Goal: Task Accomplishment & Management: Use online tool/utility

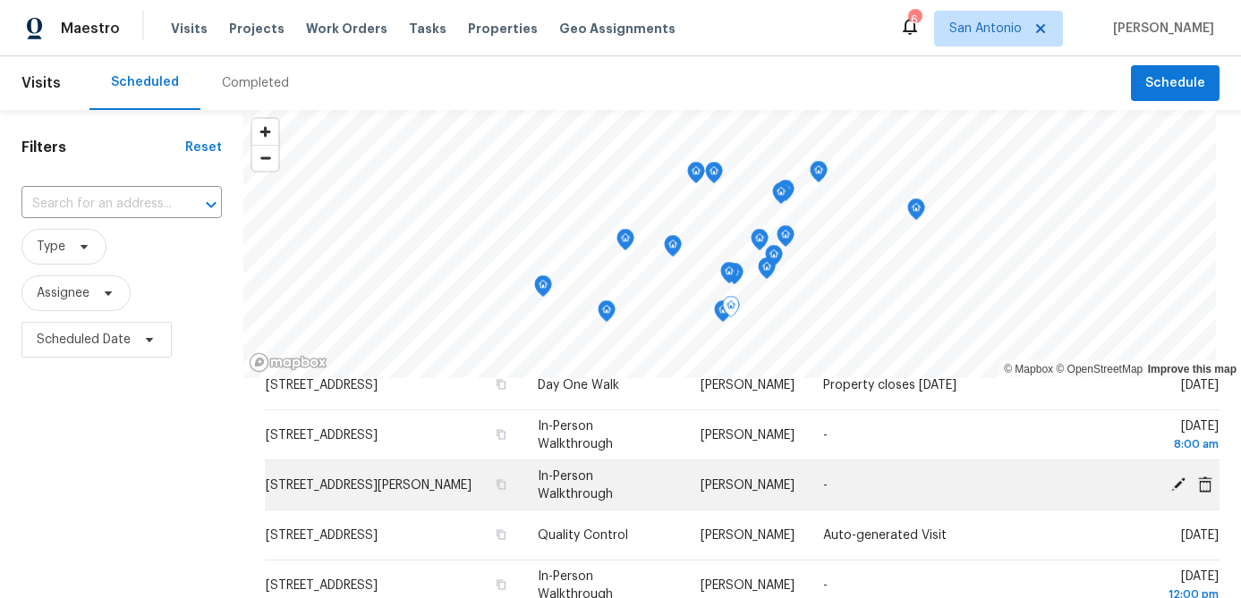
scroll to position [153, 0]
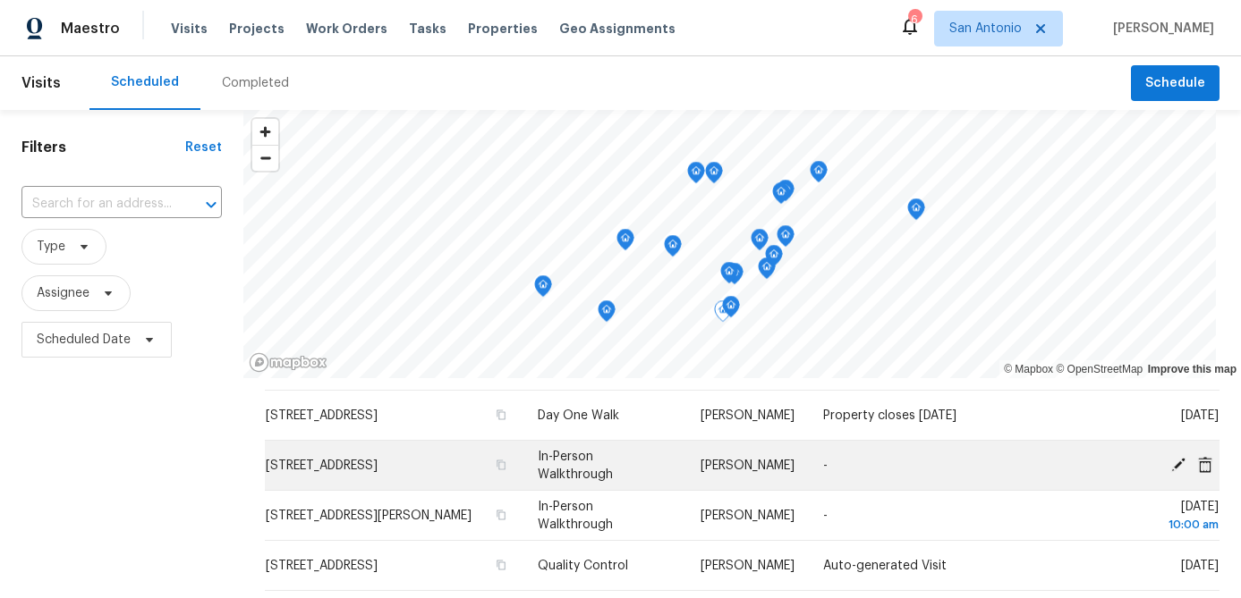
click at [1172, 462] on icon at bounding box center [1178, 464] width 16 height 16
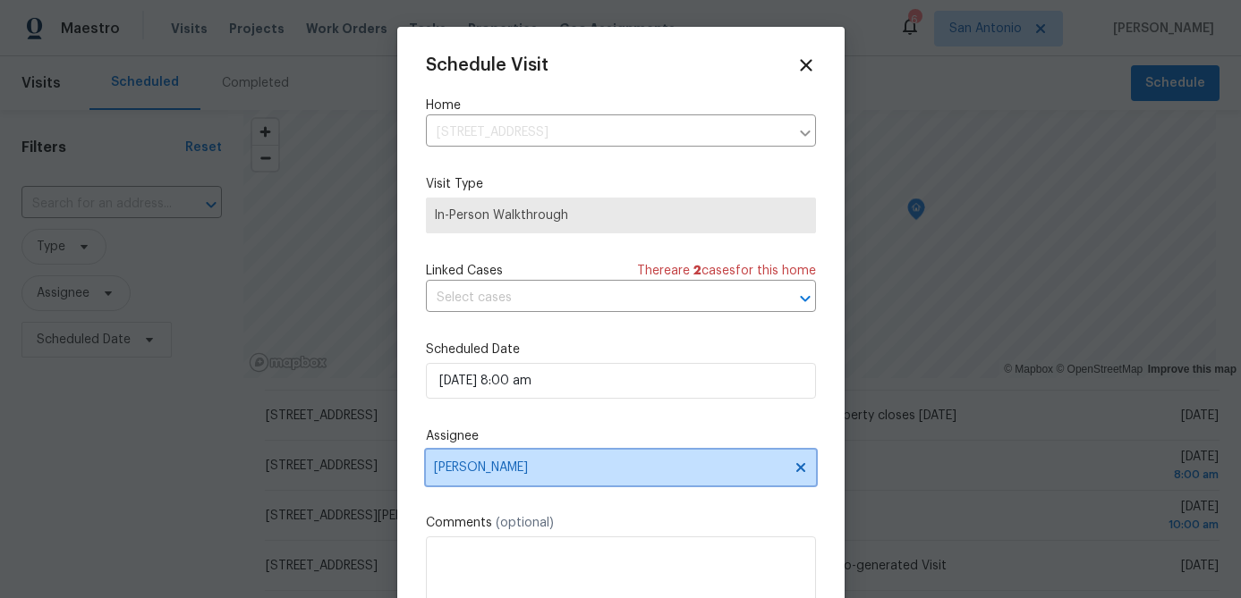
click at [801, 465] on icon at bounding box center [800, 468] width 14 height 14
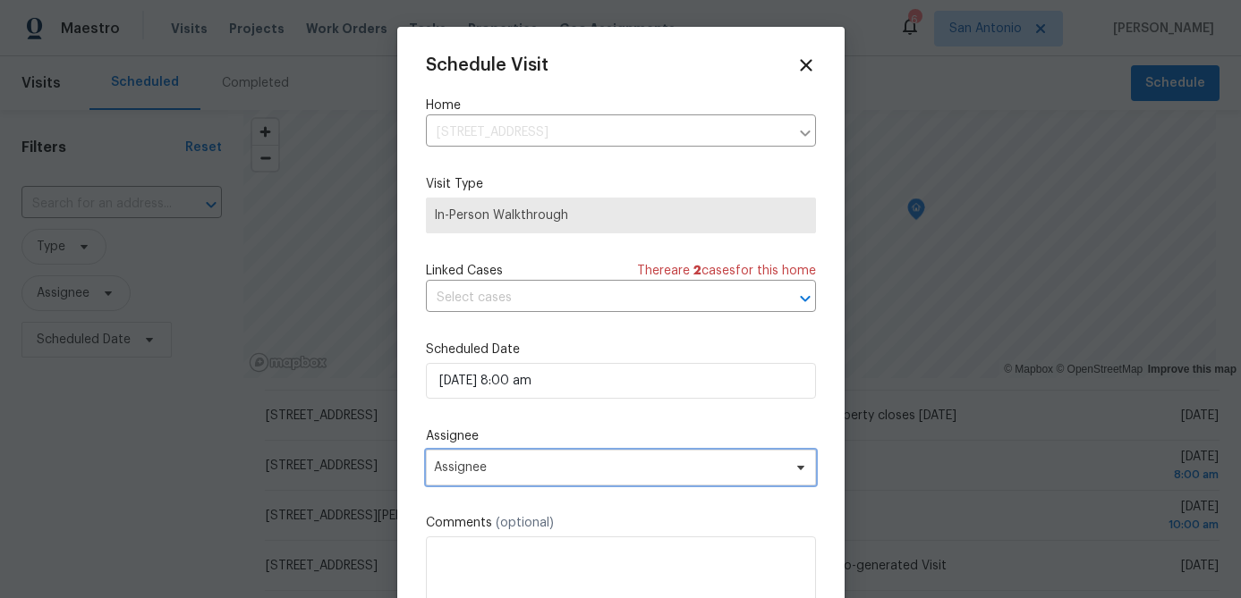
click at [723, 462] on span "Assignee" at bounding box center [609, 468] width 351 height 14
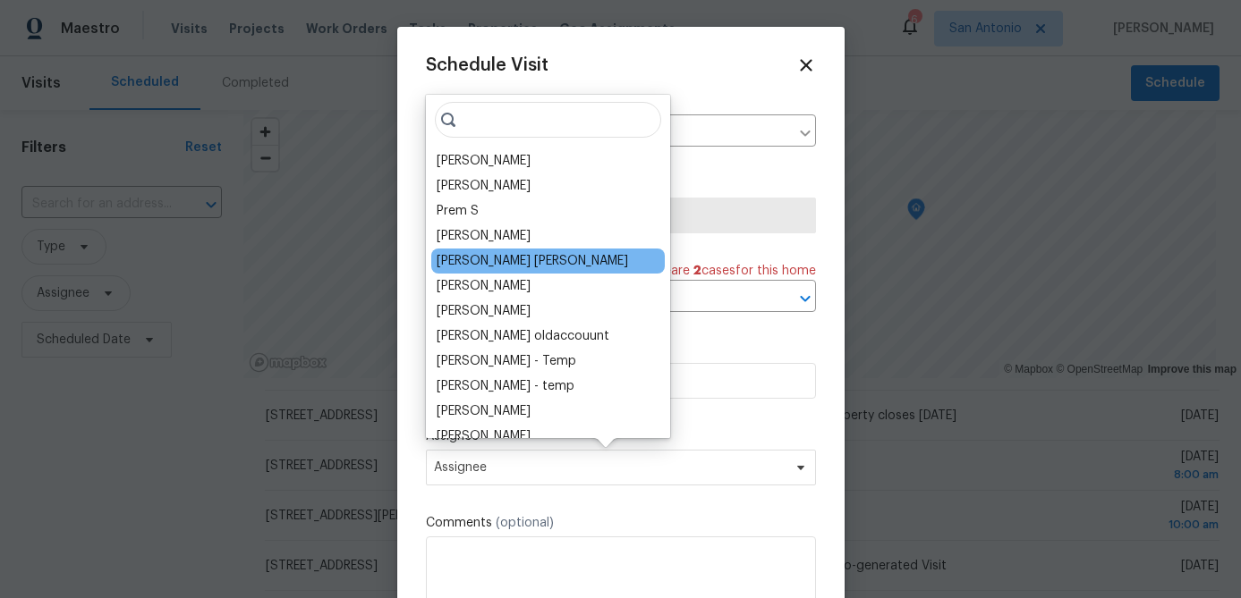
scroll to position [1521, 0]
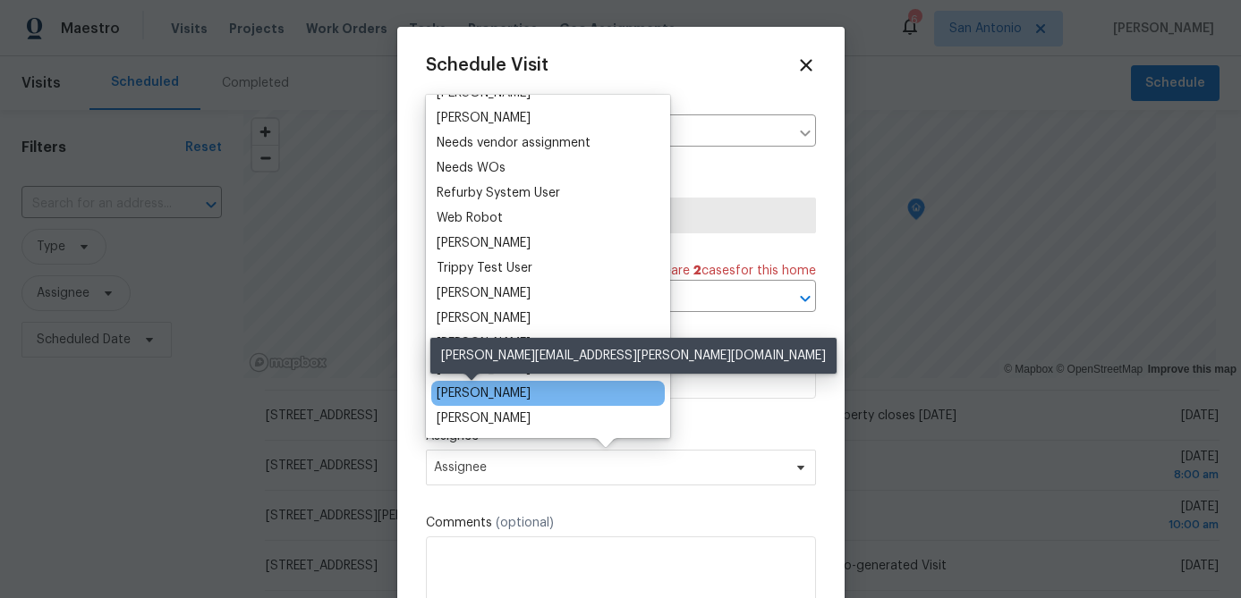
click at [462, 394] on div "[PERSON_NAME]" at bounding box center [484, 394] width 94 height 18
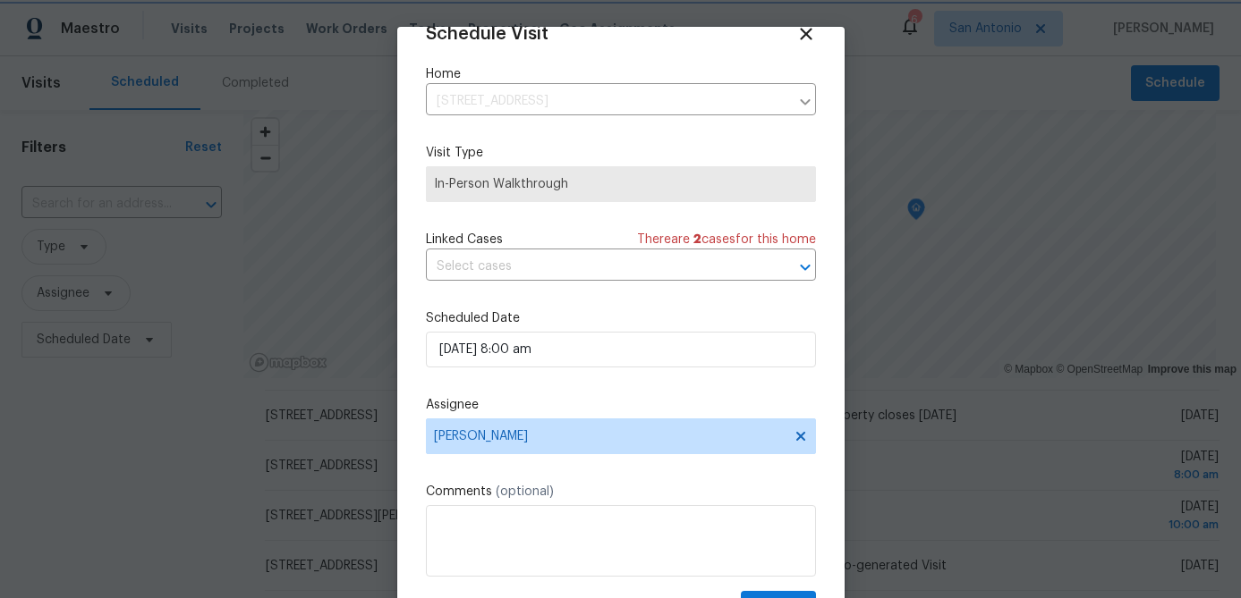
scroll to position [81, 0]
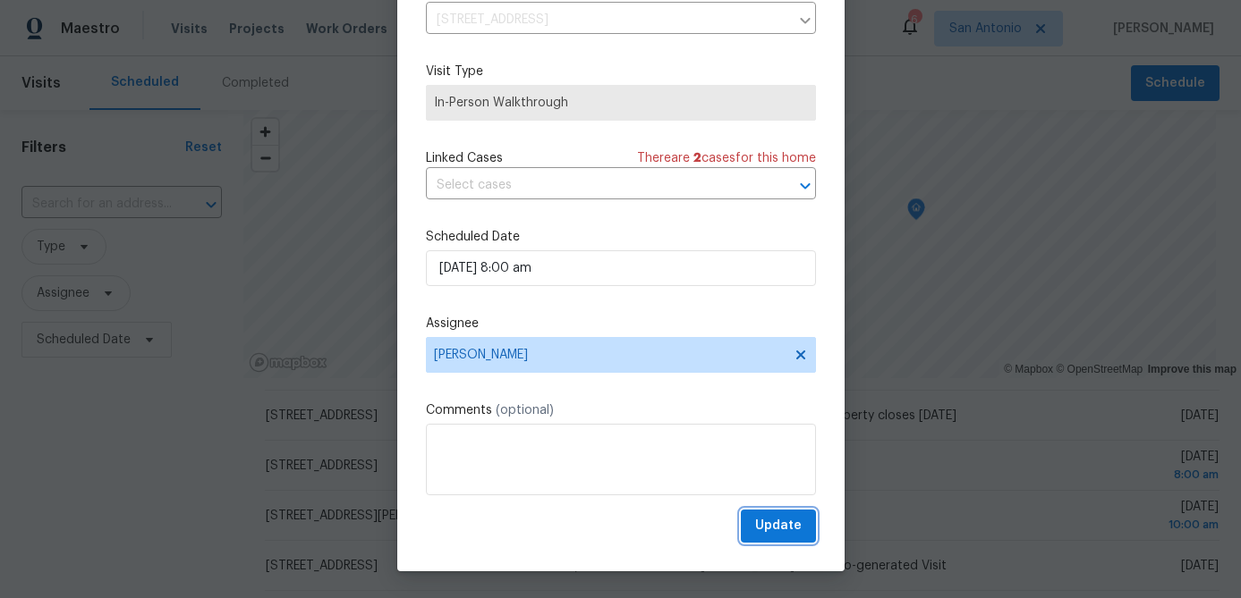
click at [780, 531] on span "Update" at bounding box center [778, 526] width 47 height 22
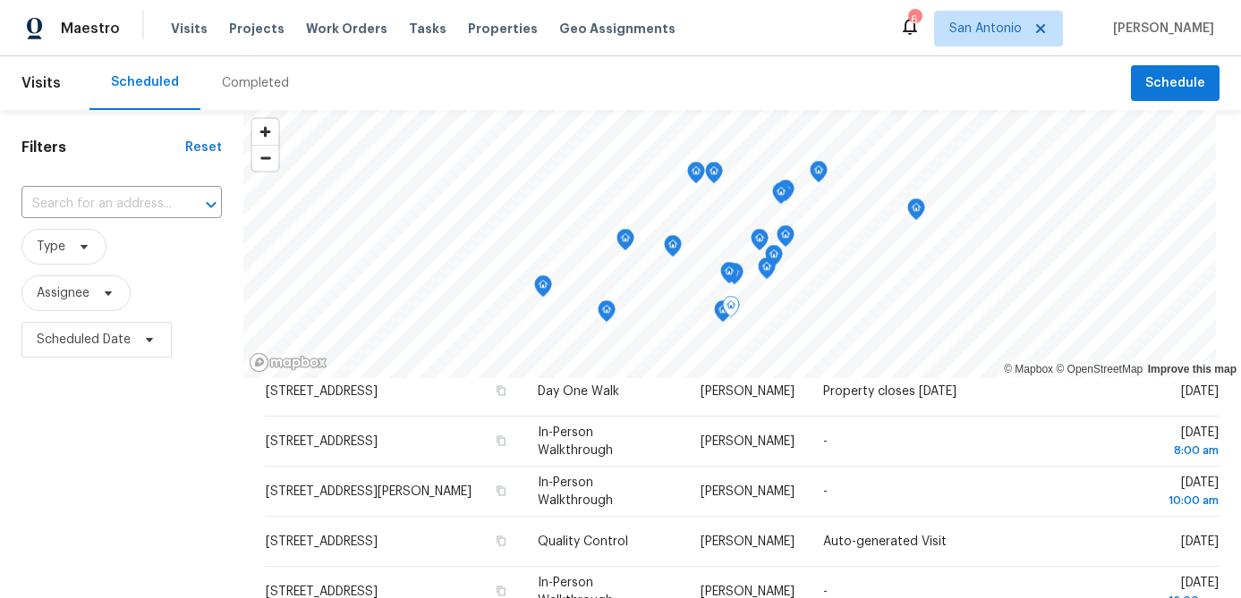
scroll to position [185, 0]
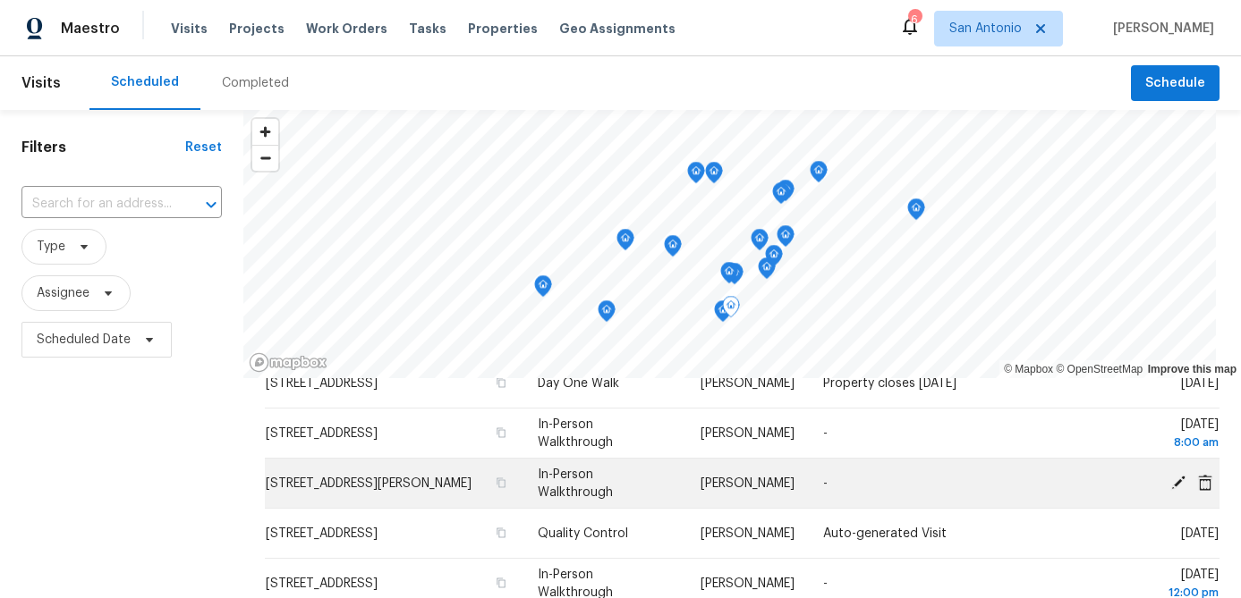
click at [1180, 479] on icon at bounding box center [1178, 482] width 14 height 14
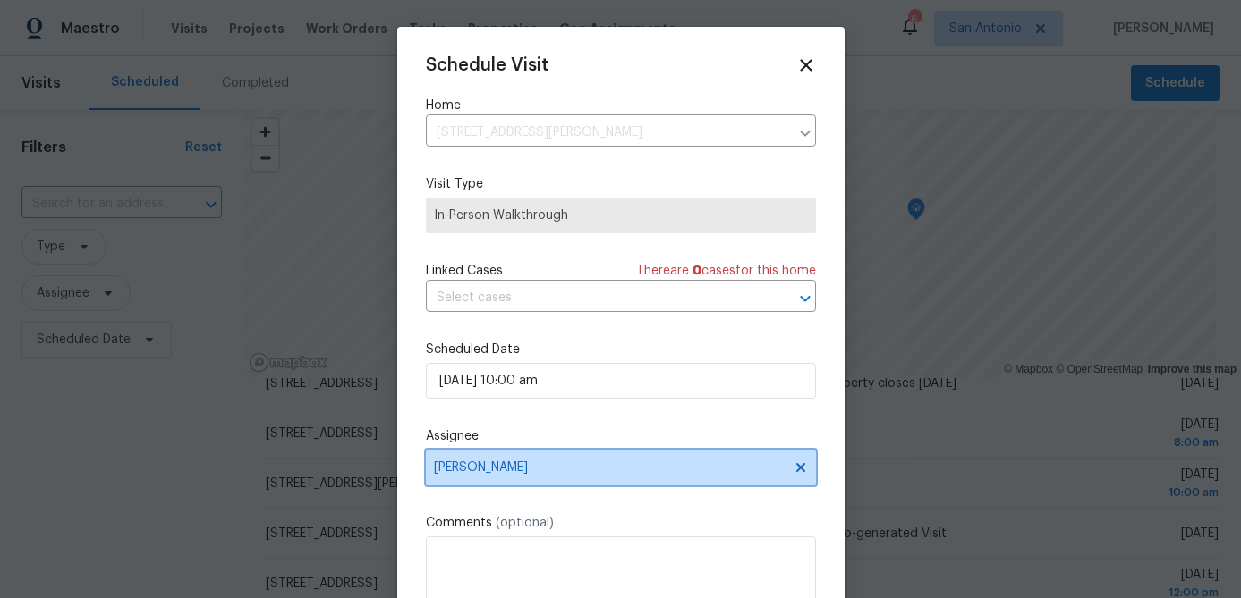
click at [798, 471] on icon at bounding box center [799, 467] width 9 height 9
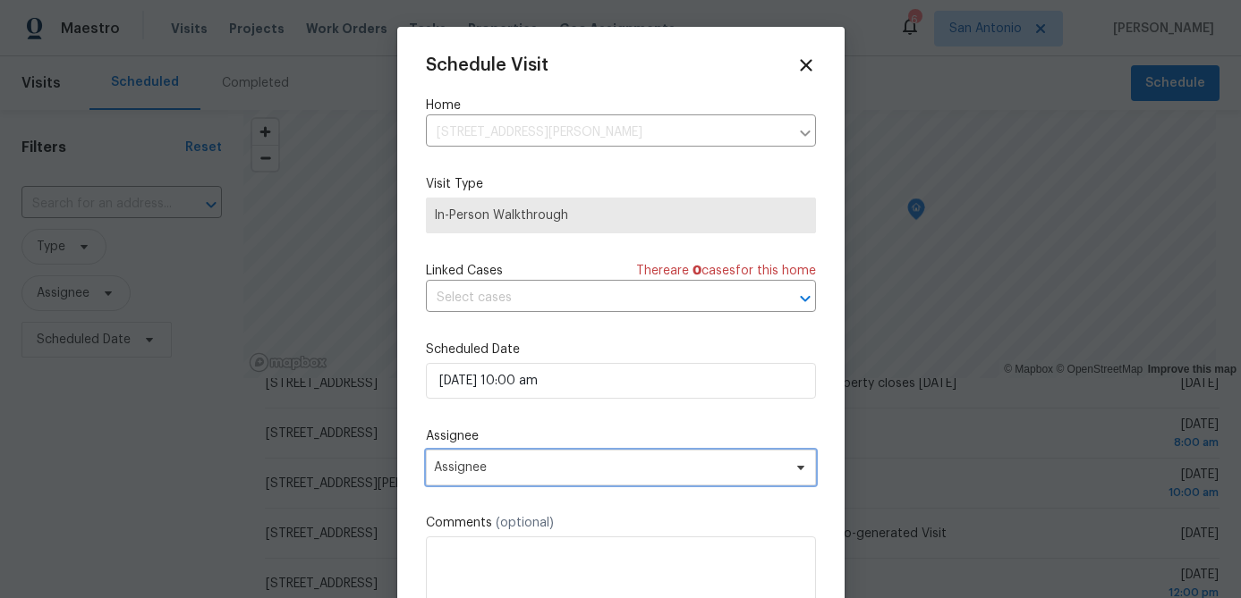
click at [681, 467] on span "Assignee" at bounding box center [609, 468] width 351 height 14
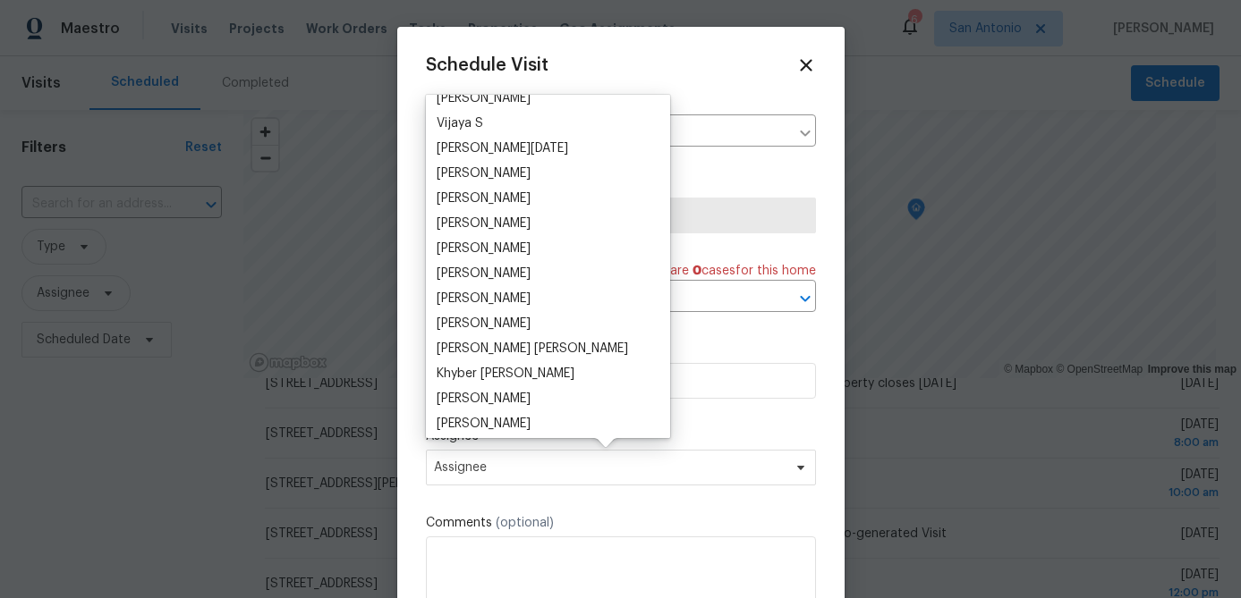
scroll to position [1521, 0]
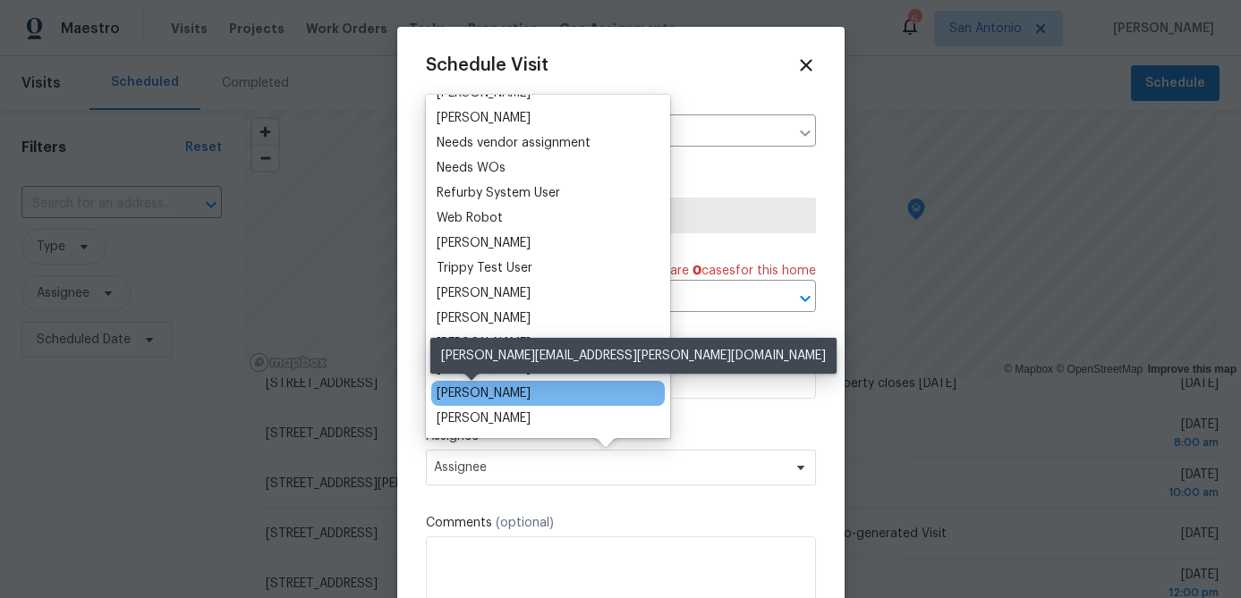
click at [479, 397] on div "[PERSON_NAME]" at bounding box center [484, 394] width 94 height 18
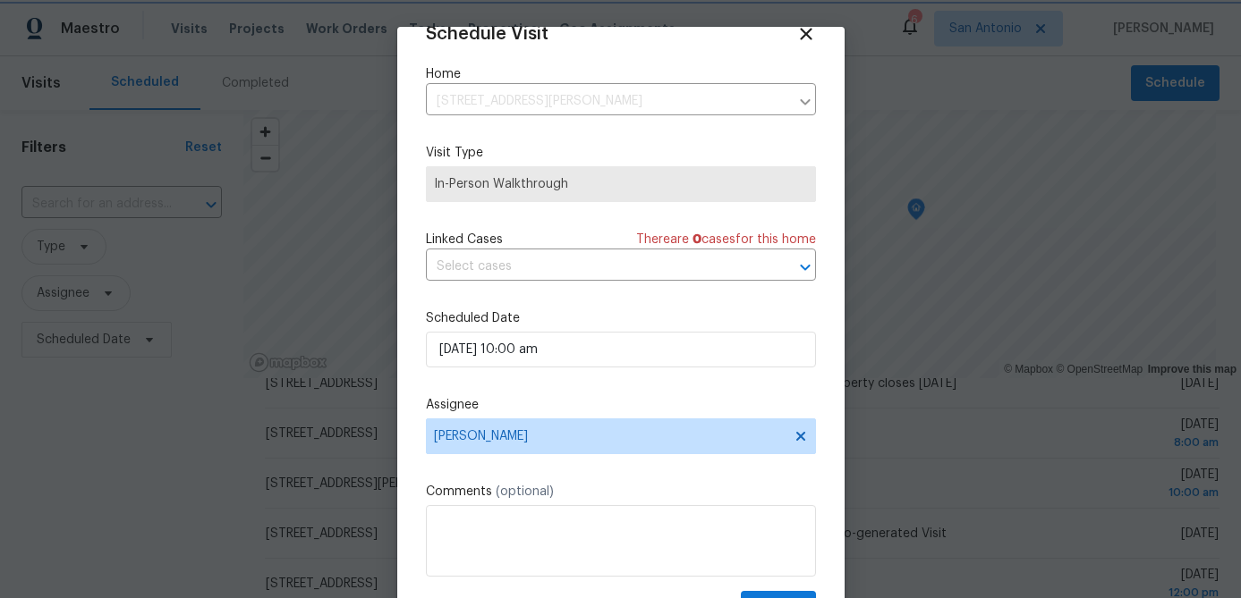
scroll to position [81, 0]
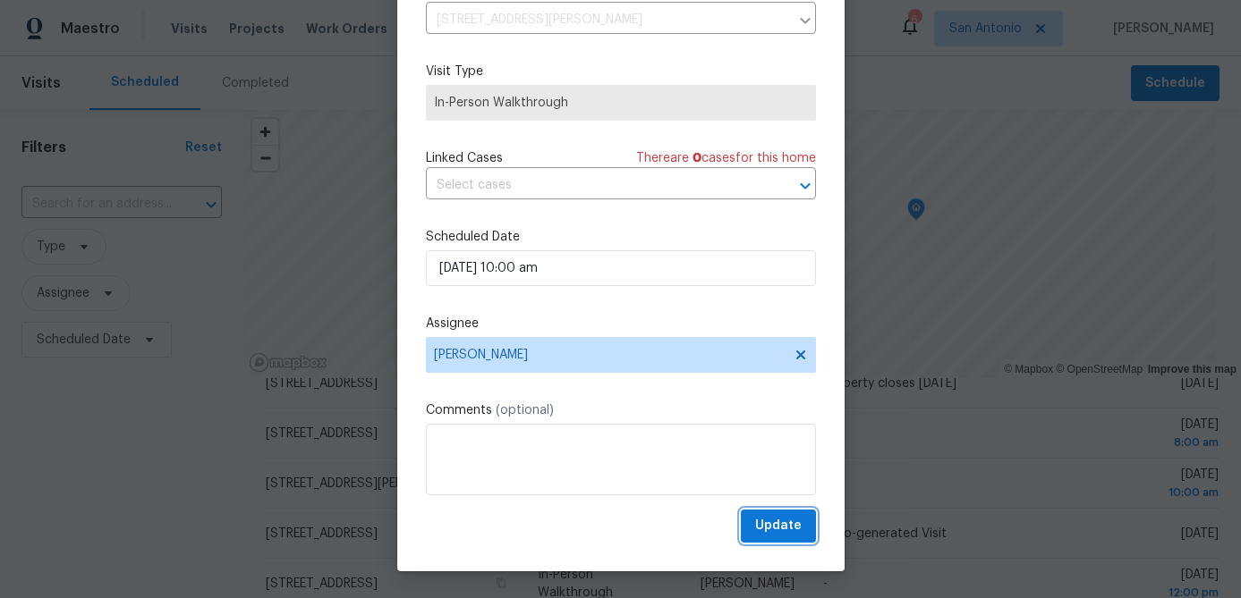
click at [788, 531] on span "Update" at bounding box center [778, 526] width 47 height 22
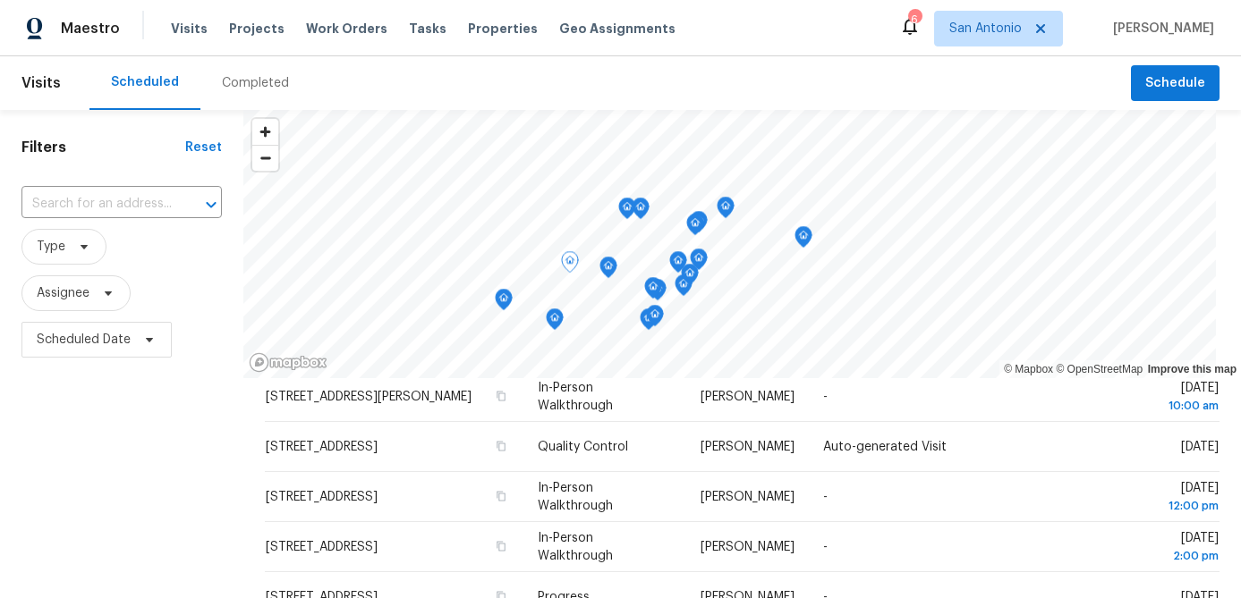
scroll to position [275, 0]
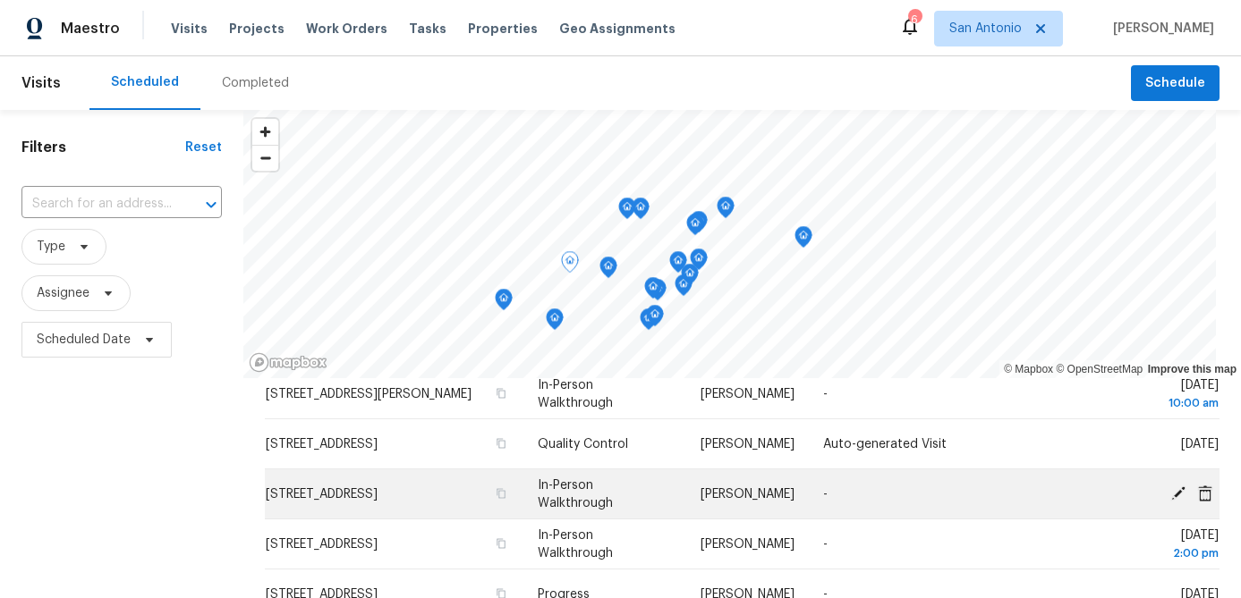
click at [1179, 489] on icon at bounding box center [1178, 493] width 14 height 14
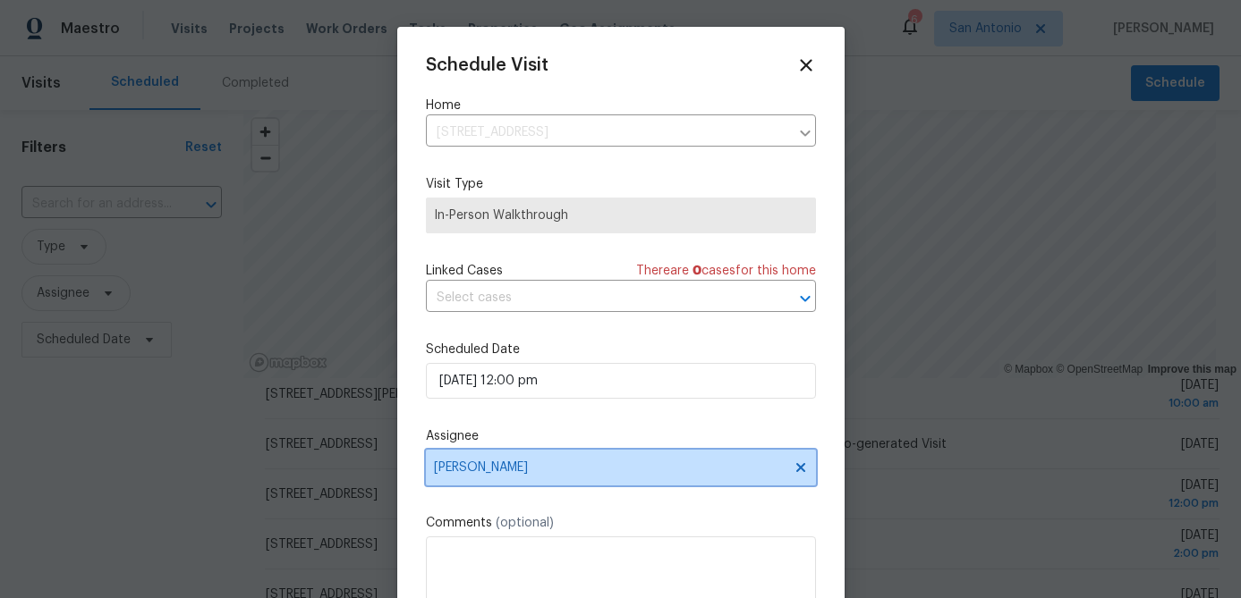
click at [796, 466] on icon at bounding box center [799, 467] width 9 height 9
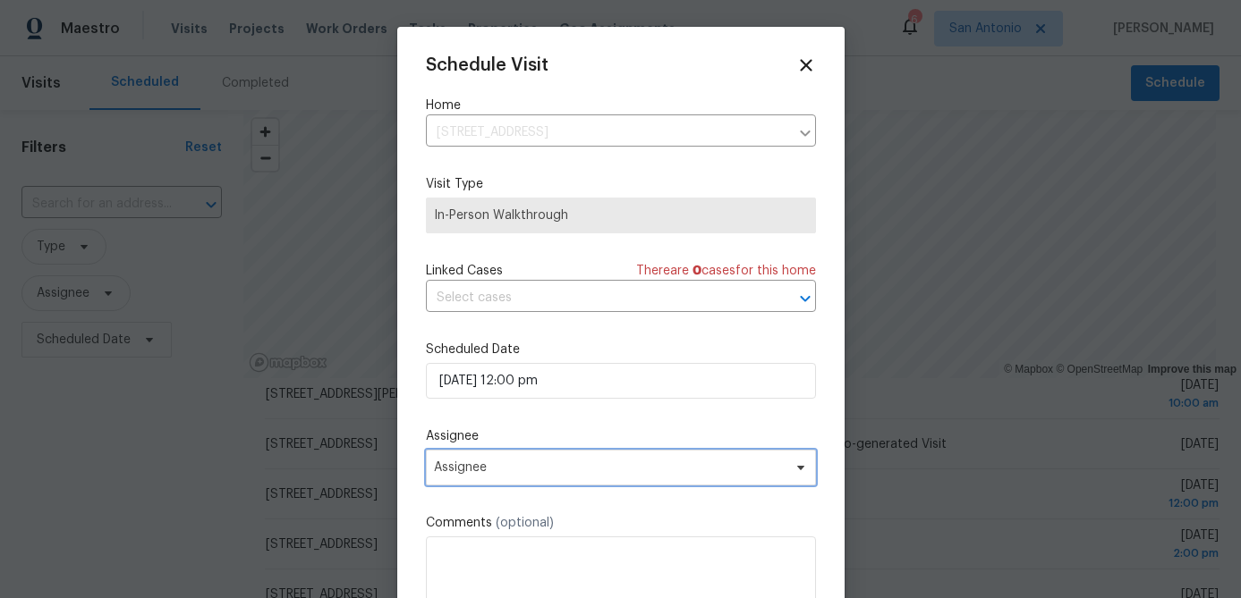
click at [763, 465] on span "Assignee" at bounding box center [609, 468] width 351 height 14
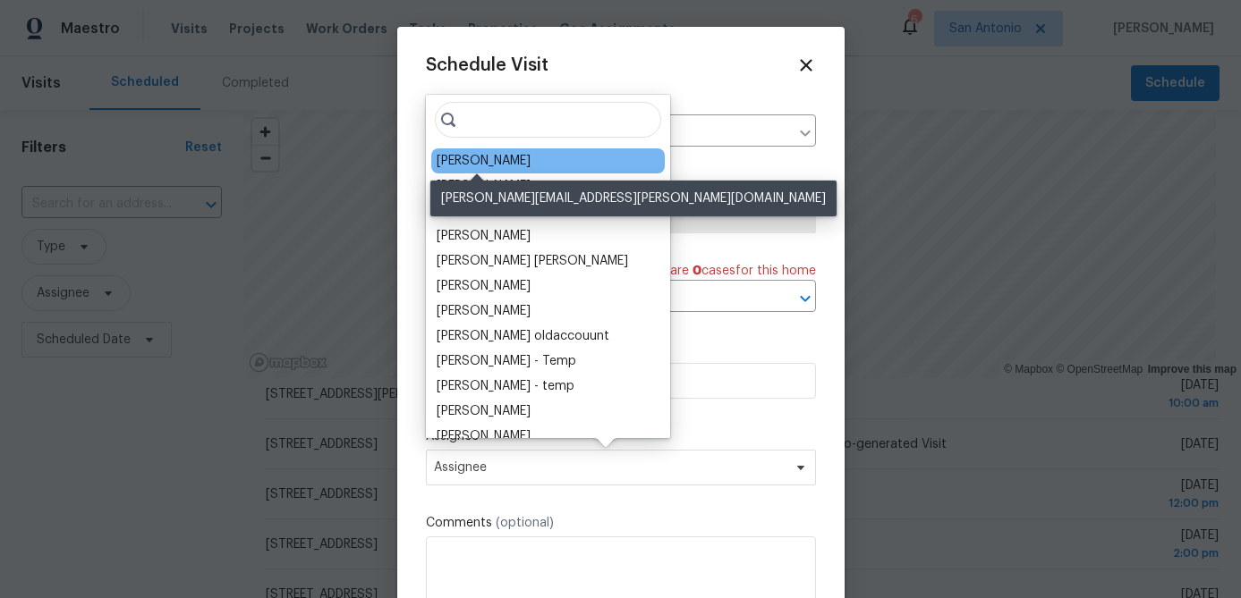
click at [456, 153] on div "Chris Fuentes" at bounding box center [484, 161] width 94 height 18
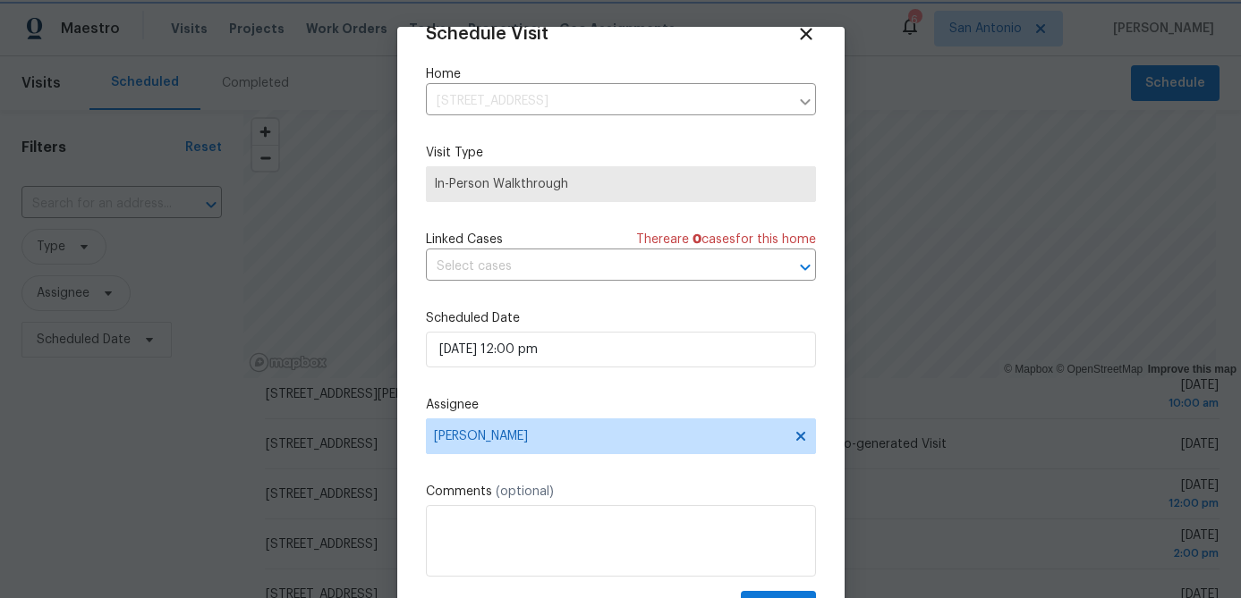
scroll to position [81, 0]
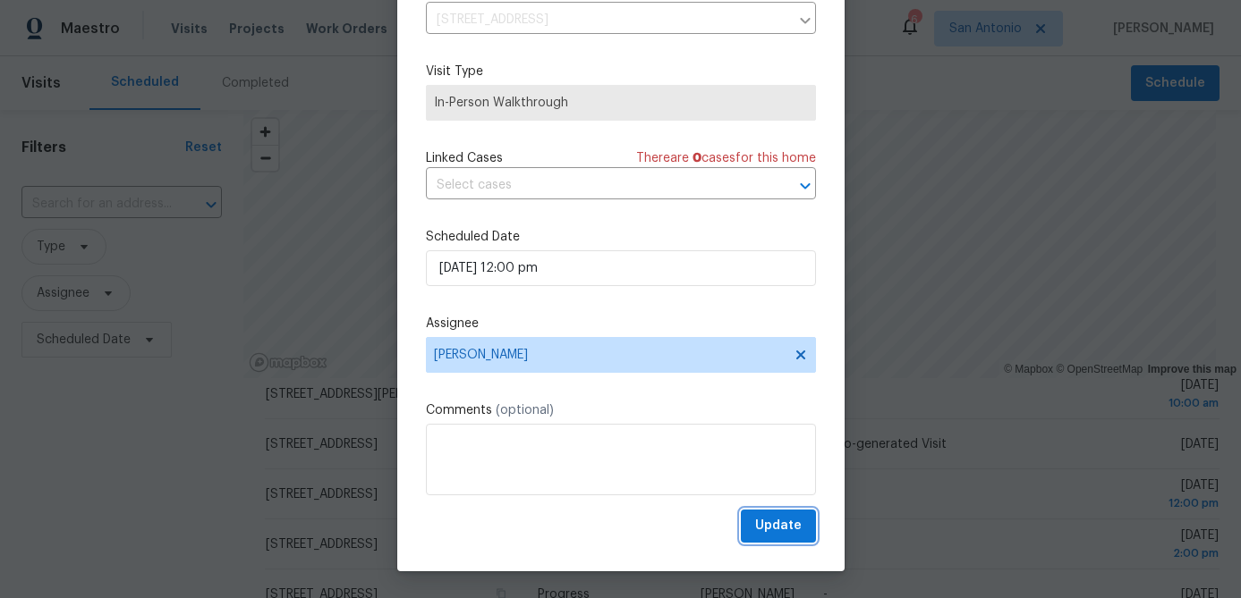
click at [781, 537] on span "Update" at bounding box center [778, 526] width 47 height 22
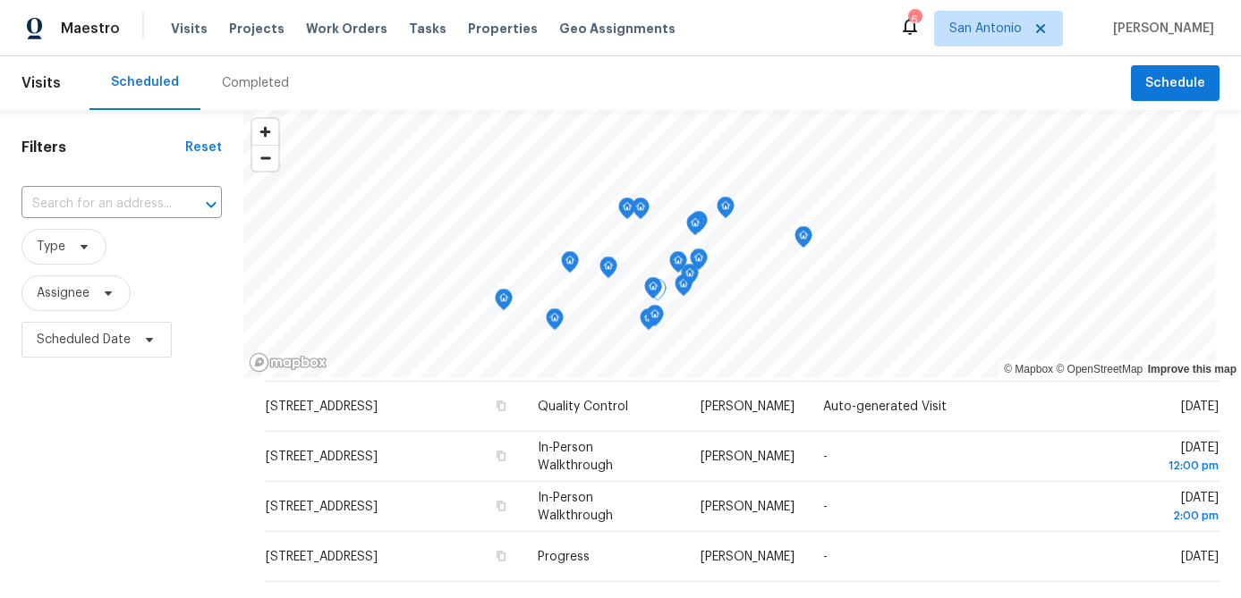
scroll to position [0, 0]
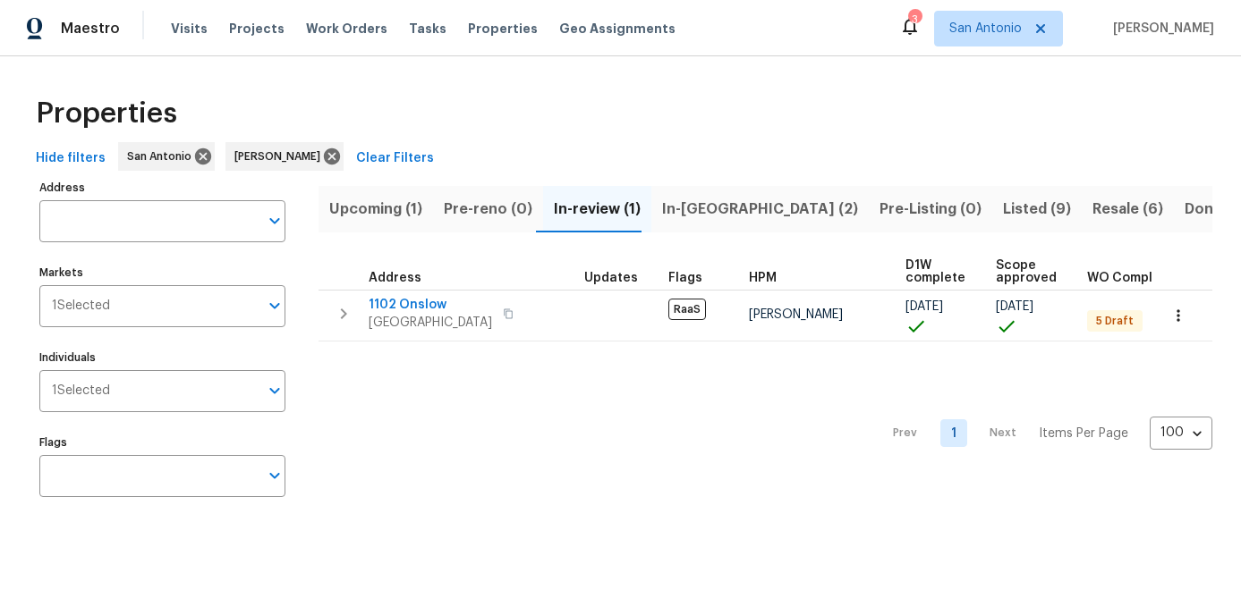
click at [621, 435] on div "Prev 1 Next Items Per Page 100 100 ​" at bounding box center [765, 429] width 894 height 174
click at [366, 216] on span "Upcoming (1)" at bounding box center [375, 209] width 93 height 25
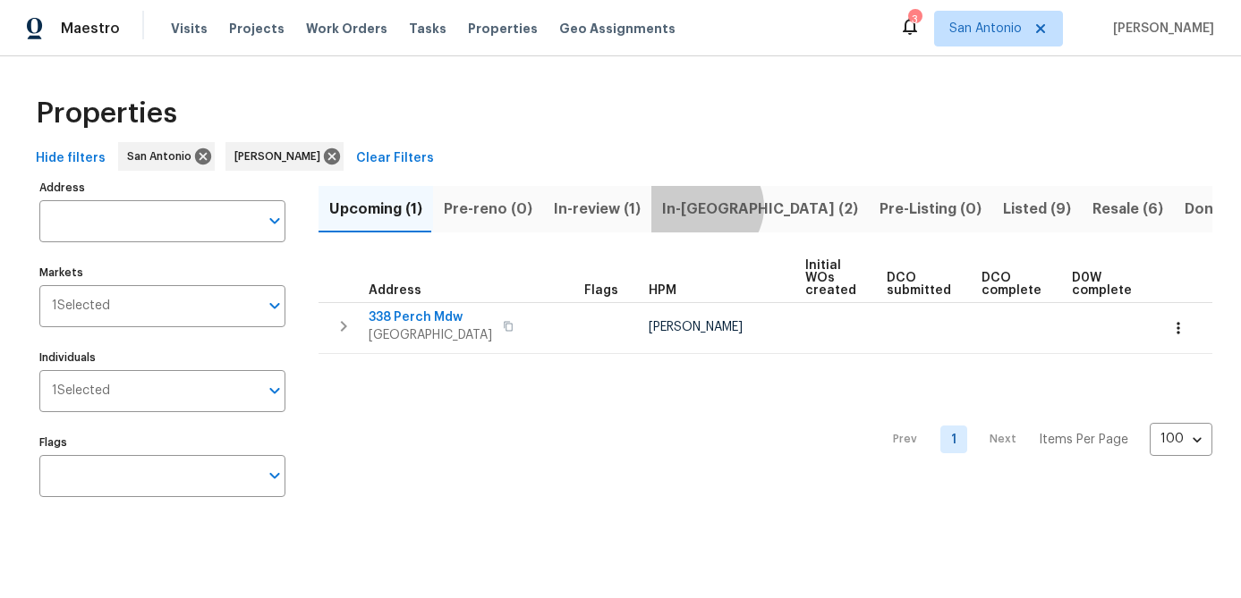
click at [694, 206] on span "In-[GEOGRAPHIC_DATA] (2)" at bounding box center [760, 209] width 196 height 25
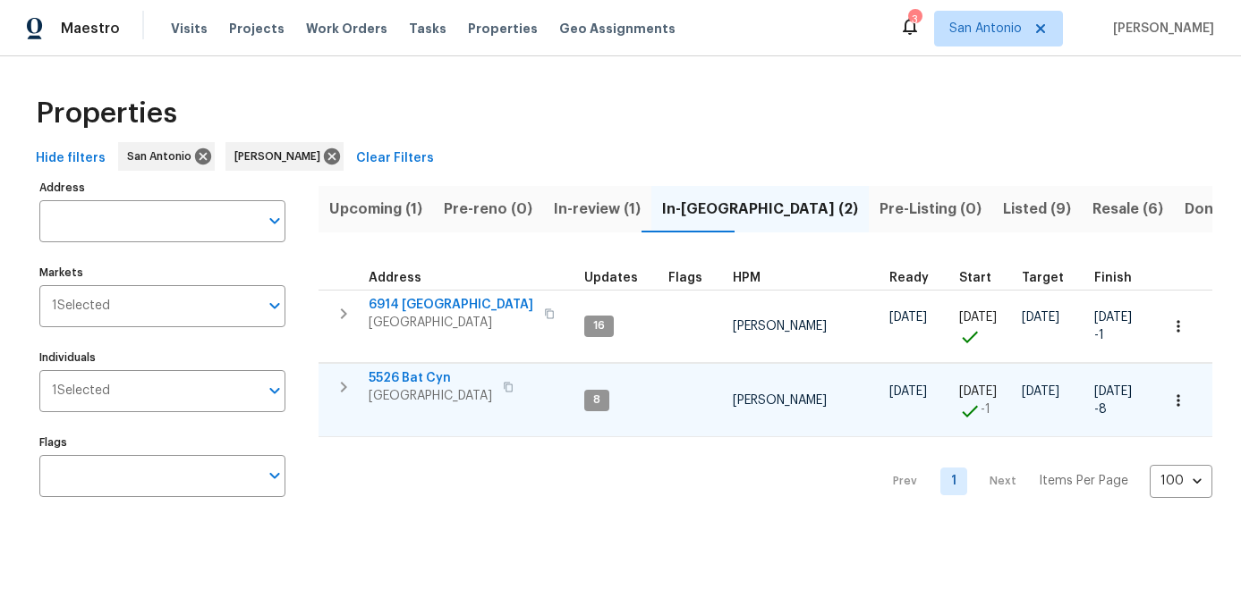
click at [411, 401] on span "San Antonio, TX 78252" at bounding box center [430, 396] width 123 height 18
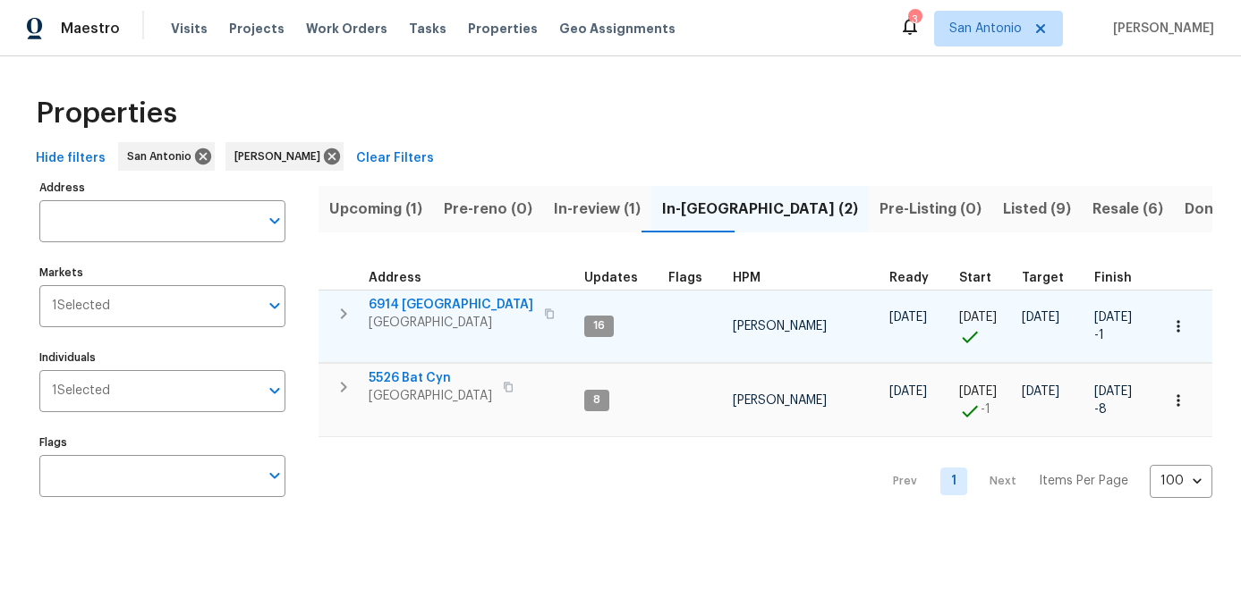
click at [404, 307] on span "6914 Port Bay" at bounding box center [451, 305] width 165 height 18
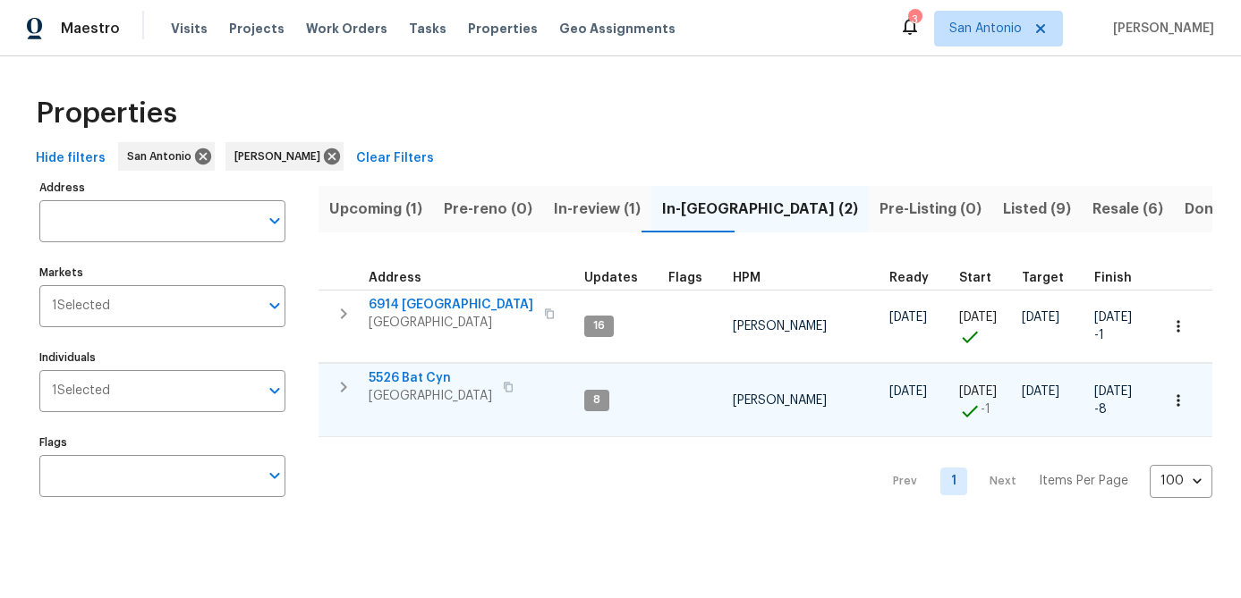
click at [434, 390] on span "San Antonio, TX 78252" at bounding box center [430, 396] width 123 height 18
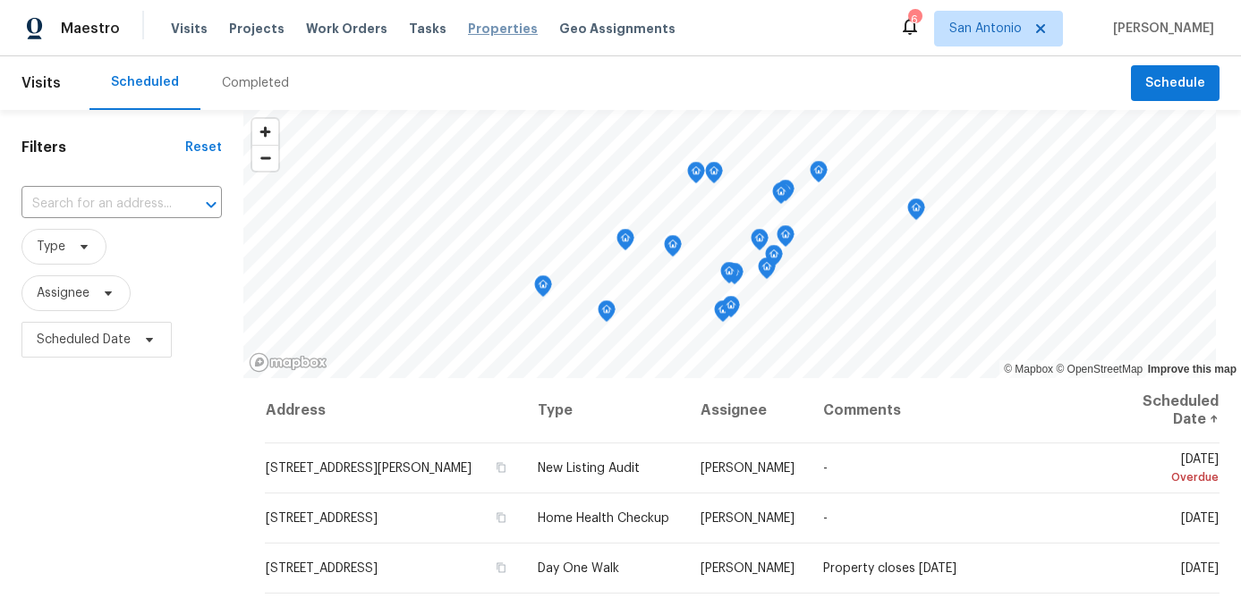
click at [468, 28] on span "Properties" at bounding box center [503, 29] width 70 height 18
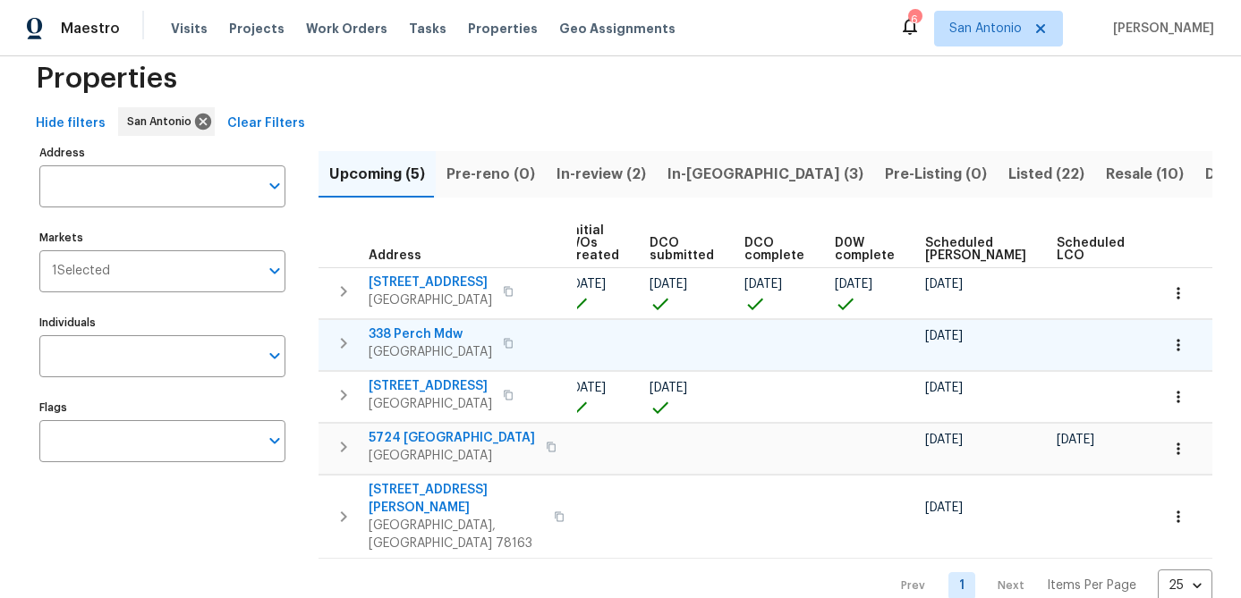
scroll to position [0, 244]
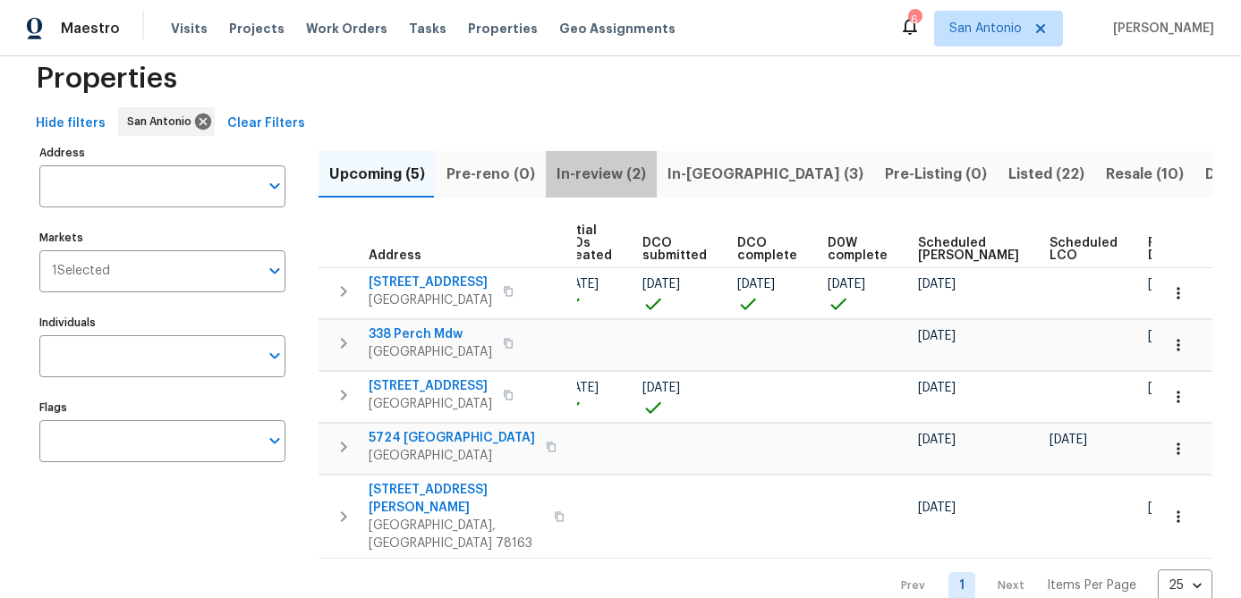
click at [594, 166] on span "In-review (2)" at bounding box center [600, 174] width 89 height 25
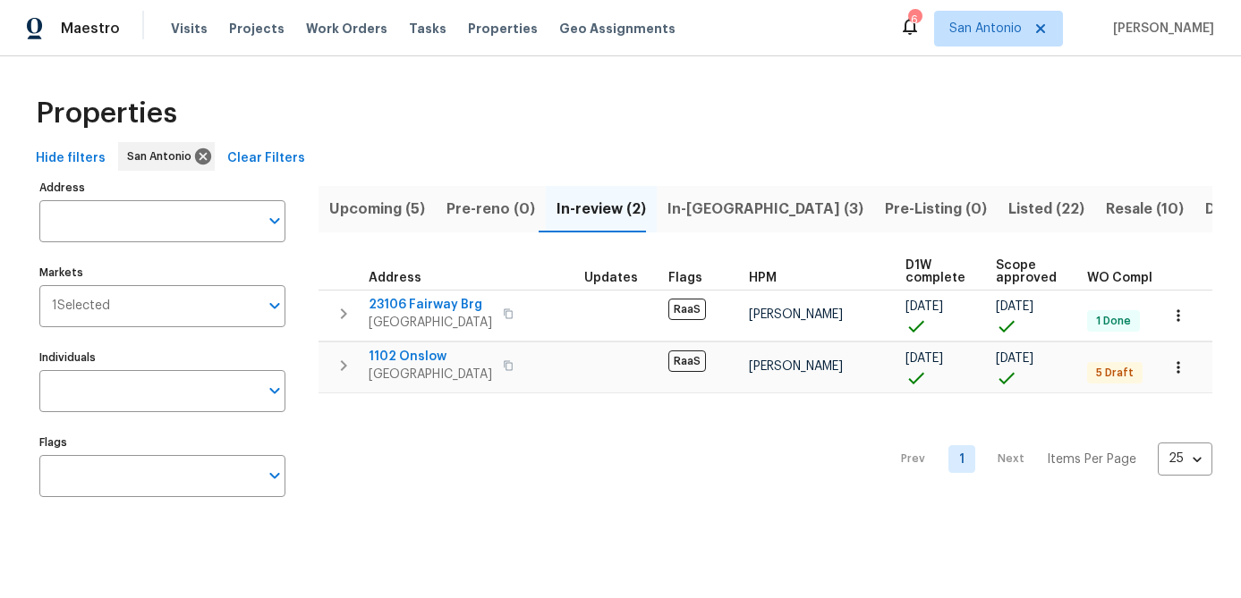
click at [698, 209] on span "In-reno (3)" at bounding box center [765, 209] width 196 height 25
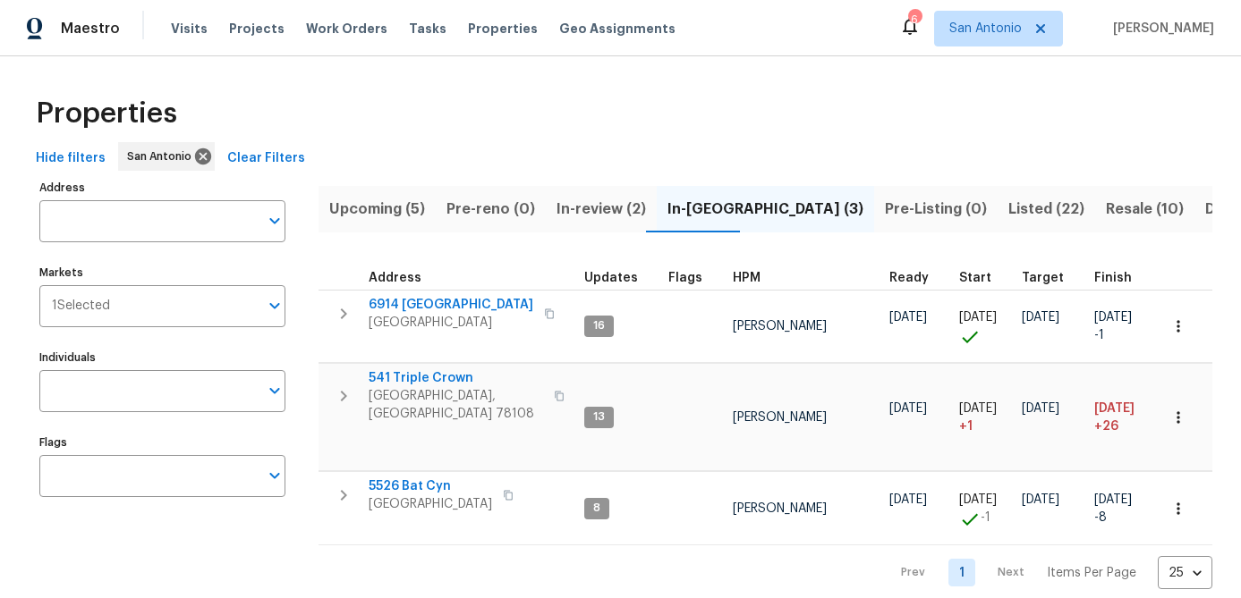
click at [1008, 207] on span "Listed (22)" at bounding box center [1046, 209] width 76 height 25
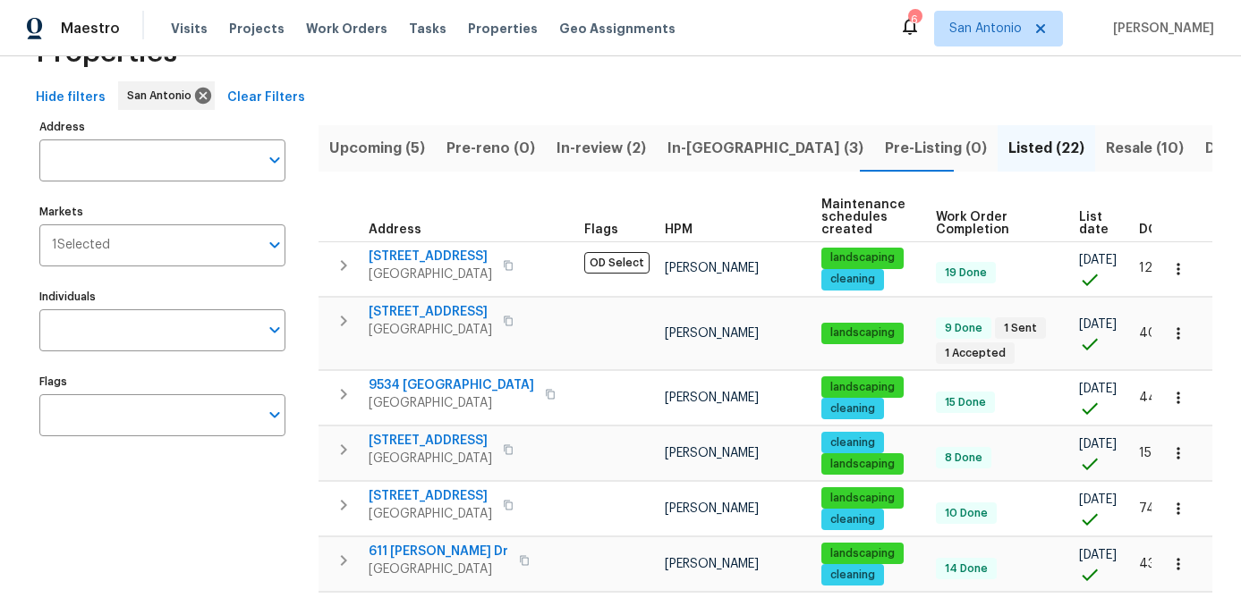
scroll to position [55, 0]
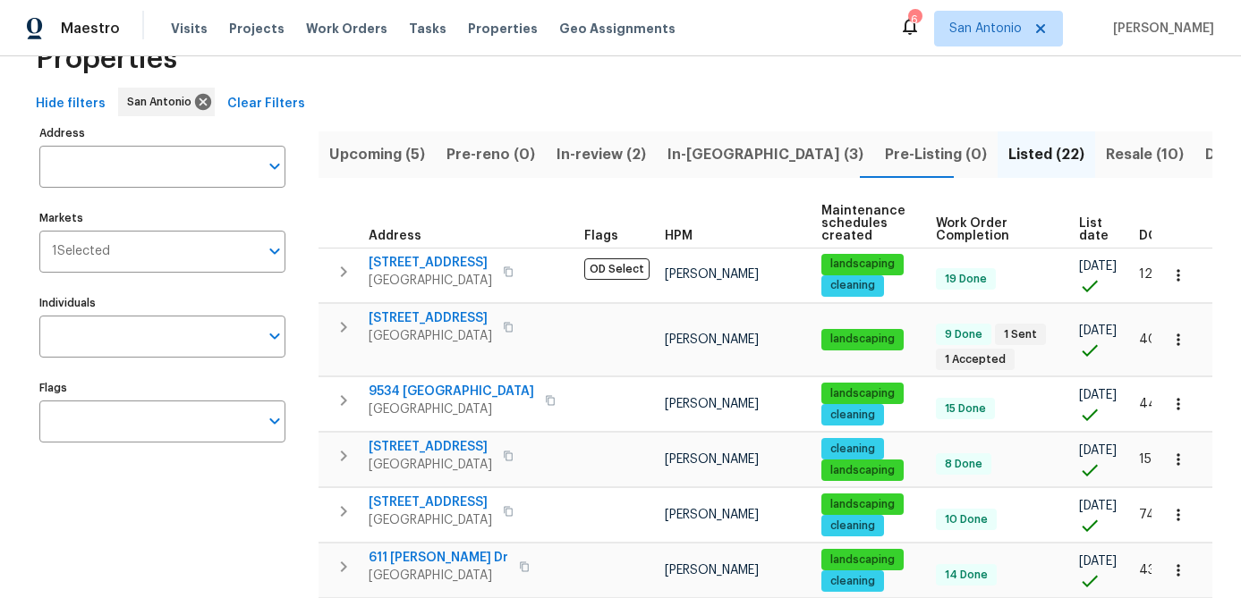
click at [1106, 146] on span "Resale (10)" at bounding box center [1145, 154] width 78 height 25
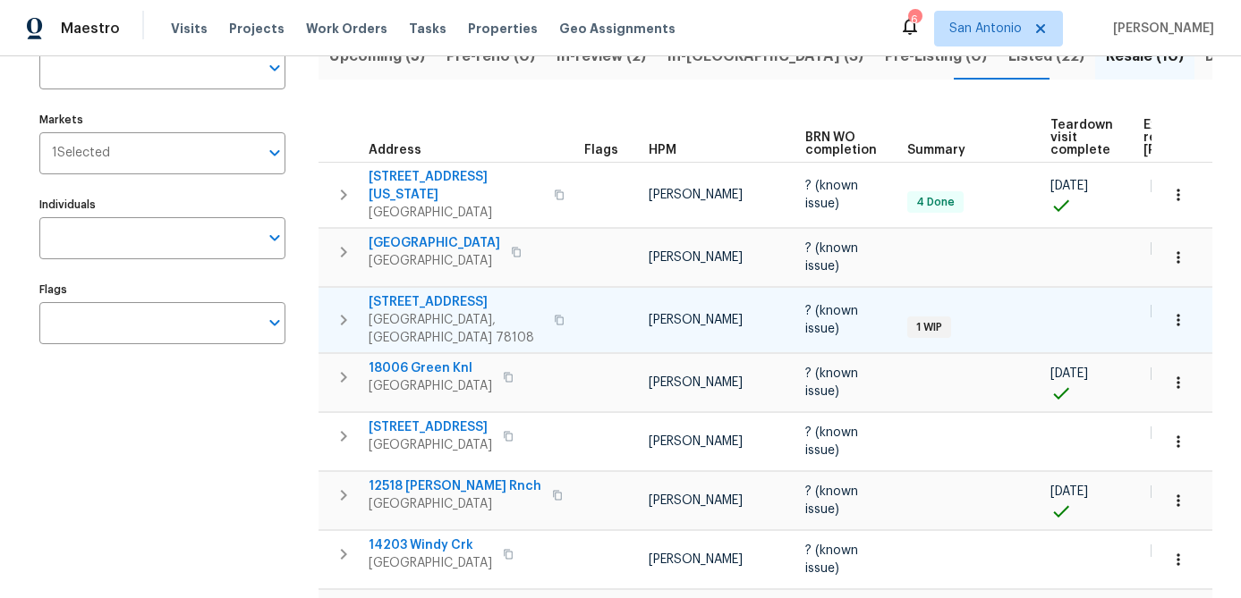
scroll to position [0, 154]
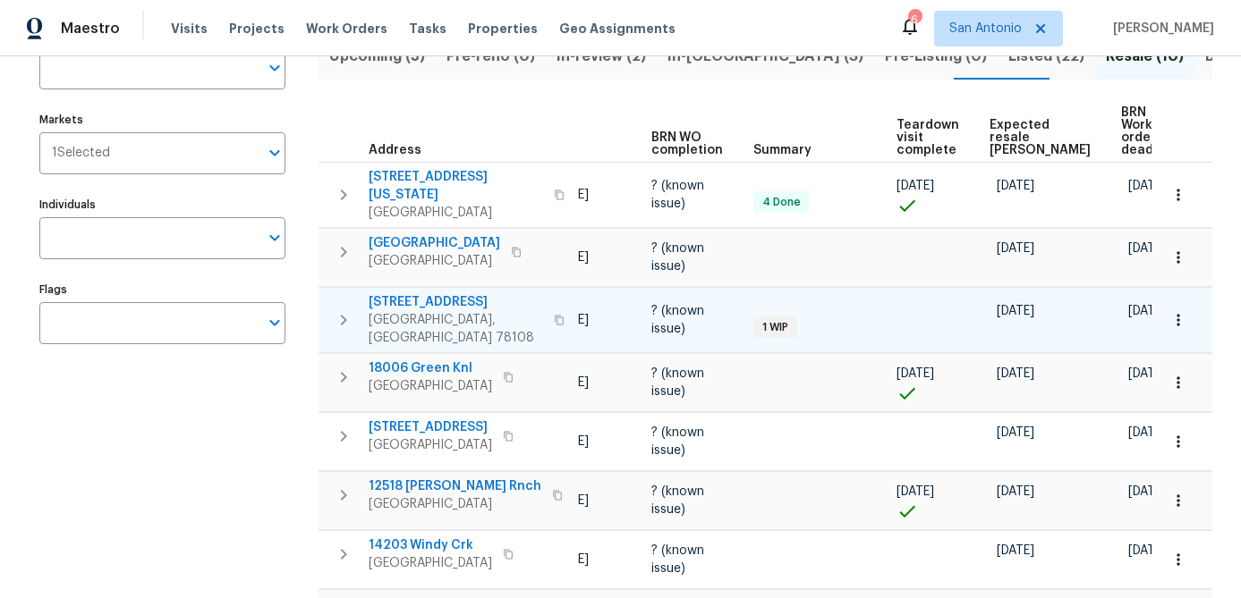
click at [1173, 311] on icon "button" at bounding box center [1178, 320] width 18 height 18
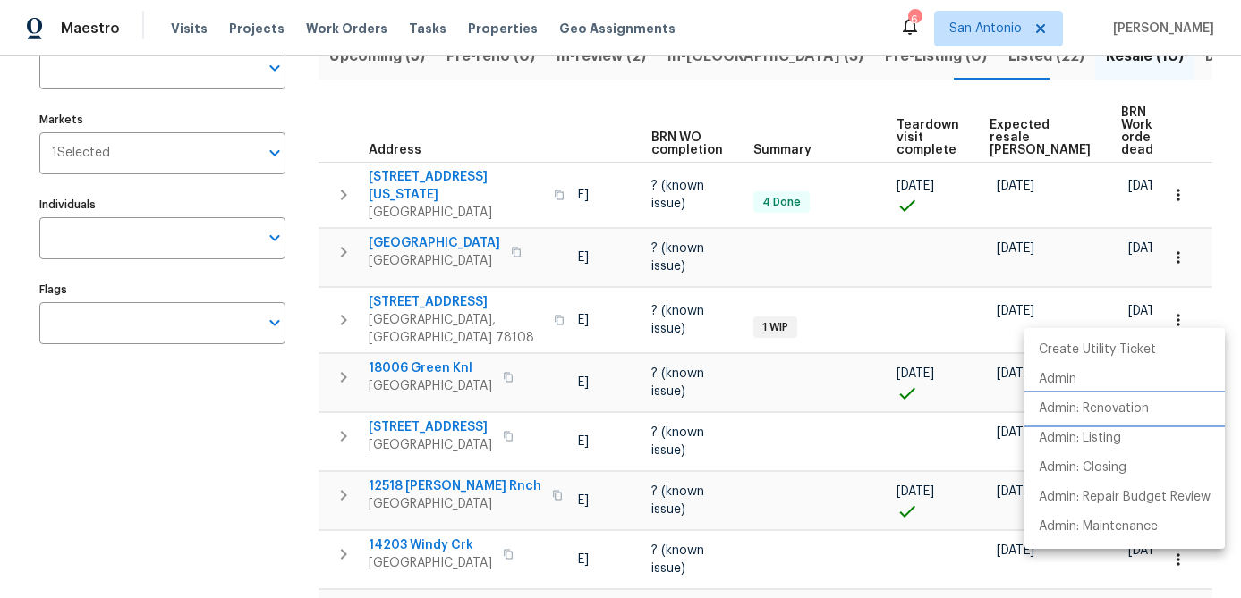
click at [1121, 411] on p "Admin: Renovation" at bounding box center [1093, 409] width 110 height 19
click at [263, 487] on div at bounding box center [620, 299] width 1241 height 598
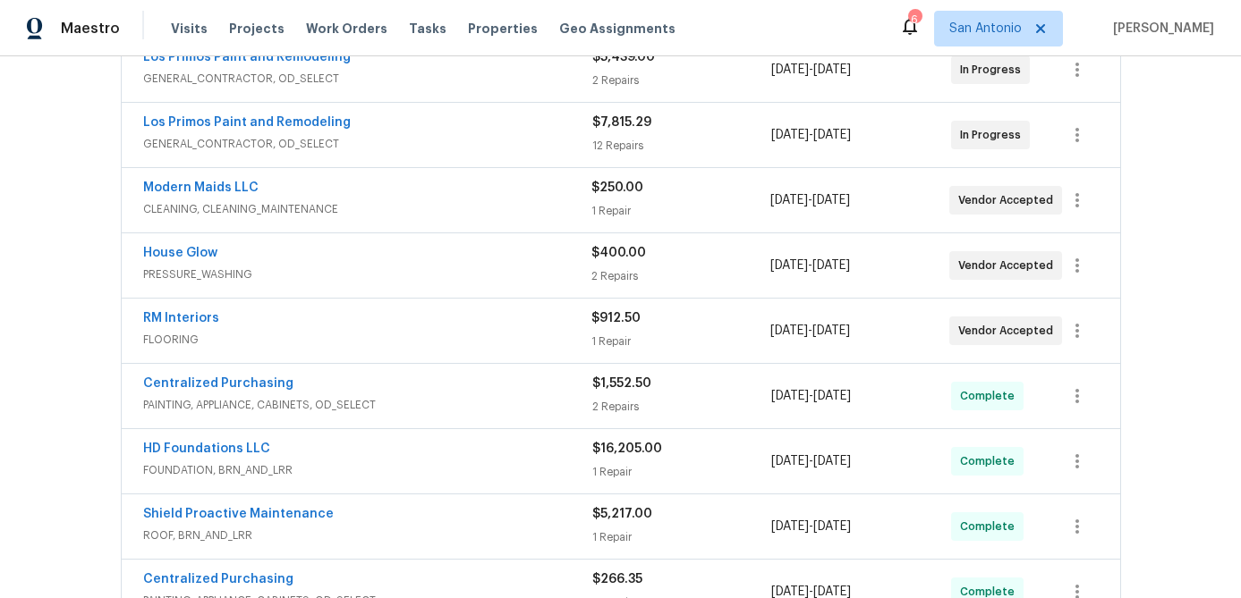
scroll to position [799, 0]
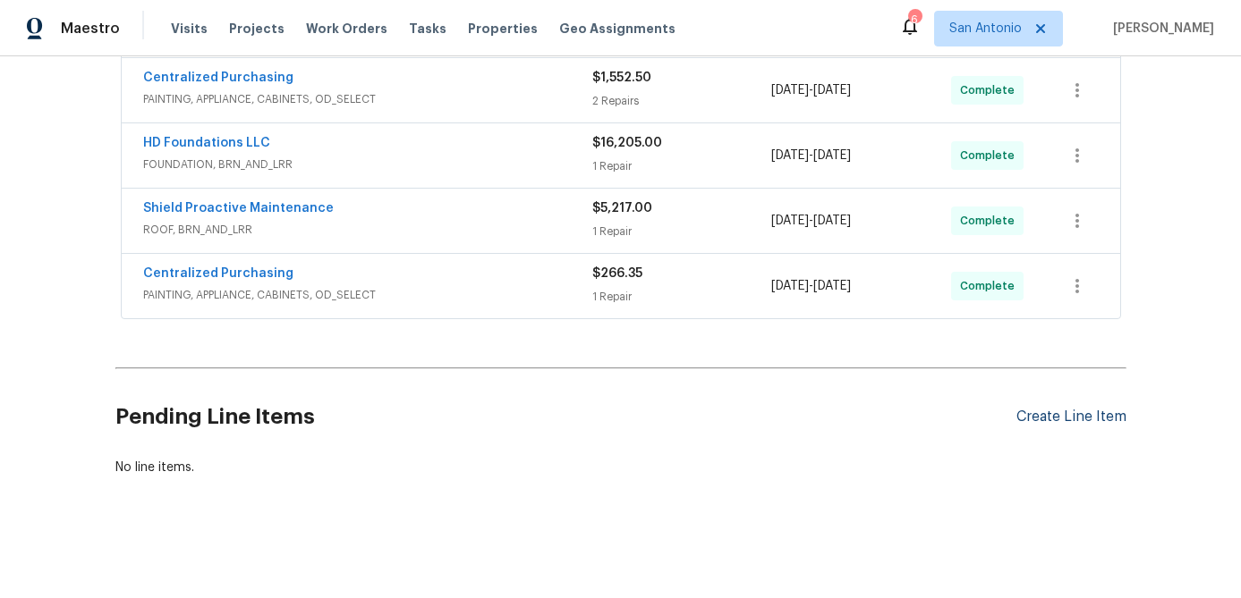
click at [1056, 418] on div "Create Line Item" at bounding box center [1071, 417] width 110 height 17
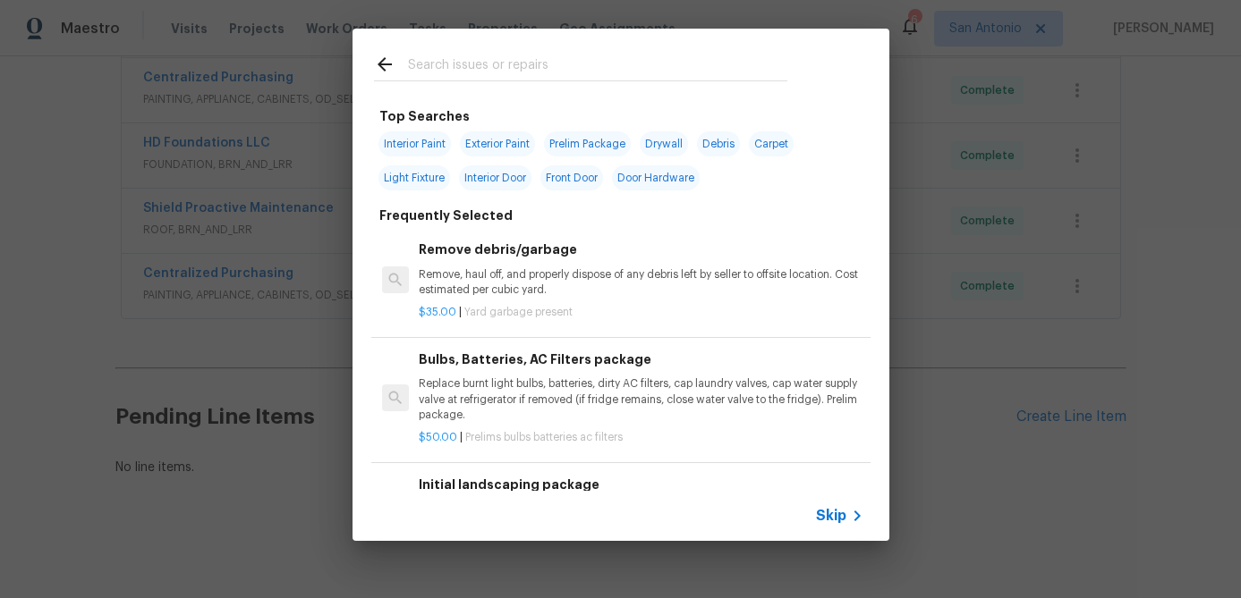
click at [828, 525] on div "Skip" at bounding box center [842, 515] width 52 height 21
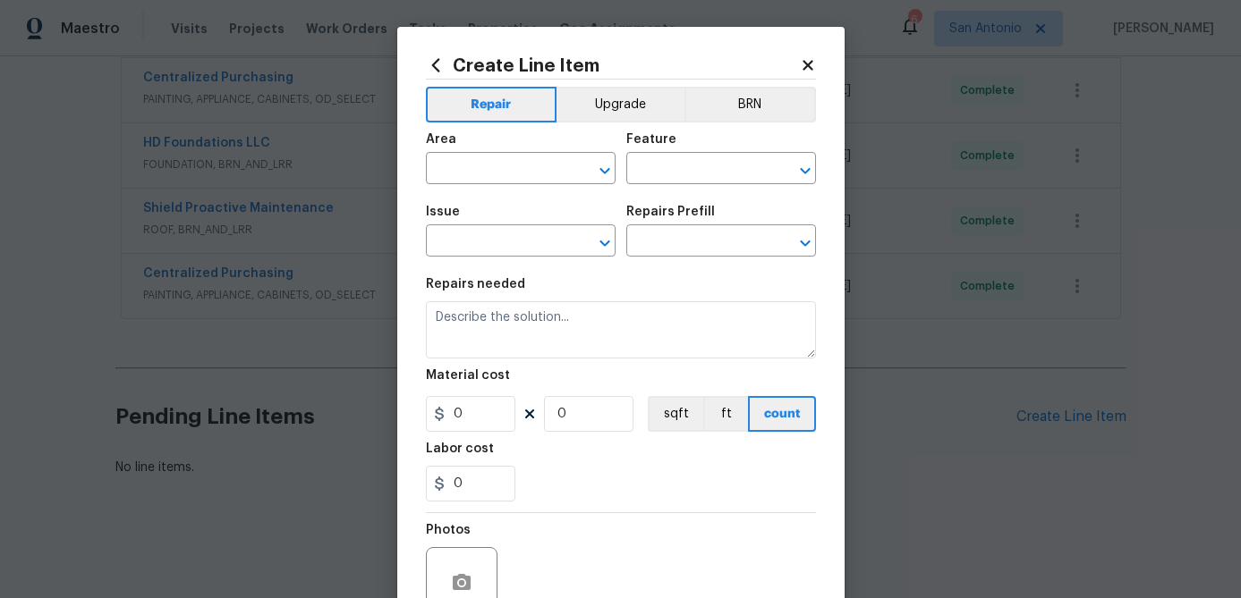
click at [810, 70] on icon at bounding box center [807, 65] width 10 height 10
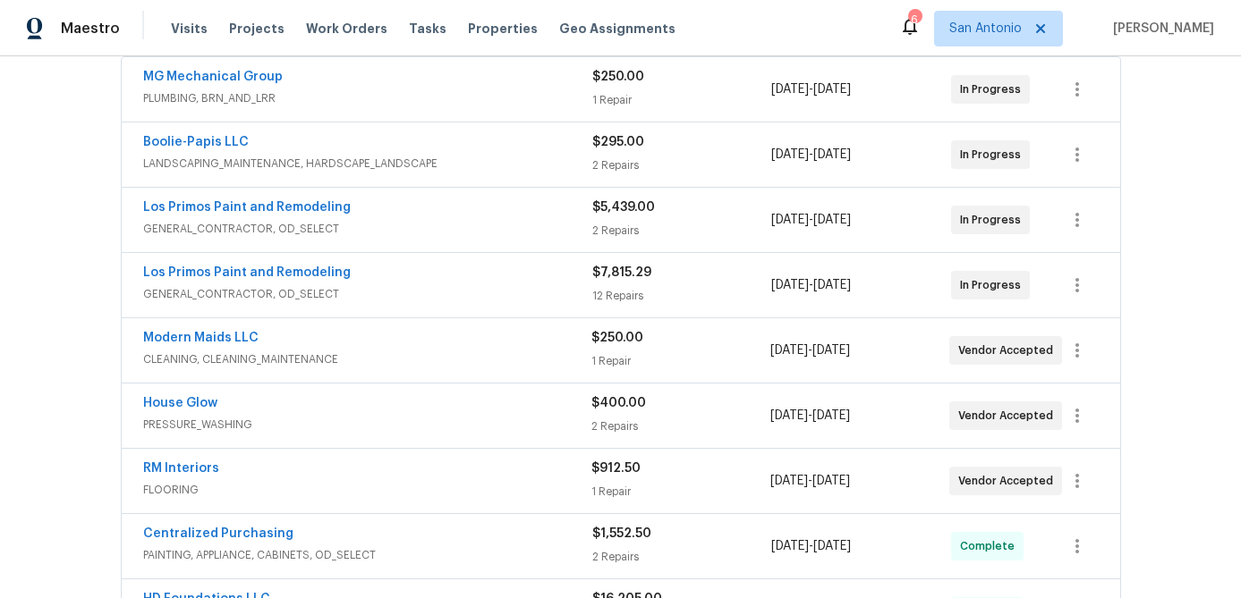
scroll to position [325, 0]
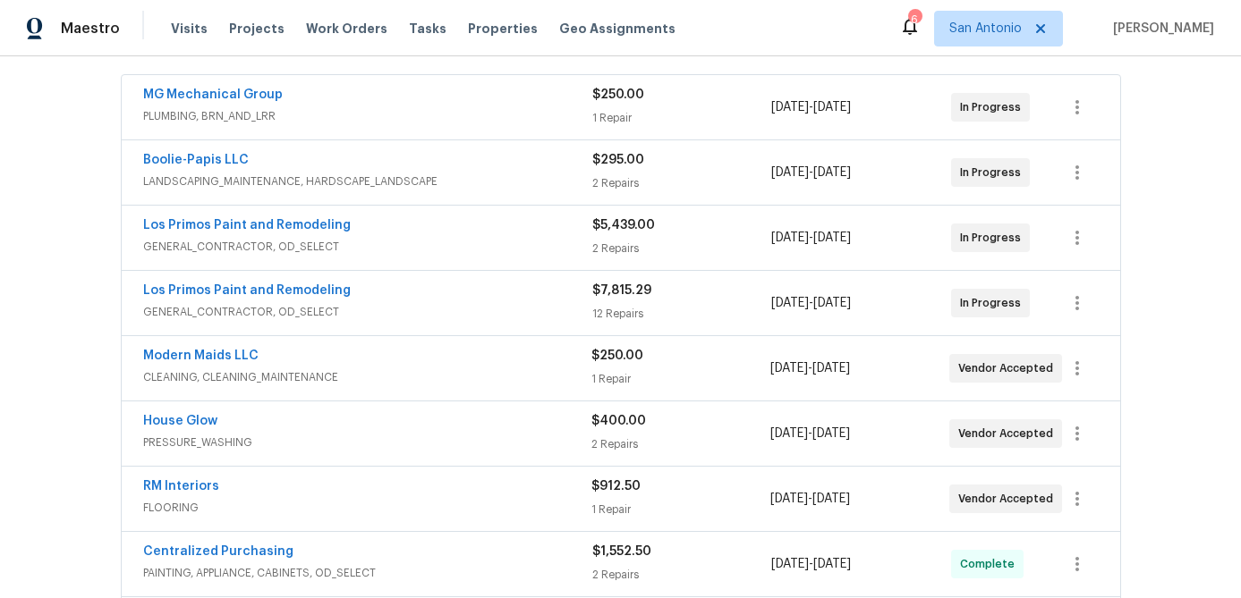
click at [515, 227] on div "Los Primos Paint and Remodeling" at bounding box center [367, 226] width 449 height 21
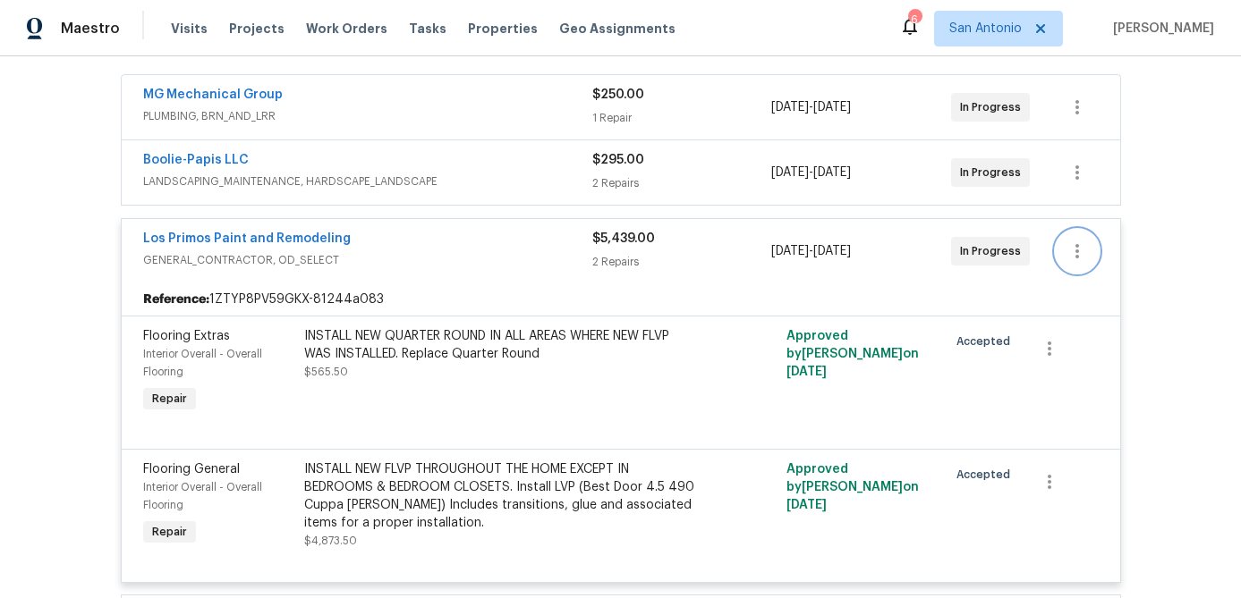
click at [1075, 250] on icon "button" at bounding box center [1077, 251] width 4 height 14
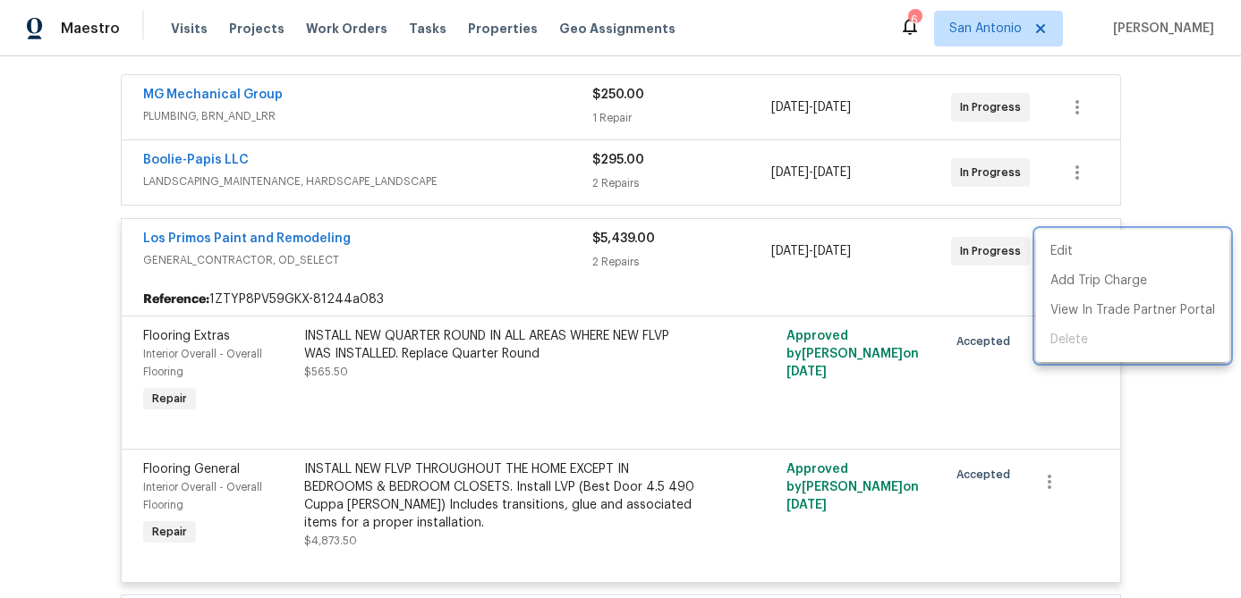
click at [455, 246] on div at bounding box center [620, 299] width 1241 height 598
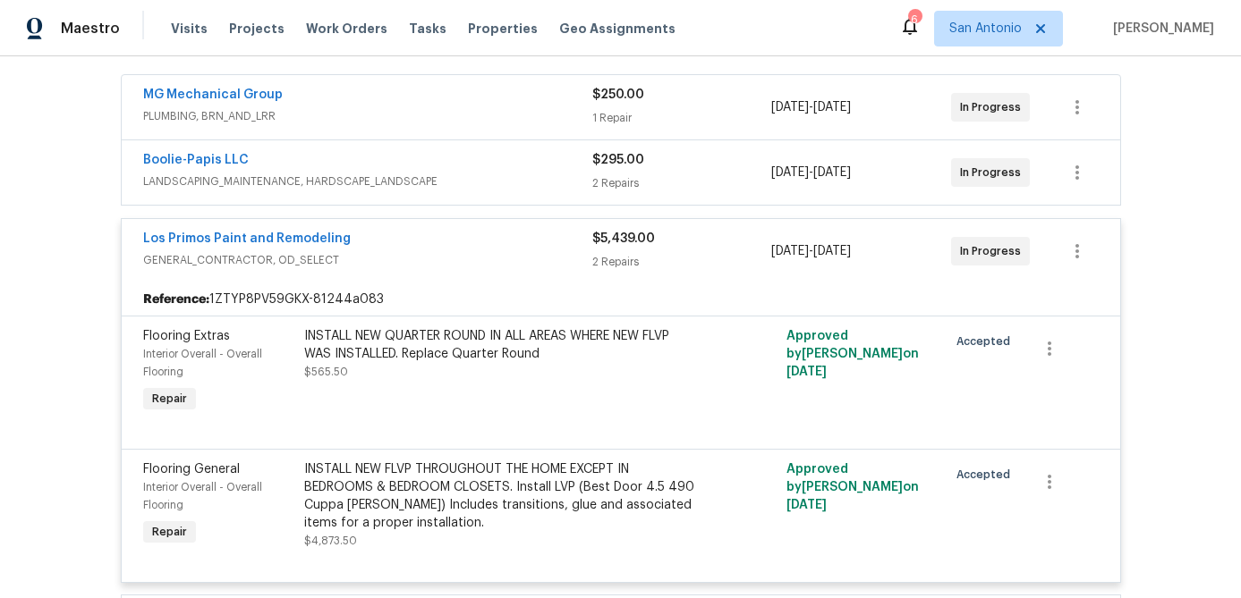
click at [455, 246] on div "Los Primos Paint and Remodeling" at bounding box center [367, 240] width 449 height 21
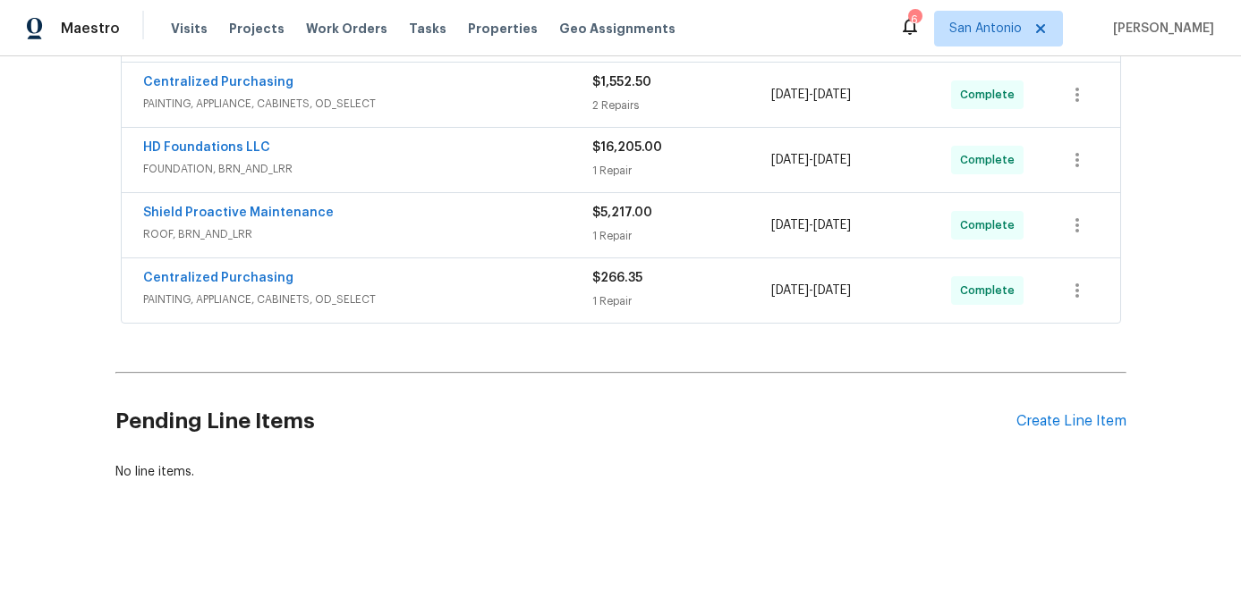
scroll to position [799, 0]
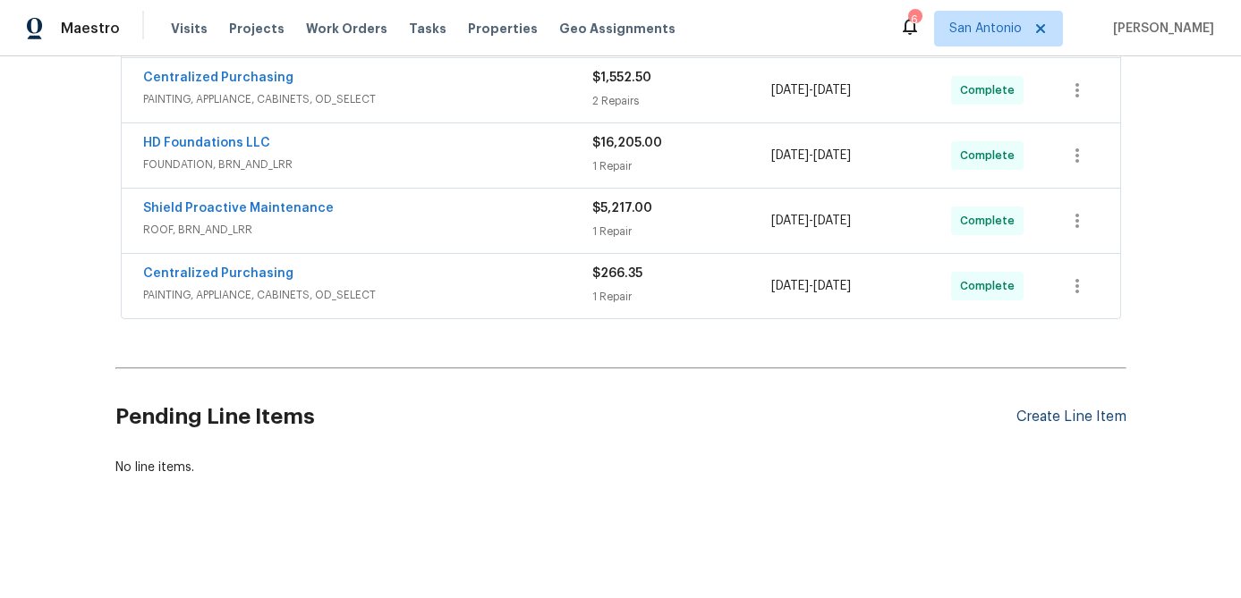
click at [1051, 422] on div "Create Line Item" at bounding box center [1071, 417] width 110 height 17
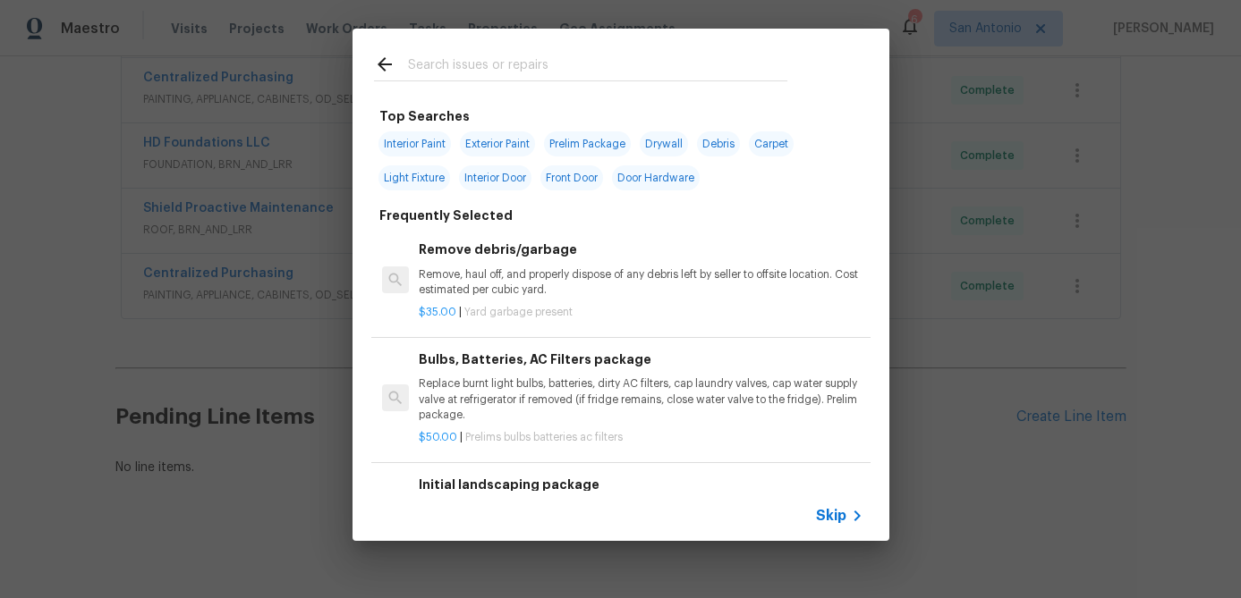
click at [833, 519] on span "Skip" at bounding box center [831, 516] width 30 height 18
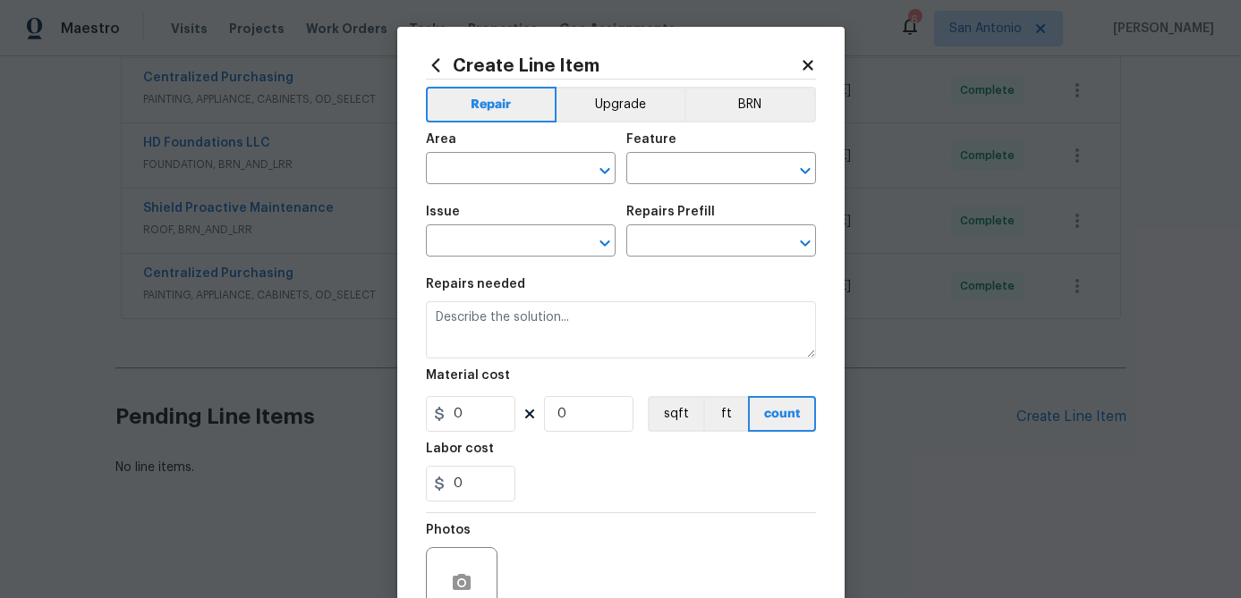
click at [470, 190] on span "Area ​" at bounding box center [521, 159] width 190 height 72
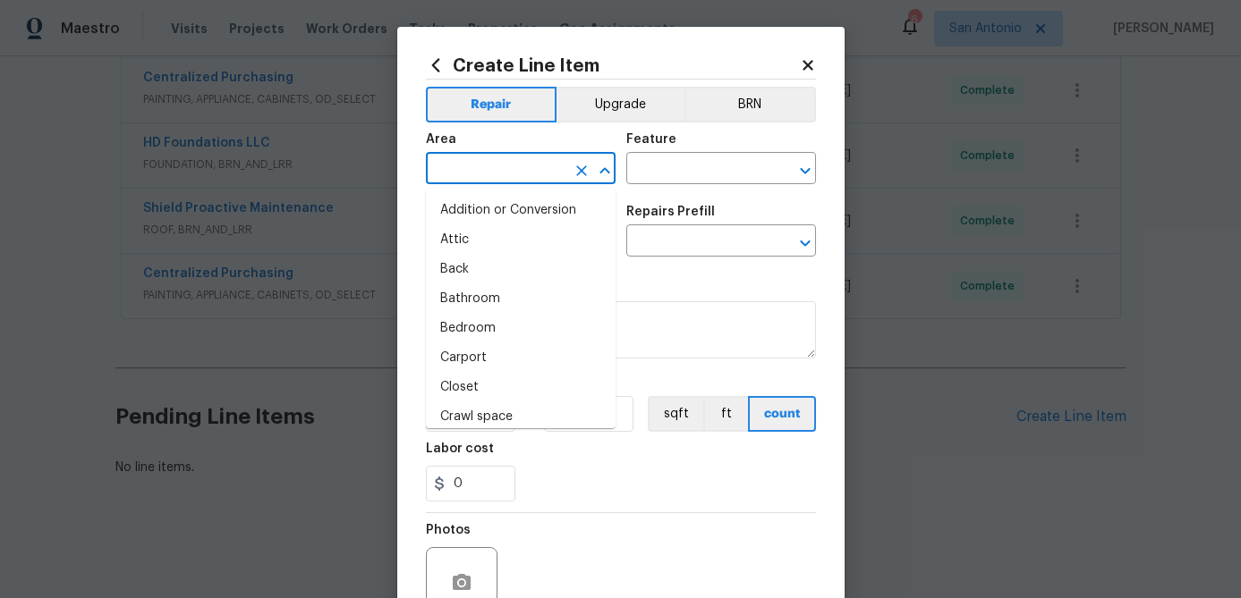
click at [475, 174] on input "text" at bounding box center [496, 171] width 140 height 28
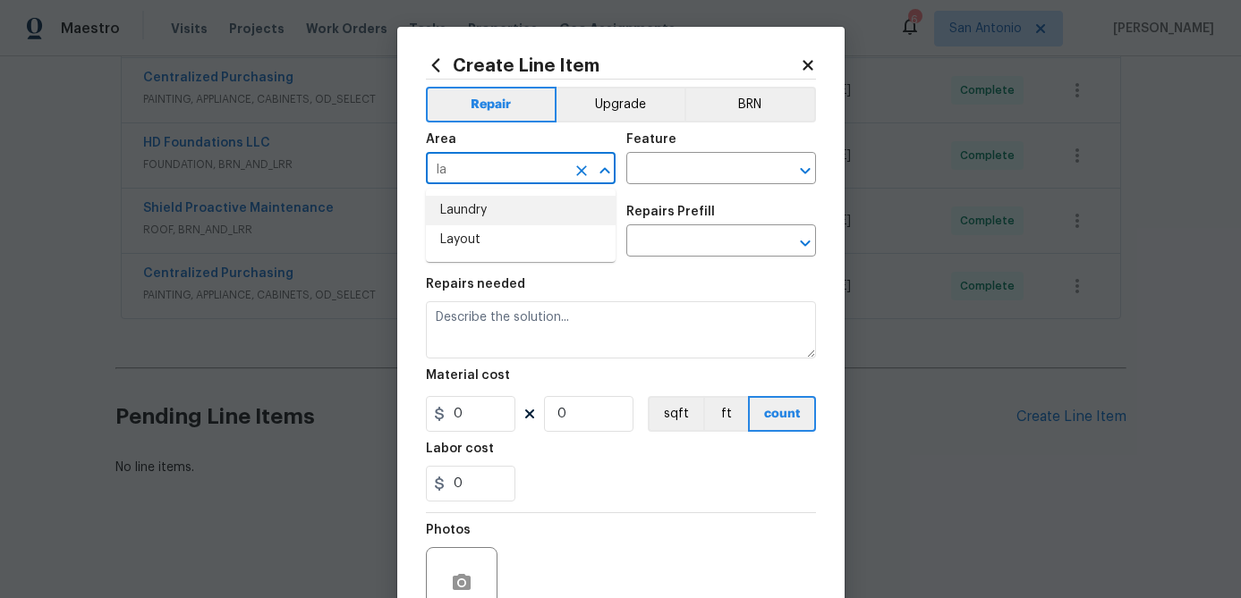
click at [453, 216] on li "Laundry" at bounding box center [521, 211] width 190 height 30
type input "Laundry"
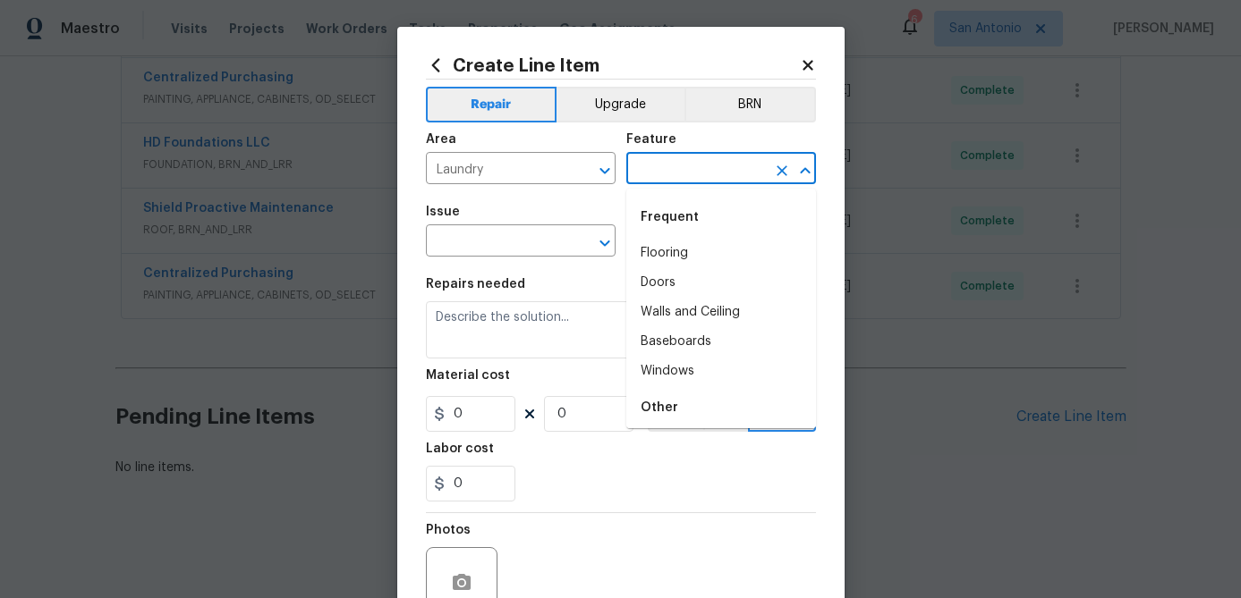
click at [682, 169] on input "text" at bounding box center [696, 171] width 140 height 28
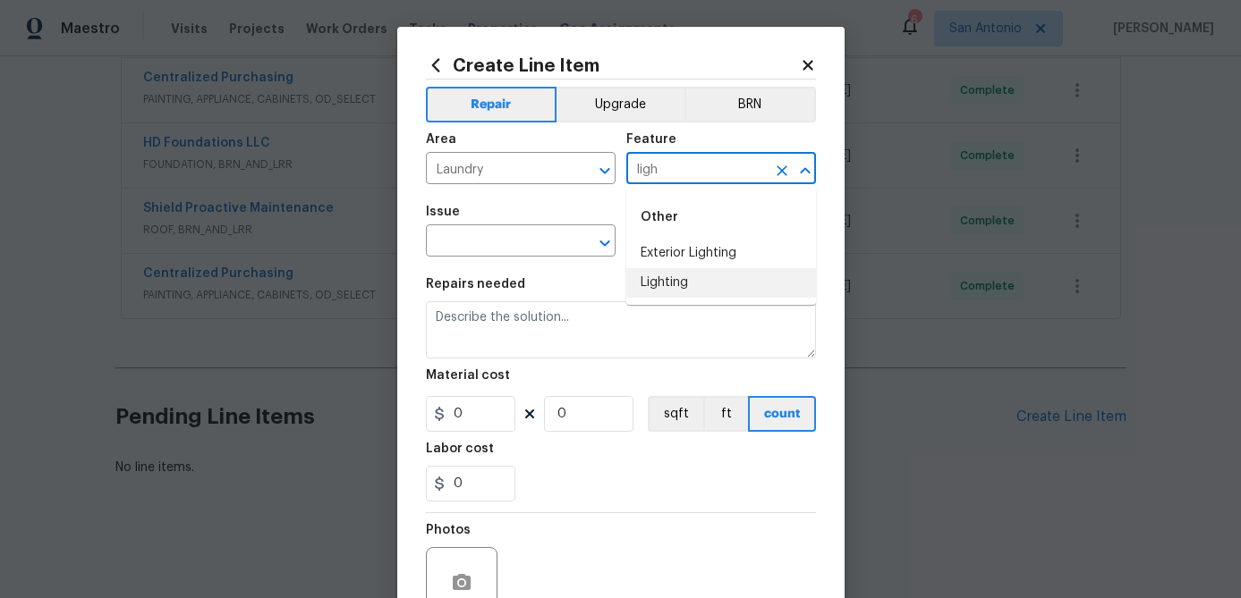
click at [675, 278] on li "Lighting" at bounding box center [721, 283] width 190 height 30
type input "Lighting"
click at [546, 242] on input "text" at bounding box center [496, 243] width 140 height 28
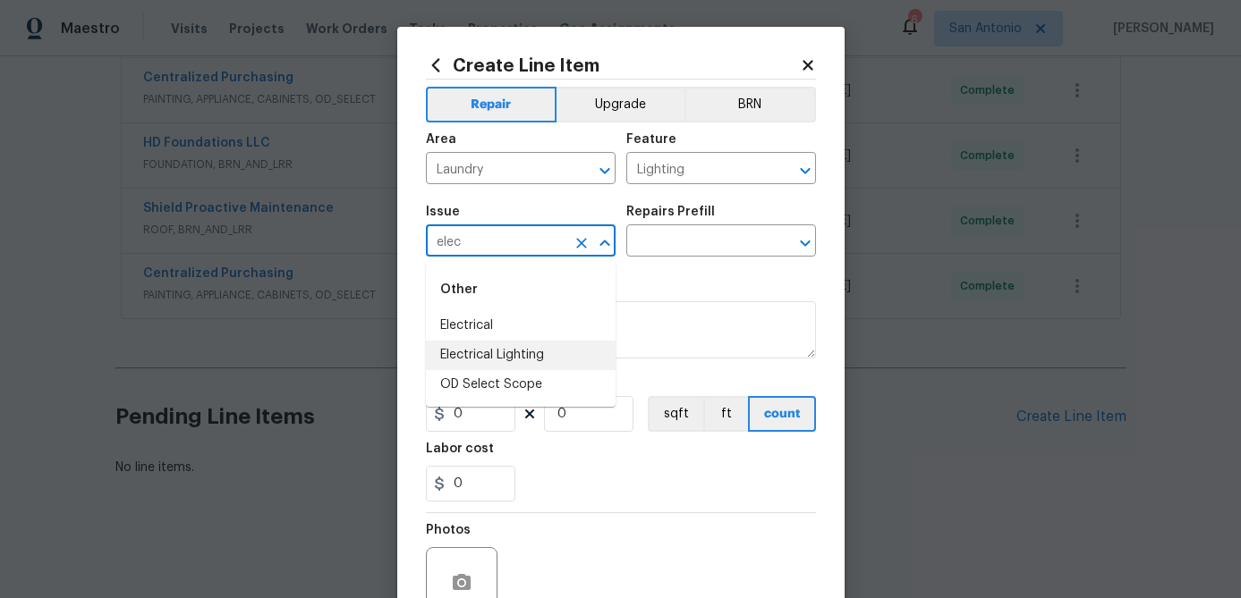
click at [508, 344] on li "Electrical Lighting" at bounding box center [521, 356] width 190 height 30
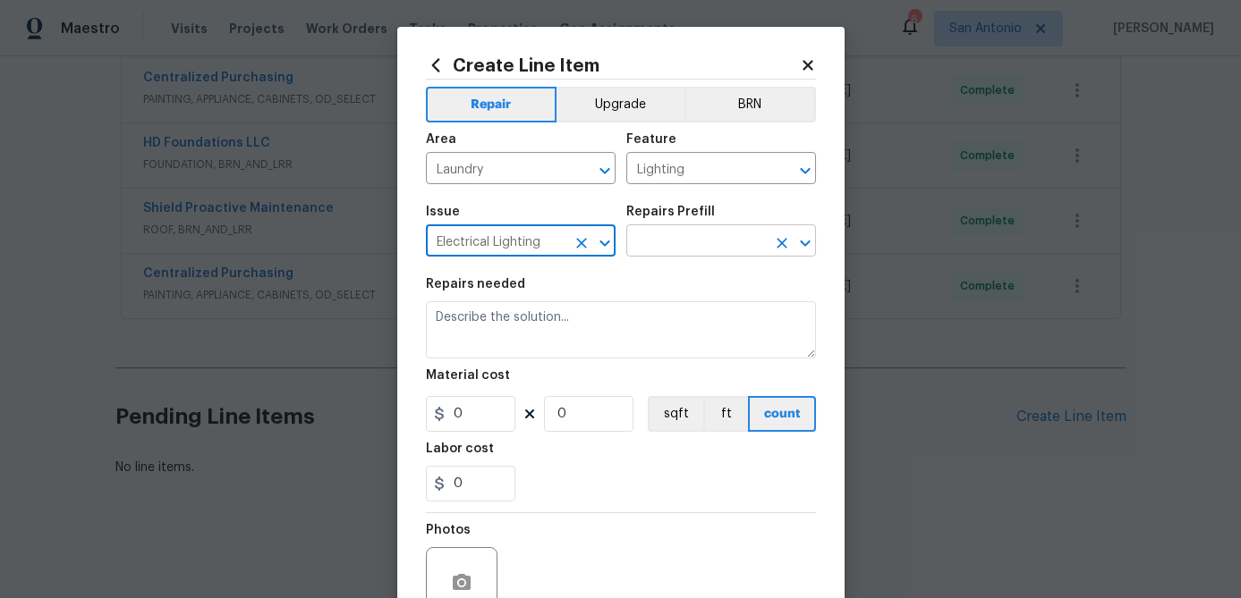
type input "Electrical Lighting"
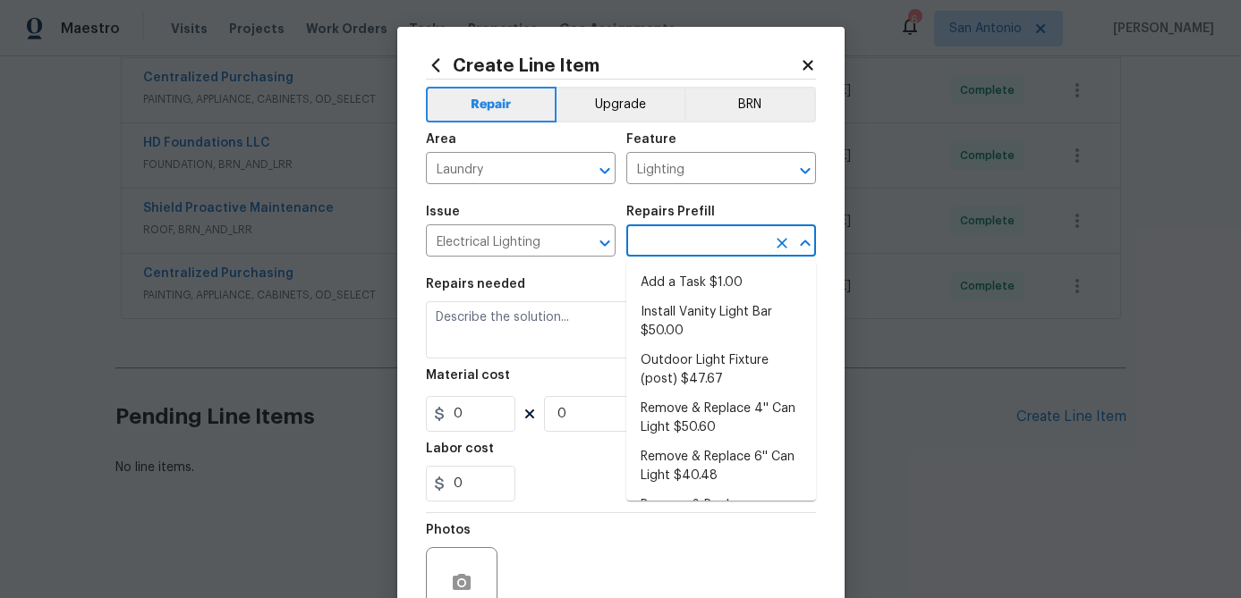
click at [677, 250] on input "text" at bounding box center [696, 243] width 140 height 28
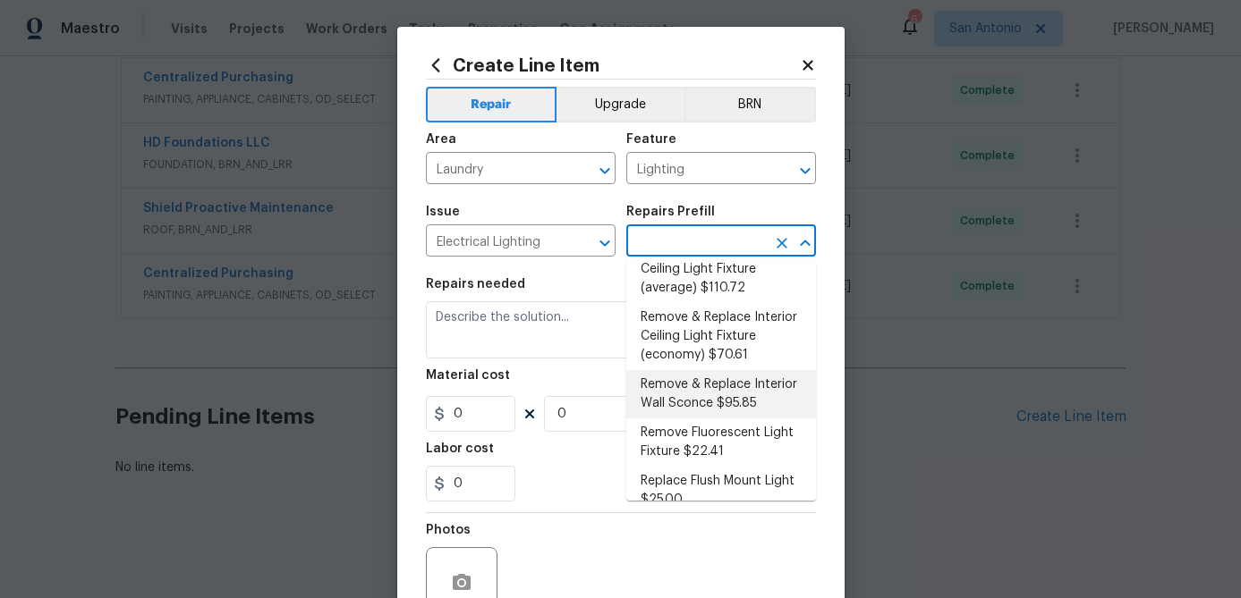
scroll to position [555, 0]
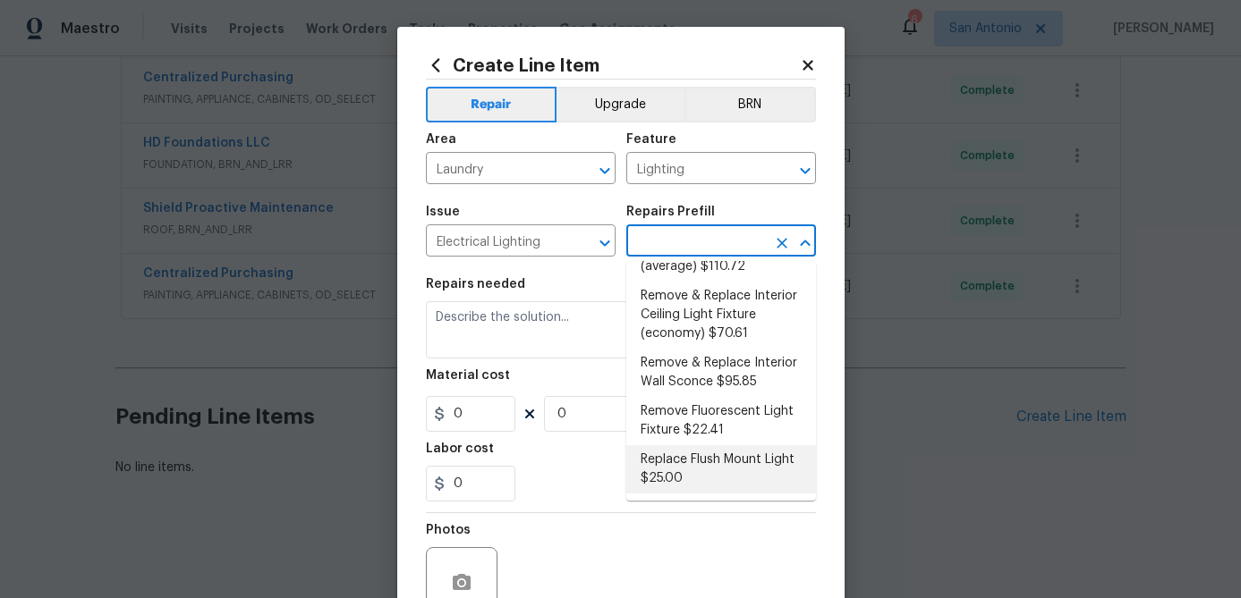
click at [706, 468] on li "Replace Flush Mount Light $25.00" at bounding box center [721, 469] width 190 height 48
type input "Replace Flush Mount Light $25.00"
type textarea "Remove the existing light fixture and install a new, flush mount fixture. Ensur…"
type input "1"
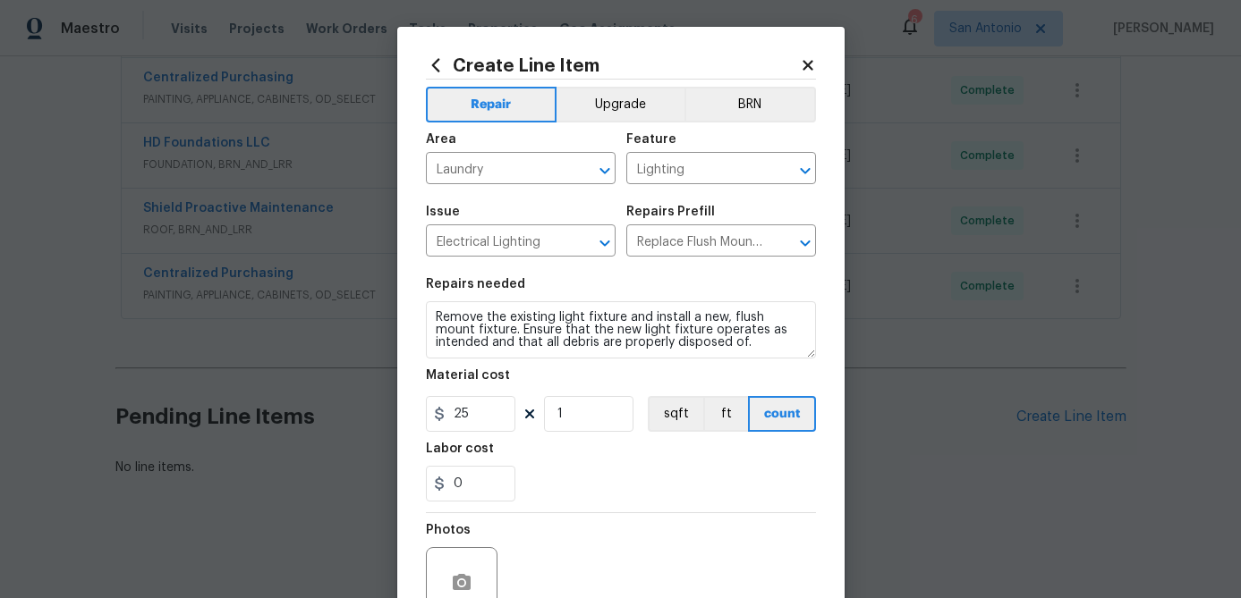
click at [469, 396] on figure "Material cost 25 1 sqft ft count" at bounding box center [621, 400] width 390 height 63
click at [473, 415] on input "25" at bounding box center [470, 414] width 89 height 36
type input "65"
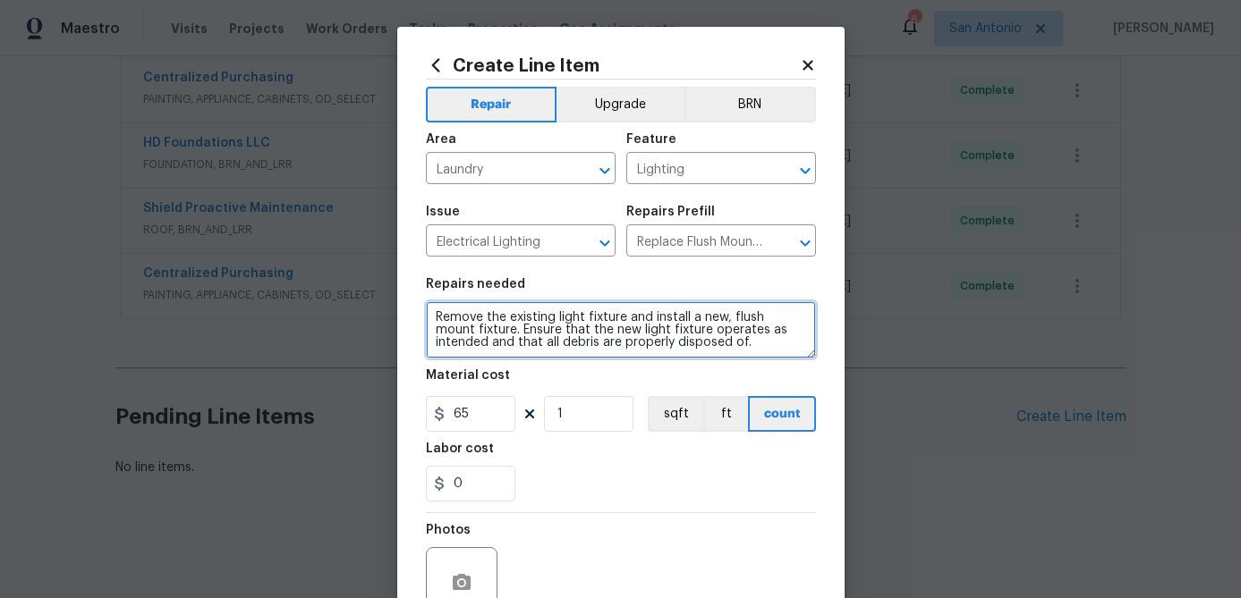
click at [430, 313] on textarea "Remove the existing light fixture and install a new, flush mount fixture. Ensur…" at bounding box center [621, 329] width 390 height 57
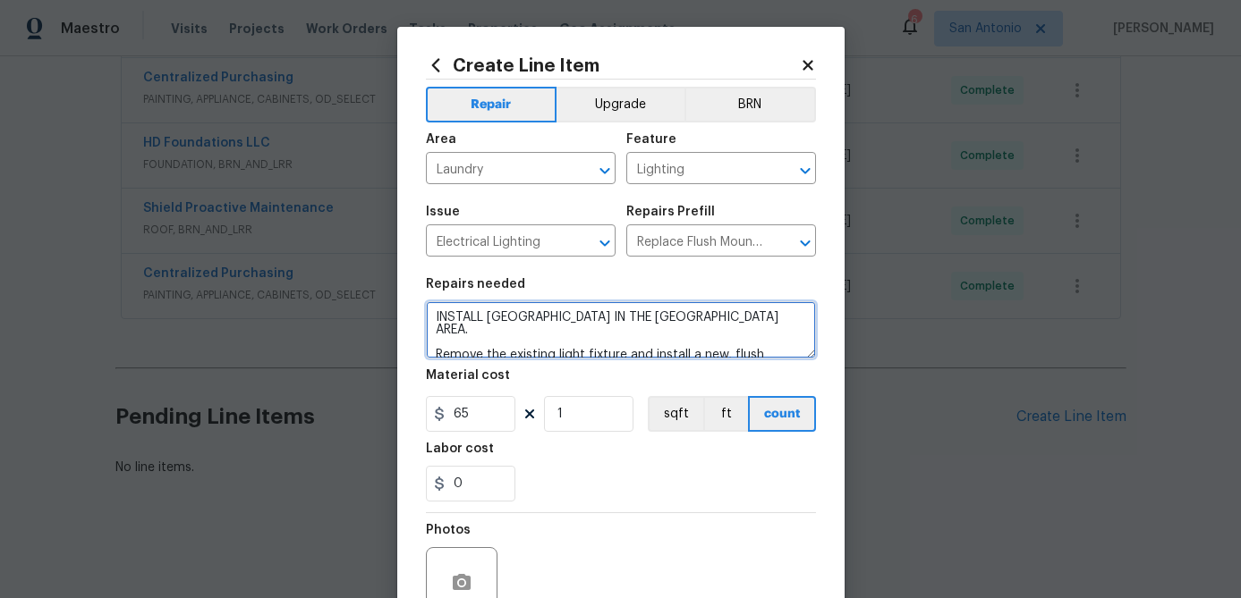
scroll to position [173, 0]
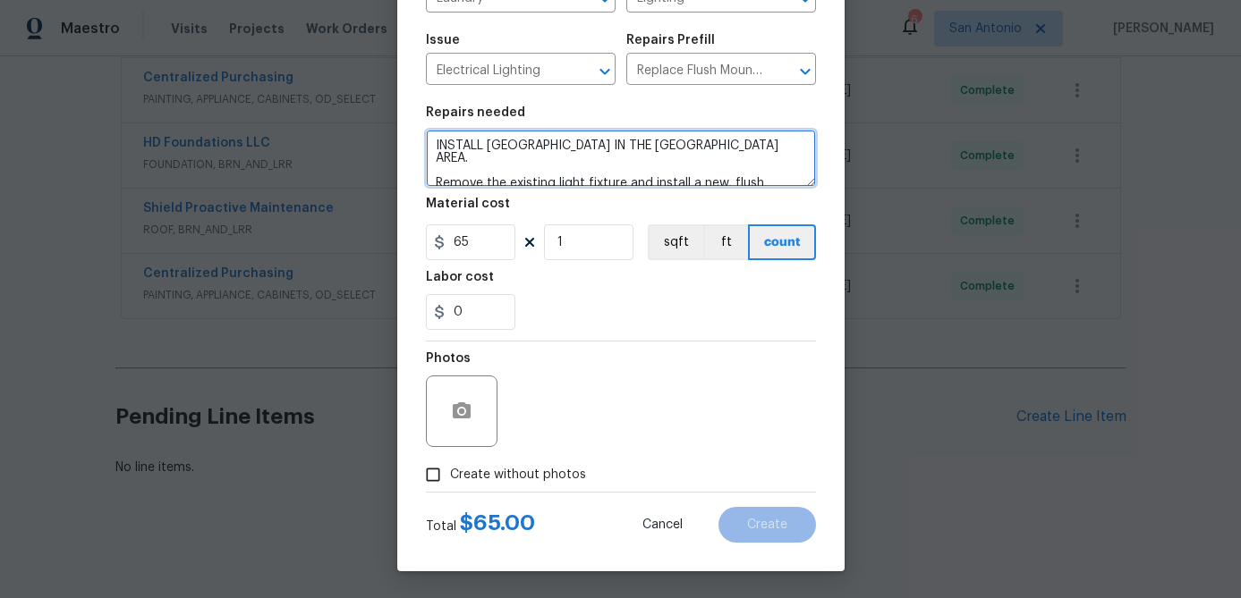
type textarea "INSTALL NEW FLUSH MOUNT LIGHT IN THE LAUNDRY AREA. Remove the existing light fi…"
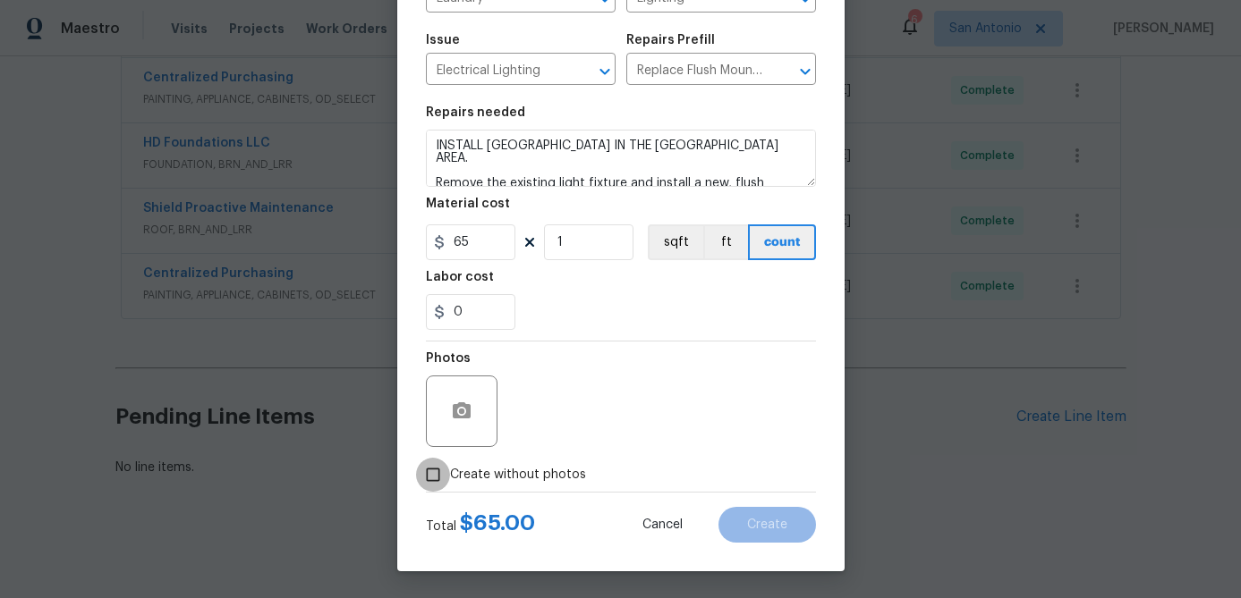
click at [434, 477] on input "Create without photos" at bounding box center [433, 475] width 34 height 34
checkbox input "true"
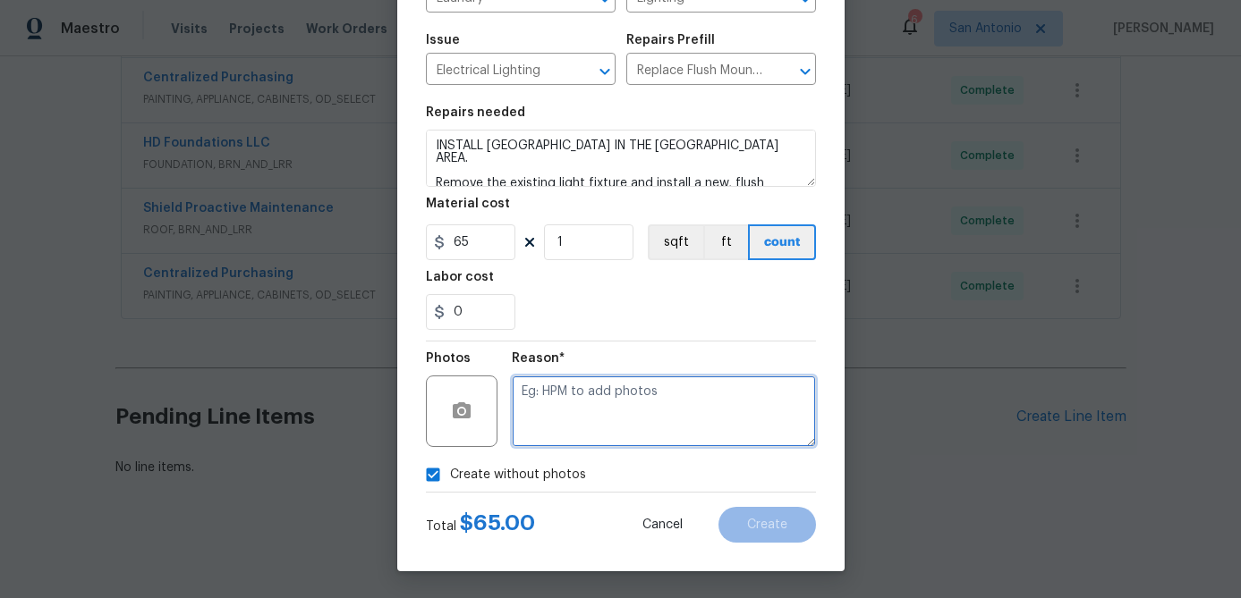
click at [530, 420] on textarea at bounding box center [664, 412] width 304 height 72
type textarea "."
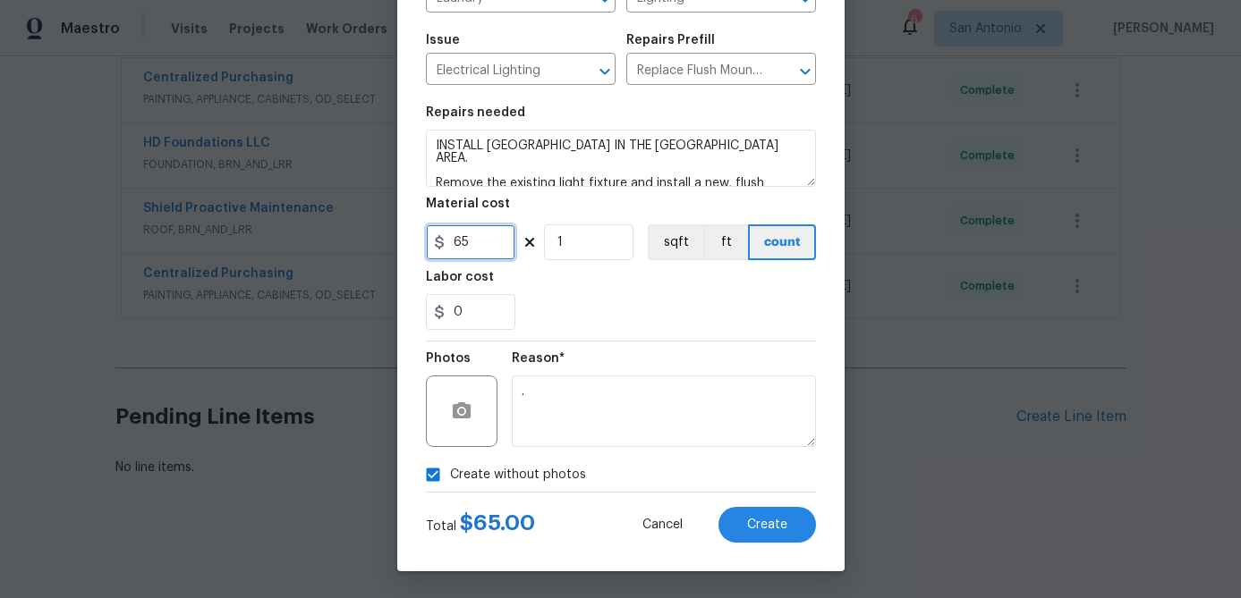
click at [479, 248] on input "65" at bounding box center [470, 243] width 89 height 36
type input "50"
click at [597, 242] on input "1" at bounding box center [588, 243] width 89 height 36
click at [774, 529] on span "Create" at bounding box center [767, 525] width 40 height 13
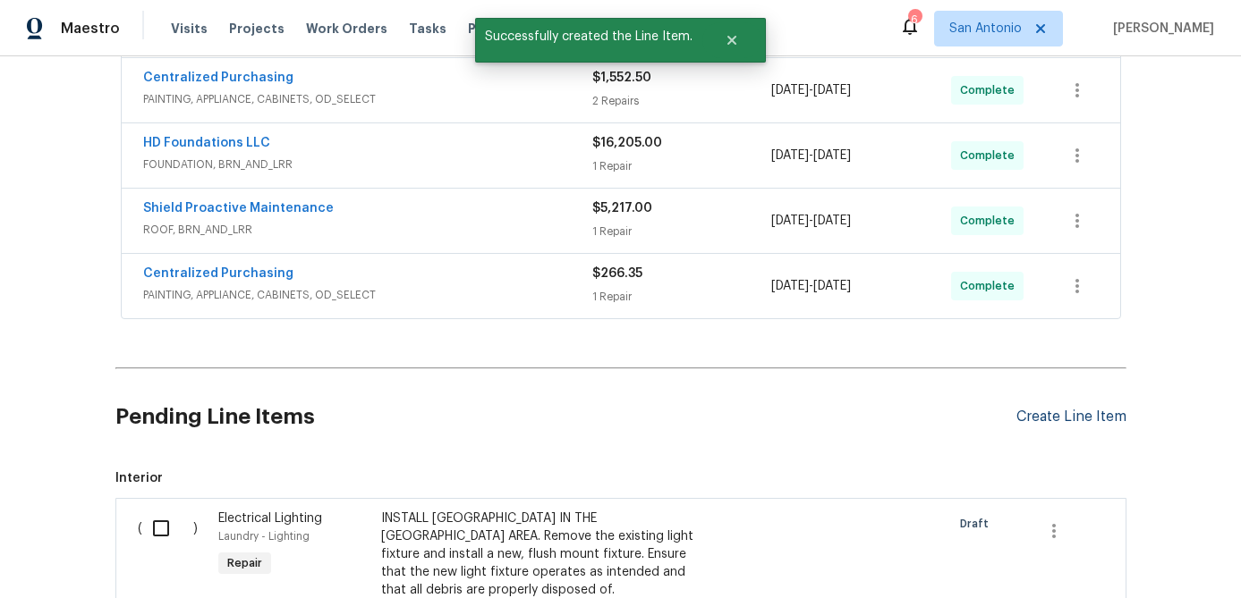
click at [1036, 420] on div "Create Line Item" at bounding box center [1071, 417] width 110 height 17
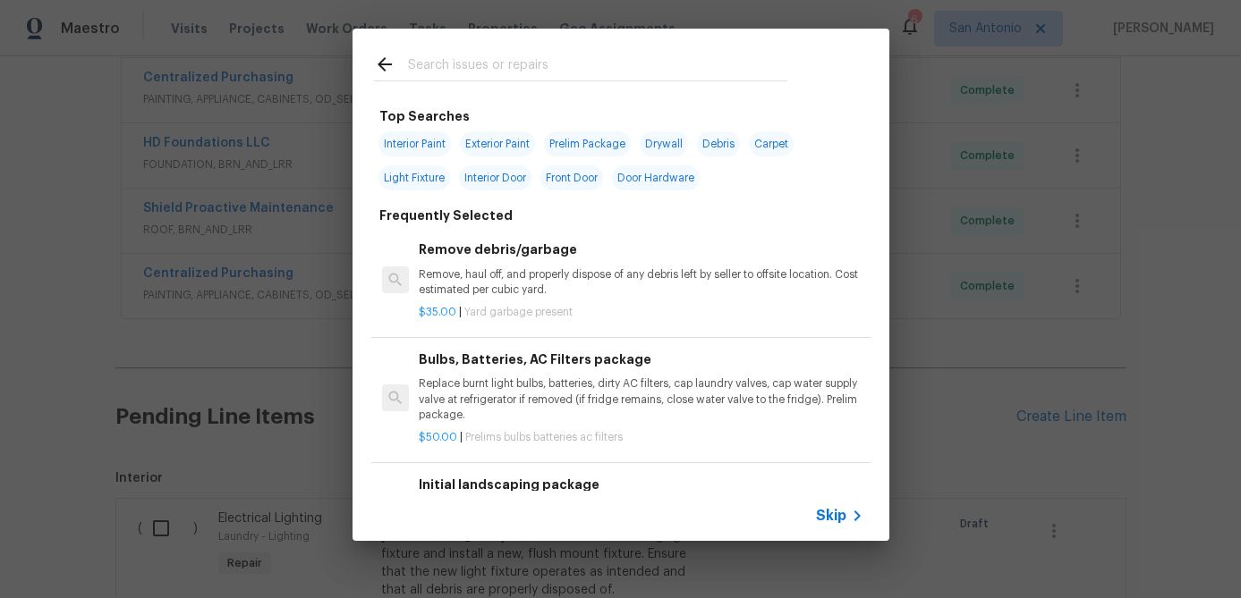
click at [933, 462] on div "Top Searches Interior Paint Exterior Paint Prelim Package Drywall Debris Carpet…" at bounding box center [620, 285] width 1241 height 570
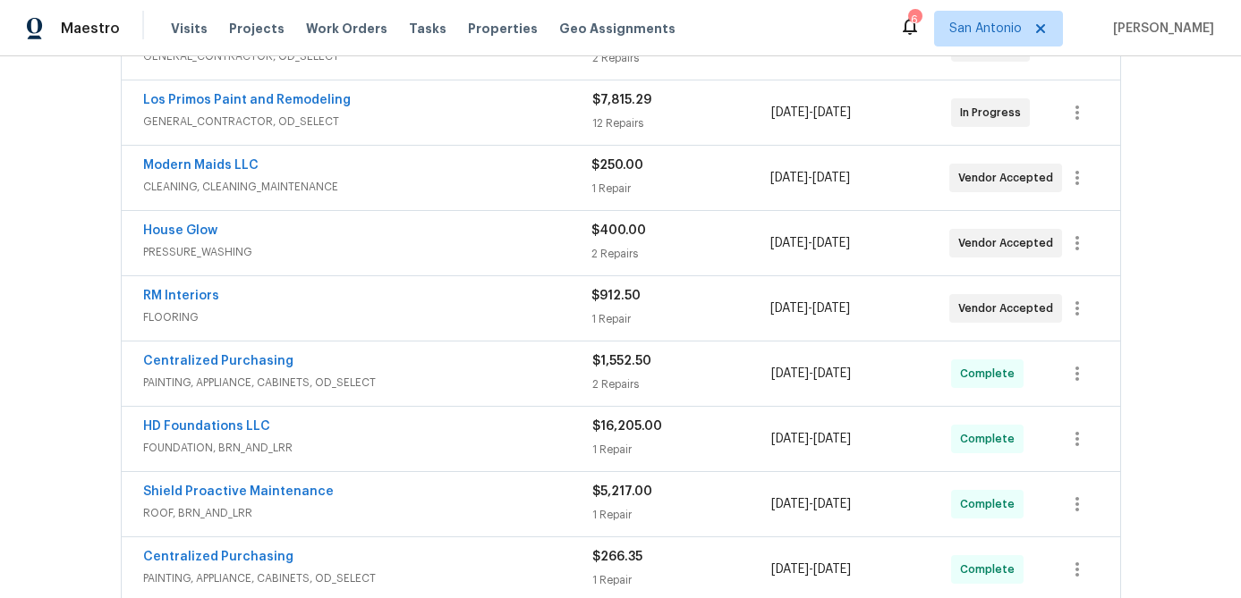
scroll to position [497, 0]
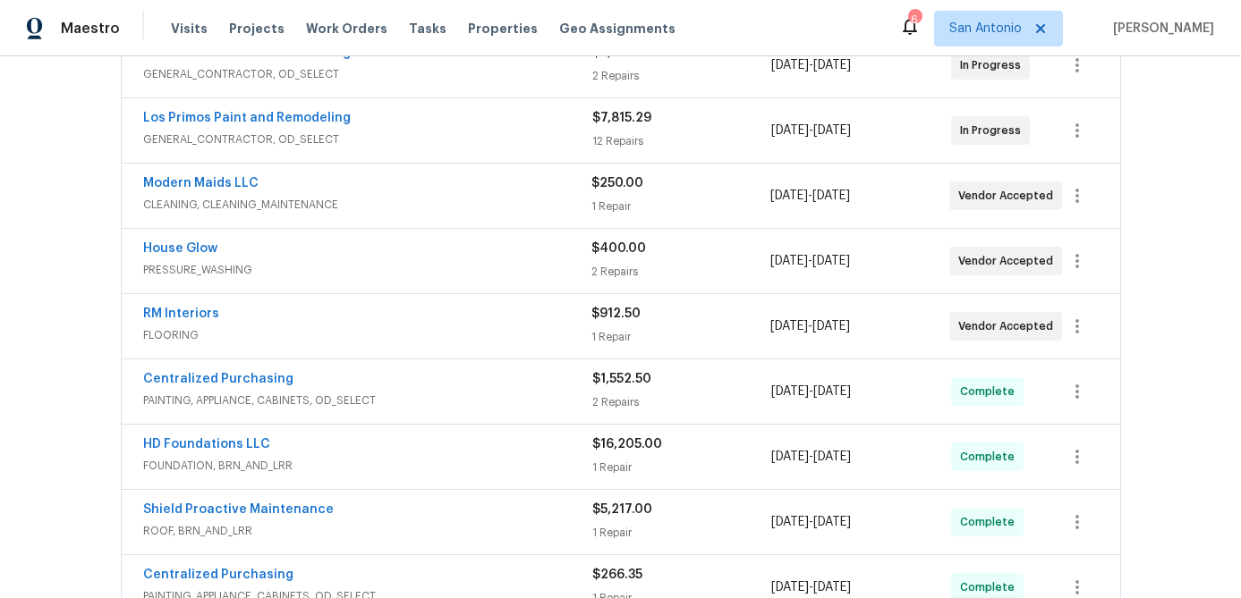
click at [486, 123] on div "Los Primos Paint and Remodeling" at bounding box center [367, 119] width 449 height 21
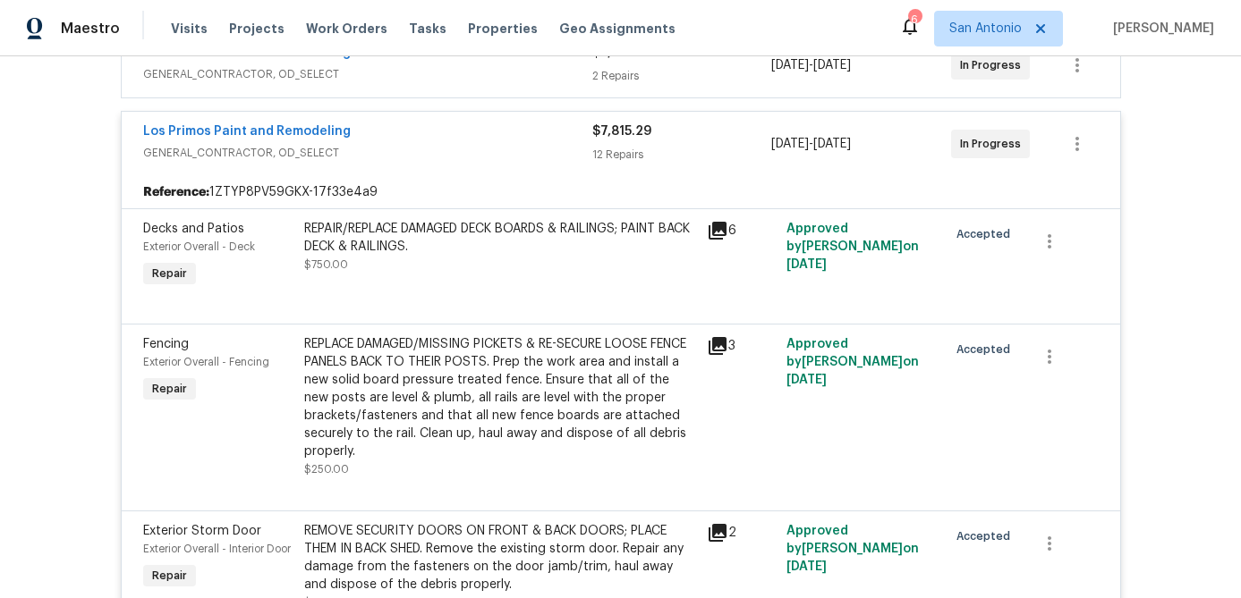
click at [443, 142] on div "Los Primos Paint and Remodeling" at bounding box center [367, 133] width 449 height 21
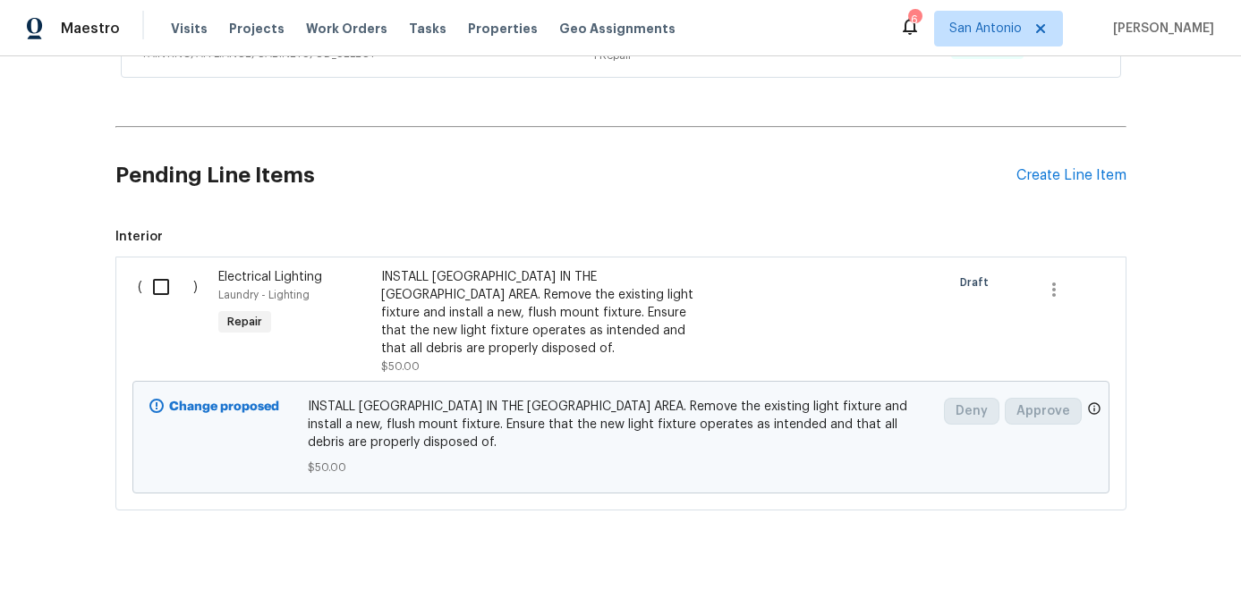
scroll to position [1074, 0]
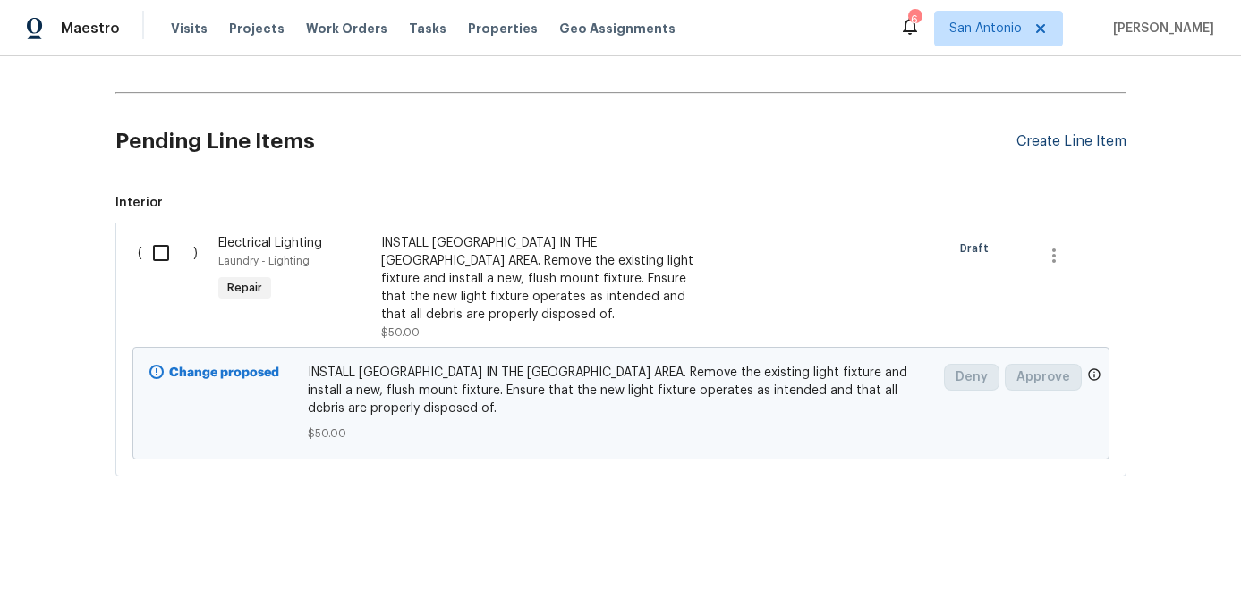
click at [1062, 135] on div "Create Line Item" at bounding box center [1071, 141] width 110 height 17
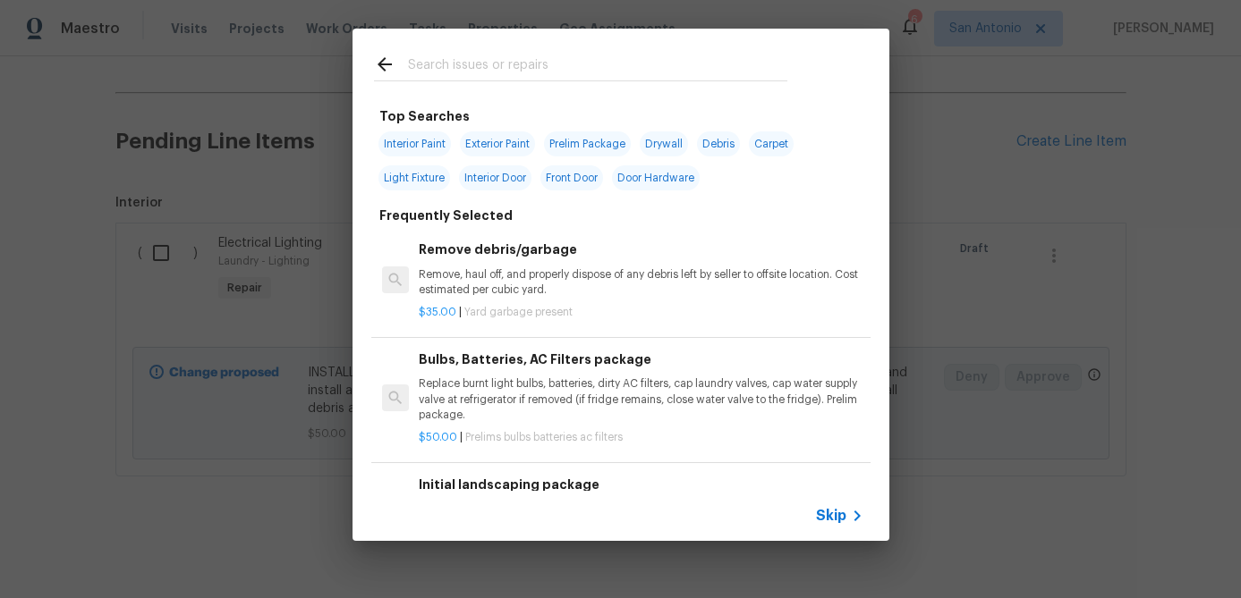
click at [821, 505] on div "Skip" at bounding box center [842, 515] width 52 height 21
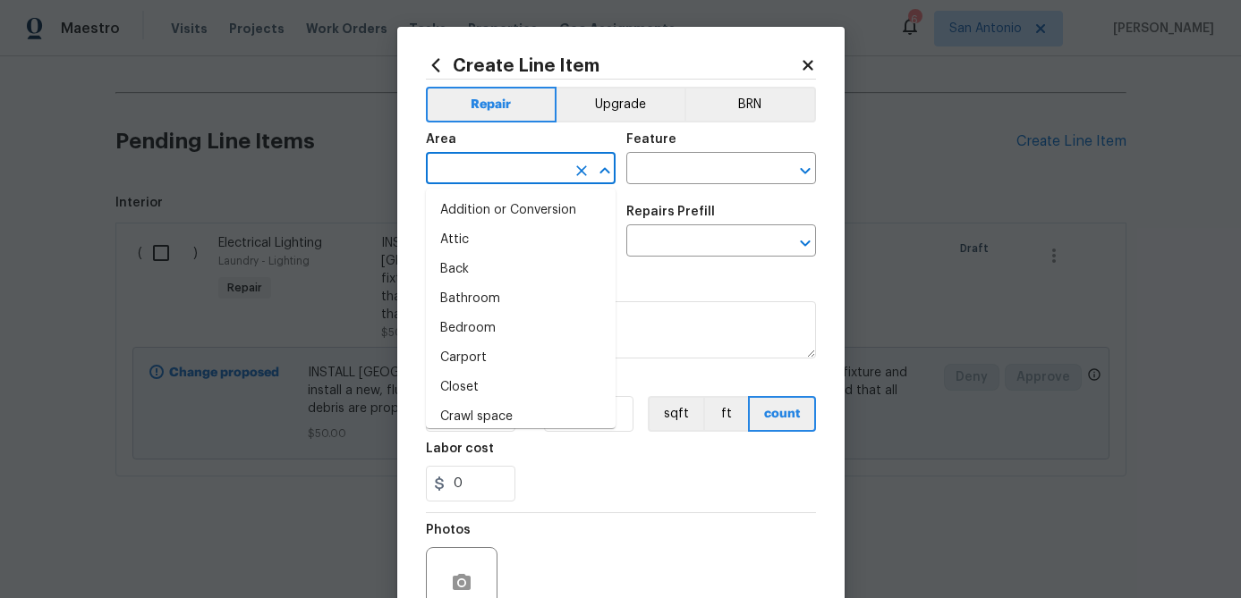
click at [507, 174] on input "text" at bounding box center [496, 171] width 140 height 28
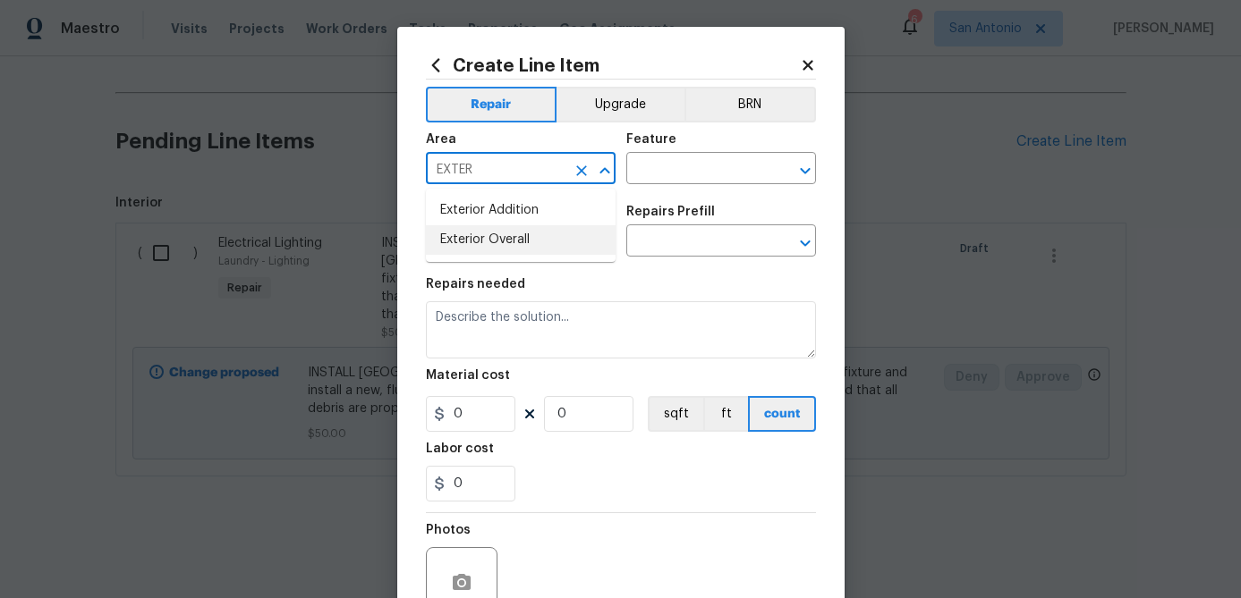
click at [479, 246] on li "Exterior Overall" at bounding box center [521, 240] width 190 height 30
type input "Exterior Overall"
click at [681, 173] on input "text" at bounding box center [696, 171] width 140 height 28
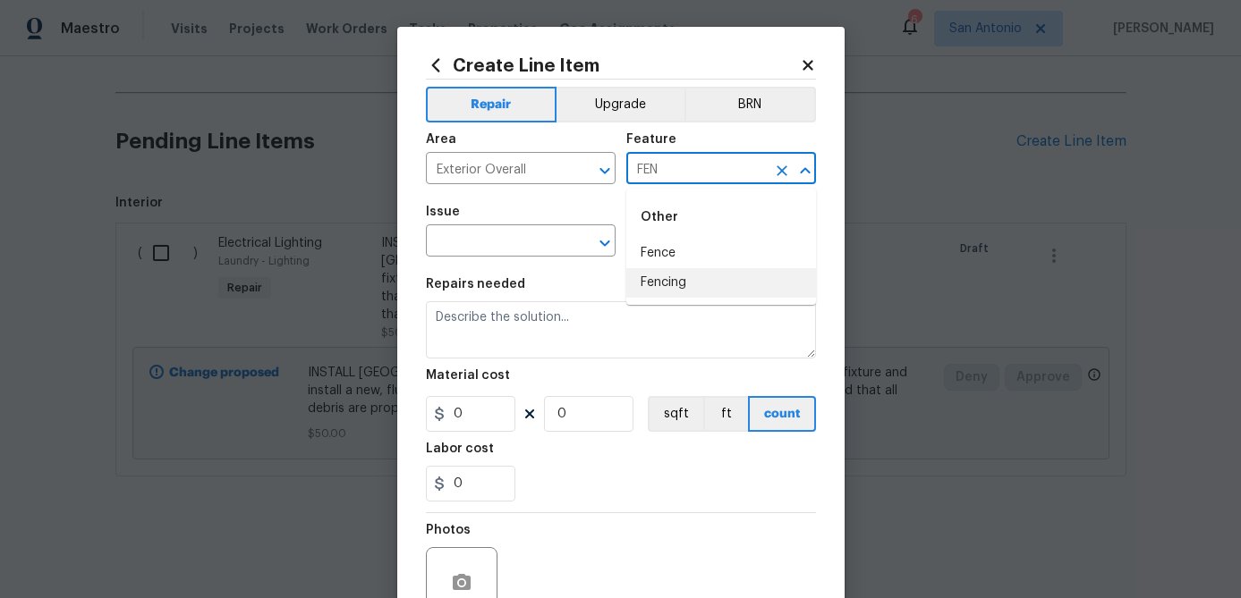
click at [671, 280] on li "Fencing" at bounding box center [721, 283] width 190 height 30
type input "Fencing"
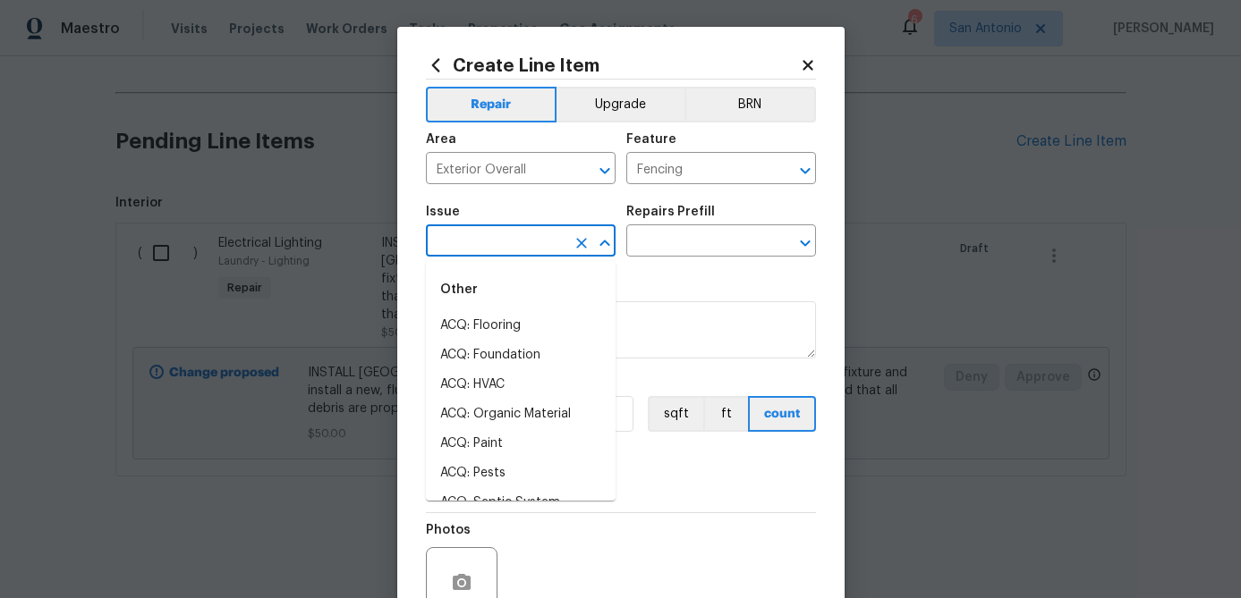
click at [509, 250] on input "text" at bounding box center [496, 243] width 140 height 28
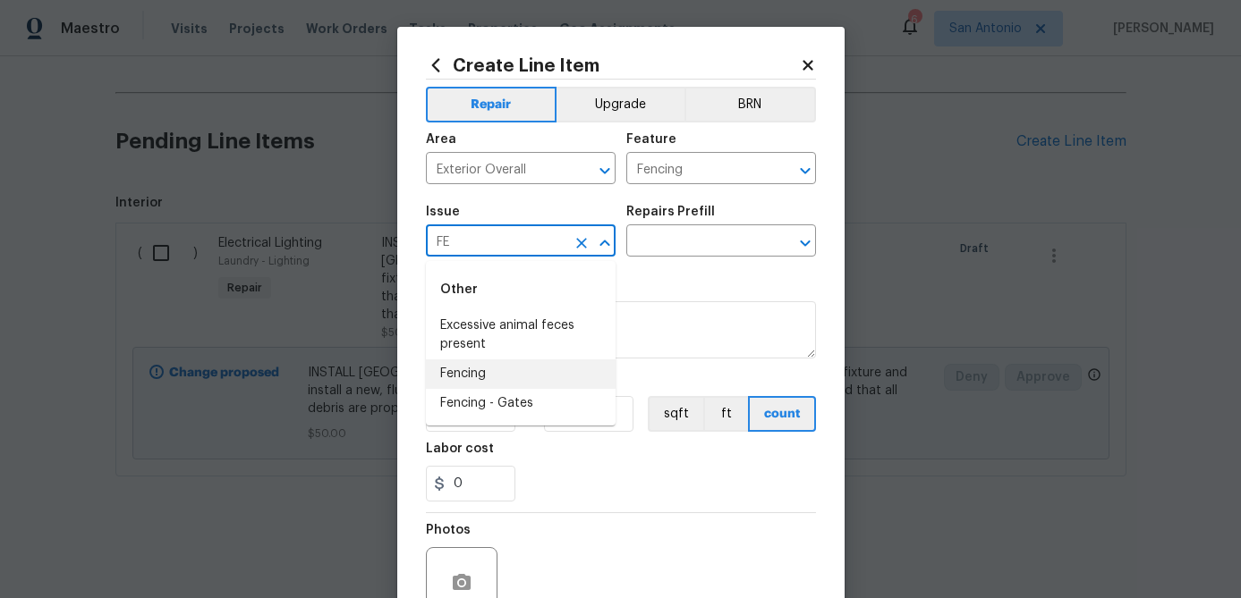
click at [489, 373] on li "Fencing" at bounding box center [521, 375] width 190 height 30
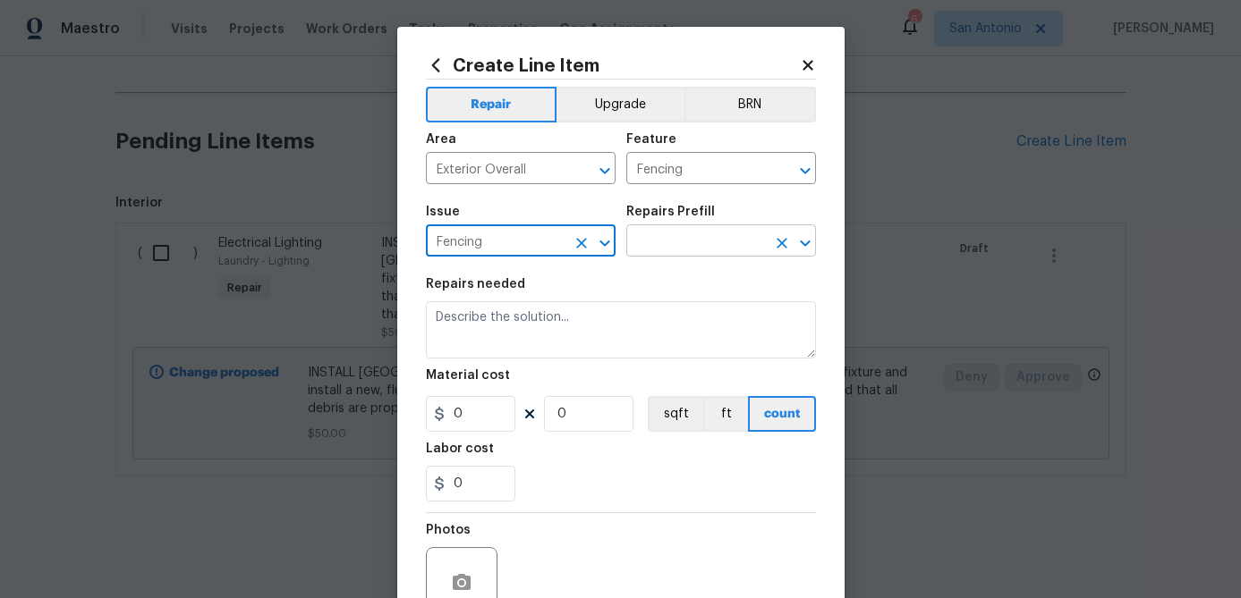
type input "Fencing"
click at [695, 237] on input "text" at bounding box center [696, 243] width 140 height 28
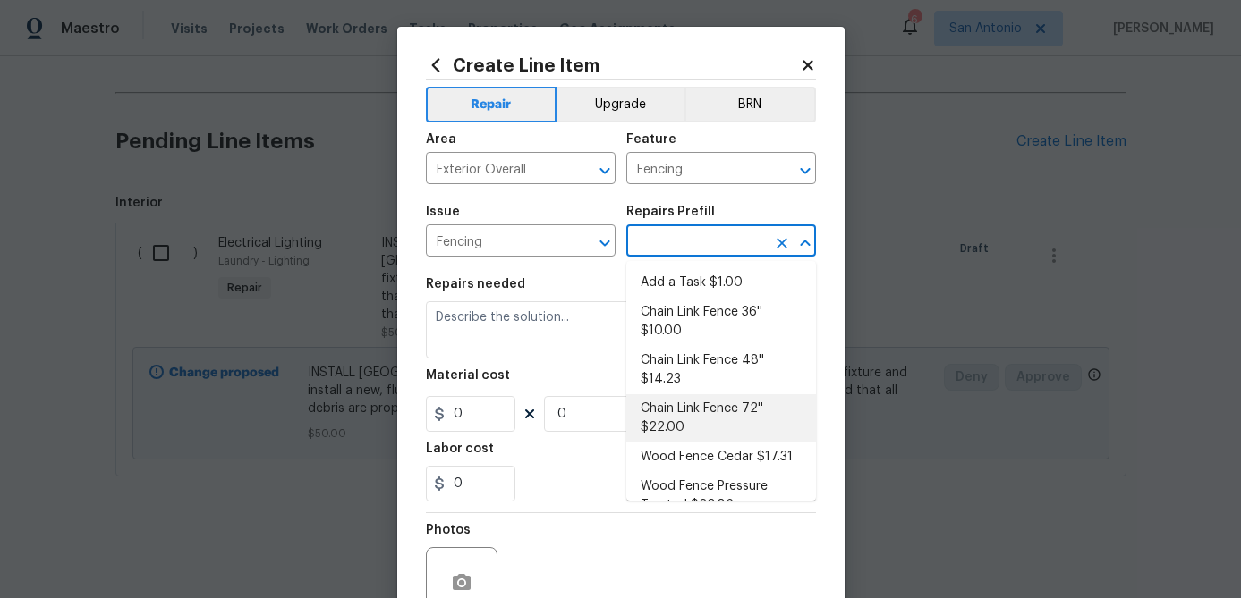
scroll to position [27, 0]
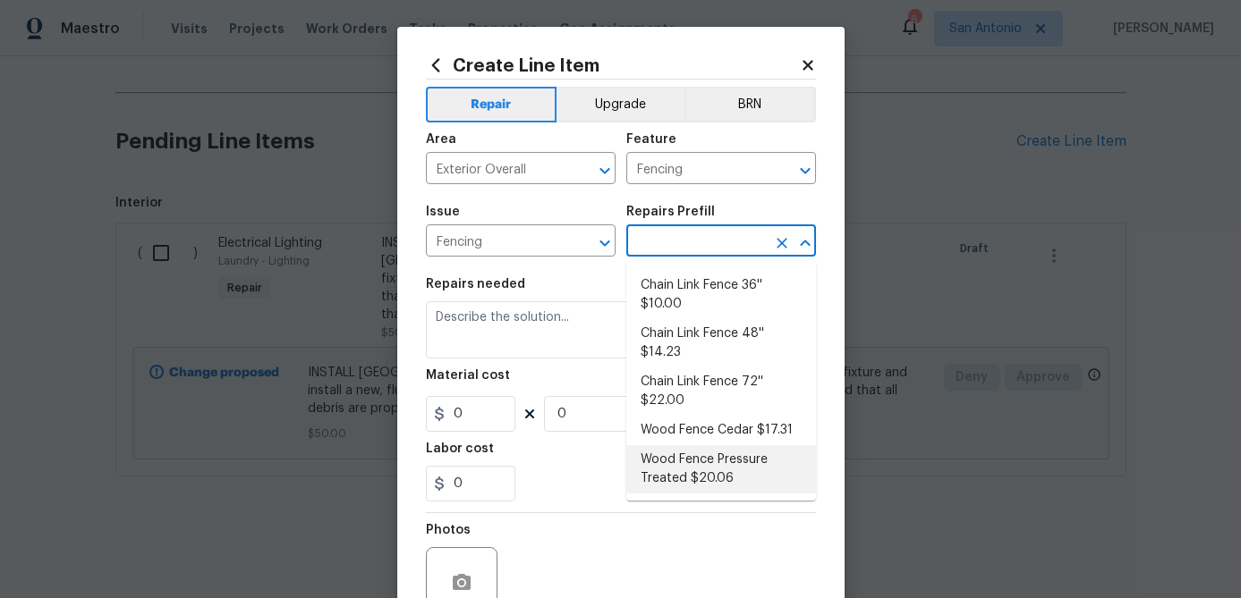
click at [675, 481] on li "Wood Fence Pressure Treated $20.06" at bounding box center [721, 469] width 190 height 48
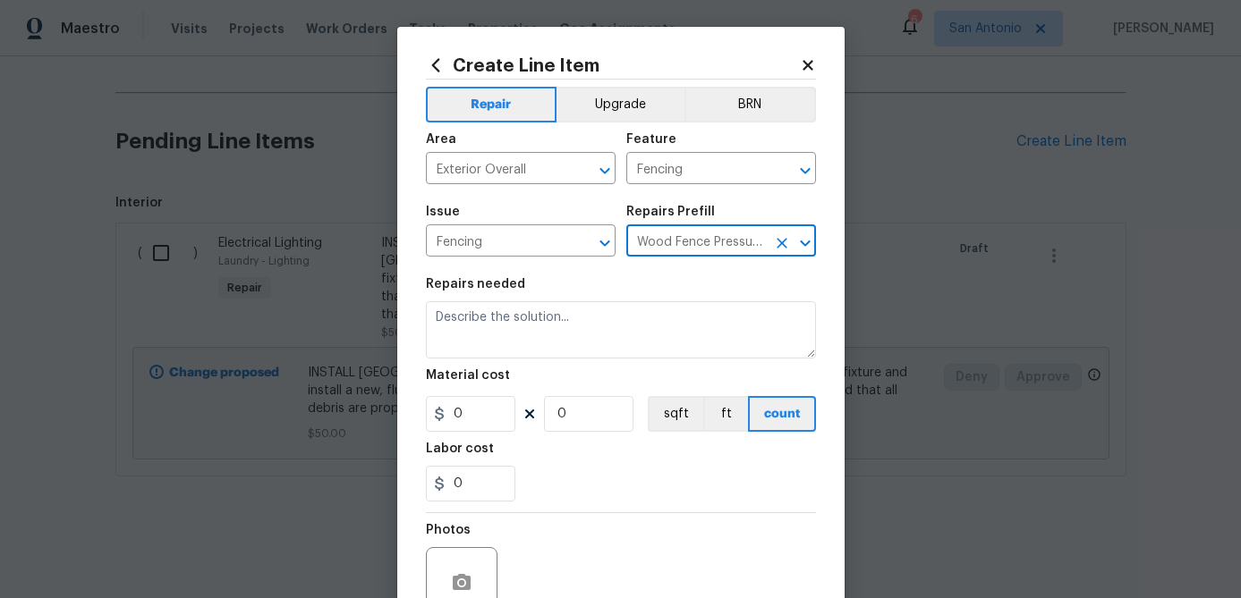
type input "Wood Fence Pressure Treated $20.06"
type textarea "Prep the work area and install a new solid board pressure treated fence. Ensure…"
type input "1"
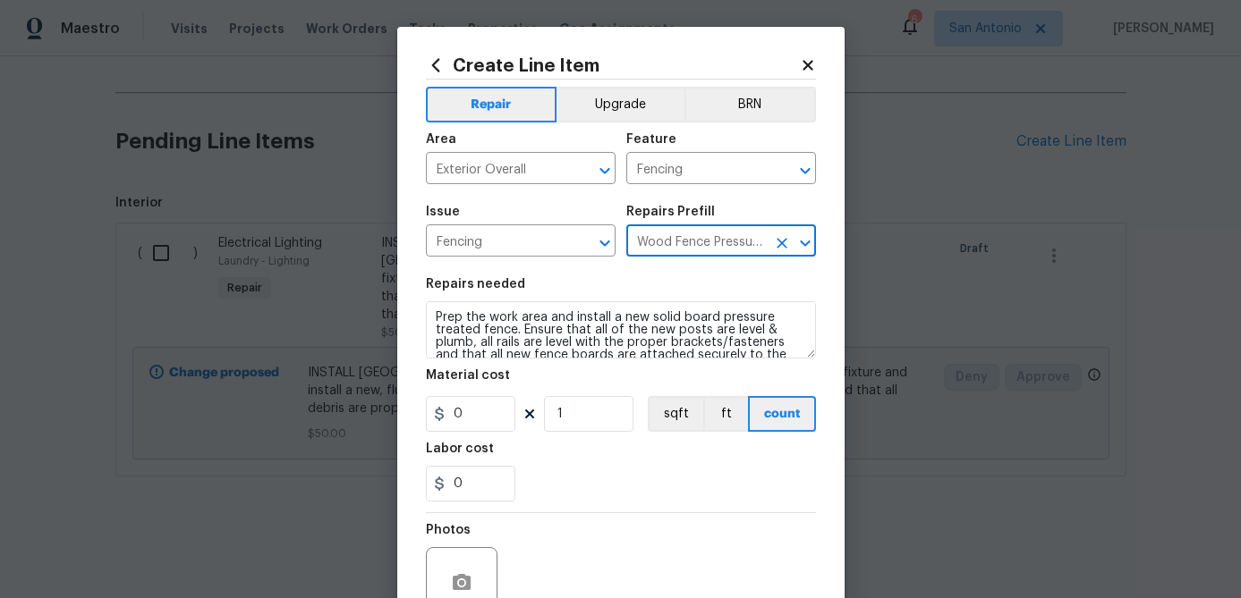
type input "20.06"
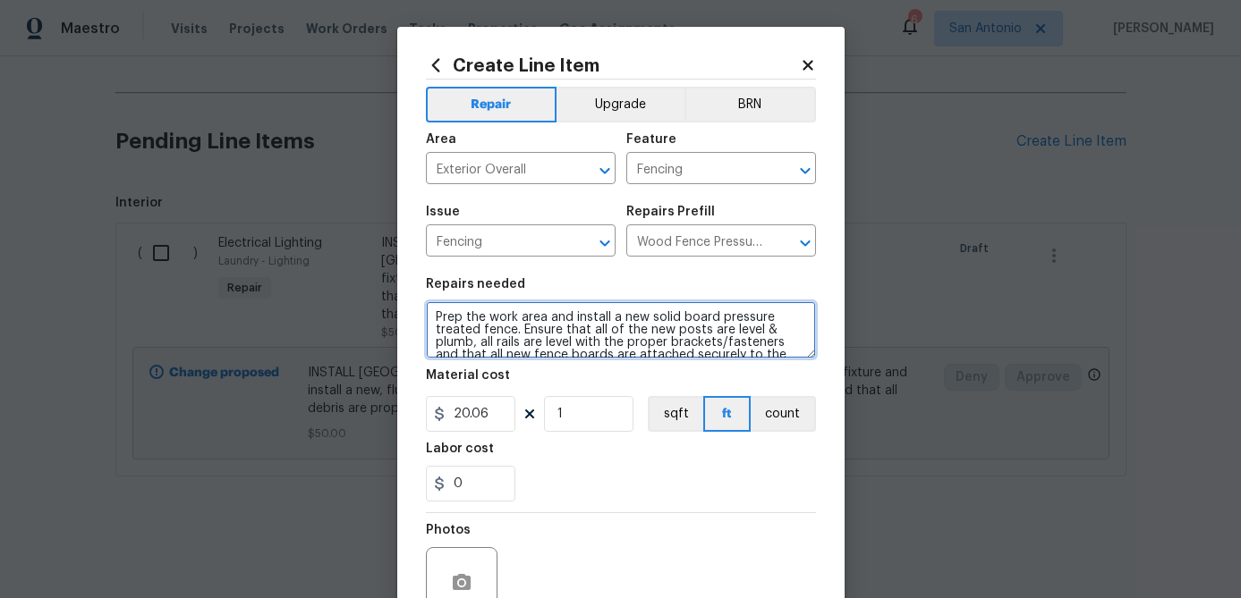
click at [429, 312] on textarea "Prep the work area and install a new solid board pressure treated fence. Ensure…" at bounding box center [621, 329] width 390 height 57
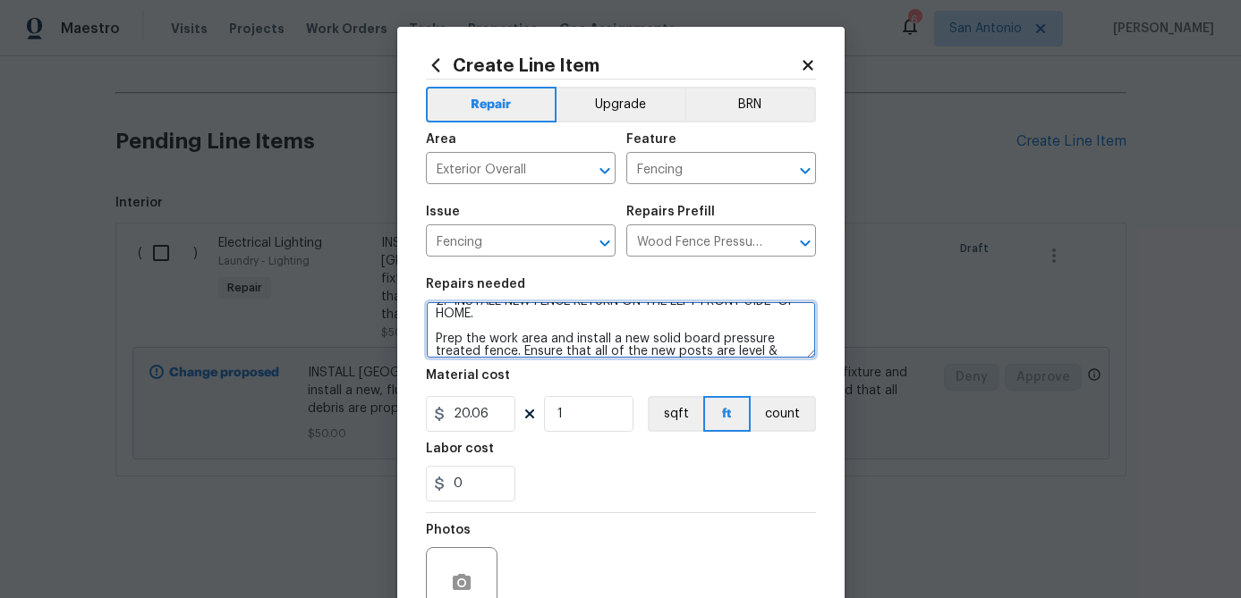
scroll to position [29, 0]
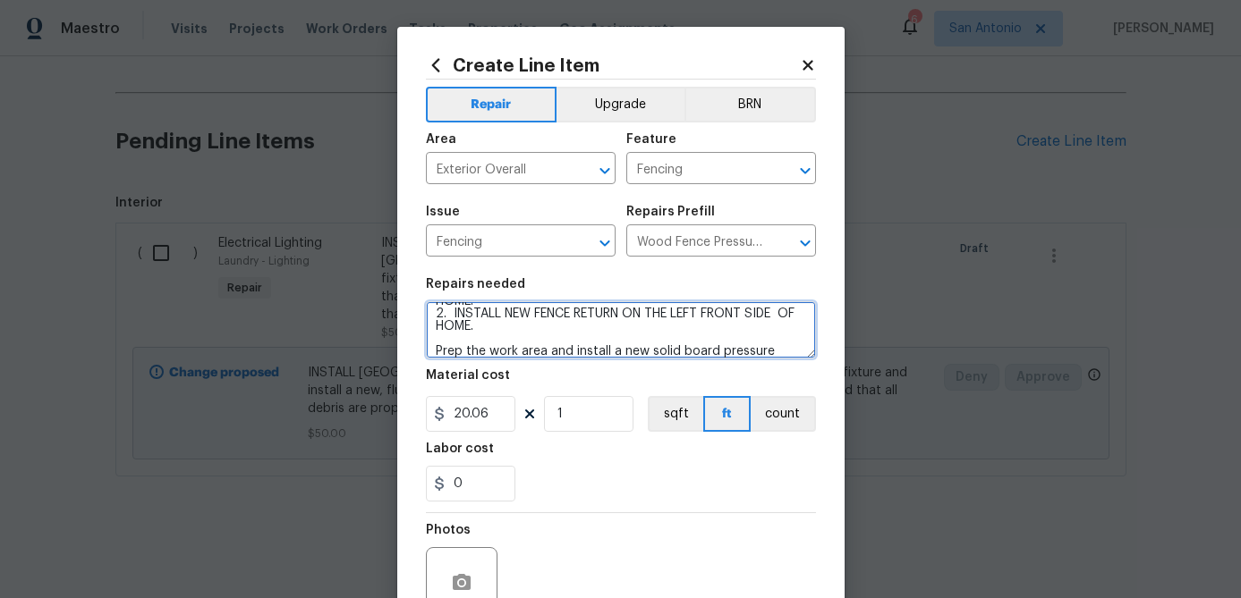
type textarea "1. REMOVE OLD FENCE PANELS ON FRONT LEFT HAND SIDE OF HOME. 2. INSTALL NEW FENC…"
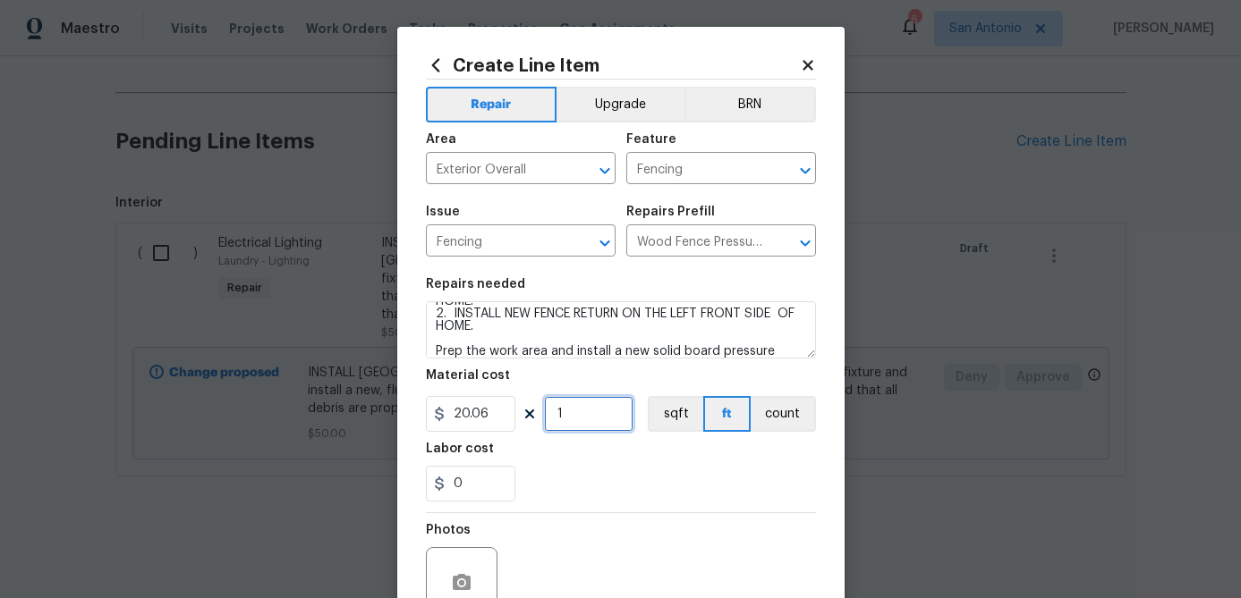
click at [595, 419] on input "1" at bounding box center [588, 414] width 89 height 36
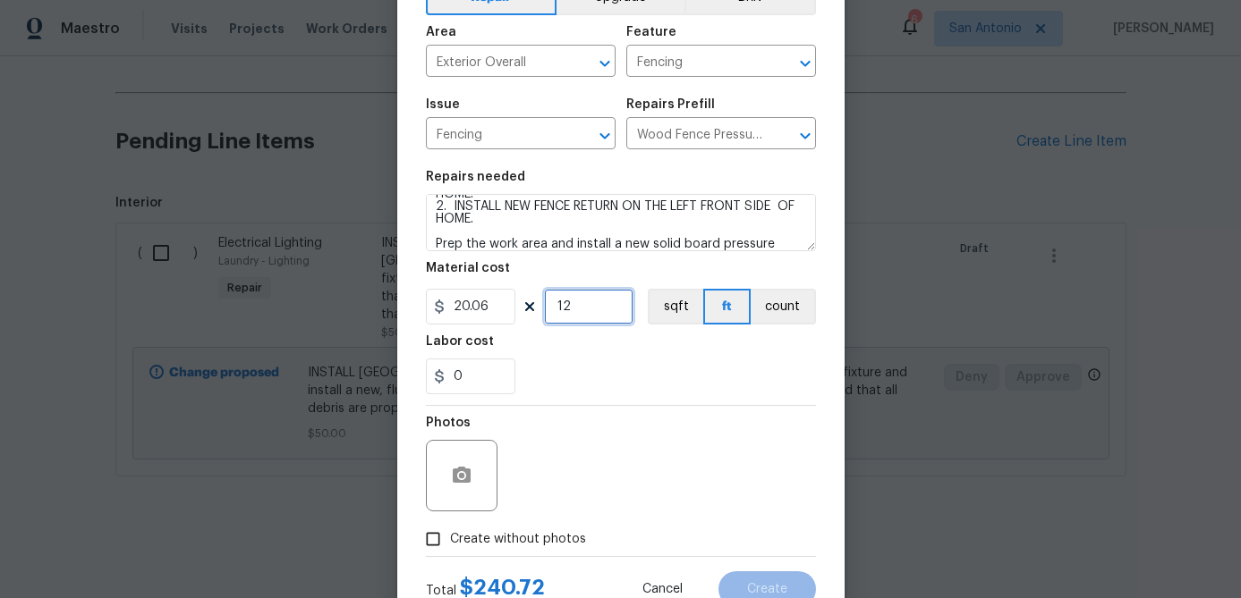
scroll to position [87, 0]
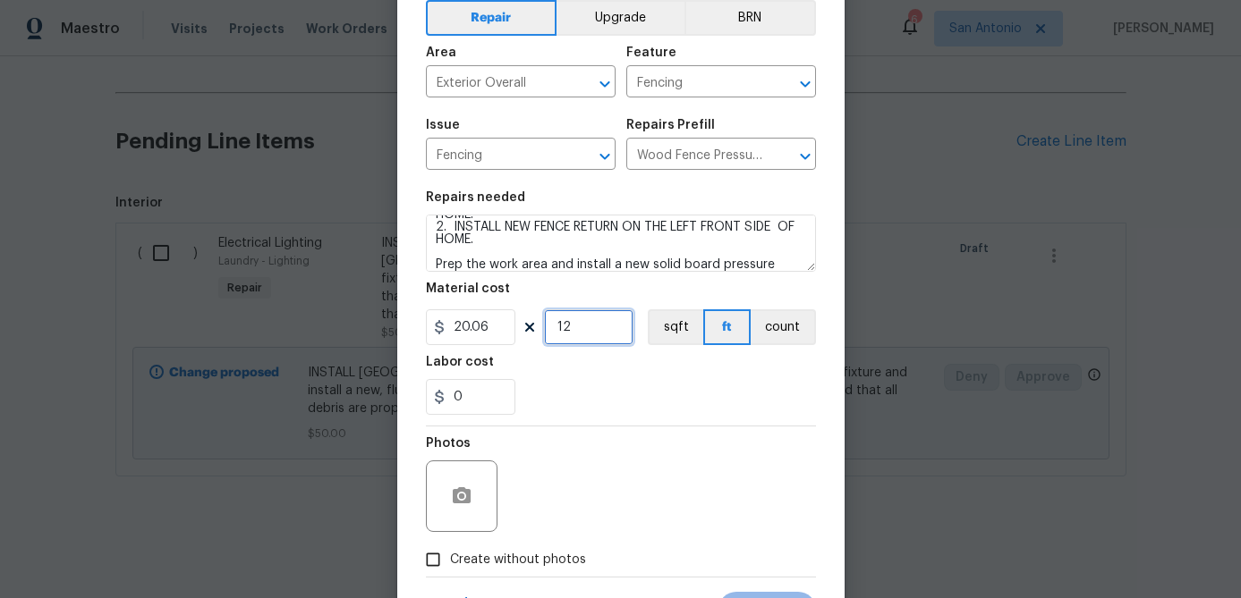
type input "12"
click at [485, 340] on input "20.06" at bounding box center [470, 327] width 89 height 36
type input "350"
click at [620, 335] on input "12" at bounding box center [588, 327] width 89 height 36
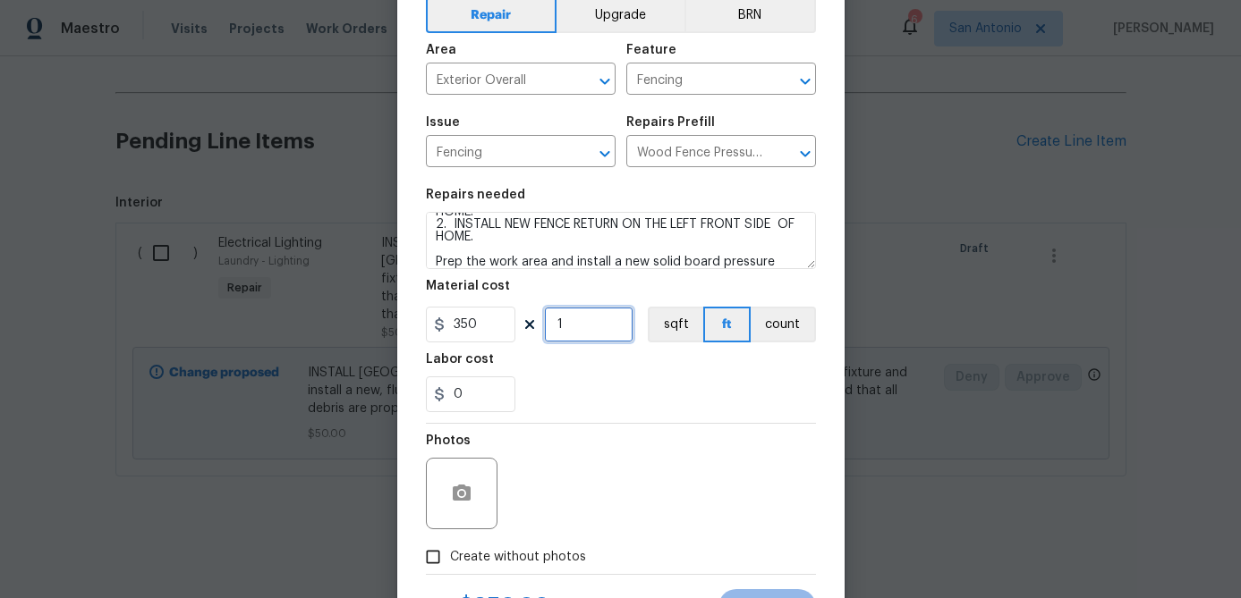
scroll to position [173, 0]
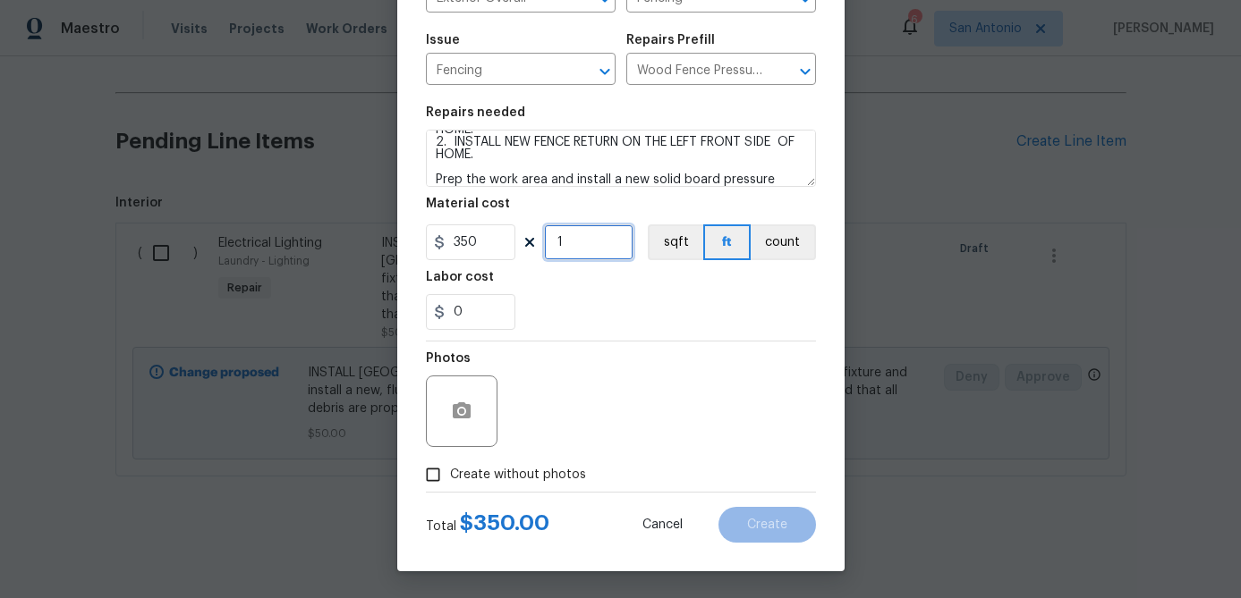
type input "1"
click at [440, 481] on input "Create without photos" at bounding box center [433, 475] width 34 height 34
checkbox input "true"
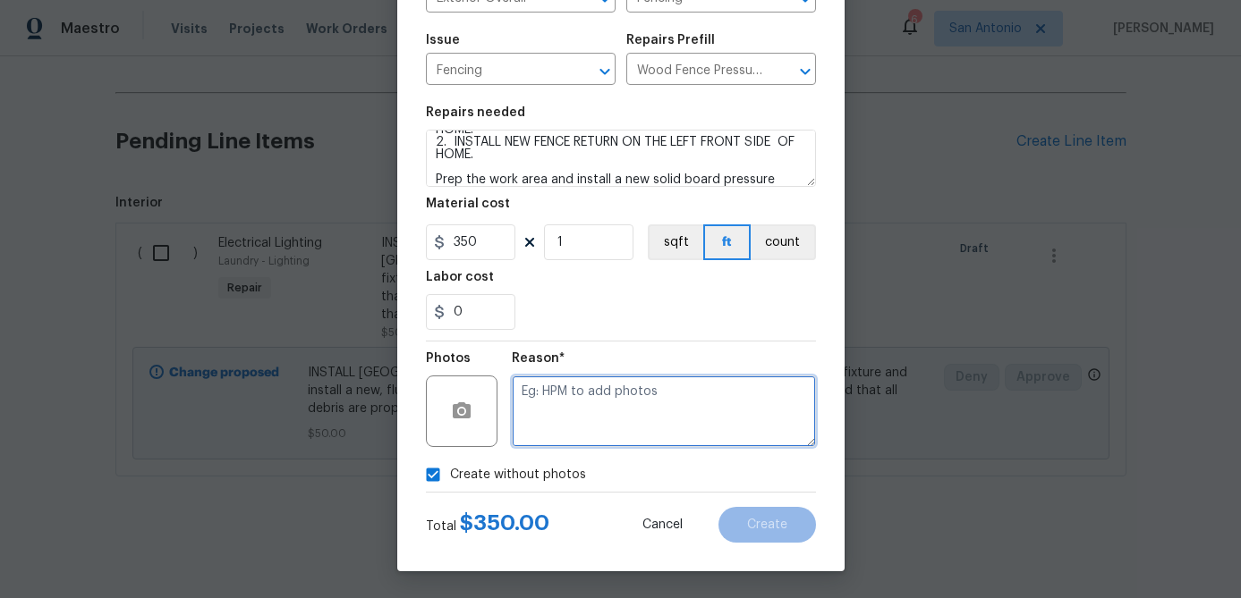
click at [515, 402] on textarea at bounding box center [664, 412] width 304 height 72
type textarea "."
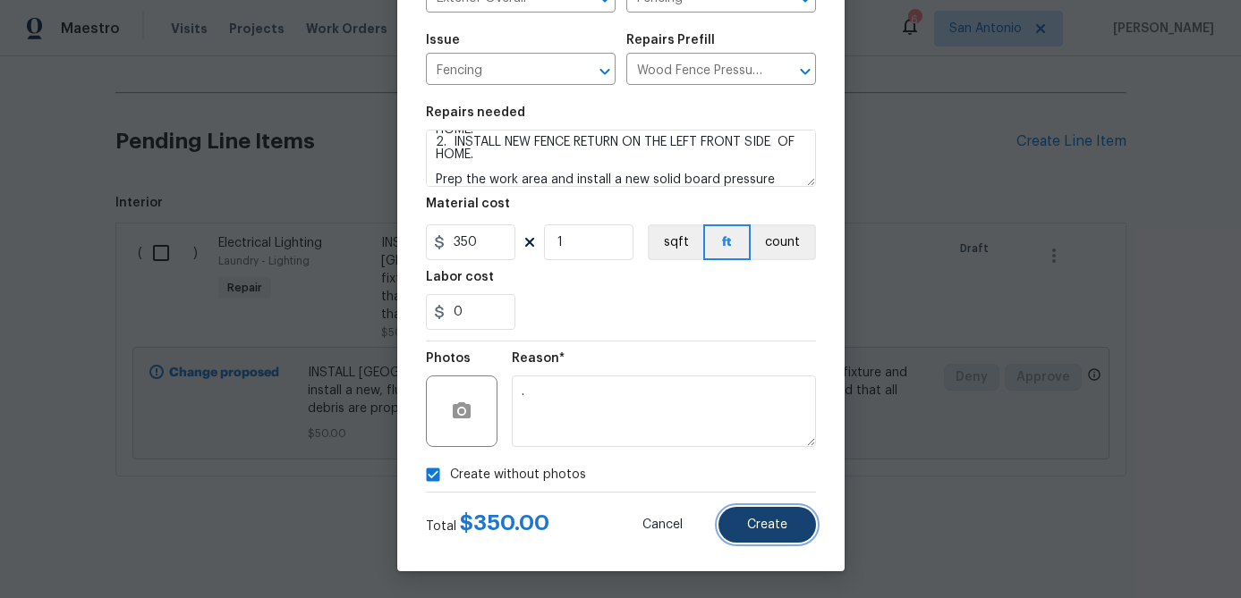
click at [775, 508] on button "Create" at bounding box center [766, 525] width 97 height 36
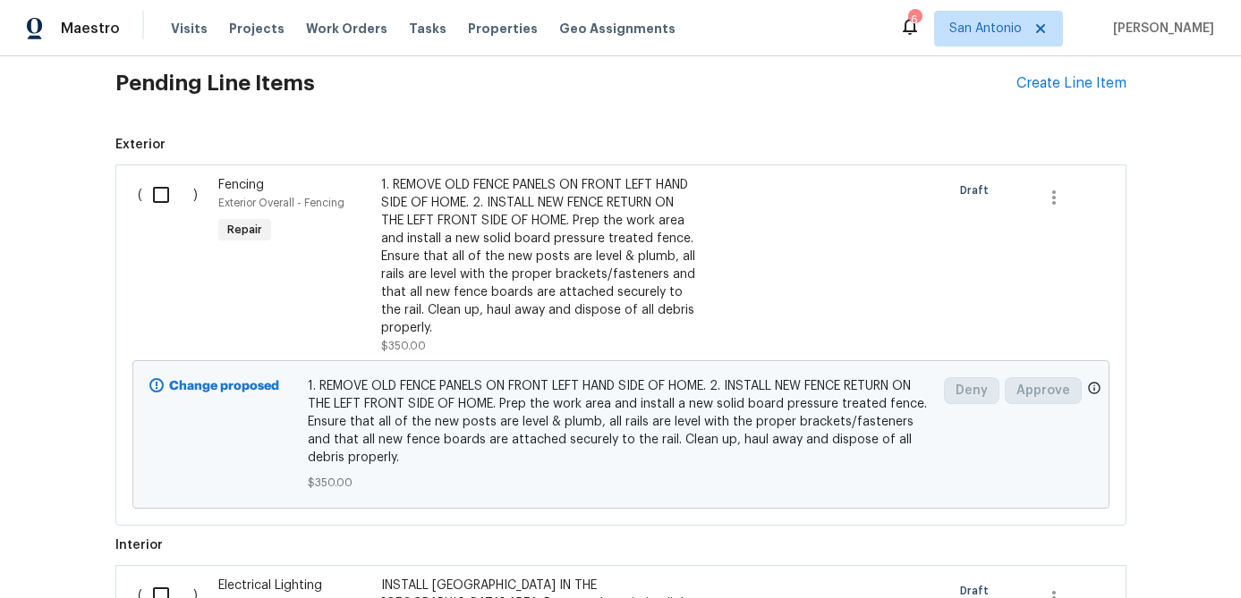
scroll to position [1014, 0]
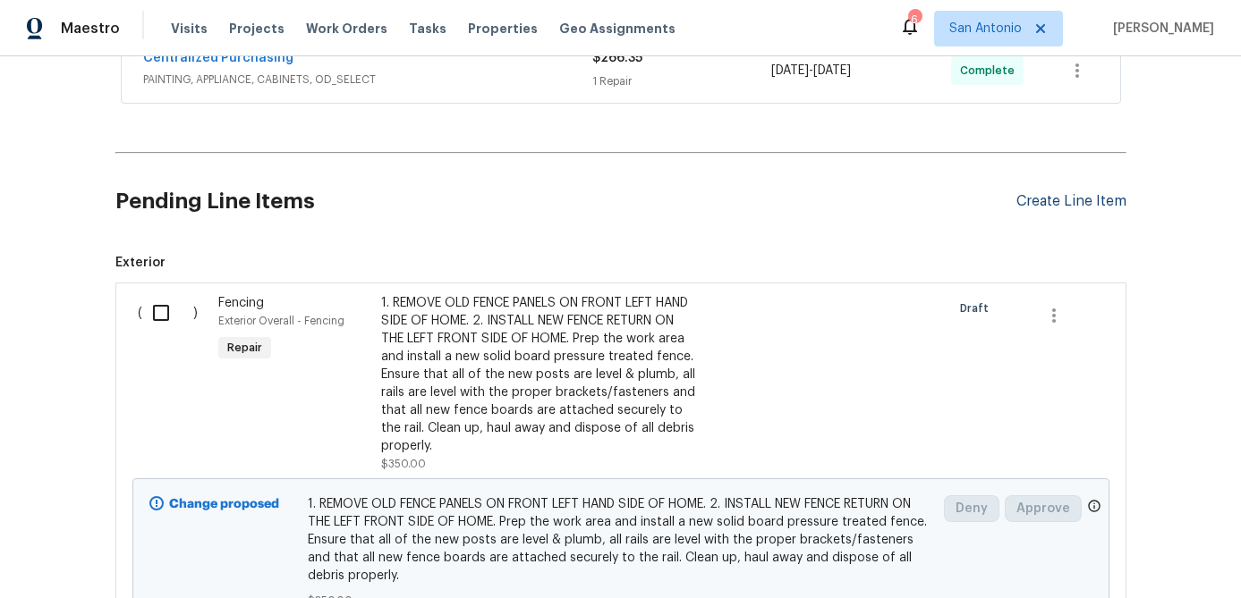
click at [1054, 204] on div "Create Line Item" at bounding box center [1071, 201] width 110 height 17
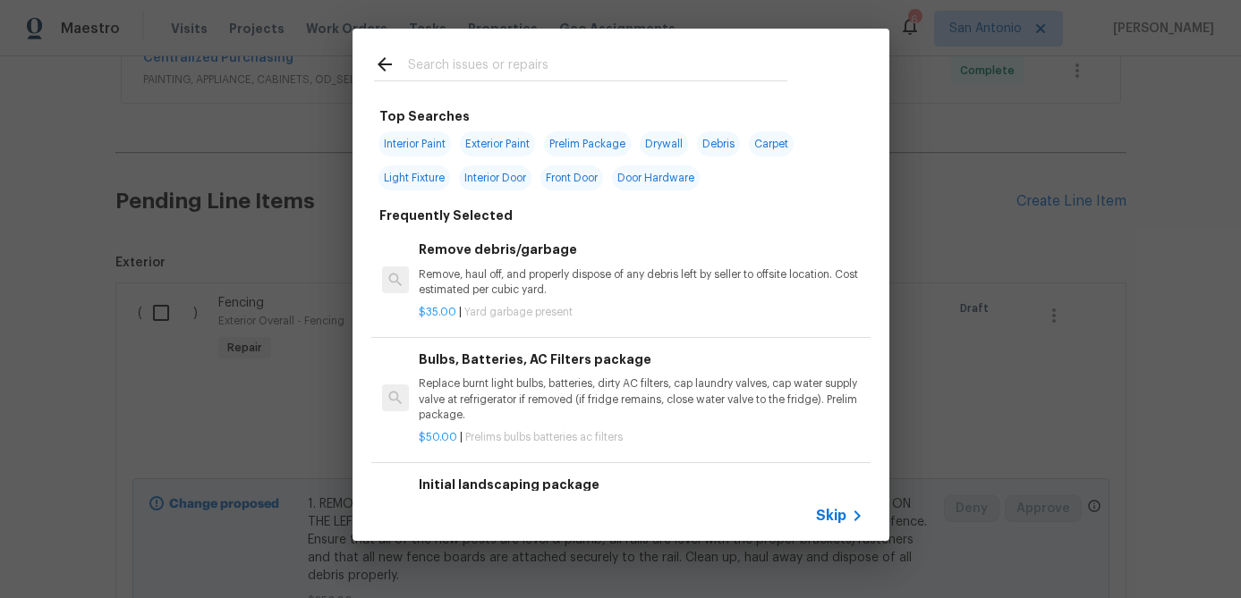
click at [581, 53] on div at bounding box center [580, 64] width 456 height 71
click at [557, 68] on input "text" at bounding box center [597, 67] width 379 height 27
click at [829, 510] on span "Skip" at bounding box center [831, 516] width 30 height 18
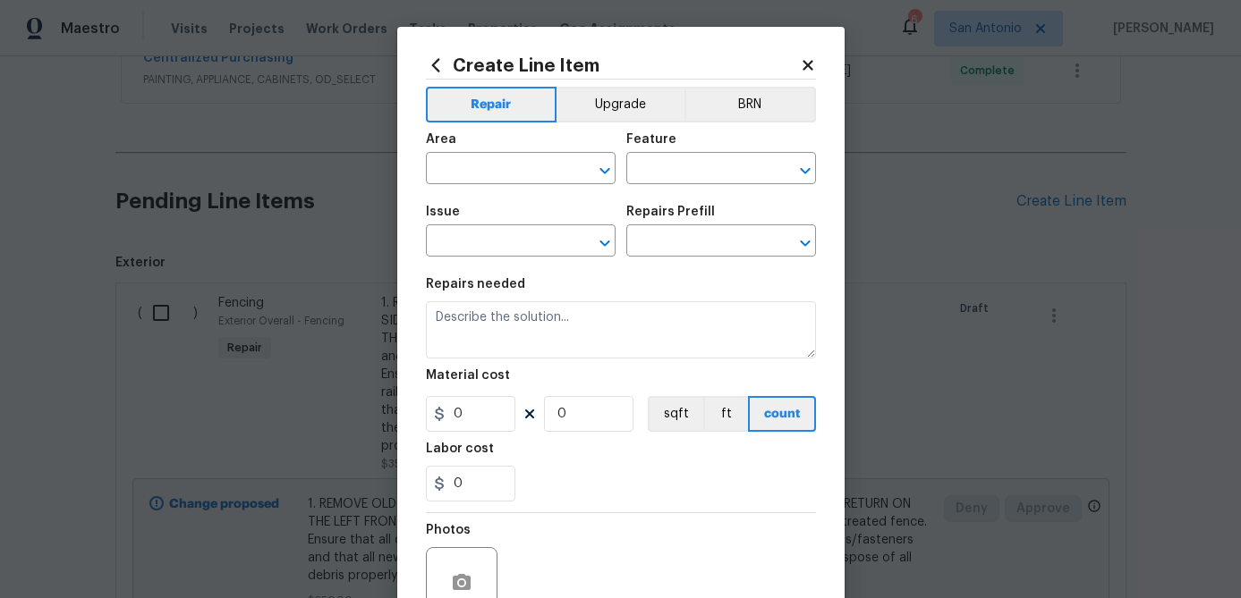
click at [513, 152] on div "Area" at bounding box center [521, 144] width 190 height 23
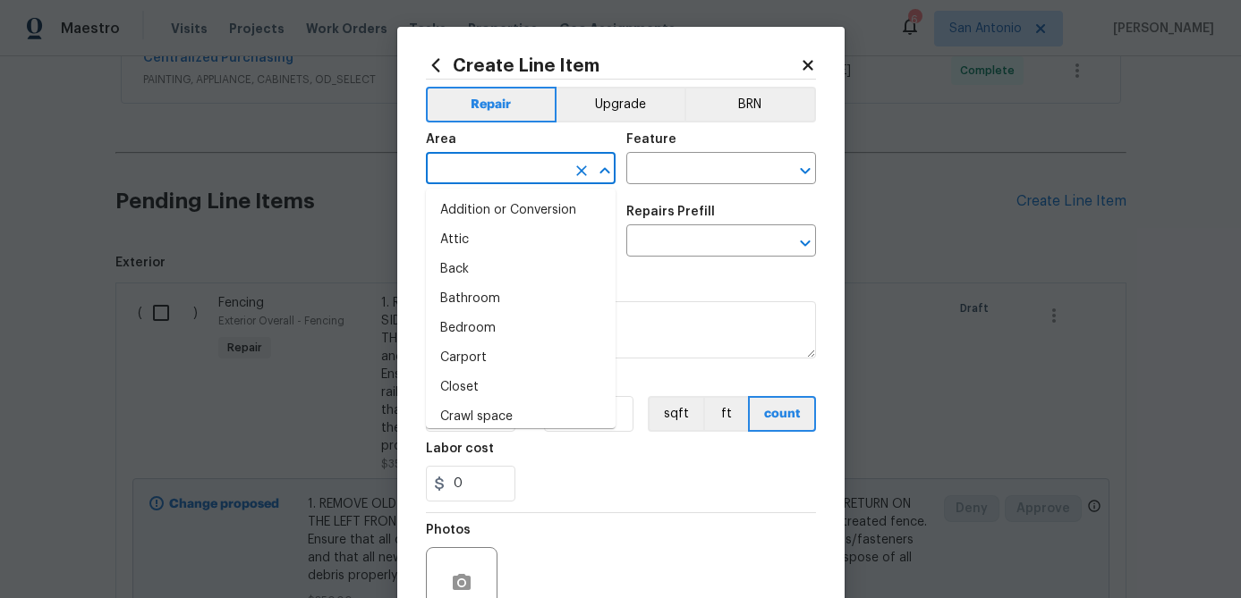
click at [514, 169] on input "text" at bounding box center [496, 171] width 140 height 28
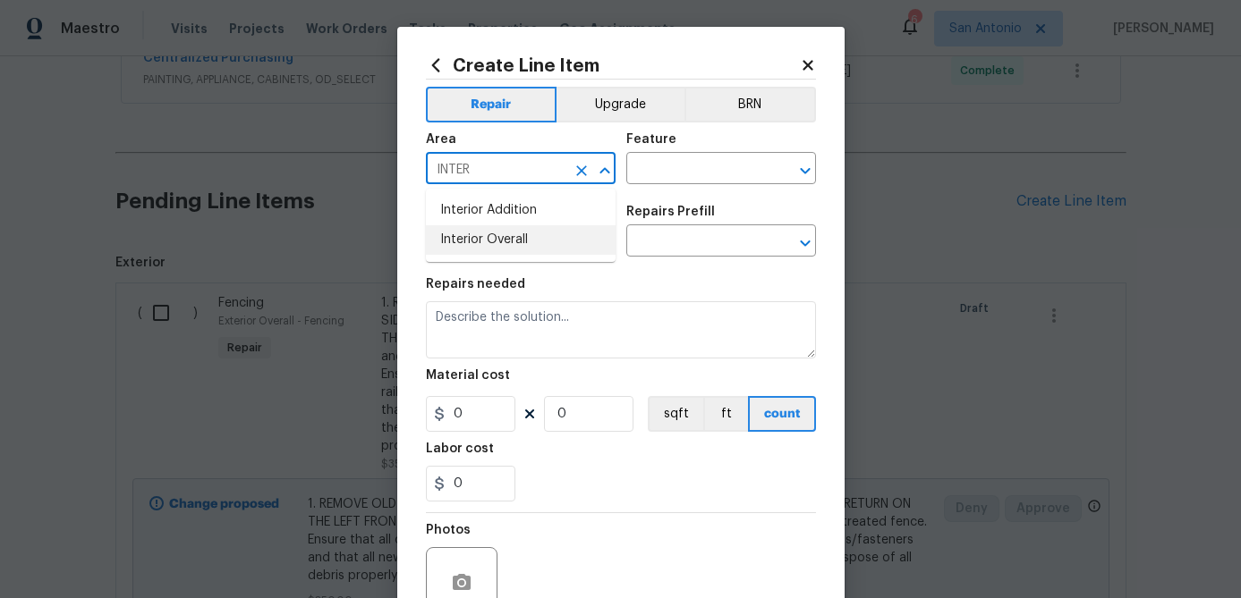
click at [469, 232] on li "Interior Overall" at bounding box center [521, 240] width 190 height 30
type input "Interior Overall"
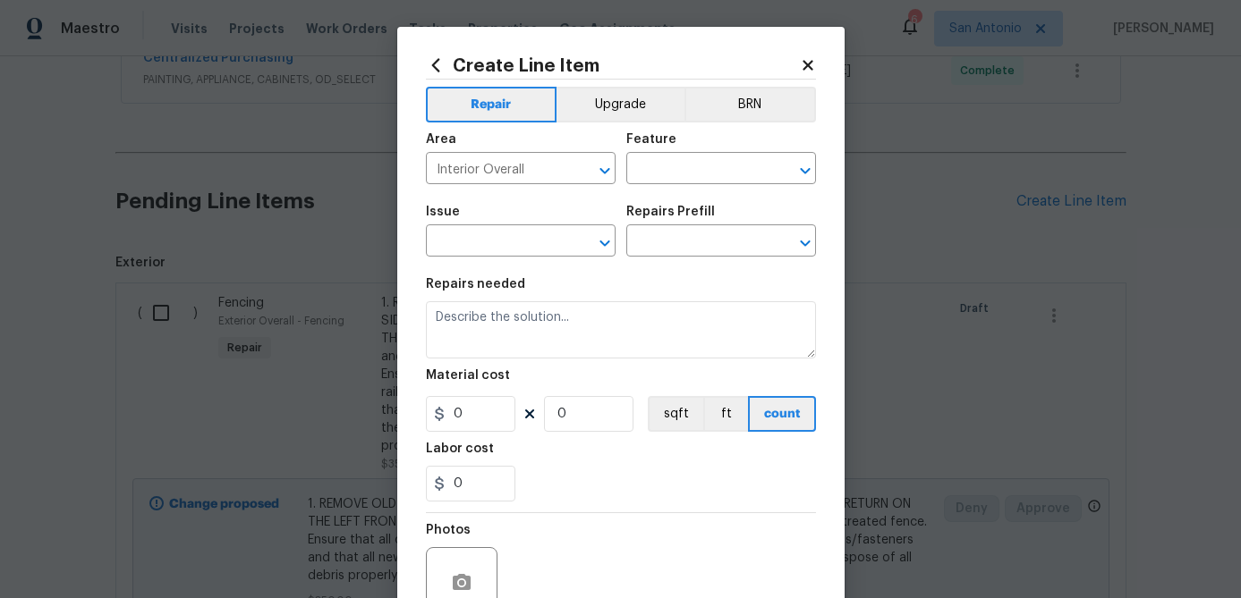
click at [708, 150] on div "Feature" at bounding box center [721, 144] width 190 height 23
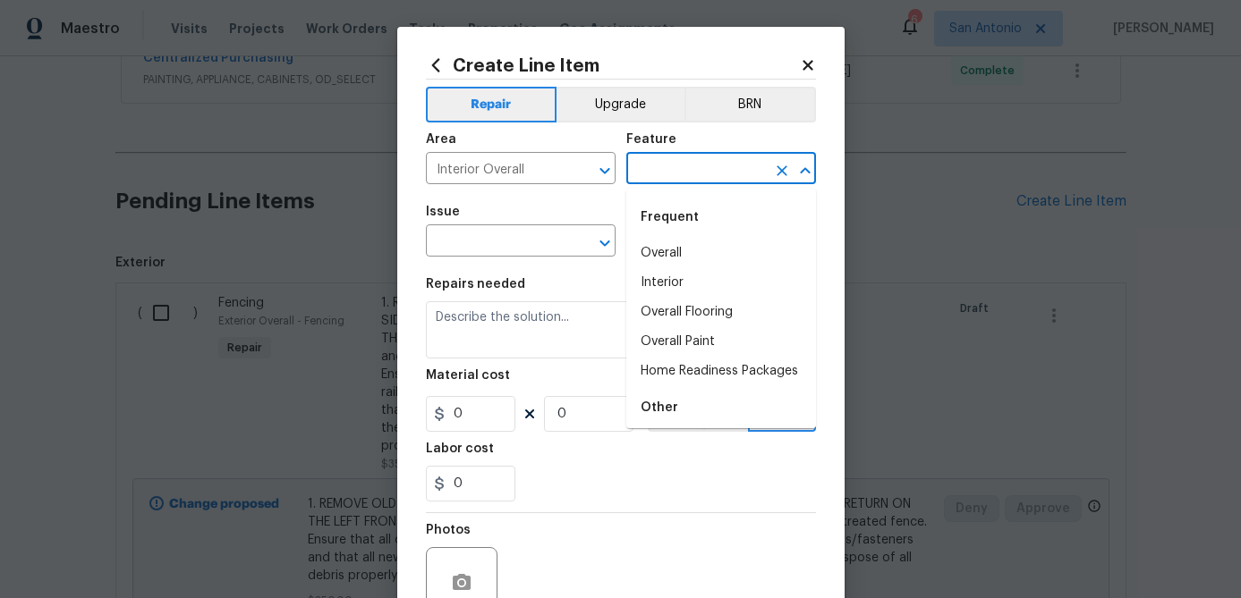
click at [707, 177] on input "text" at bounding box center [696, 171] width 140 height 28
click at [691, 308] on li "Overall Flooring" at bounding box center [721, 313] width 190 height 30
type input "Overall Flooring"
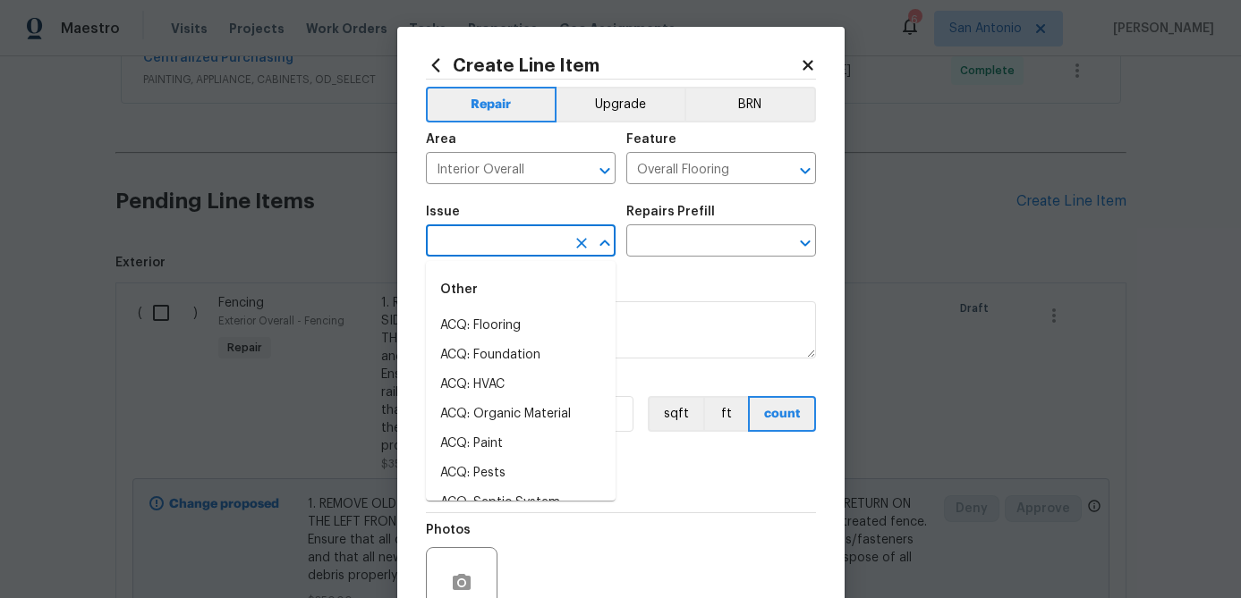
click at [504, 244] on input "text" at bounding box center [496, 243] width 140 height 28
click at [476, 348] on li "Flooring Extras" at bounding box center [521, 356] width 190 height 30
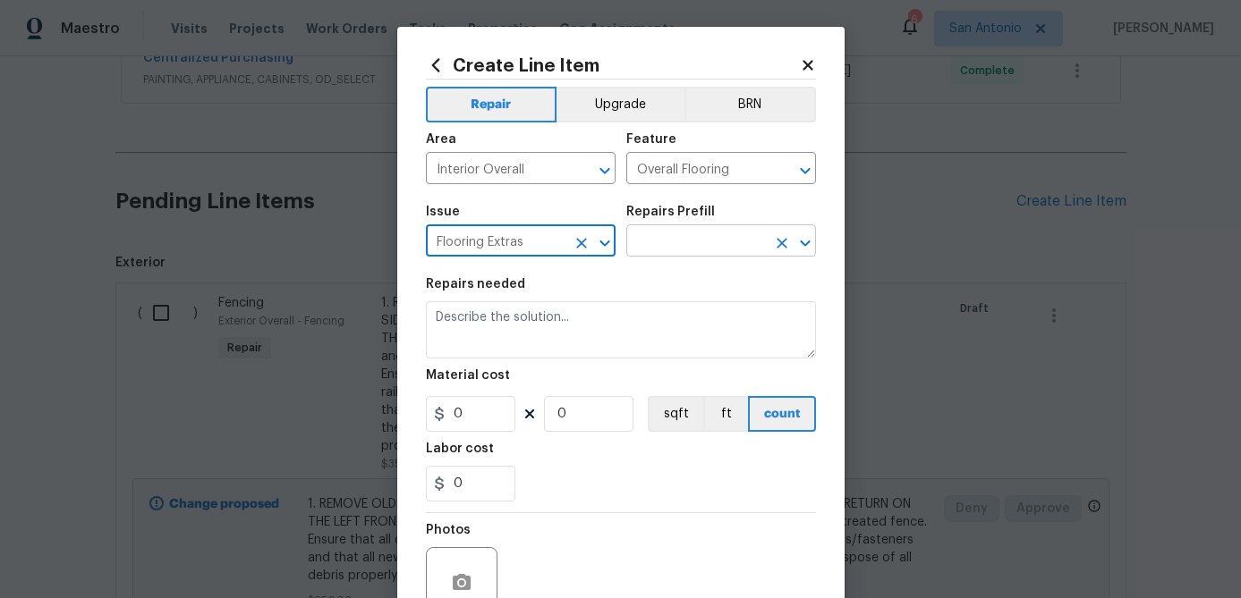
type input "Flooring Extras"
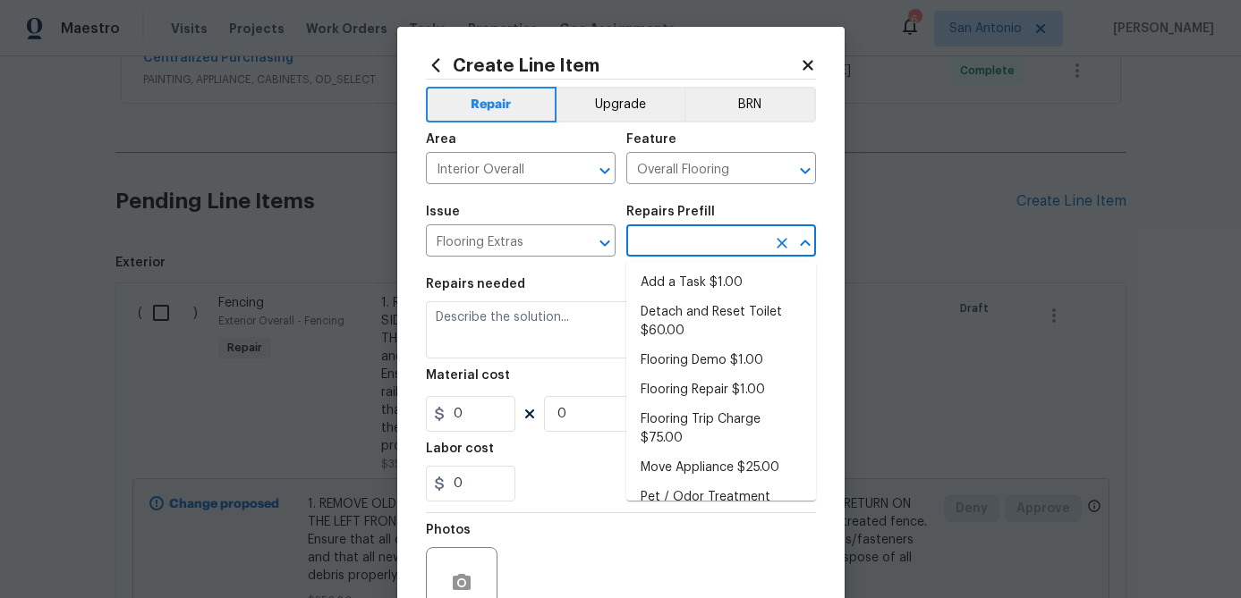
click at [664, 236] on input "text" at bounding box center [696, 243] width 140 height 28
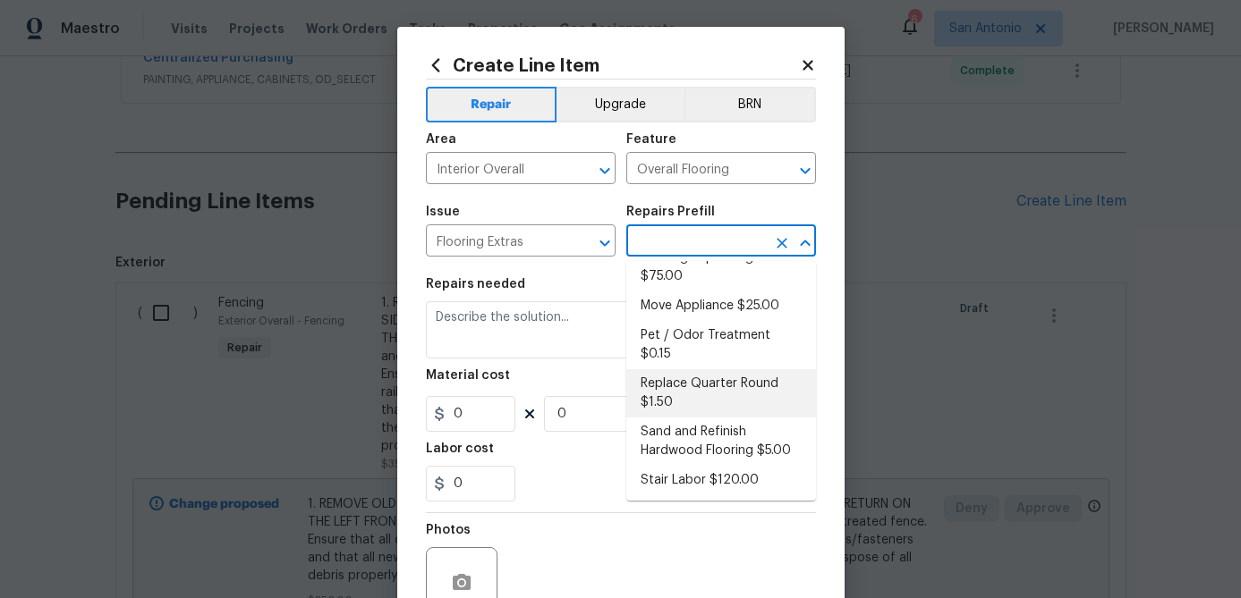
scroll to position [0, 0]
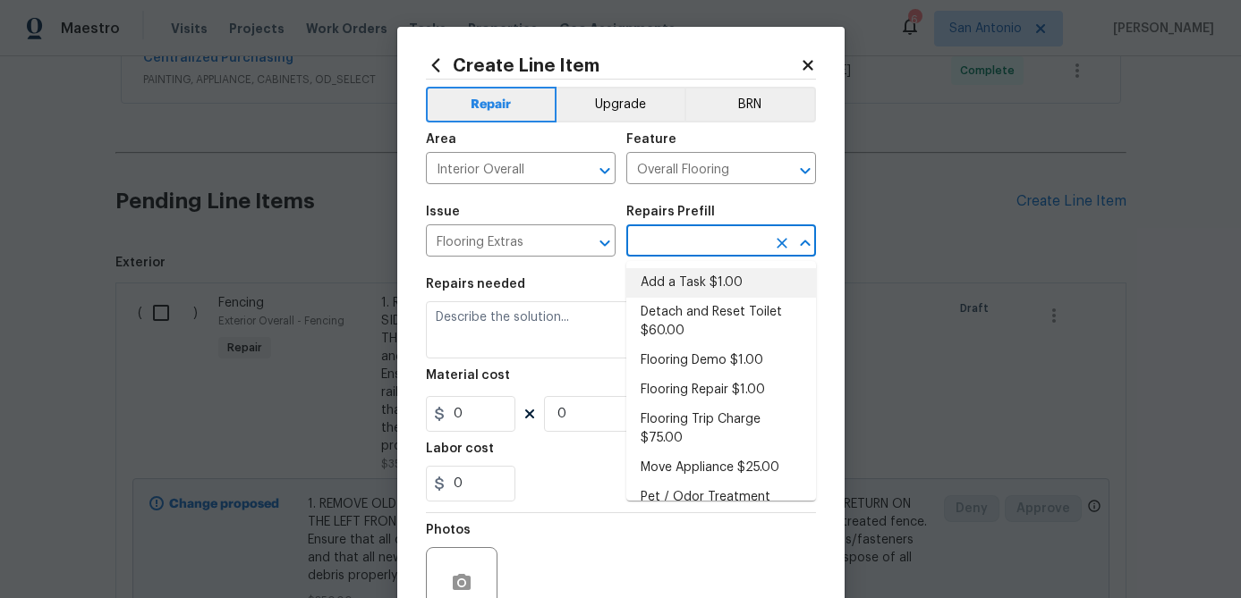
click at [706, 275] on li "Add a Task $1.00" at bounding box center [721, 283] width 190 height 30
type input "Add a Task $1.00"
type textarea "HPM to detail"
type input "1"
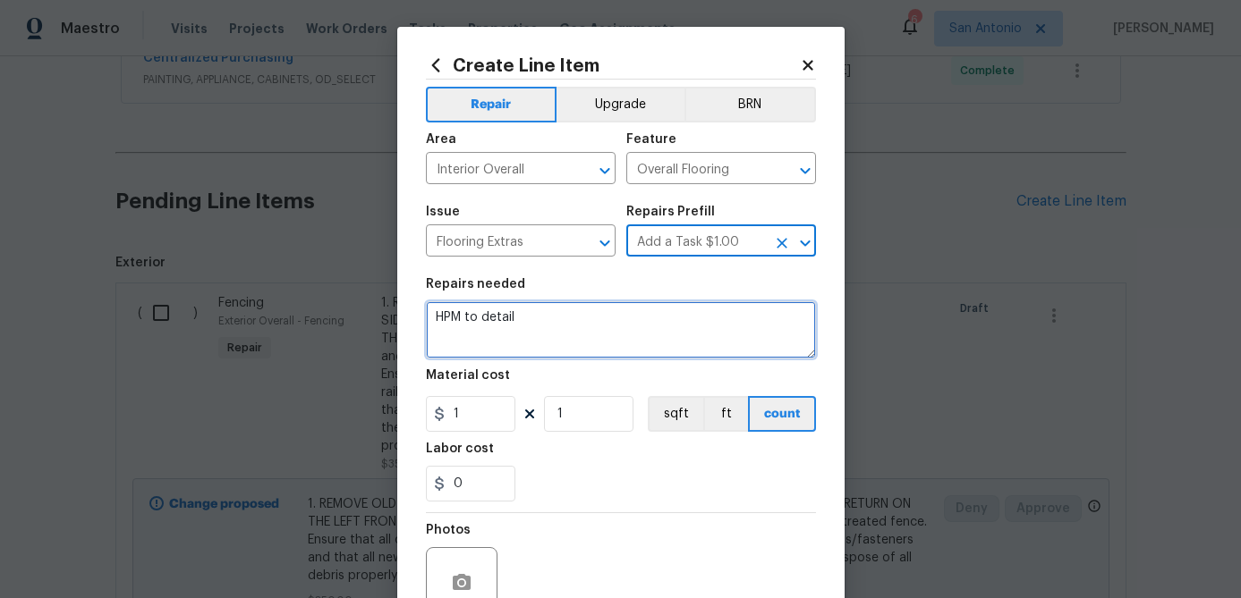
click at [538, 323] on textarea "HPM to detail" at bounding box center [621, 329] width 390 height 57
type textarea "H"
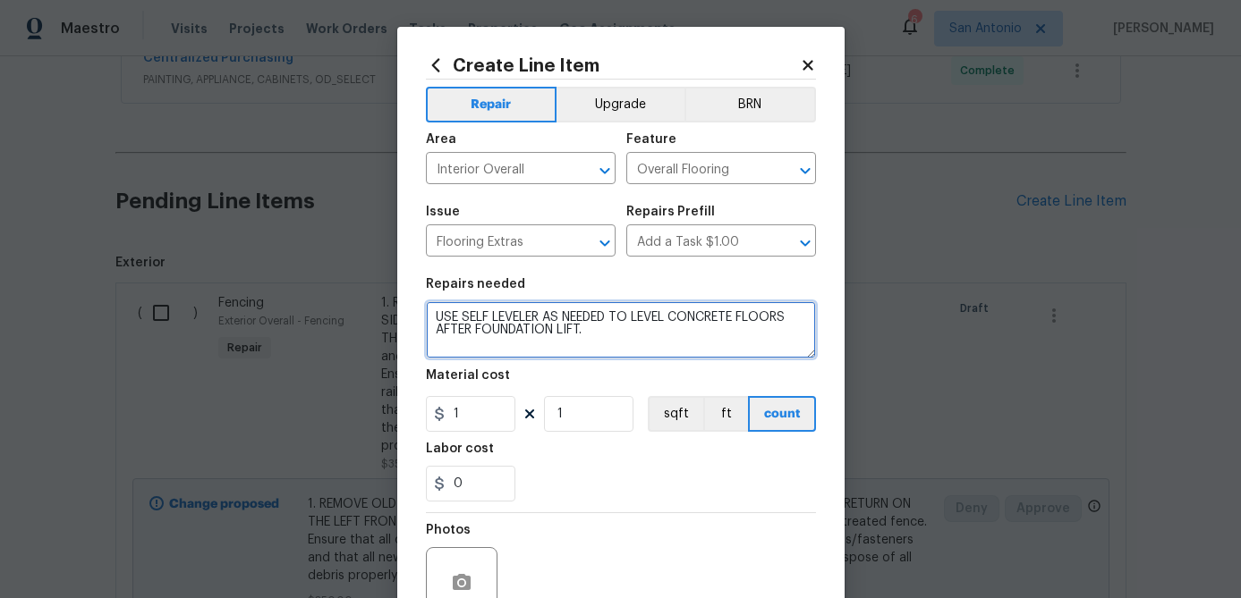
type textarea "USE SELF LEVELER AS NEEDED TO LEVEL CONCRETE FLOORS AFTER FOUNDATION LIFT."
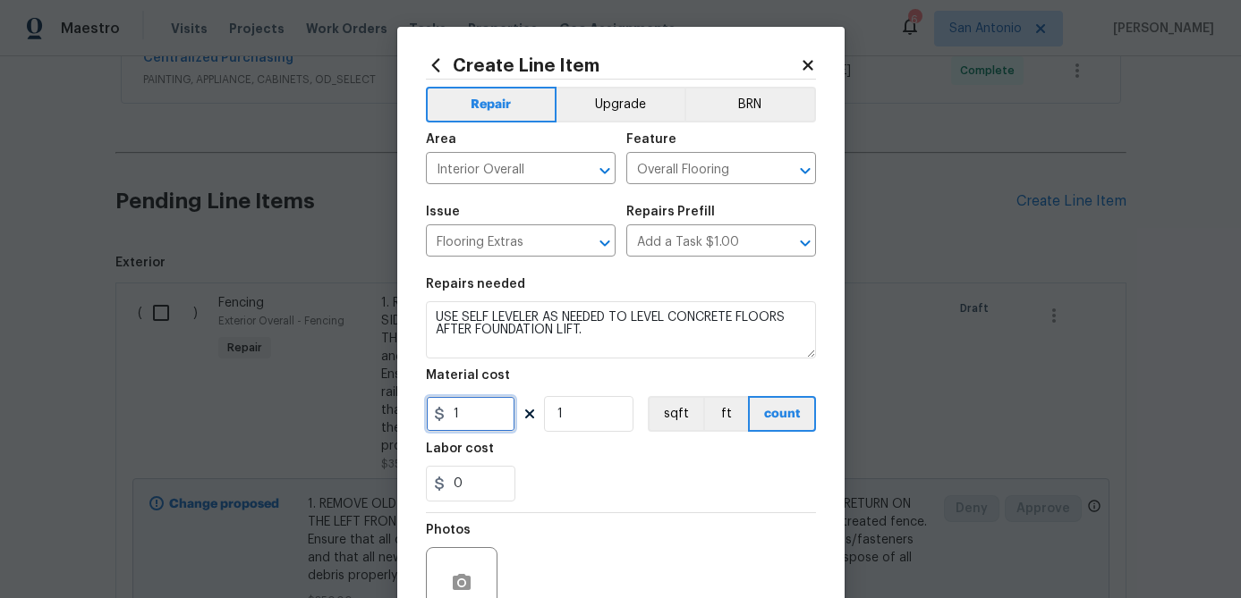
click at [484, 423] on input "1" at bounding box center [470, 414] width 89 height 36
type input "650"
click at [580, 414] on input "1" at bounding box center [588, 414] width 89 height 36
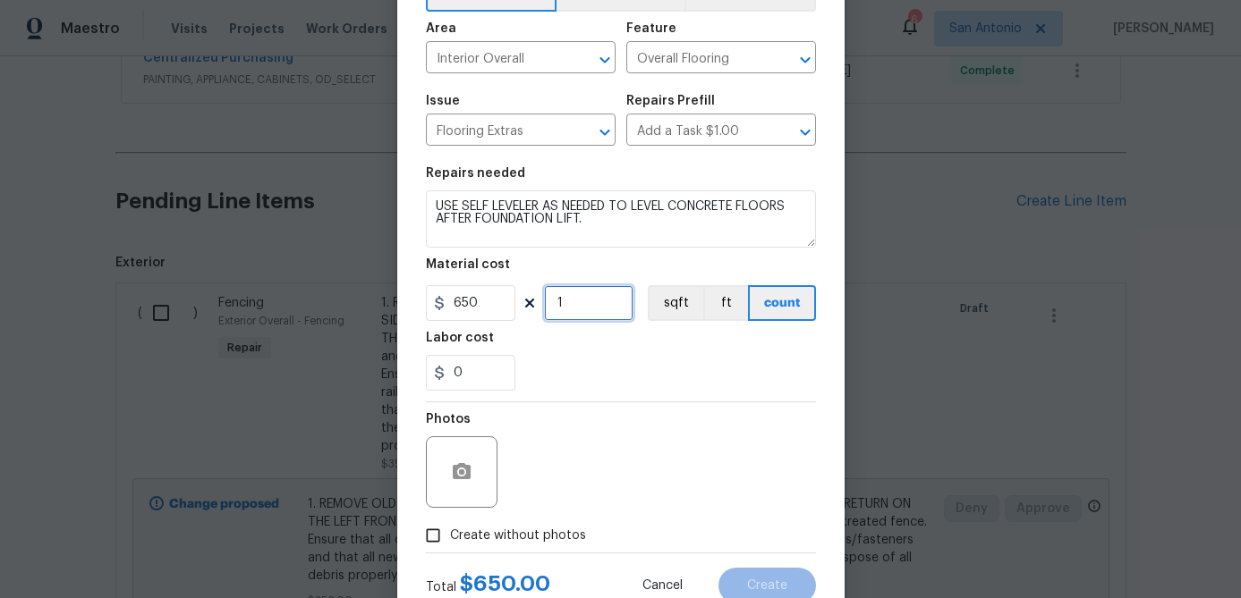
scroll to position [173, 0]
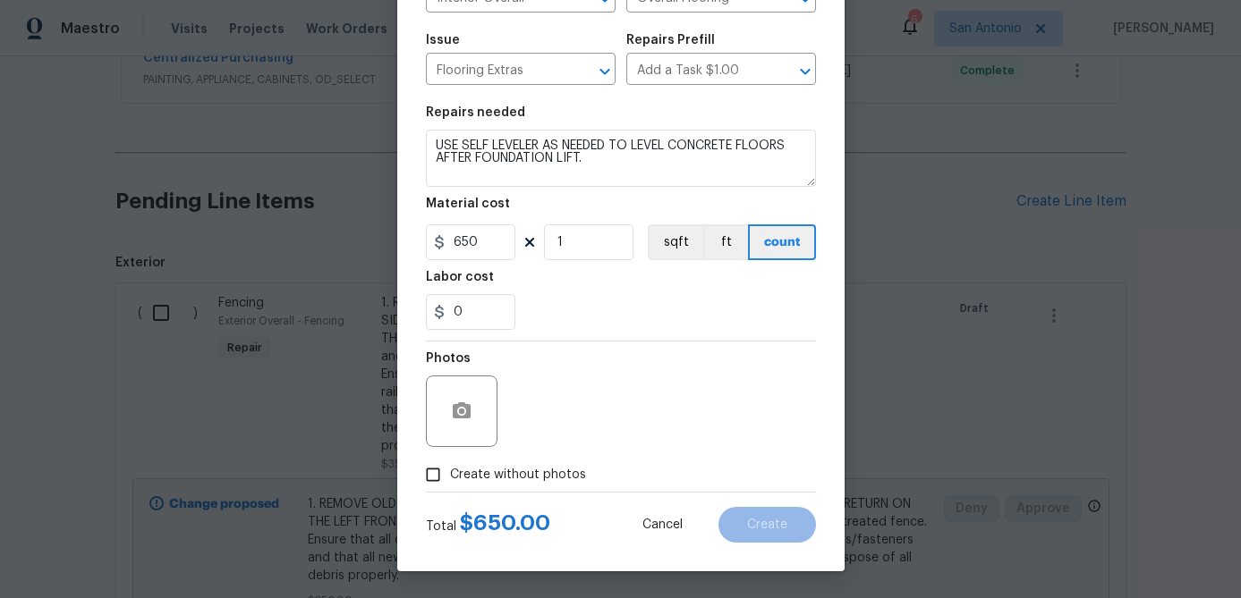
click at [433, 482] on input "Create without photos" at bounding box center [433, 475] width 34 height 34
checkbox input "true"
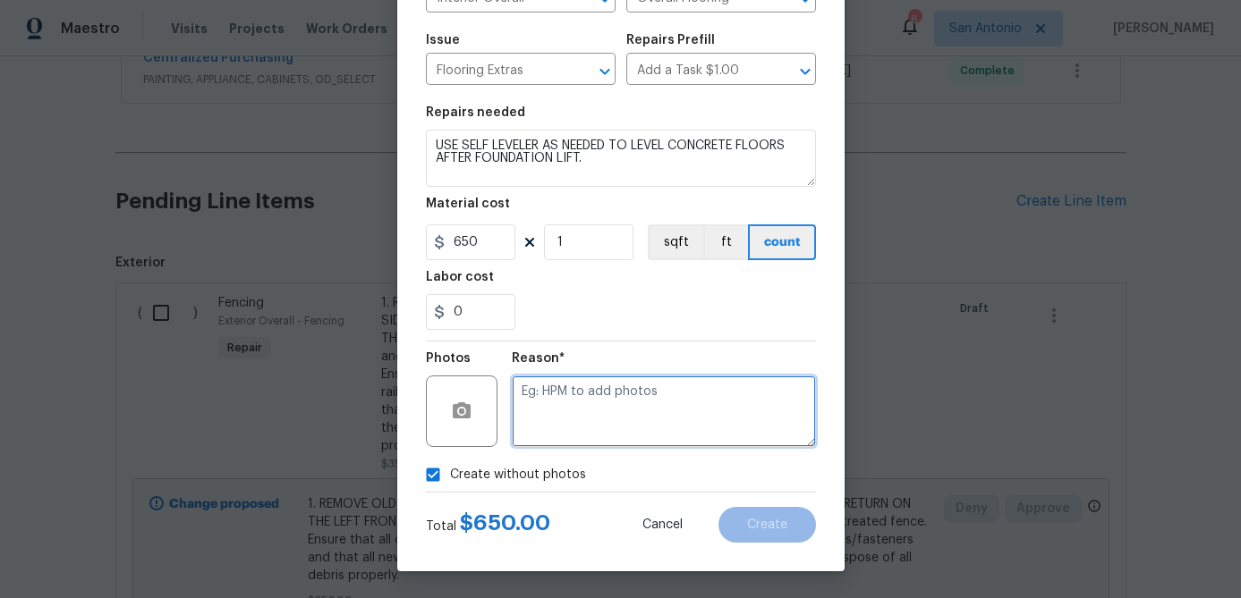
click at [578, 424] on textarea at bounding box center [664, 412] width 304 height 72
type textarea ","
type textarea "."
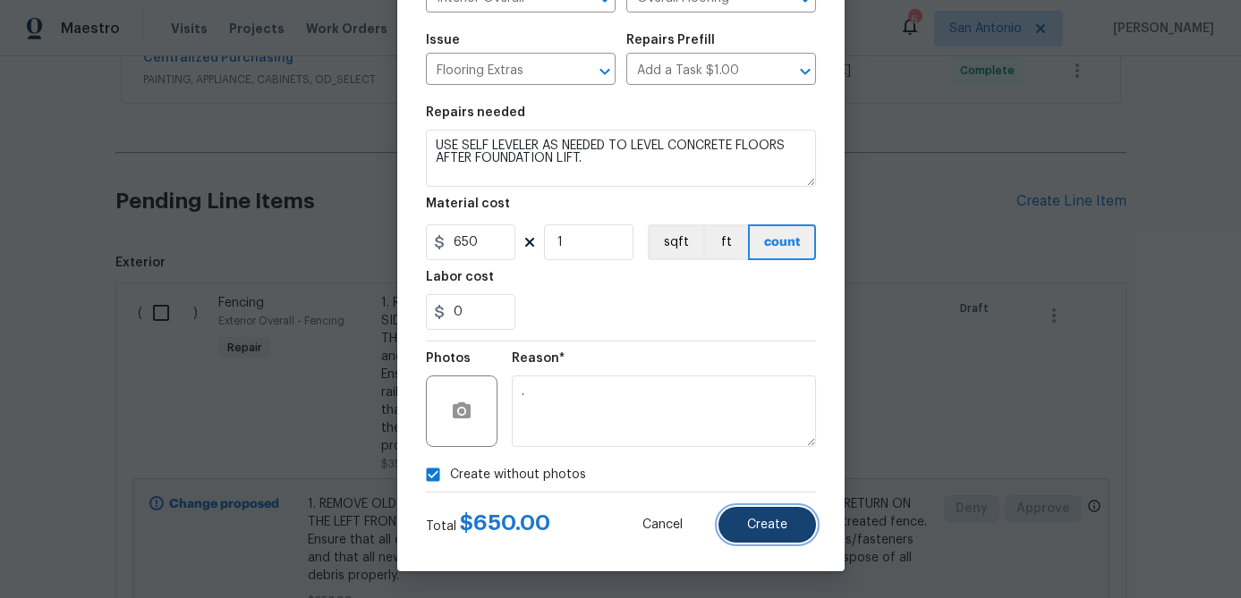
click at [754, 523] on span "Create" at bounding box center [767, 525] width 40 height 13
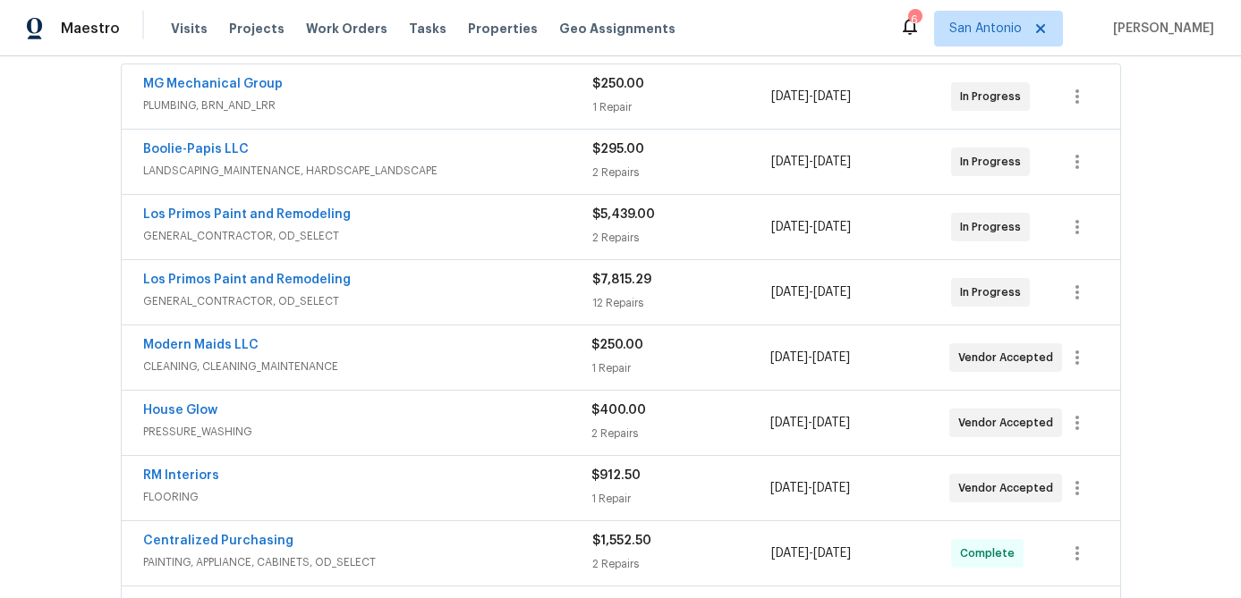
scroll to position [336, 0]
click at [437, 290] on div "Los Primos Paint and Remodeling" at bounding box center [367, 280] width 449 height 21
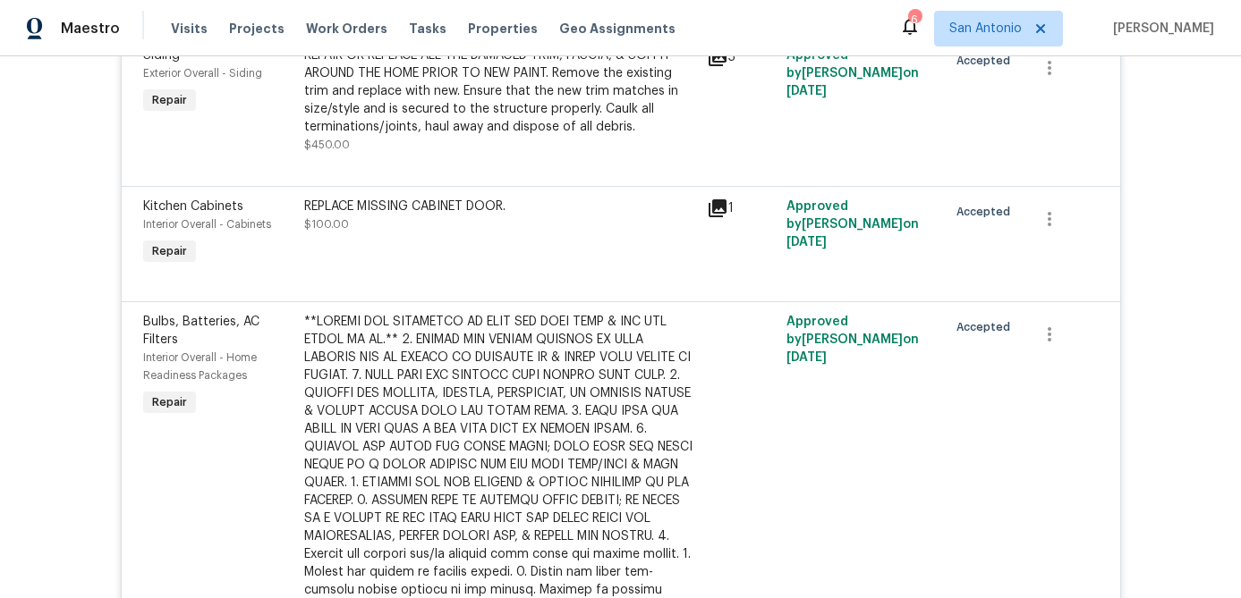
scroll to position [1460, 0]
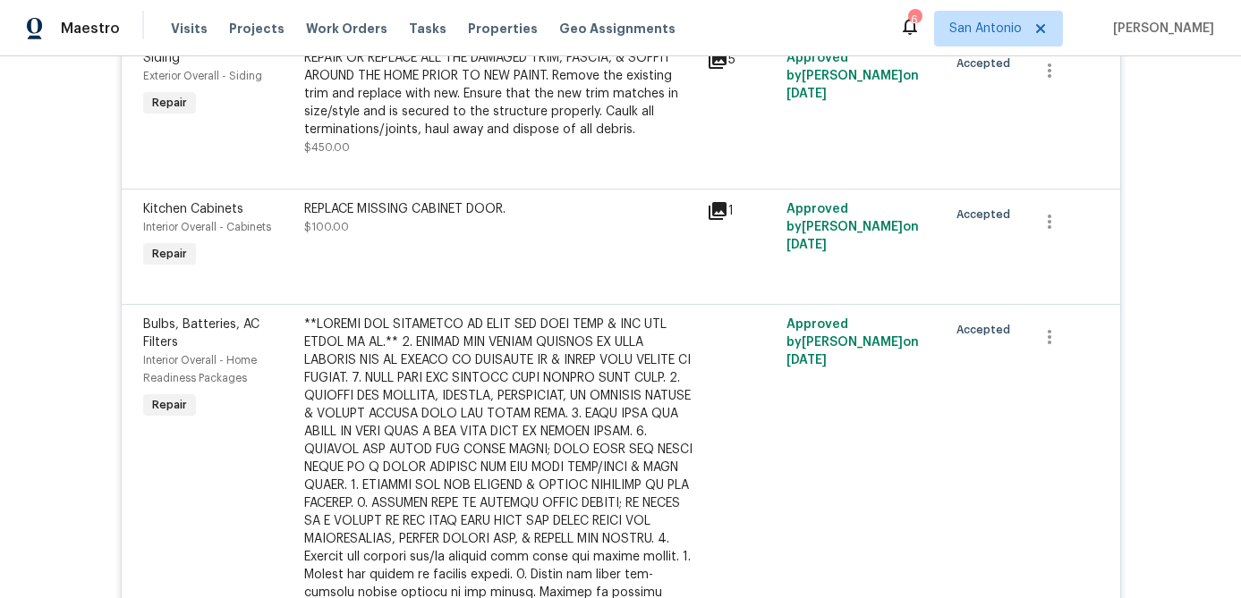
click at [716, 200] on icon at bounding box center [717, 210] width 21 height 21
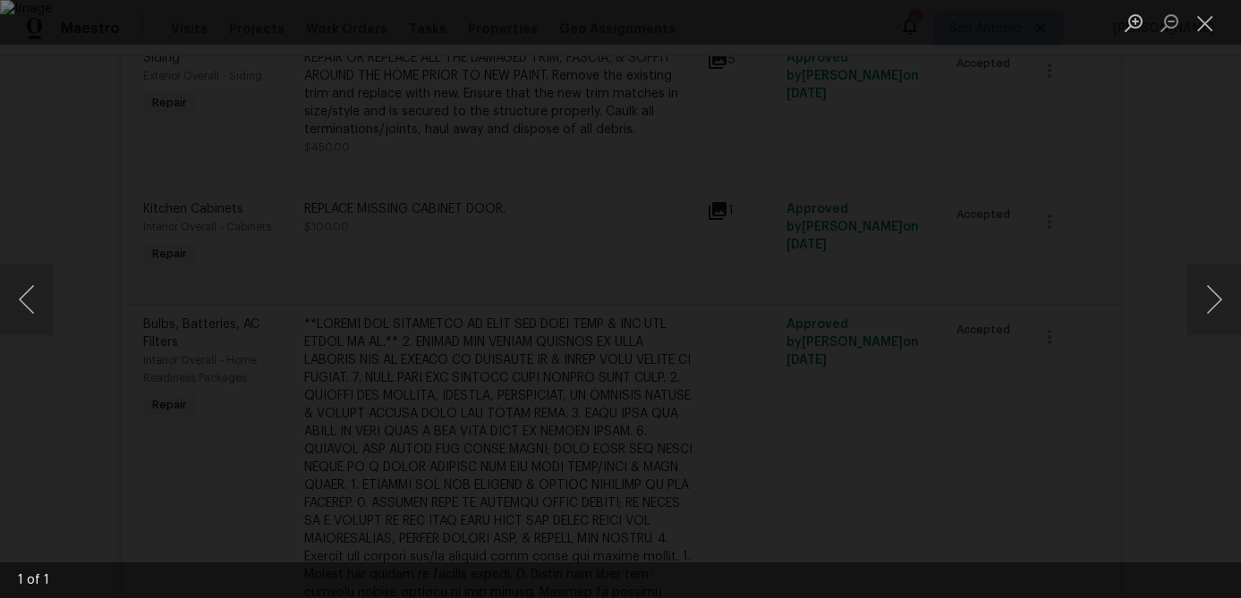
click at [1055, 99] on img "Lightbox" at bounding box center [620, 299] width 1241 height 598
click at [1051, 100] on img "Lightbox" at bounding box center [620, 299] width 1241 height 598
click at [1209, 25] on button "Close lightbox" at bounding box center [1205, 22] width 36 height 31
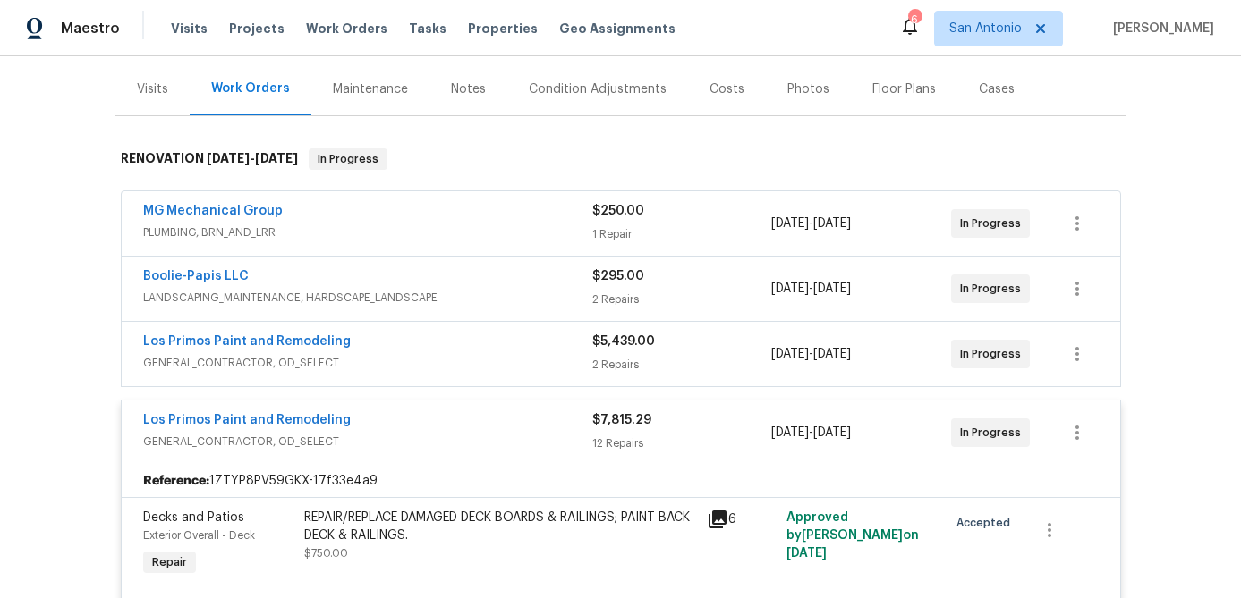
scroll to position [224, 0]
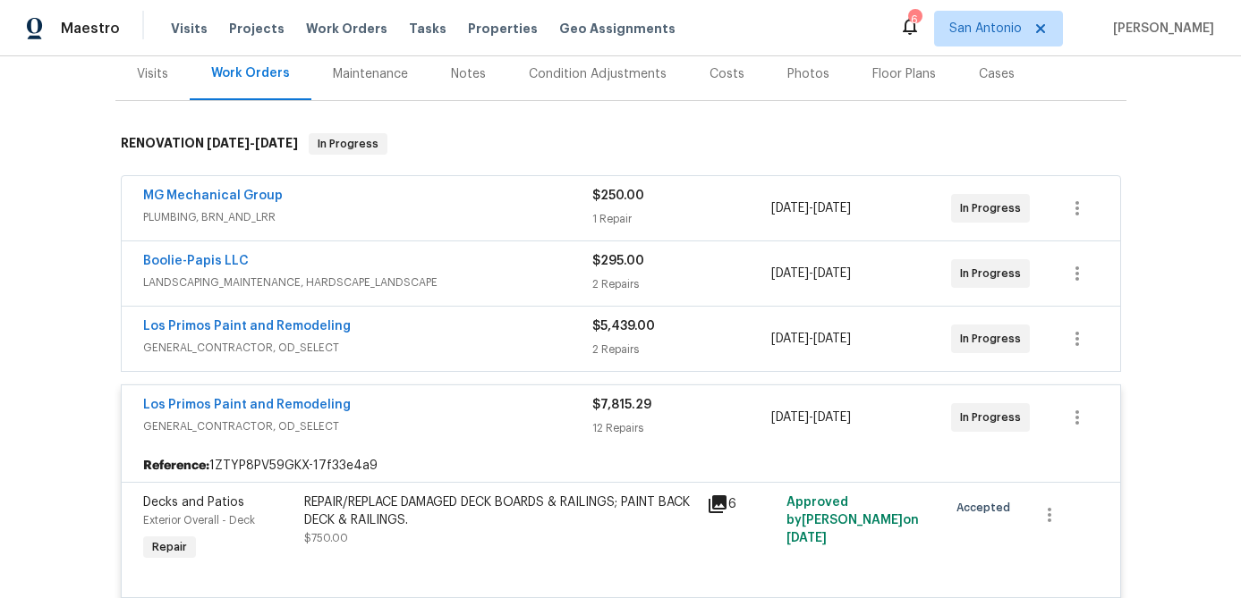
click at [433, 418] on span "GENERAL_CONTRACTOR, OD_SELECT" at bounding box center [367, 427] width 449 height 18
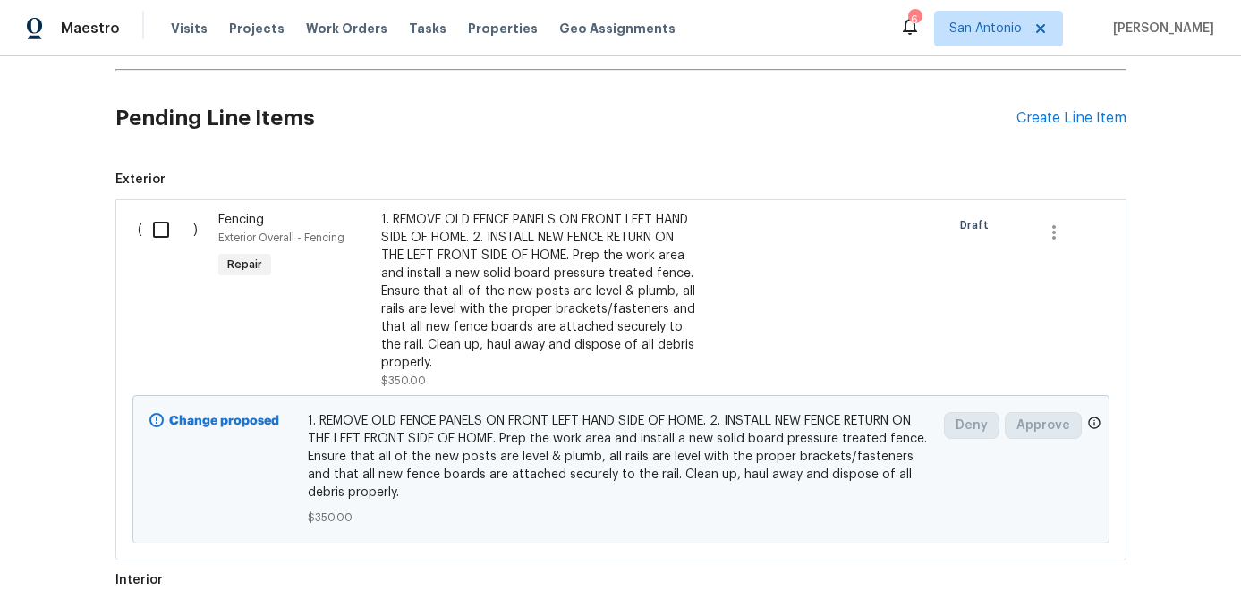
scroll to position [1075, 0]
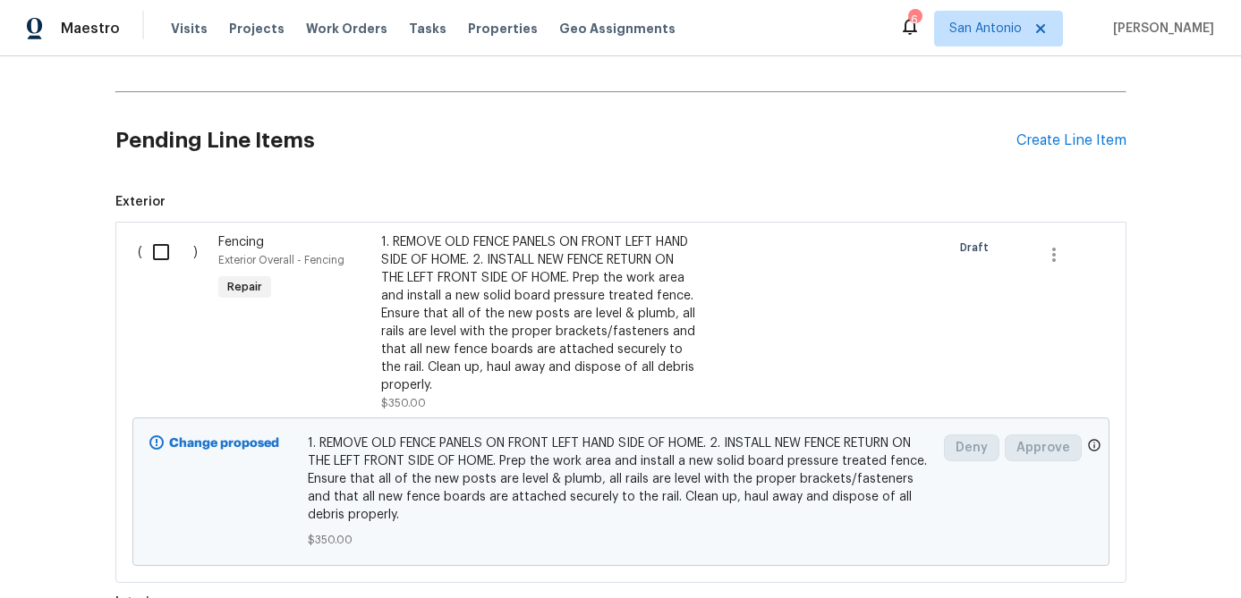
click at [509, 271] on div "1. REMOVE OLD FENCE PANELS ON FRONT LEFT HAND SIDE OF HOME. 2. INSTALL NEW FENC…" at bounding box center [538, 313] width 315 height 161
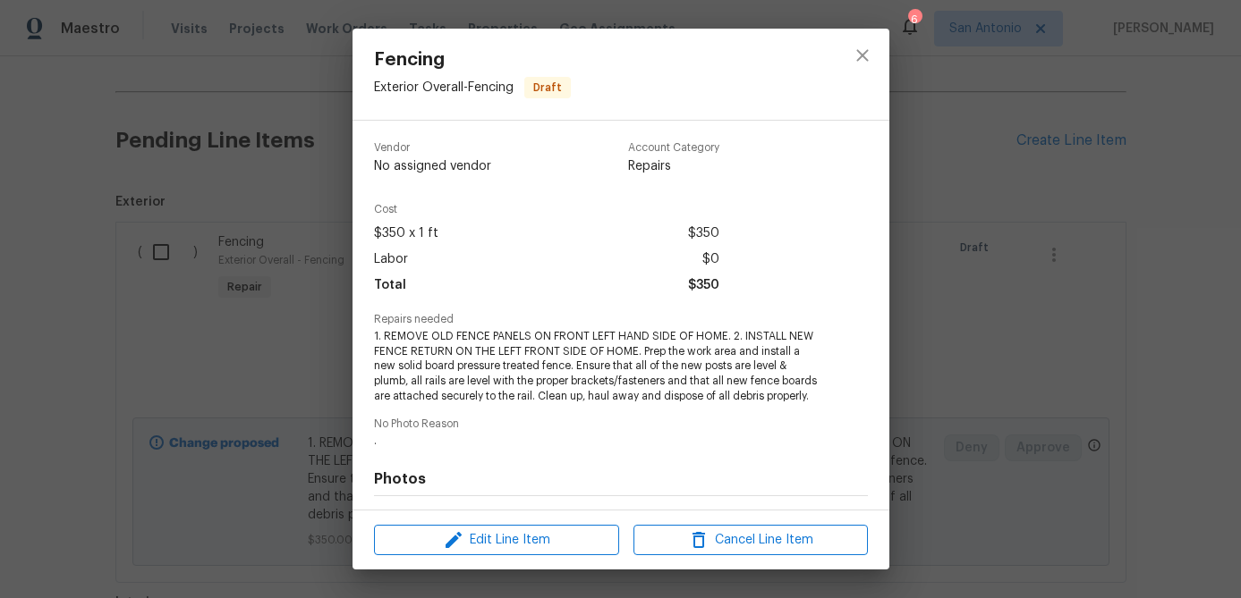
scroll to position [29, 0]
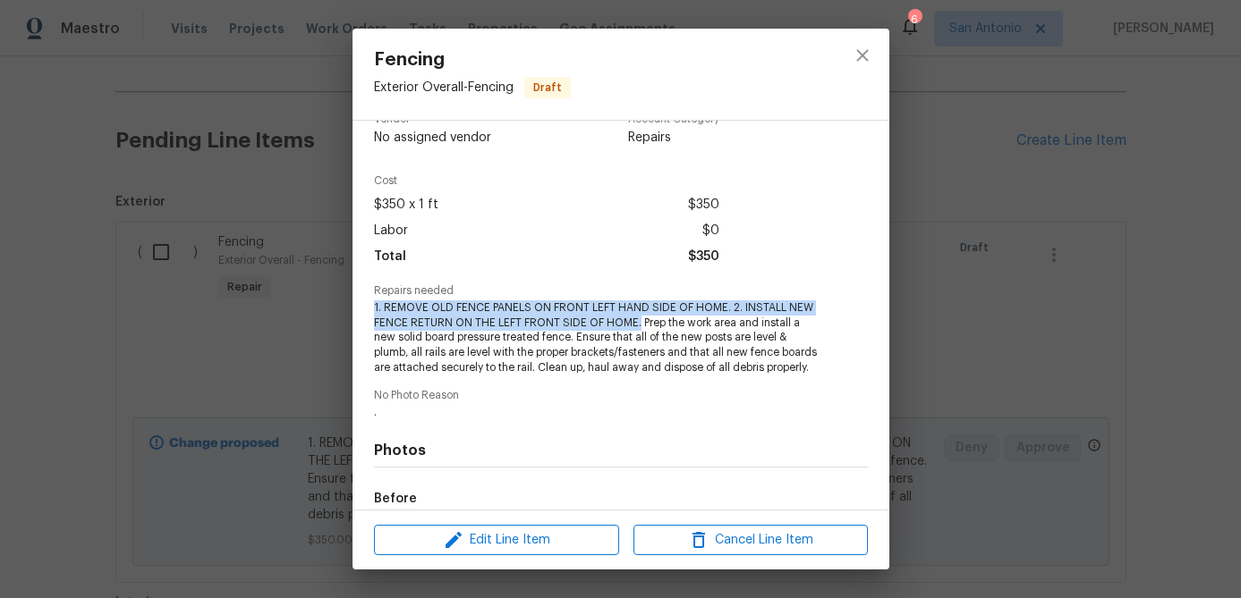
drag, startPoint x: 637, startPoint y: 324, endPoint x: 359, endPoint y: 310, distance: 278.5
click at [359, 310] on div "Vendor No assigned vendor Account Category Repairs Cost $350 x 1 ft $350 Labor …" at bounding box center [620, 315] width 537 height 389
copy span "1. REMOVE OLD FENCE PANELS ON FRONT LEFT HAND SIDE OF HOME. 2. INSTALL NEW FENC…"
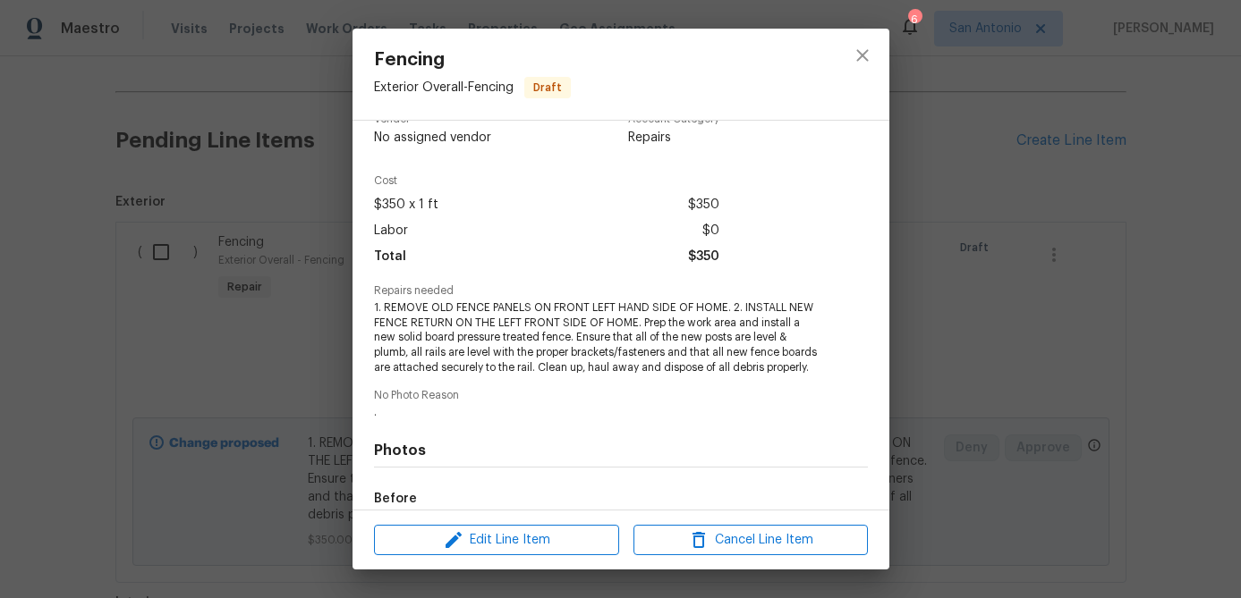
click at [573, 393] on div "Vendor No assigned vendor Account Category Repairs Cost $350 x 1 ft $350 Labor …" at bounding box center [621, 406] width 494 height 615
click at [752, 541] on span "Cancel Line Item" at bounding box center [751, 541] width 224 height 22
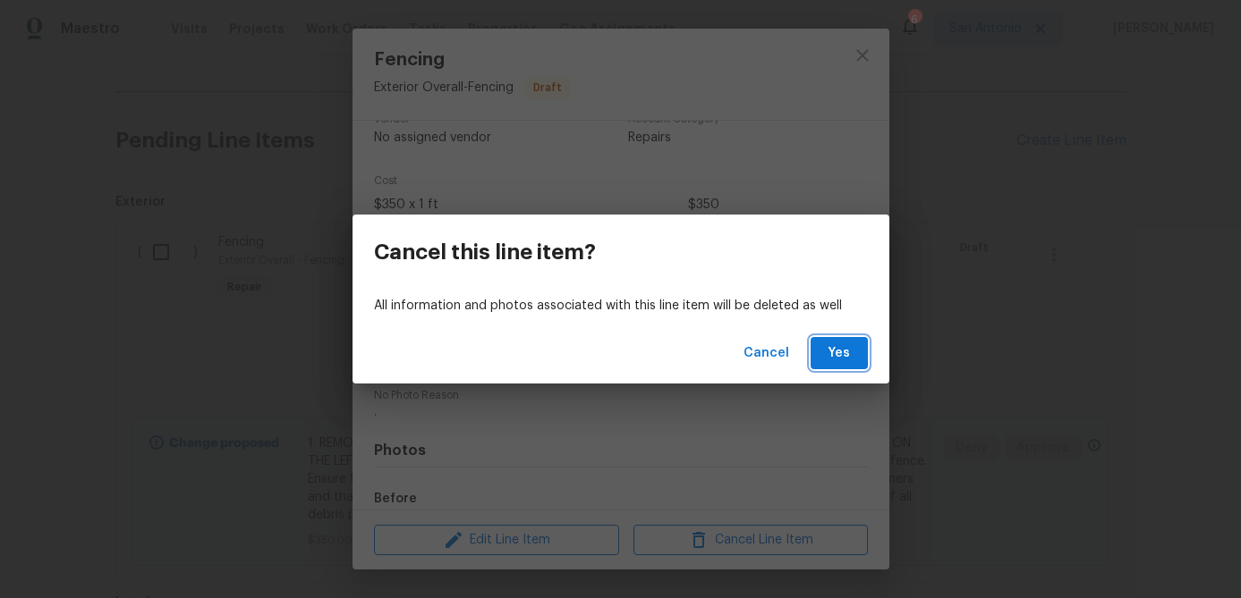
click at [830, 355] on span "Yes" at bounding box center [839, 354] width 29 height 22
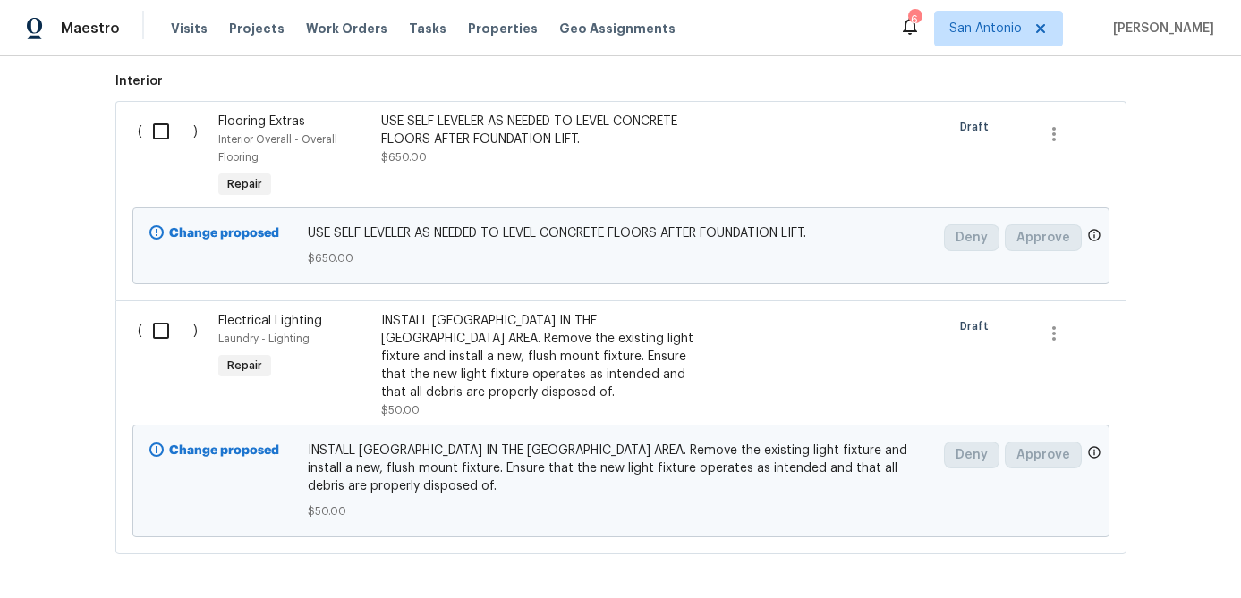
scroll to position [1220, 0]
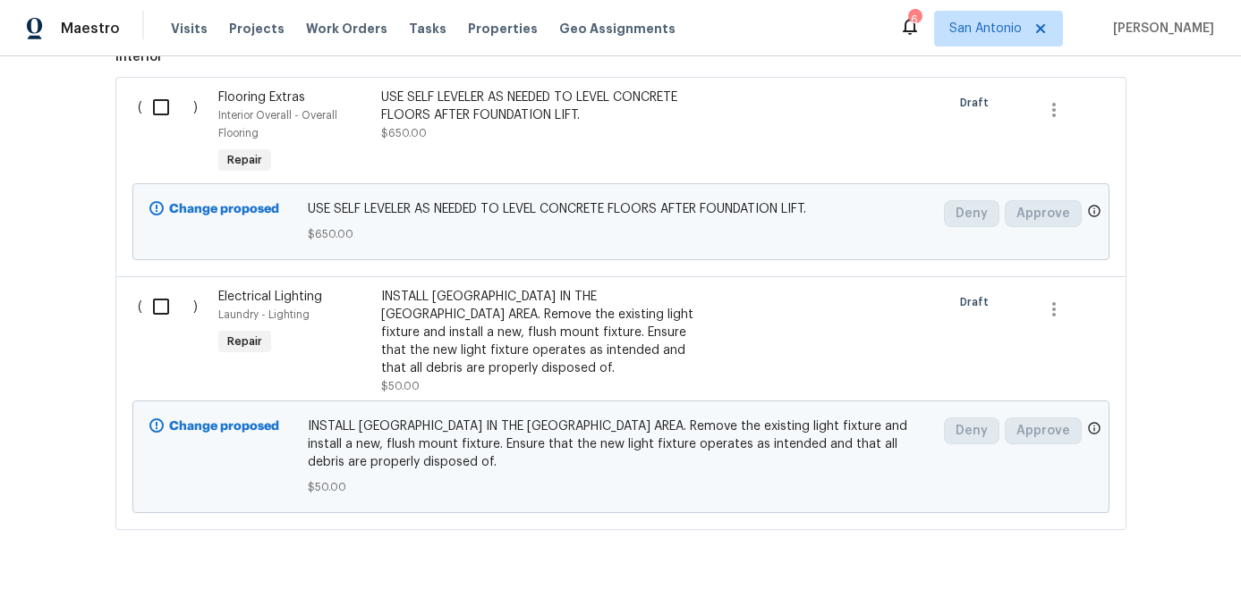
click at [573, 343] on div "INSTALL NEW FLUSH MOUNT LIGHT IN THE LAUNDRY AREA. Remove the existing light fi…" at bounding box center [538, 332] width 315 height 89
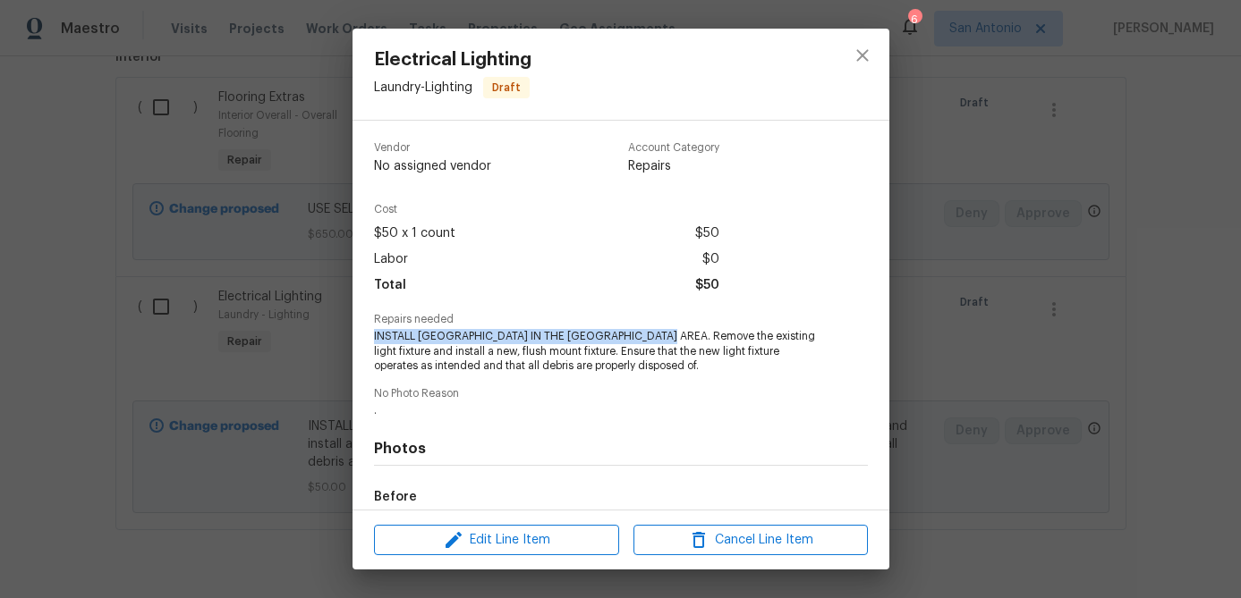
drag, startPoint x: 673, startPoint y: 340, endPoint x: 373, endPoint y: 334, distance: 299.7
click at [374, 334] on span "INSTALL NEW FLUSH MOUNT LIGHT IN THE LAUNDRY AREA. Remove the existing light fi…" at bounding box center [596, 351] width 445 height 45
copy span "INSTALL NEW FLUSH MOUNT LIGHT IN THE LAUNDRY AREA."
click at [810, 227] on div "Cost $50 x 1 count $50 Labor $0 Total $50" at bounding box center [621, 259] width 494 height 110
click at [867, 61] on icon "close" at bounding box center [862, 55] width 21 height 21
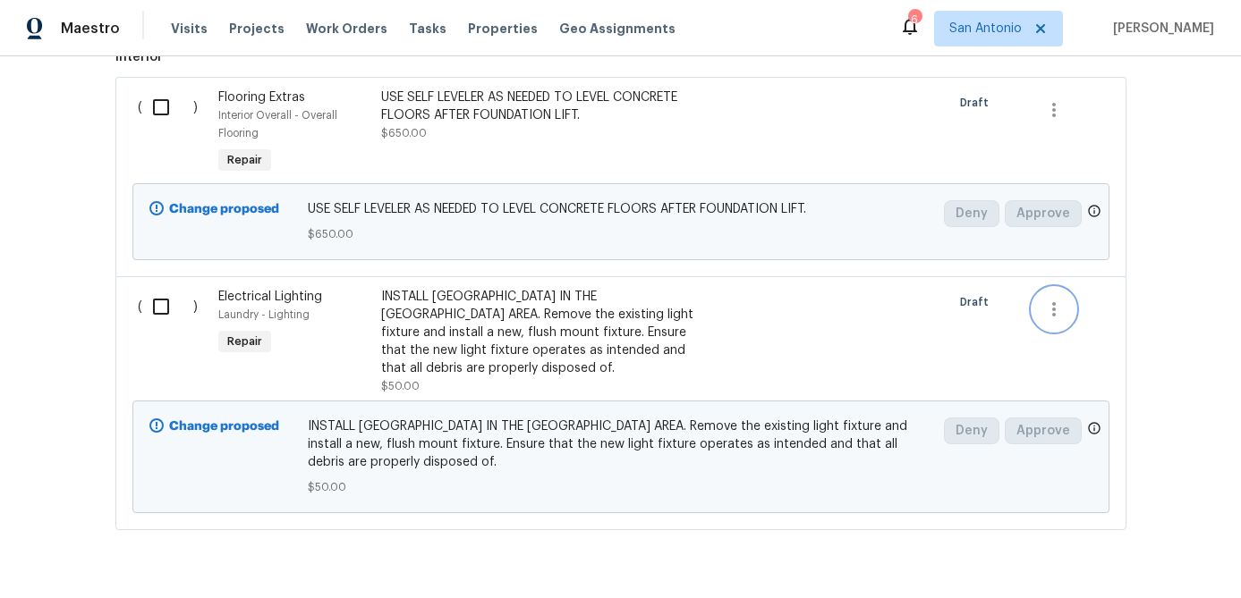
click at [1062, 302] on icon "button" at bounding box center [1053, 309] width 21 height 21
click at [1063, 318] on li "Cancel" at bounding box center [1067, 310] width 69 height 30
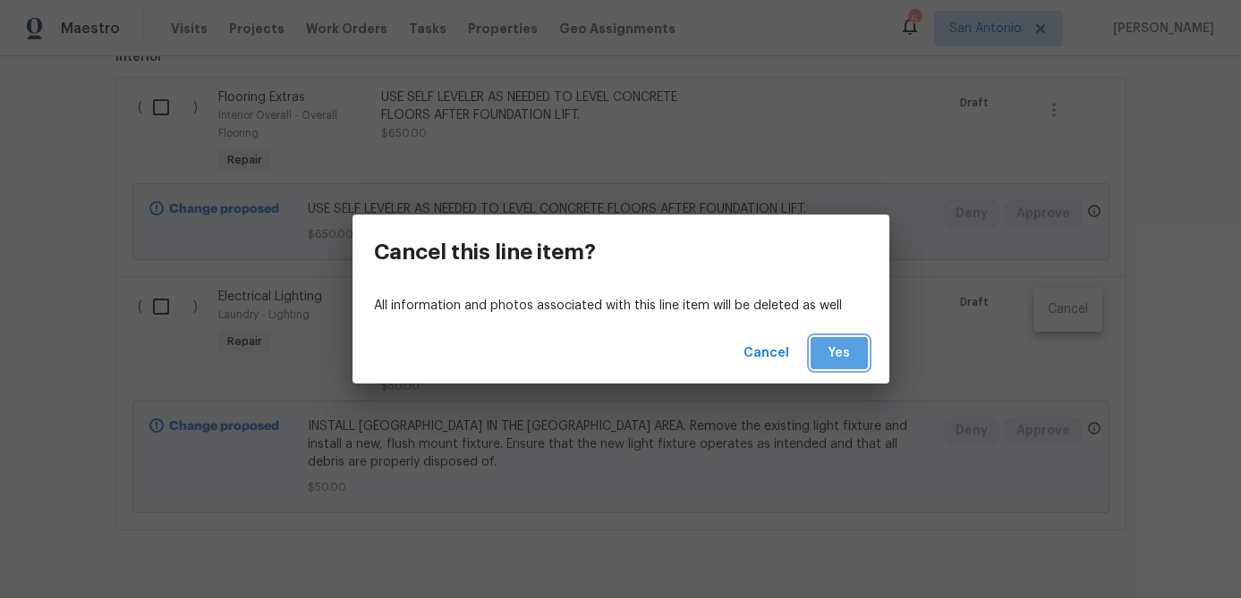
click at [846, 353] on span "Yes" at bounding box center [839, 354] width 29 height 22
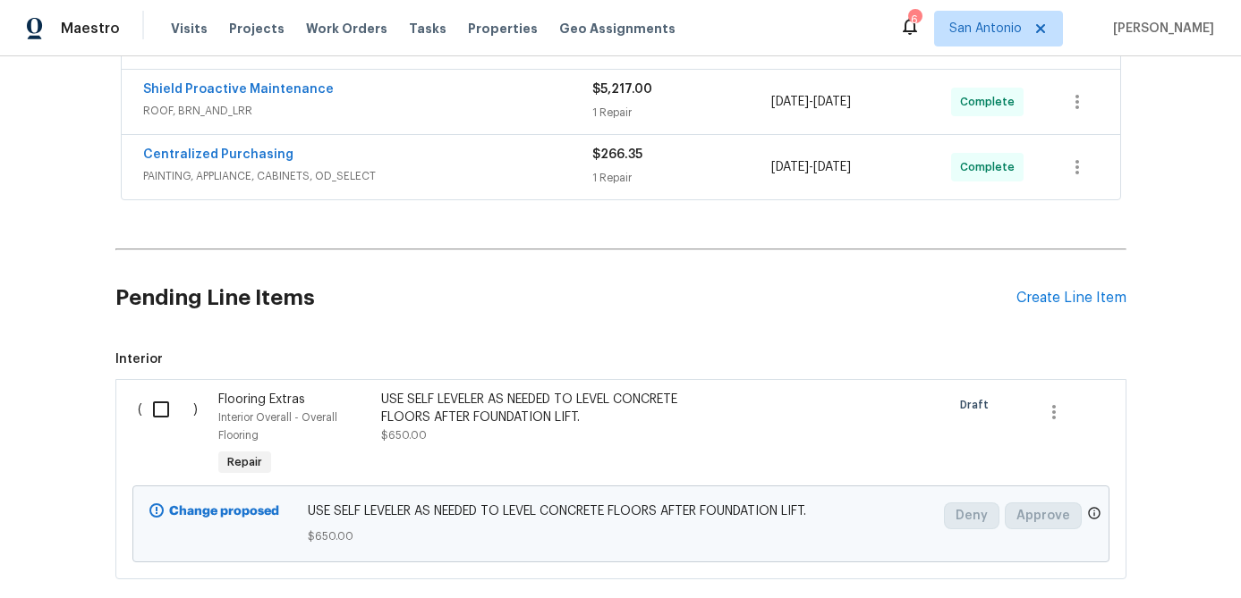
scroll to position [920, 0]
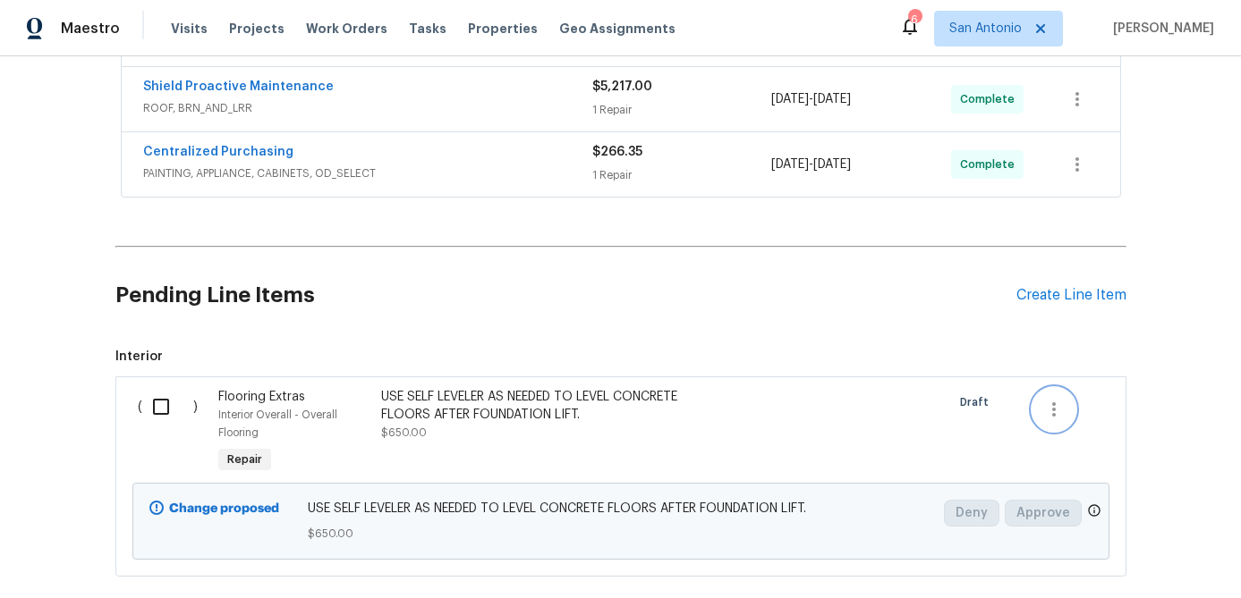
click at [1058, 407] on icon "button" at bounding box center [1053, 409] width 21 height 21
click at [1050, 413] on li "Cancel" at bounding box center [1067, 409] width 69 height 30
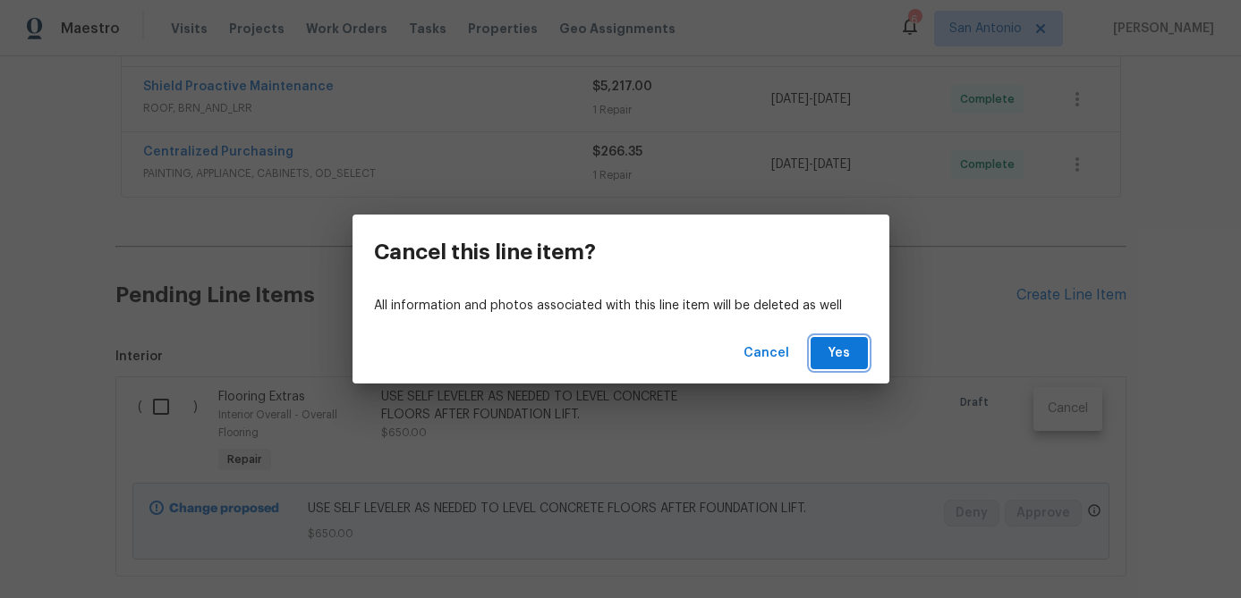
click at [847, 353] on span "Yes" at bounding box center [839, 354] width 29 height 22
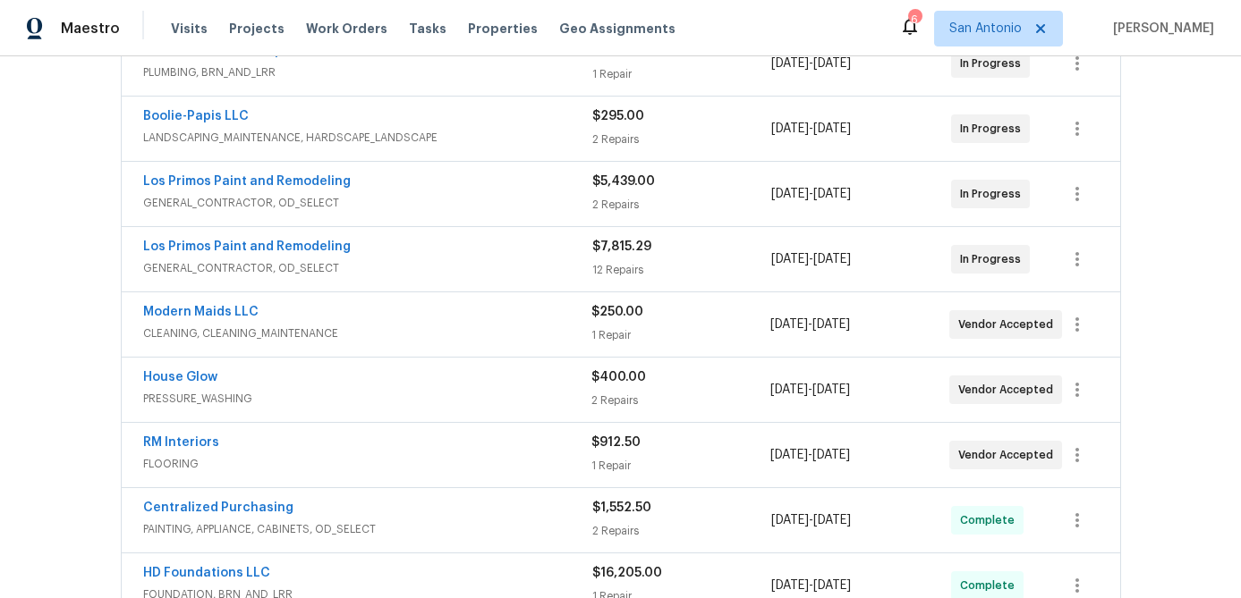
scroll to position [363, 0]
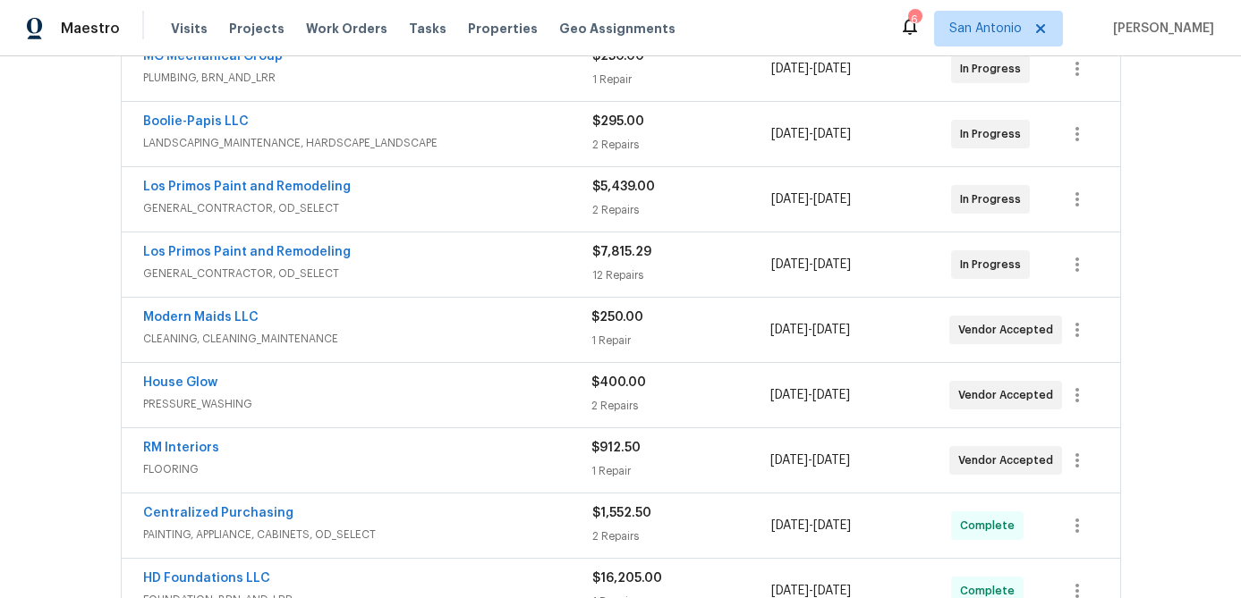
click at [454, 270] on span "GENERAL_CONTRACTOR, OD_SELECT" at bounding box center [367, 274] width 449 height 18
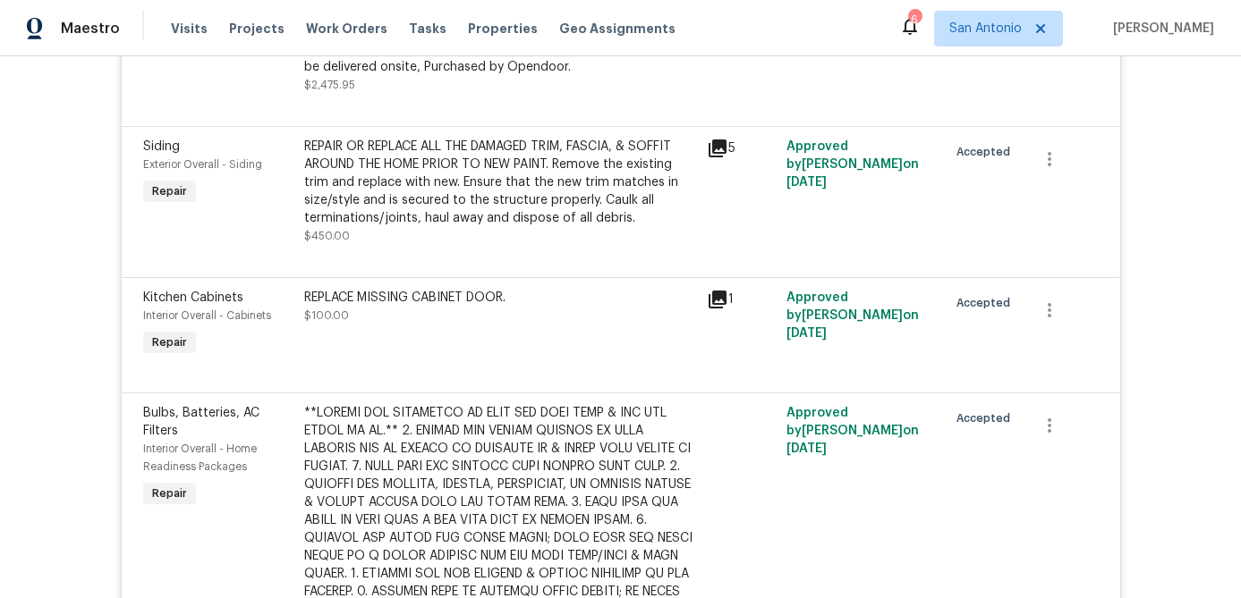
scroll to position [1365, 0]
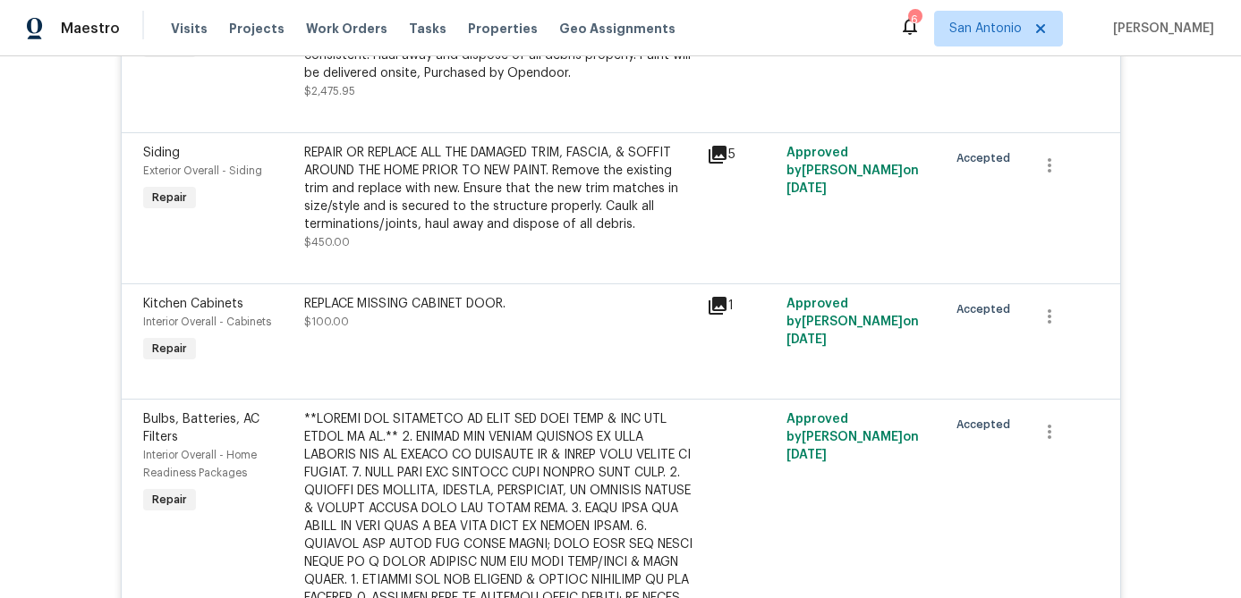
click at [720, 297] on icon at bounding box center [717, 306] width 18 height 18
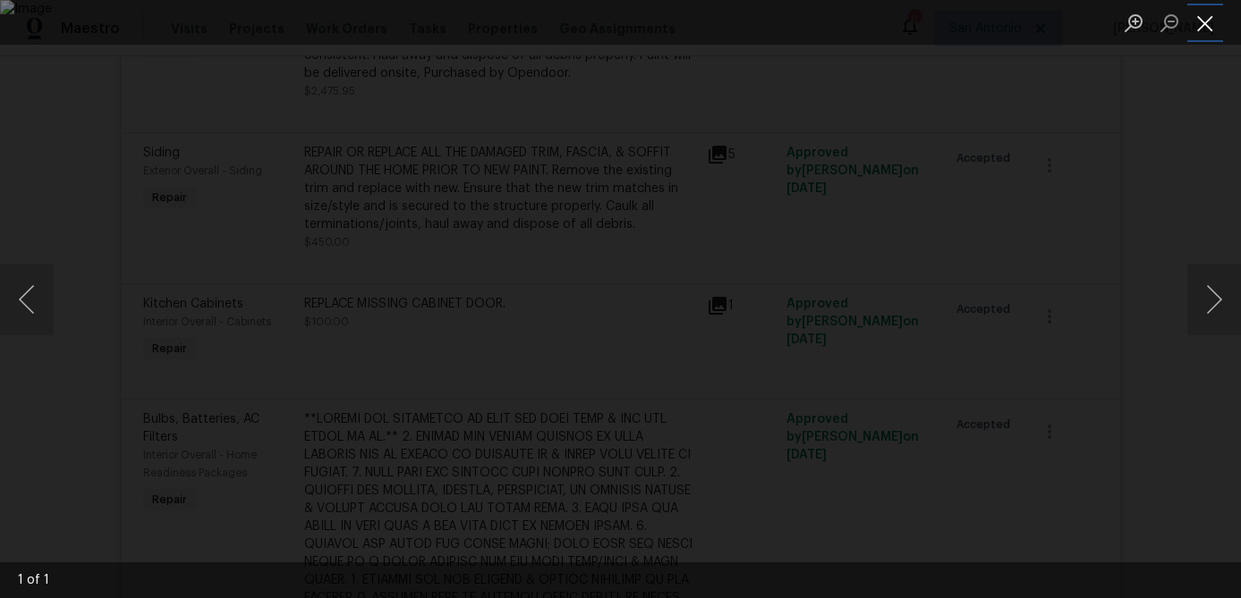
click at [1206, 35] on button "Close lightbox" at bounding box center [1205, 22] width 36 height 31
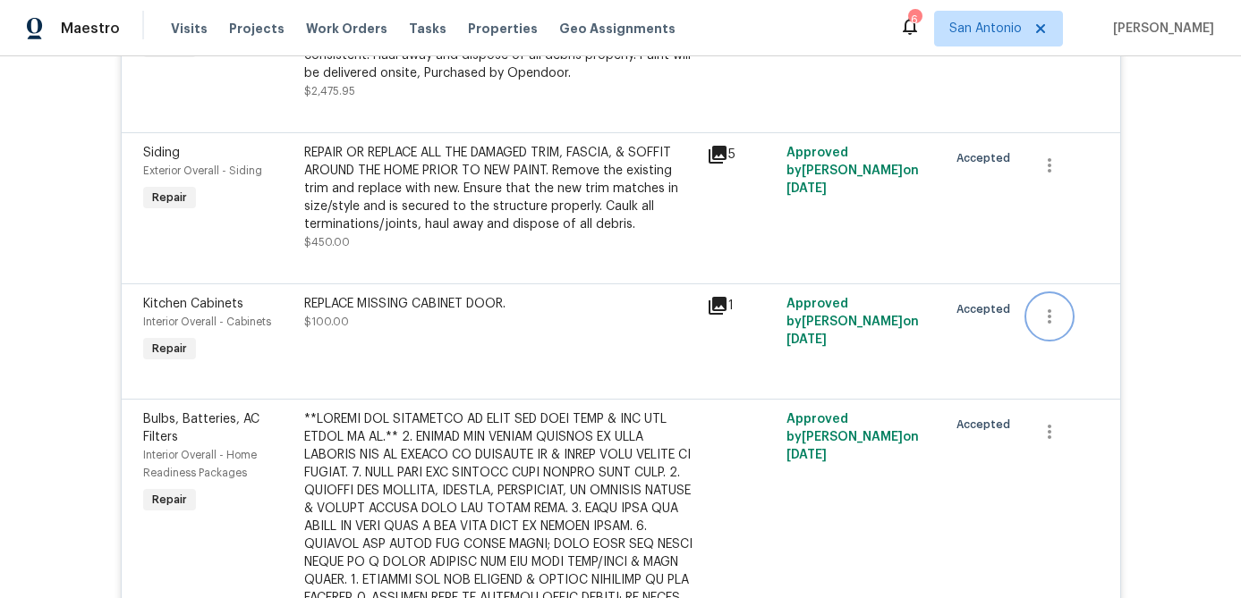
click at [1055, 306] on icon "button" at bounding box center [1048, 316] width 21 height 21
click at [1055, 305] on li "Cancel" at bounding box center [1063, 302] width 69 height 30
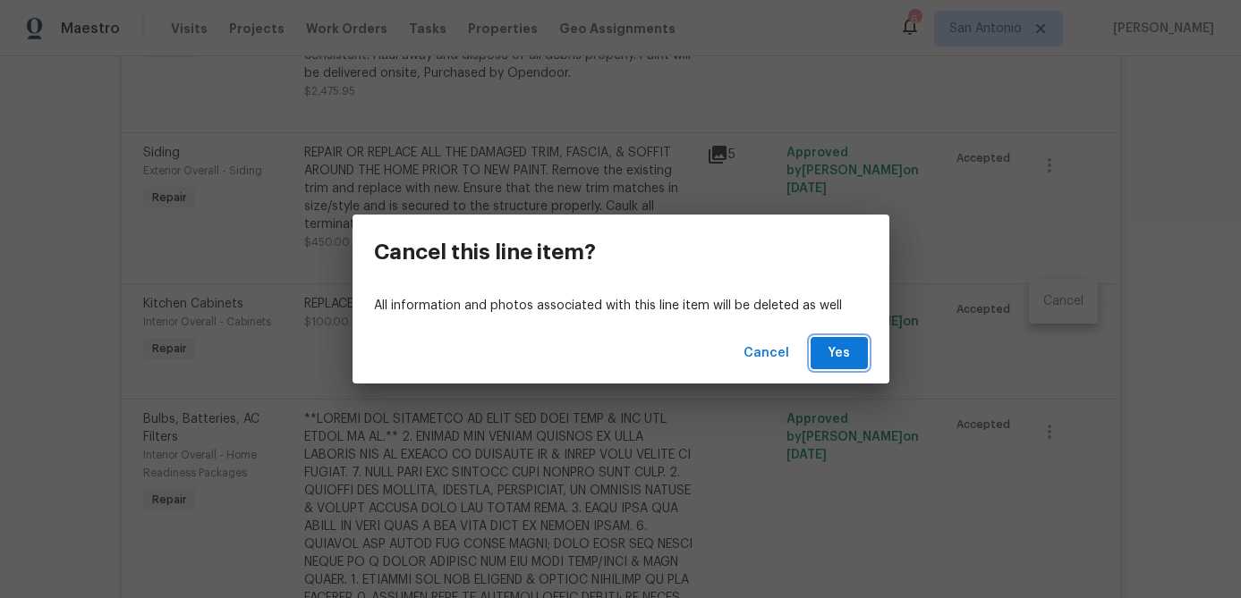
click at [844, 355] on span "Yes" at bounding box center [839, 354] width 29 height 22
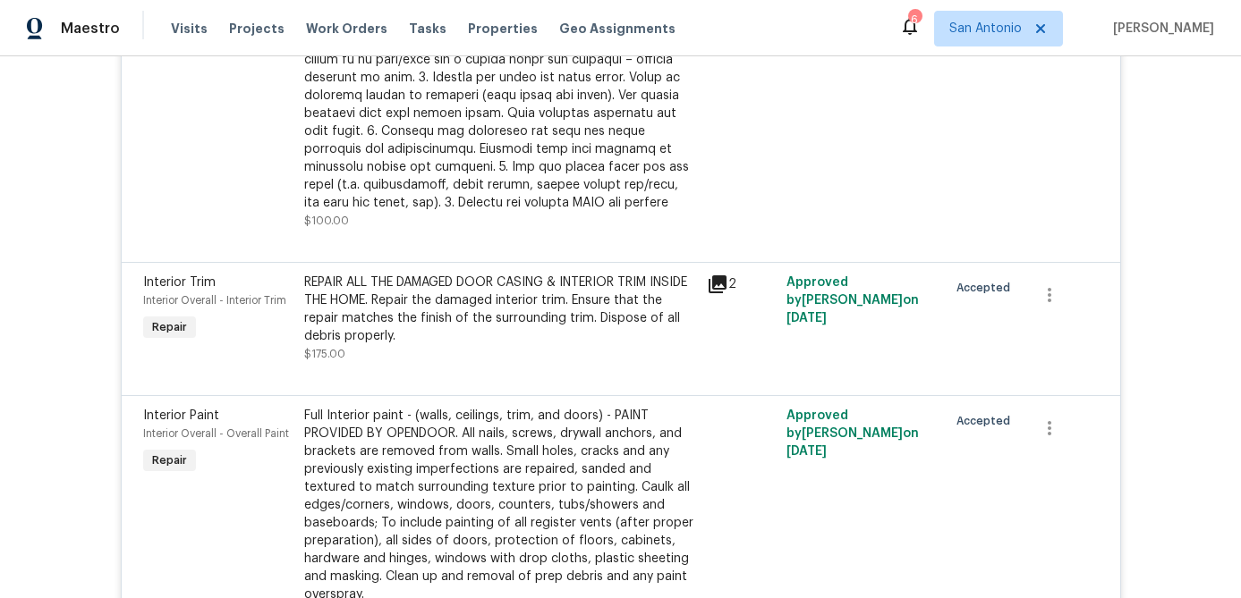
scroll to position [2127, 0]
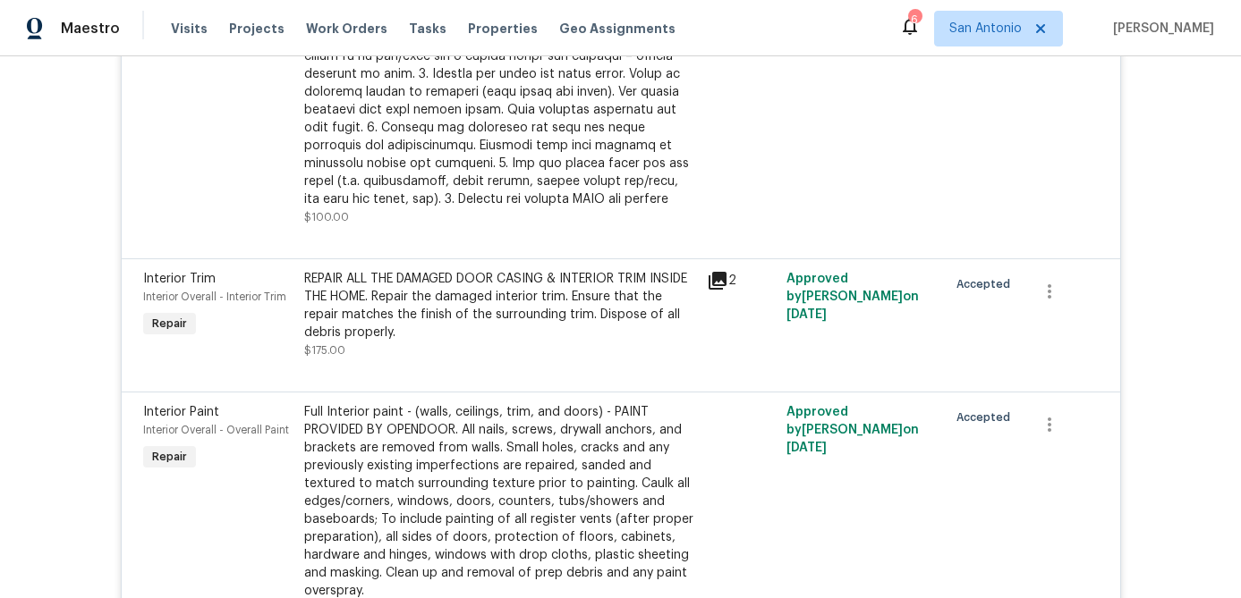
click at [559, 291] on div "REPAIR ALL THE DAMAGED DOOR CASING & INTERIOR TRIM INSIDE THE HOME. Repair the …" at bounding box center [500, 306] width 392 height 72
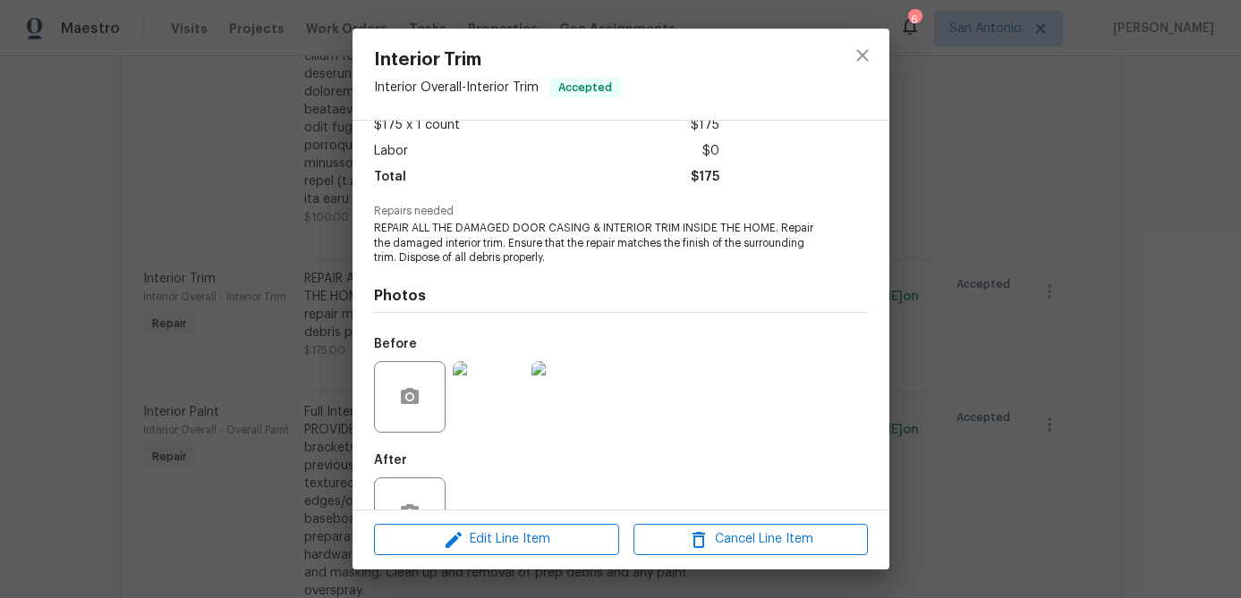
scroll to position [165, 0]
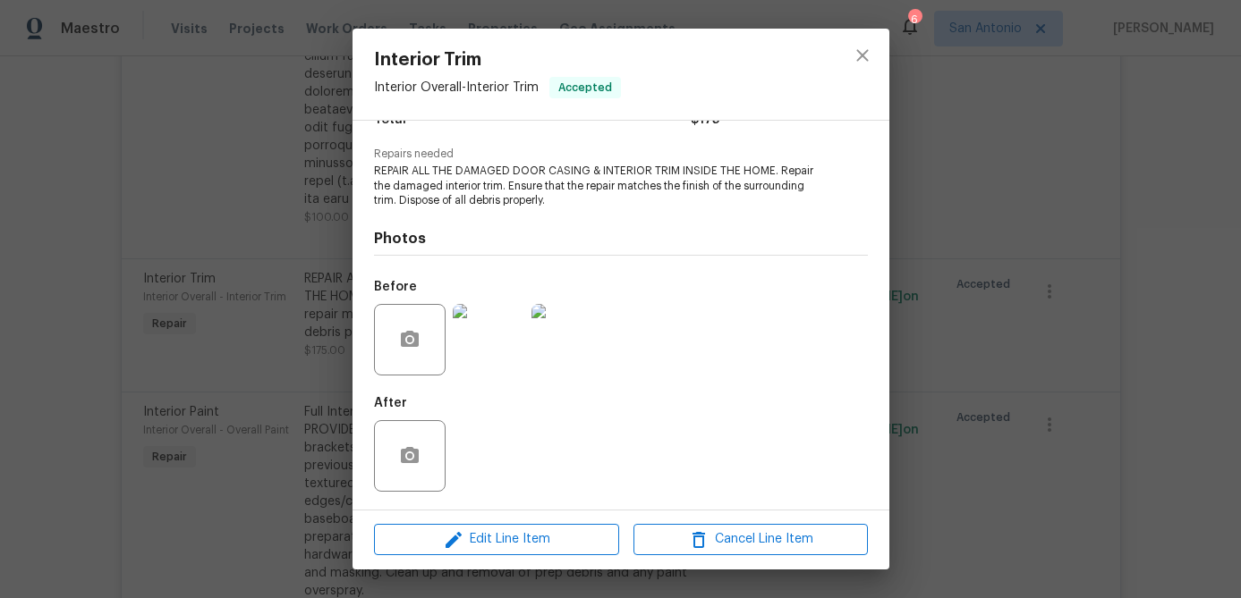
click at [490, 338] on img at bounding box center [489, 340] width 72 height 72
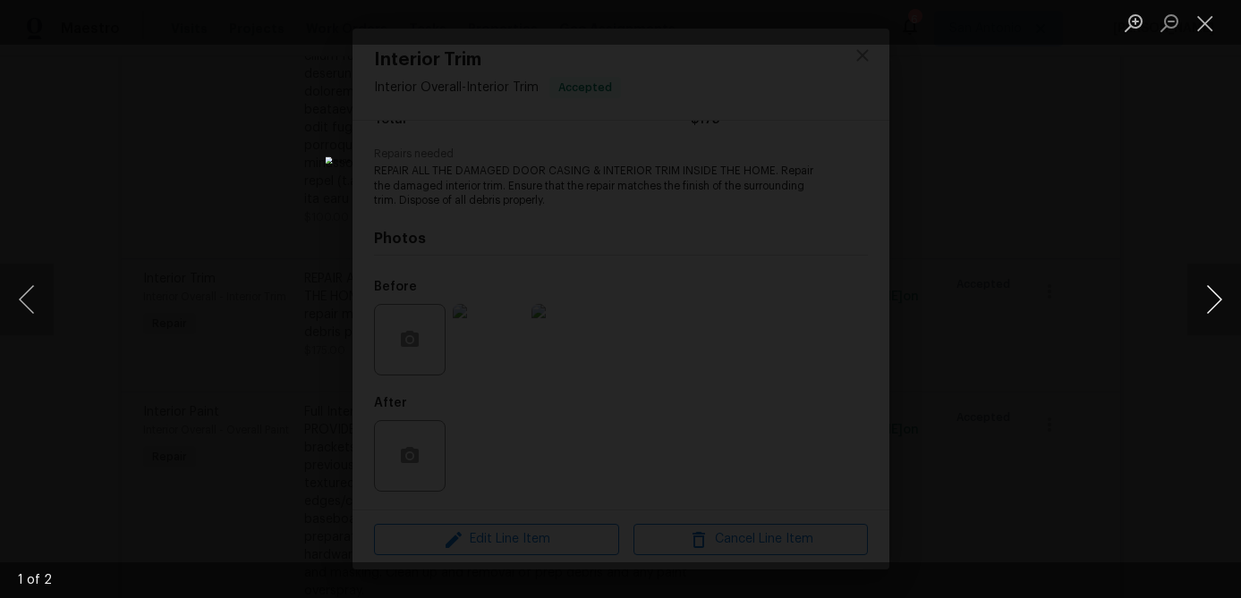
click at [1210, 309] on button "Next image" at bounding box center [1214, 300] width 54 height 72
click at [1199, 23] on button "Close lightbox" at bounding box center [1205, 22] width 36 height 31
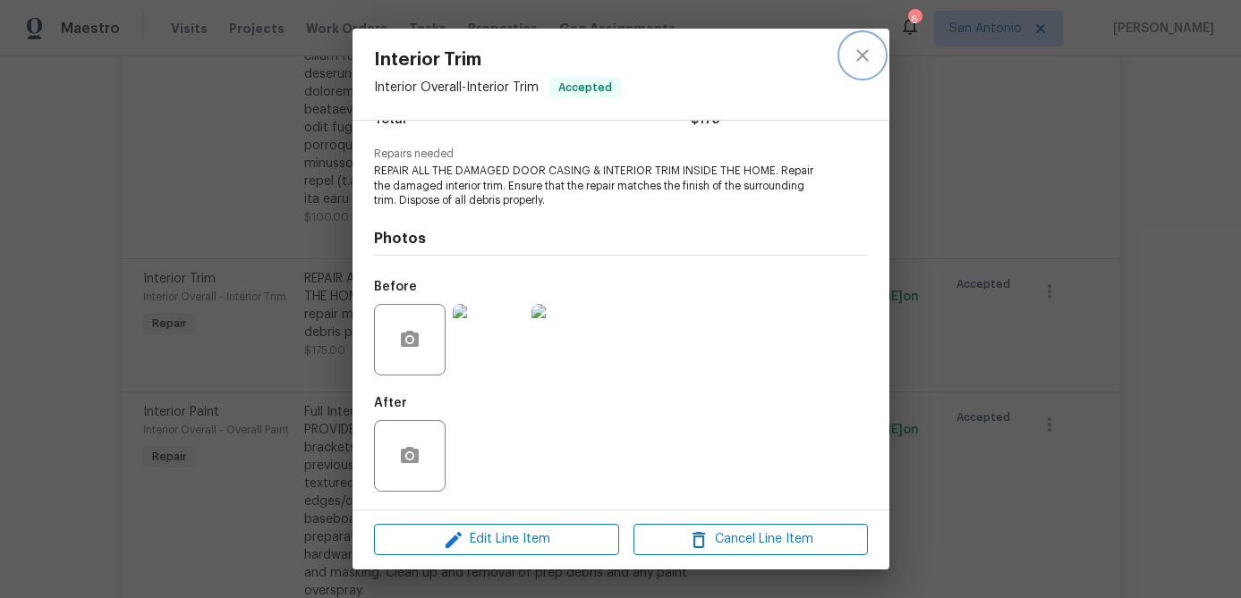
click at [865, 57] on icon "close" at bounding box center [862, 55] width 12 height 12
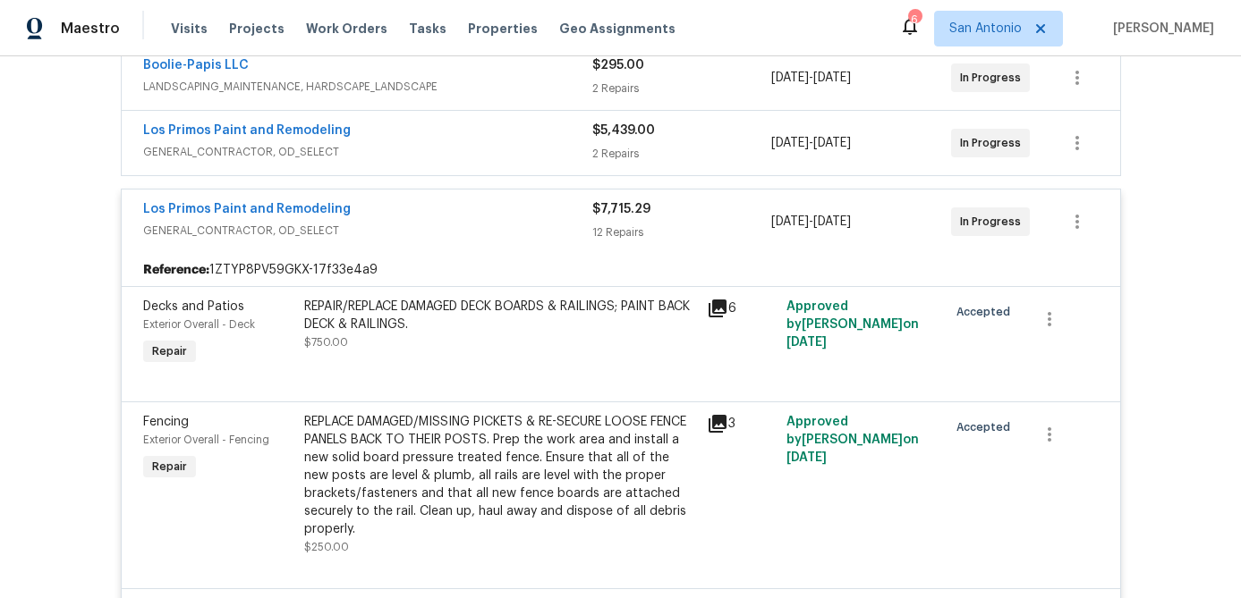
scroll to position [407, 0]
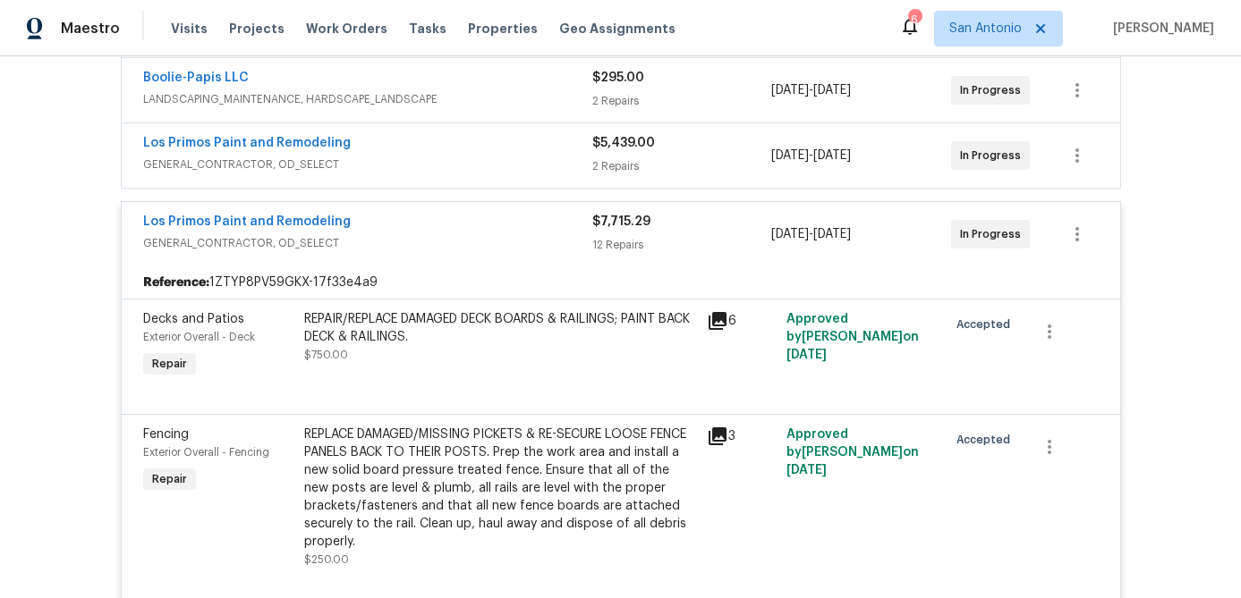
click at [459, 220] on div "Los Primos Paint and Remodeling" at bounding box center [367, 223] width 449 height 21
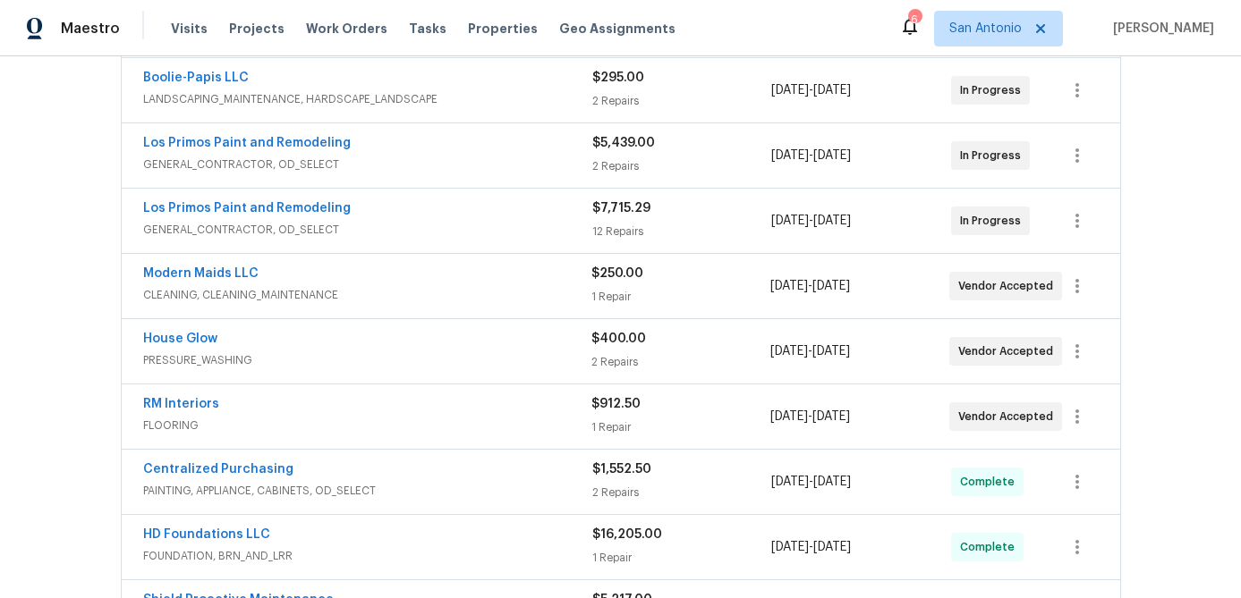
click at [458, 145] on div "Los Primos Paint and Remodeling" at bounding box center [367, 144] width 449 height 21
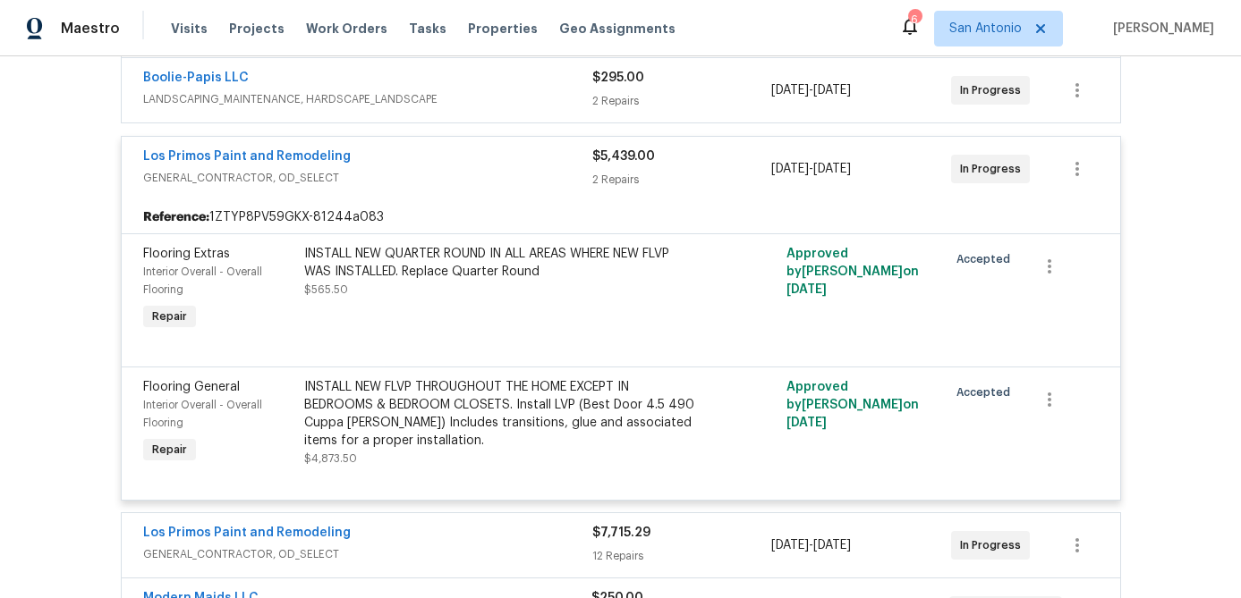
click at [458, 145] on div "Los Primos Paint and Remodeling GENERAL_CONTRACTOR, OD_SELECT $5,439.00 2 Repai…" at bounding box center [621, 169] width 998 height 64
click at [453, 155] on div "Los Primos Paint and Remodeling" at bounding box center [367, 158] width 449 height 21
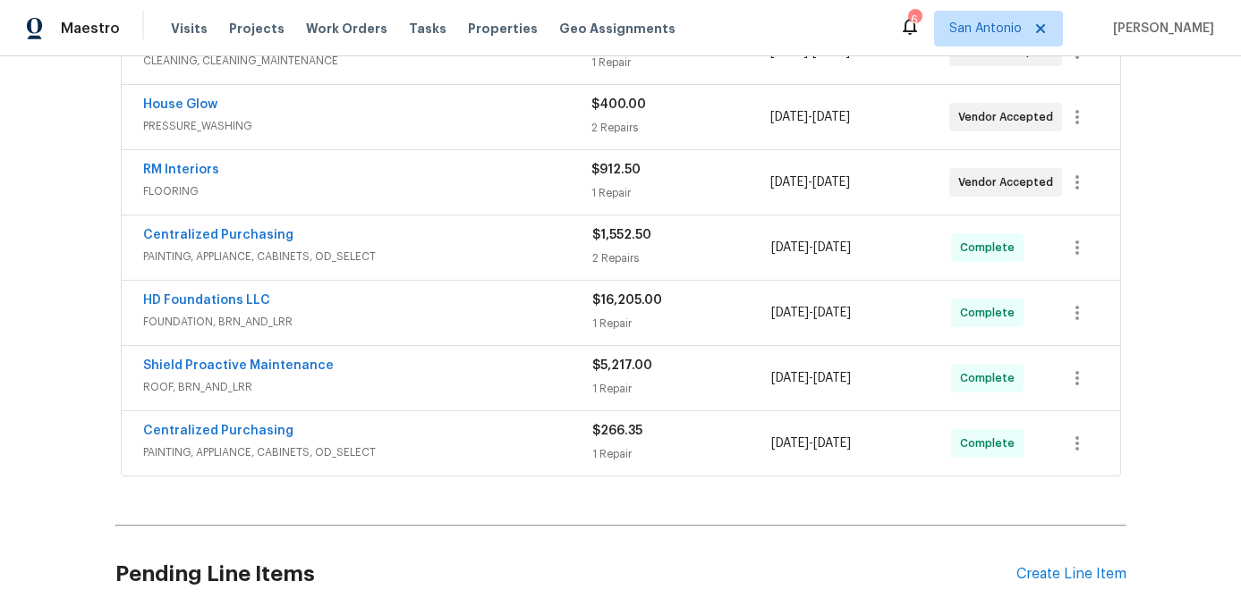
scroll to position [647, 0]
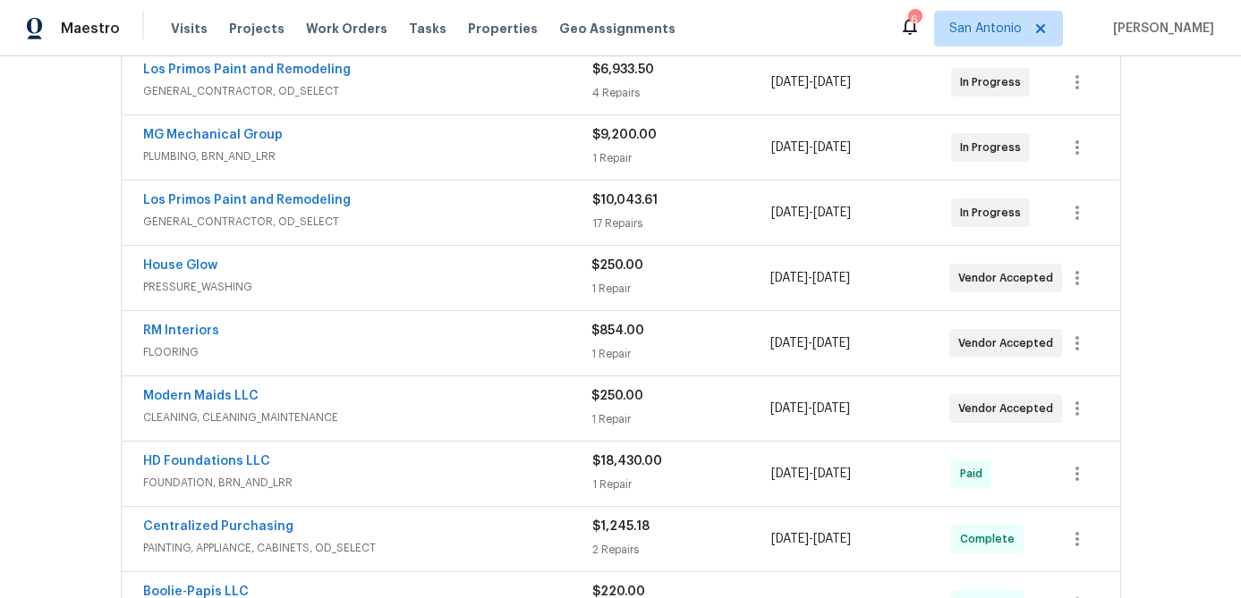
scroll to position [357, 0]
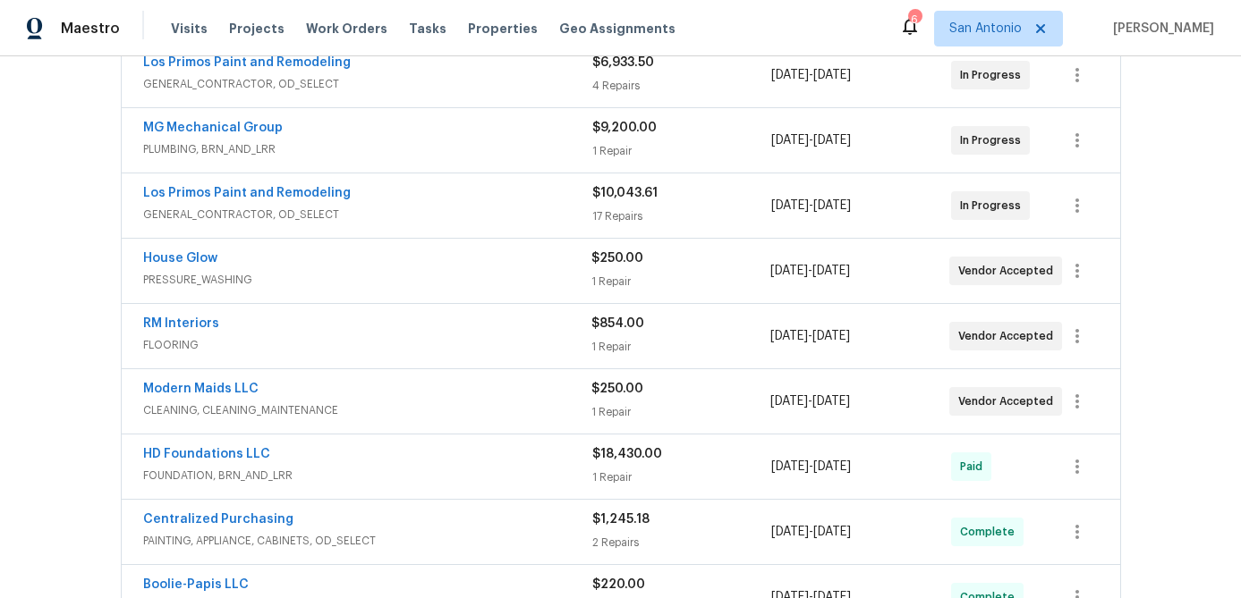
click at [436, 215] on span "GENERAL_CONTRACTOR, OD_SELECT" at bounding box center [367, 215] width 449 height 18
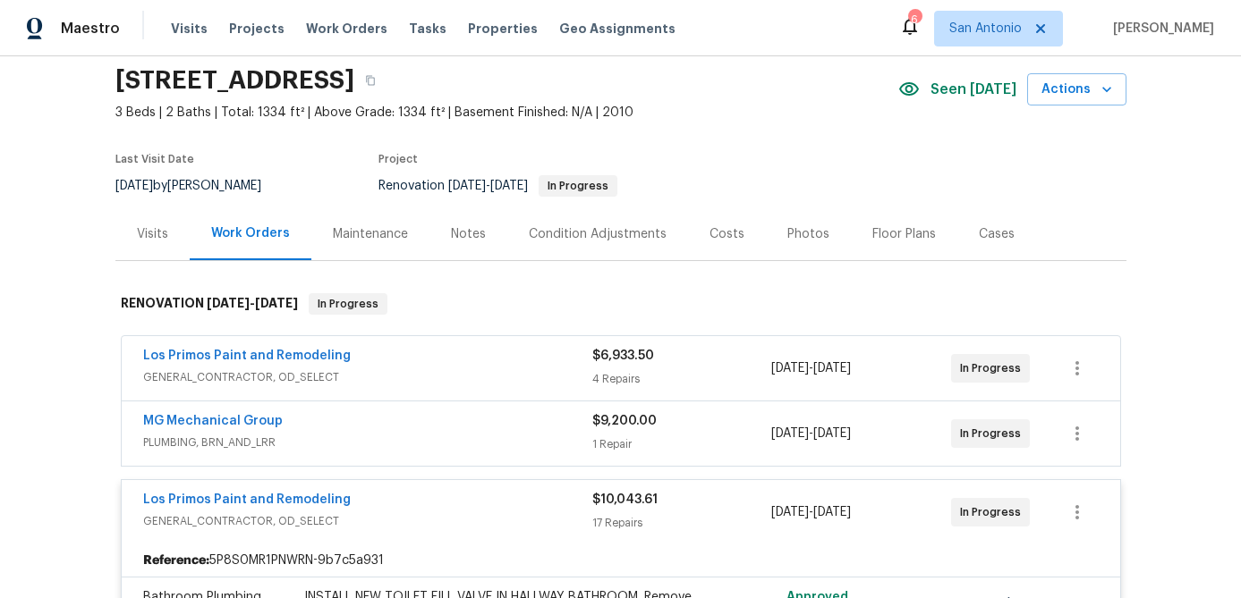
scroll to position [52, 0]
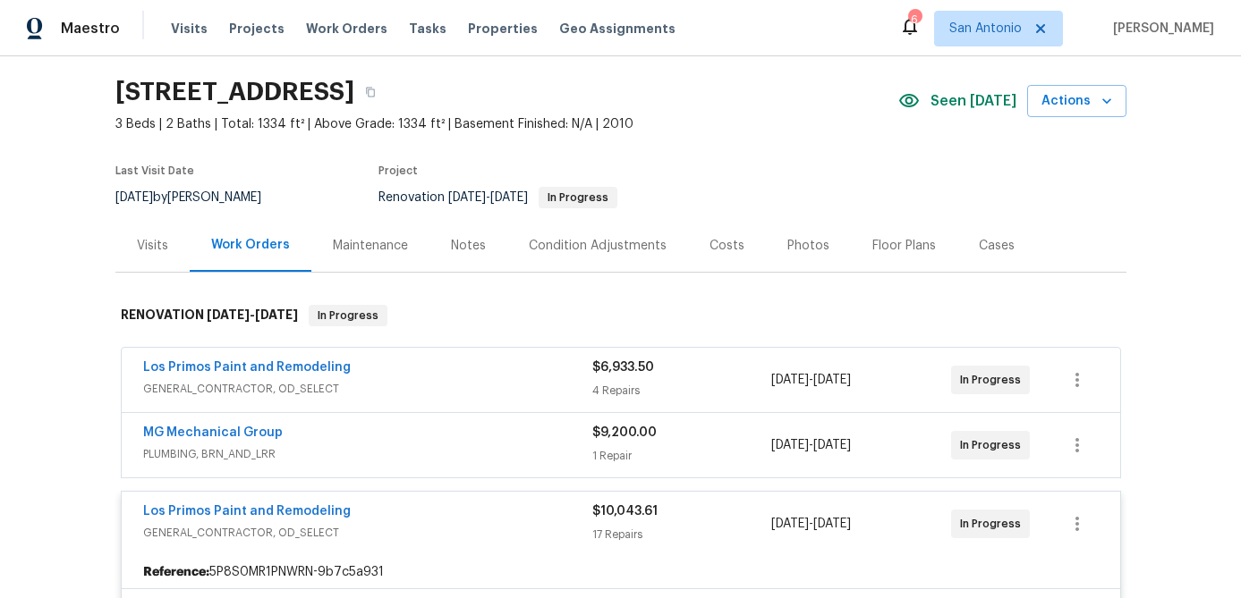
click at [453, 519] on div "Los Primos Paint and Remodeling" at bounding box center [367, 513] width 449 height 21
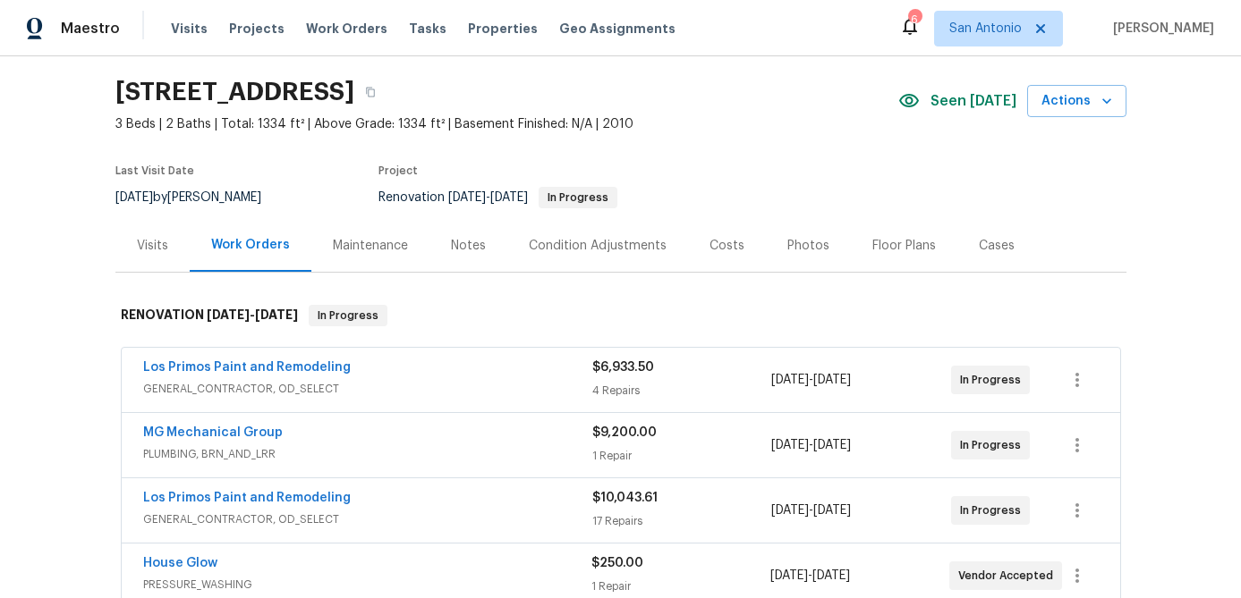
click at [479, 382] on span "GENERAL_CONTRACTOR, OD_SELECT" at bounding box center [367, 389] width 449 height 18
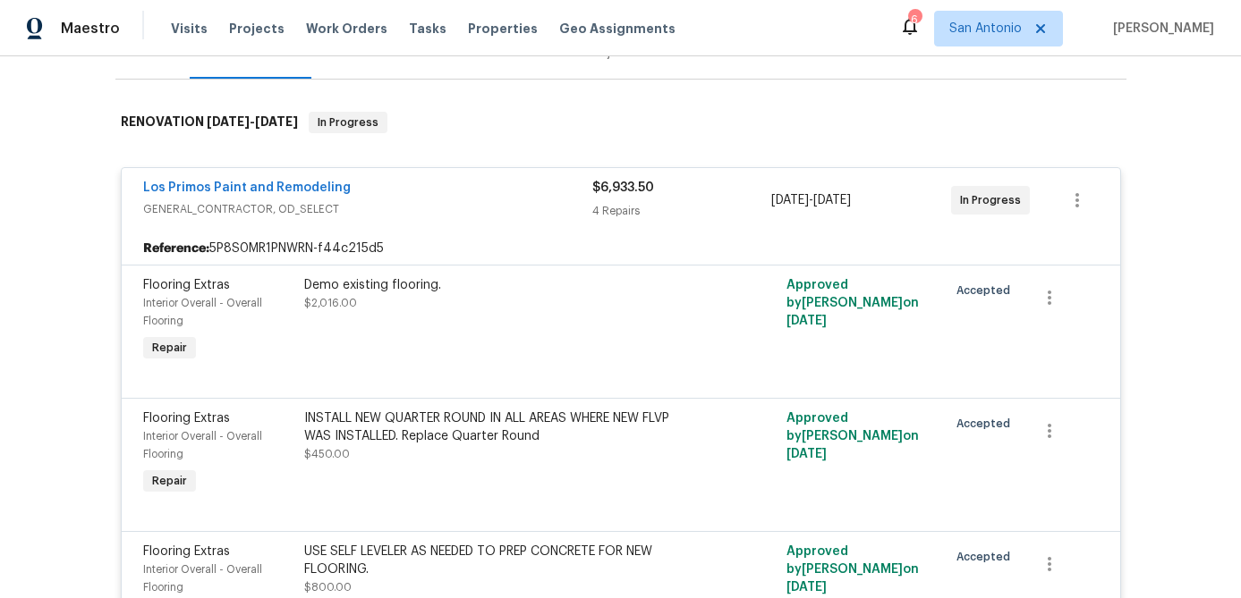
scroll to position [226, 0]
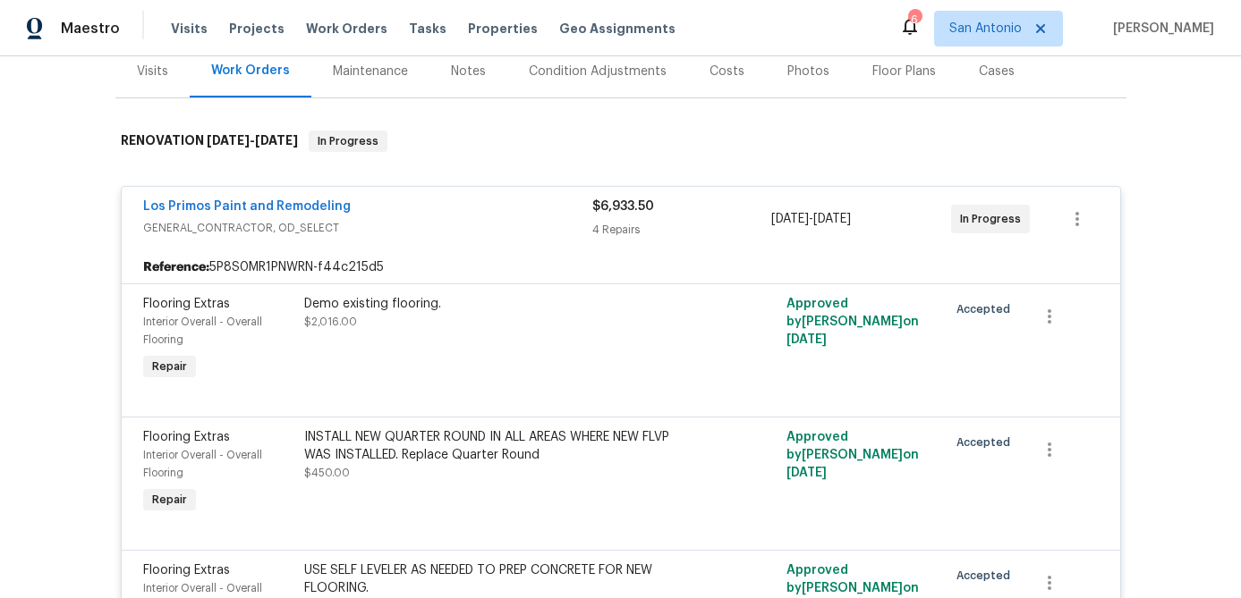
click at [455, 206] on div "Los Primos Paint and Remodeling" at bounding box center [367, 208] width 449 height 21
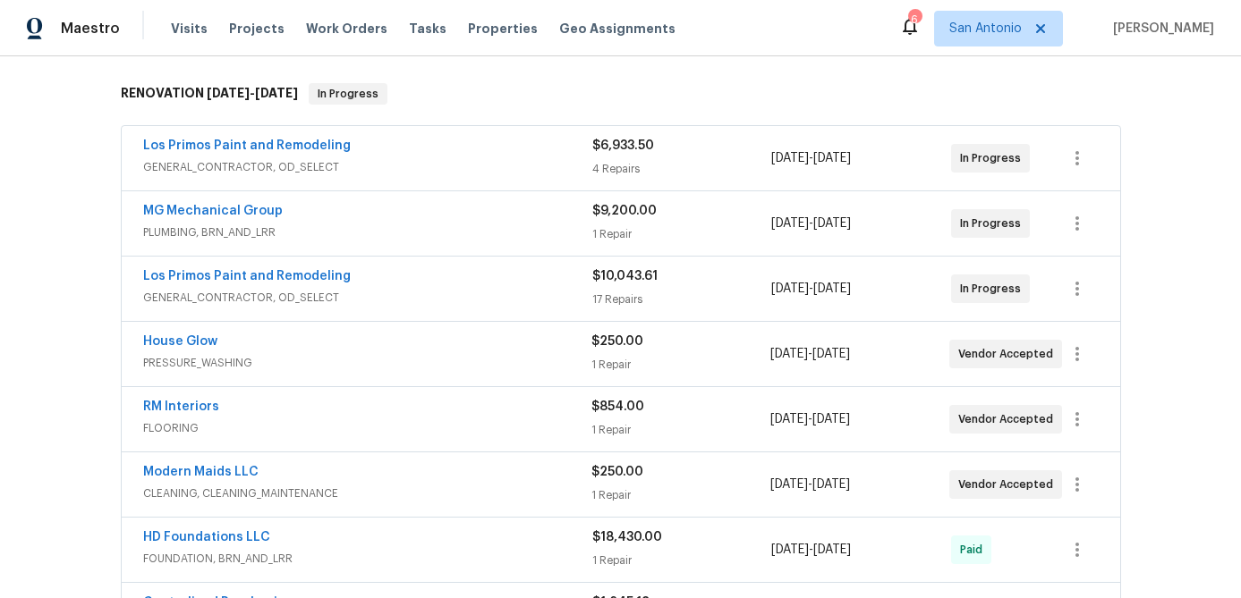
scroll to position [265, 0]
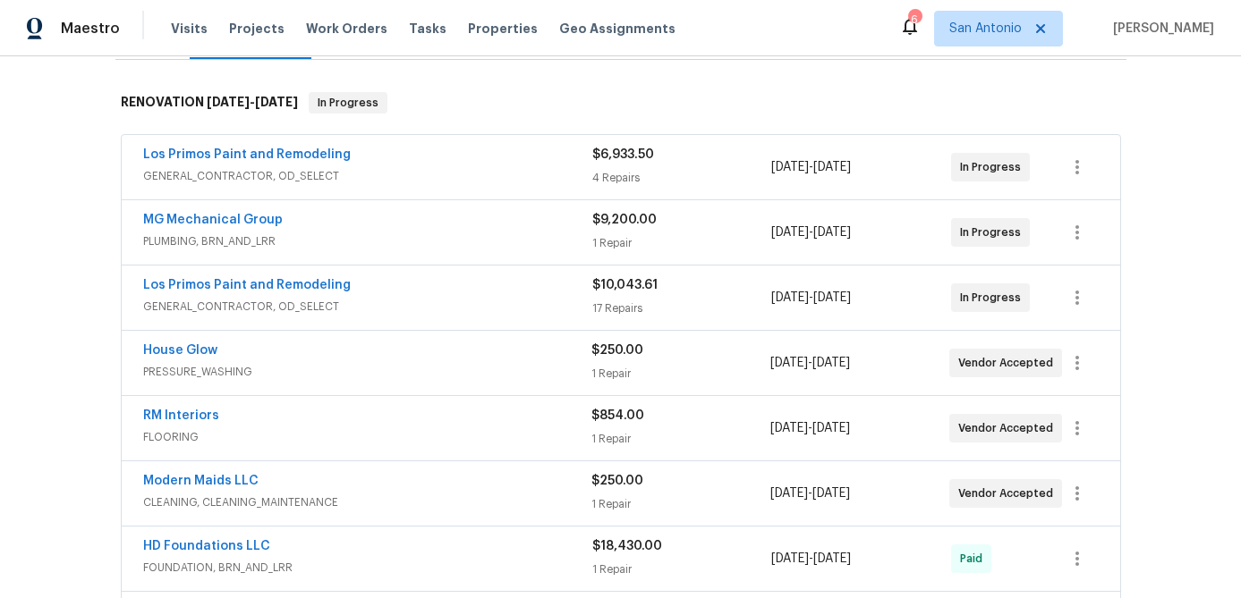
click at [514, 157] on div "Los Primos Paint and Remodeling" at bounding box center [367, 156] width 449 height 21
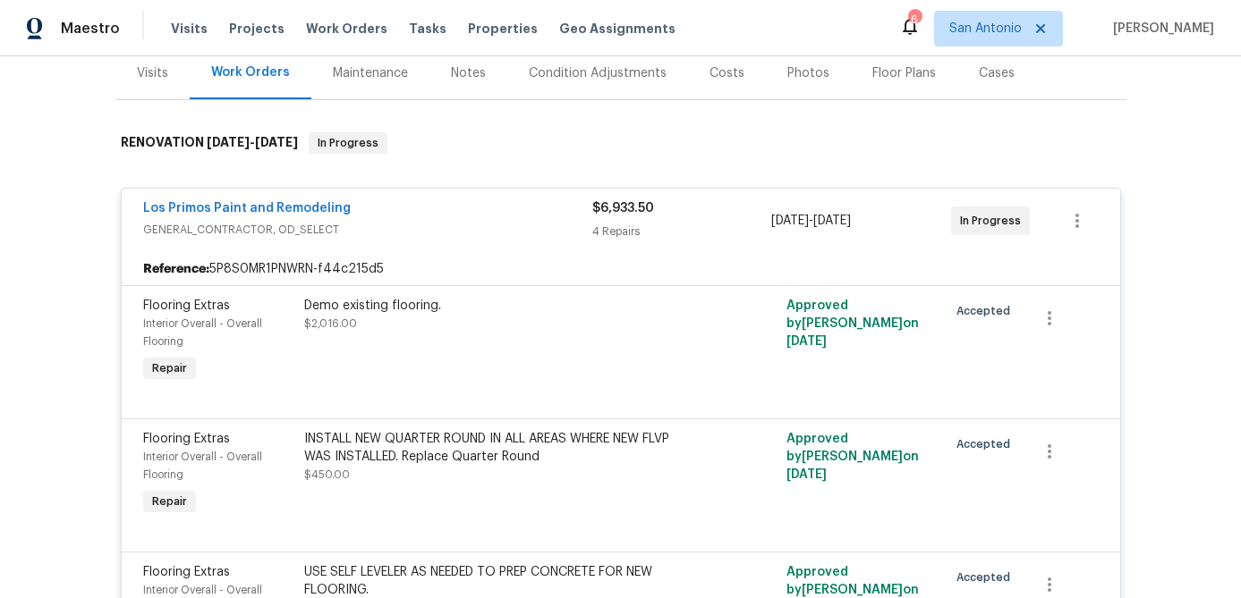
scroll to position [159, 0]
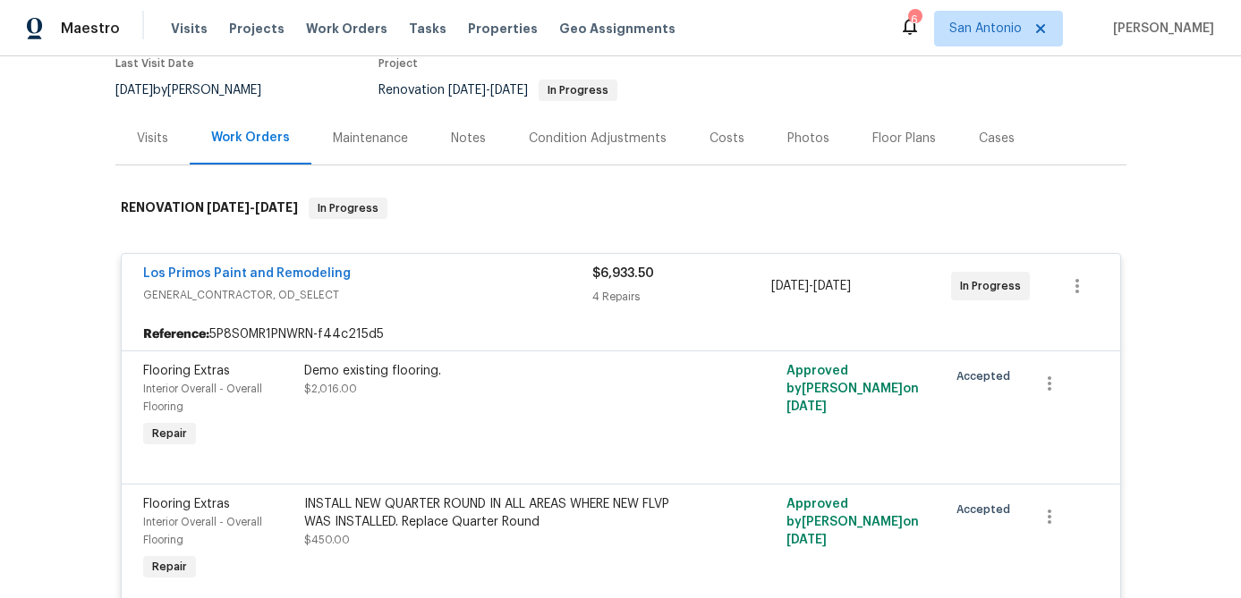
click at [485, 275] on div "Los Primos Paint and Remodeling" at bounding box center [367, 275] width 449 height 21
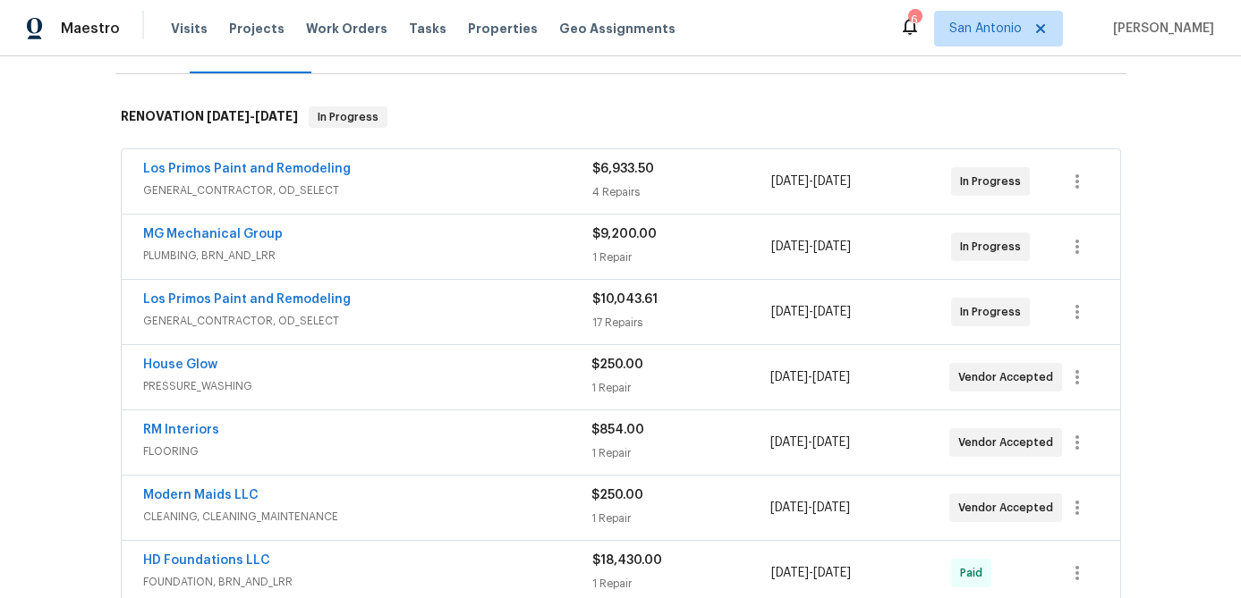
scroll to position [329, 0]
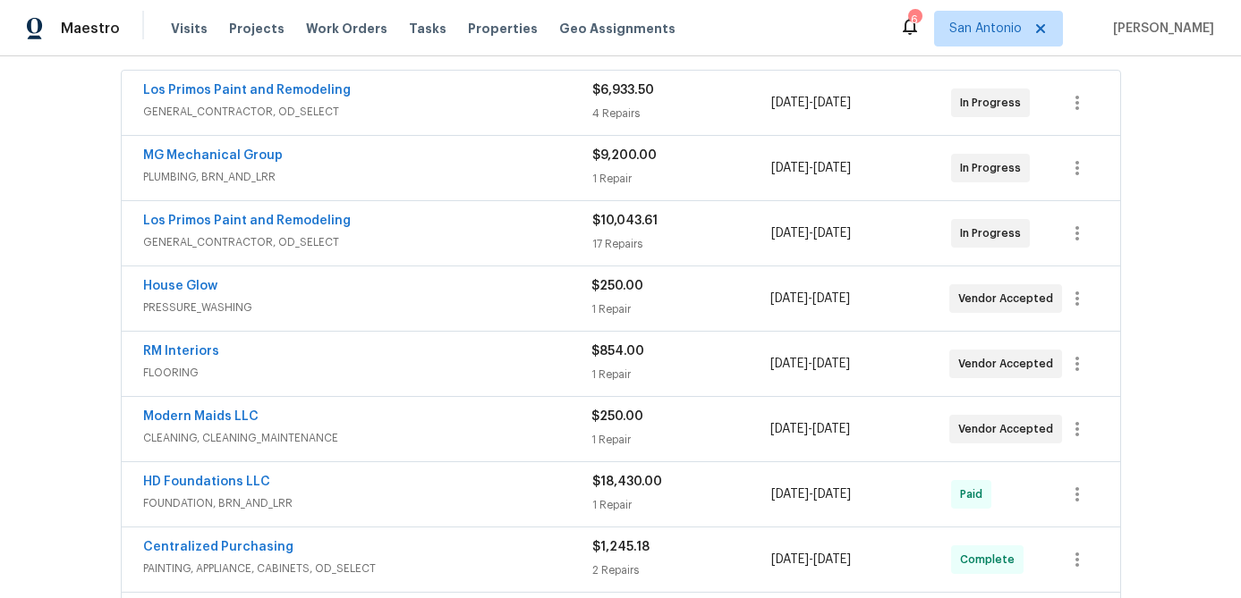
click at [470, 239] on span "GENERAL_CONTRACTOR, OD_SELECT" at bounding box center [367, 242] width 449 height 18
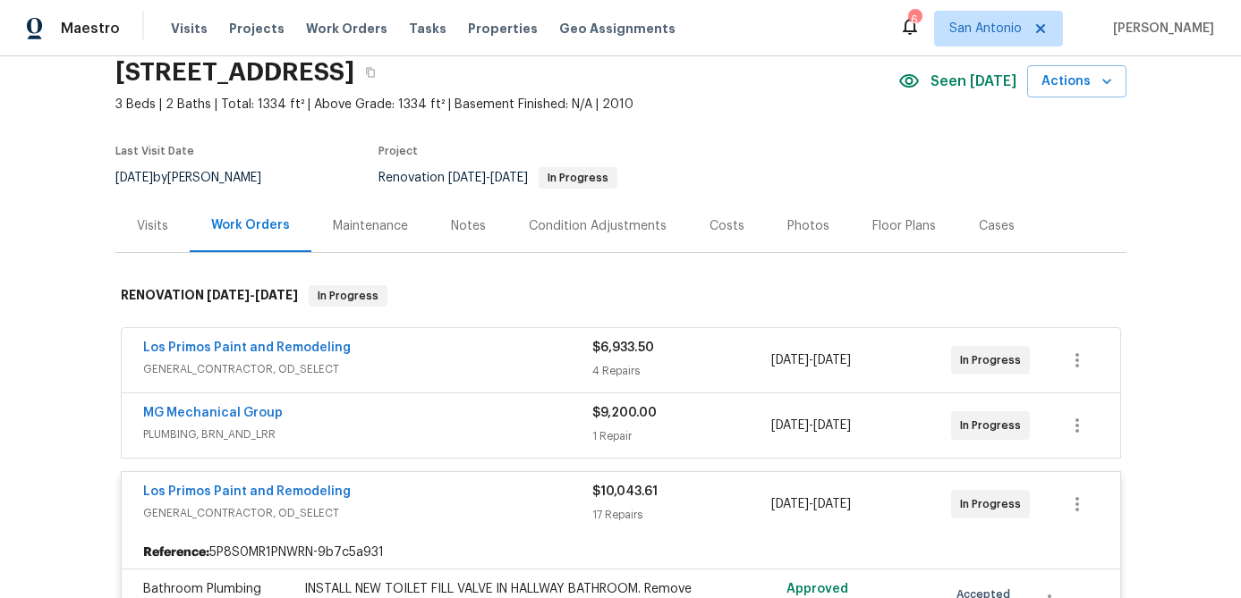
scroll to position [0, 0]
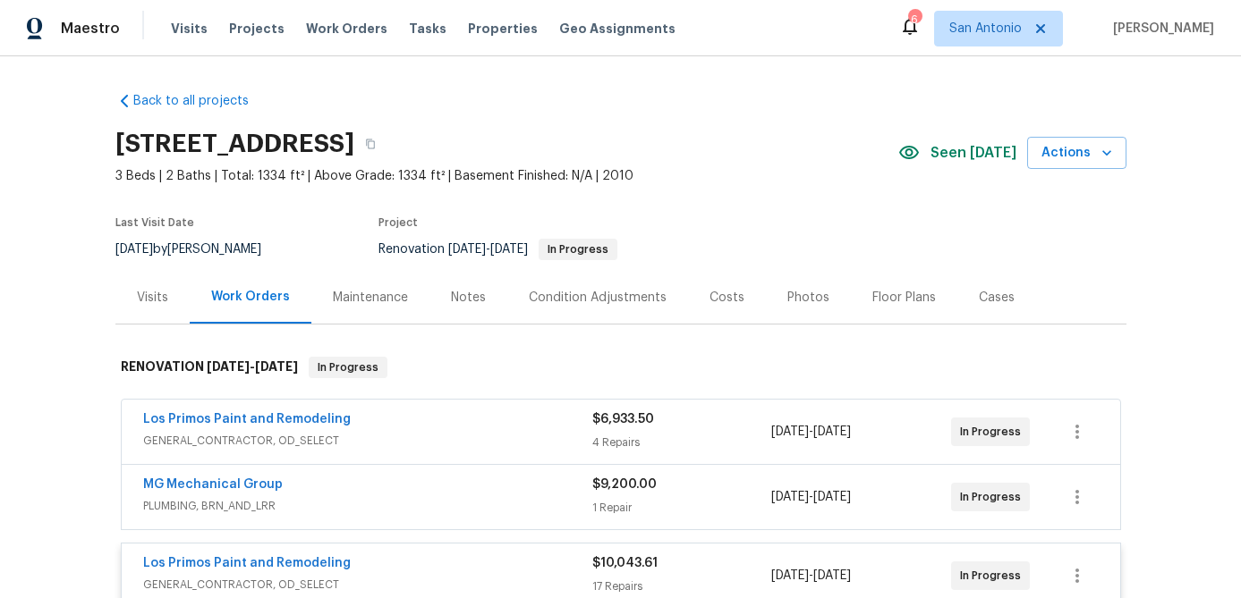
click at [450, 562] on div "Los Primos Paint and Remodeling" at bounding box center [367, 565] width 449 height 21
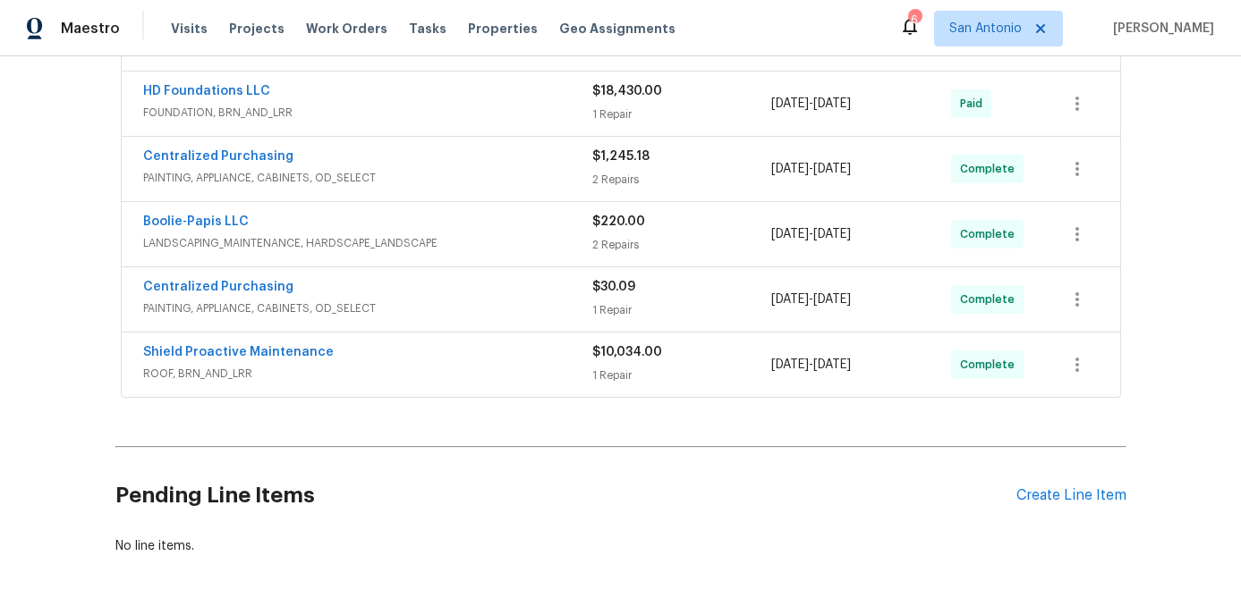
scroll to position [799, 0]
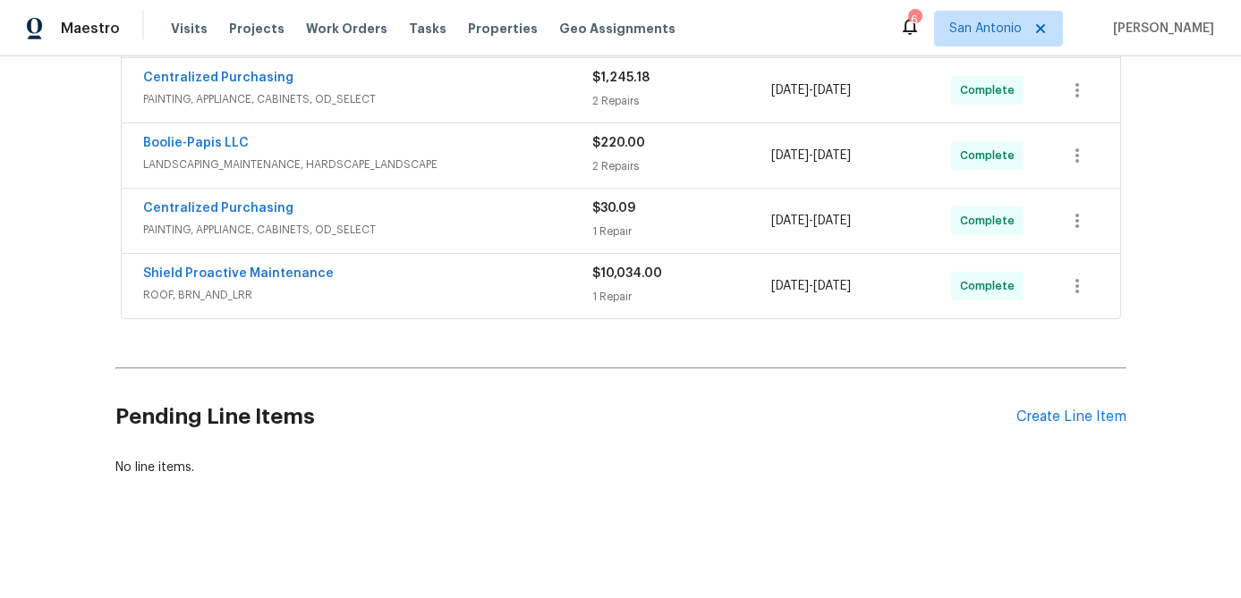
click at [1031, 407] on div "Pending Line Items Create Line Item" at bounding box center [620, 417] width 1011 height 83
click at [1055, 415] on div "Create Line Item" at bounding box center [1071, 417] width 110 height 17
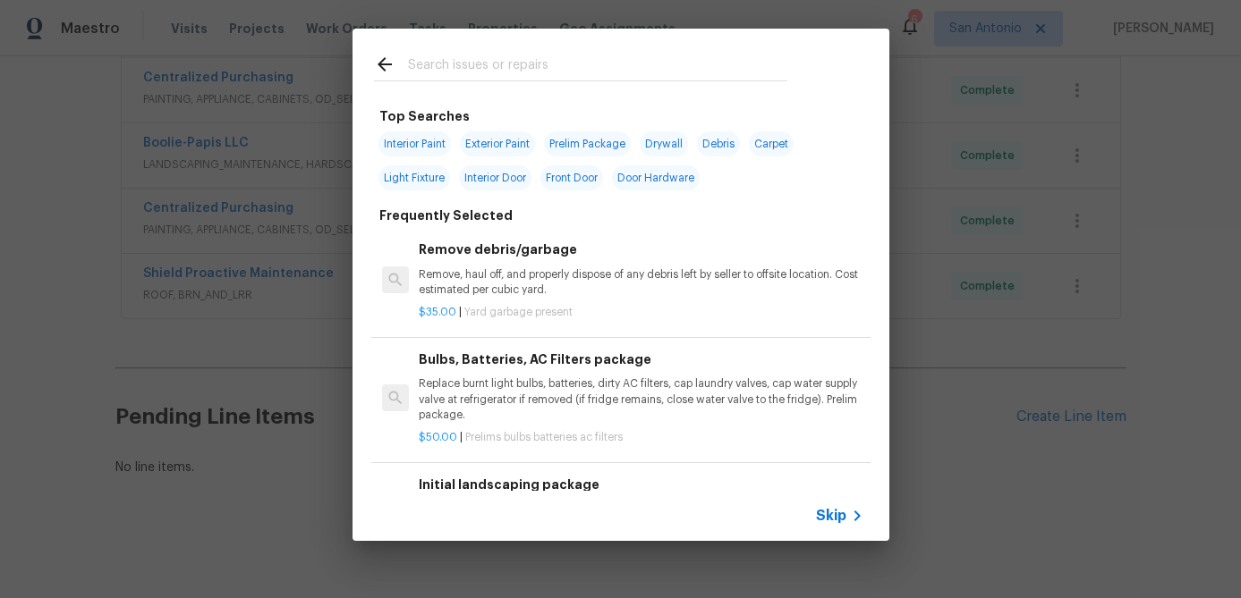
click at [822, 514] on span "Skip" at bounding box center [831, 516] width 30 height 18
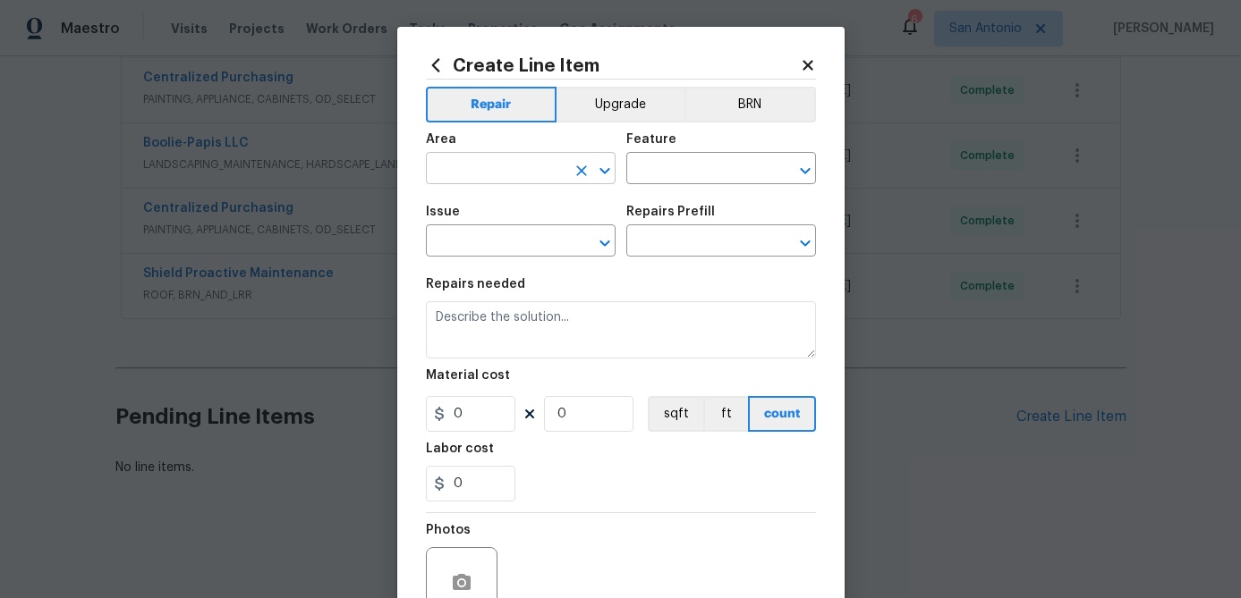
click at [539, 169] on input "text" at bounding box center [496, 171] width 140 height 28
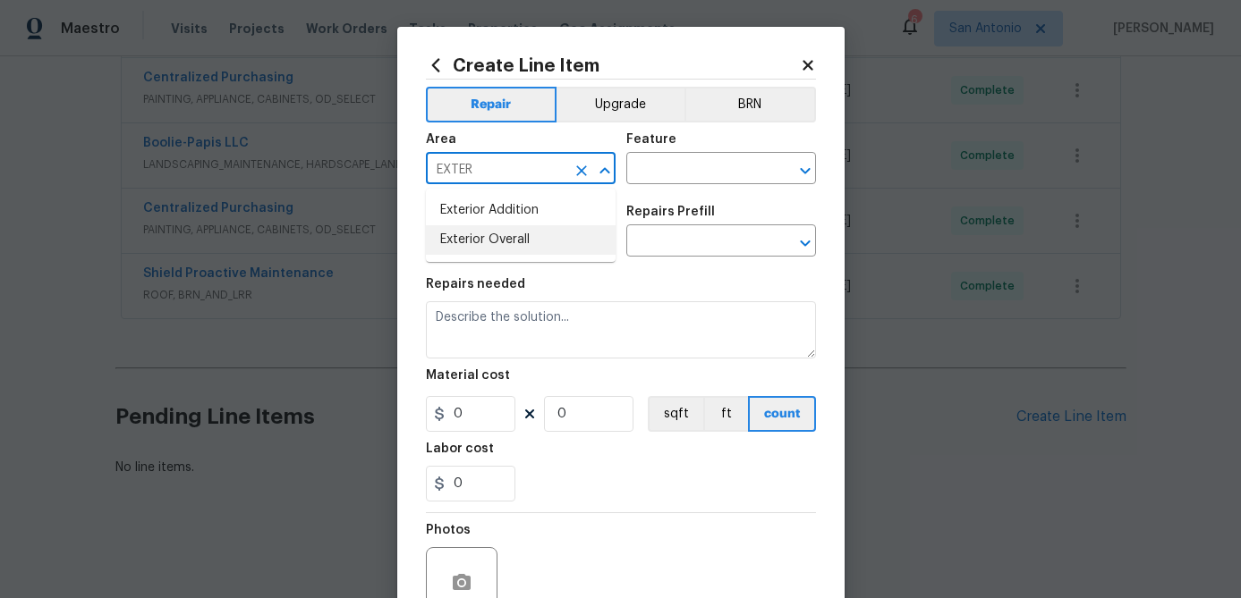
click at [525, 238] on li "Exterior Overall" at bounding box center [521, 240] width 190 height 30
type input "Exterior Overall"
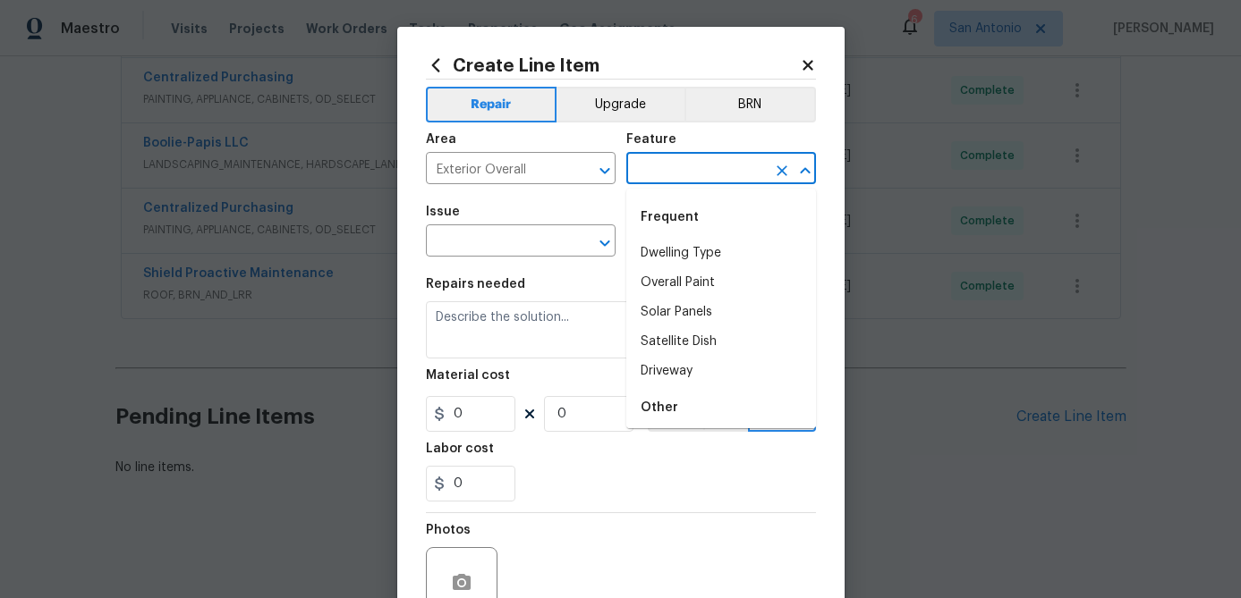
click at [675, 183] on input "text" at bounding box center [696, 171] width 140 height 28
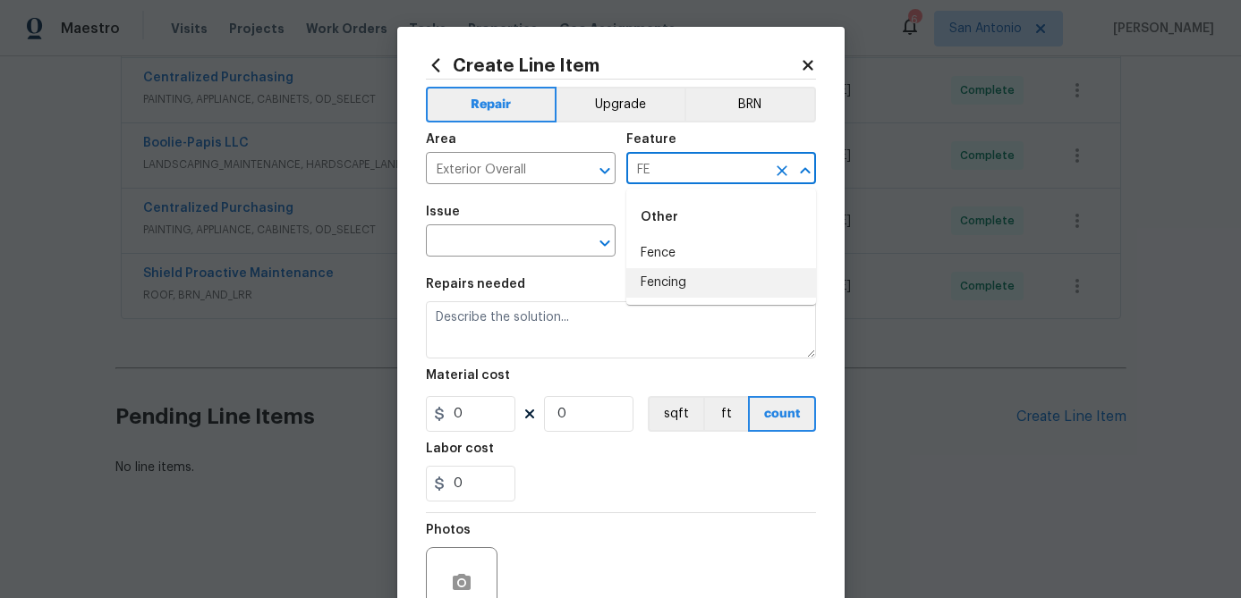
click at [659, 284] on li "Fencing" at bounding box center [721, 283] width 190 height 30
type input "Fencing"
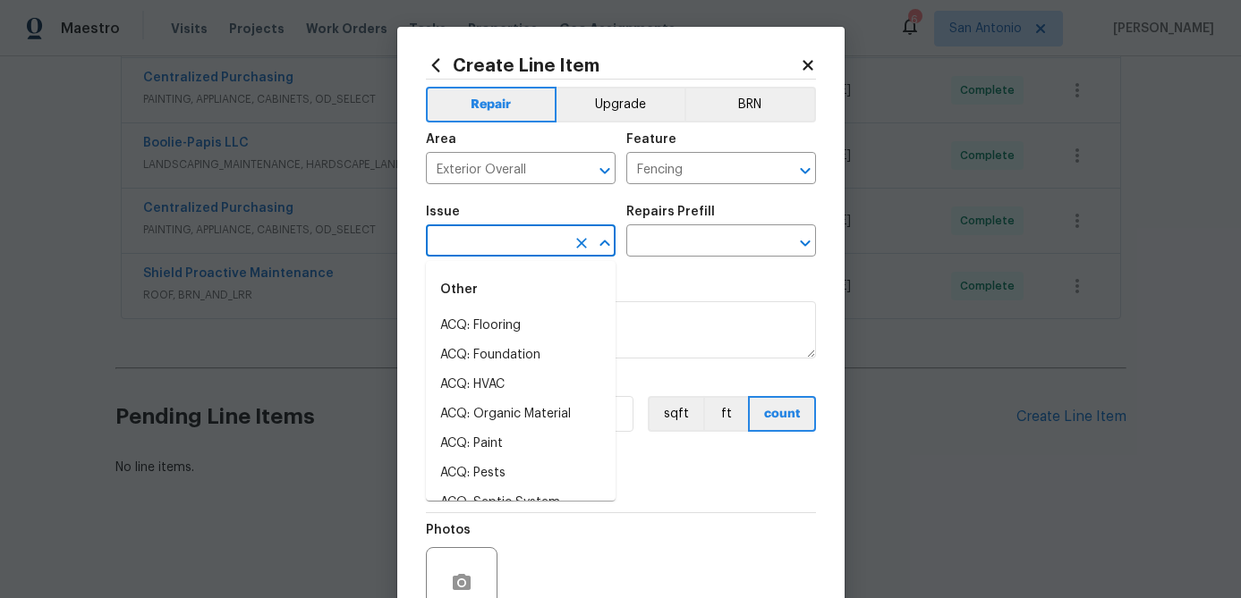
click at [517, 244] on input "text" at bounding box center [496, 243] width 140 height 28
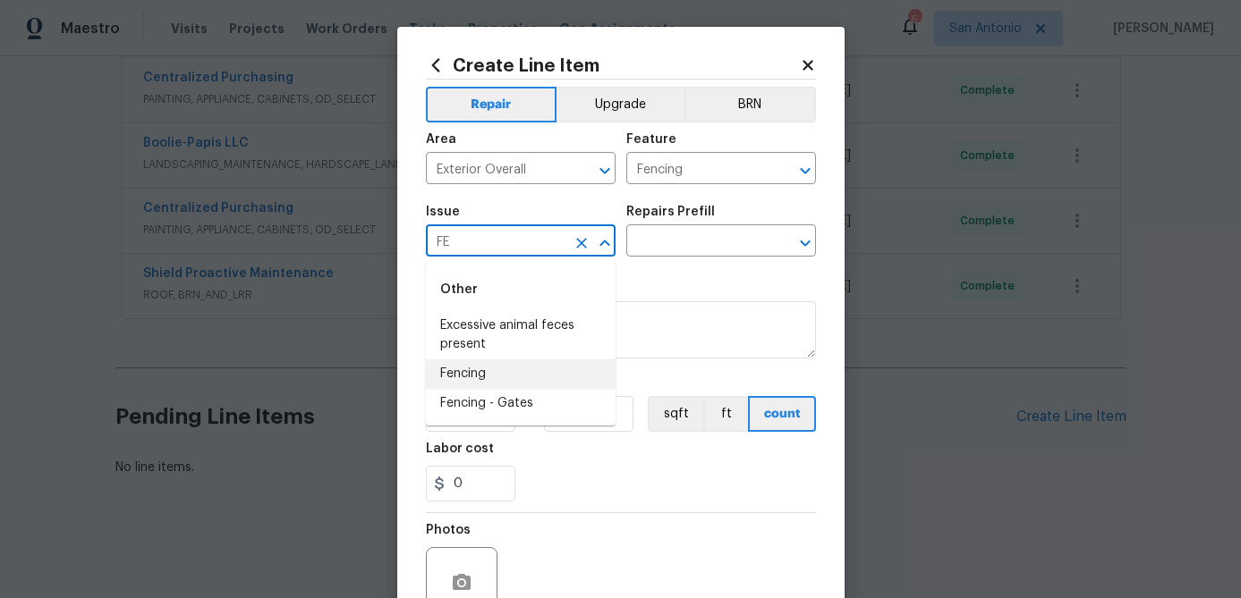
click at [481, 377] on li "Fencing" at bounding box center [521, 375] width 190 height 30
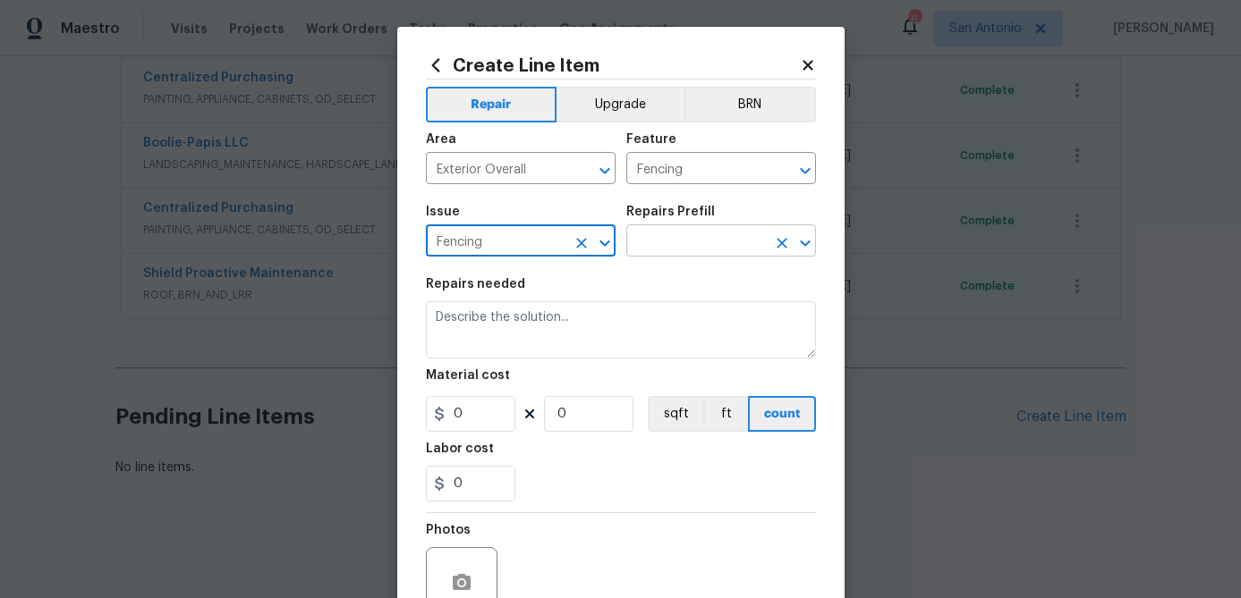
type input "Fencing"
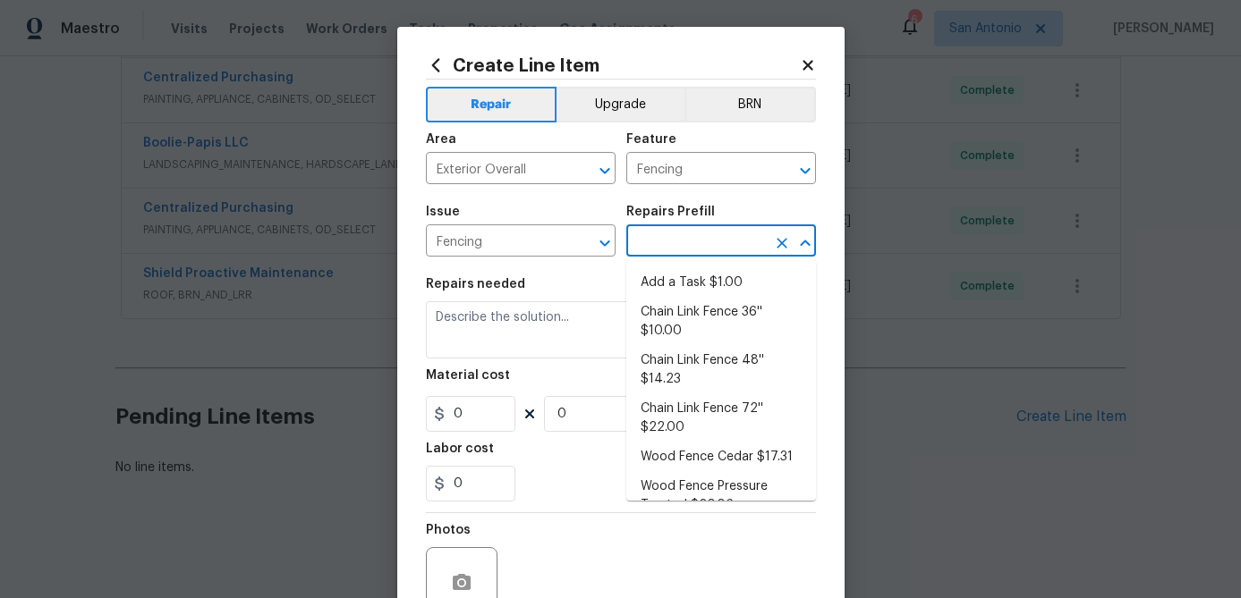
click at [712, 233] on input "text" at bounding box center [696, 243] width 140 height 28
click at [714, 486] on li "Wood Fence Pressure Treated $20.06" at bounding box center [721, 496] width 190 height 48
type input "Wood Fence Pressure Treated $20.06"
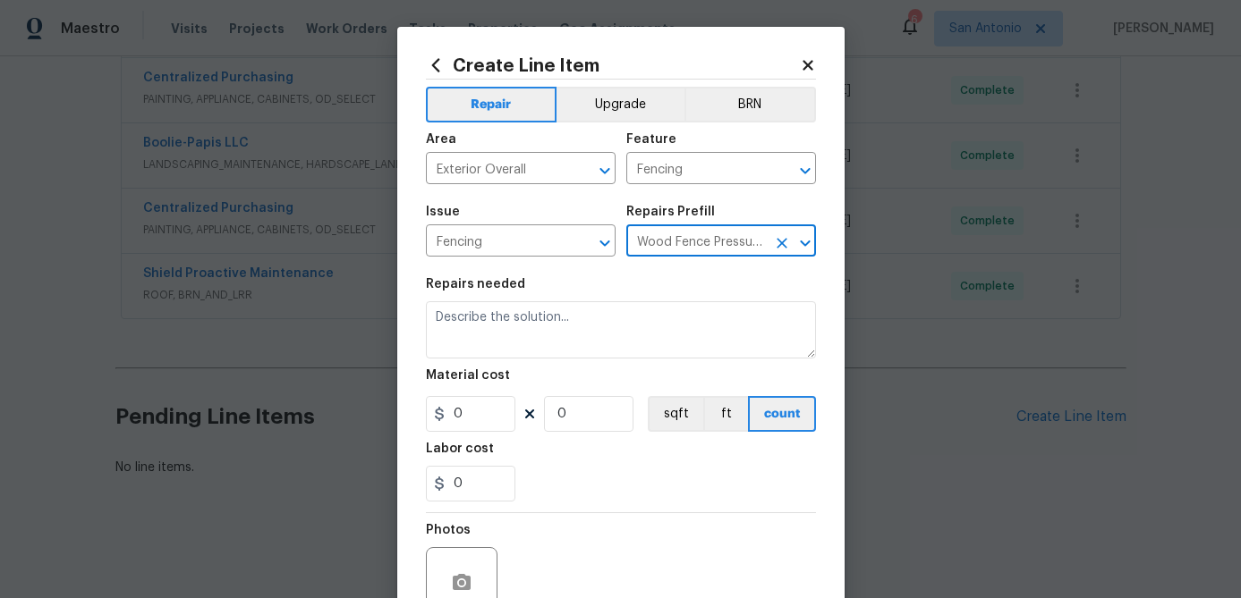
type textarea "Prep the work area and install a new solid board pressure treated fence. Ensure…"
type input "1"
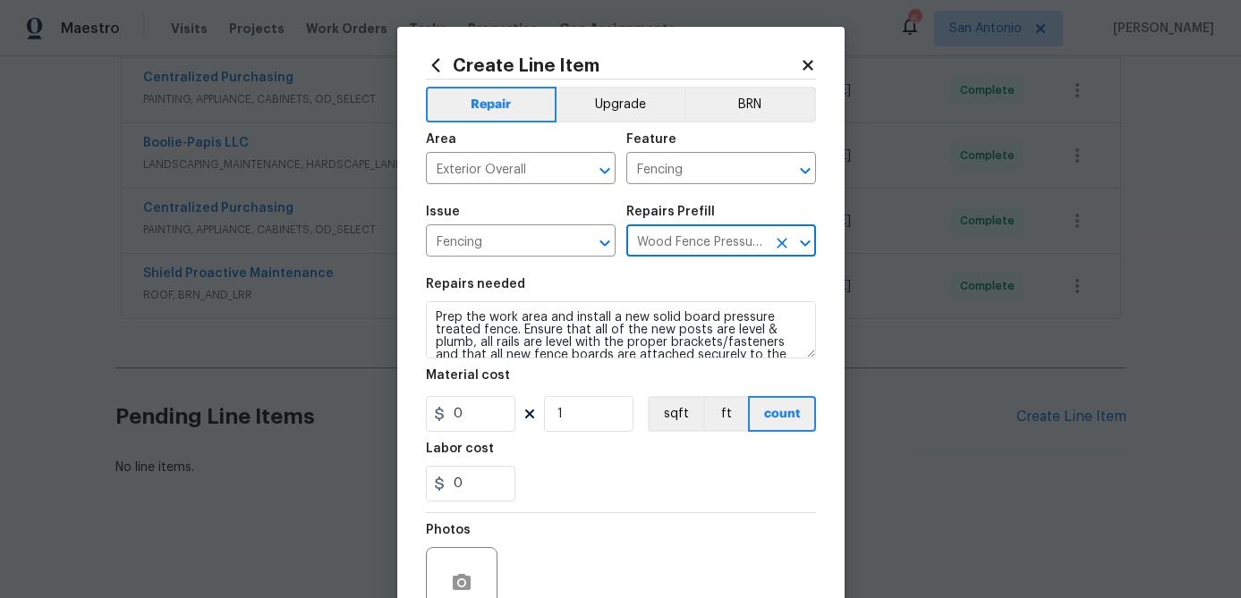
type input "20.06"
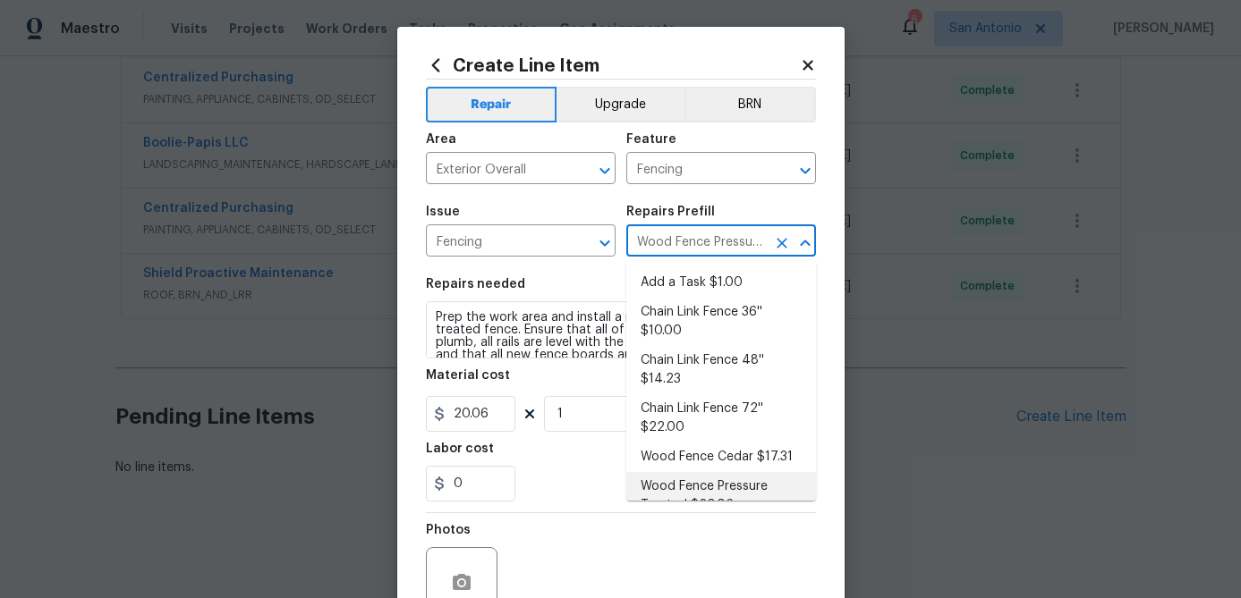
scroll to position [20, 0]
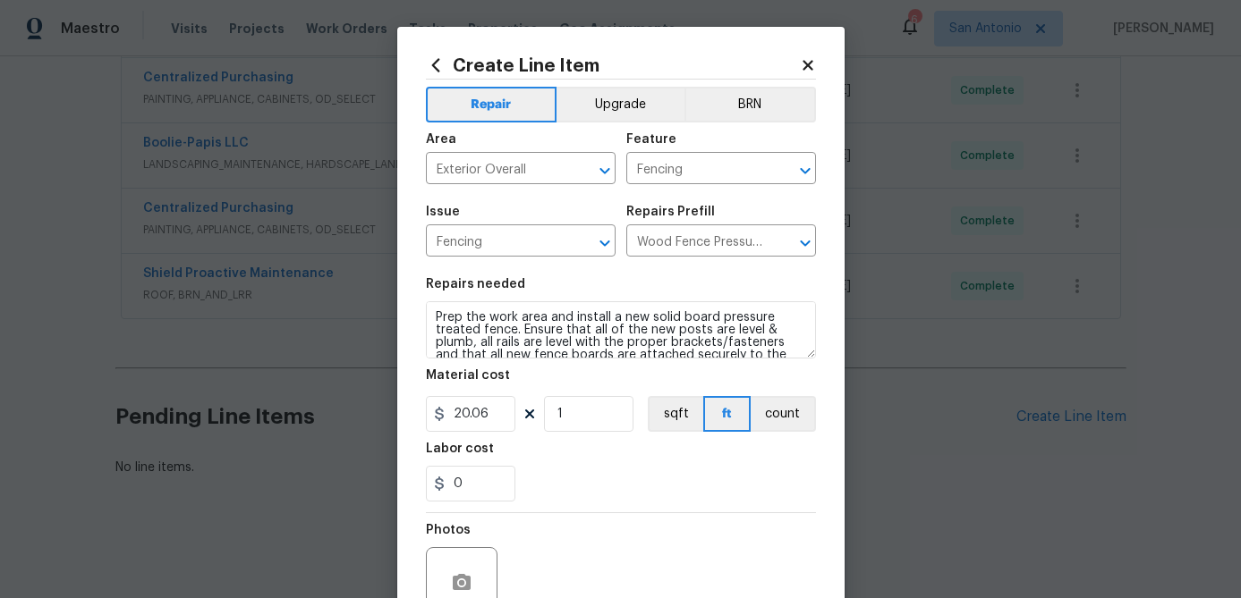
click at [424, 316] on div "Create Line Item Repair Upgrade BRN Area Exterior Overall ​ Feature Fencing ​ I…" at bounding box center [620, 385] width 447 height 716
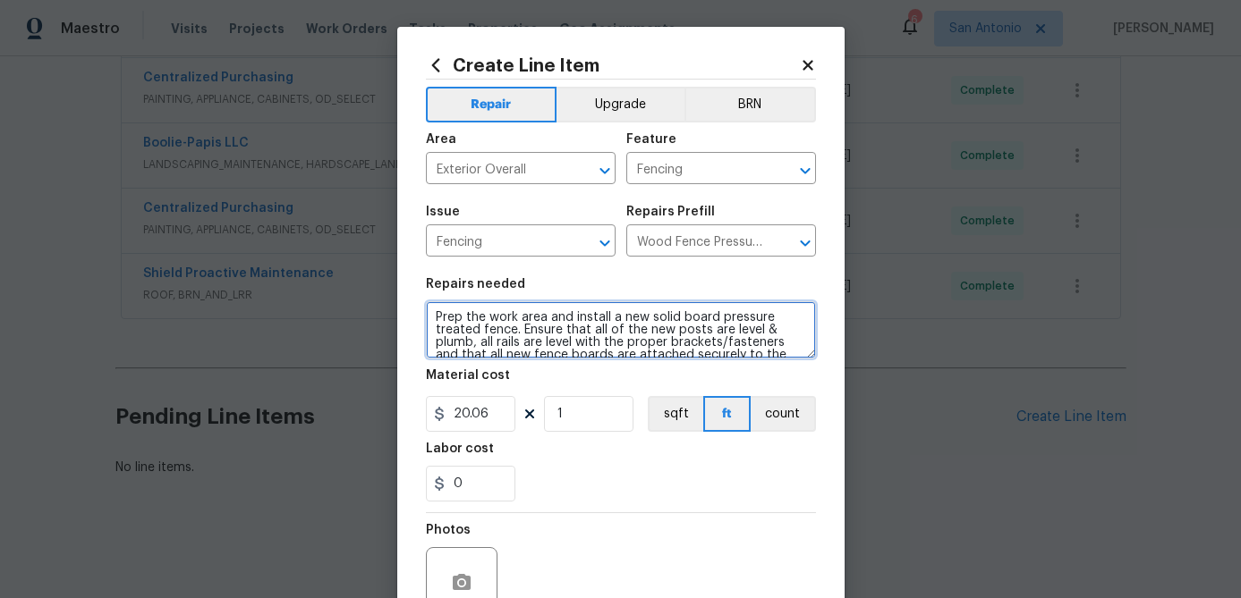
click at [430, 316] on textarea "Prep the work area and install a new solid board pressure treated fence. Ensure…" at bounding box center [621, 329] width 390 height 57
click at [439, 310] on textarea "Prep the work area and install a new solid board pressure treated fence. Ensure…" at bounding box center [621, 329] width 390 height 57
paste textarea "1. REMOVE OLD FENCE PANELS ON FRONT LEFT HAND SIDE OF HOME. 2. INSTALL NEW FENC…"
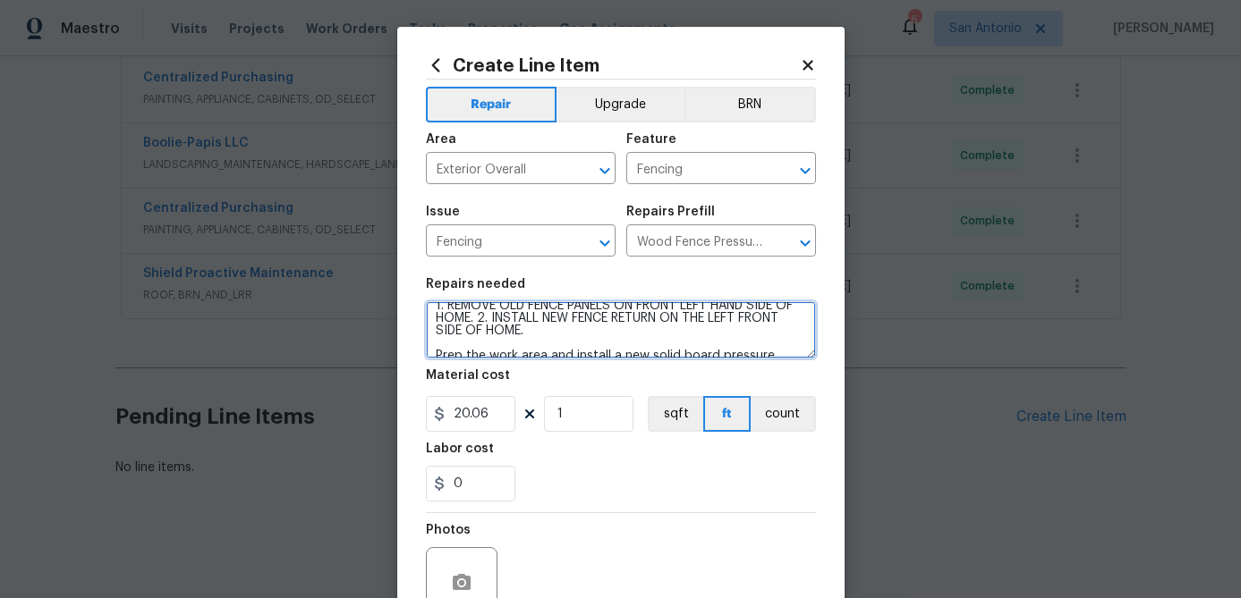
scroll to position [10, 0]
type textarea "1. REMOVE OLD FENCE PANELS ON FRONT LEFT HAND SIDE OF HOME. 2. INSTALL NEW FENC…"
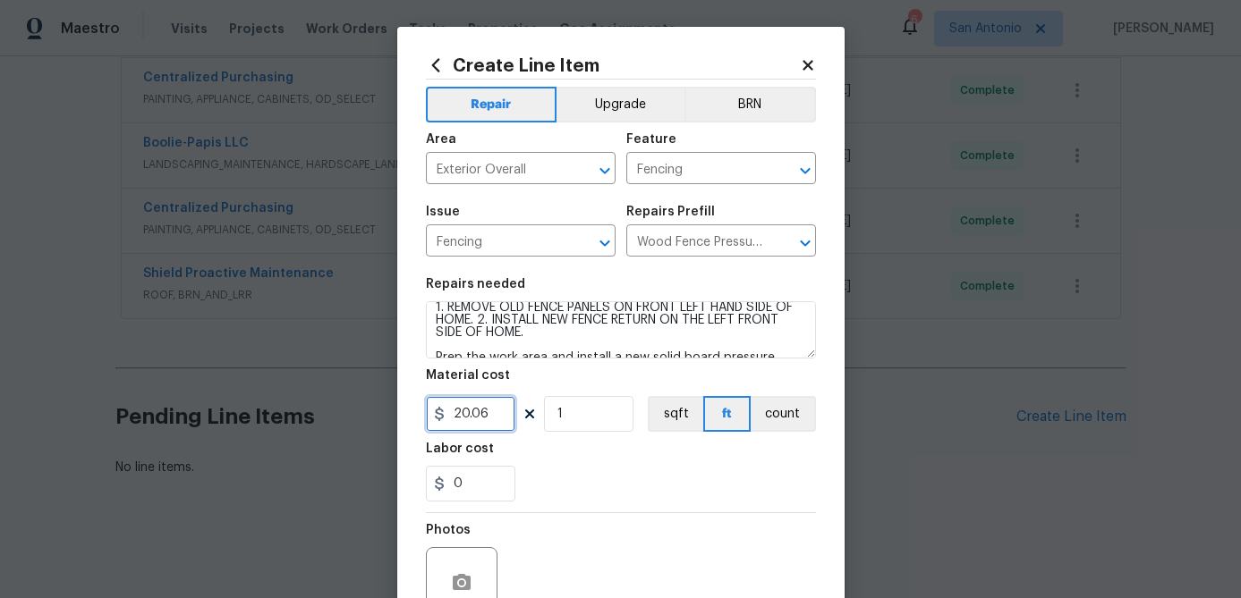
click at [495, 411] on input "20.06" at bounding box center [470, 414] width 89 height 36
type input "350"
click at [605, 415] on input "1" at bounding box center [588, 414] width 89 height 36
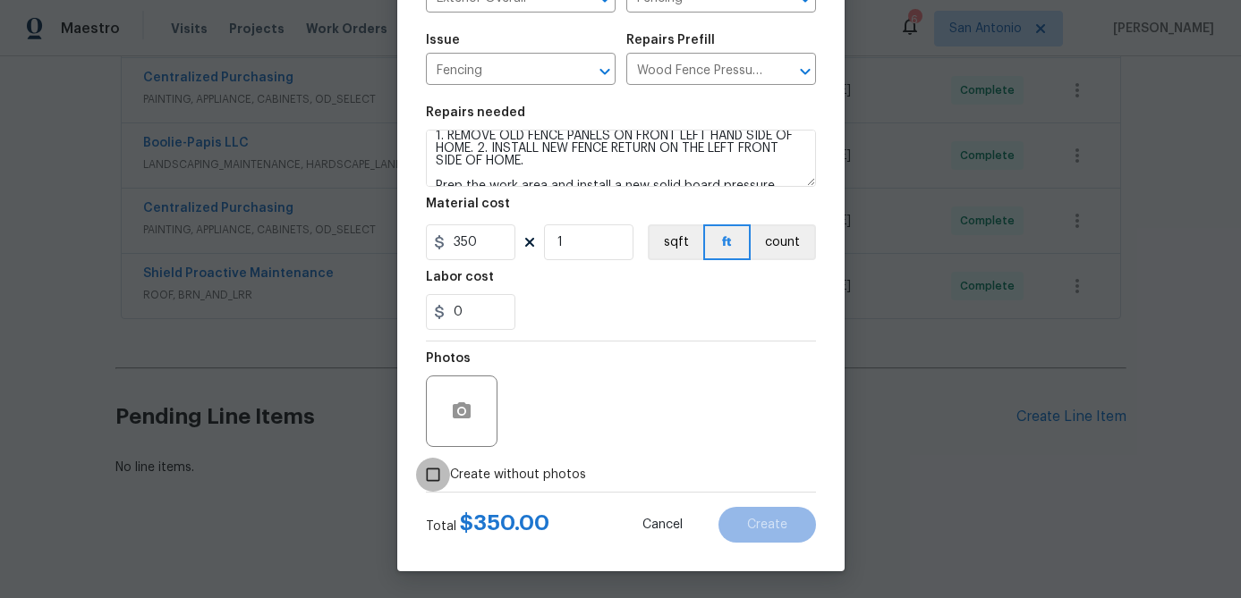
click at [435, 479] on input "Create without photos" at bounding box center [433, 475] width 34 height 34
checkbox input "true"
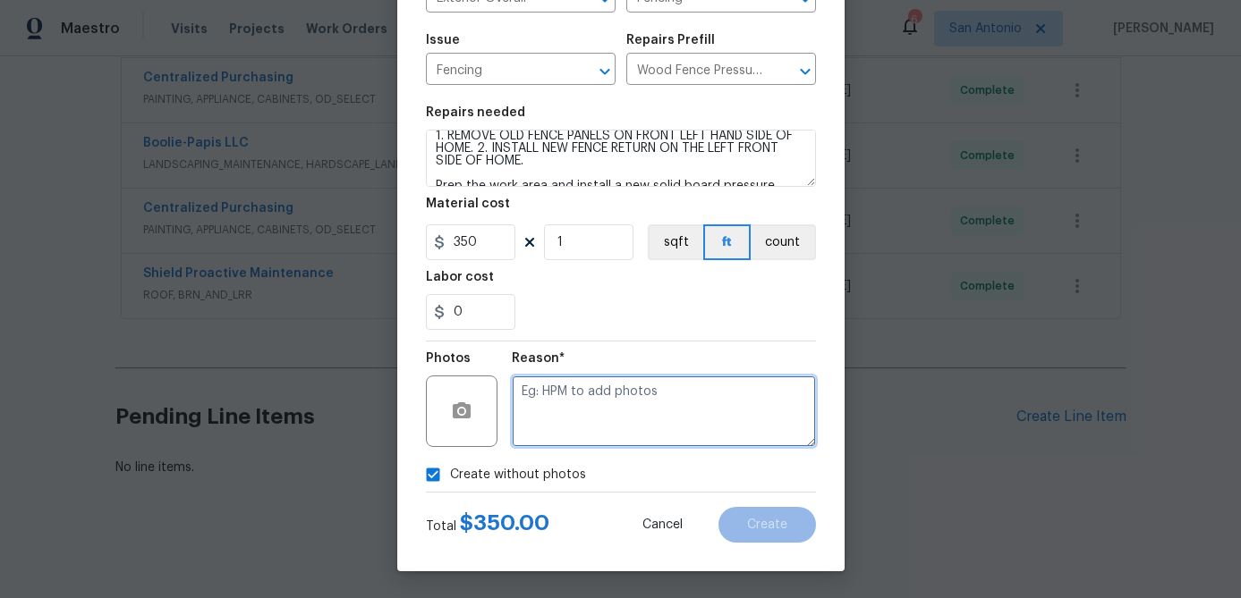
click at [566, 419] on textarea at bounding box center [664, 412] width 304 height 72
type textarea "."
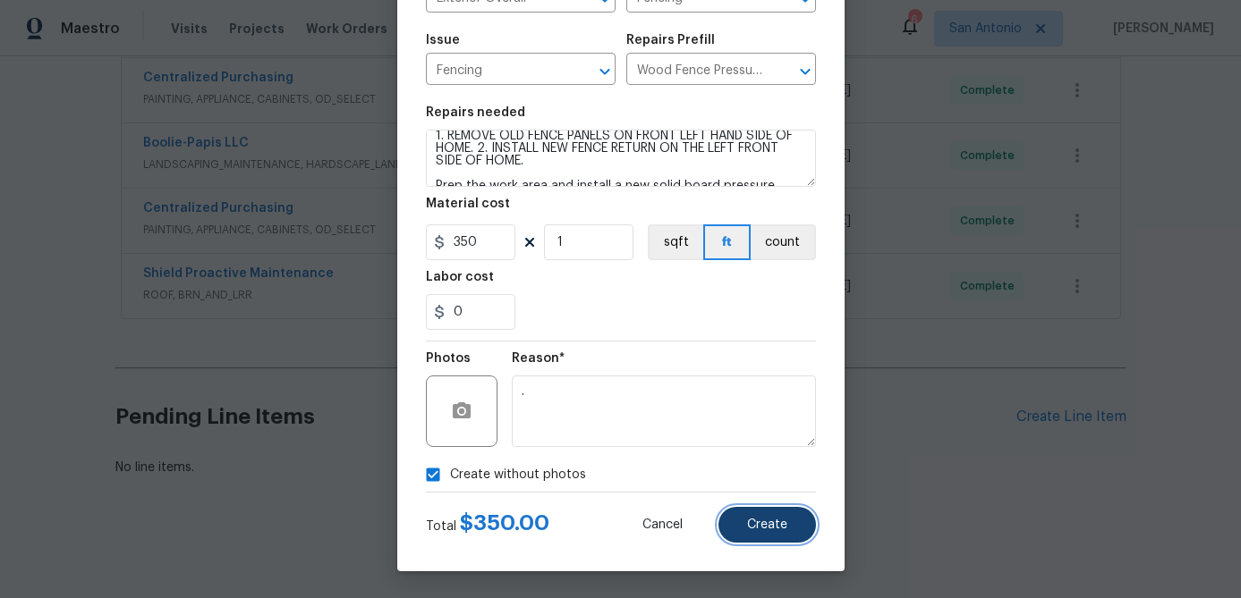
click at [774, 523] on span "Create" at bounding box center [767, 525] width 40 height 13
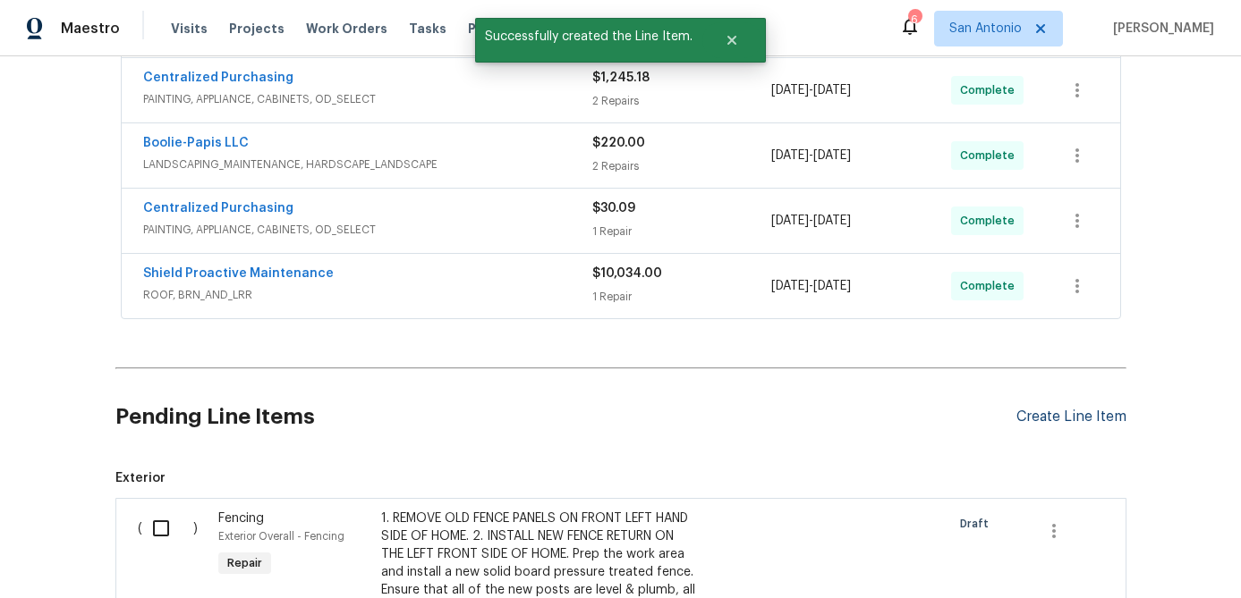
click at [1040, 412] on div "Create Line Item" at bounding box center [1071, 417] width 110 height 17
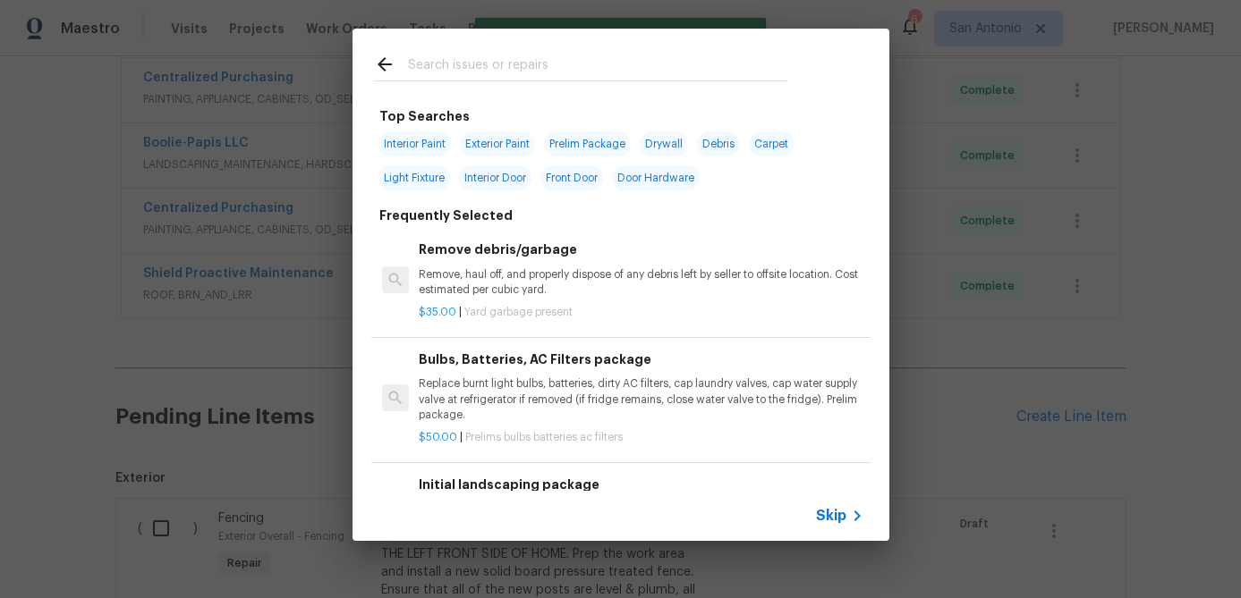
click at [834, 513] on span "Skip" at bounding box center [831, 516] width 30 height 18
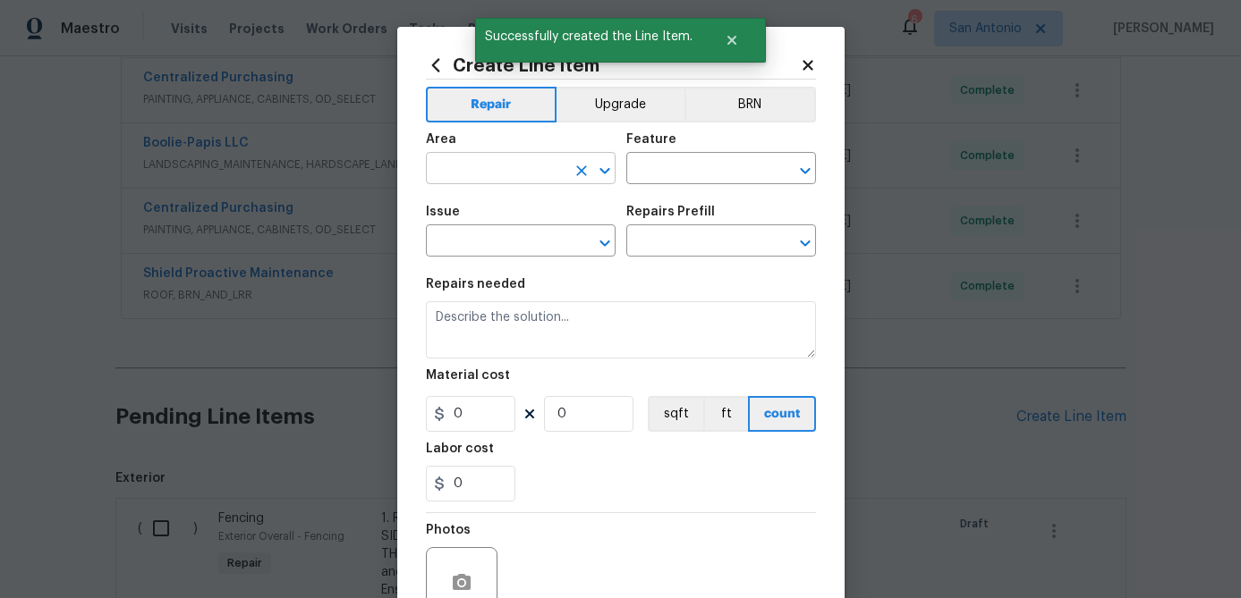
click at [530, 162] on input "text" at bounding box center [496, 171] width 140 height 28
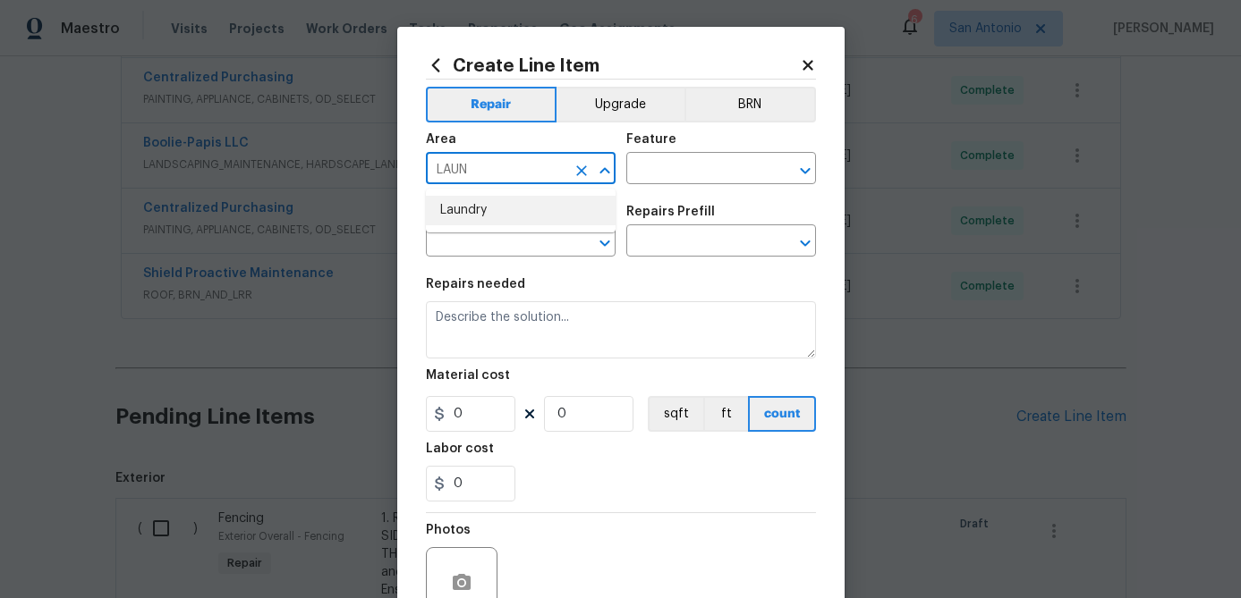
click at [479, 210] on li "Laundry" at bounding box center [521, 211] width 190 height 30
type input "Laundry"
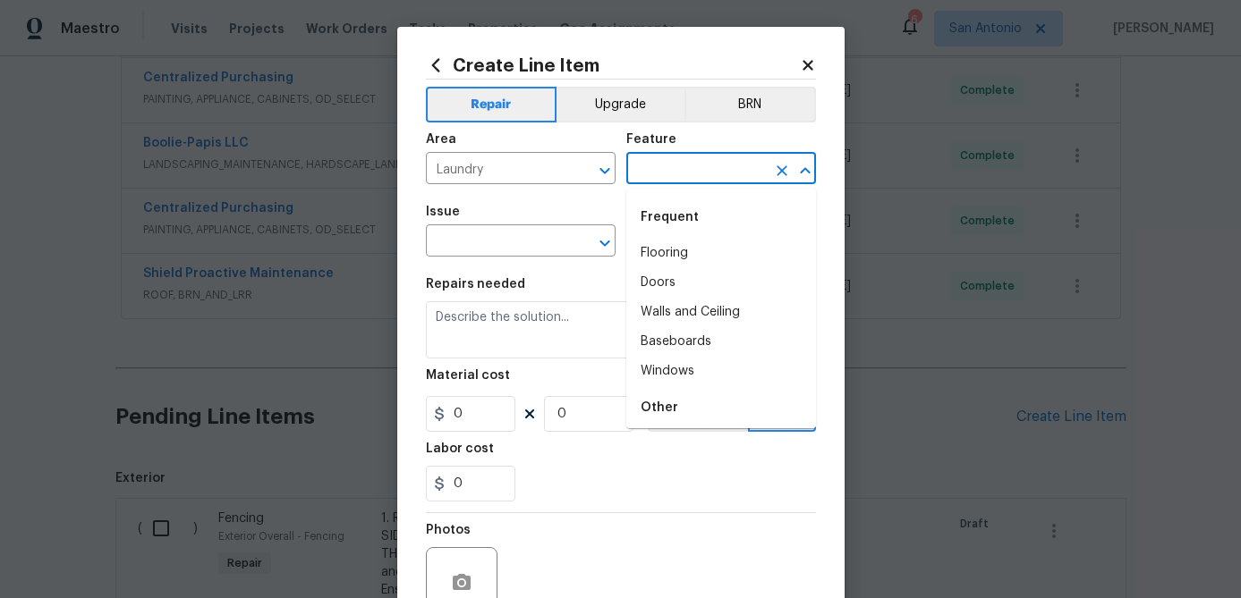
click at [670, 169] on input "text" at bounding box center [696, 171] width 140 height 28
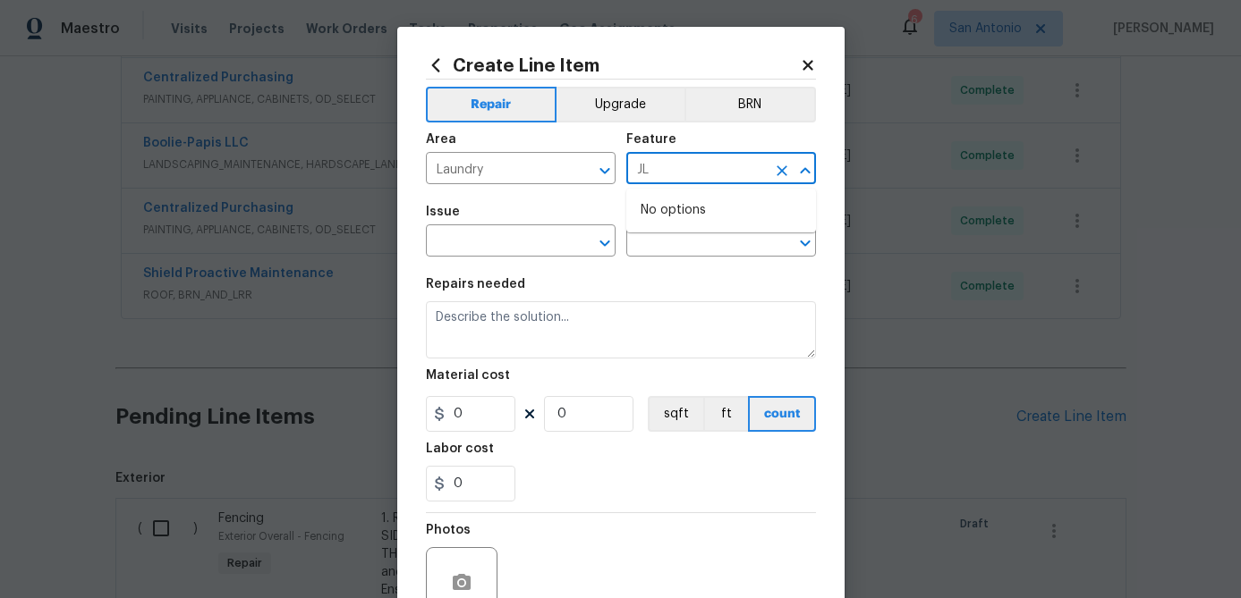
type input "J"
click at [662, 276] on li "Lighting" at bounding box center [721, 283] width 190 height 30
type input "Lighting"
click at [455, 239] on input "text" at bounding box center [496, 243] width 140 height 28
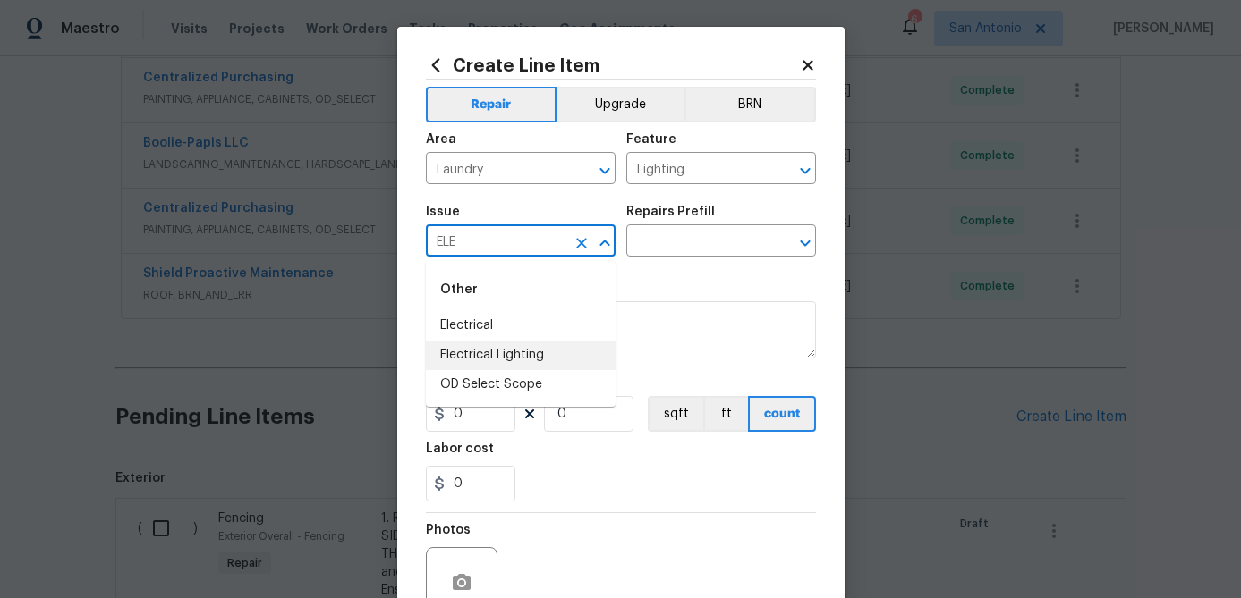
click at [475, 354] on li "Electrical Lighting" at bounding box center [521, 356] width 190 height 30
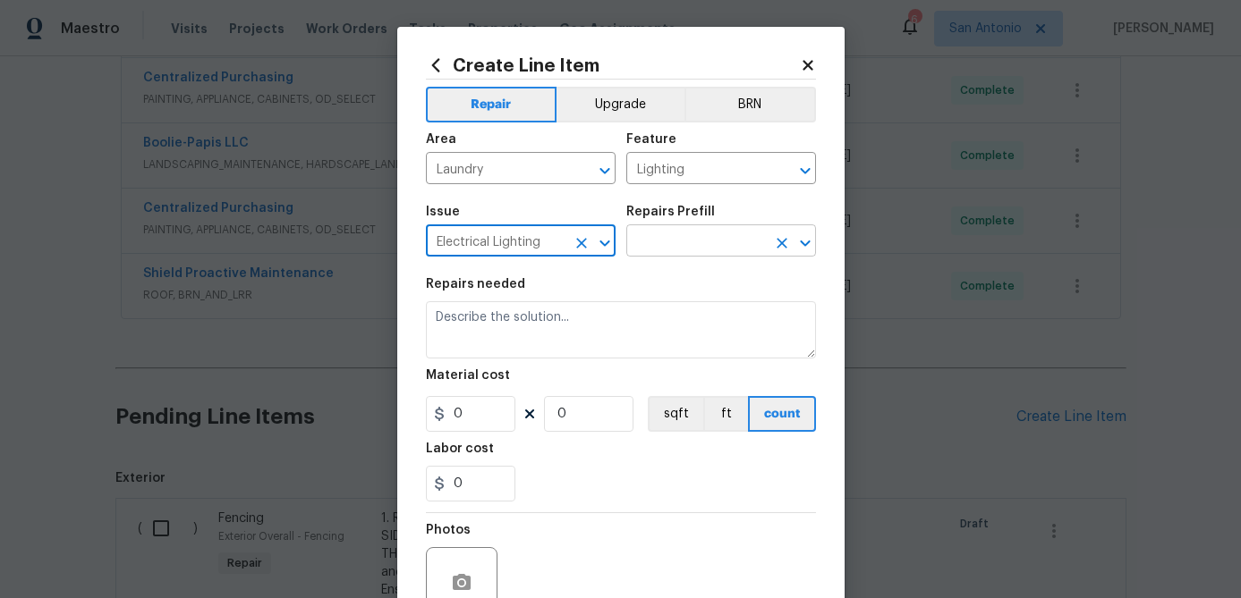
type input "Electrical Lighting"
click at [692, 233] on input "text" at bounding box center [696, 243] width 140 height 28
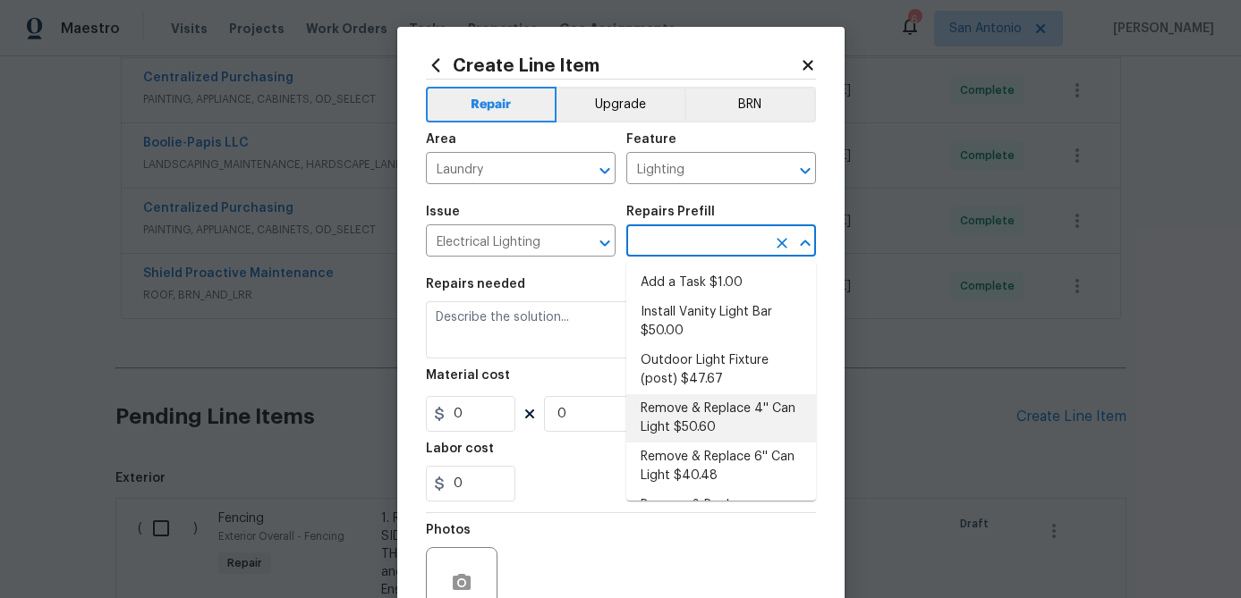
scroll to position [555, 0]
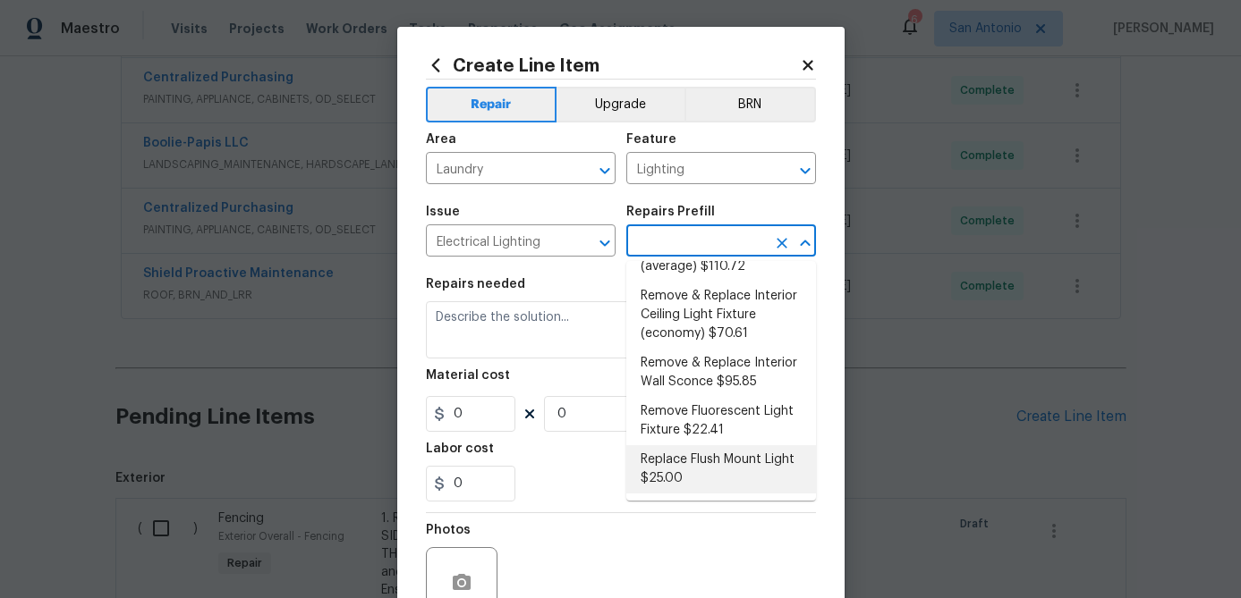
click at [665, 479] on li "Replace Flush Mount Light $25.00" at bounding box center [721, 469] width 190 height 48
type input "Replace Flush Mount Light $25.00"
type textarea "Remove the existing light fixture and install a new, flush mount fixture. Ensur…"
type input "1"
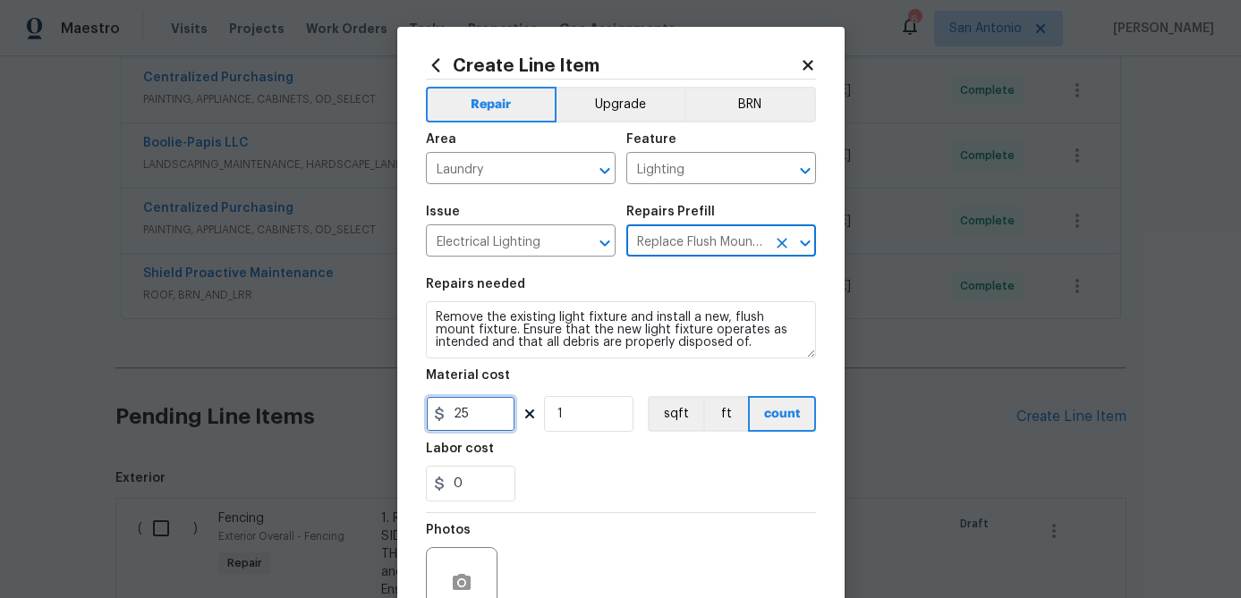
click at [486, 415] on input "25" at bounding box center [470, 414] width 89 height 36
type input "50"
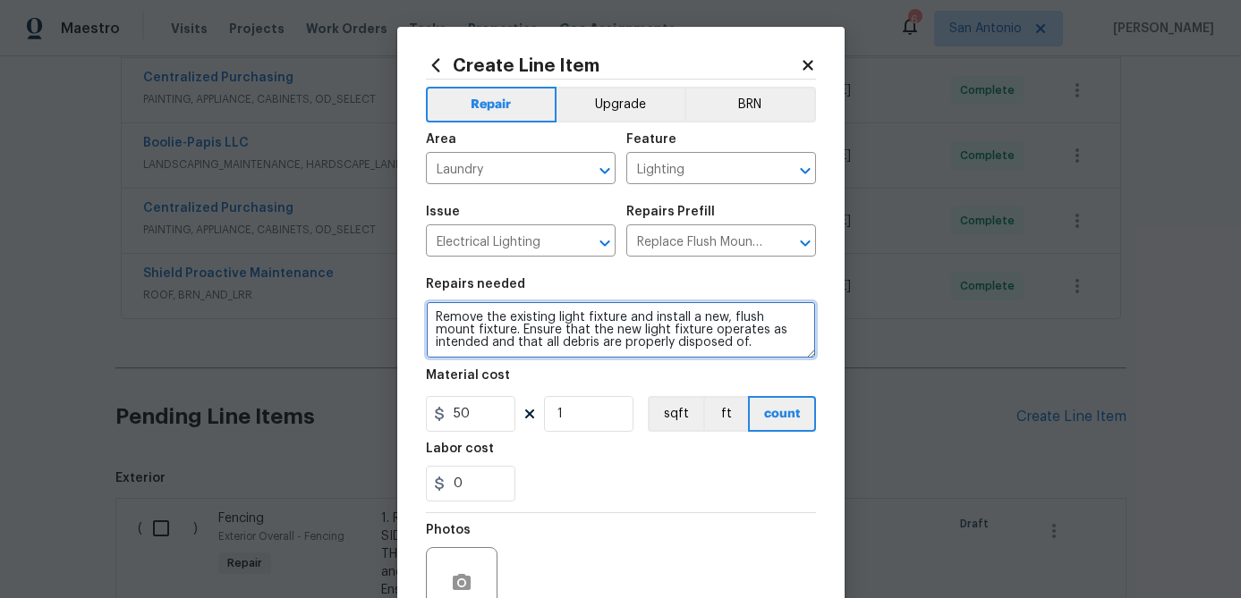
click at [431, 314] on textarea "Remove the existing light fixture and install a new, flush mount fixture. Ensur…" at bounding box center [621, 329] width 390 height 57
click at [432, 311] on textarea "Remove the existing light fixture and install a new, flush mount fixture. Ensur…" at bounding box center [621, 329] width 390 height 57
paste textarea "INSTALL NEW FLUSH MOUNT LIGHT IN THE LAUNDRY AREA."
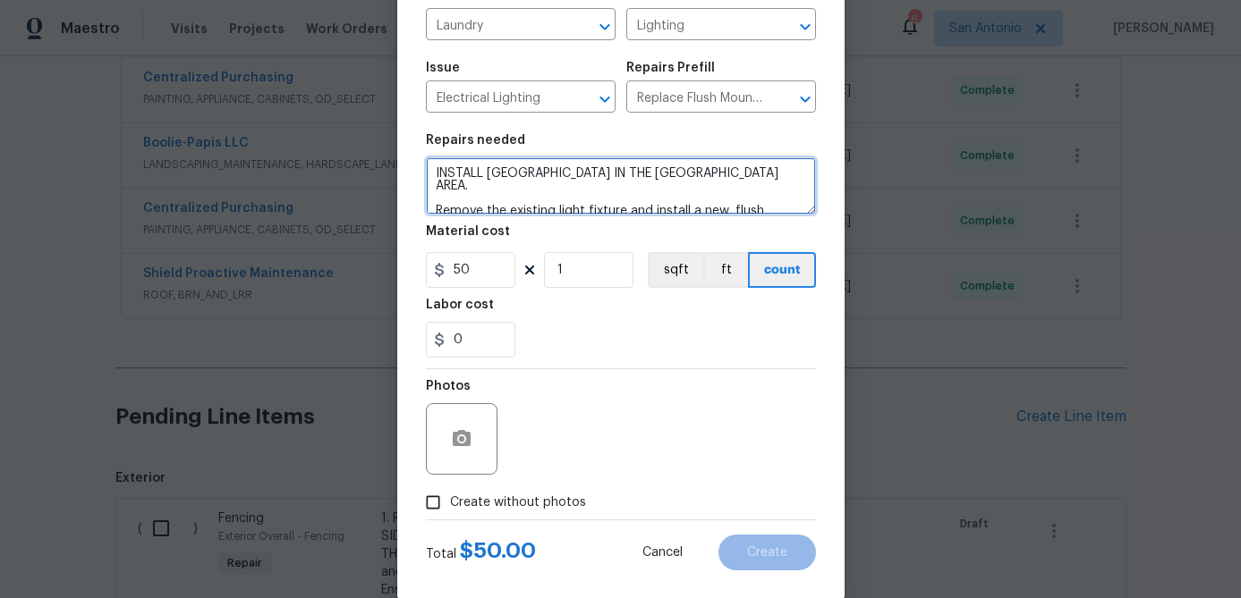
scroll to position [173, 0]
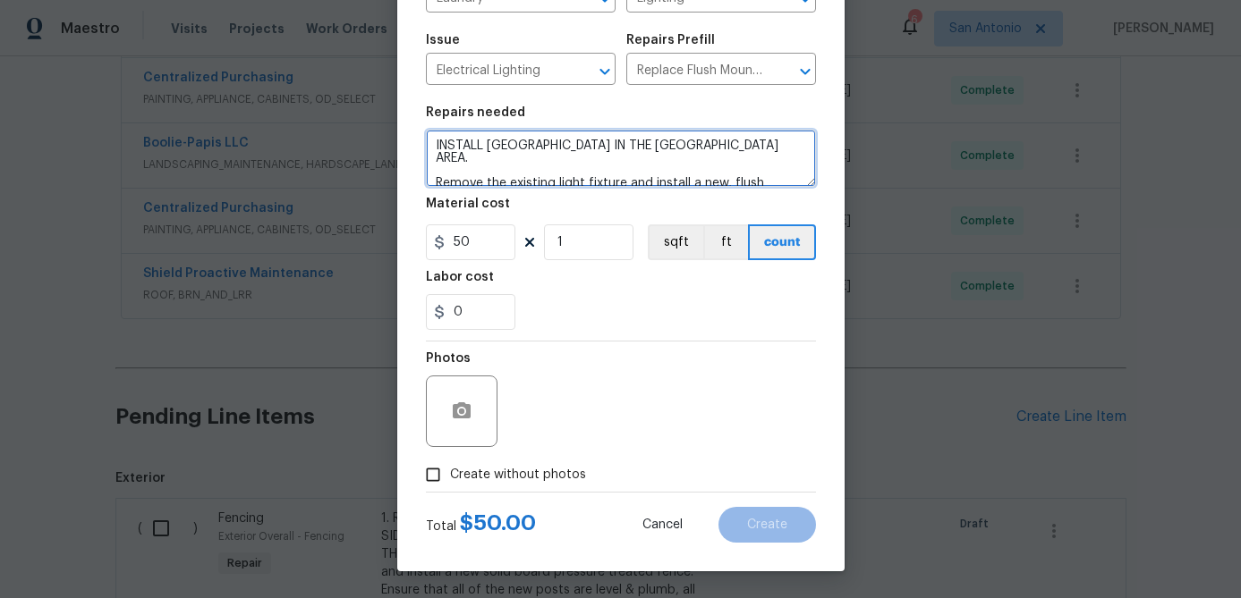
type textarea "INSTALL NEW FLUSH MOUNT LIGHT IN THE LAUNDRY AREA. Remove the existing light fi…"
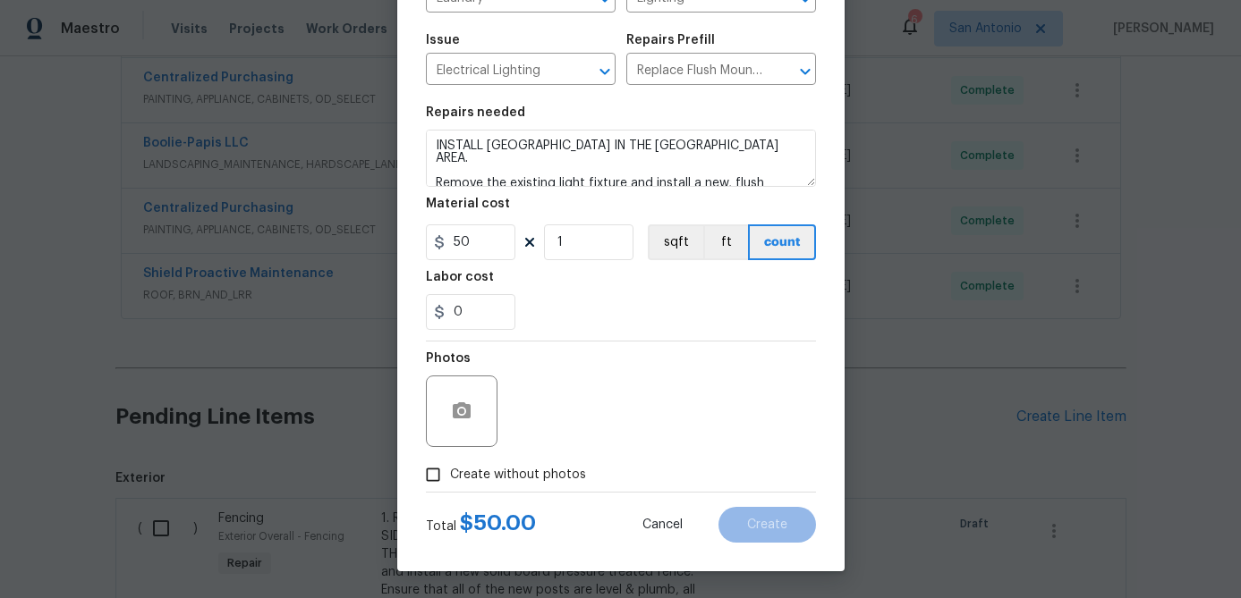
click at [436, 478] on input "Create without photos" at bounding box center [433, 475] width 34 height 34
checkbox input "true"
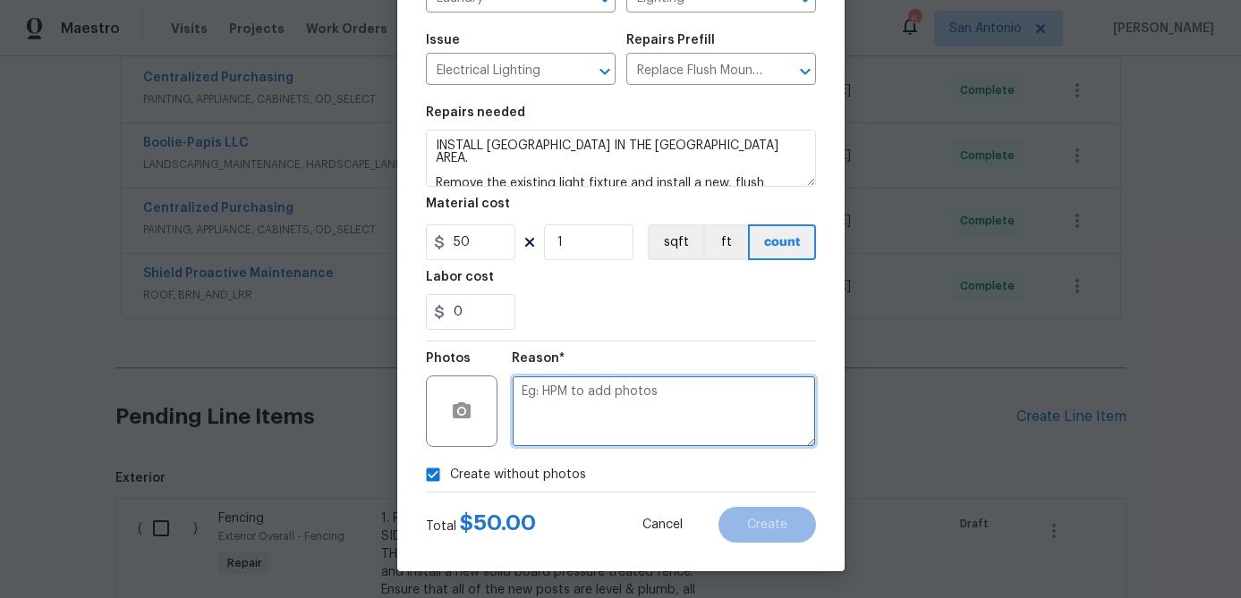
click at [570, 399] on textarea at bounding box center [664, 412] width 304 height 72
type textarea "."
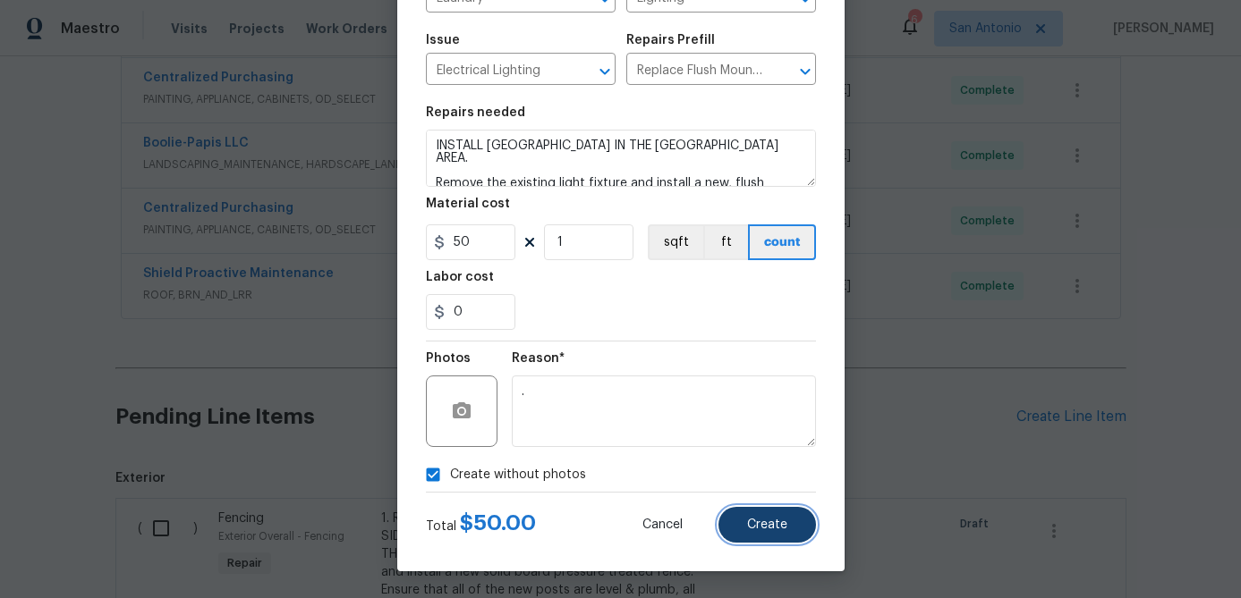
click at [762, 531] on button "Create" at bounding box center [766, 525] width 97 height 36
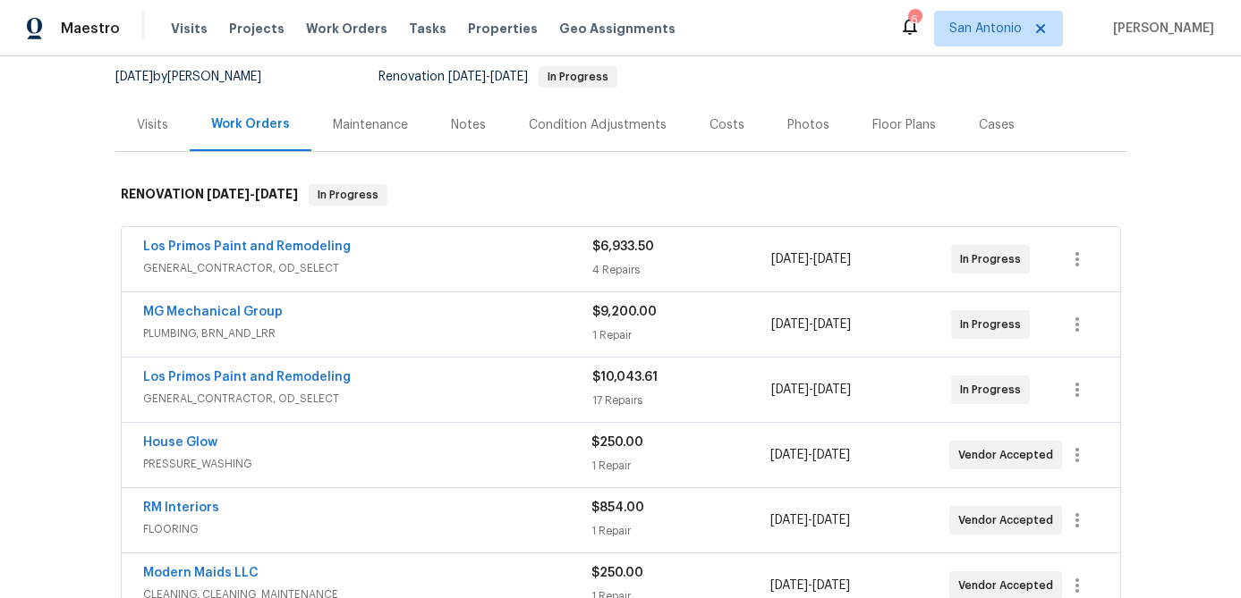
click at [428, 260] on span "GENERAL_CONTRACTOR, OD_SELECT" at bounding box center [367, 268] width 449 height 18
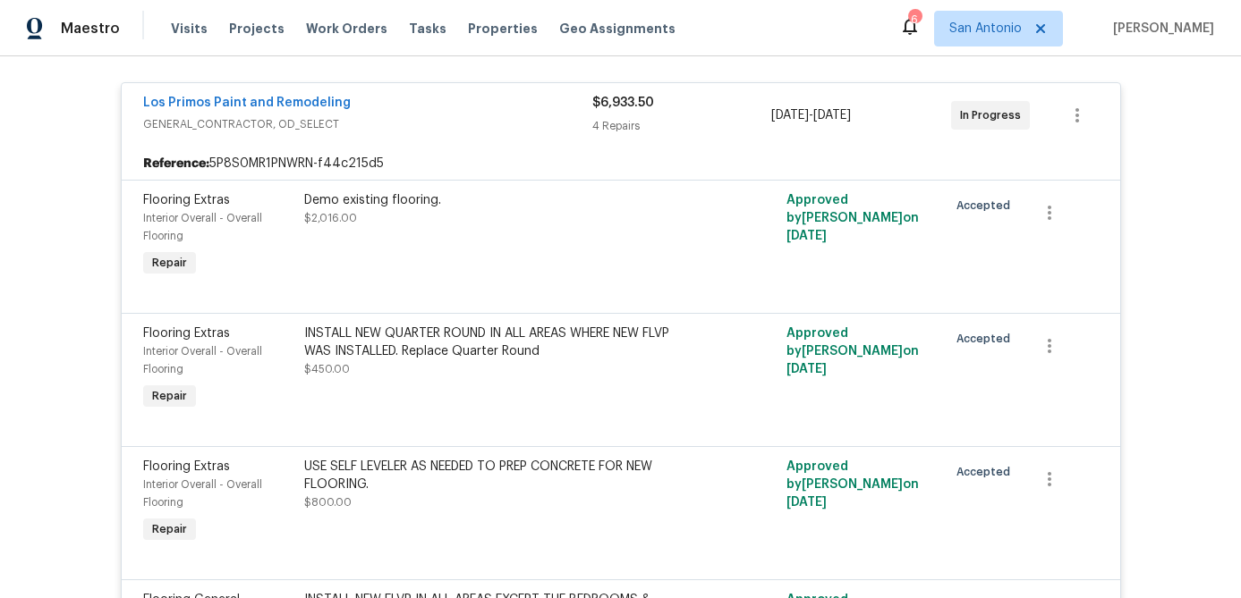
scroll to position [243, 0]
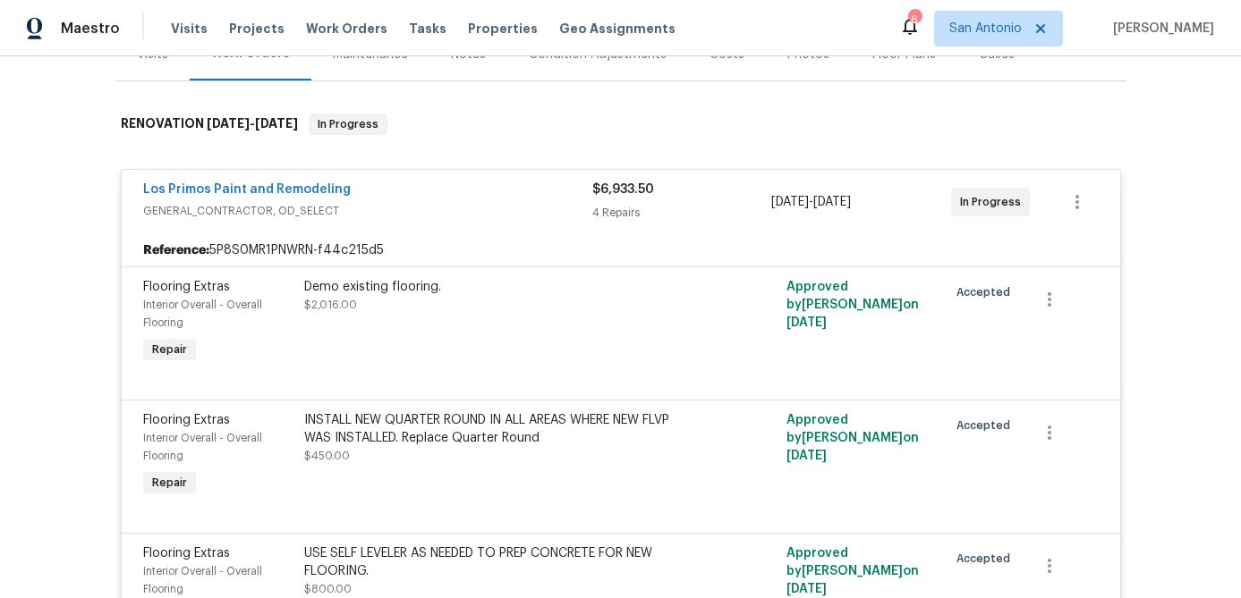
click at [482, 196] on div "Los Primos Paint and Remodeling" at bounding box center [367, 191] width 449 height 21
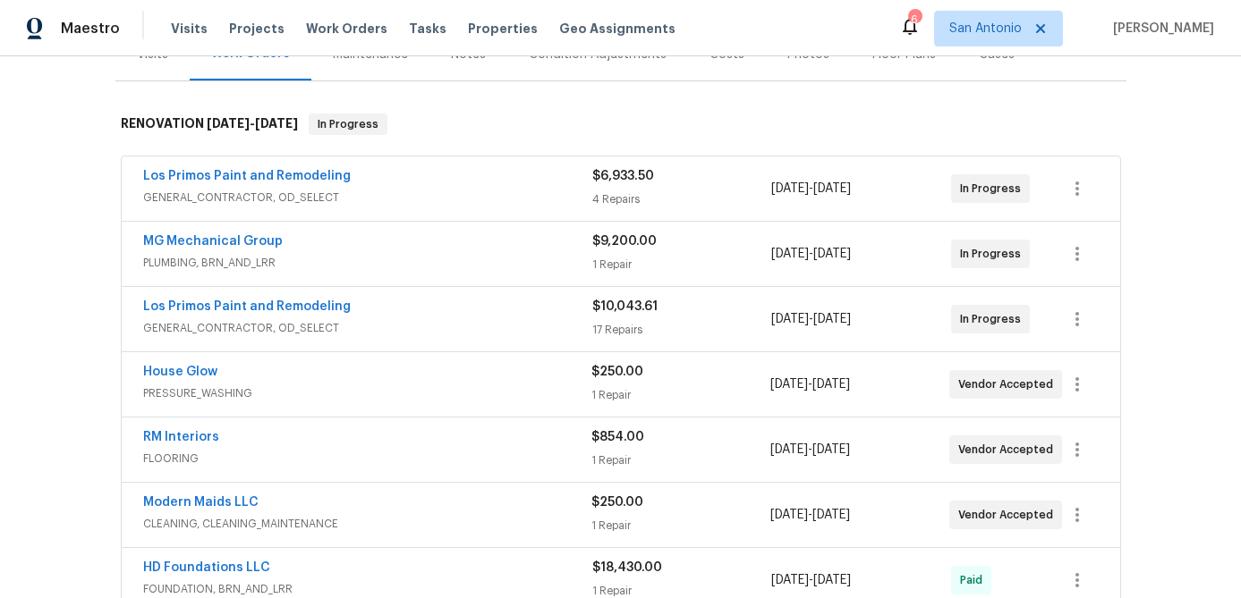
click at [441, 310] on div "Los Primos Paint and Remodeling" at bounding box center [367, 308] width 449 height 21
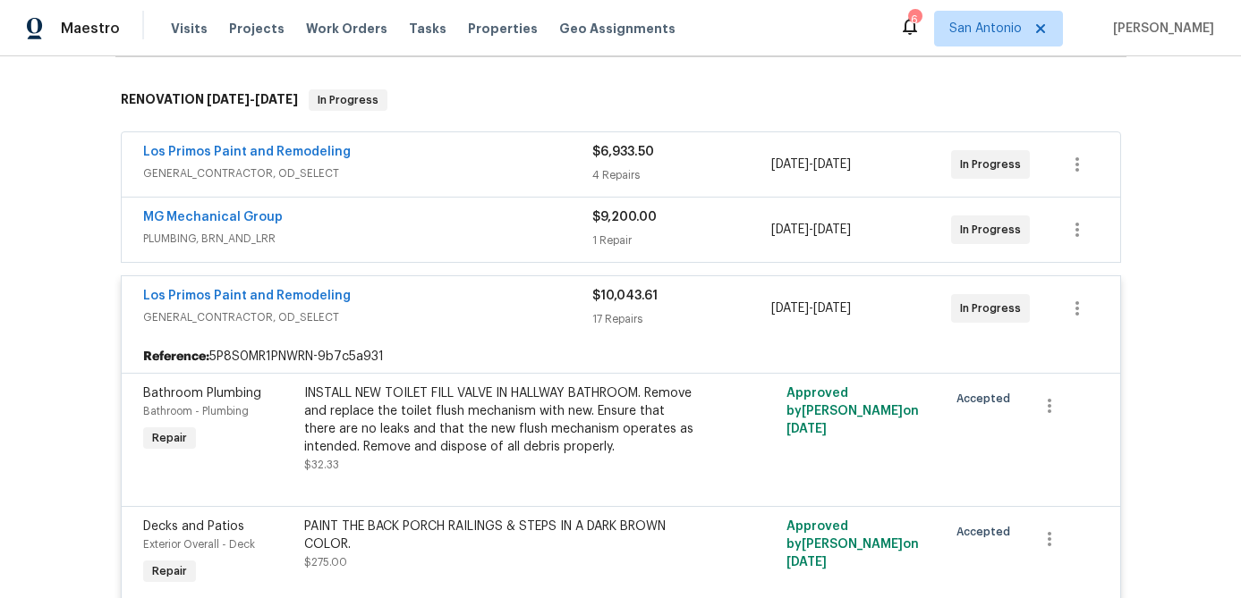
scroll to position [260, 0]
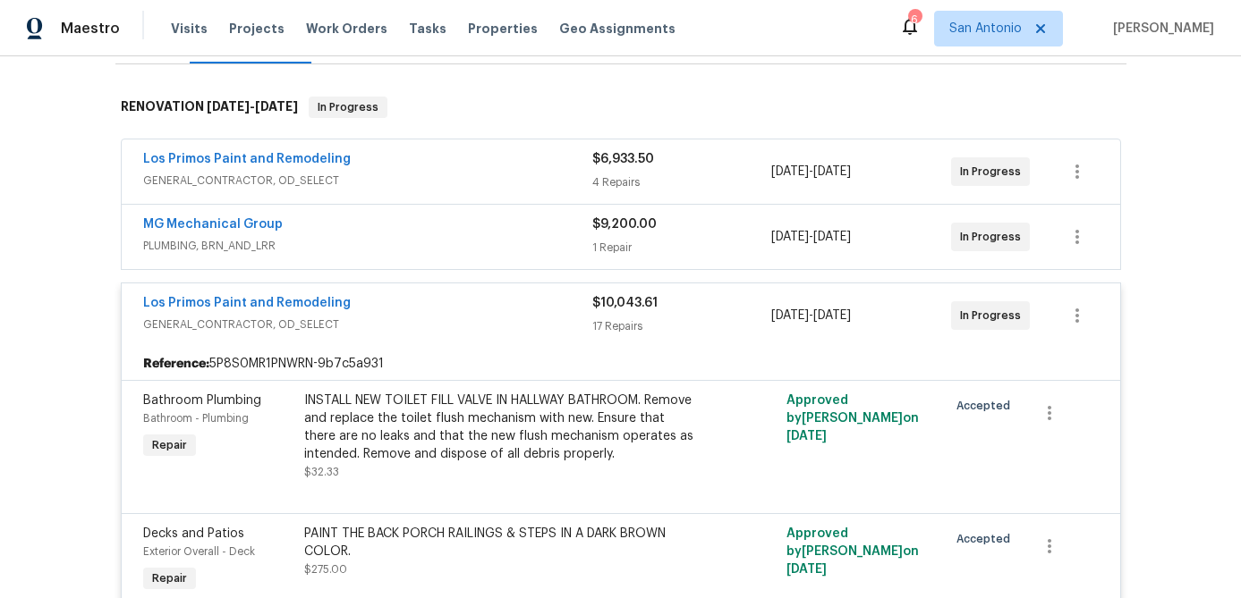
click at [428, 311] on div "Los Primos Paint and Remodeling" at bounding box center [367, 304] width 449 height 21
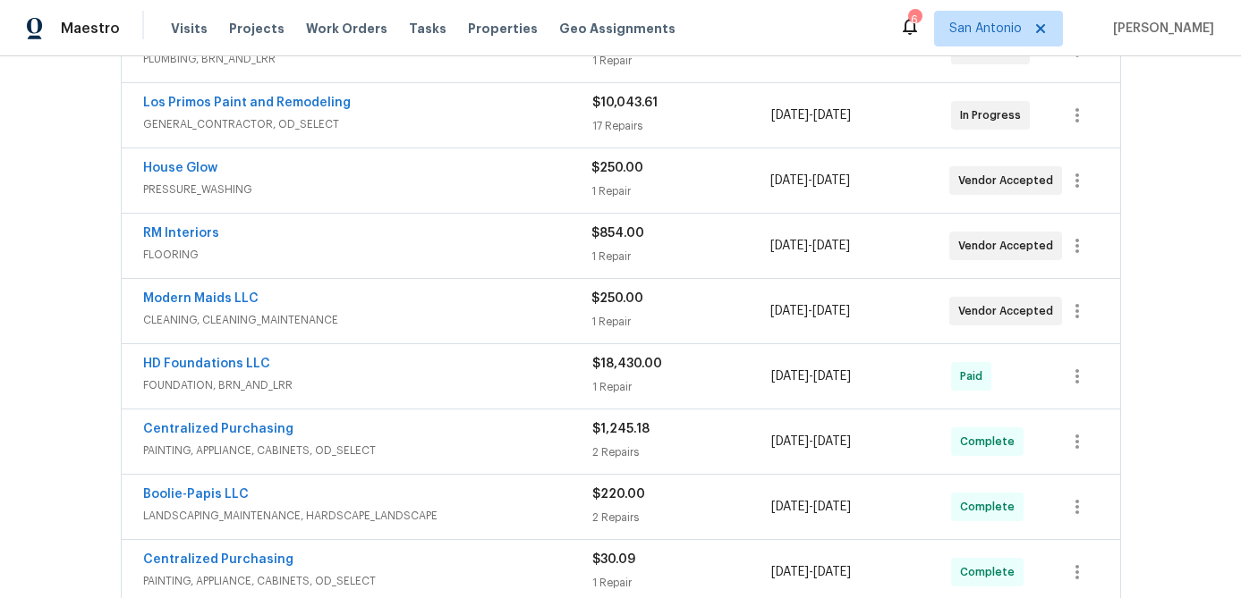
scroll to position [435, 0]
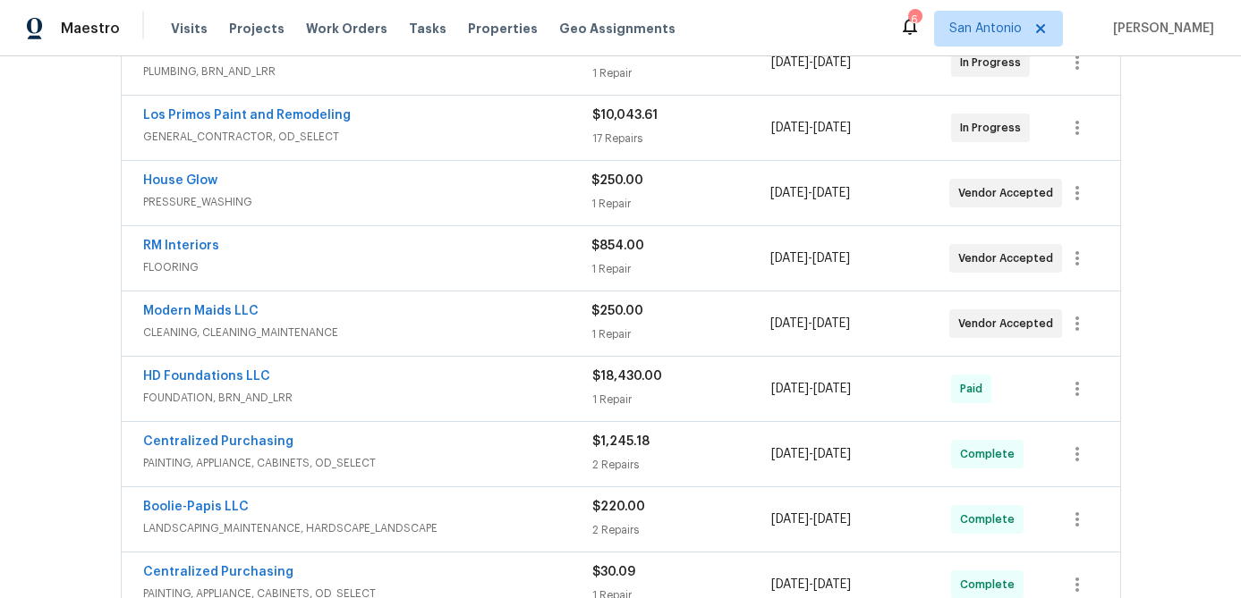
click at [479, 133] on span "GENERAL_CONTRACTOR, OD_SELECT" at bounding box center [367, 137] width 449 height 18
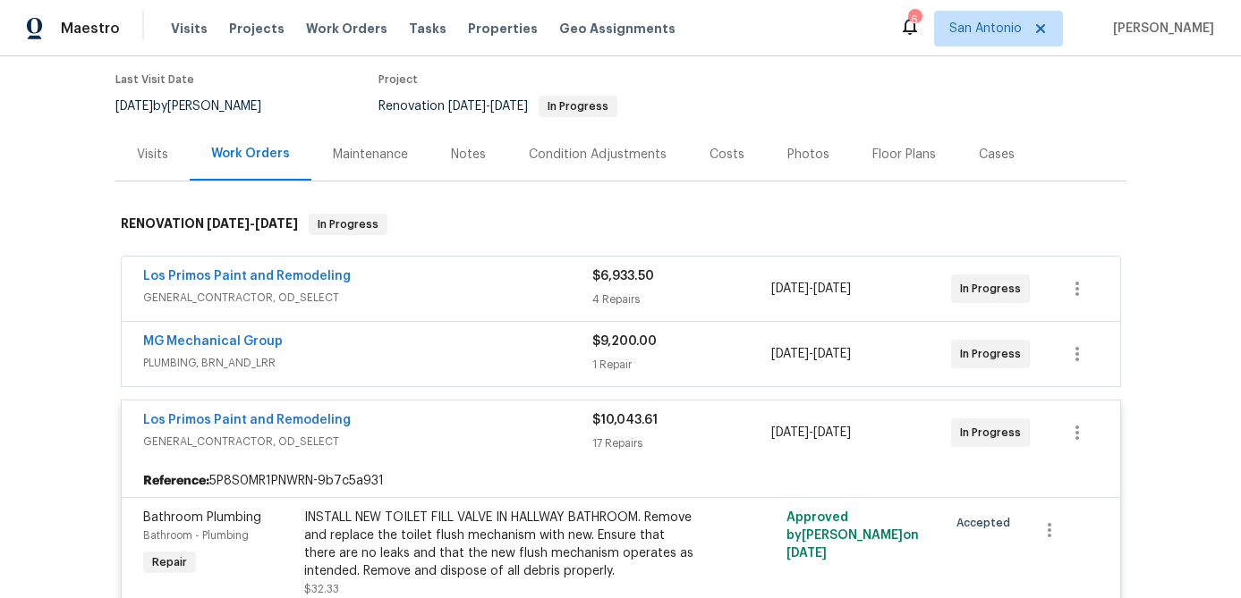
scroll to position [0, 0]
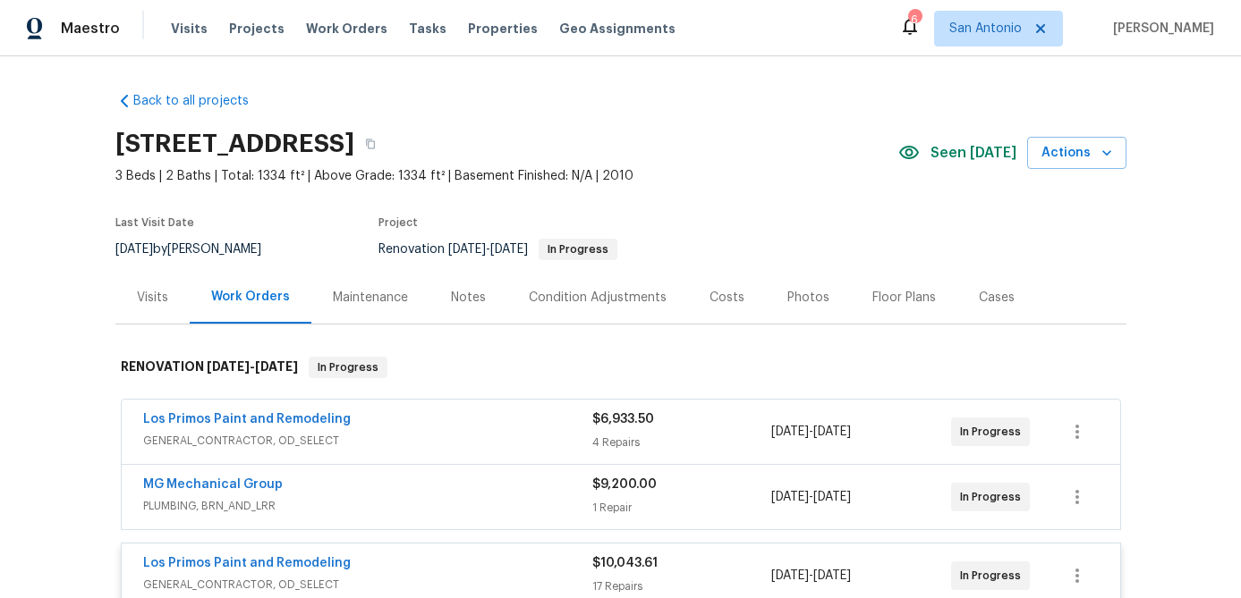
click at [726, 294] on div "Costs" at bounding box center [726, 298] width 35 height 18
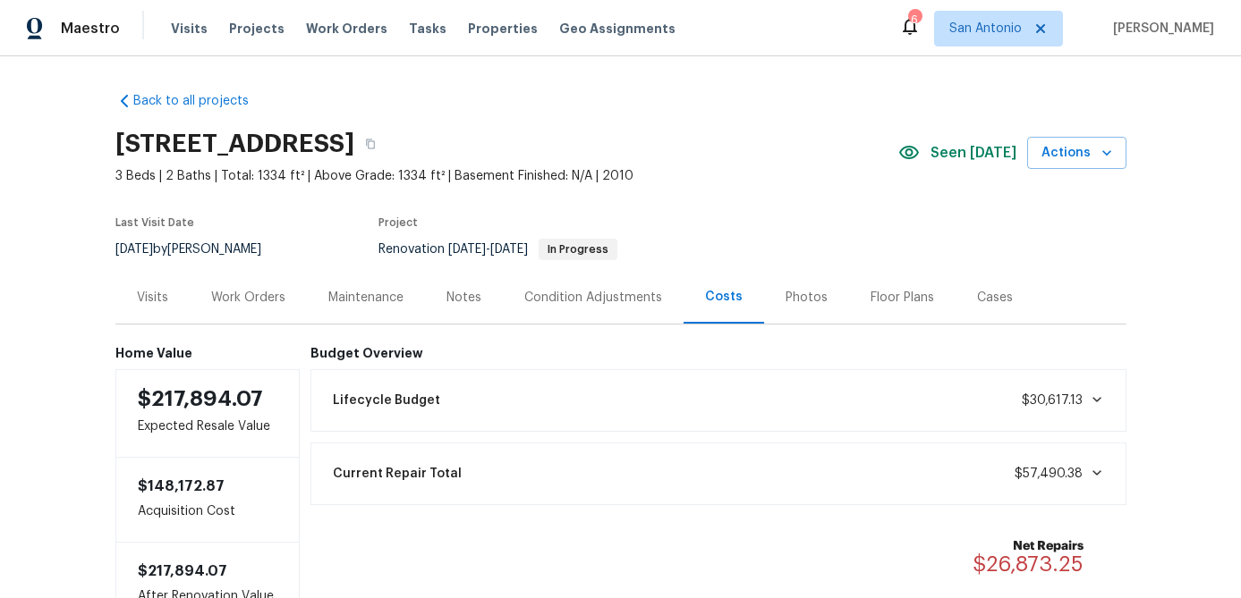
click at [552, 293] on div "Condition Adjustments" at bounding box center [593, 298] width 138 height 18
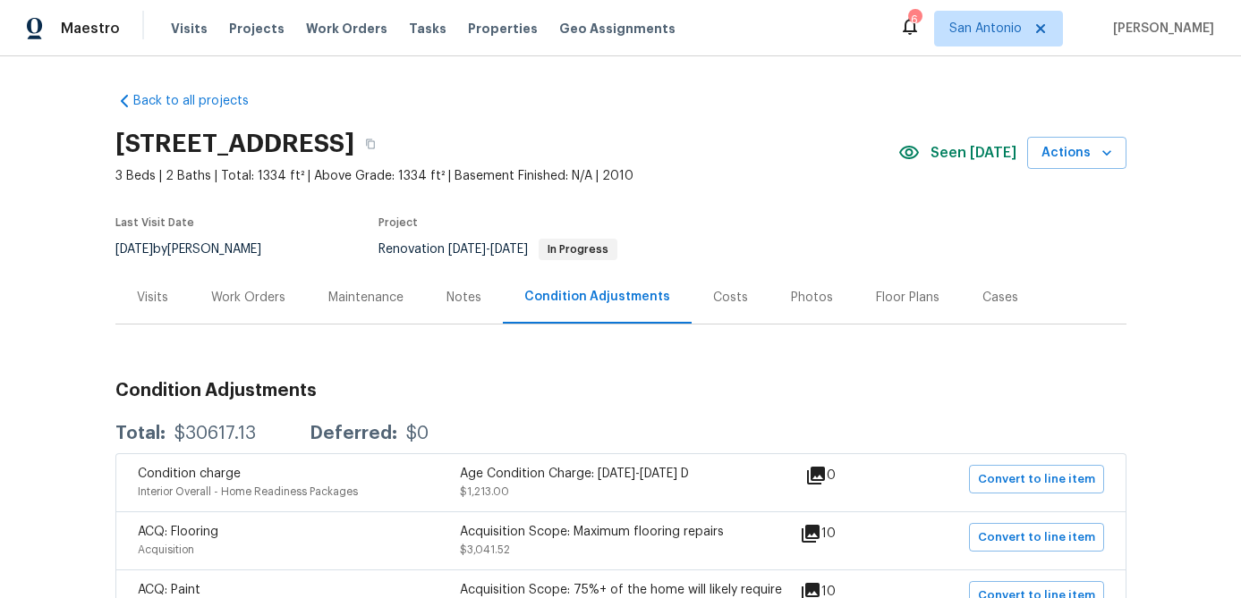
click at [262, 289] on div "Work Orders" at bounding box center [248, 298] width 74 height 18
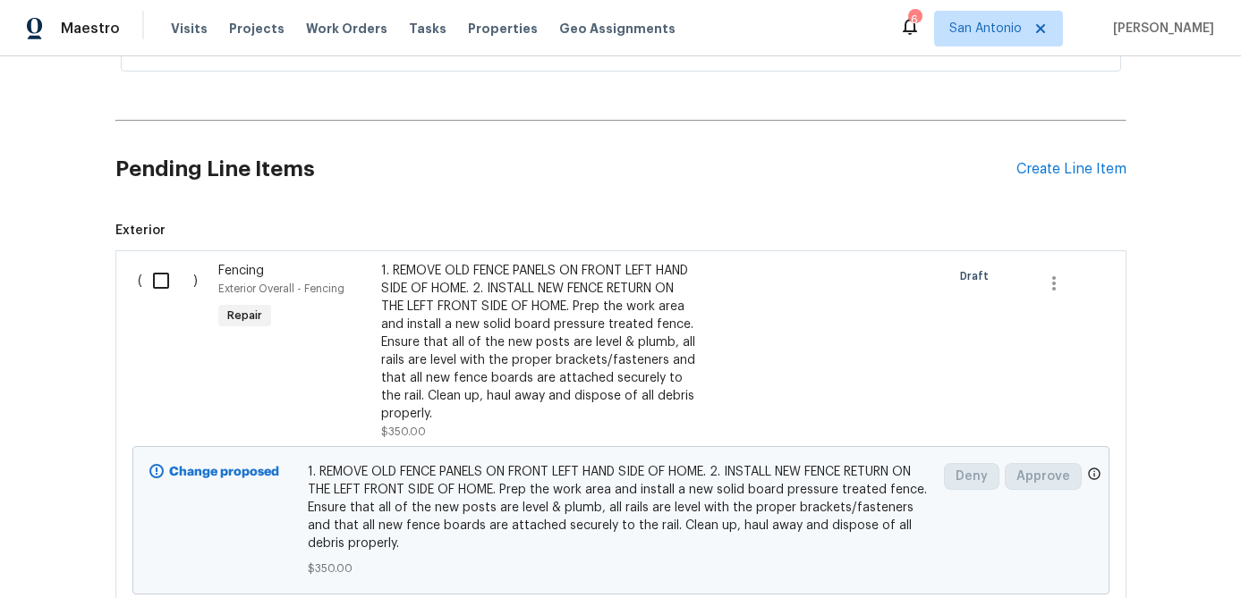
scroll to position [1013, 0]
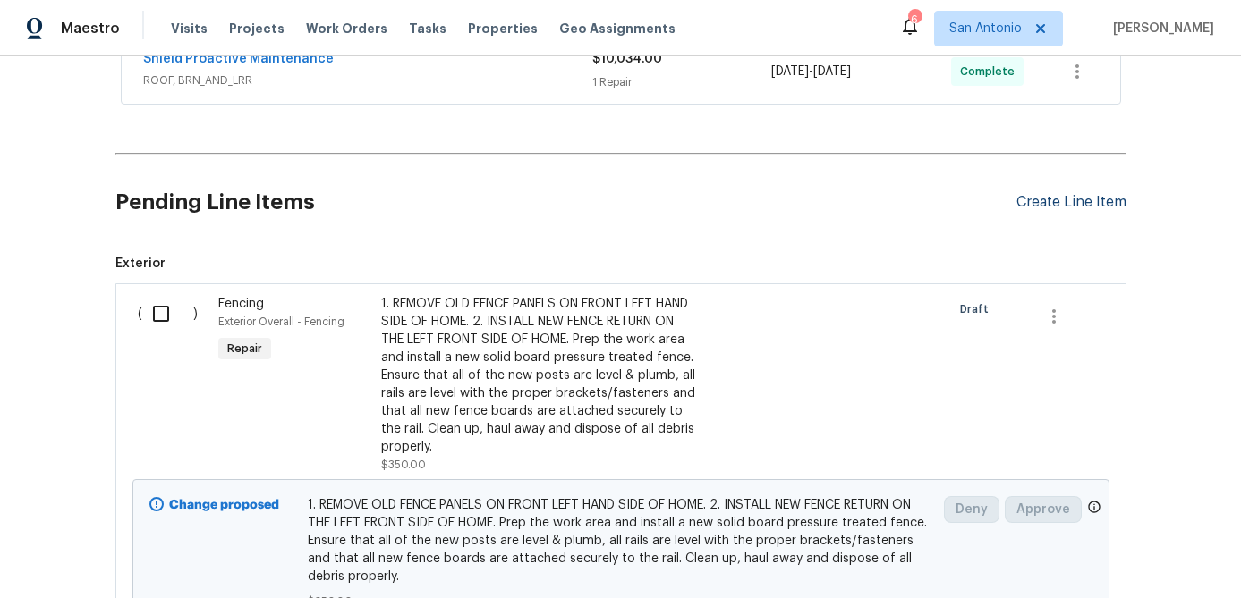
click at [1064, 202] on div "Create Line Item" at bounding box center [1071, 202] width 110 height 17
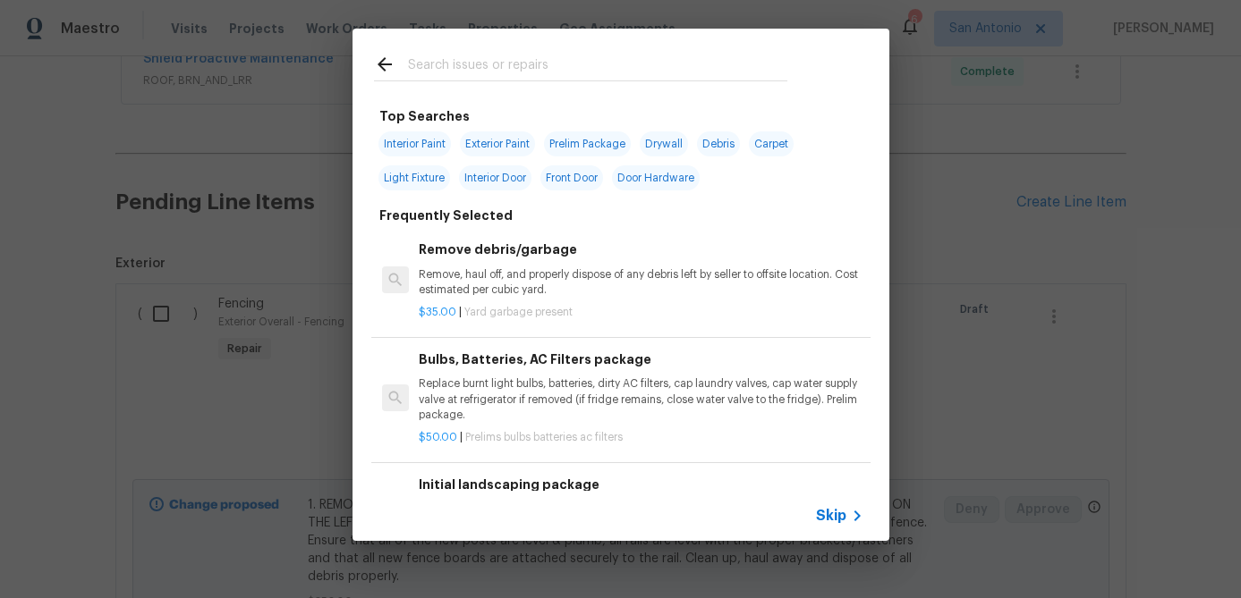
click at [836, 522] on span "Skip" at bounding box center [831, 516] width 30 height 18
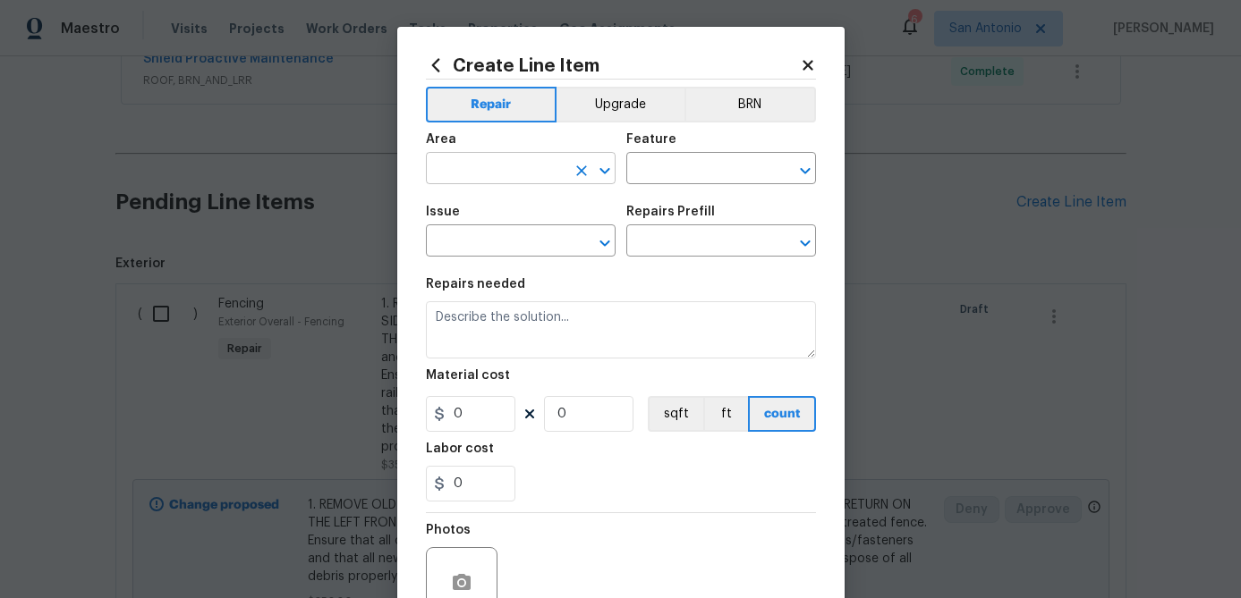
click at [530, 170] on input "text" at bounding box center [496, 171] width 140 height 28
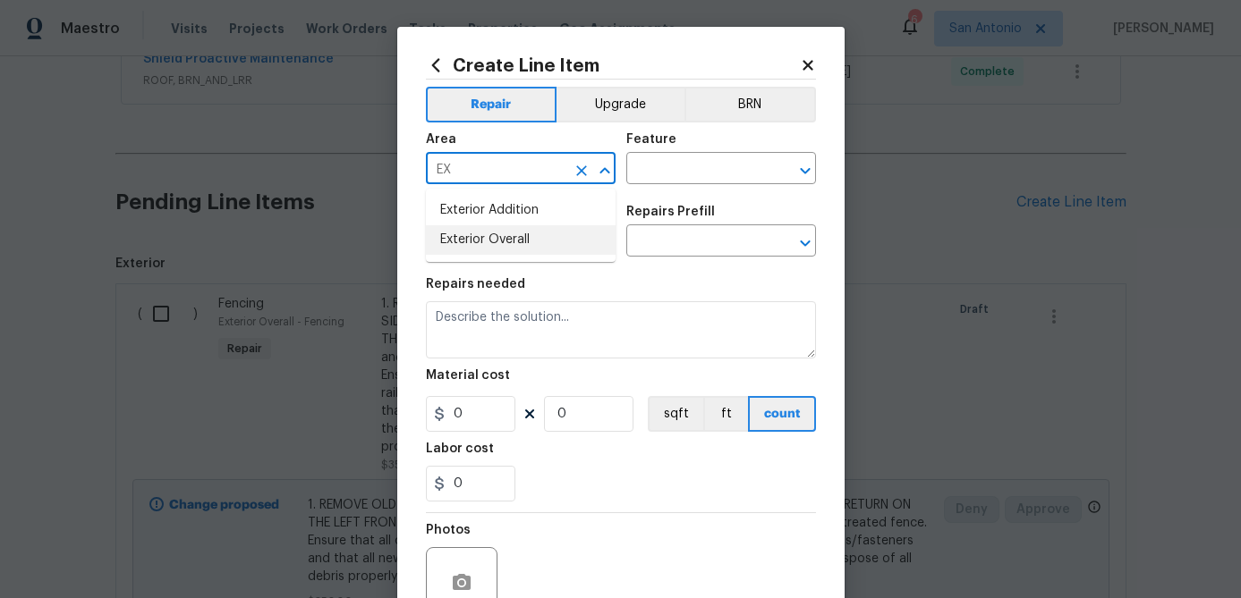
click at [513, 244] on li "Exterior Overall" at bounding box center [521, 240] width 190 height 30
type input "Exterior Overall"
click at [650, 182] on input "text" at bounding box center [696, 171] width 140 height 28
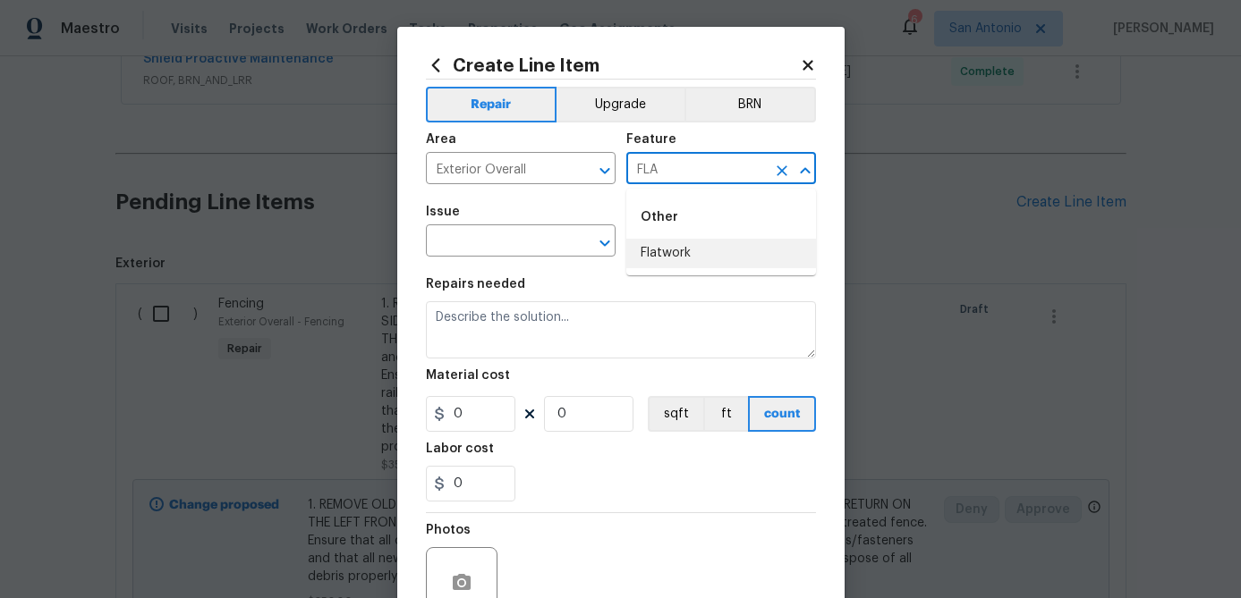
click at [661, 247] on li "Flatwork" at bounding box center [721, 254] width 190 height 30
type input "Flatwork"
click at [560, 243] on input "text" at bounding box center [496, 243] width 140 height 28
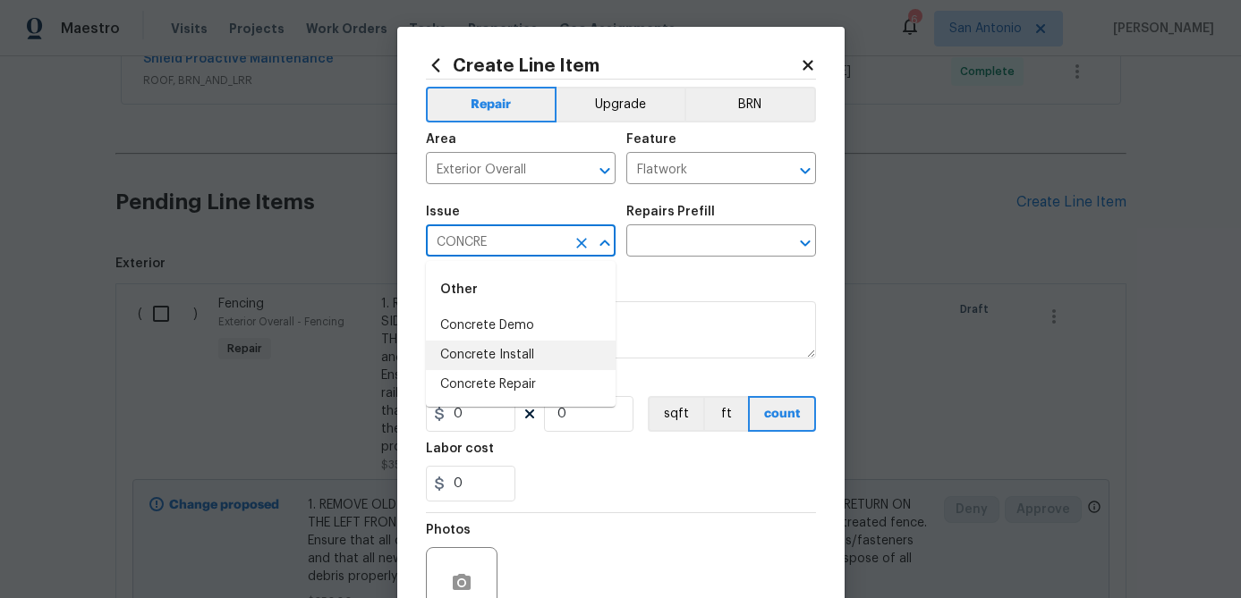
click at [517, 346] on li "Concrete Install" at bounding box center [521, 356] width 190 height 30
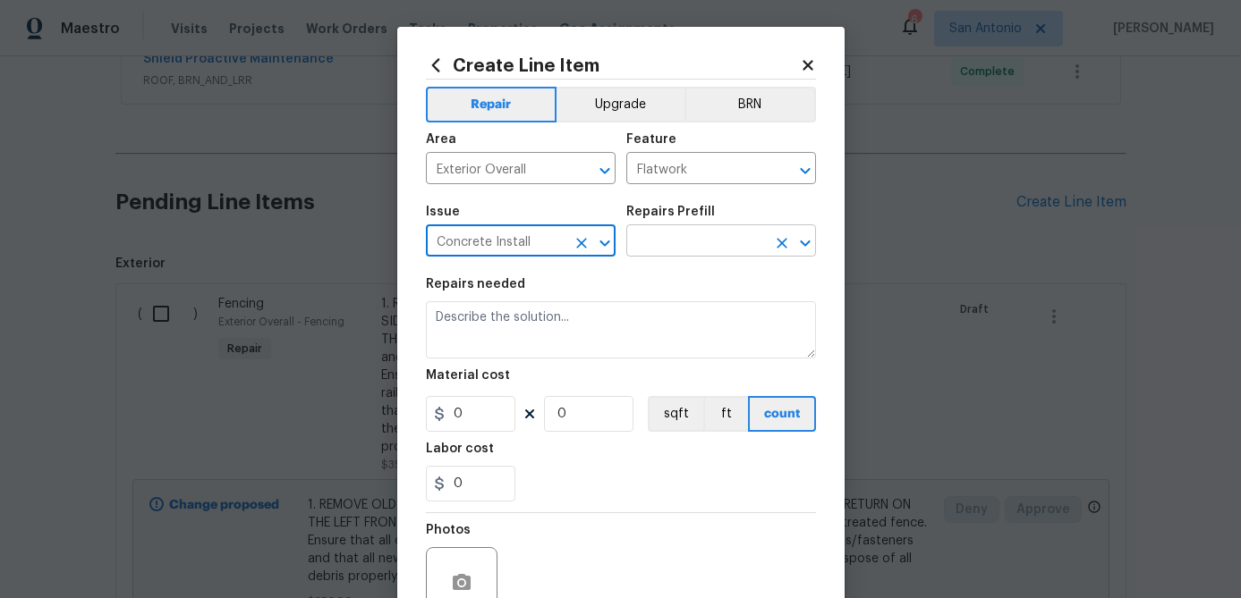
type input "Concrete Install"
click at [711, 241] on input "text" at bounding box center [696, 243] width 140 height 28
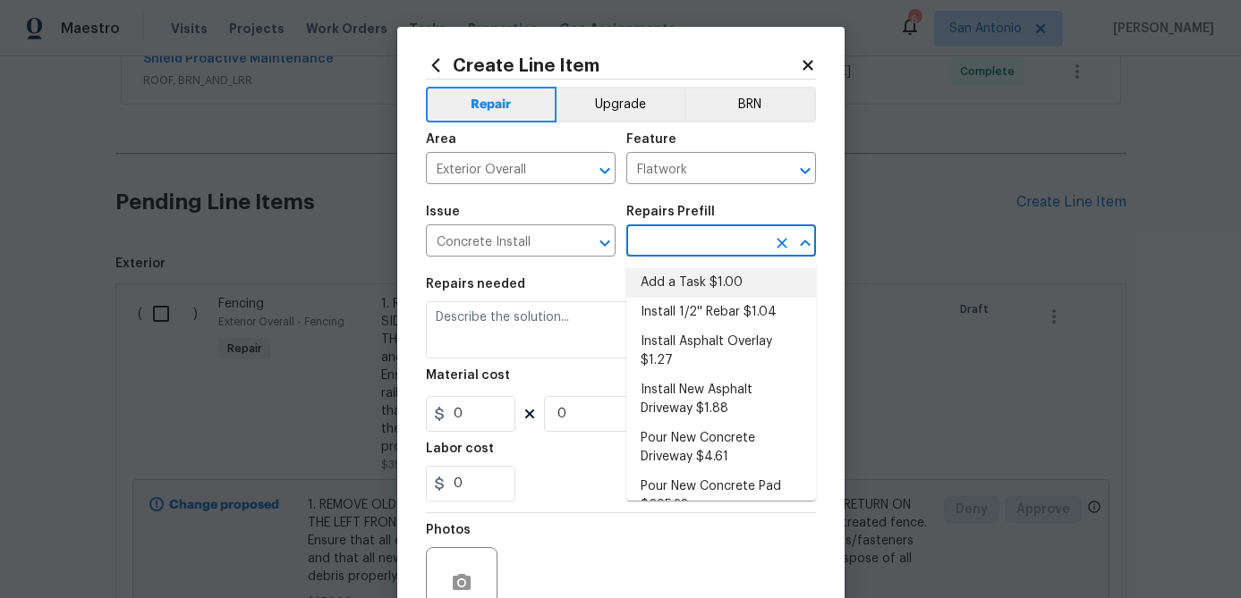
click at [691, 284] on li "Add a Task $1.00" at bounding box center [721, 283] width 190 height 30
type input "Add a Task $1.00"
type textarea "HPM to detail"
type input "1"
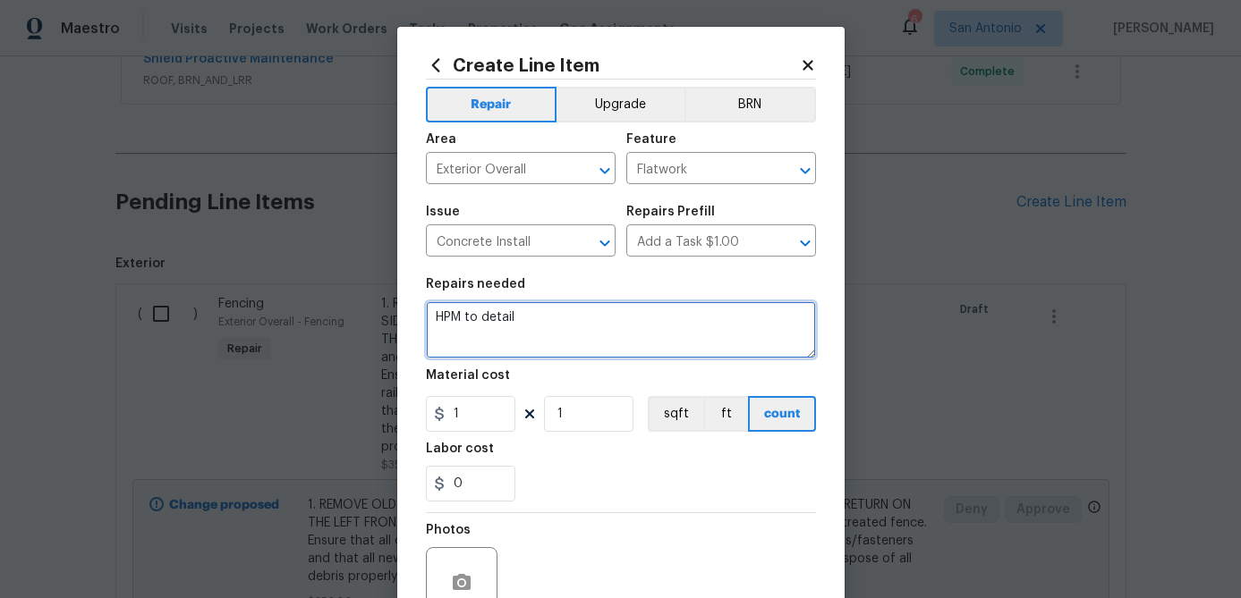
click at [537, 303] on textarea "HPM to detail" at bounding box center [621, 329] width 390 height 57
drag, startPoint x: 530, startPoint y: 311, endPoint x: 417, endPoint y: 309, distance: 113.6
click at [417, 309] on div "Create Line Item Repair Upgrade BRN Area Exterior Overall ​ Feature Flatwork ​ …" at bounding box center [620, 385] width 447 height 716
drag, startPoint x: 520, startPoint y: 313, endPoint x: 403, endPoint y: 308, distance: 116.4
click at [403, 308] on div "Create Line Item Repair Upgrade BRN Area Exterior Overall ​ Feature Flatwork ​ …" at bounding box center [620, 385] width 447 height 716
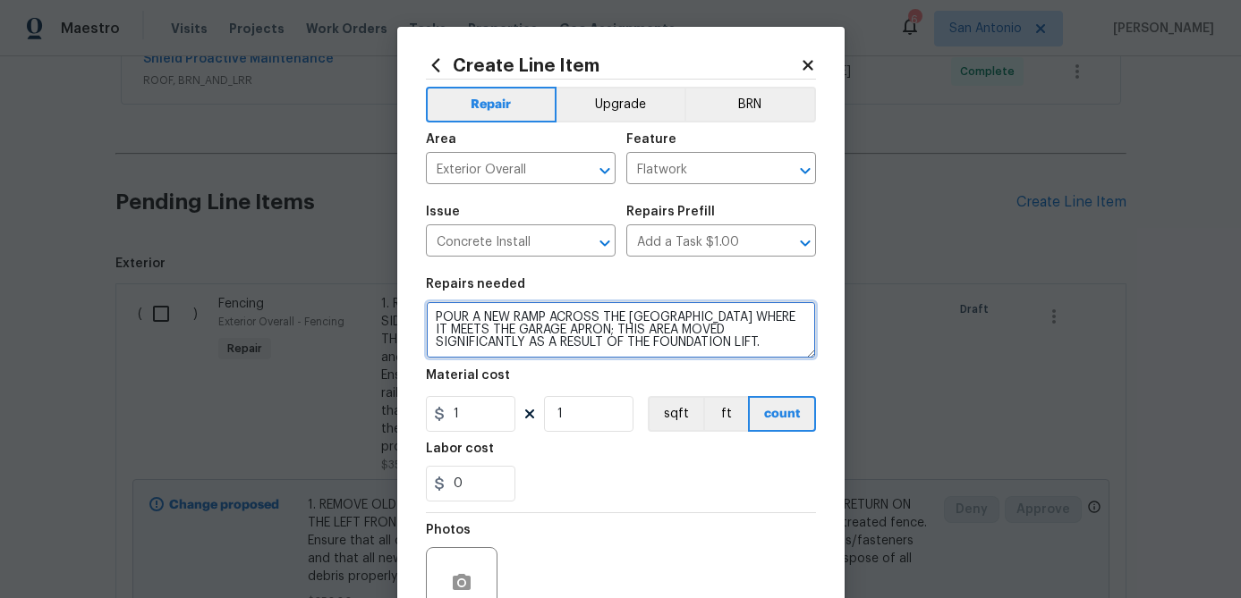
type textarea "POUR A NEW RAMP ACROSS THE FRONT DRIVEWAY WHERE IT MEETS THE GARAGE APRON; THIS…"
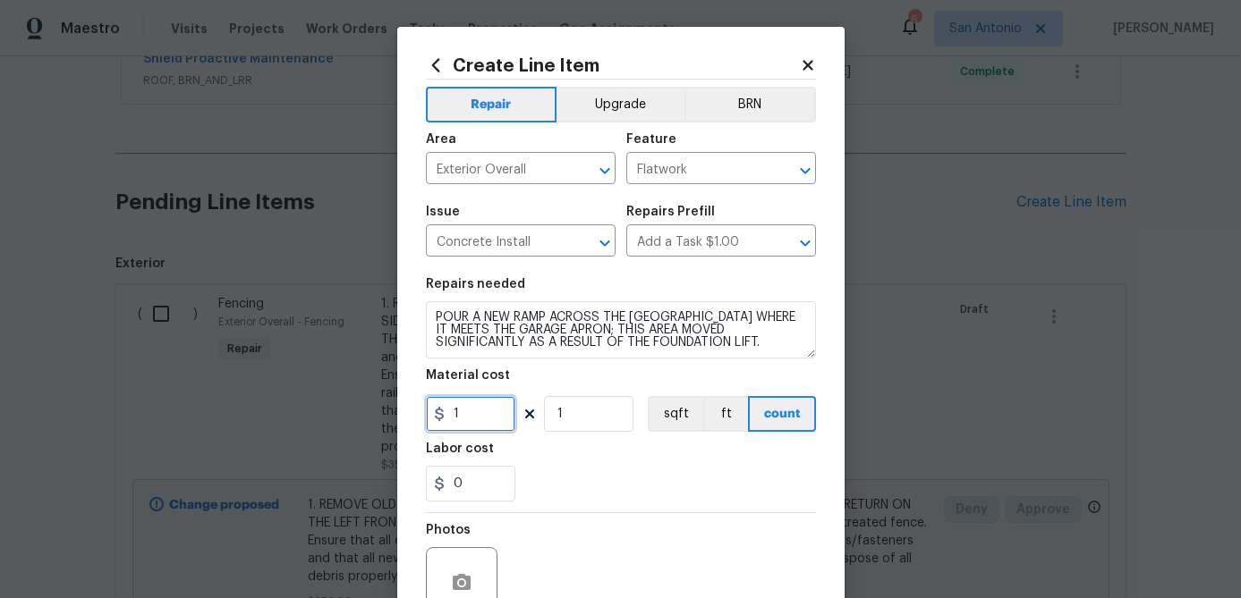
click at [467, 427] on input "1" at bounding box center [470, 414] width 89 height 36
type input "450"
click at [590, 423] on input "1" at bounding box center [588, 414] width 89 height 36
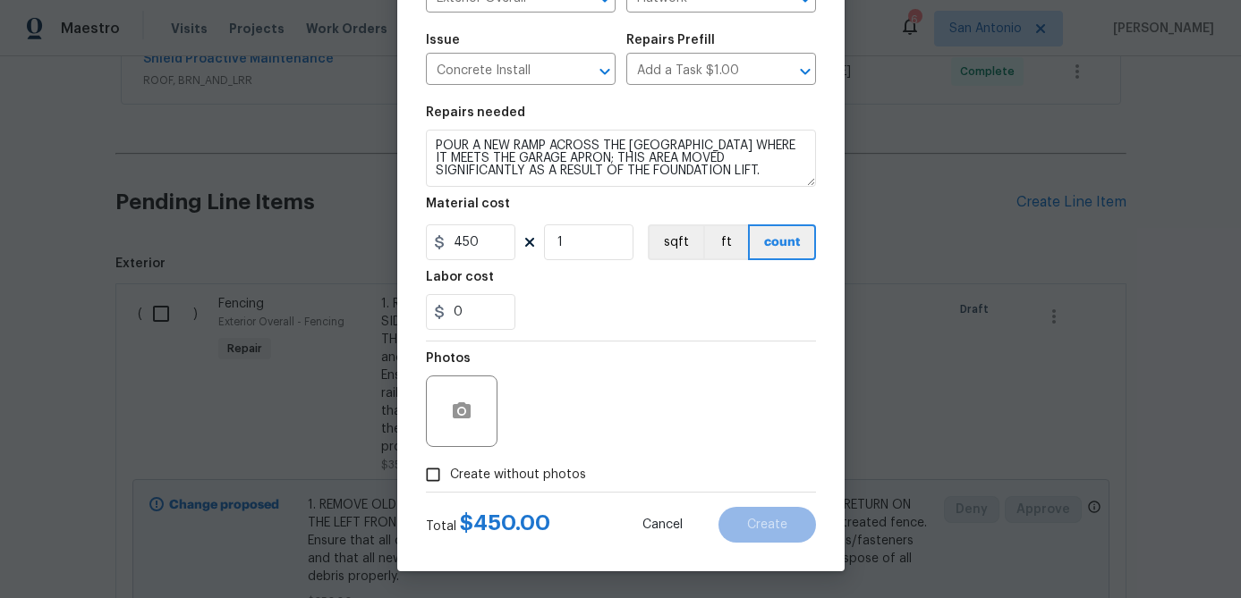
click at [437, 473] on input "Create without photos" at bounding box center [433, 475] width 34 height 34
checkbox input "true"
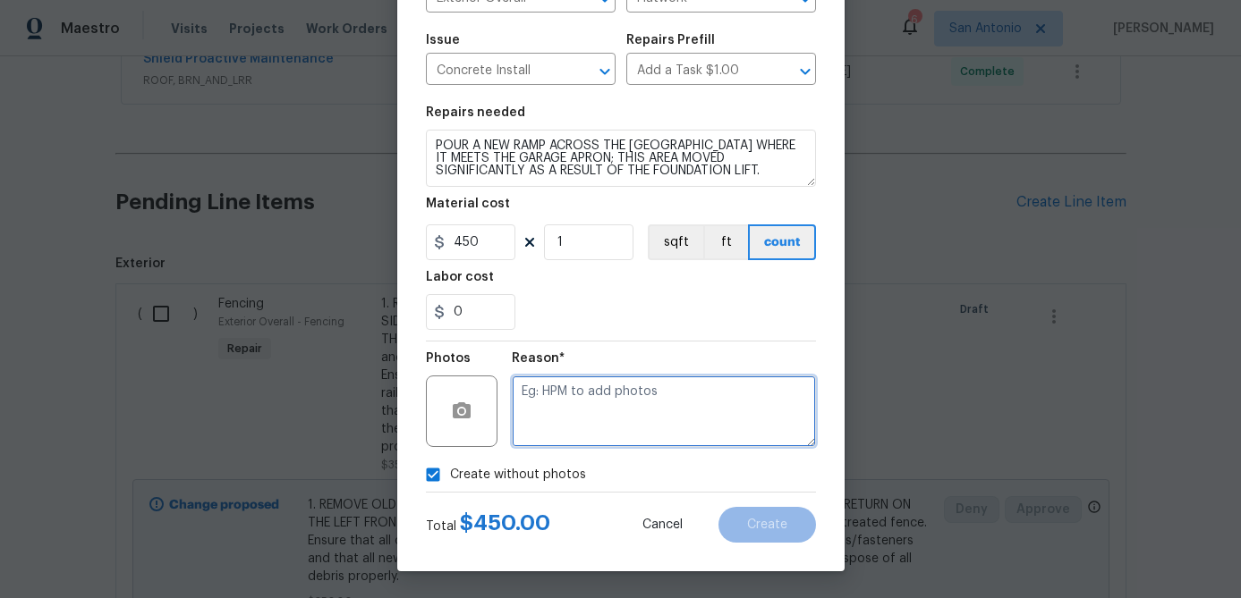
click at [563, 428] on textarea at bounding box center [664, 412] width 304 height 72
type textarea "."
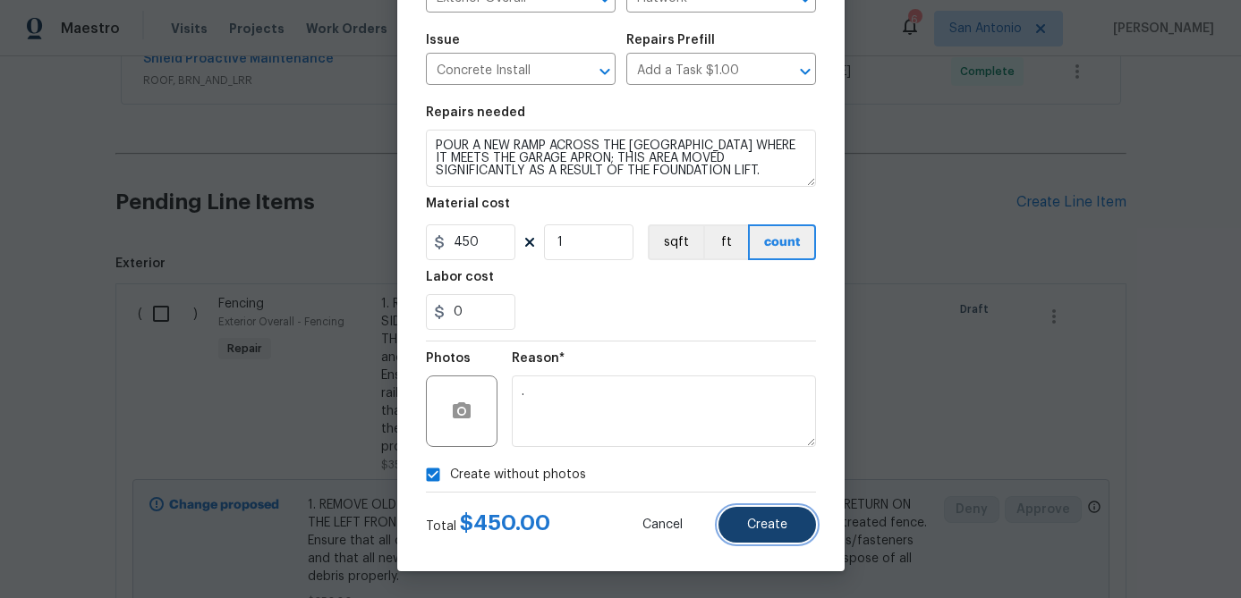
click at [790, 515] on button "Create" at bounding box center [766, 525] width 97 height 36
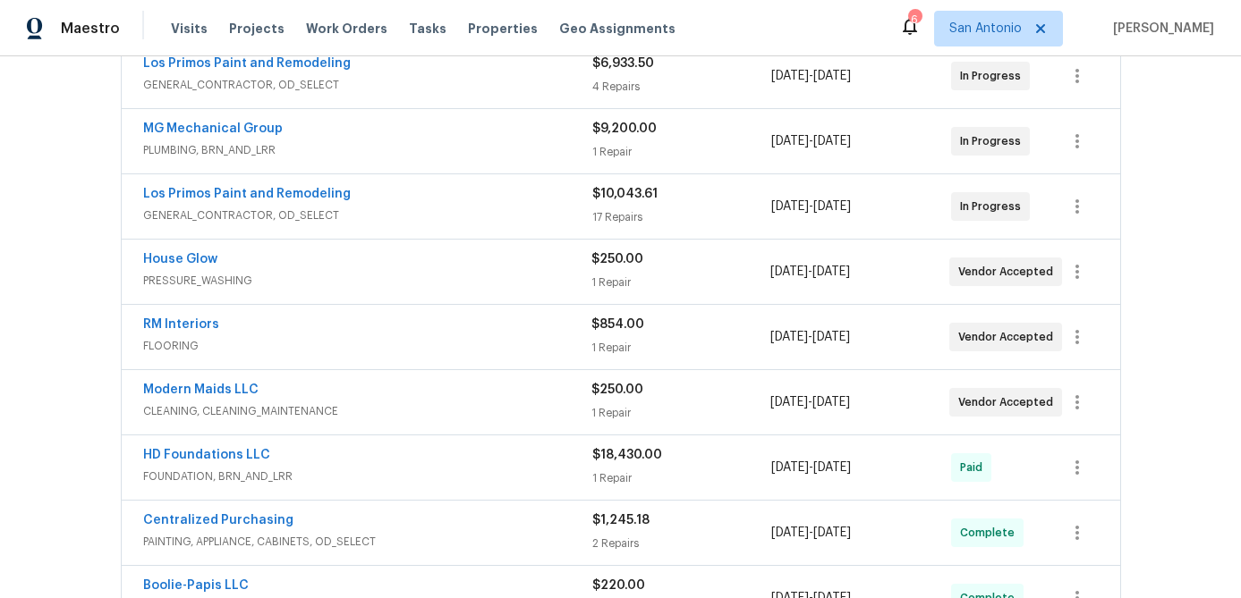
scroll to position [156, 0]
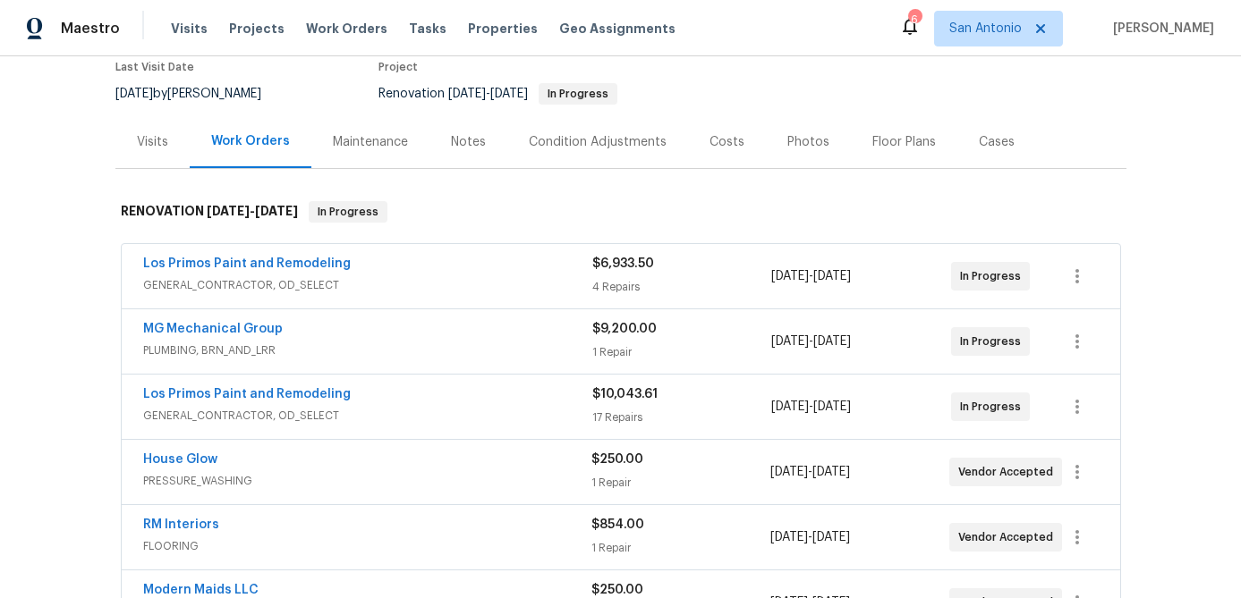
click at [455, 412] on span "GENERAL_CONTRACTOR, OD_SELECT" at bounding box center [367, 416] width 449 height 18
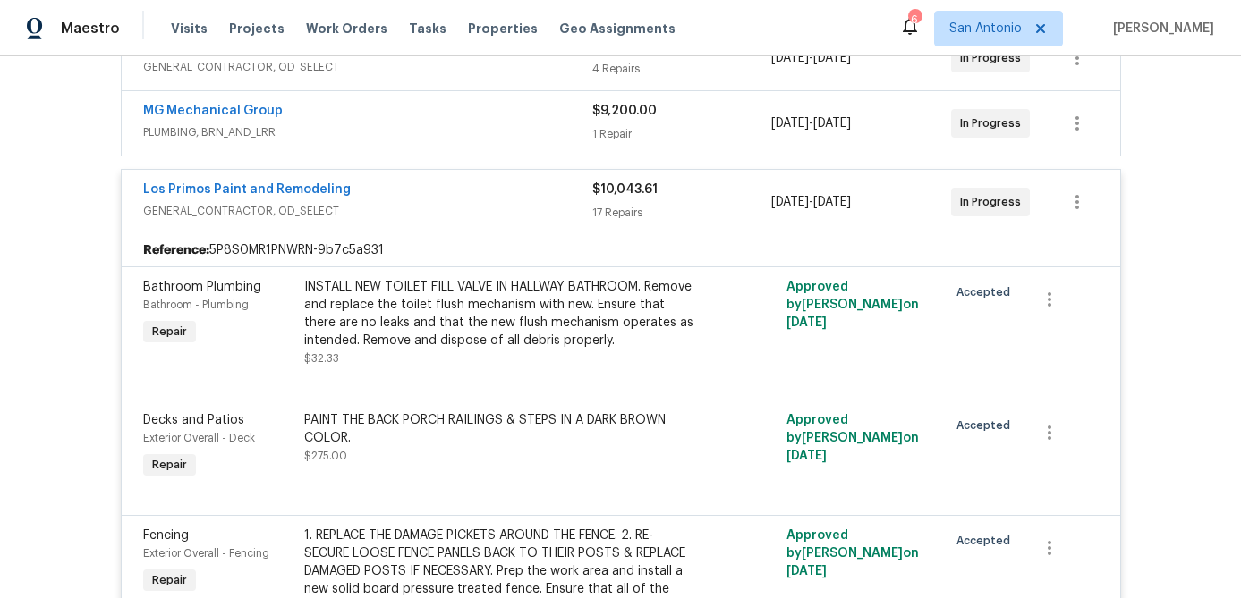
scroll to position [365, 0]
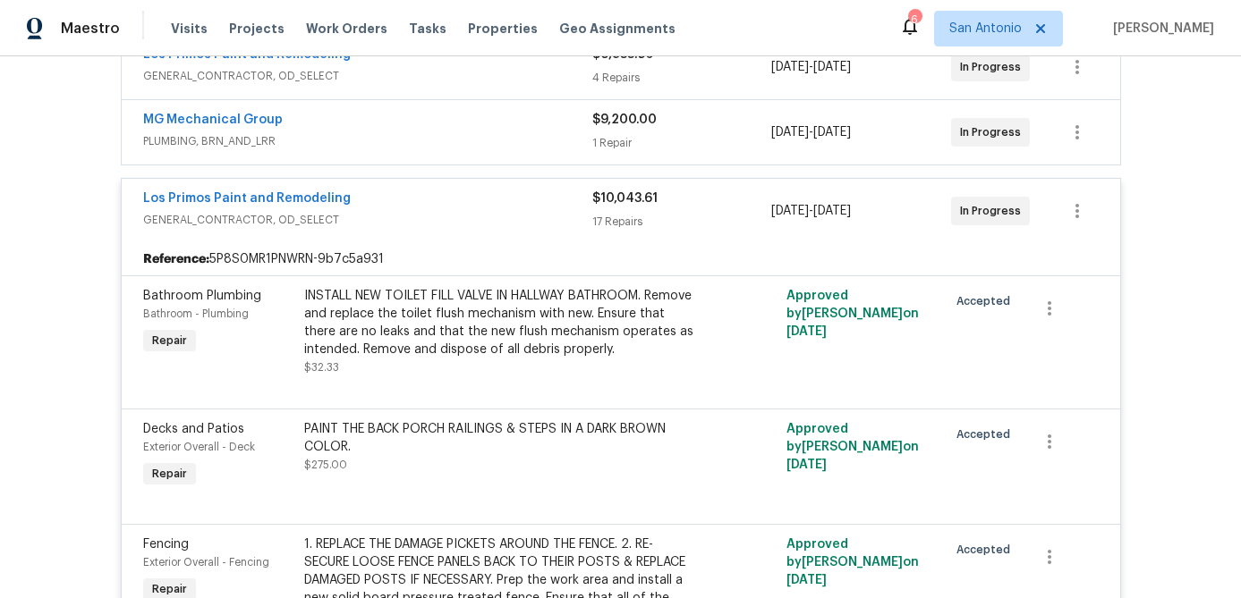
click at [441, 199] on div "Los Primos Paint and Remodeling" at bounding box center [367, 200] width 449 height 21
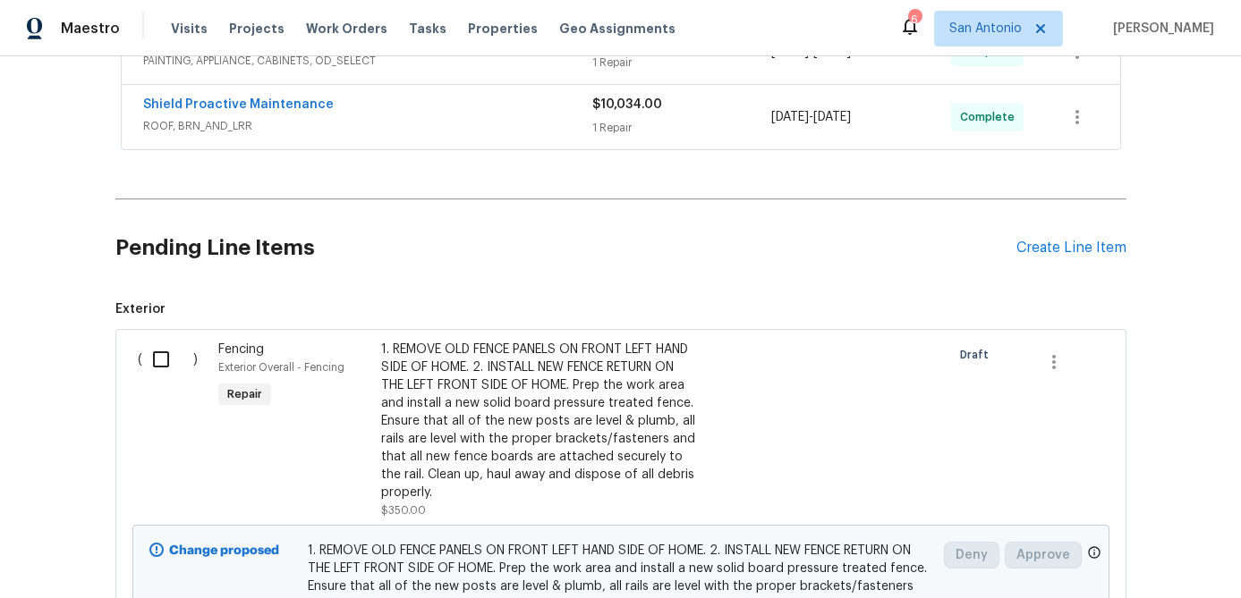
scroll to position [953, 0]
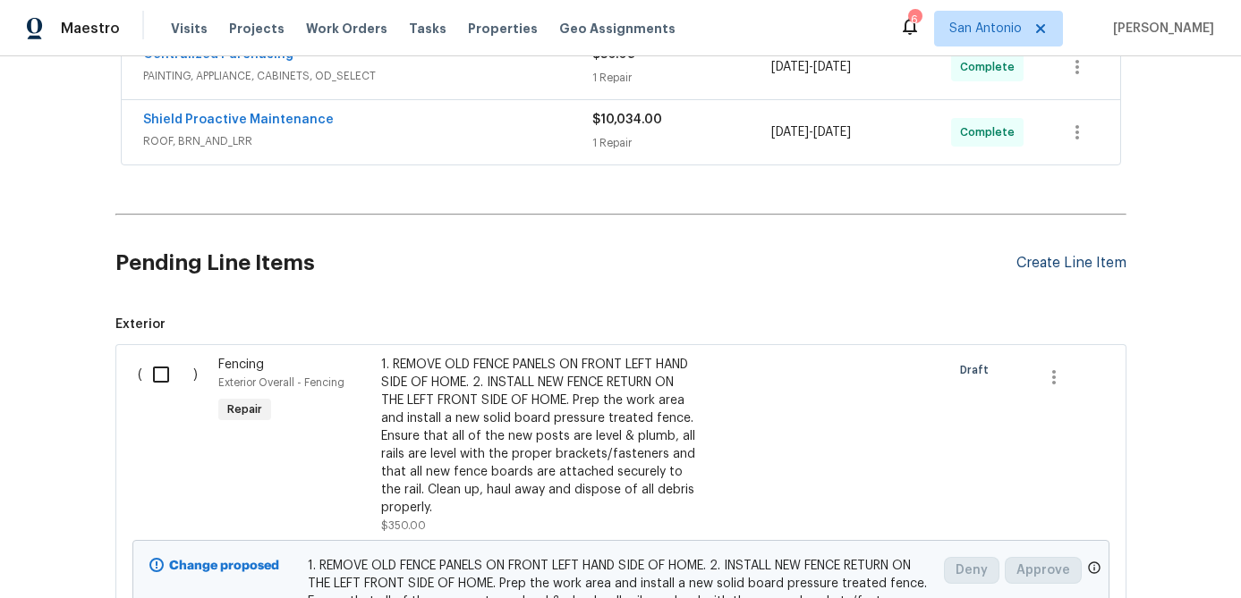
click at [1049, 259] on div "Create Line Item" at bounding box center [1071, 263] width 110 height 17
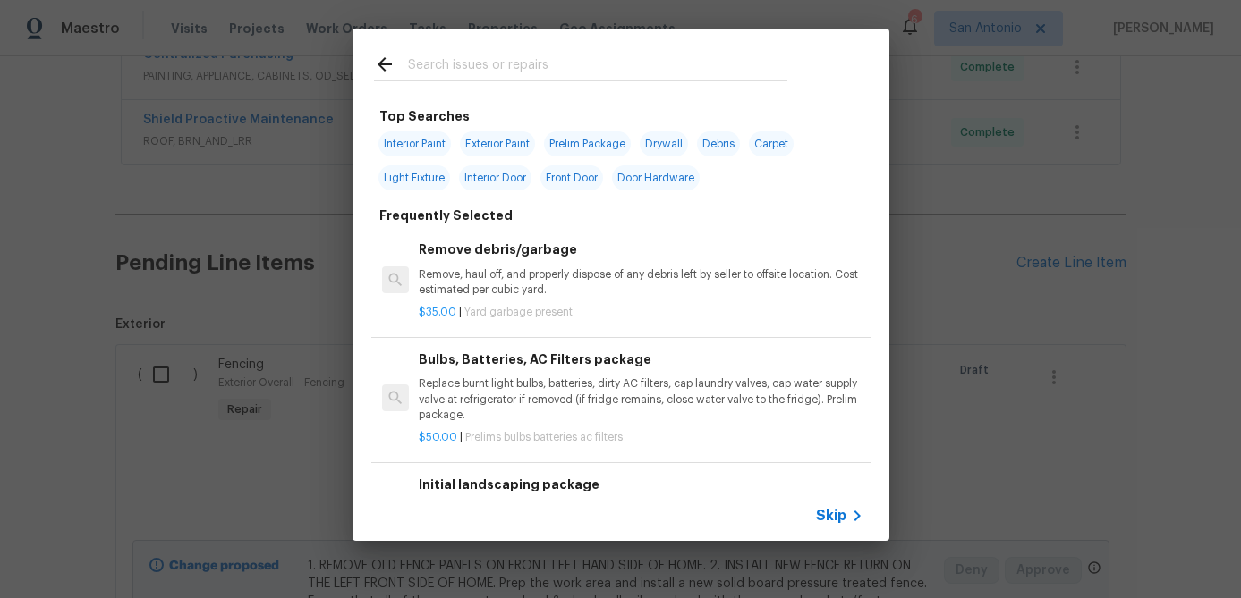
click at [839, 519] on span "Skip" at bounding box center [831, 516] width 30 height 18
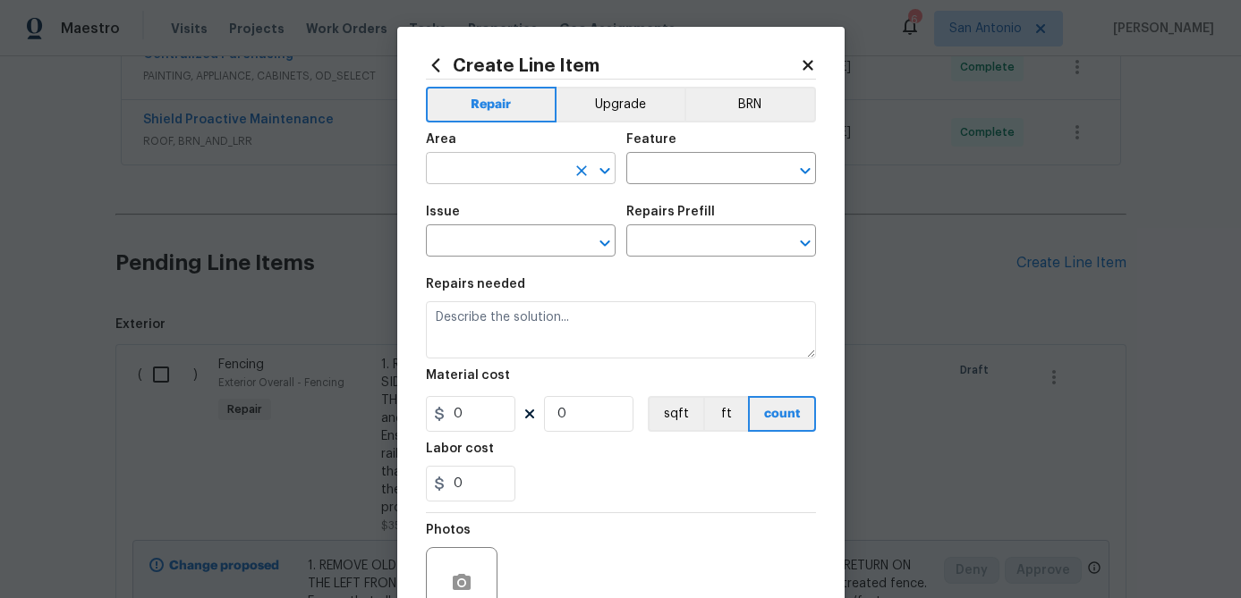
click at [500, 180] on input "text" at bounding box center [496, 171] width 140 height 28
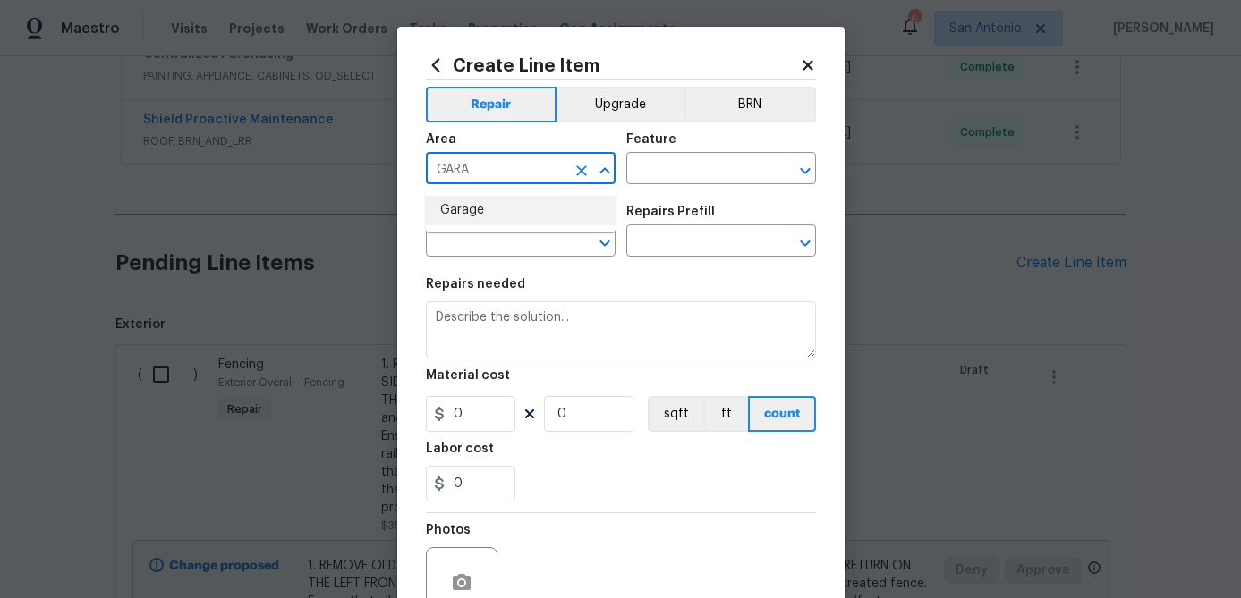
click at [469, 207] on li "Garage" at bounding box center [521, 211] width 190 height 30
type input "Garage"
click at [650, 177] on input "text" at bounding box center [696, 171] width 140 height 28
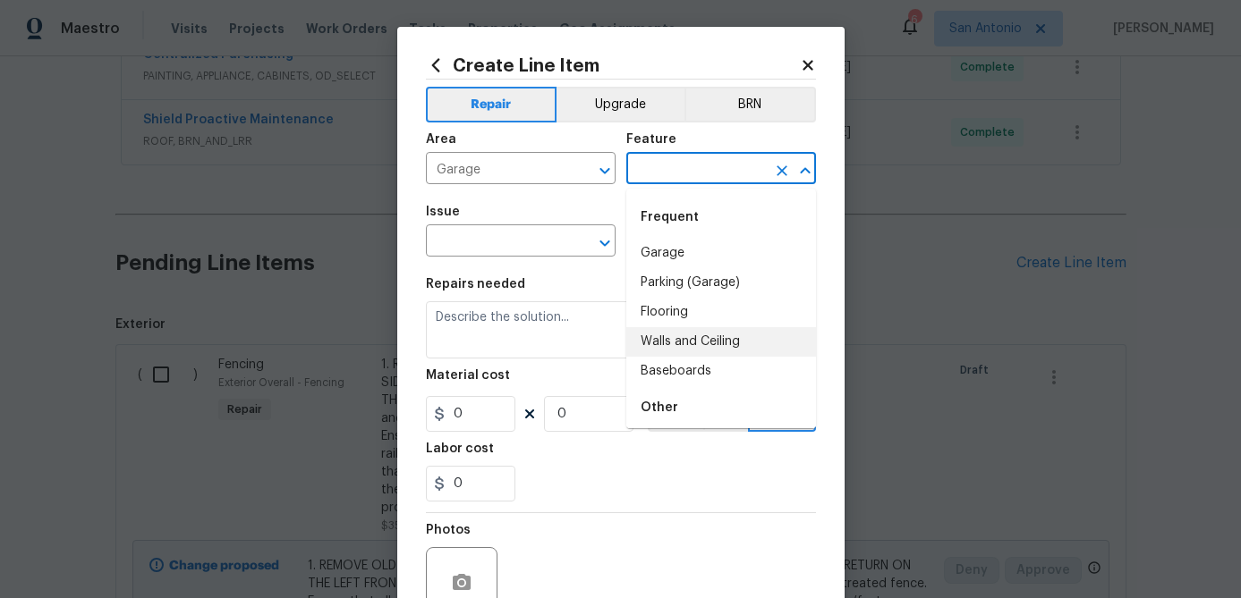
click at [673, 345] on li "Walls and Ceiling" at bounding box center [721, 342] width 190 height 30
type input "Walls and Ceiling"
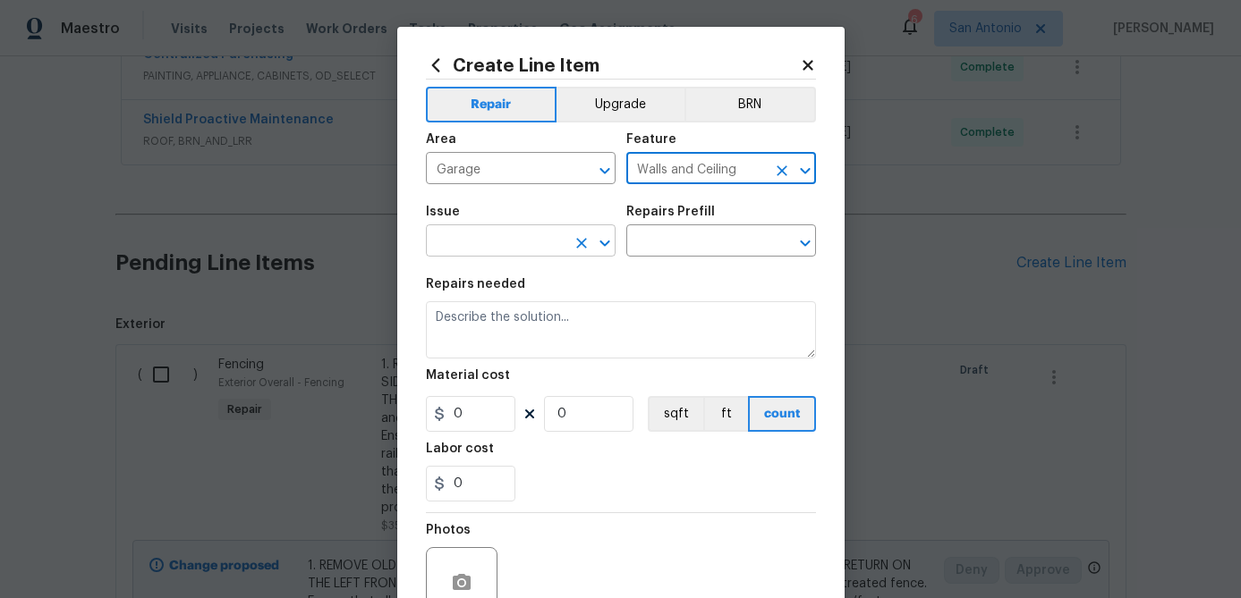
click at [505, 250] on input "text" at bounding box center [496, 243] width 140 height 28
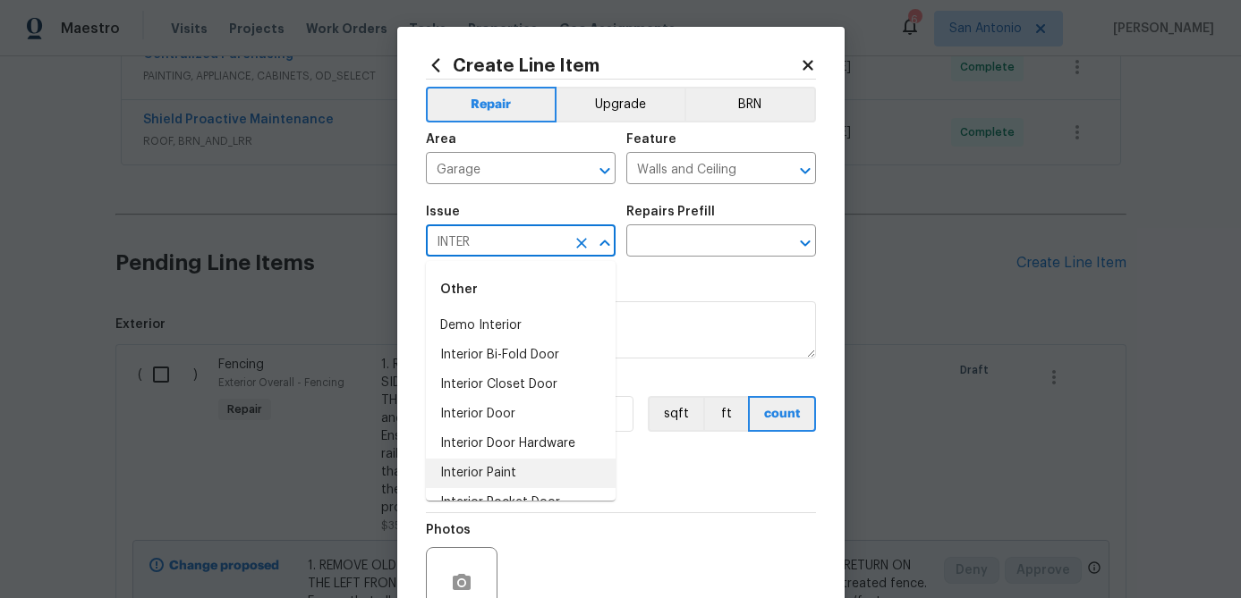
click at [483, 470] on li "Interior Paint" at bounding box center [521, 474] width 190 height 30
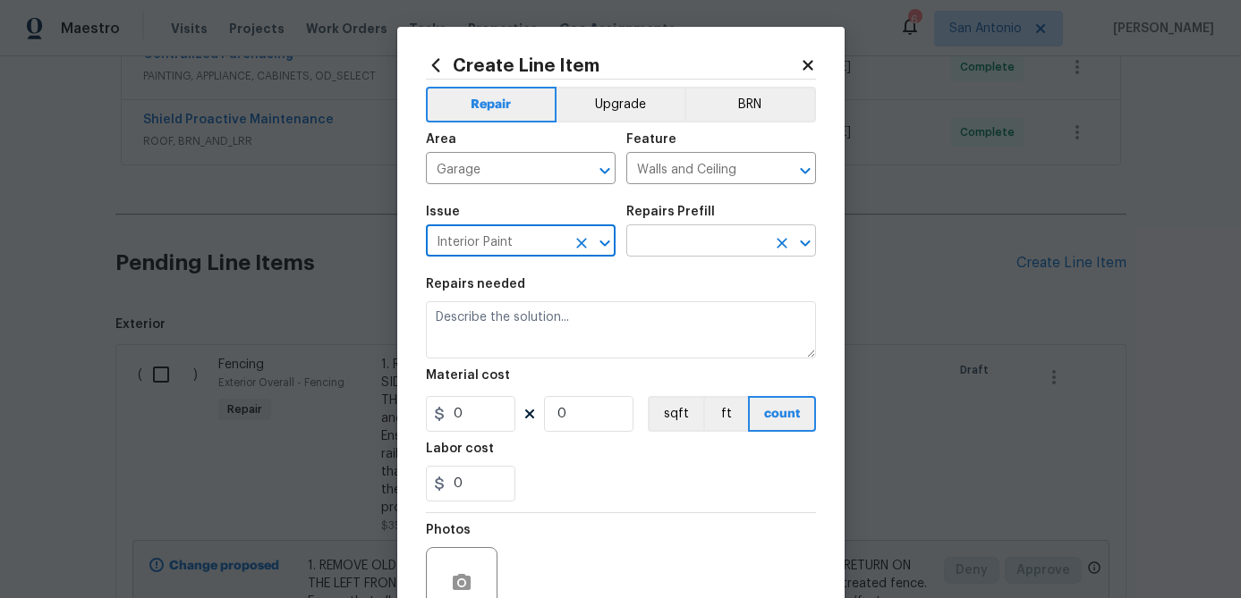
type input "Interior Paint"
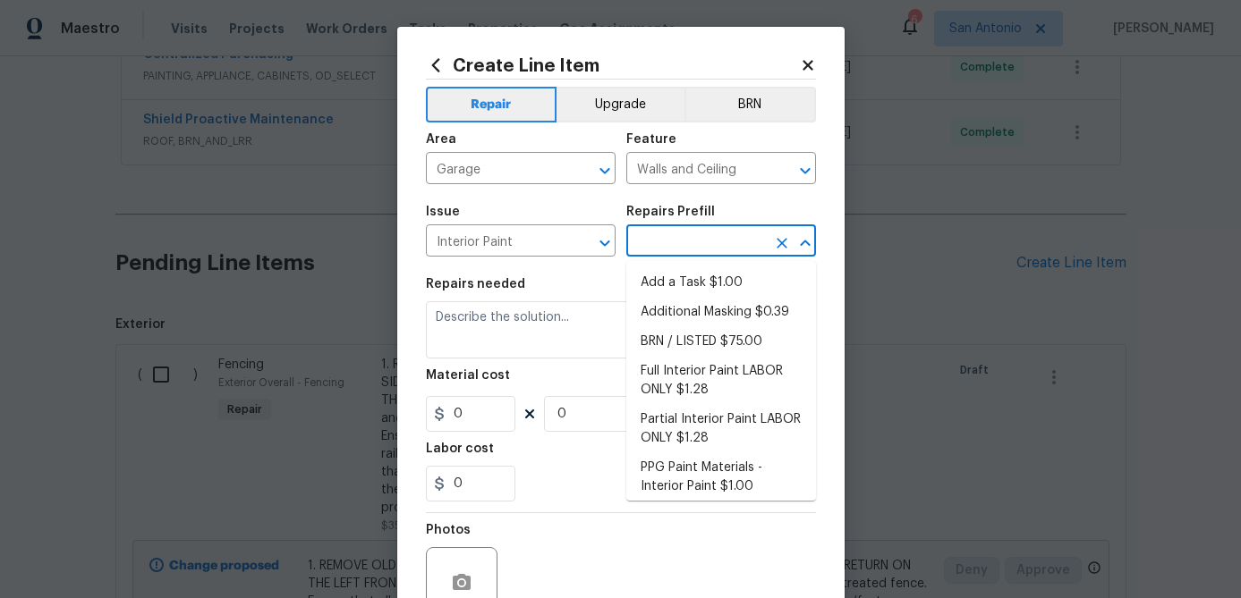
click at [704, 242] on input "text" at bounding box center [696, 243] width 140 height 28
click at [671, 432] on li "Partial Interior Paint LABOR ONLY $1.28" at bounding box center [721, 429] width 190 height 48
type input "Overall Paint"
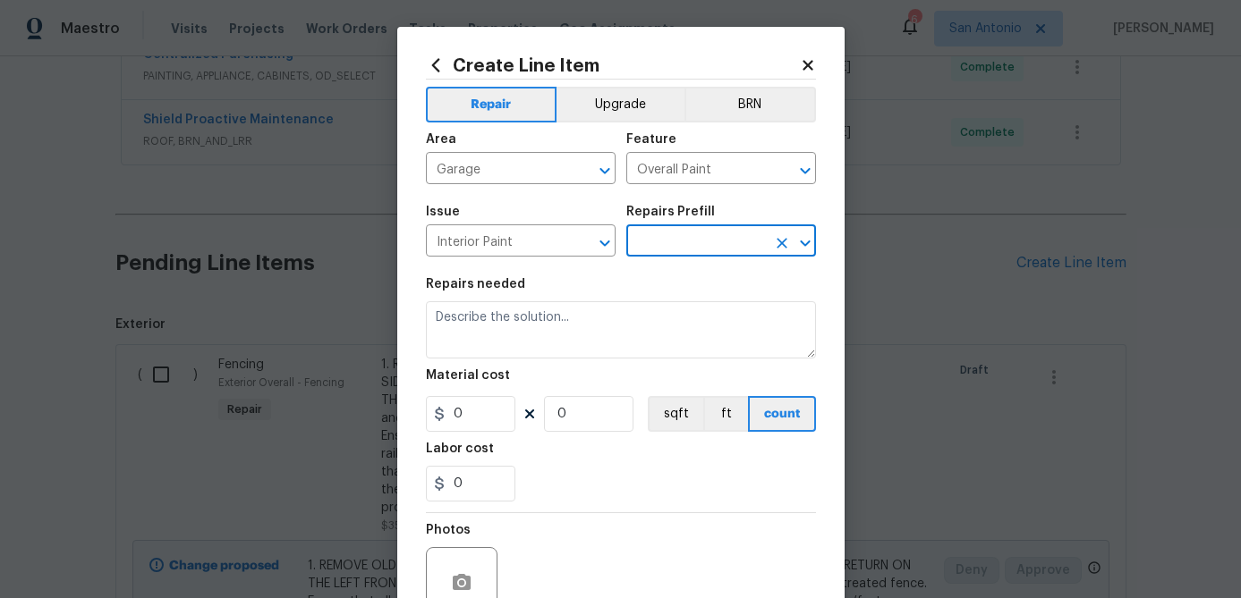
type input "Partial Interior Paint LABOR ONLY $1.28"
type textarea "Partial Interior paint - Prep, mask, and paint specified interior areas. Ensure…"
type input "1.28"
type input "1"
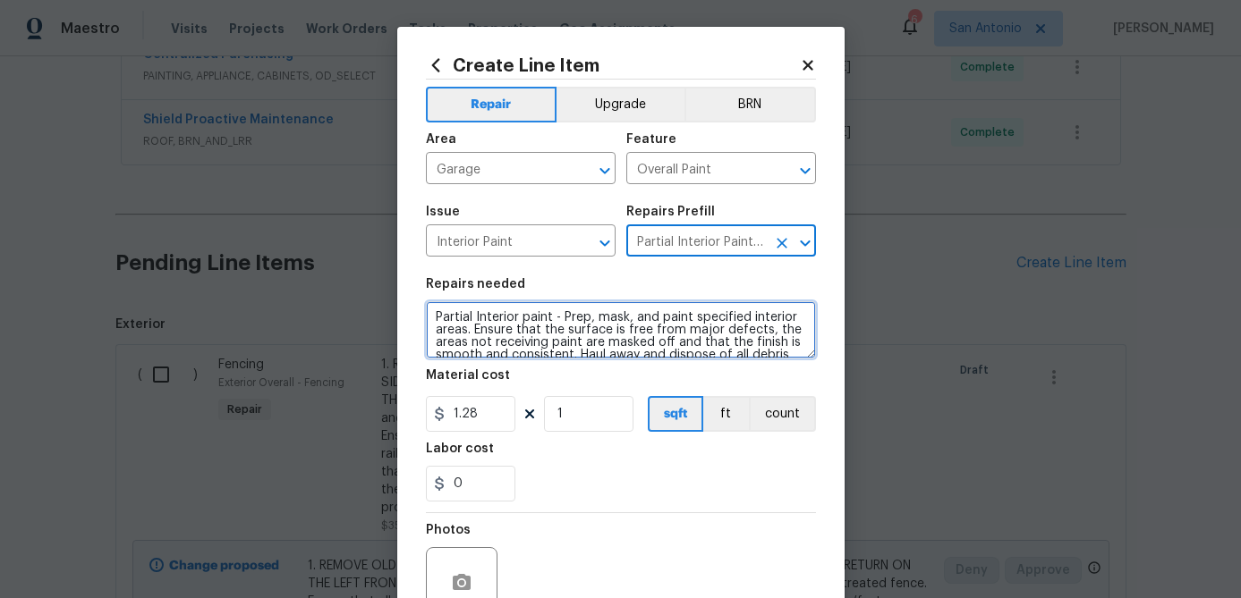
click at [434, 316] on textarea "Partial Interior paint - Prep, mask, and paint specified interior areas. Ensure…" at bounding box center [621, 329] width 390 height 57
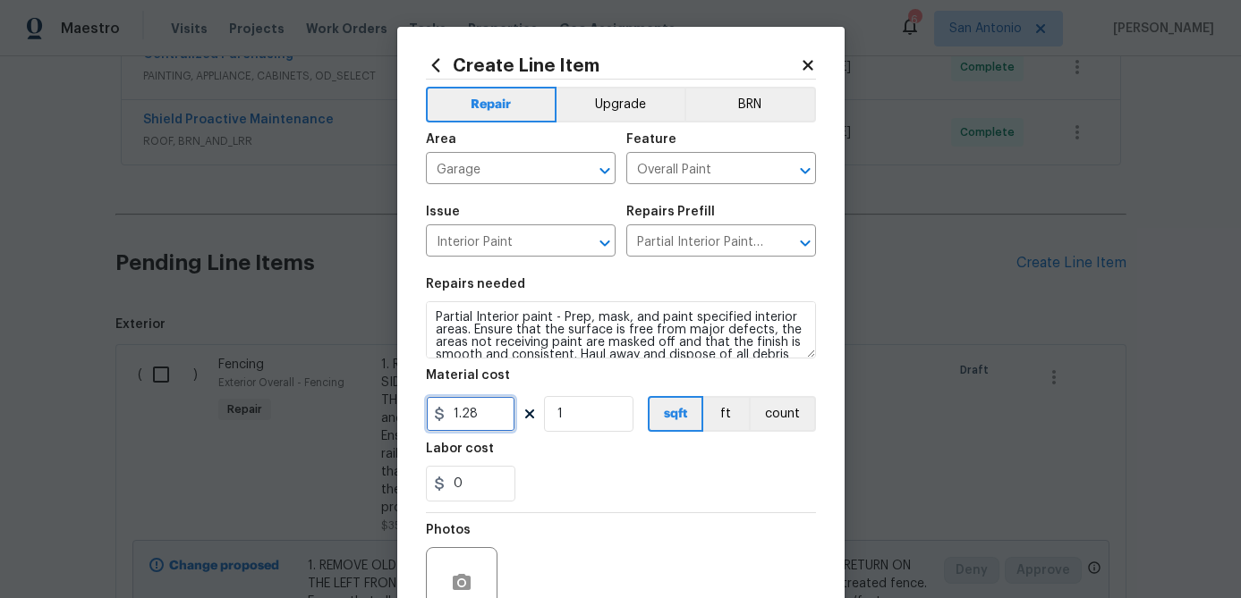
click at [484, 425] on input "1.28" at bounding box center [470, 414] width 89 height 36
type input "350"
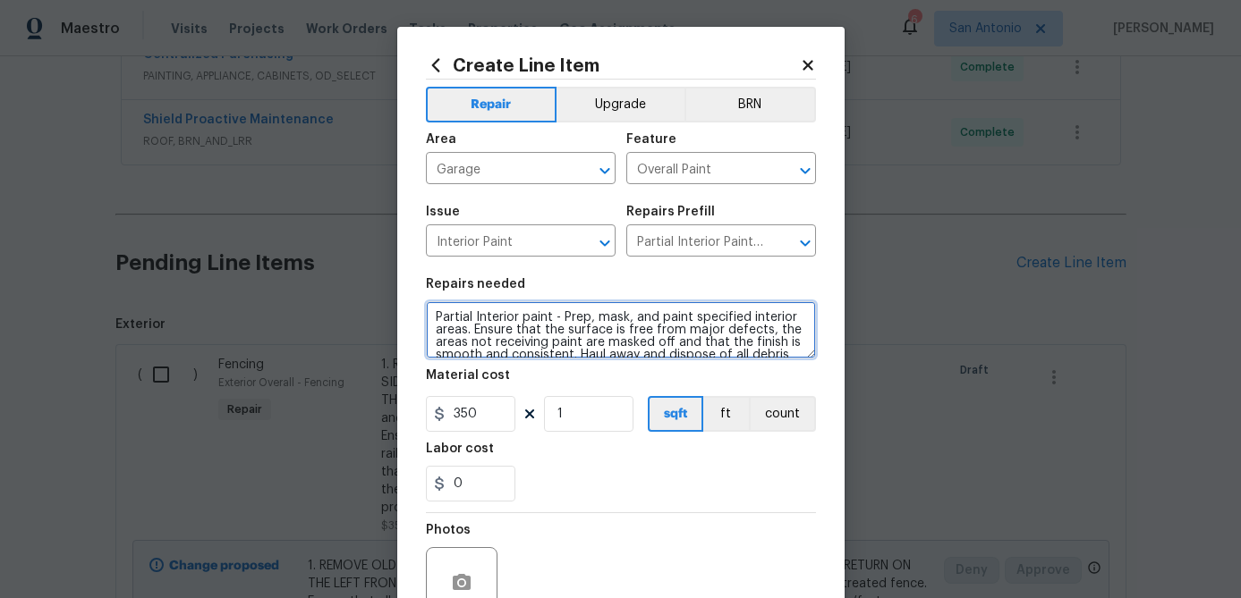
click at [428, 312] on textarea "Partial Interior paint - Prep, mask, and paint specified interior areas. Ensure…" at bounding box center [621, 329] width 390 height 57
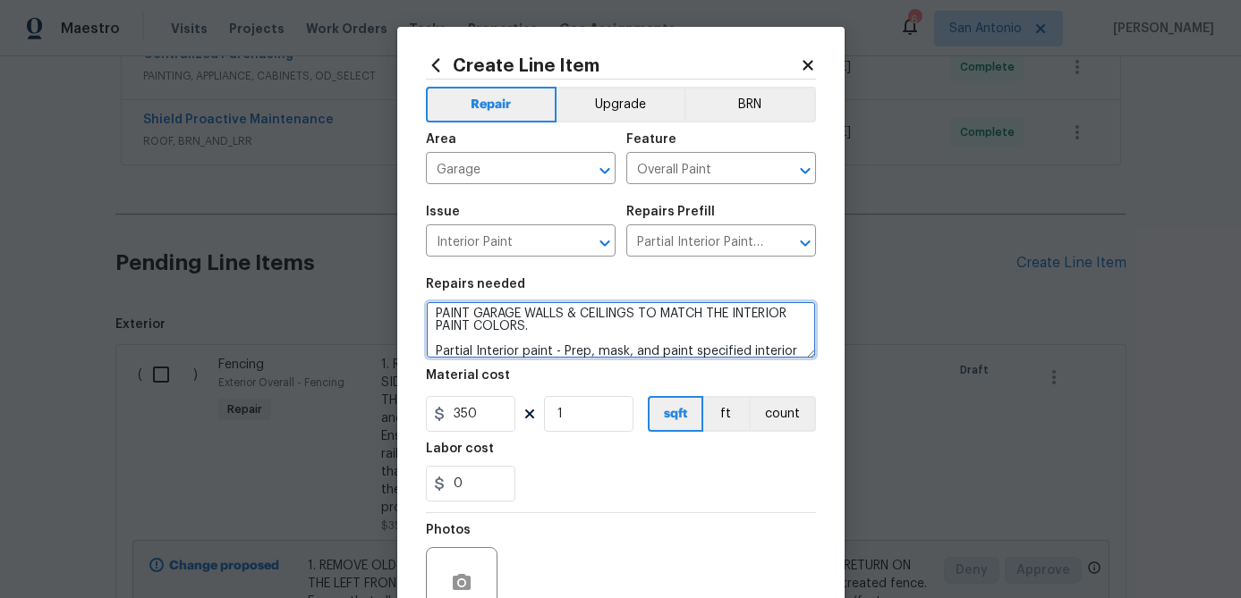
scroll to position [173, 0]
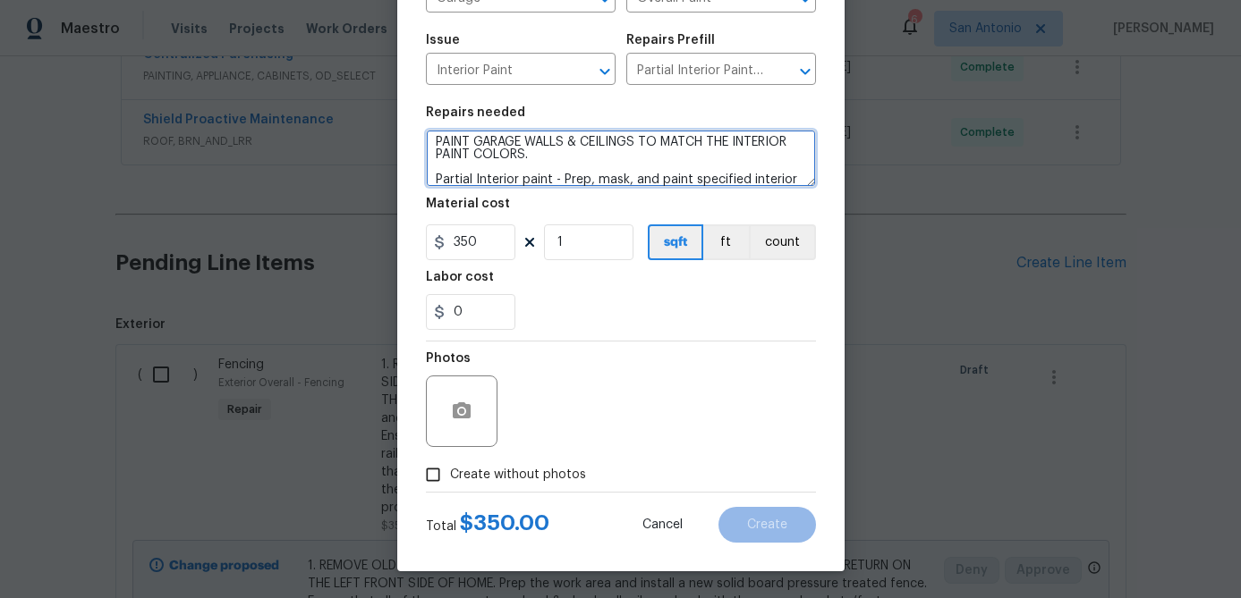
type textarea "PAINT GARAGE WALLS & CEILINGS TO MATCH THE INTERIOR PAINT COLORS. Partial Inter…"
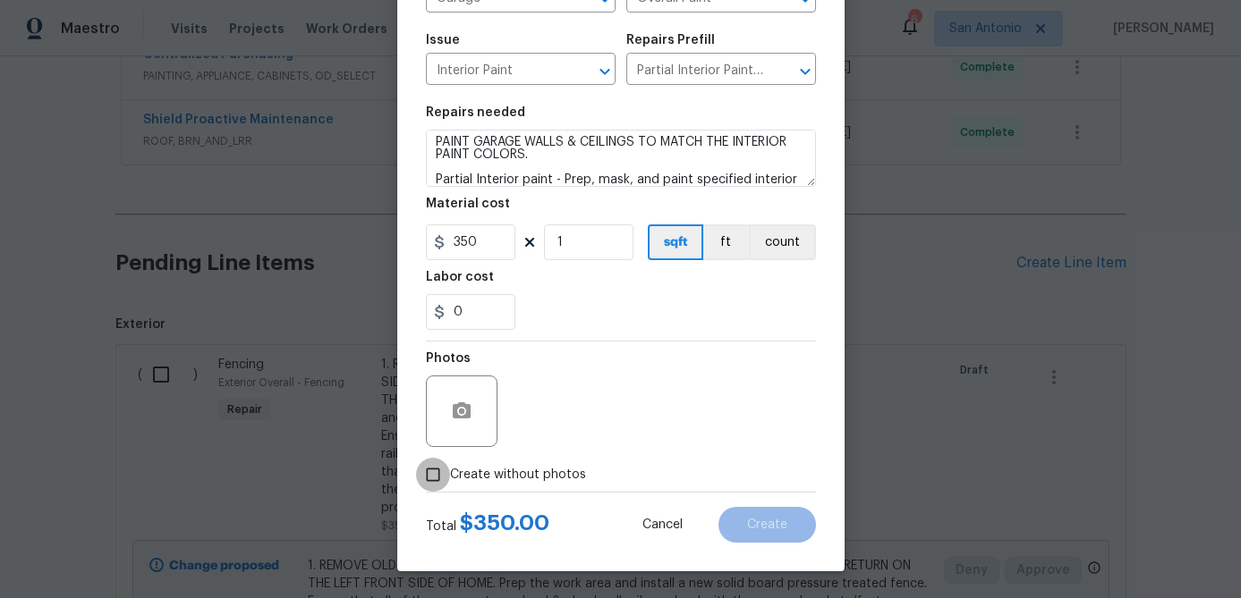
click at [430, 466] on input "Create without photos" at bounding box center [433, 475] width 34 height 34
checkbox input "true"
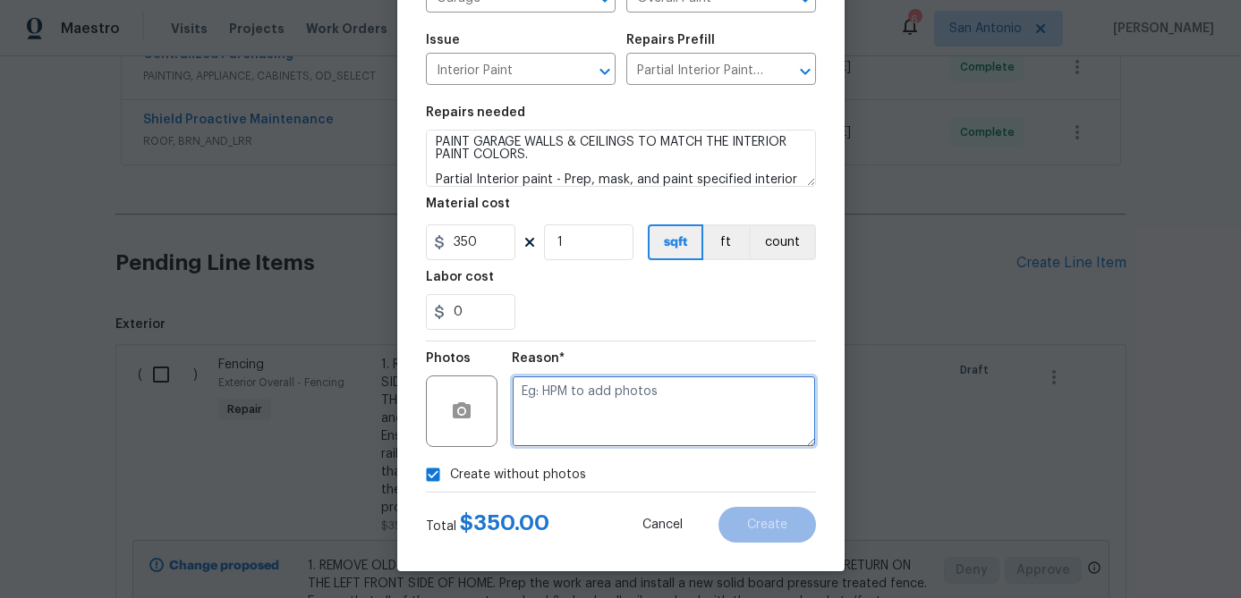
click at [533, 424] on textarea at bounding box center [664, 412] width 304 height 72
type textarea "."
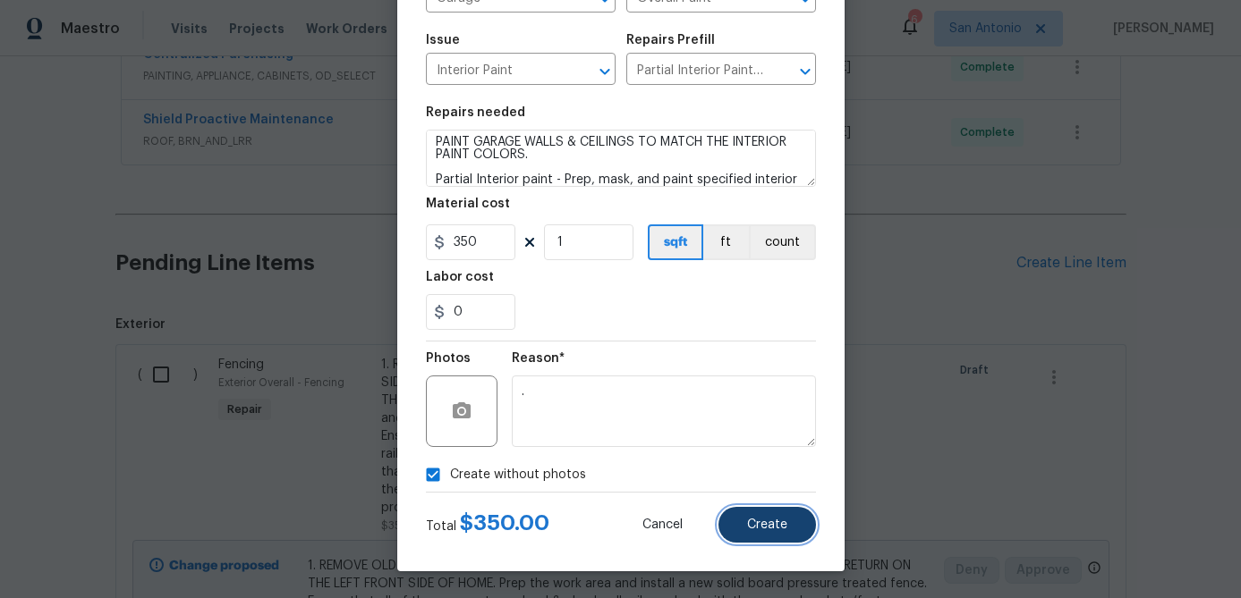
click at [776, 523] on span "Create" at bounding box center [767, 525] width 40 height 13
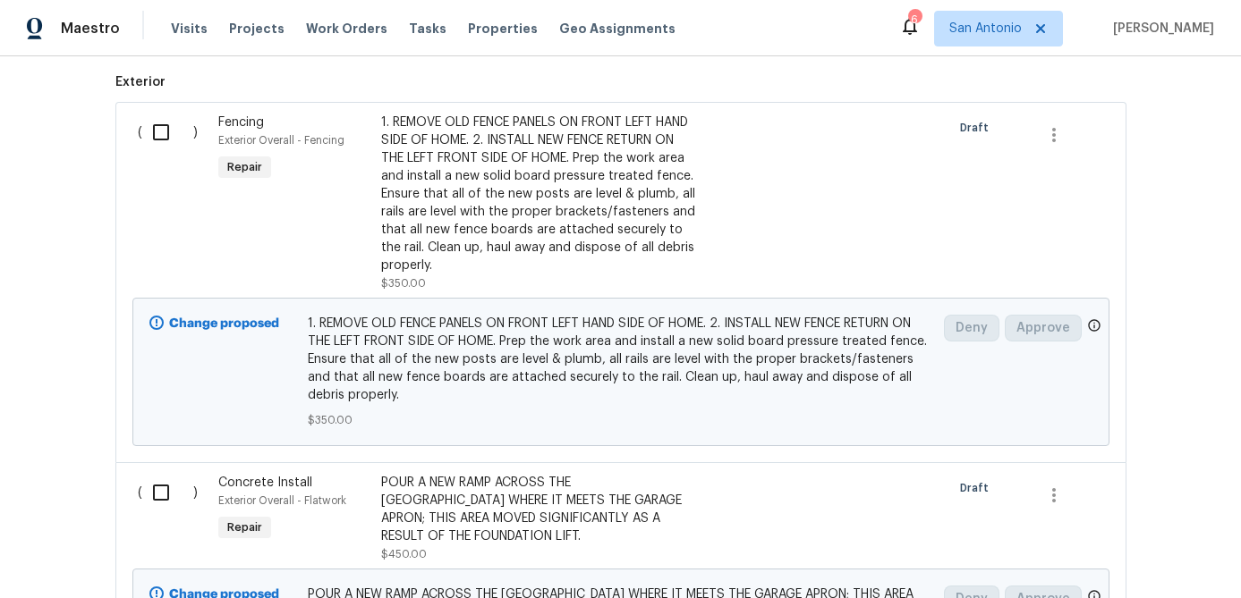
scroll to position [1117, 0]
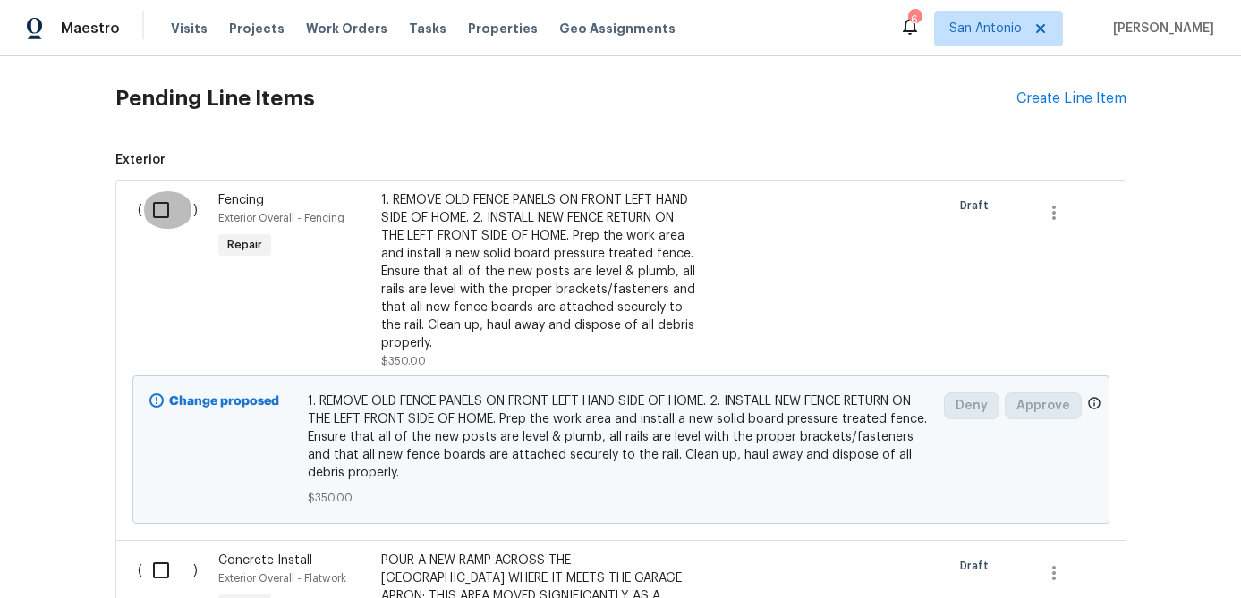
click at [171, 211] on input "checkbox" at bounding box center [167, 210] width 51 height 38
checkbox input "true"
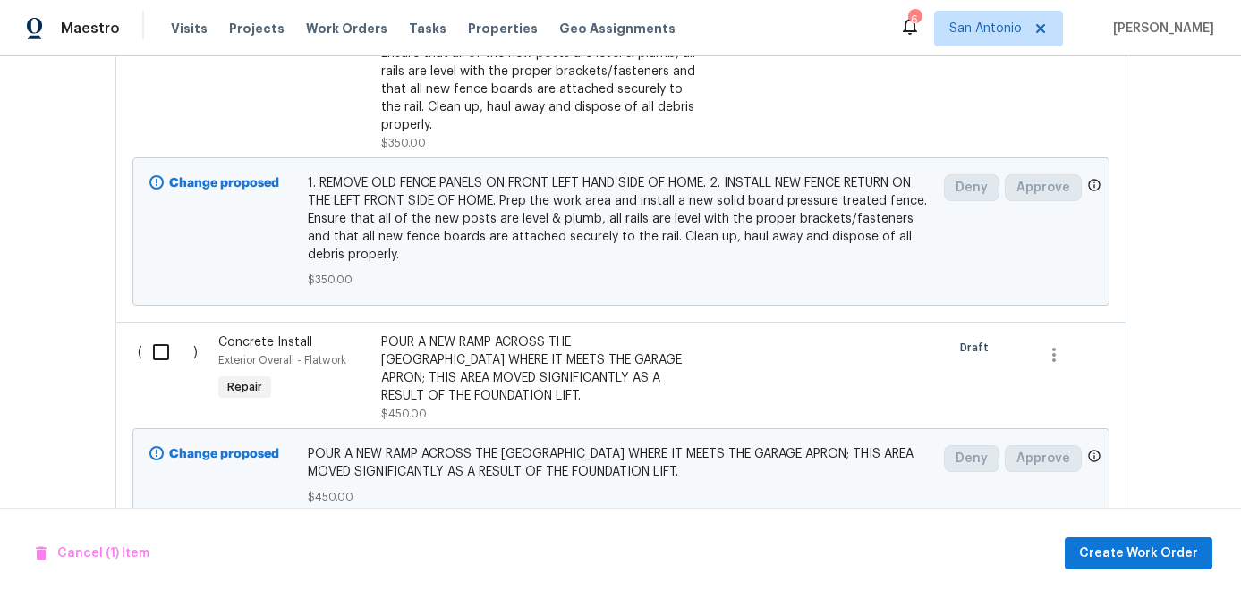
scroll to position [1449, 0]
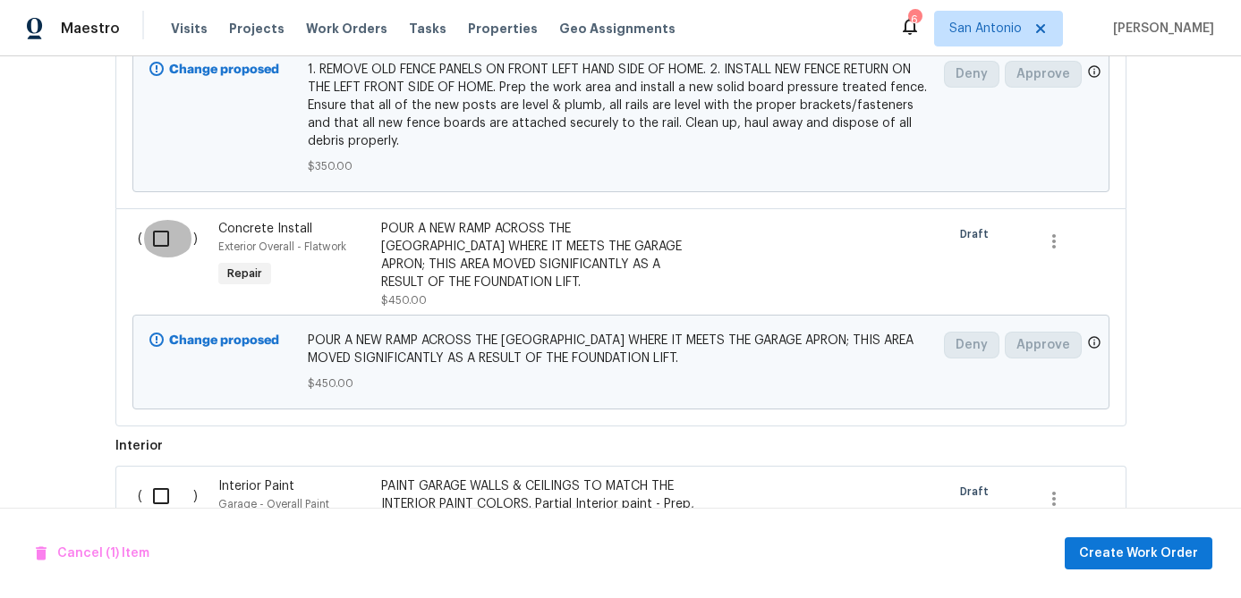
click at [167, 247] on input "checkbox" at bounding box center [167, 239] width 51 height 38
checkbox input "true"
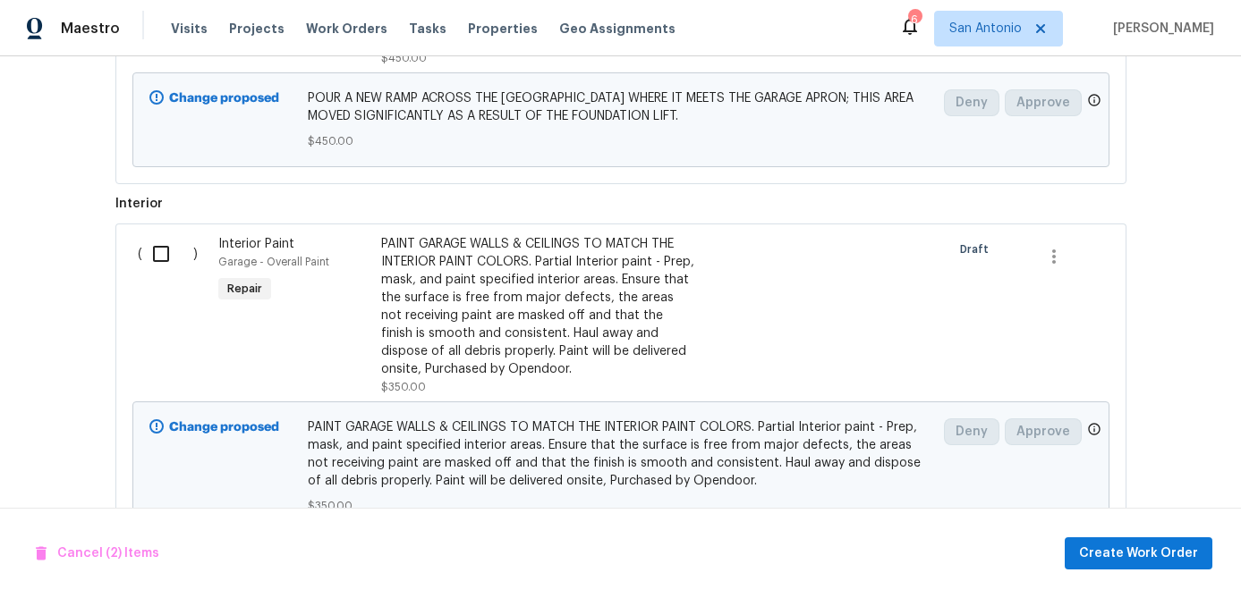
scroll to position [1727, 0]
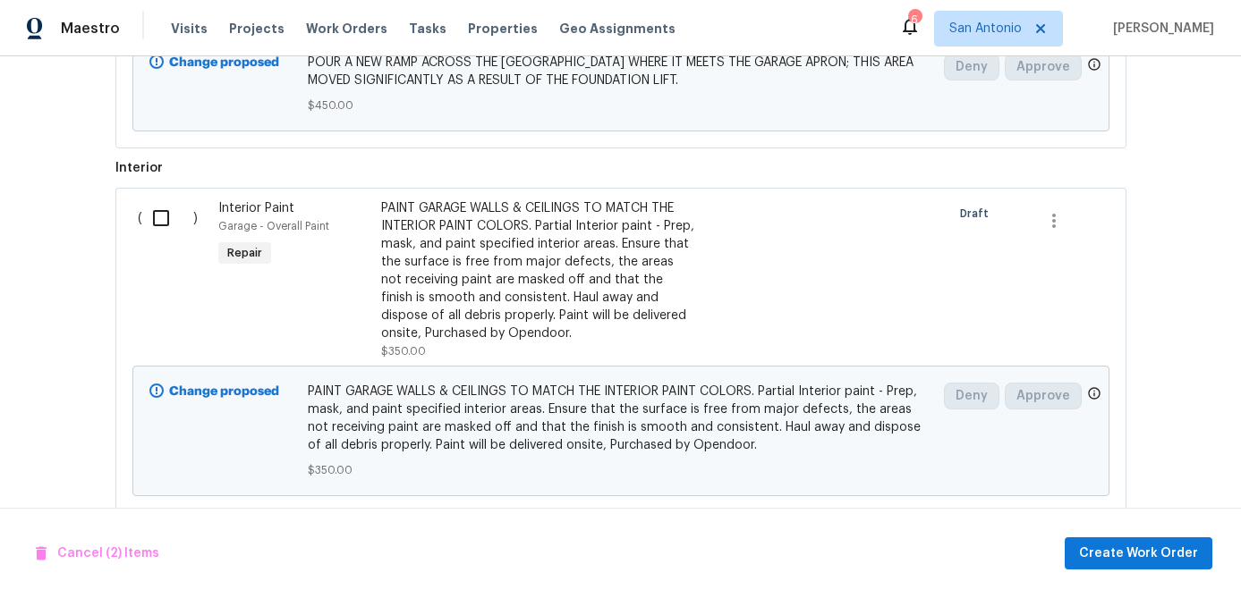
click at [166, 228] on input "checkbox" at bounding box center [167, 218] width 51 height 38
checkbox input "true"
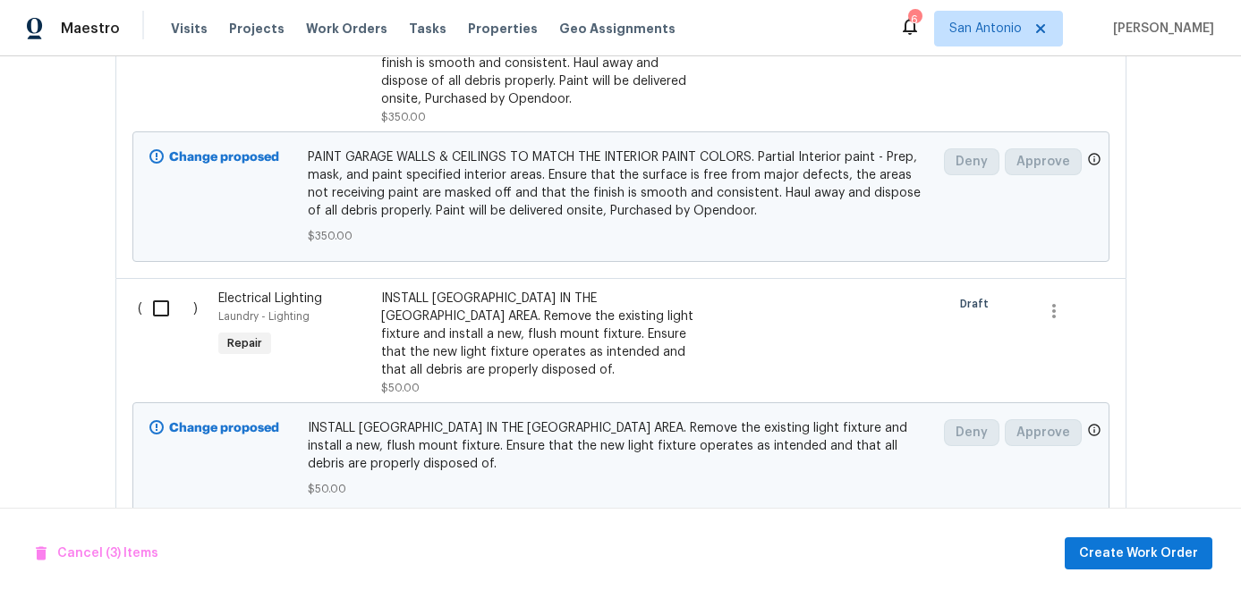
scroll to position [2019, 0]
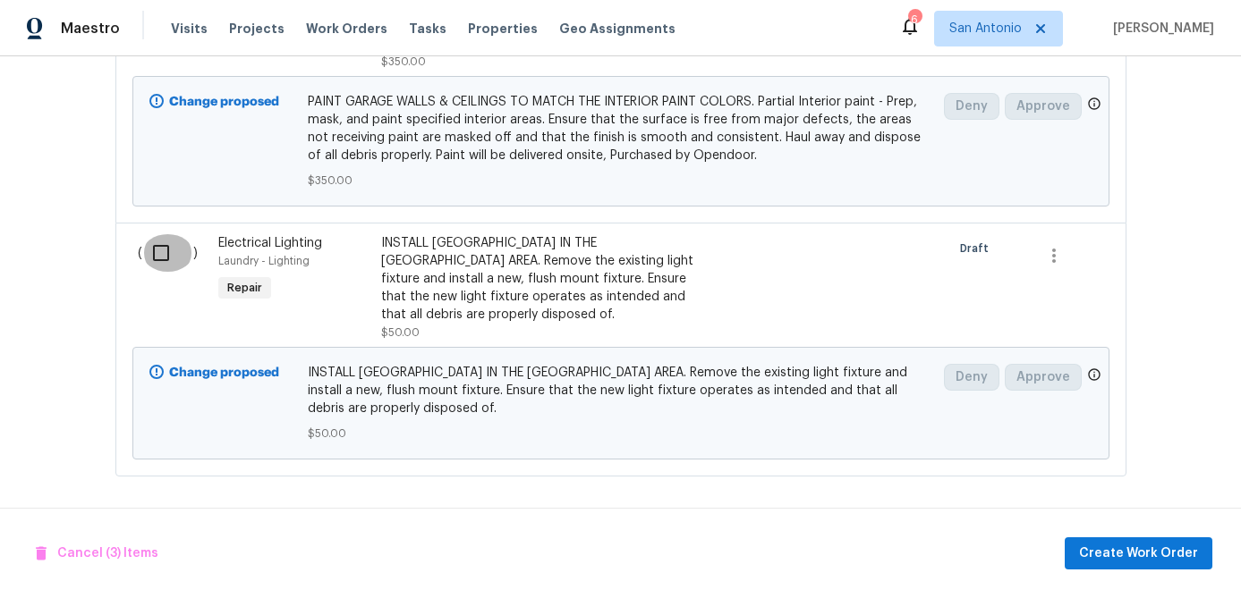
click at [159, 253] on input "checkbox" at bounding box center [167, 253] width 51 height 38
checkbox input "true"
click at [1103, 554] on span "Create Work Order" at bounding box center [1138, 554] width 119 height 22
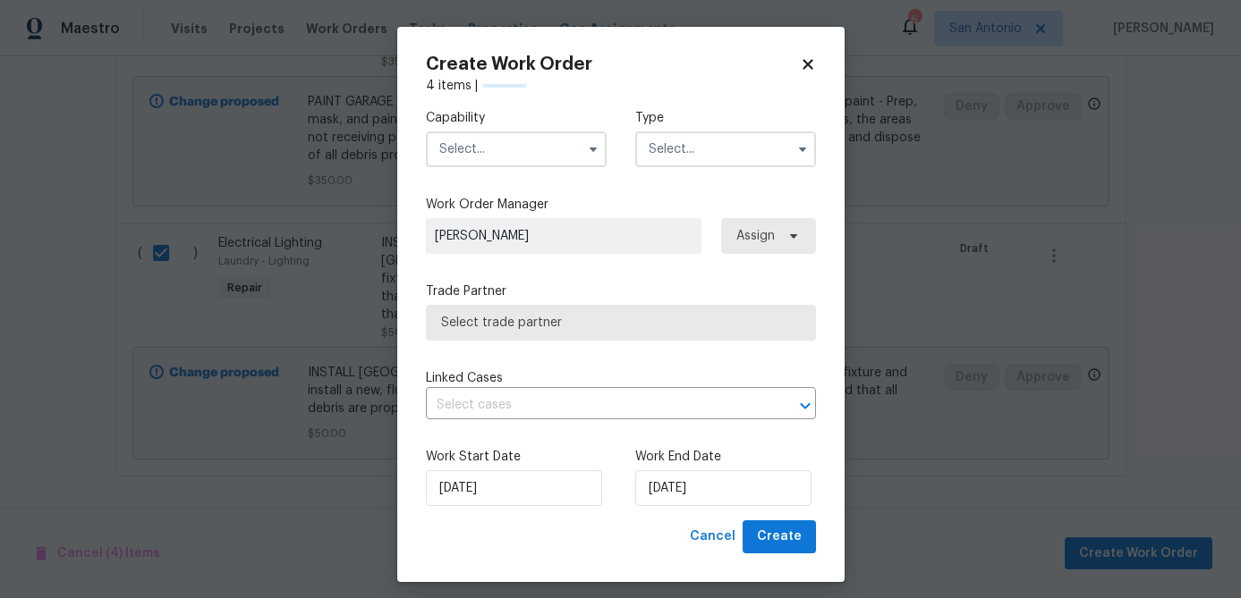
checkbox input "false"
click at [508, 147] on input "text" at bounding box center [516, 149] width 181 height 36
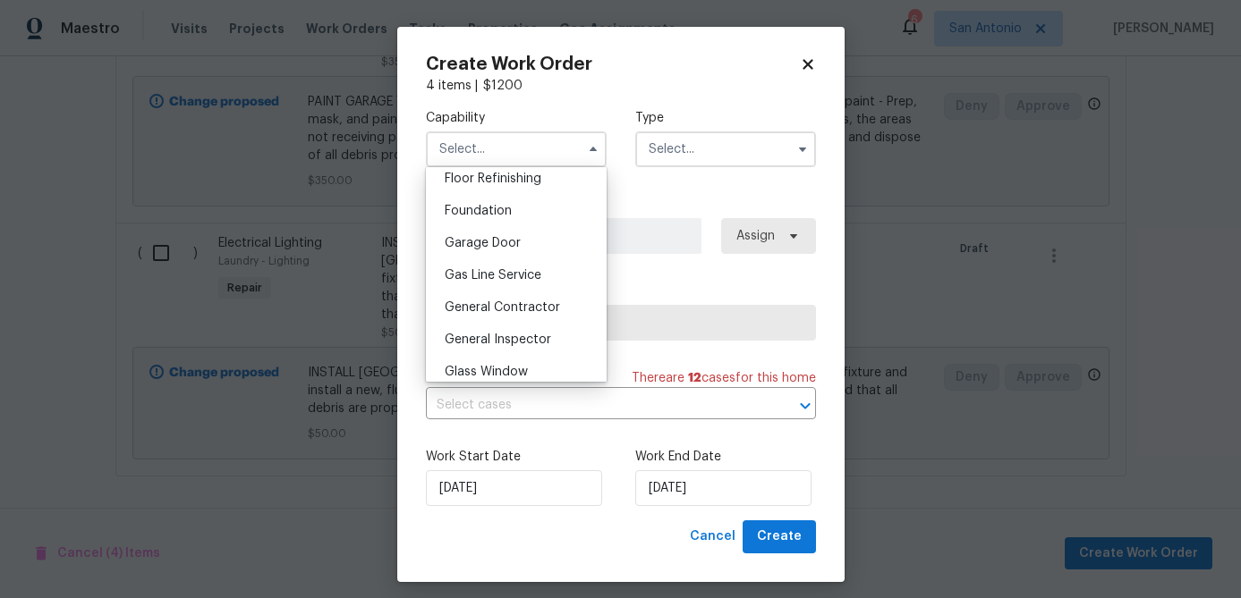
scroll to position [745, 0]
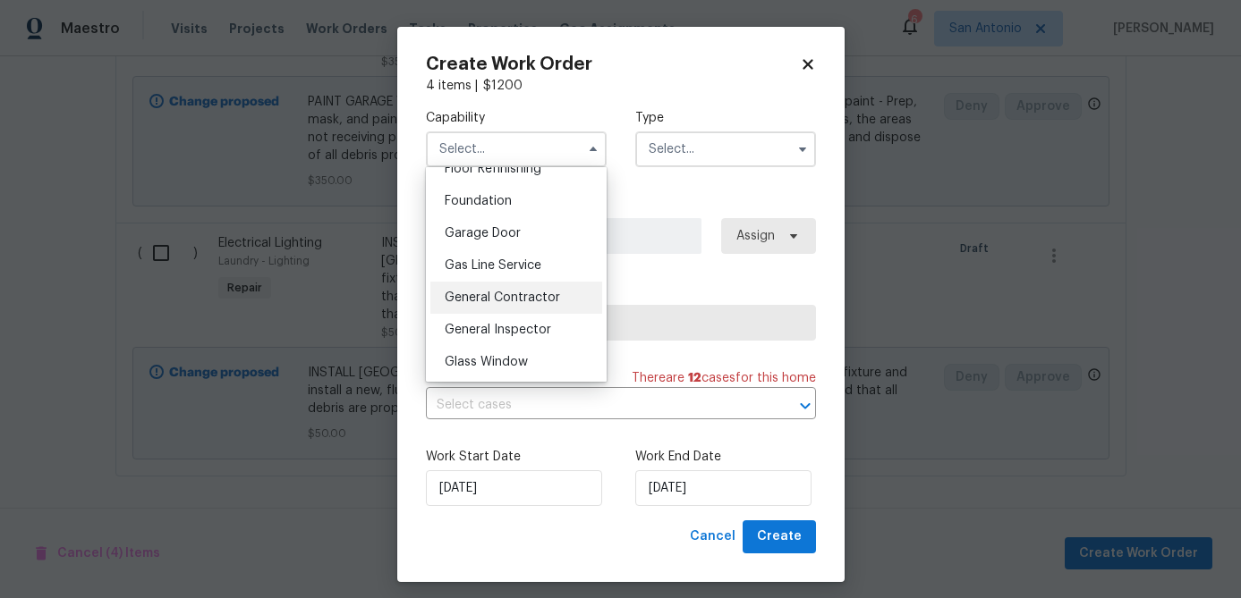
click at [494, 298] on span "General Contractor" at bounding box center [502, 298] width 115 height 13
type input "General Contractor"
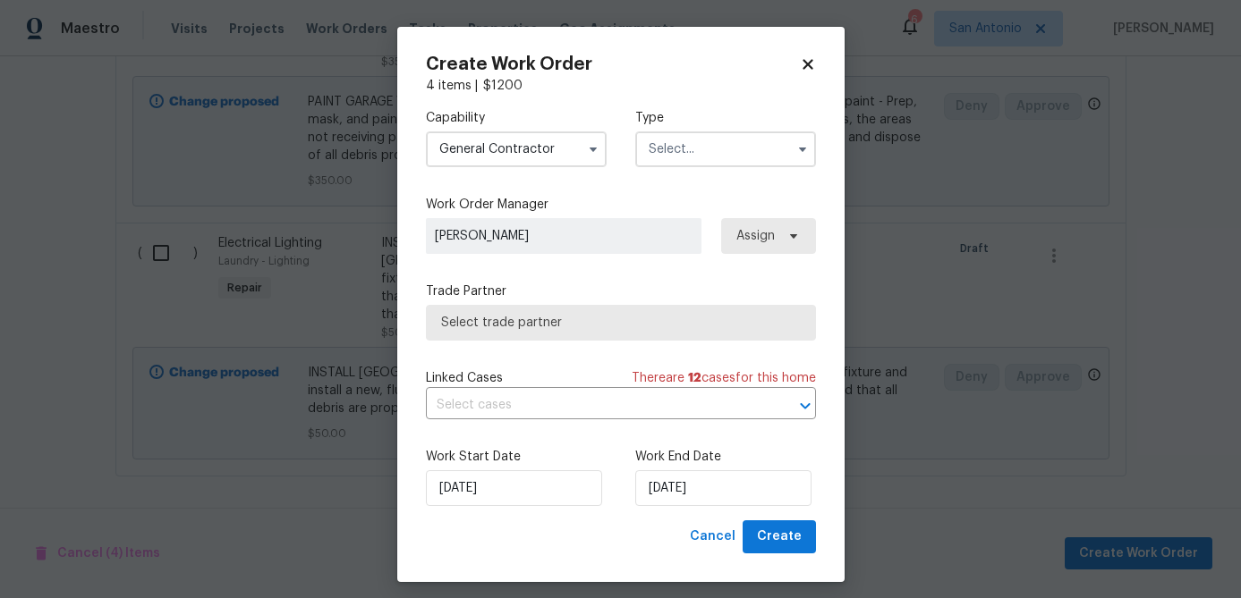
click at [704, 154] on input "text" at bounding box center [725, 149] width 181 height 36
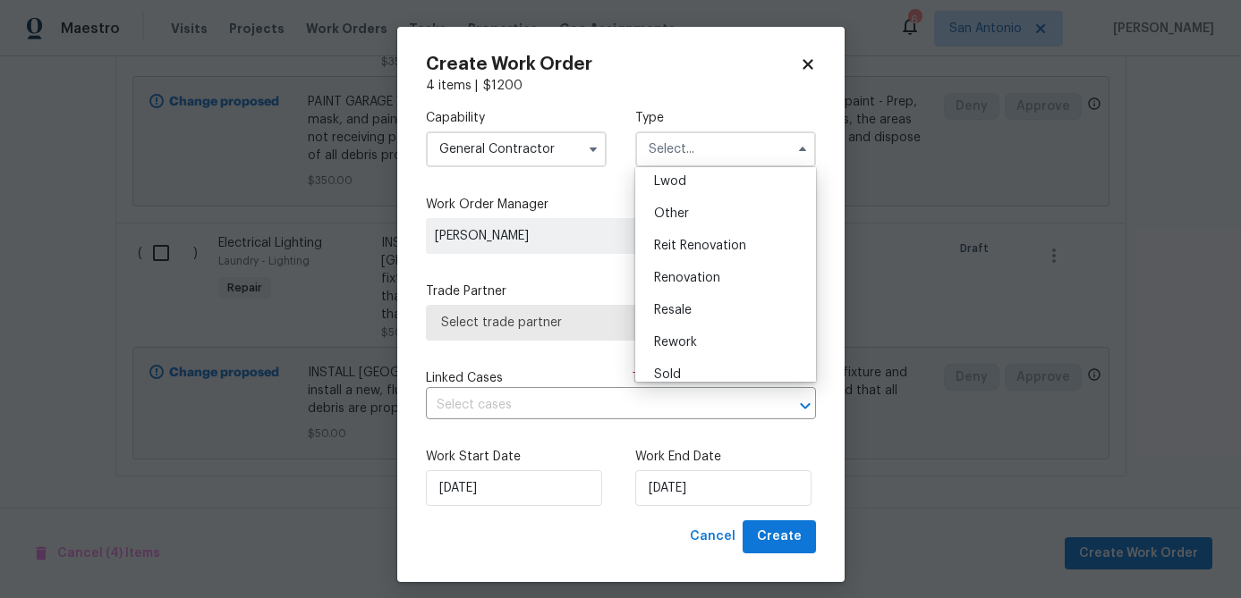
scroll to position [213, 0]
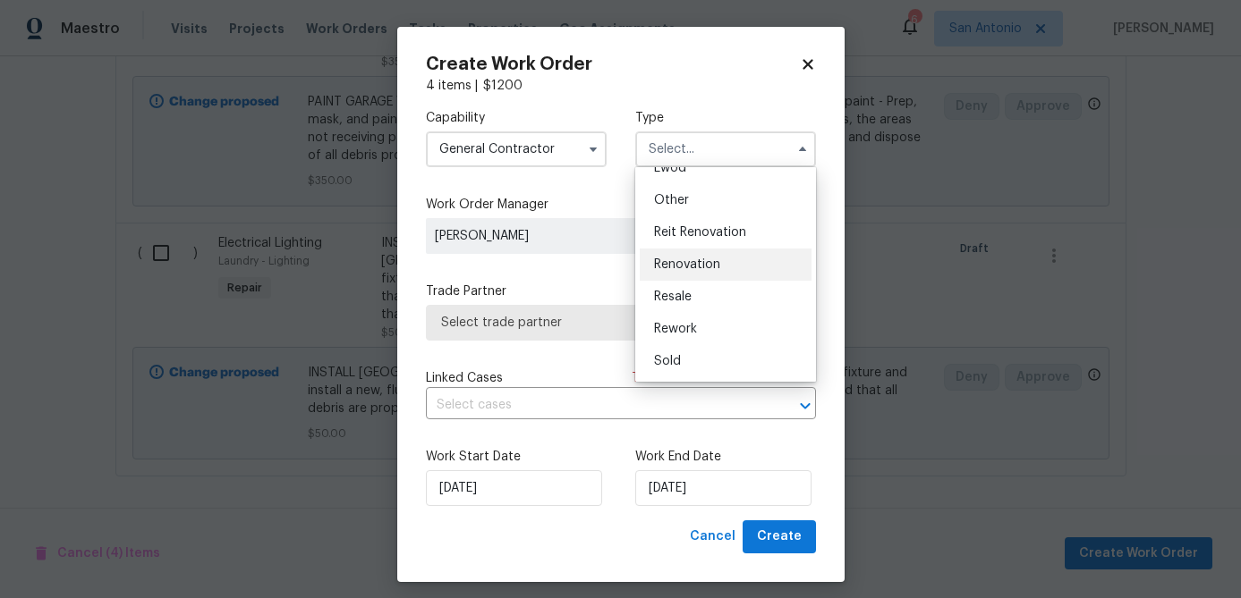
click at [685, 265] on span "Renovation" at bounding box center [687, 265] width 66 height 13
type input "Renovation"
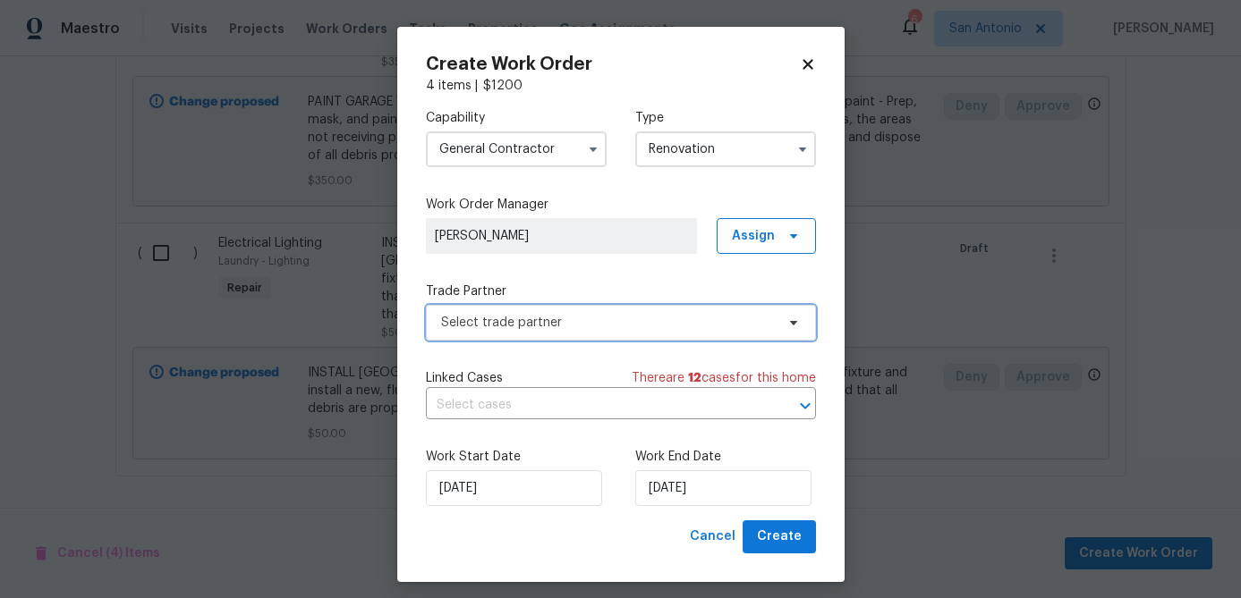
click at [561, 322] on span "Select trade partner" at bounding box center [608, 323] width 334 height 18
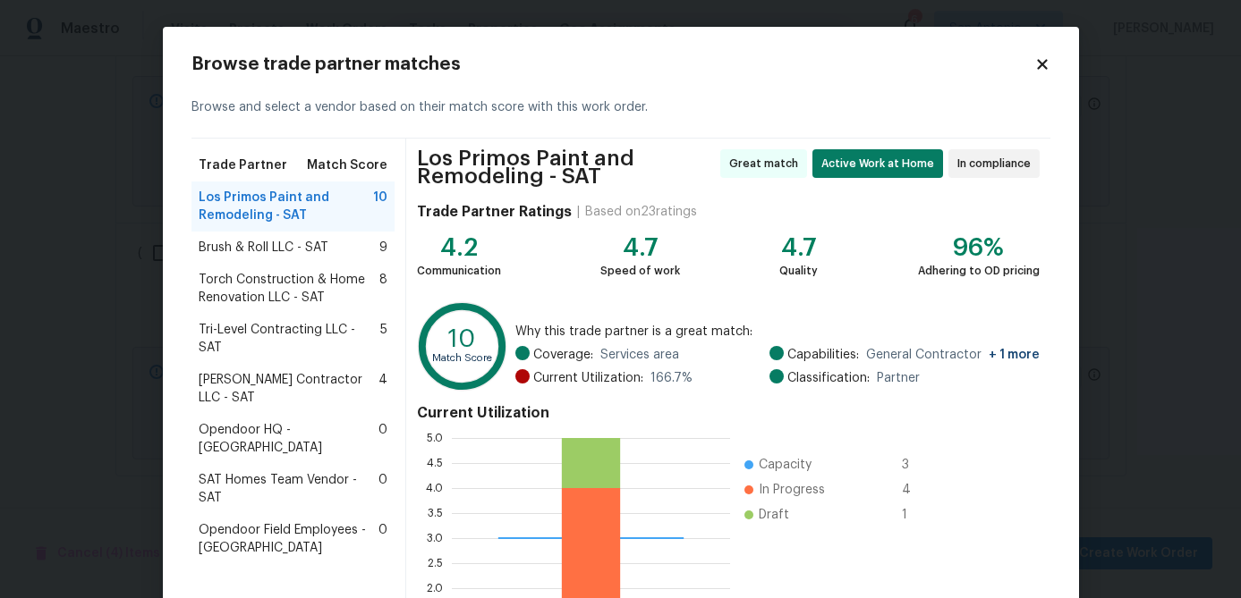
scroll to position [198, 0]
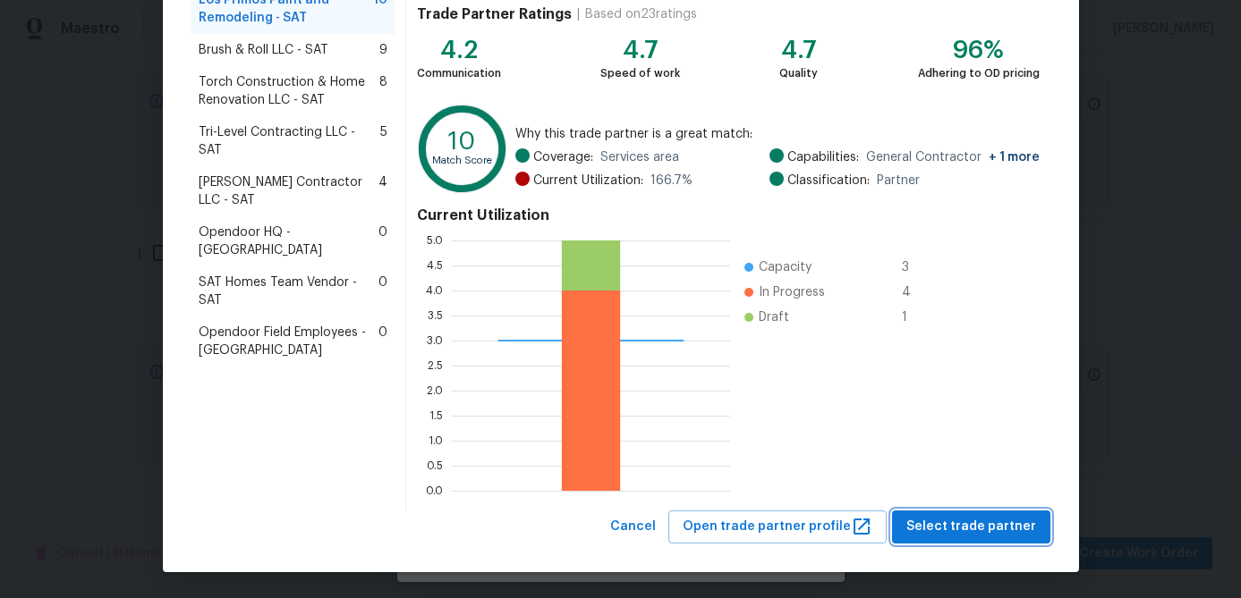
click at [977, 523] on span "Select trade partner" at bounding box center [971, 527] width 130 height 22
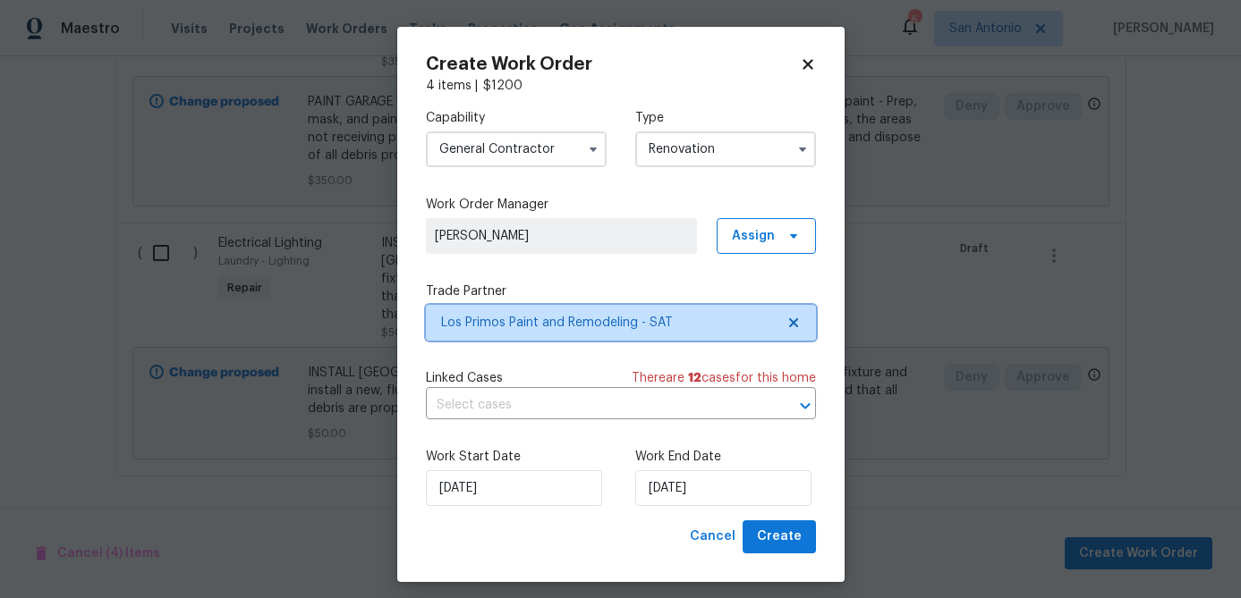
scroll to position [0, 0]
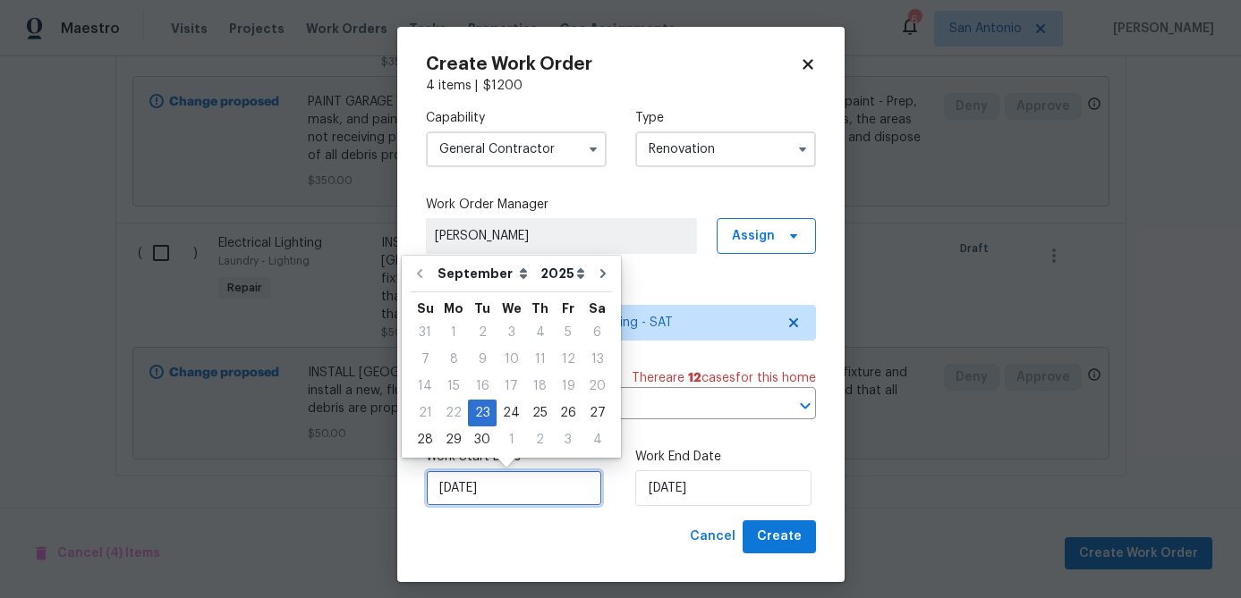
click at [528, 494] on input "[DATE]" at bounding box center [514, 488] width 176 height 36
click at [479, 416] on div "23" at bounding box center [482, 413] width 29 height 25
click at [736, 487] on input "[DATE]" at bounding box center [723, 488] width 176 height 36
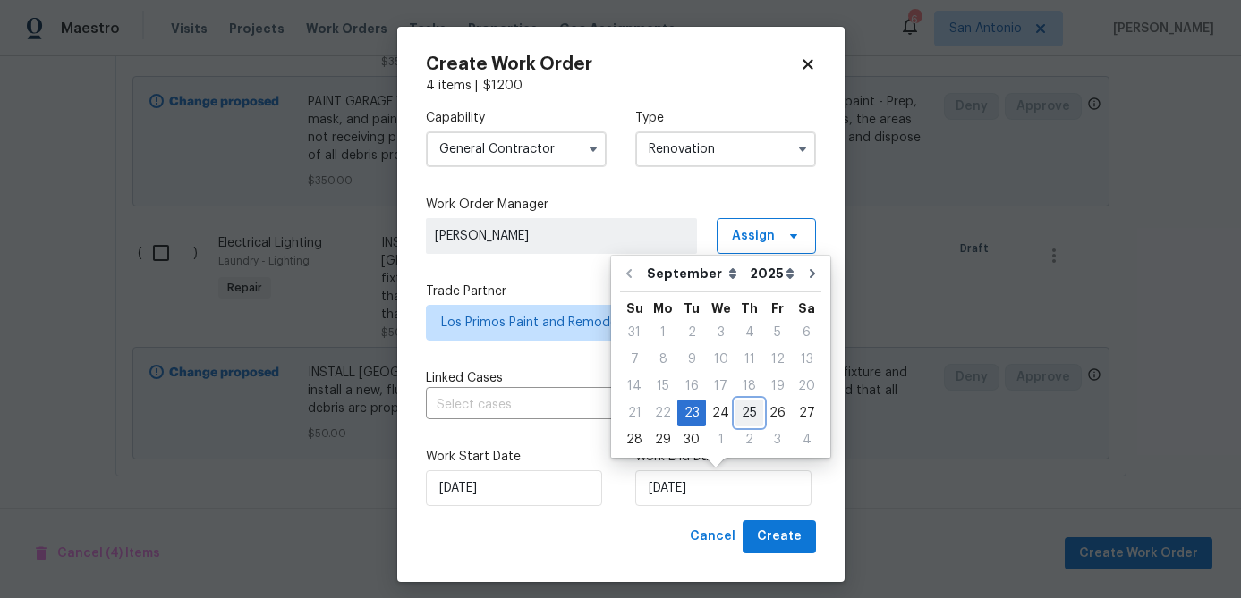
click at [744, 420] on div "25" at bounding box center [749, 413] width 28 height 25
type input "[DATE]"
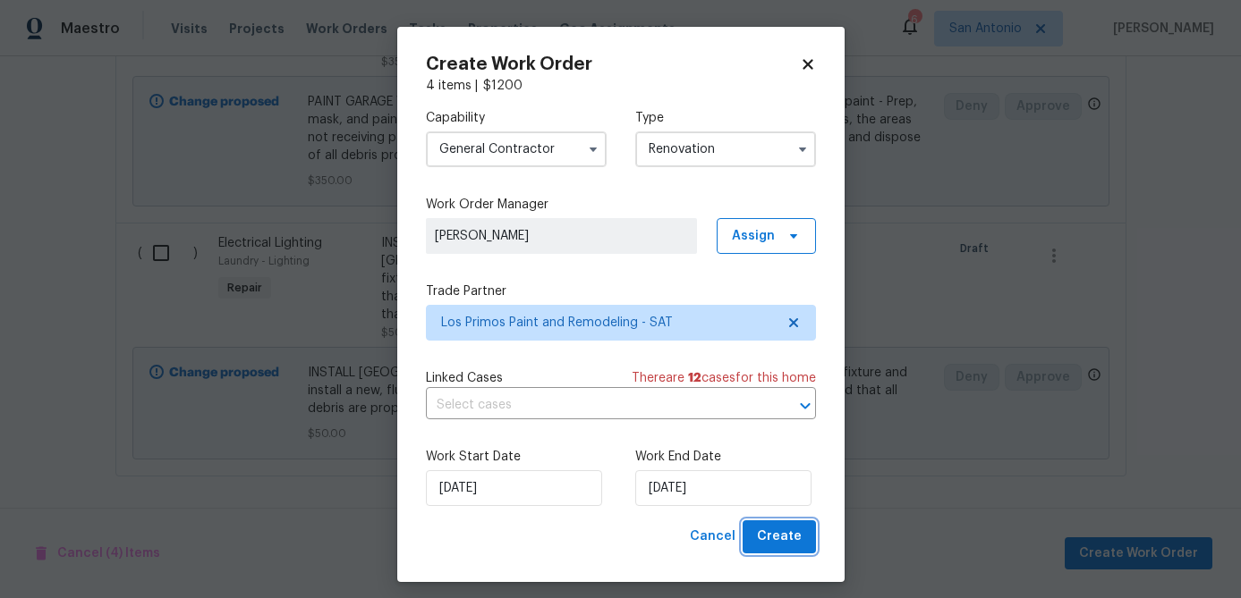
click at [775, 539] on span "Create" at bounding box center [779, 537] width 45 height 22
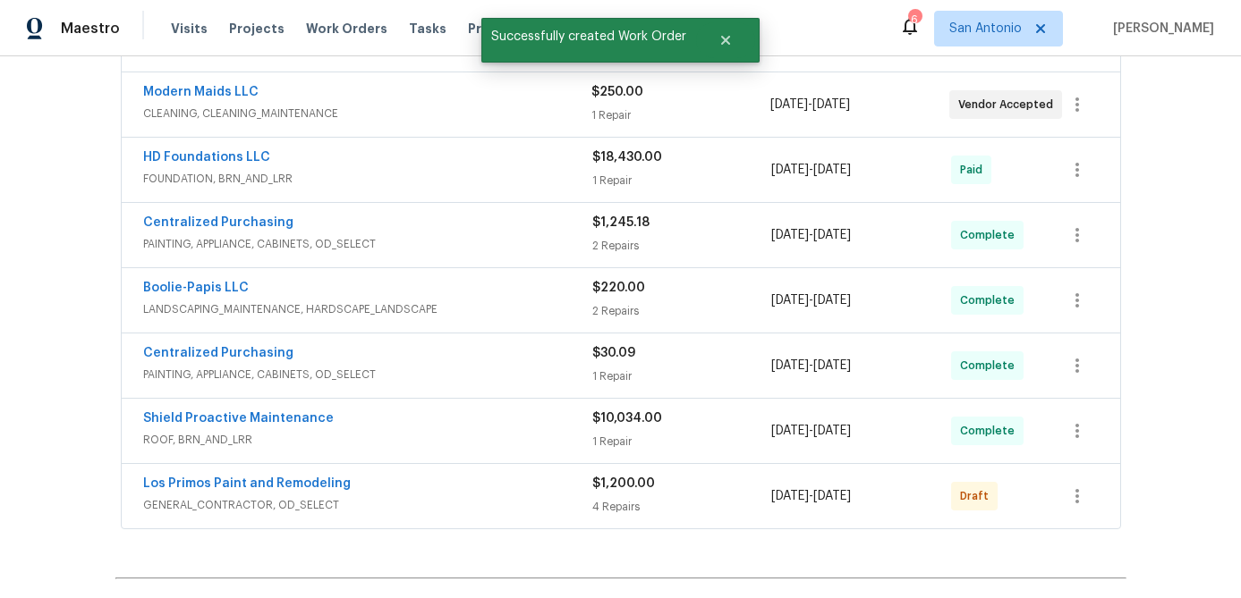
scroll to position [649, 0]
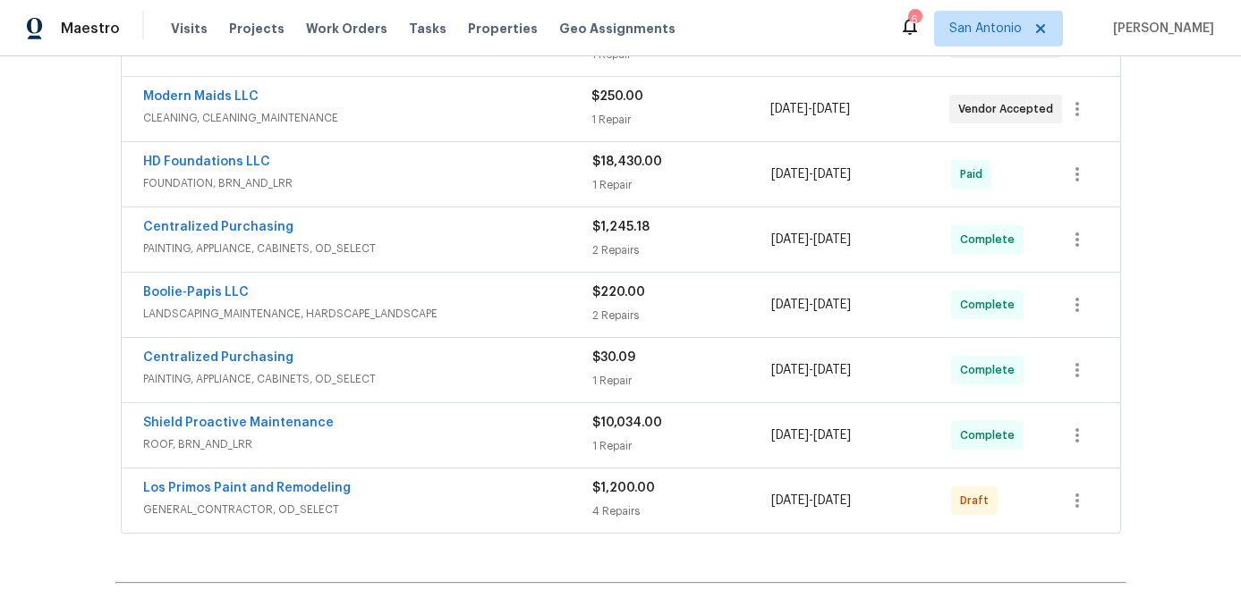
click at [512, 504] on span "GENERAL_CONTRACTOR, OD_SELECT" at bounding box center [367, 510] width 449 height 18
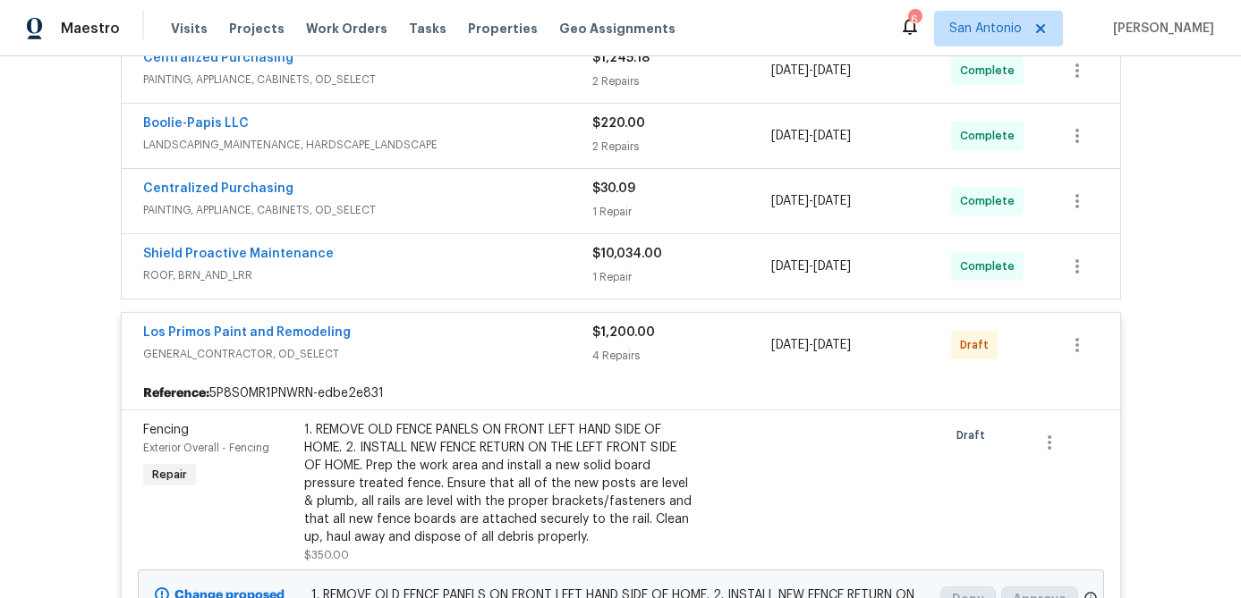
scroll to position [928, 0]
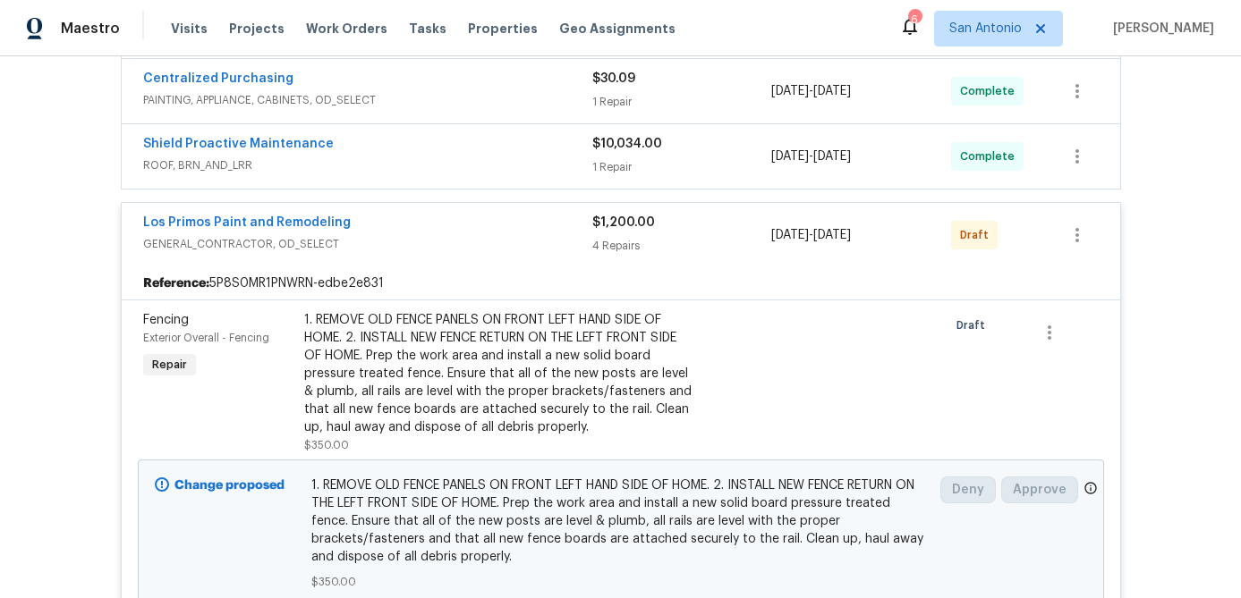
click at [461, 227] on div "Los Primos Paint and Remodeling" at bounding box center [367, 224] width 449 height 21
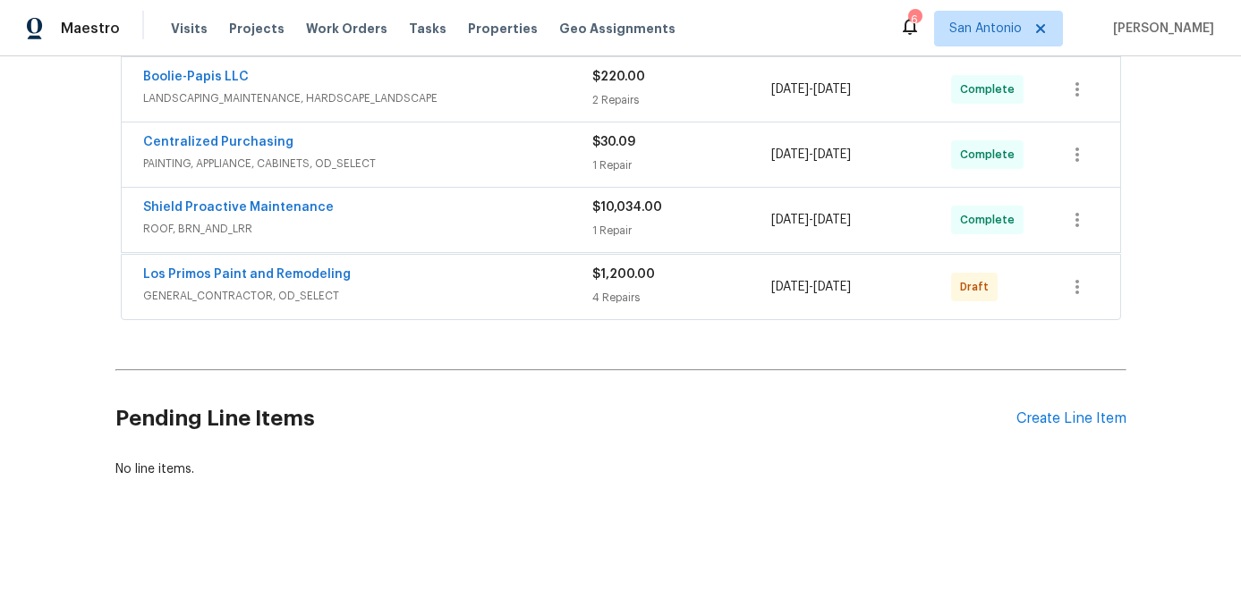
scroll to position [864, 0]
click at [1080, 286] on icon "button" at bounding box center [1076, 285] width 21 height 21
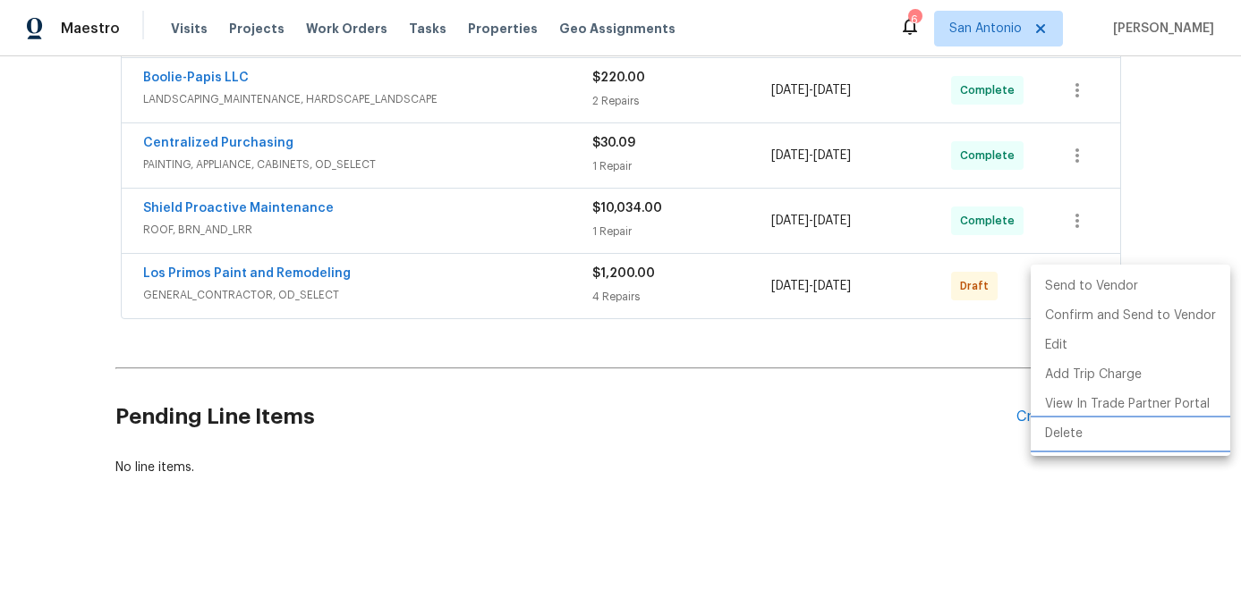
click at [1056, 439] on li "Delete" at bounding box center [1129, 435] width 199 height 30
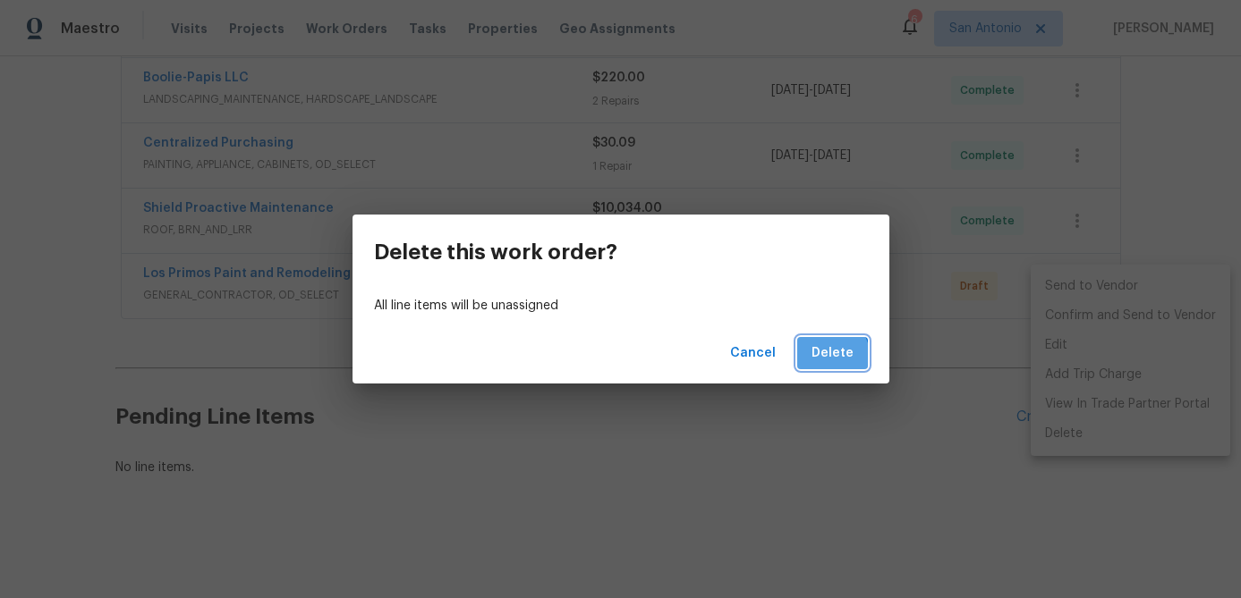
click at [831, 356] on span "Delete" at bounding box center [832, 354] width 42 height 22
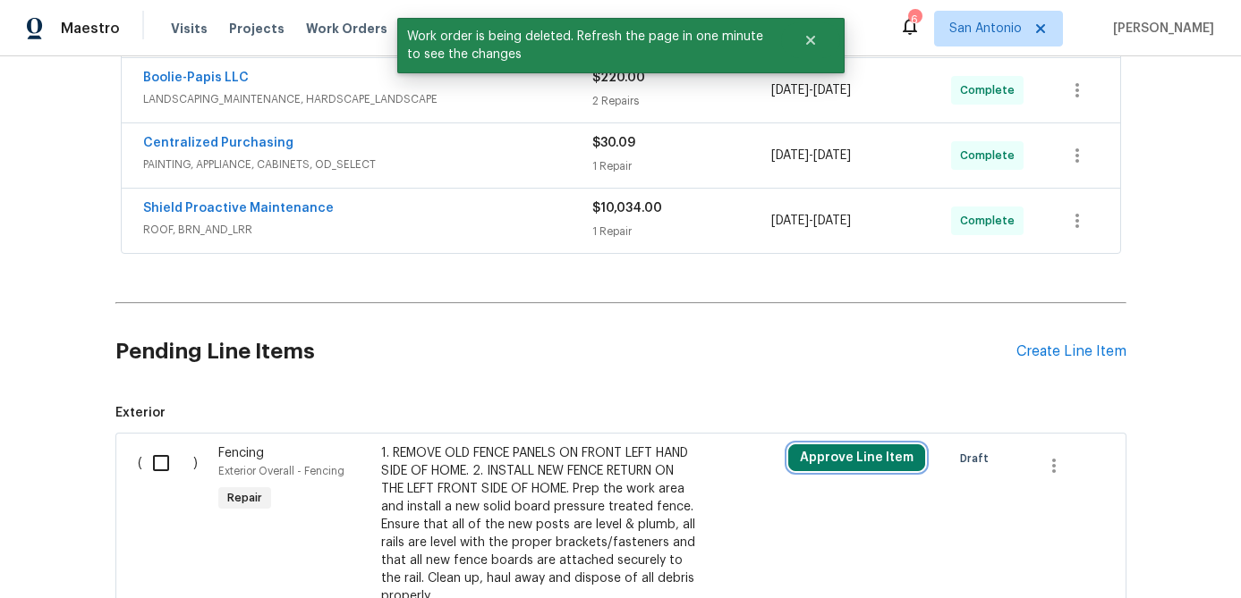
click at [832, 458] on button "Approve Line Item" at bounding box center [856, 458] width 137 height 27
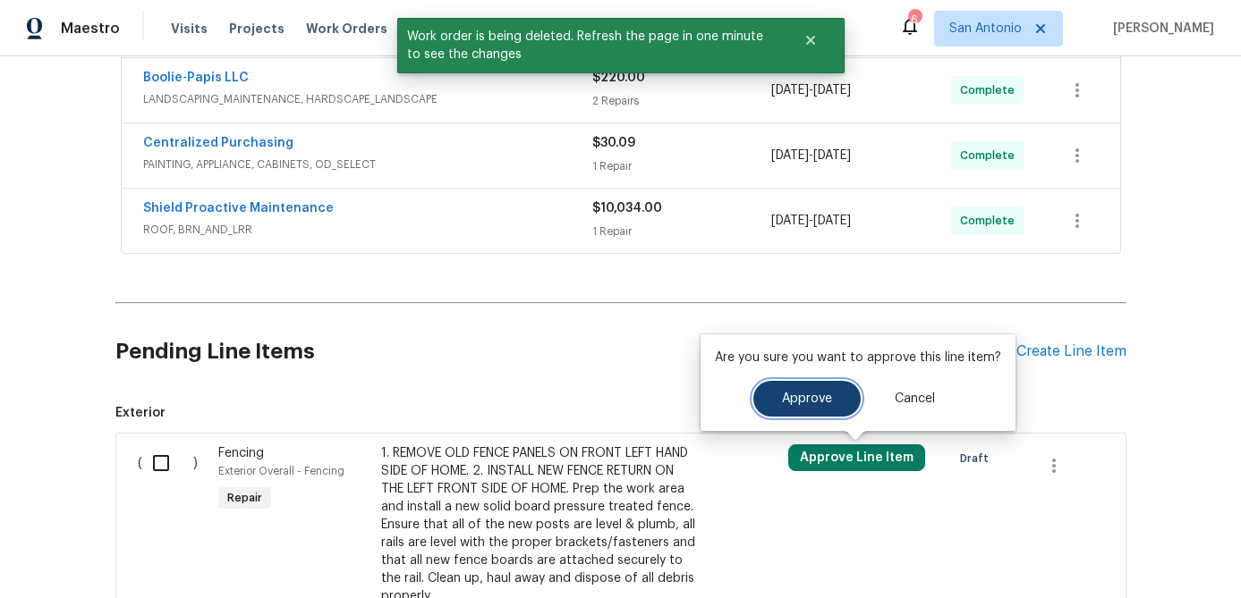
click at [787, 400] on span "Approve" at bounding box center [807, 399] width 50 height 13
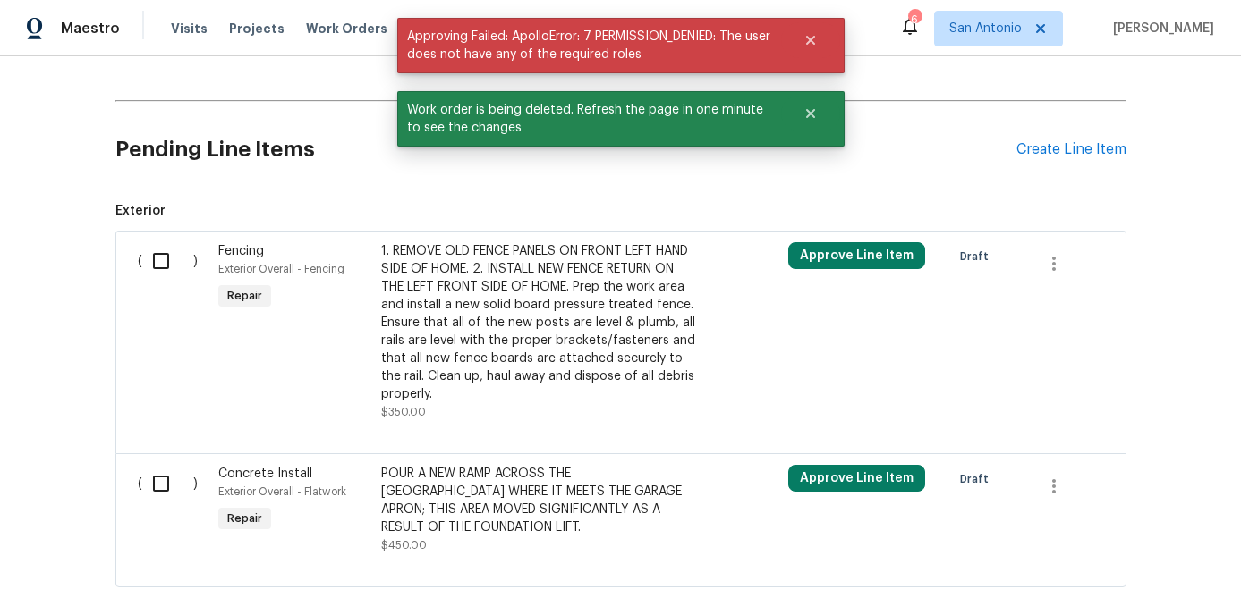
scroll to position [1075, 0]
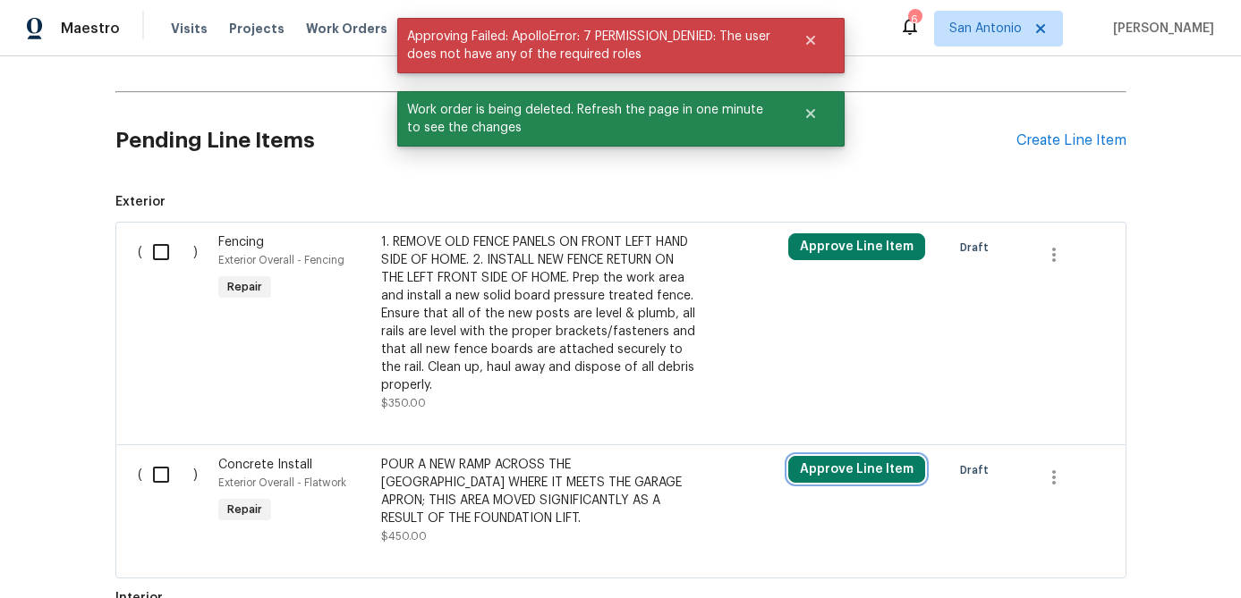
click at [817, 467] on button "Approve Line Item" at bounding box center [856, 469] width 137 height 27
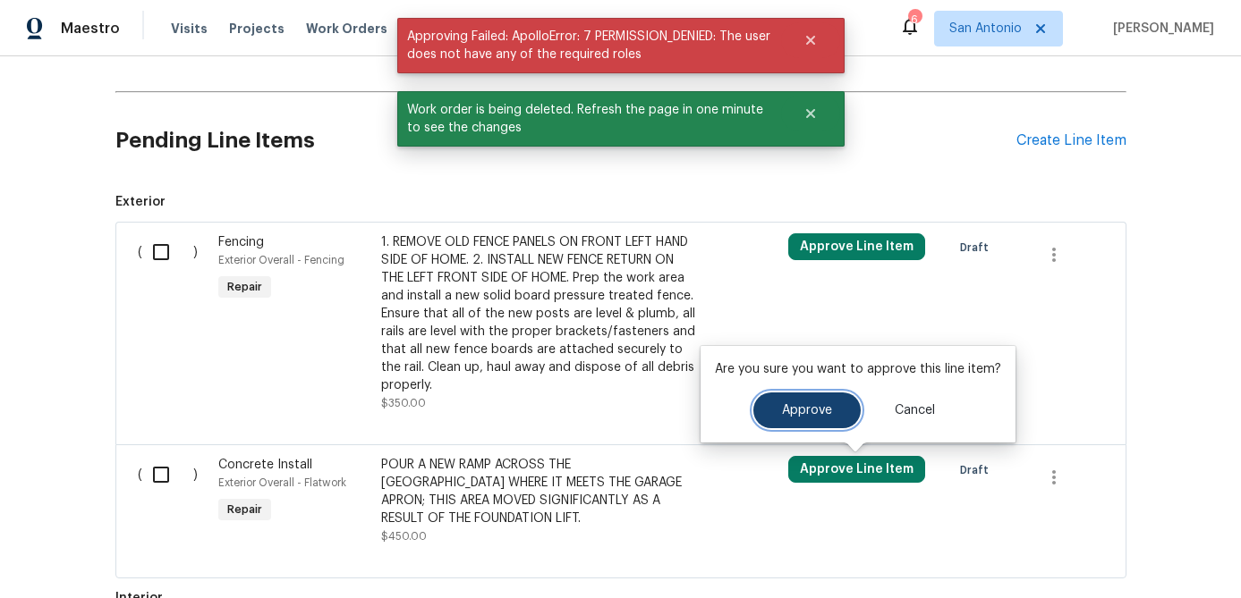
click at [794, 412] on span "Approve" at bounding box center [807, 410] width 50 height 13
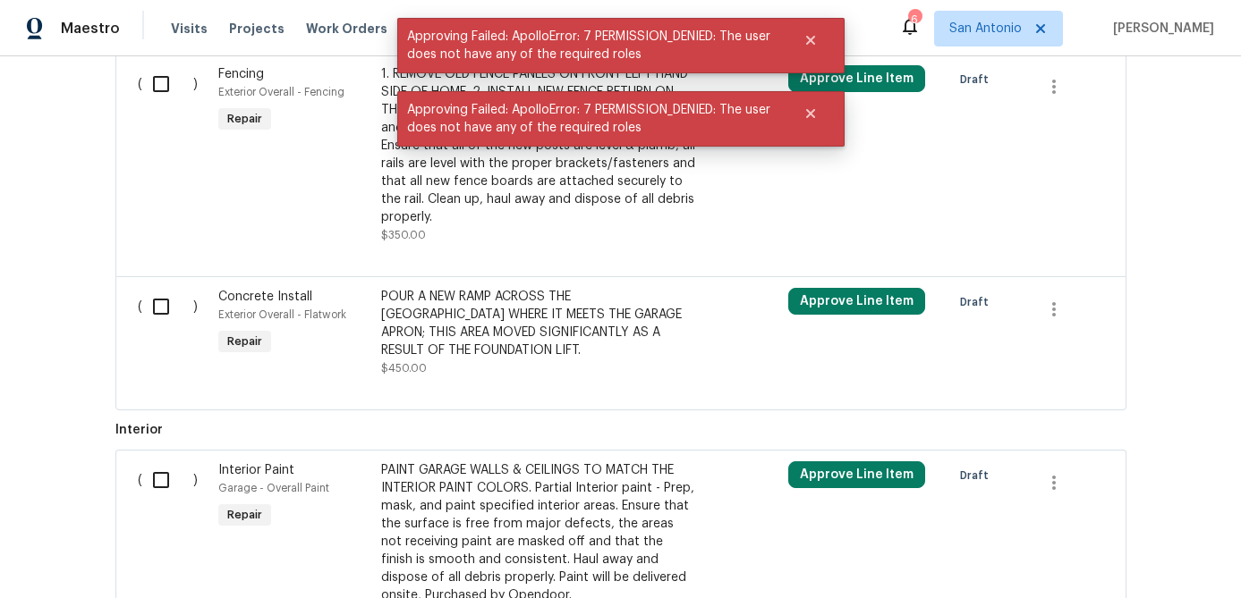
scroll to position [1358, 0]
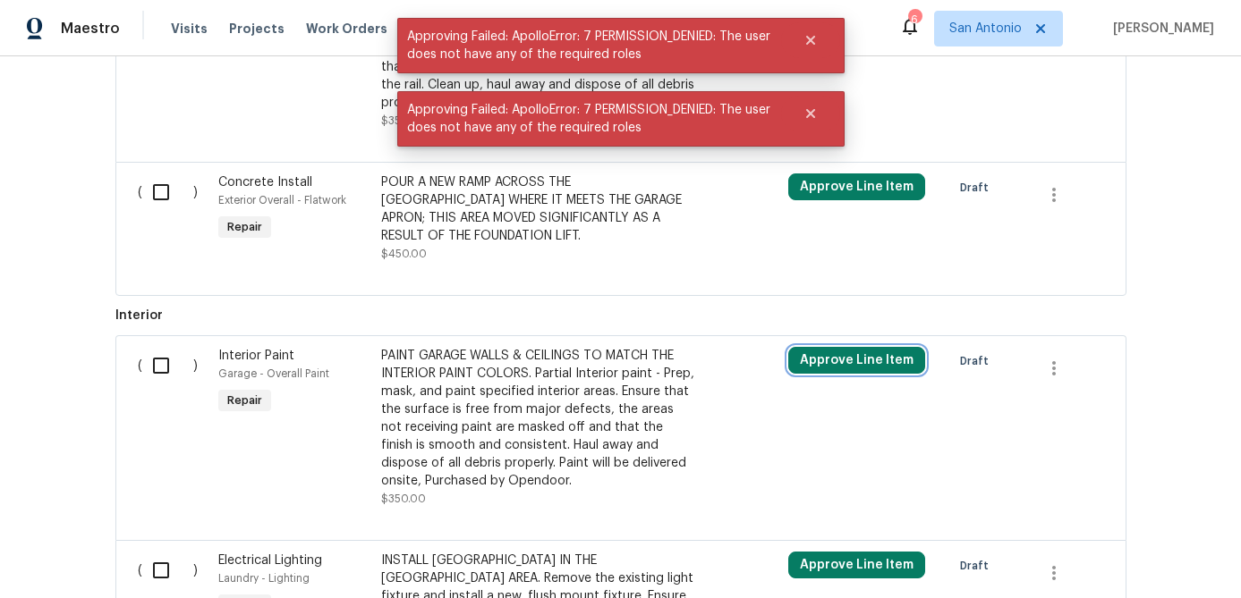
click at [824, 352] on button "Approve Line Item" at bounding box center [856, 360] width 137 height 27
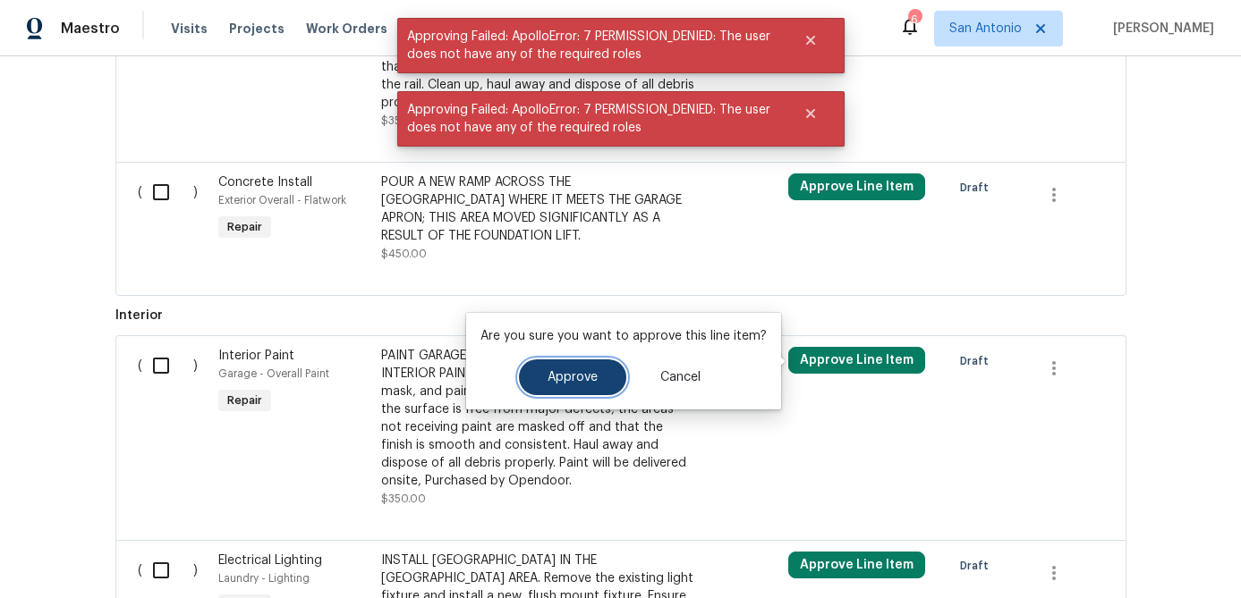
click at [580, 379] on span "Approve" at bounding box center [572, 377] width 50 height 13
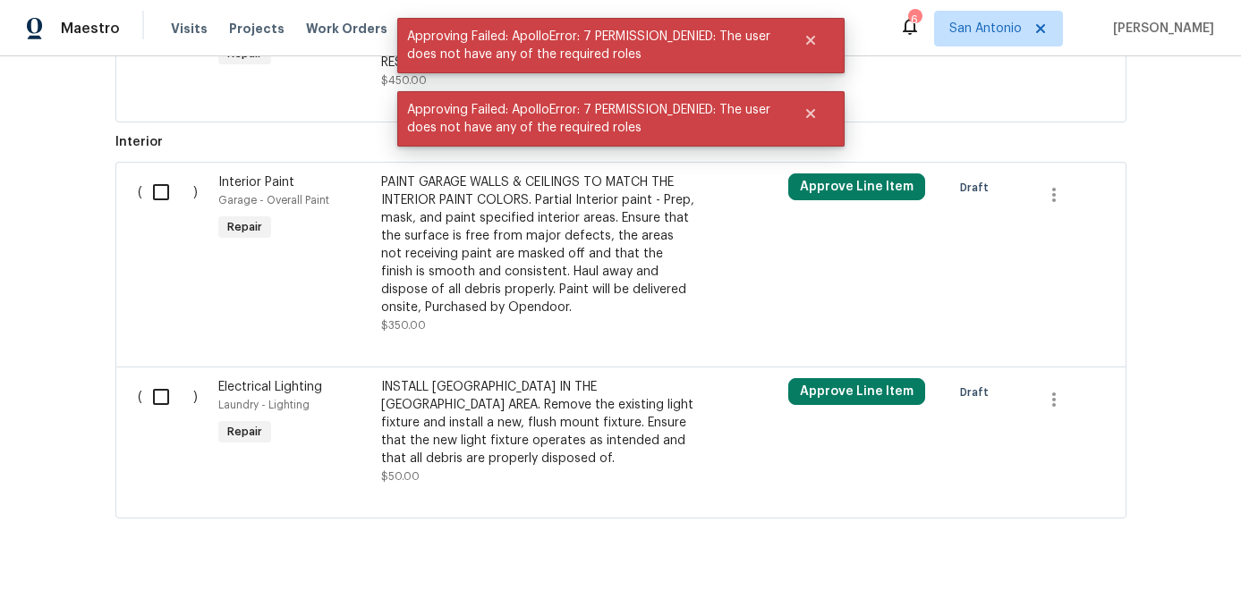
scroll to position [1539, 0]
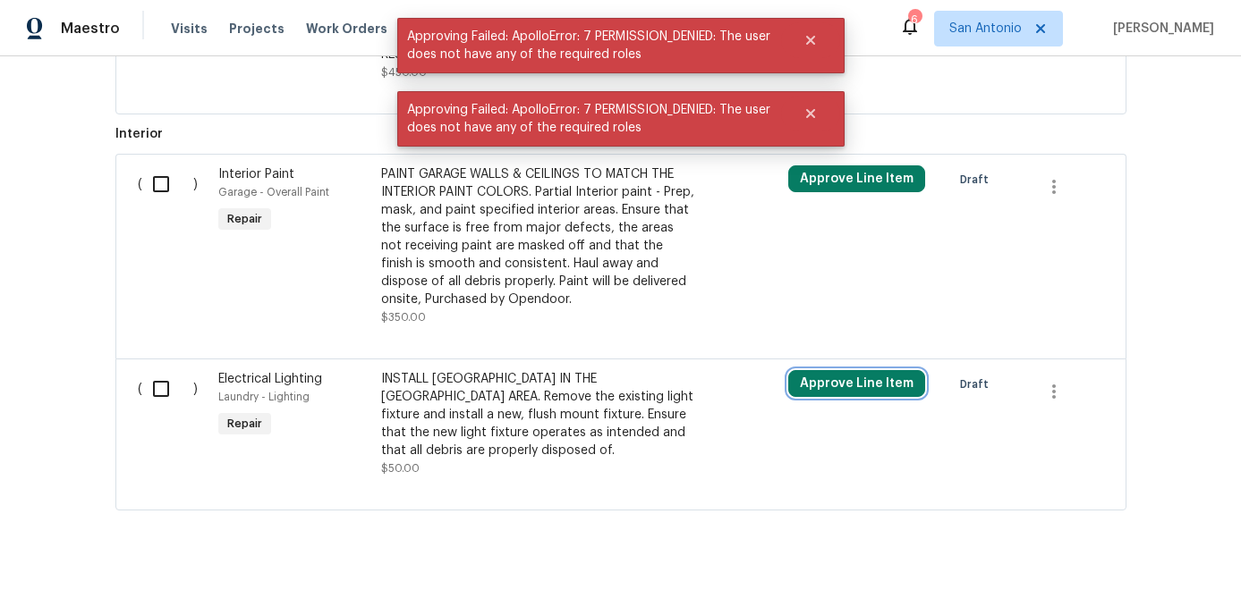
click at [834, 389] on button "Approve Line Item" at bounding box center [856, 383] width 137 height 27
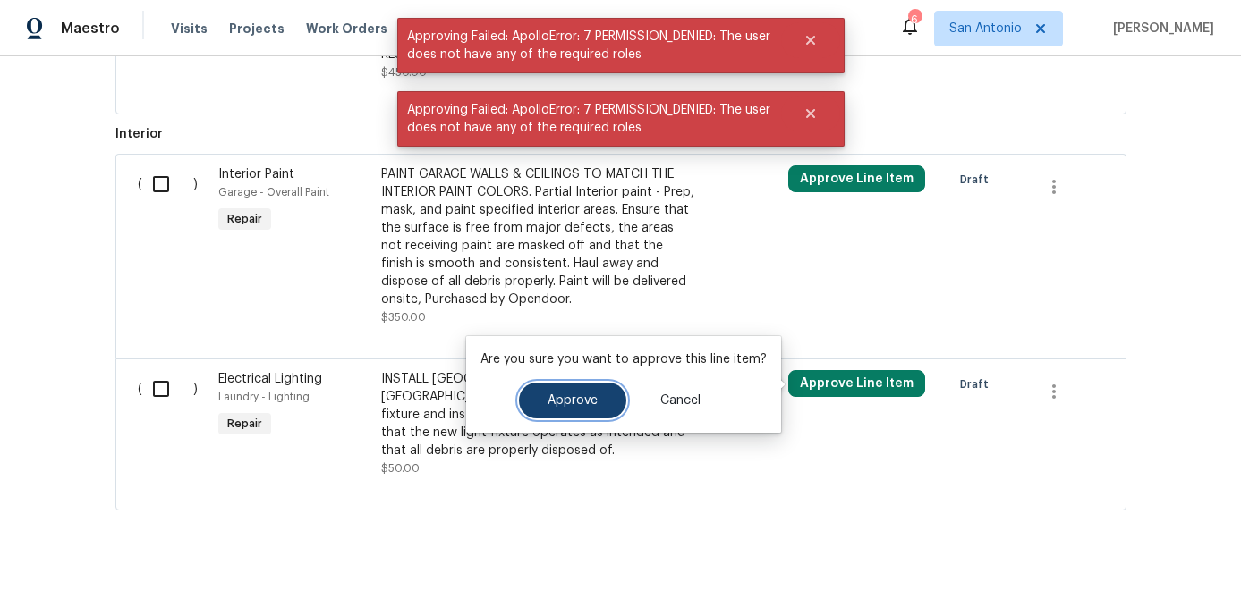
click at [594, 395] on button "Approve" at bounding box center [572, 401] width 107 height 36
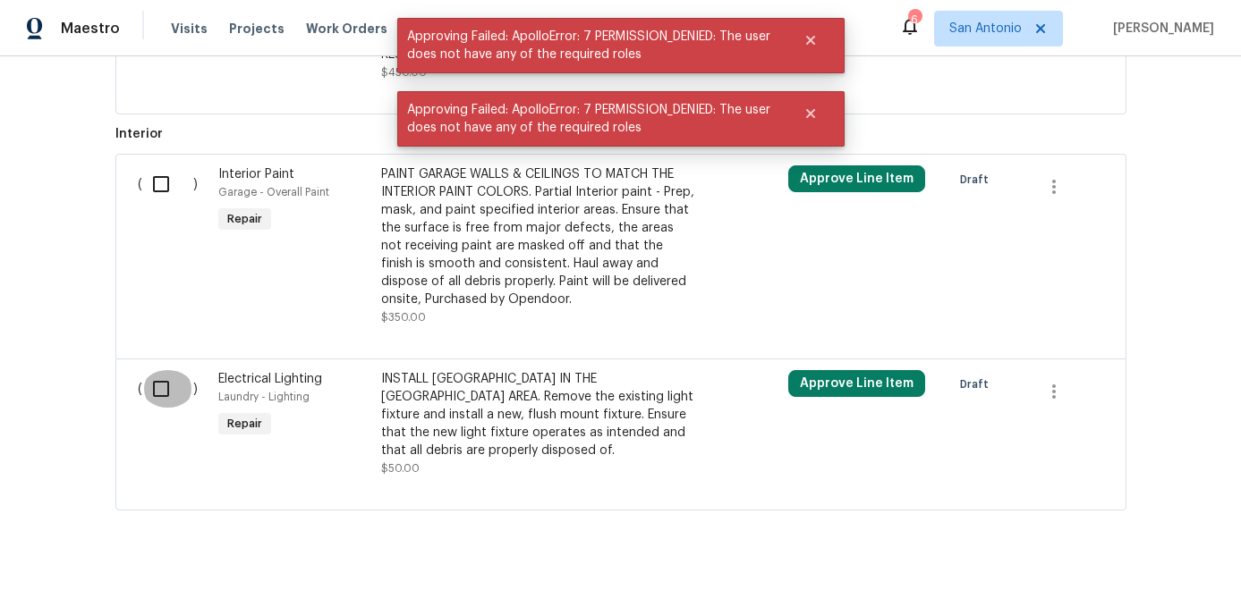
click at [158, 397] on input "checkbox" at bounding box center [167, 389] width 51 height 38
checkbox input "true"
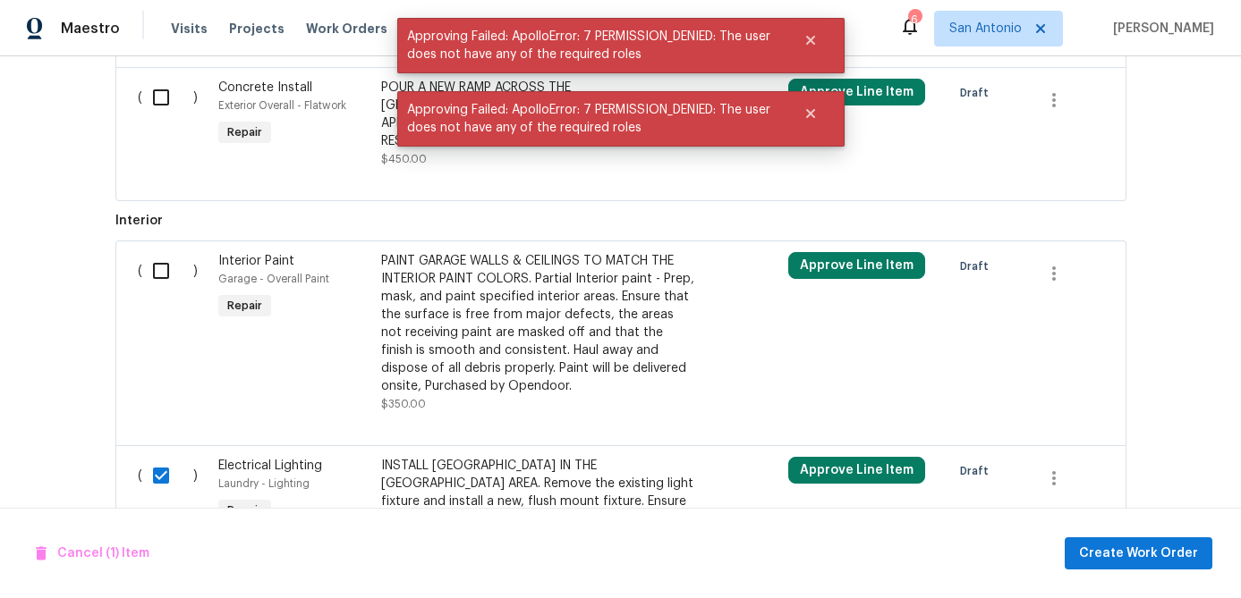
scroll to position [1401, 0]
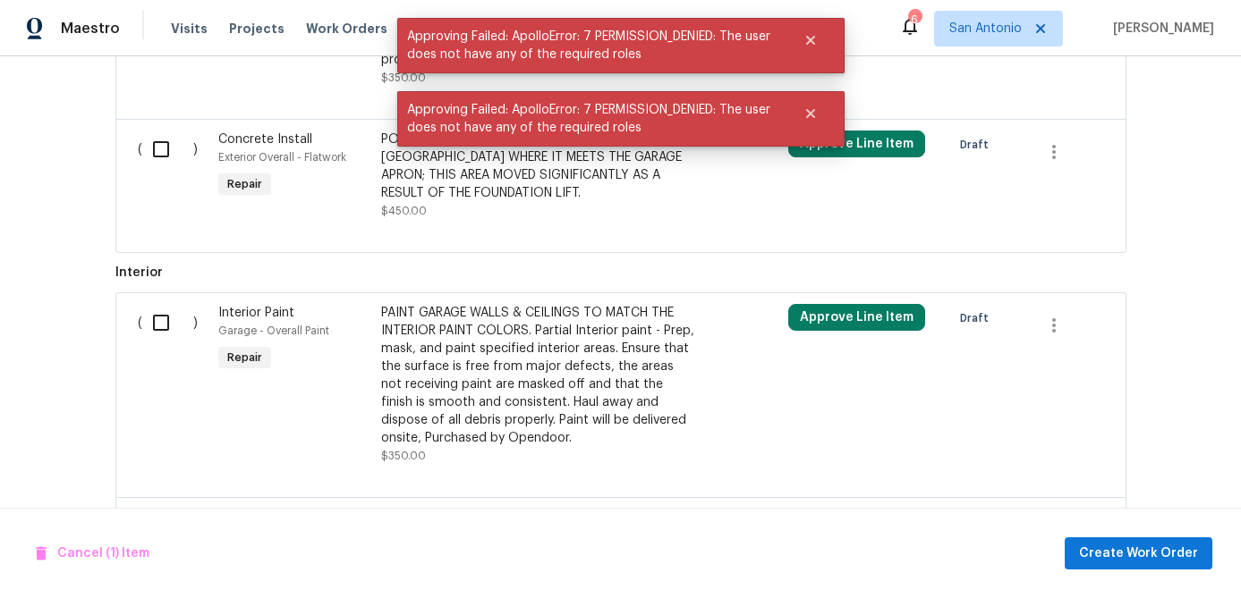
click at [158, 329] on input "checkbox" at bounding box center [167, 323] width 51 height 38
checkbox input "true"
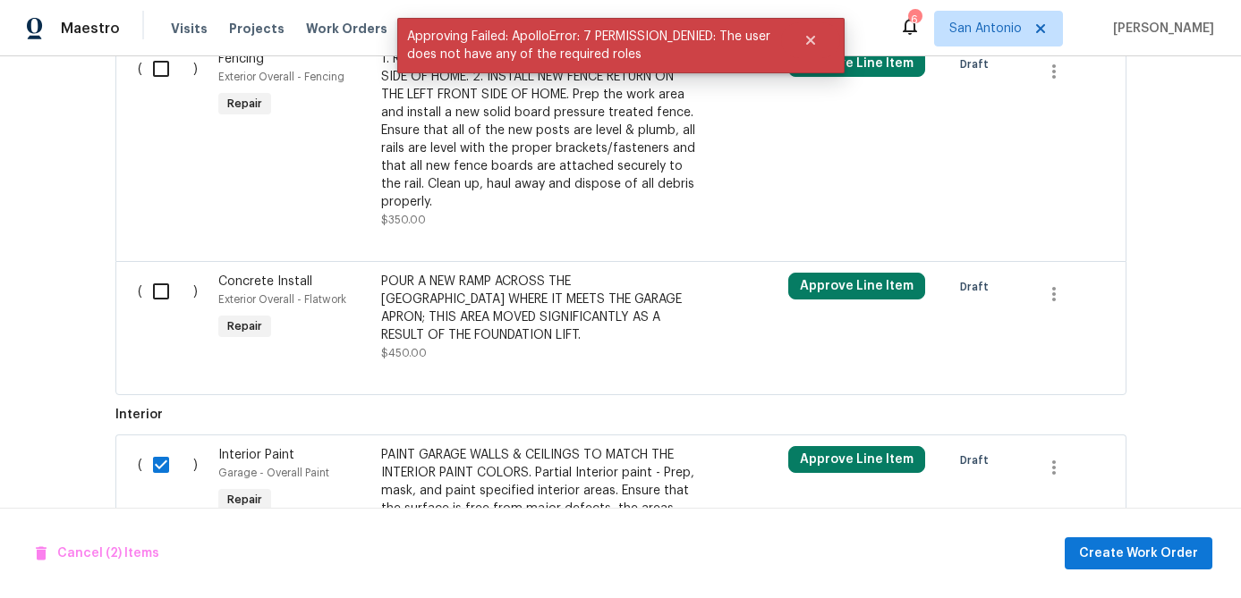
scroll to position [1196, 0]
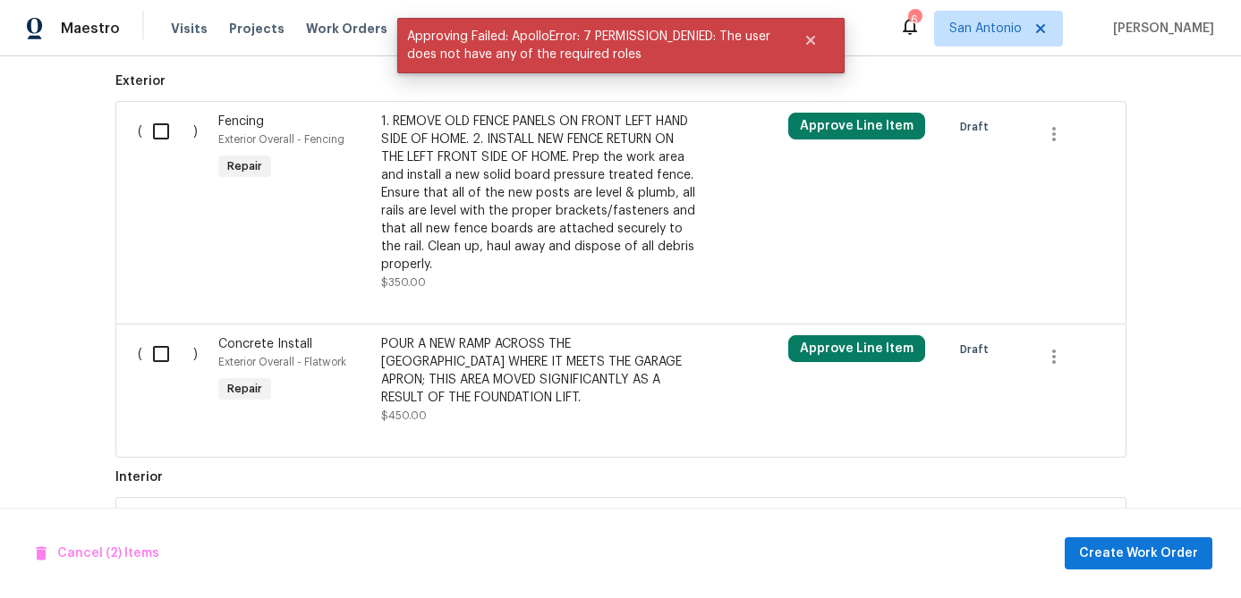
click at [157, 346] on input "checkbox" at bounding box center [167, 354] width 51 height 38
checkbox input "true"
click at [156, 137] on input "checkbox" at bounding box center [167, 132] width 51 height 38
checkbox input "true"
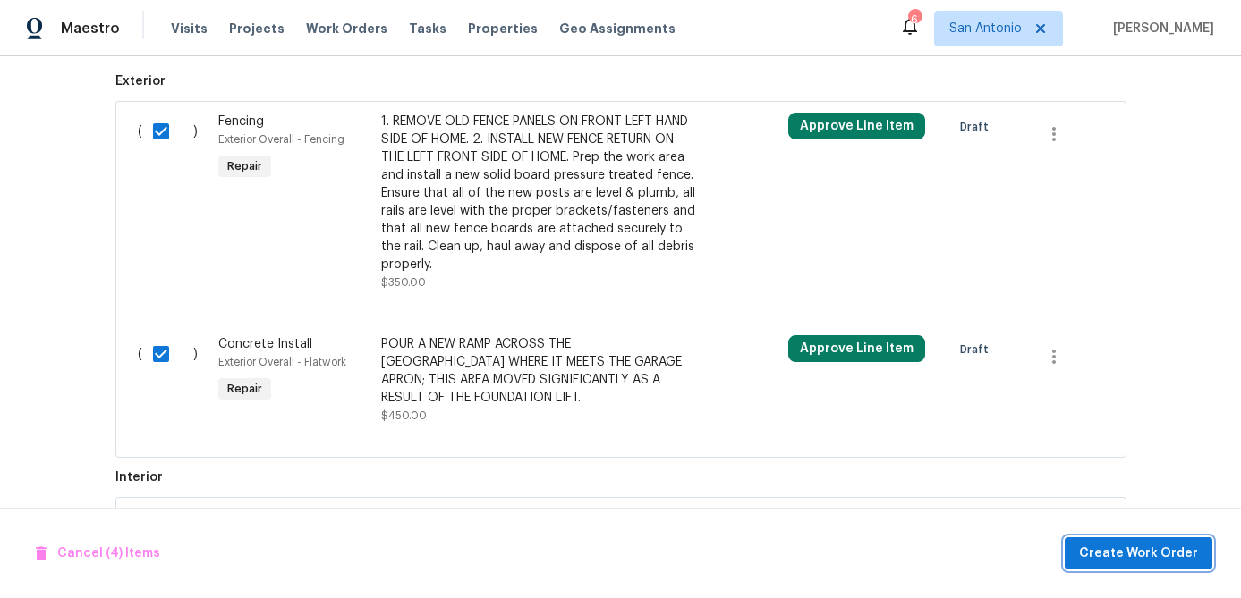
click at [1114, 538] on button "Create Work Order" at bounding box center [1138, 554] width 148 height 33
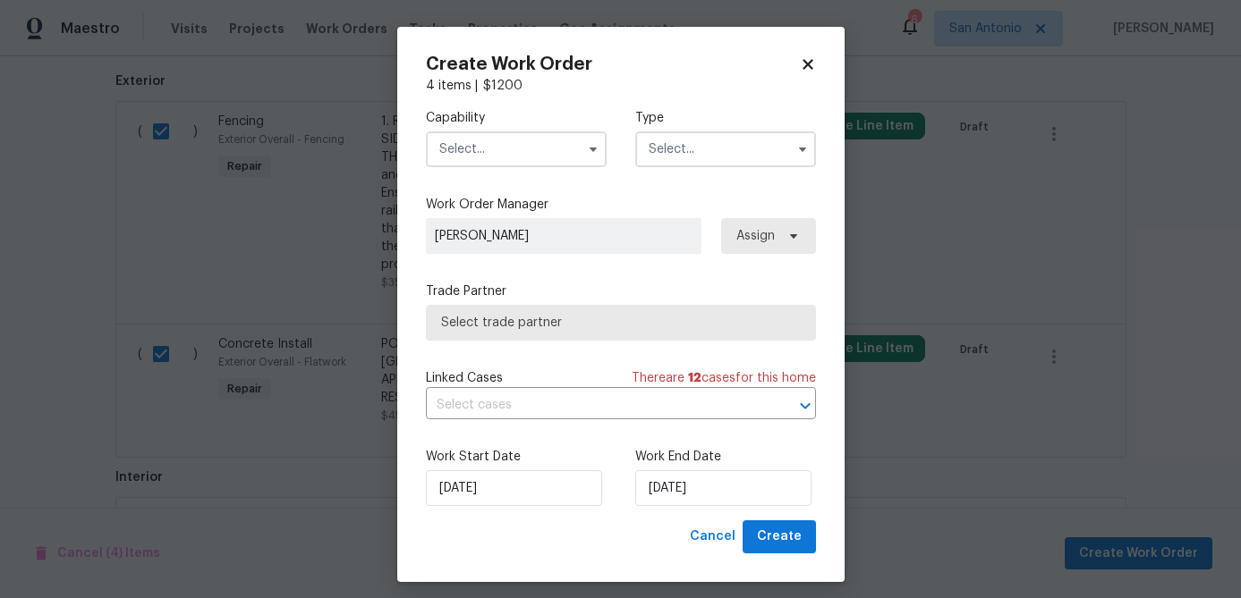
click at [494, 161] on input "text" at bounding box center [516, 149] width 181 height 36
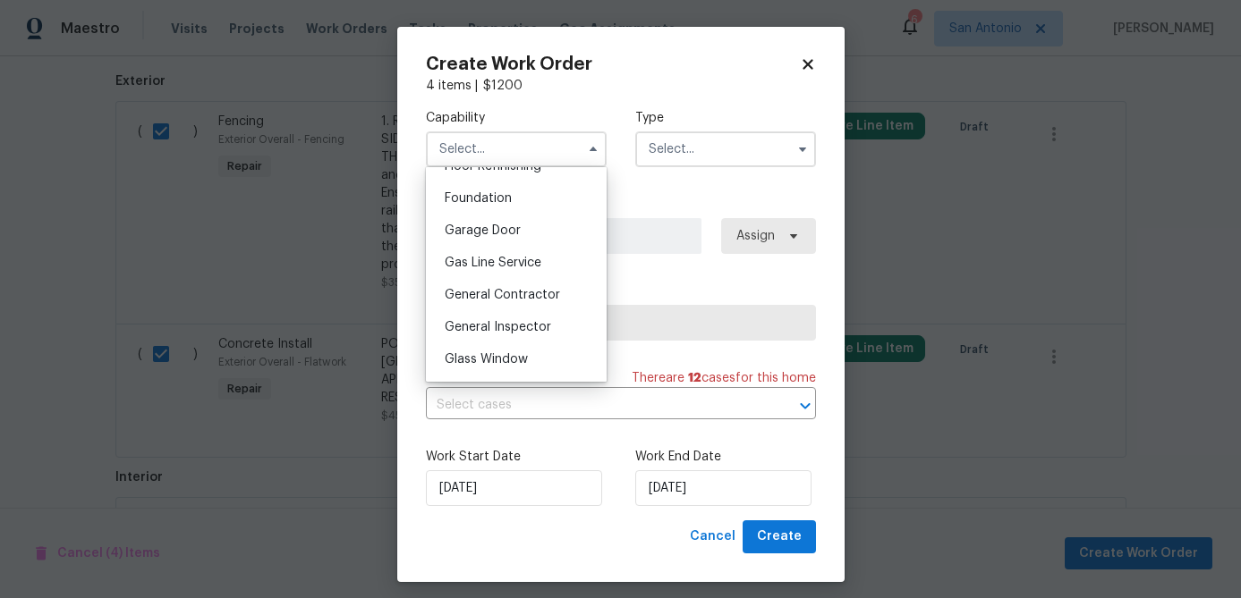
scroll to position [770, 0]
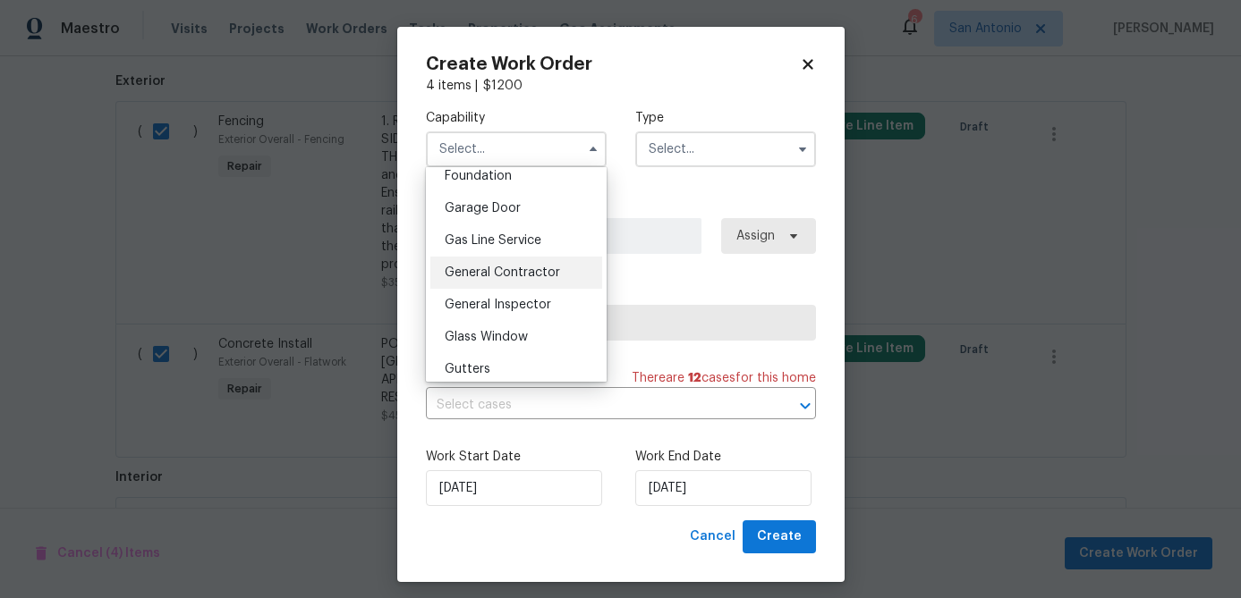
click at [493, 270] on span "General Contractor" at bounding box center [502, 273] width 115 height 13
type input "General Contractor"
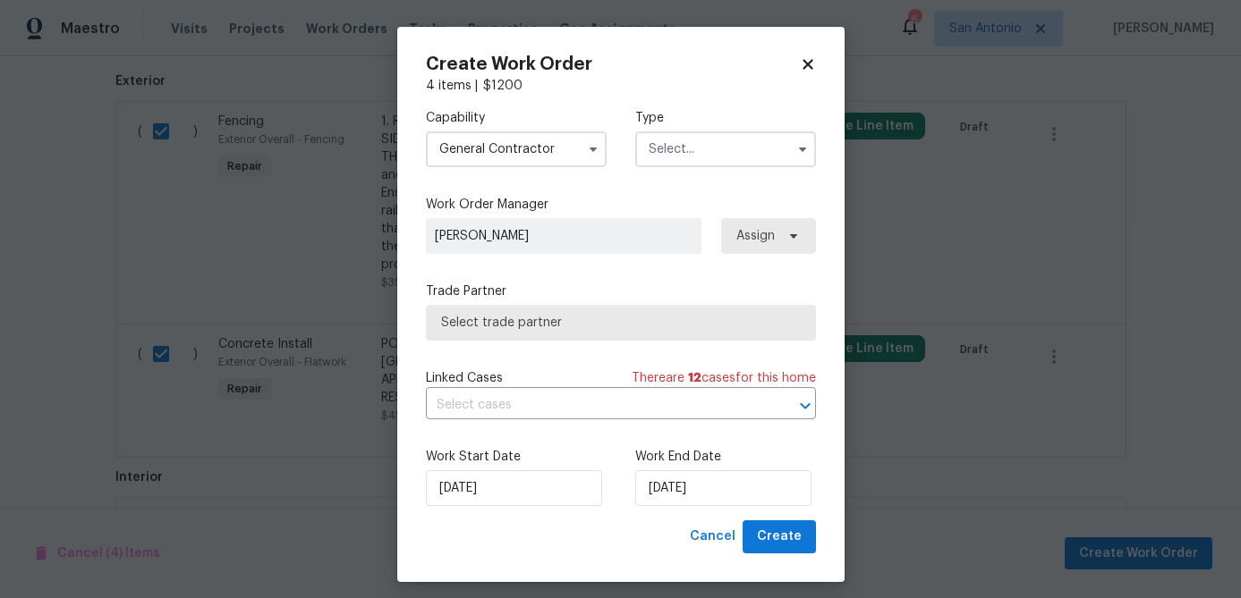
click at [702, 151] on input "text" at bounding box center [725, 149] width 181 height 36
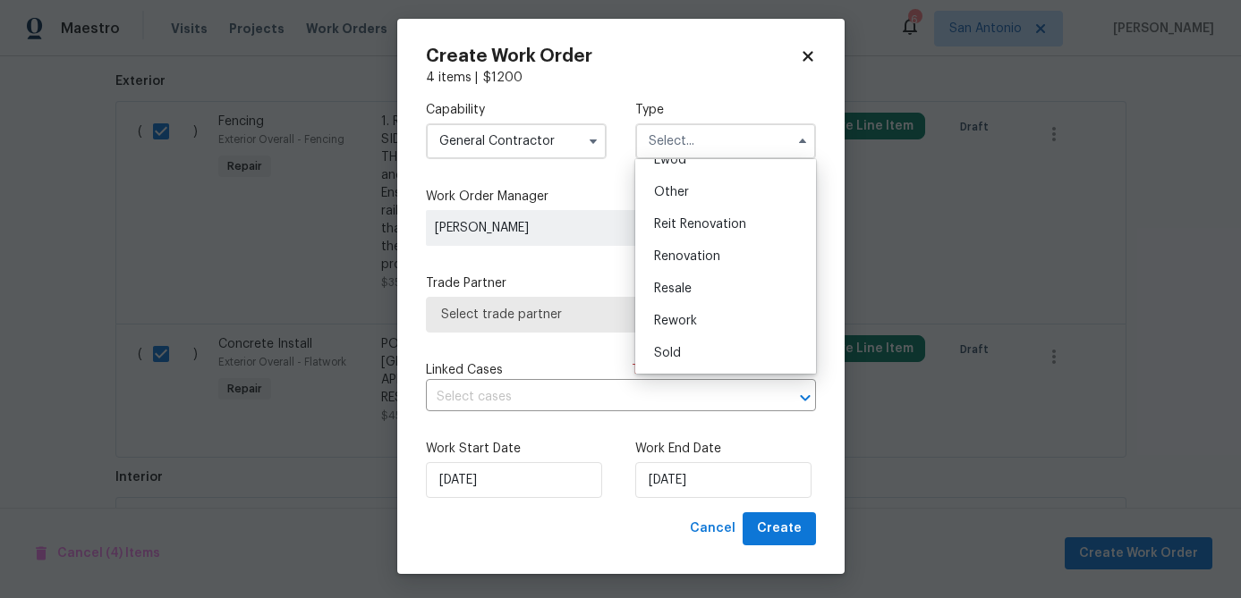
scroll to position [11, 0]
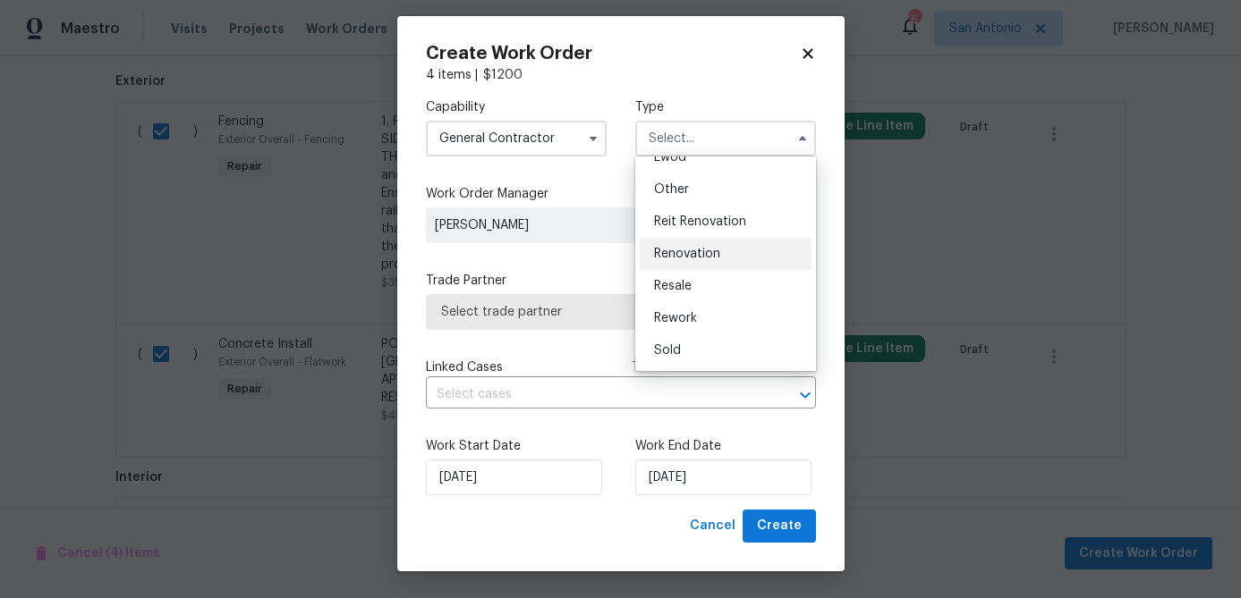
click at [711, 258] on span "Renovation" at bounding box center [687, 254] width 66 height 13
type input "Renovation"
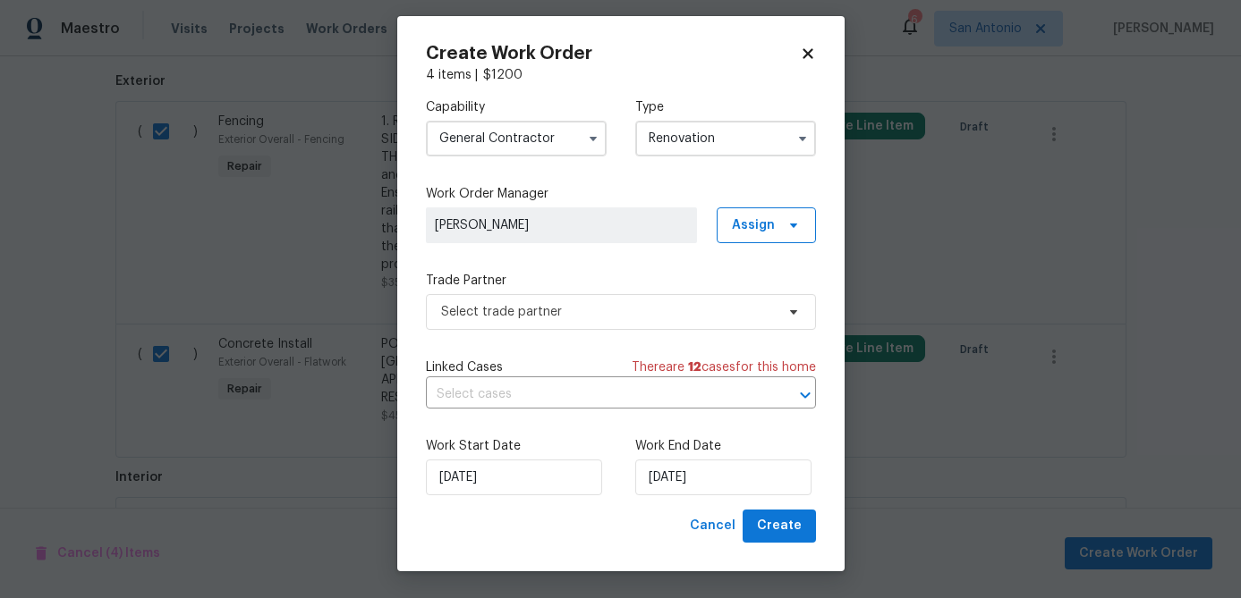
scroll to position [0, 0]
click at [623, 309] on span "Select trade partner" at bounding box center [608, 312] width 334 height 18
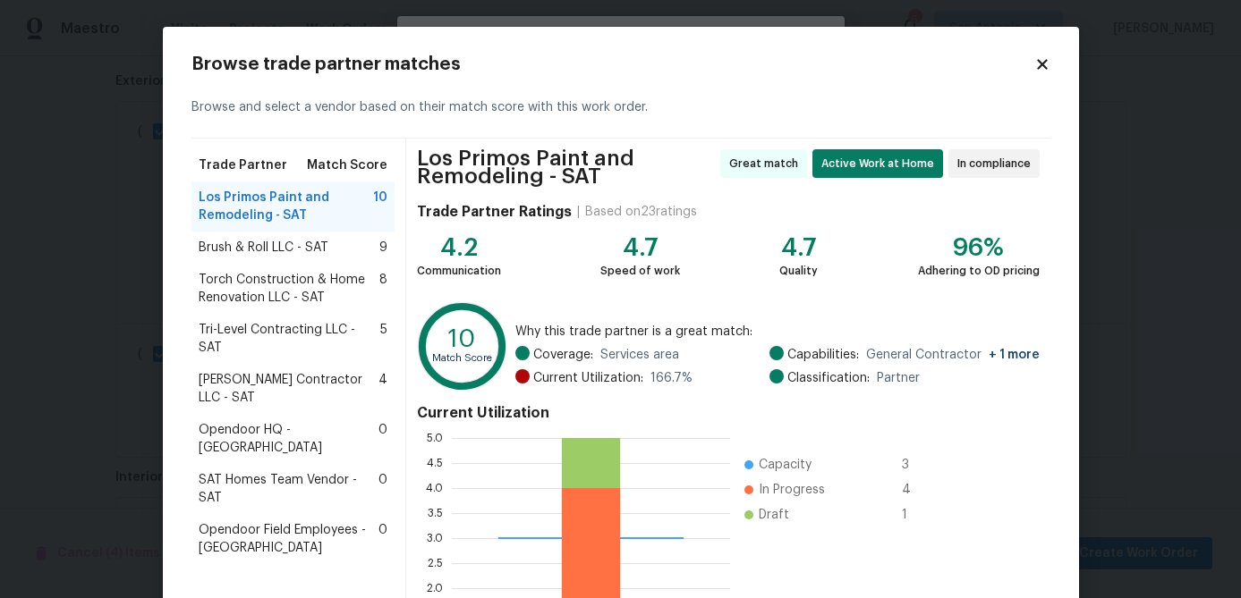
scroll to position [198, 0]
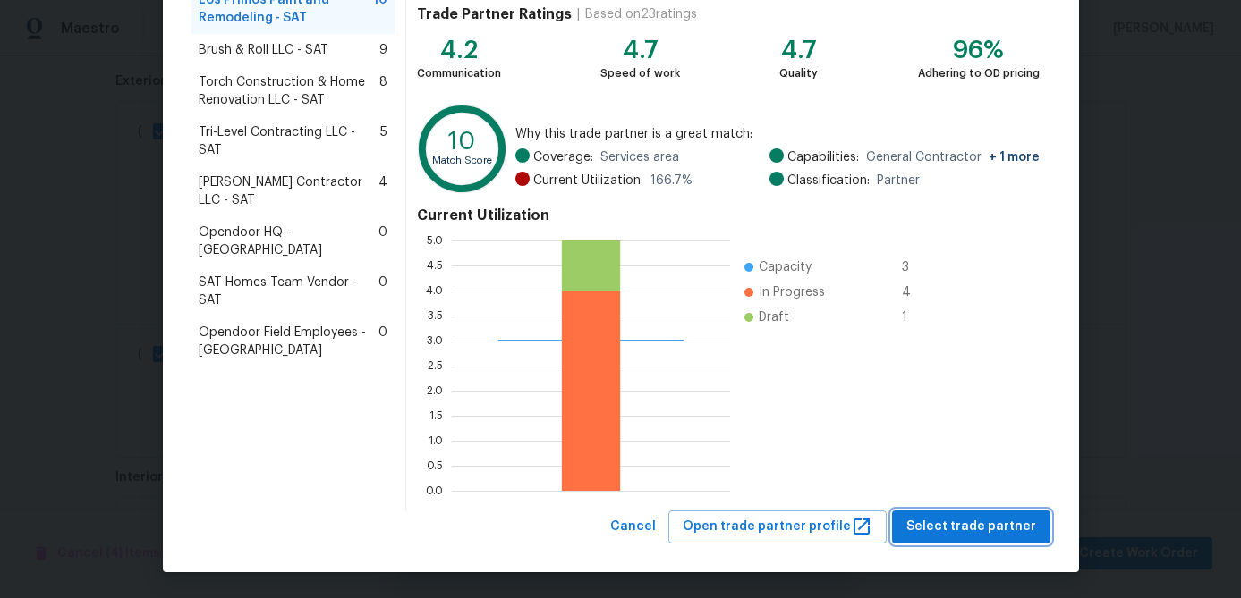
click at [972, 521] on span "Select trade partner" at bounding box center [971, 527] width 130 height 22
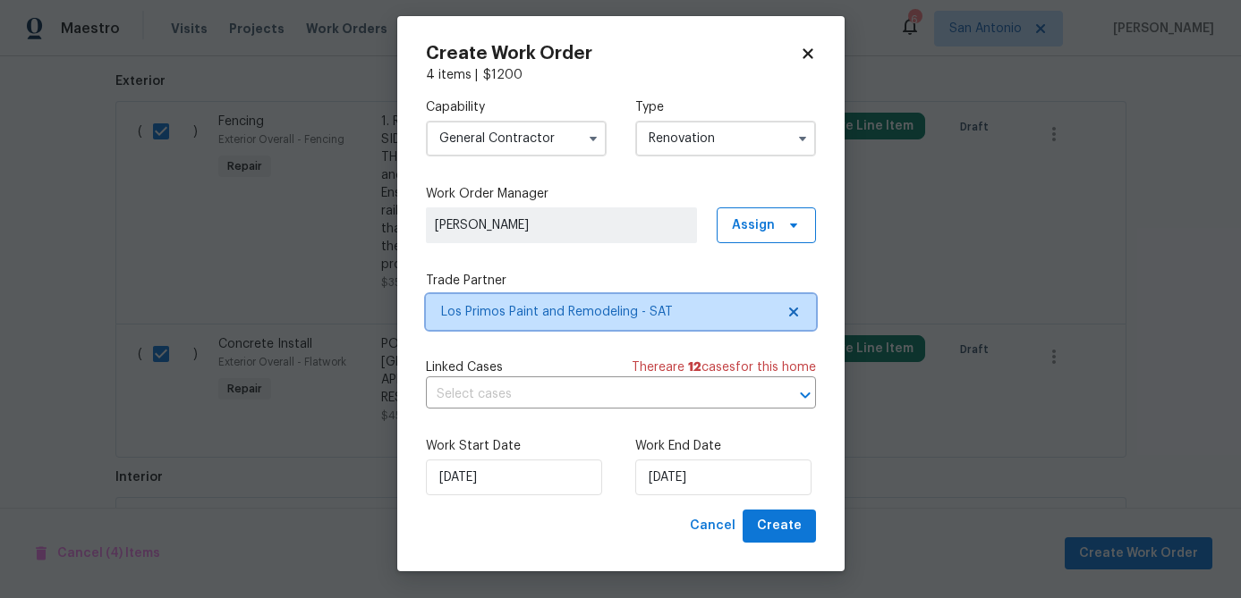
scroll to position [0, 0]
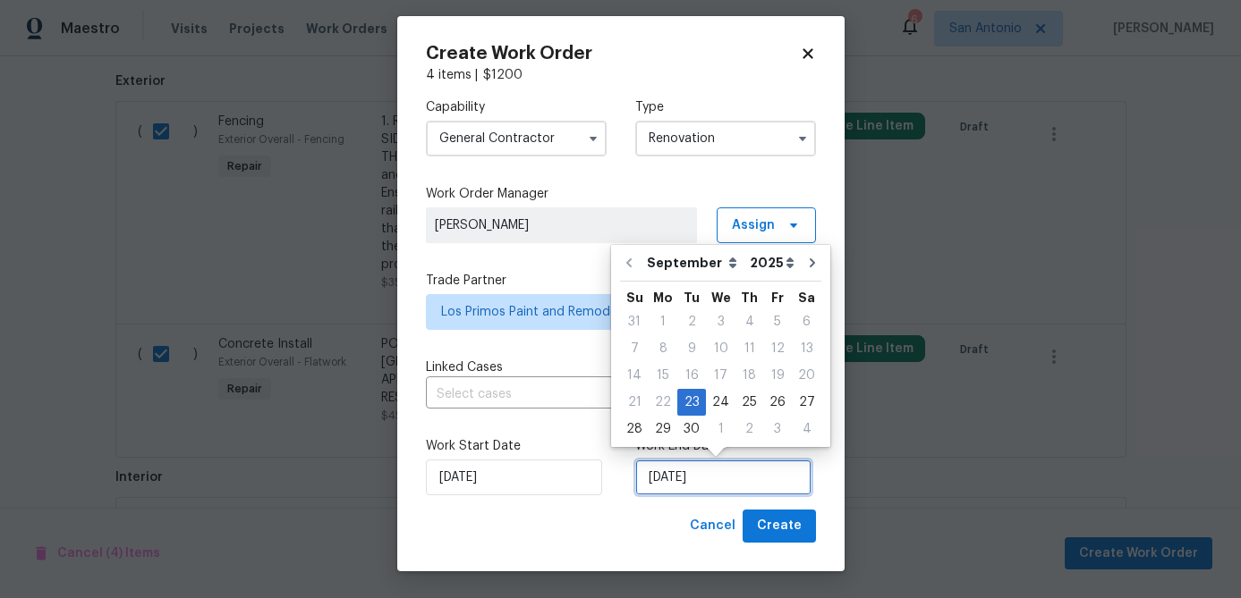
click at [723, 481] on input "[DATE]" at bounding box center [723, 478] width 176 height 36
click at [742, 403] on div "25" at bounding box center [749, 402] width 28 height 25
type input "[DATE]"
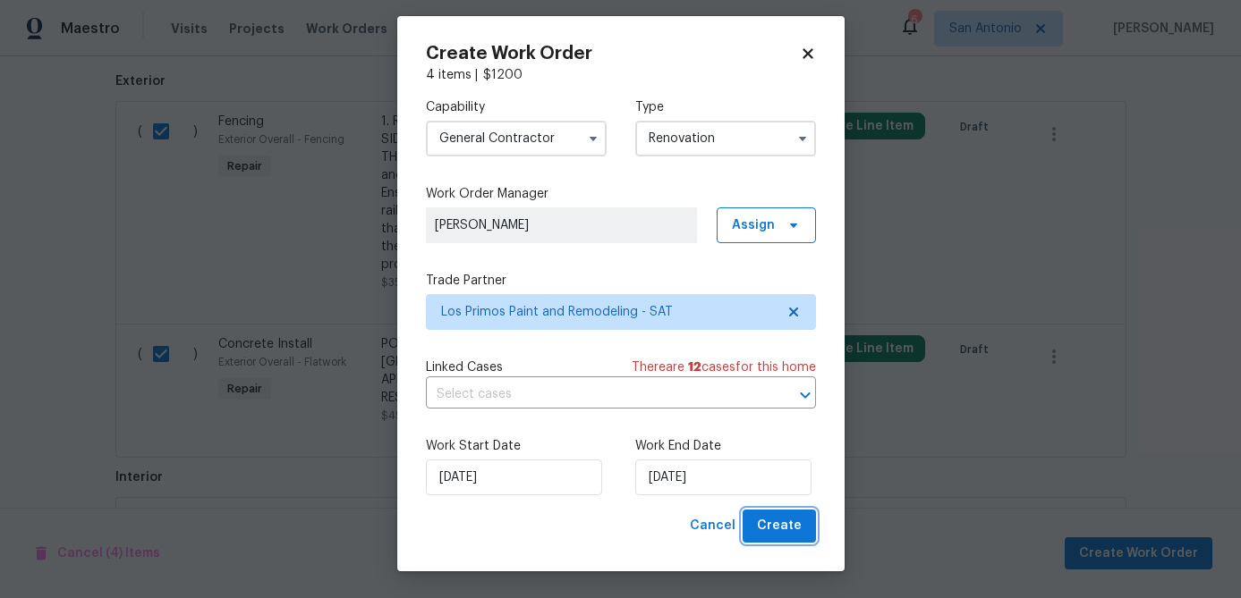
click at [785, 518] on span "Create" at bounding box center [779, 526] width 45 height 22
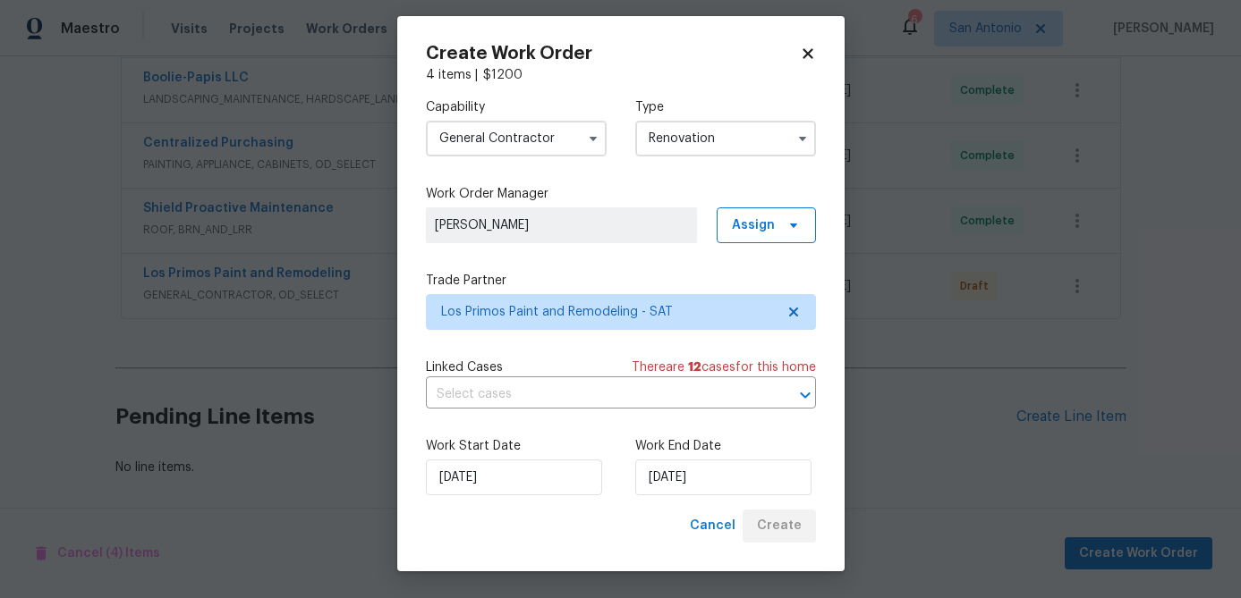
scroll to position [864, 0]
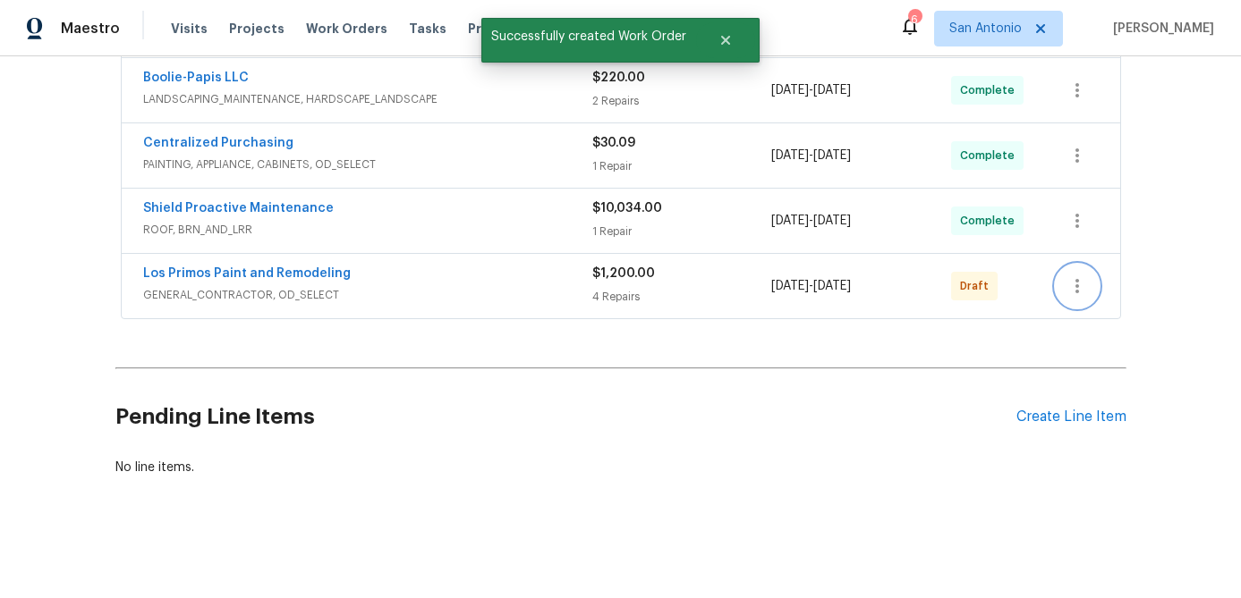
click at [1067, 294] on icon "button" at bounding box center [1076, 285] width 21 height 21
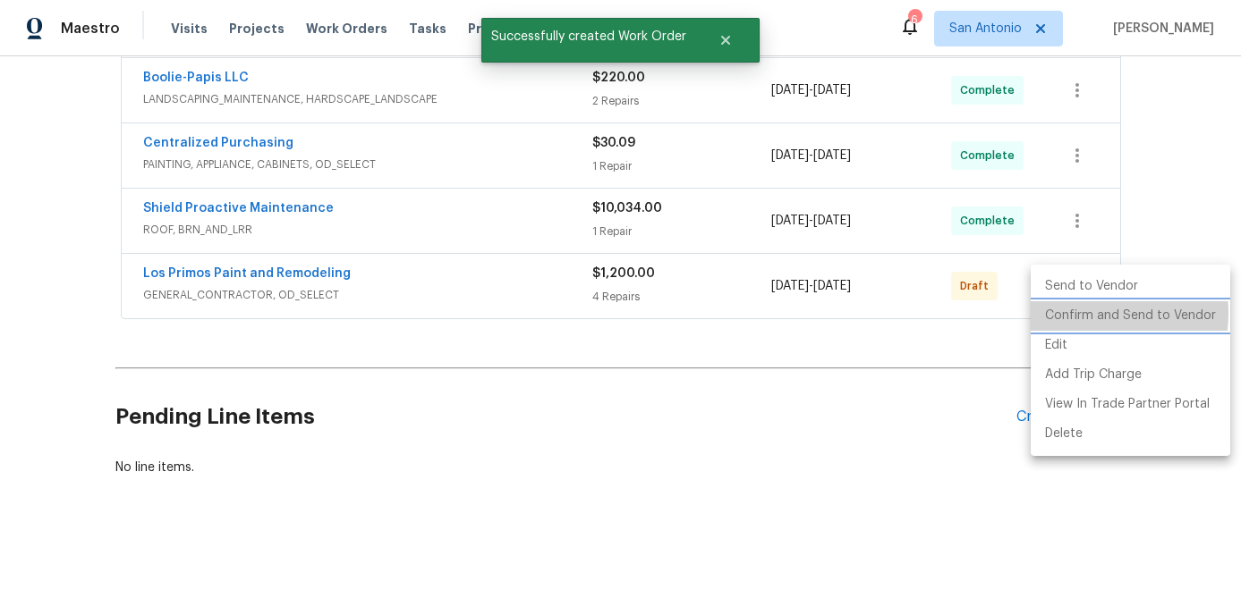
click at [1069, 313] on li "Confirm and Send to Vendor" at bounding box center [1129, 316] width 199 height 30
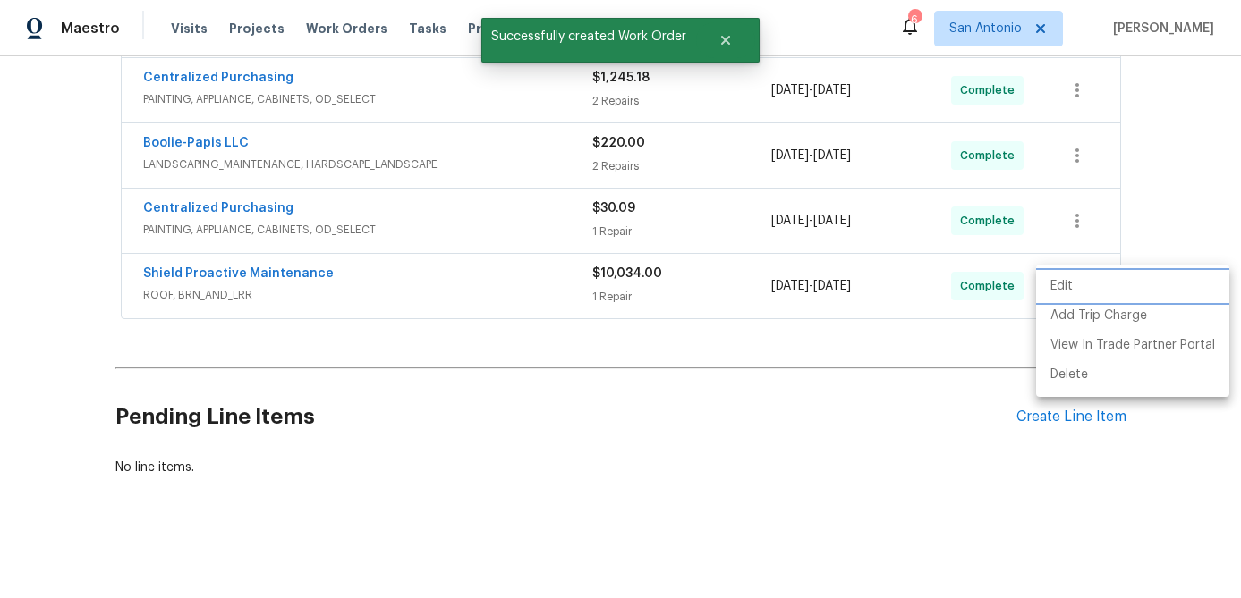
scroll to position [538, 0]
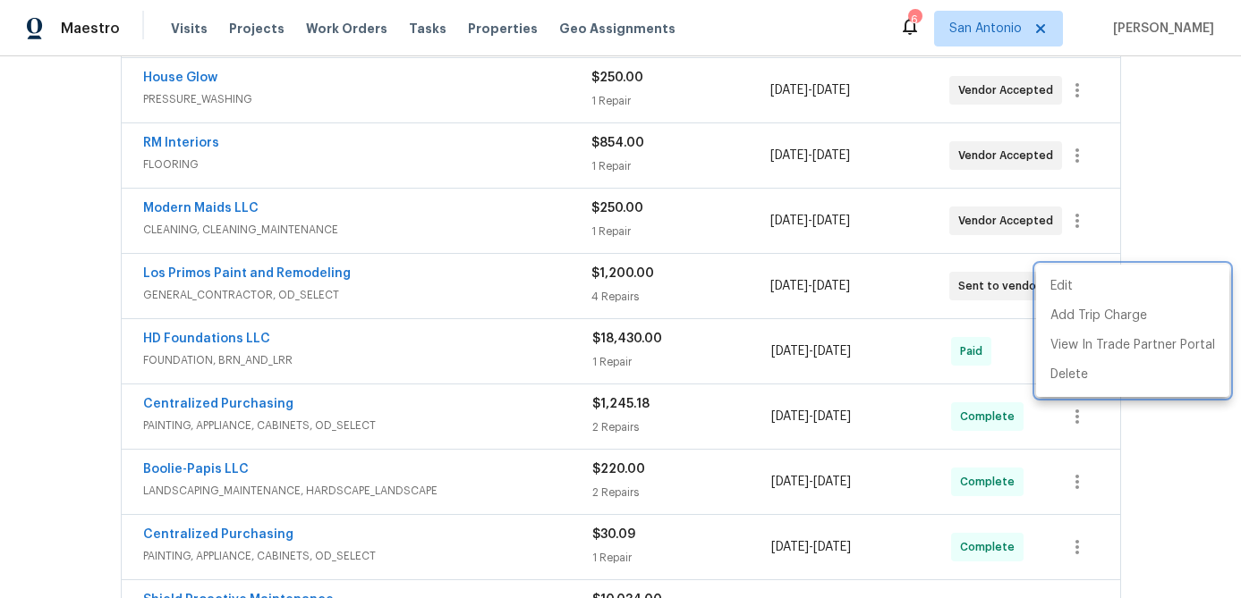
click at [443, 294] on div at bounding box center [620, 299] width 1241 height 598
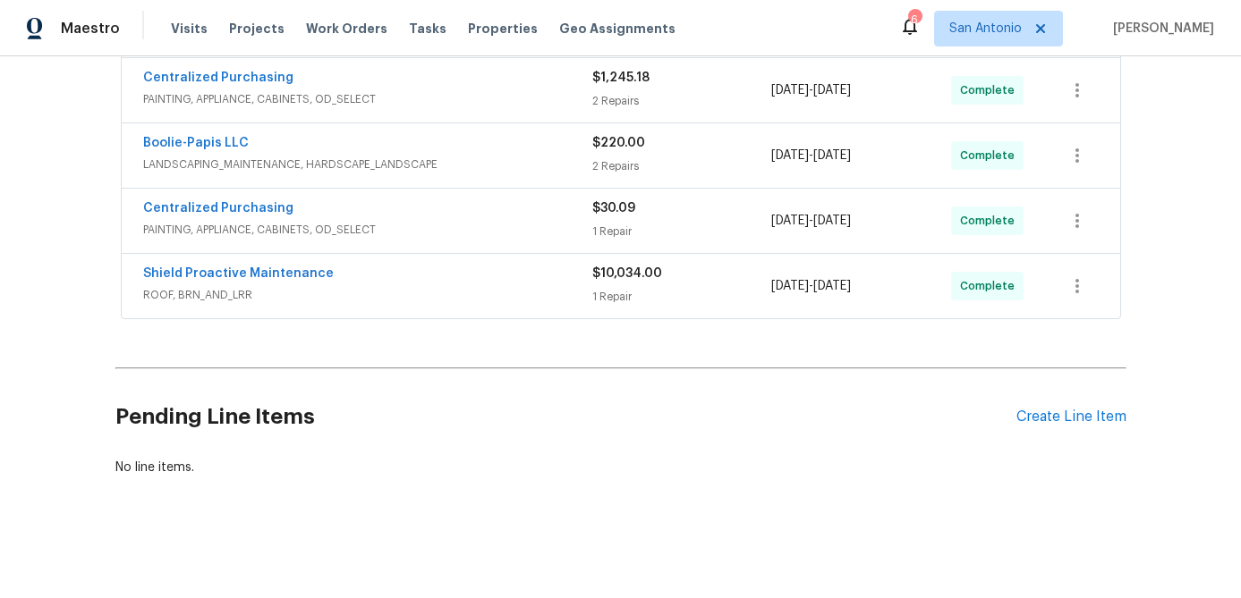
scroll to position [0, 0]
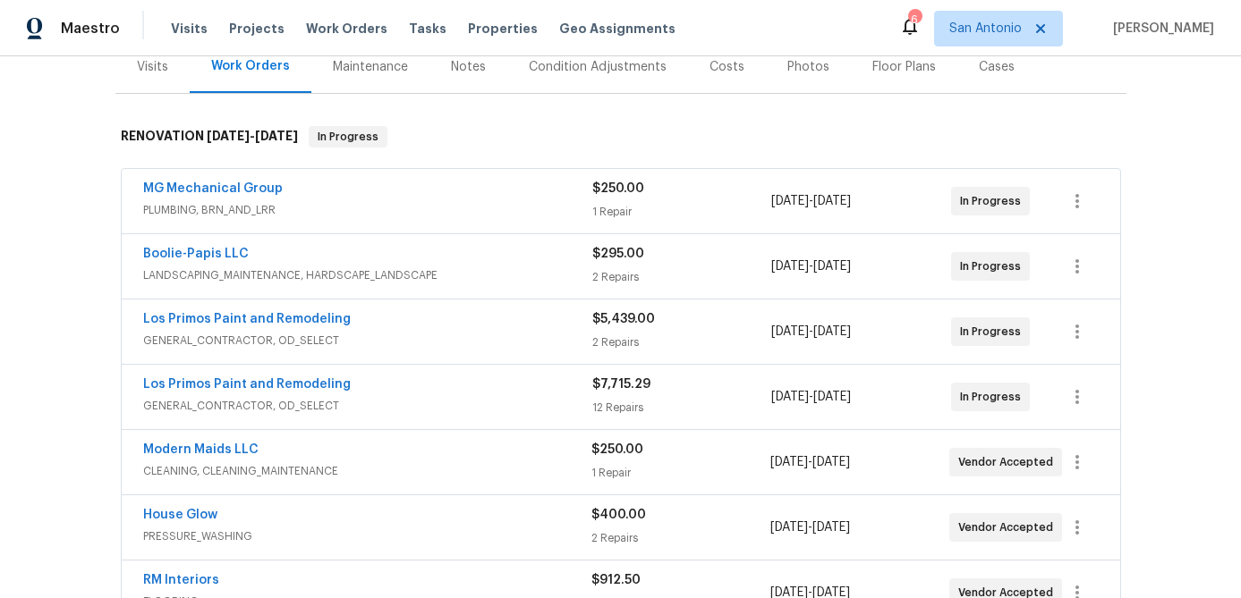
scroll to position [242, 0]
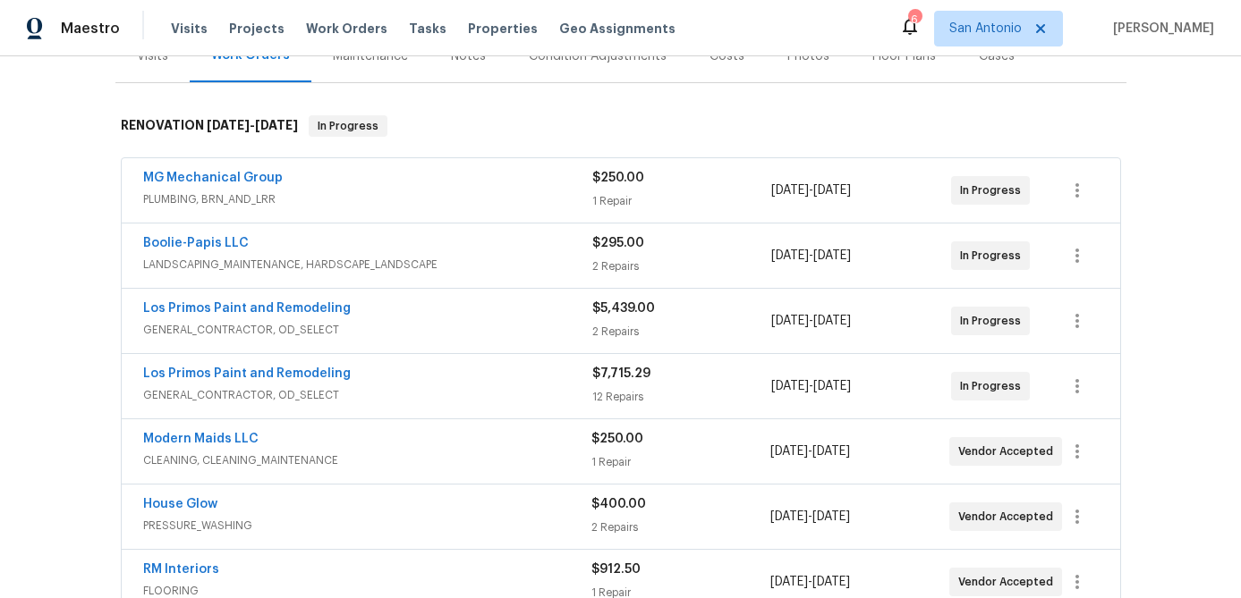
click at [478, 311] on div "Los Primos Paint and Remodeling" at bounding box center [367, 310] width 449 height 21
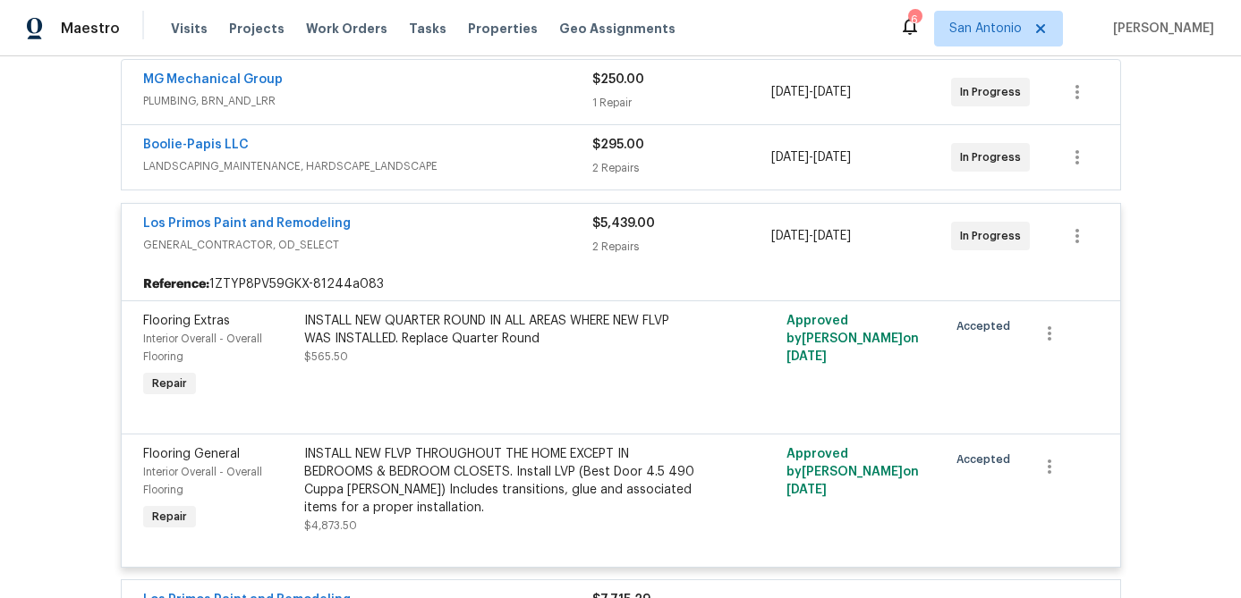
scroll to position [321, 0]
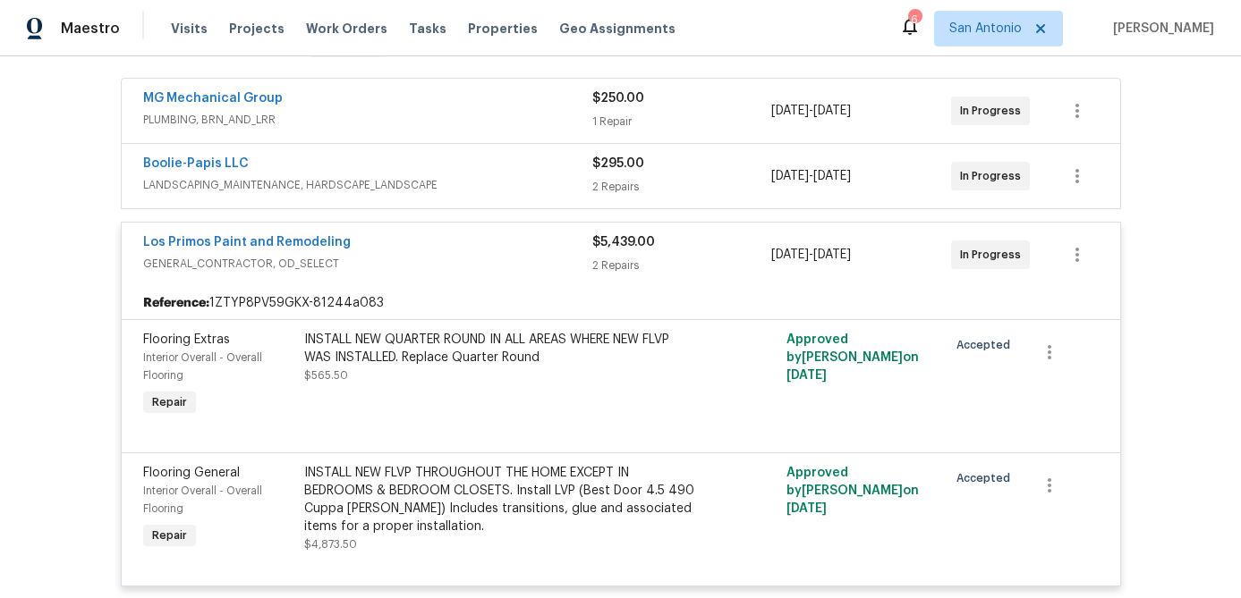
click at [493, 247] on div "Los Primos Paint and Remodeling" at bounding box center [367, 243] width 449 height 21
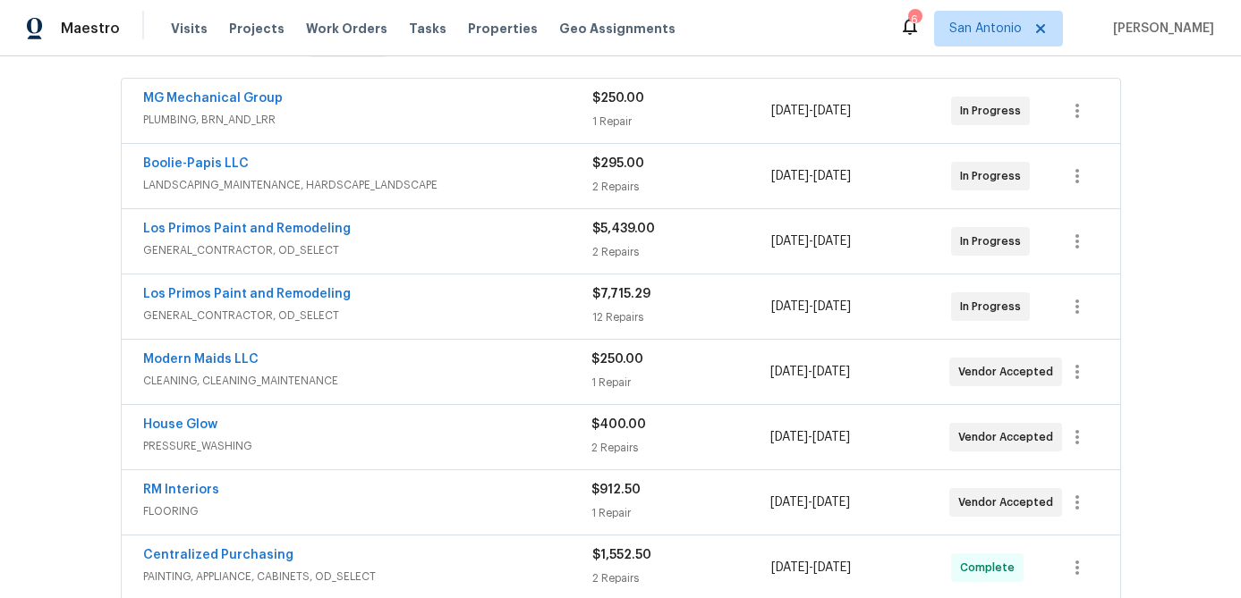
click at [462, 309] on span "GENERAL_CONTRACTOR, OD_SELECT" at bounding box center [367, 316] width 449 height 18
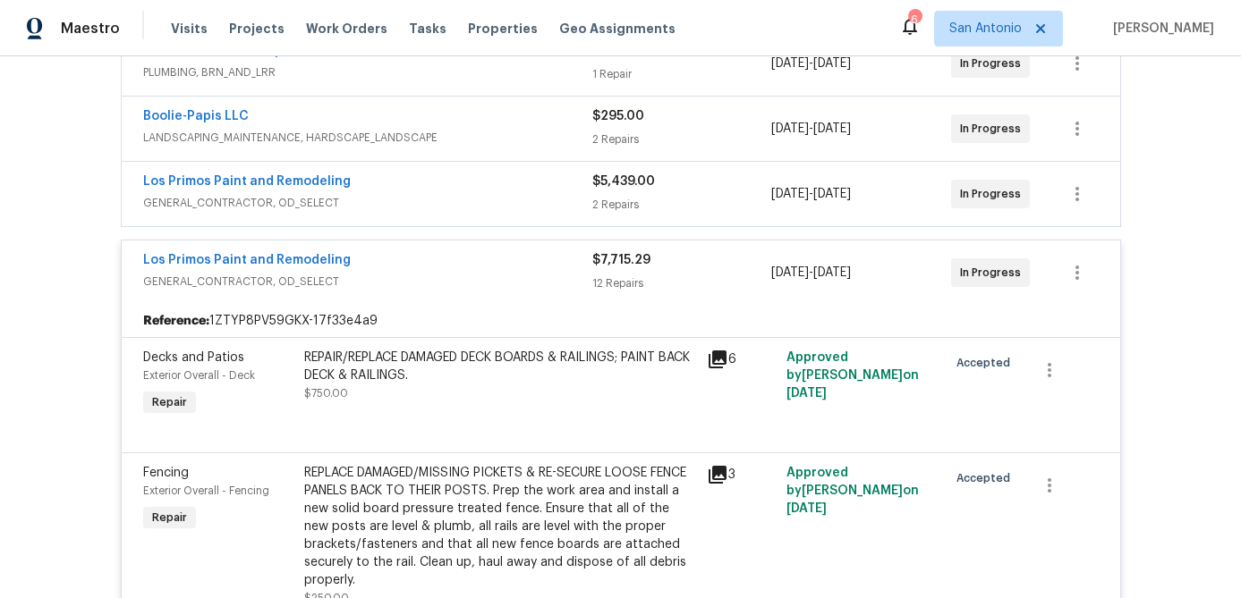
scroll to position [360, 0]
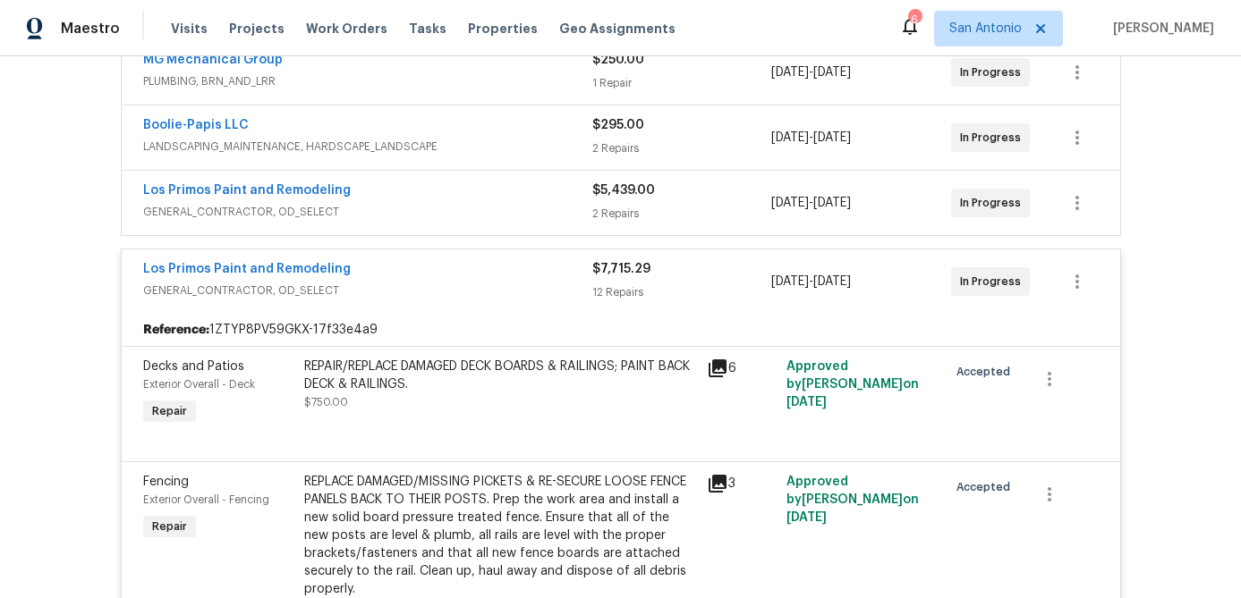
click at [447, 267] on div "Los Primos Paint and Remodeling" at bounding box center [367, 270] width 449 height 21
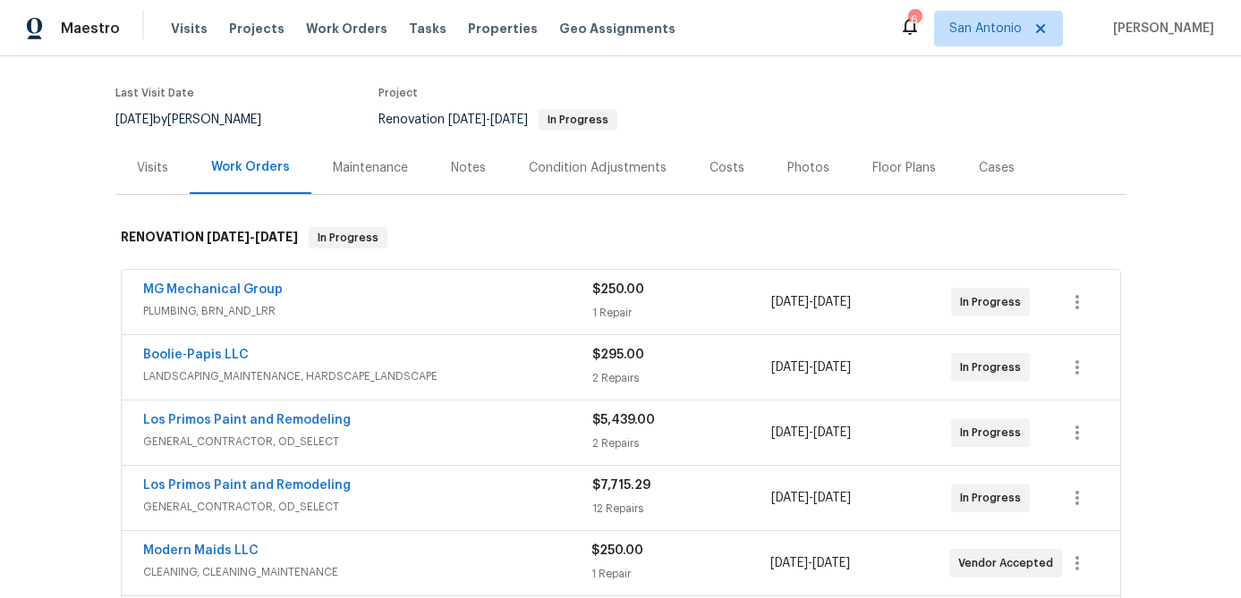
scroll to position [0, 0]
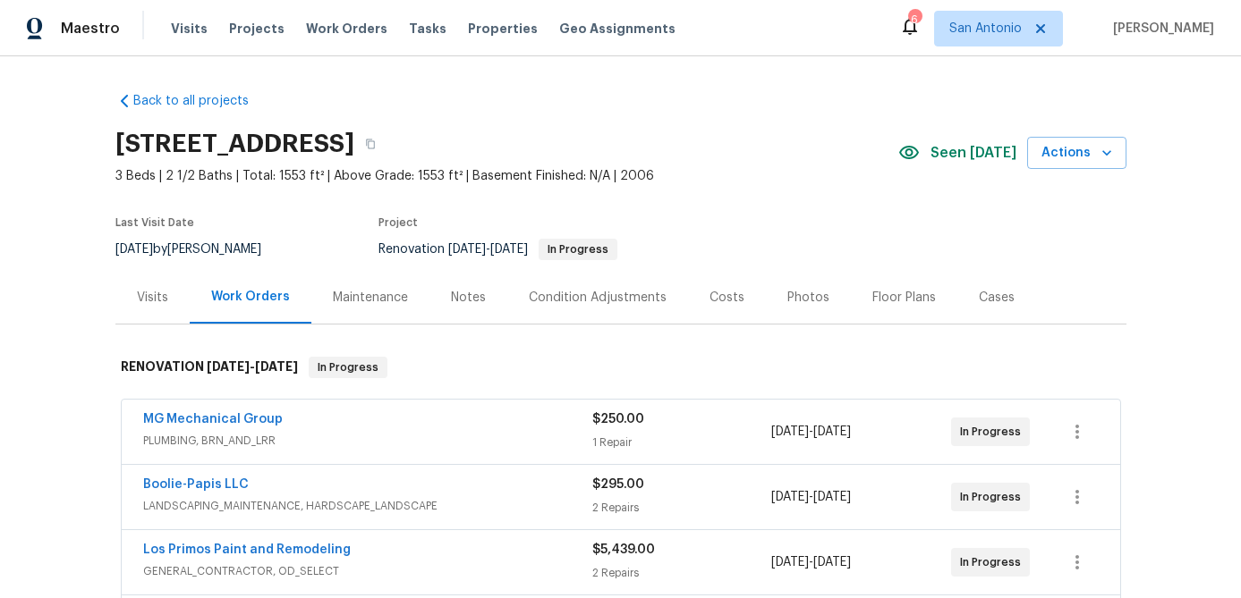
click at [733, 297] on div "Costs" at bounding box center [726, 298] width 35 height 18
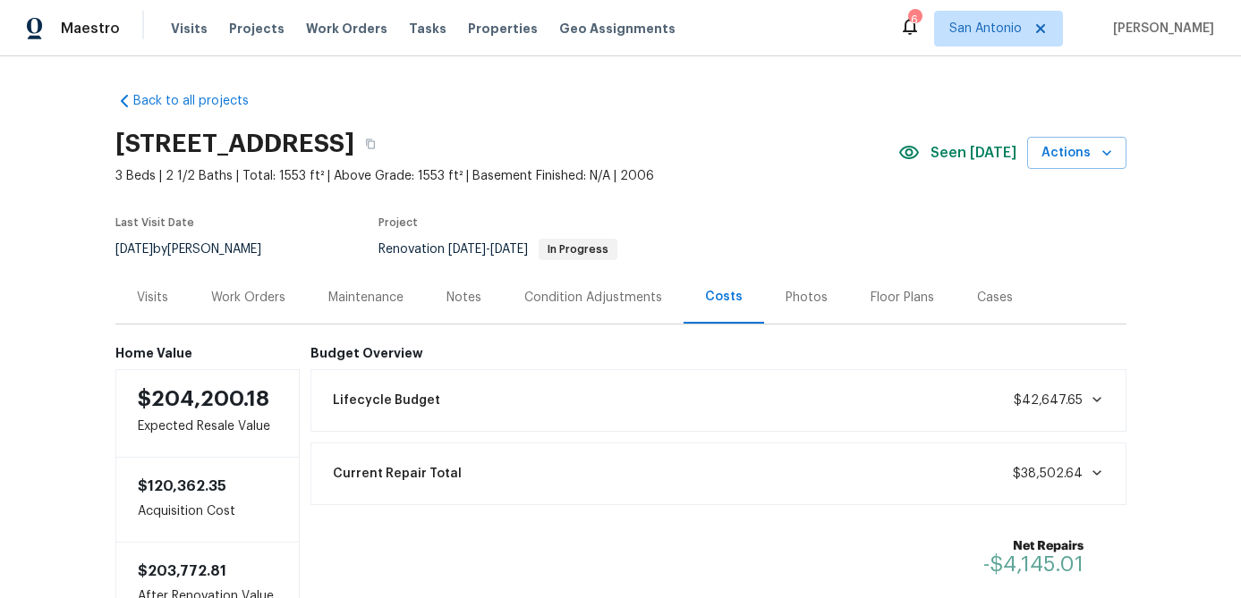
click at [256, 298] on div "Work Orders" at bounding box center [248, 298] width 74 height 18
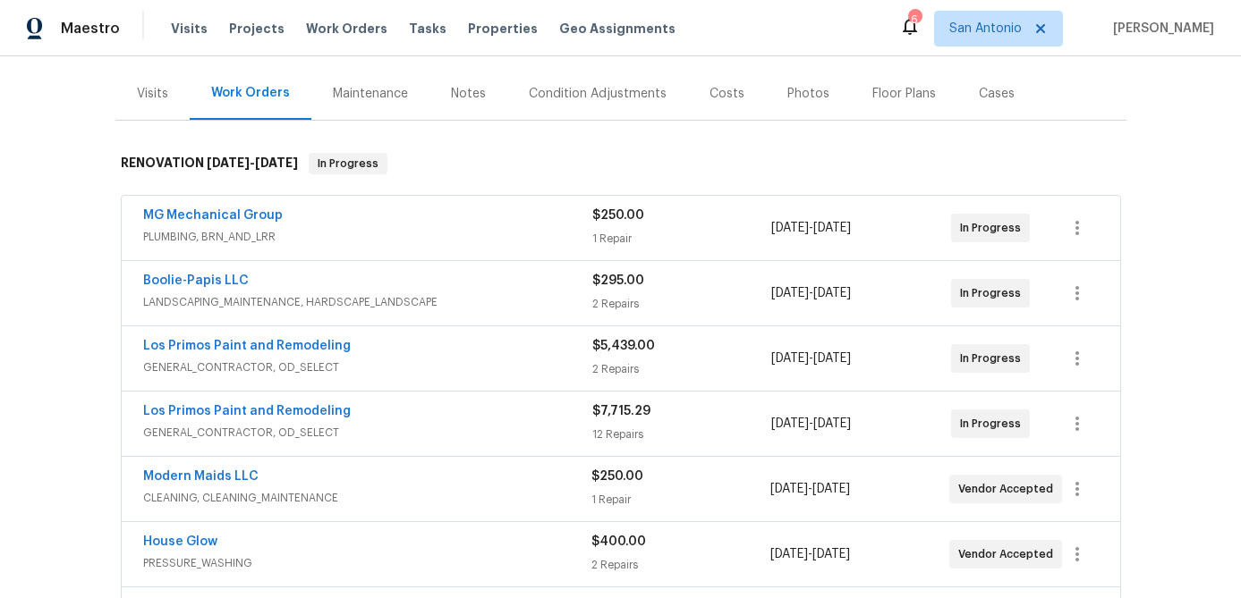
scroll to position [210, 0]
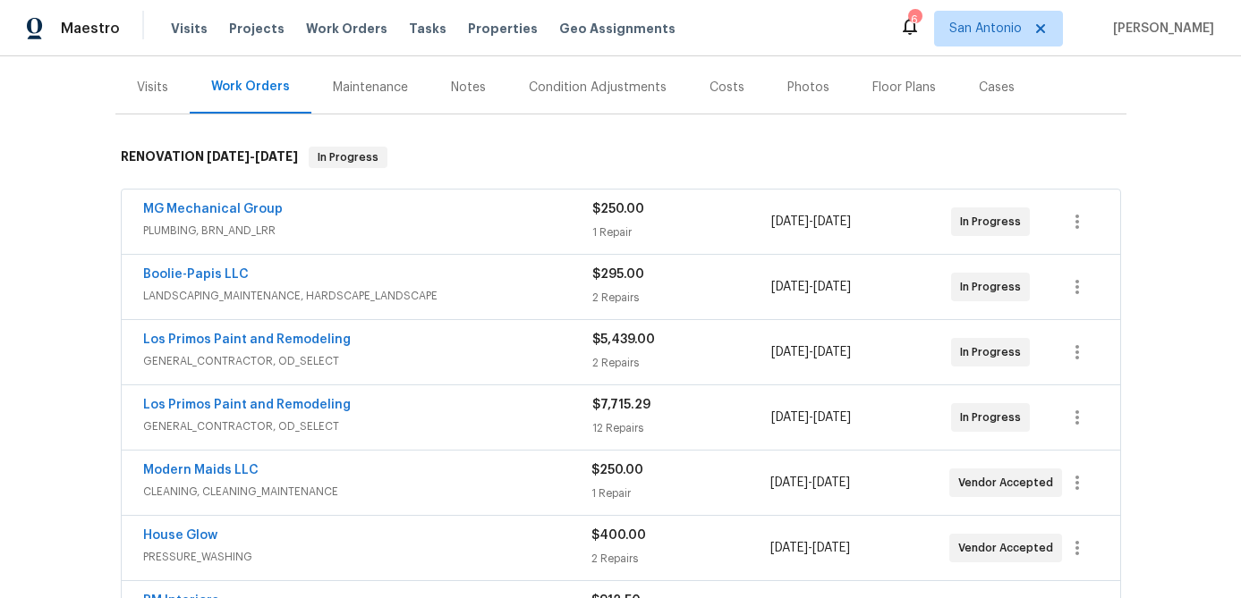
click at [489, 338] on div "Los Primos Paint and Remodeling" at bounding box center [367, 341] width 449 height 21
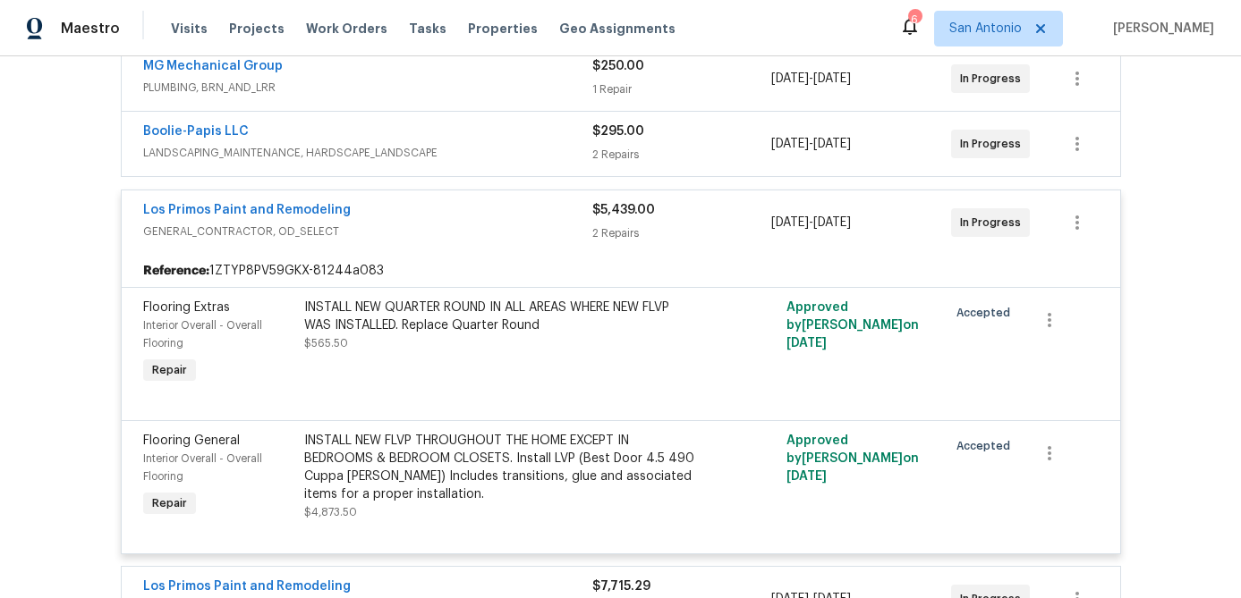
scroll to position [355, 0]
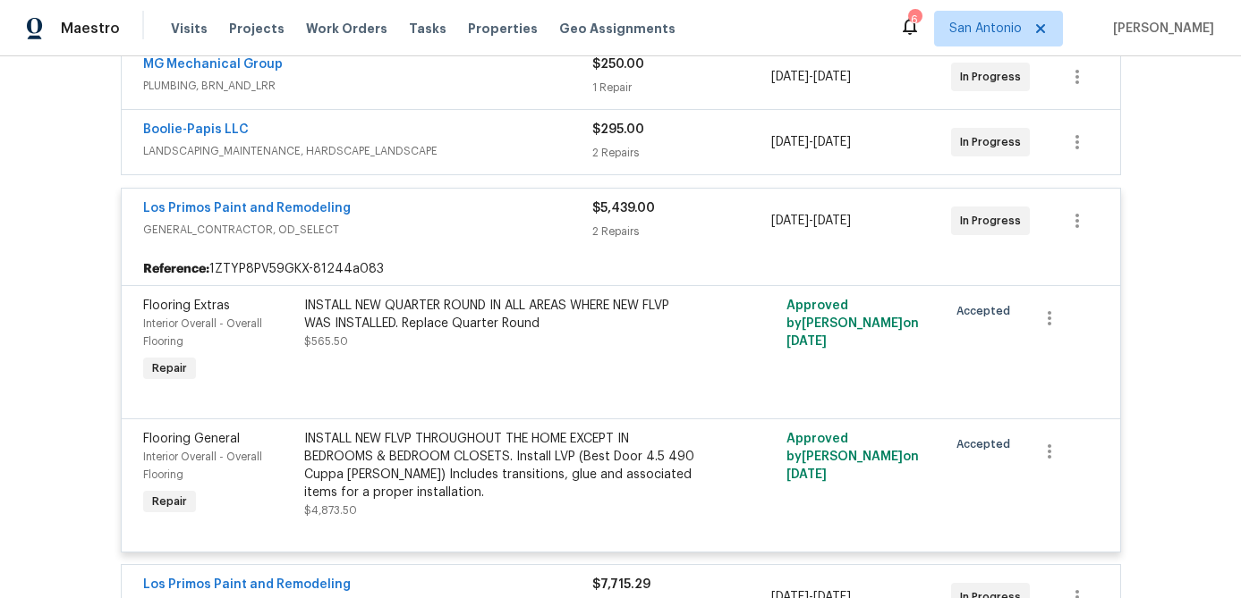
click at [496, 208] on div "Los Primos Paint and Remodeling" at bounding box center [367, 209] width 449 height 21
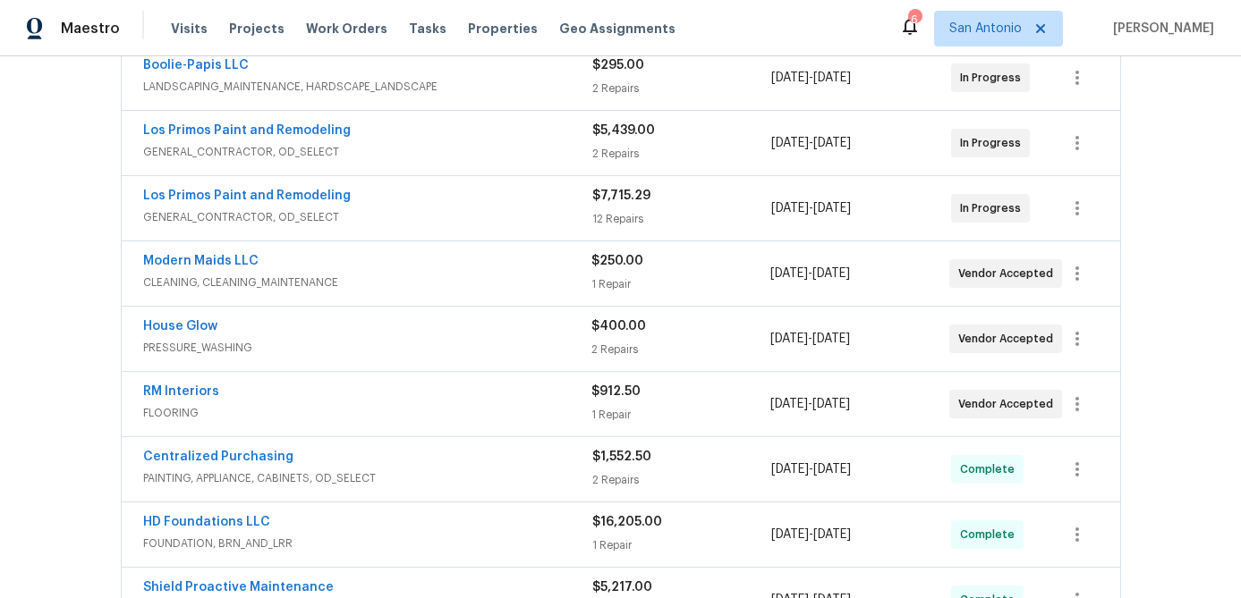
scroll to position [416, 0]
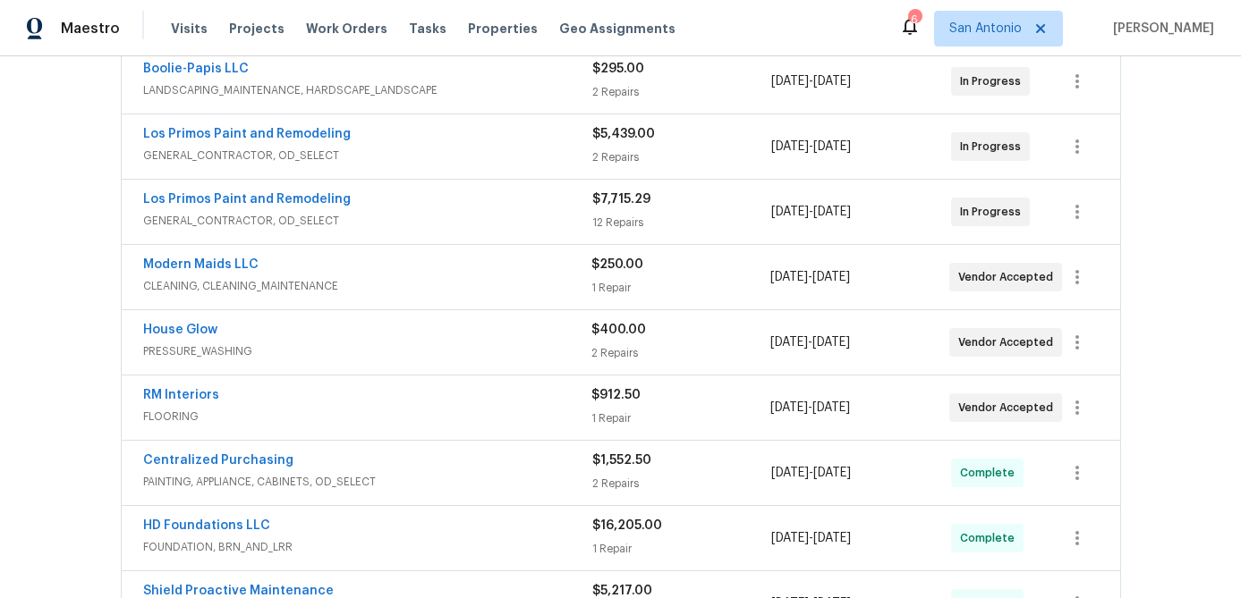
click at [486, 218] on span "GENERAL_CONTRACTOR, OD_SELECT" at bounding box center [367, 221] width 449 height 18
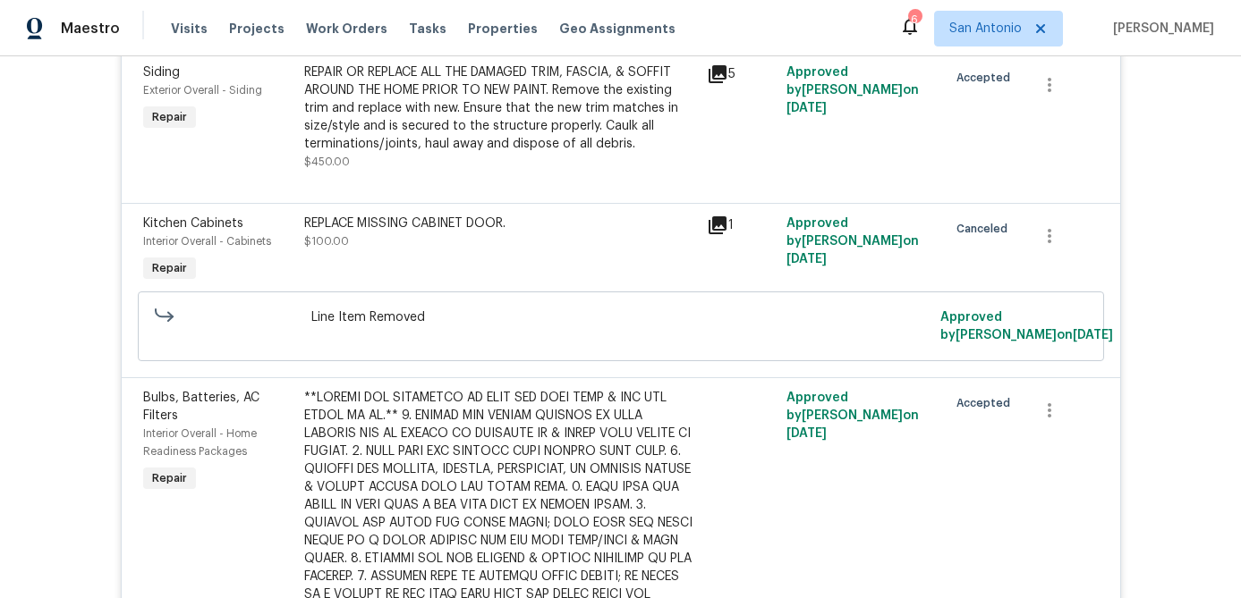
scroll to position [1454, 0]
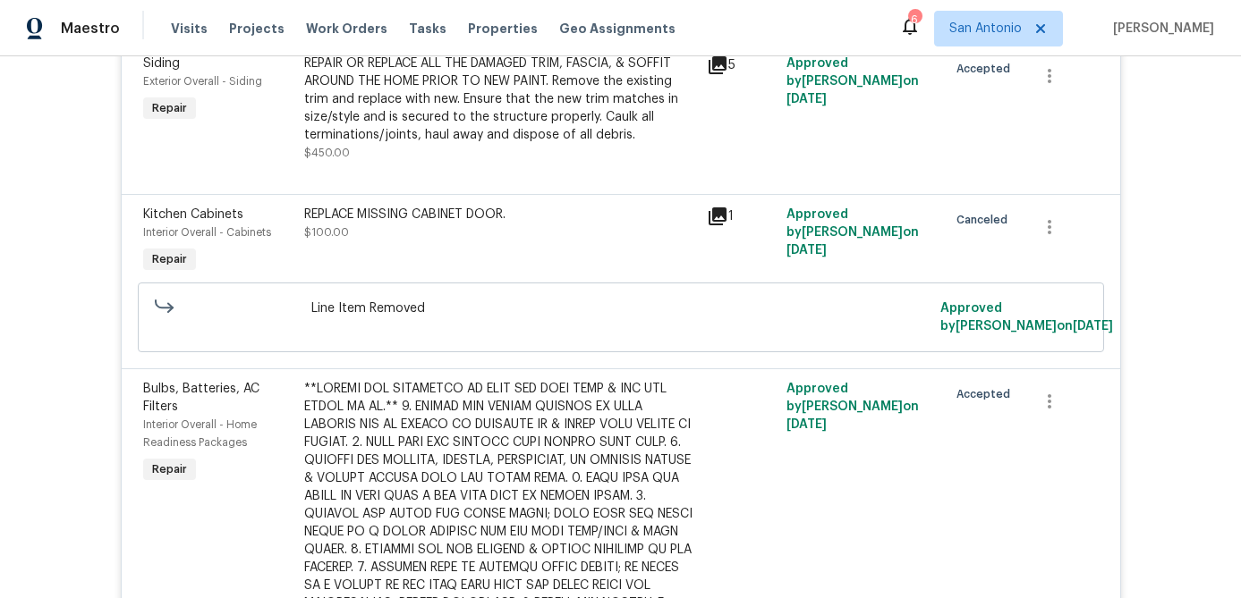
click at [468, 240] on div "REPLACE MISSING CABINET DOOR. $100.00" at bounding box center [500, 241] width 403 height 82
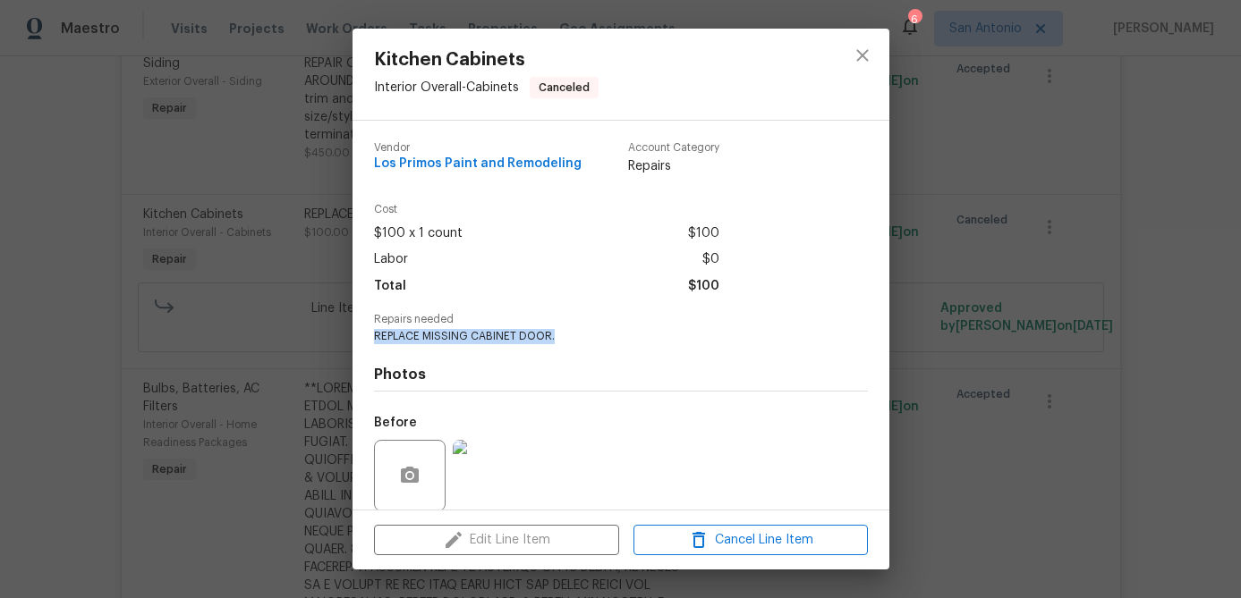
drag, startPoint x: 561, startPoint y: 332, endPoint x: 377, endPoint y: 334, distance: 184.3
click at [377, 334] on span "REPLACE MISSING CABINET DOOR." at bounding box center [596, 336] width 445 height 15
copy span "REPLACE MISSING CABINET DOOR."
click at [861, 55] on icon "close" at bounding box center [862, 55] width 12 height 12
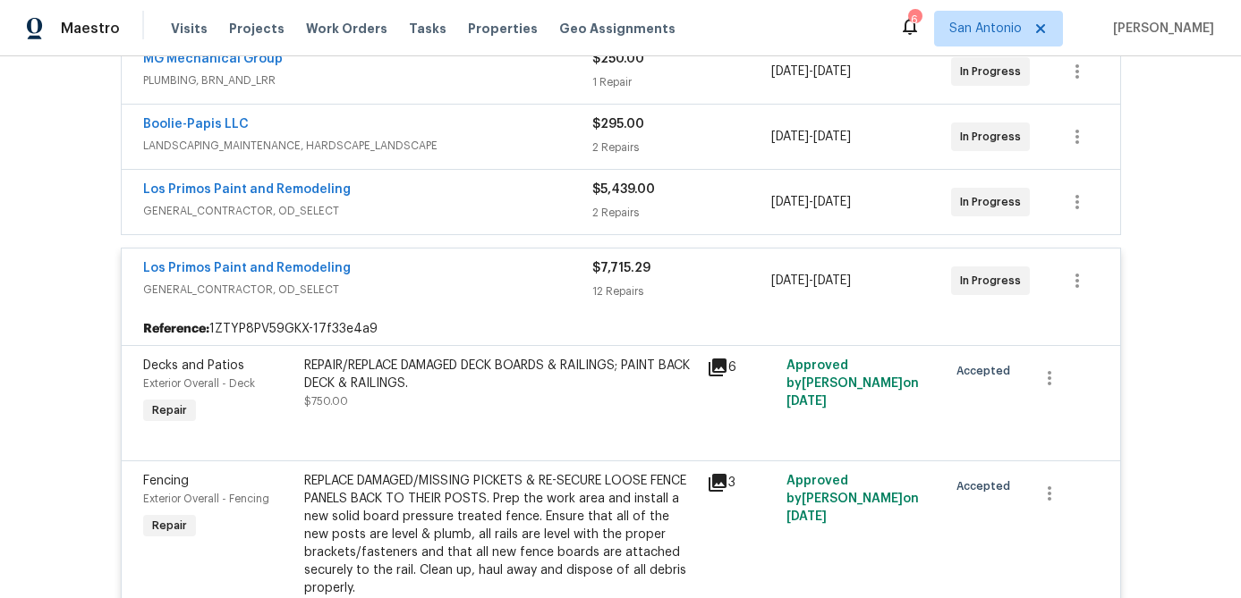
scroll to position [357, 0]
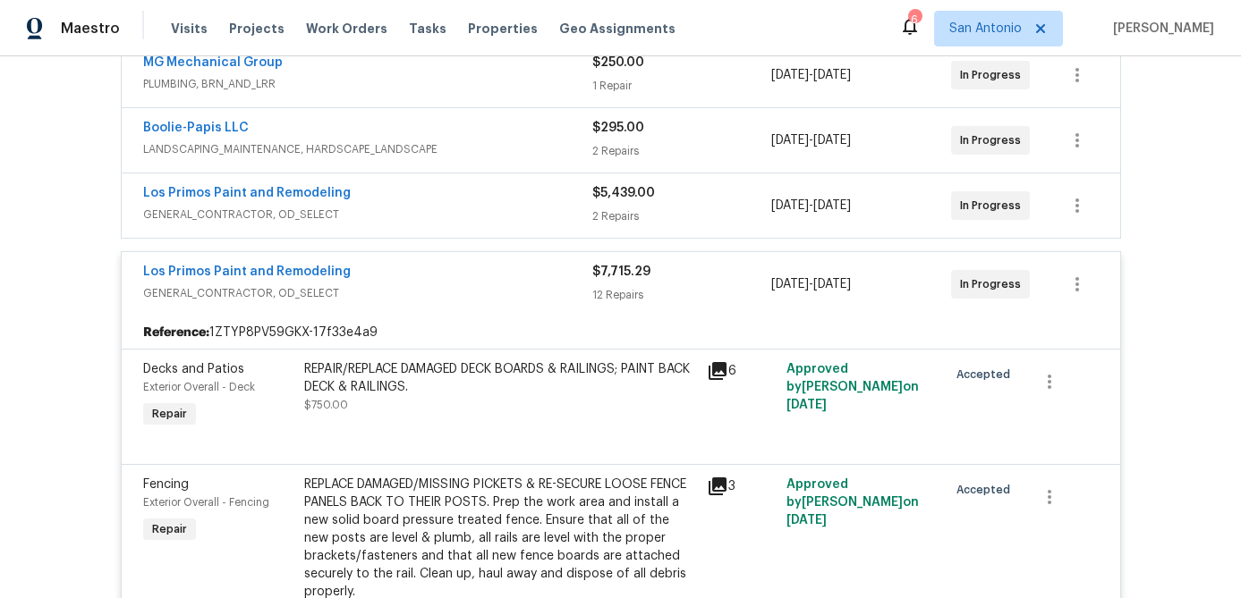
click at [462, 271] on div "Los Primos Paint and Remodeling" at bounding box center [367, 273] width 449 height 21
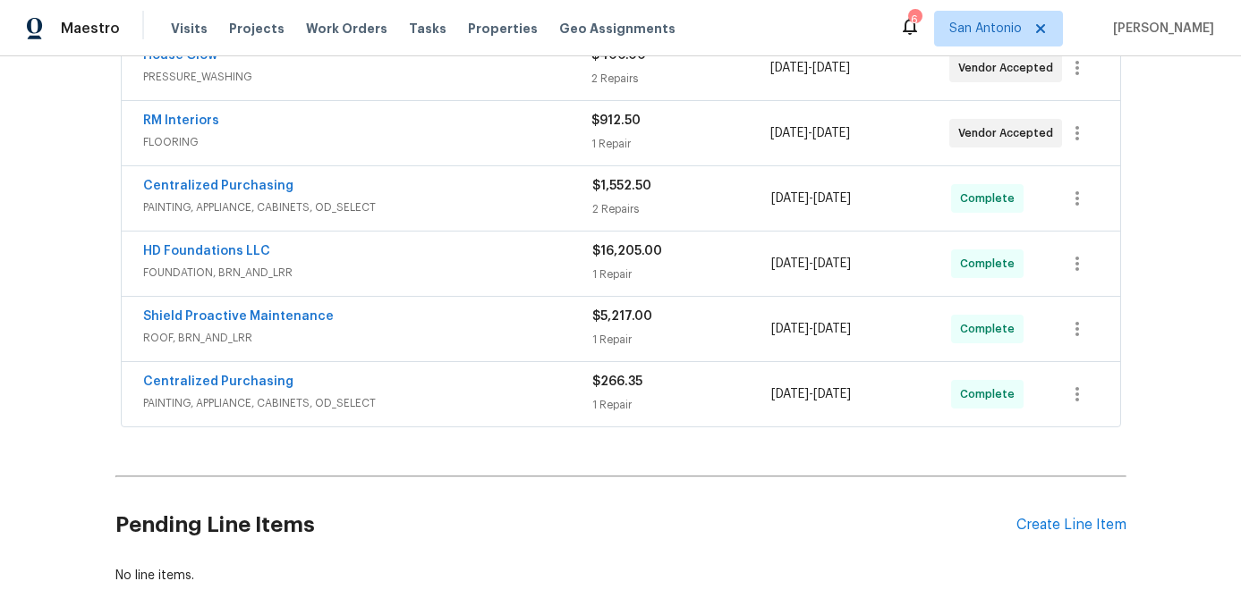
scroll to position [799, 0]
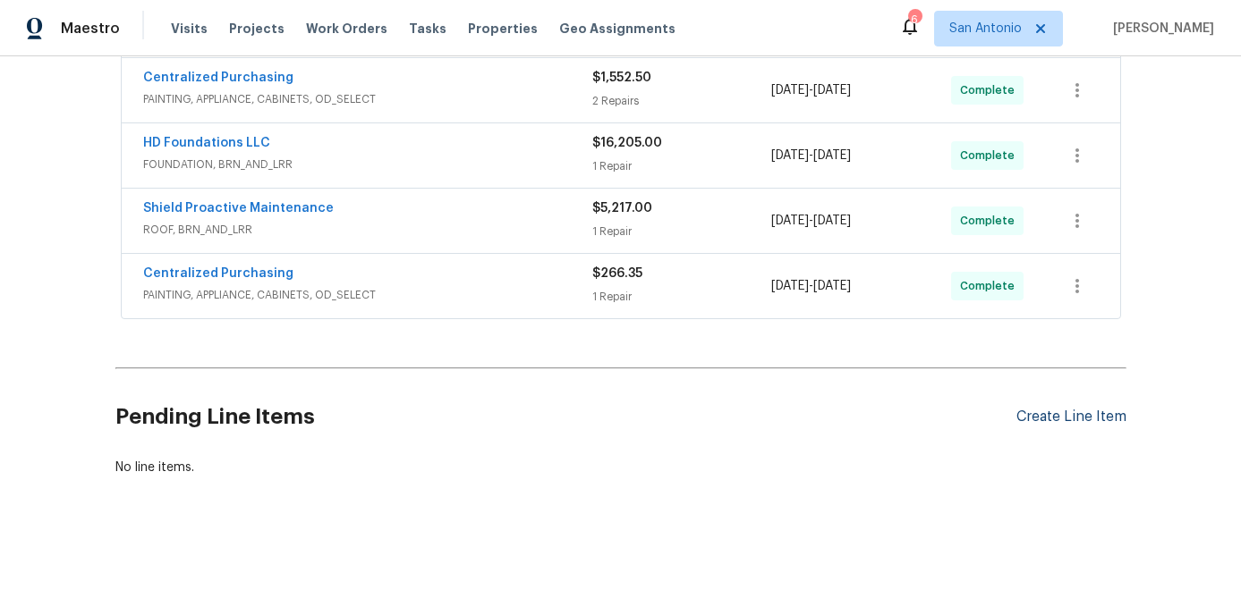
click at [1033, 416] on div "Create Line Item" at bounding box center [1071, 417] width 110 height 17
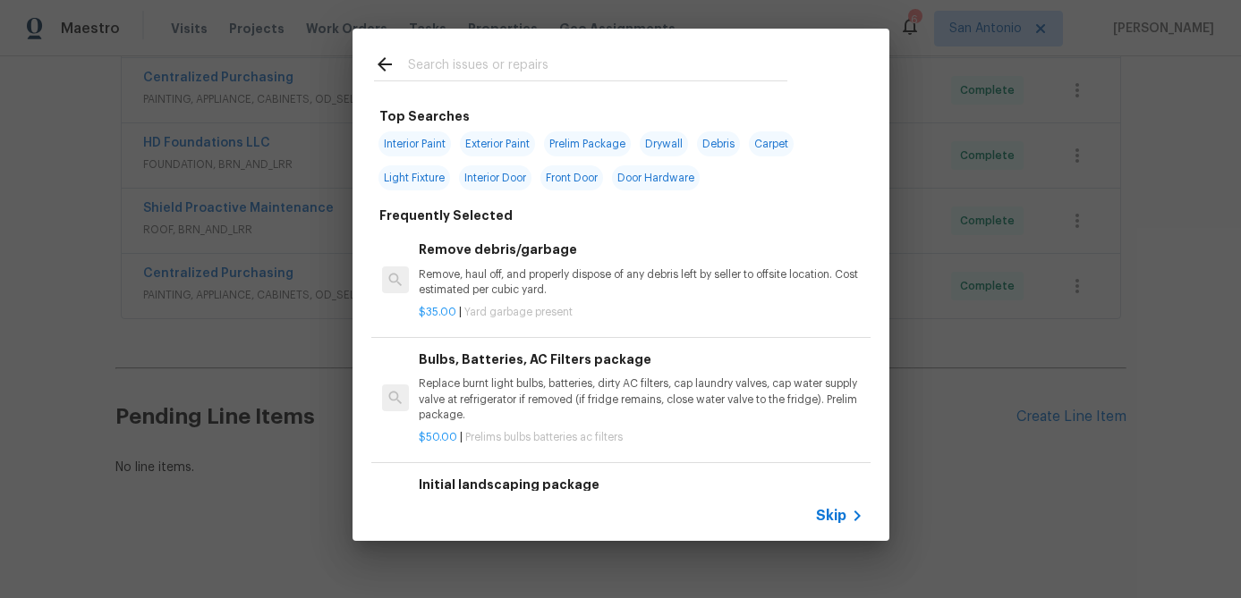
click at [846, 523] on icon at bounding box center [856, 515] width 21 height 21
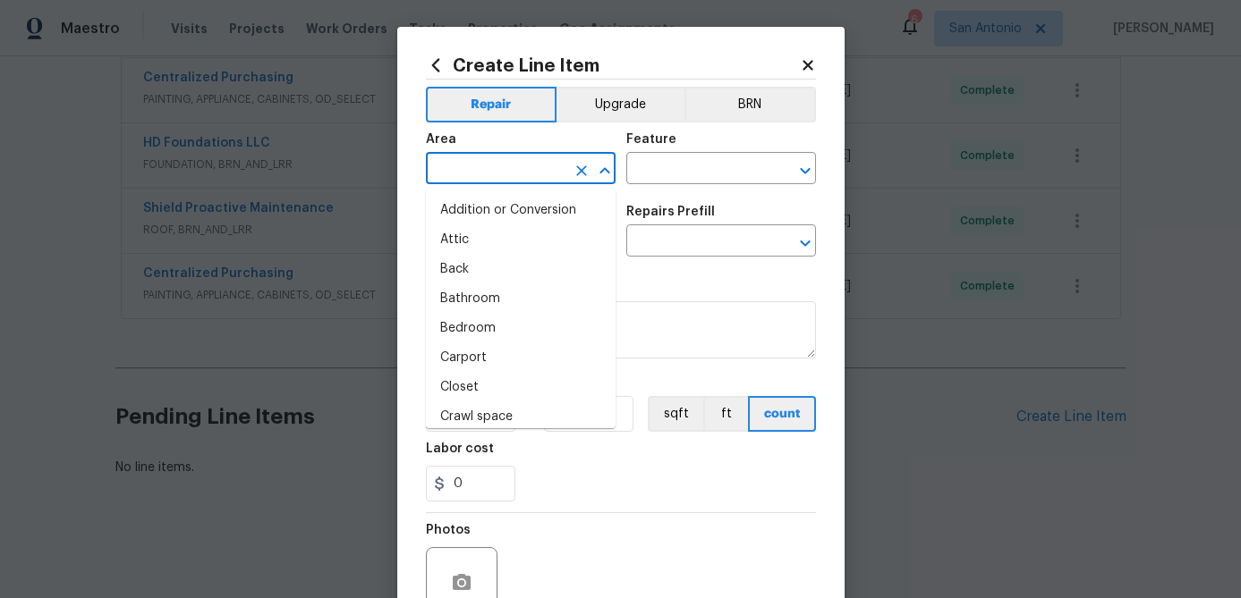
click at [503, 164] on input "text" at bounding box center [496, 171] width 140 height 28
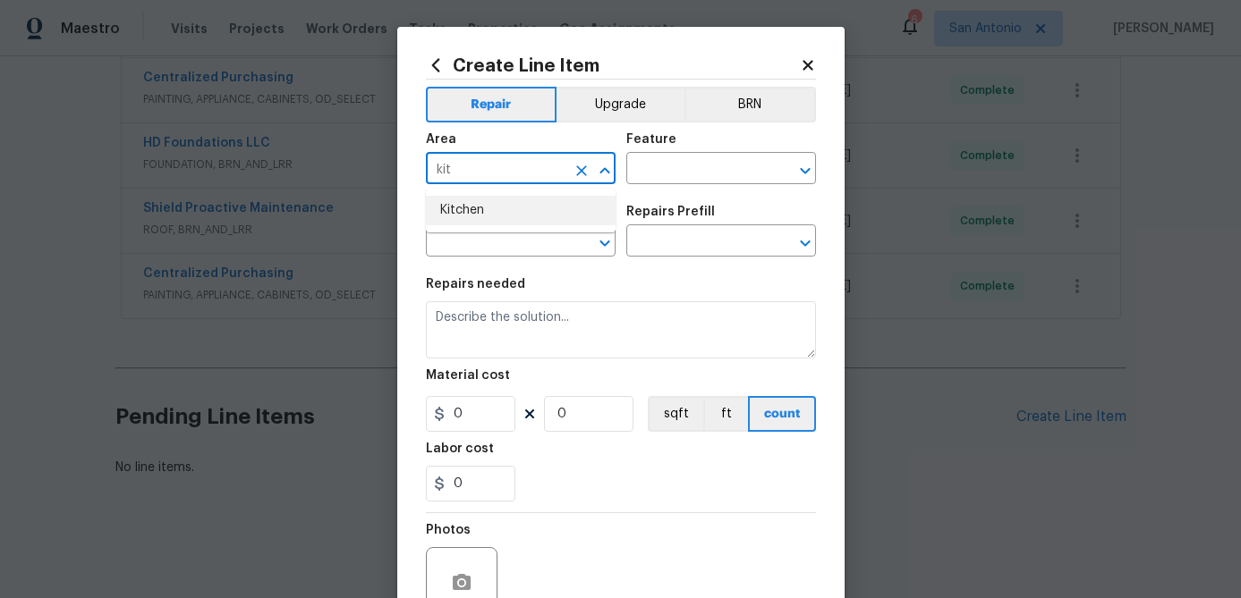
click at [491, 203] on li "Kitchen" at bounding box center [521, 211] width 190 height 30
type input "Kitchen"
click at [673, 170] on input "text" at bounding box center [696, 171] width 140 height 28
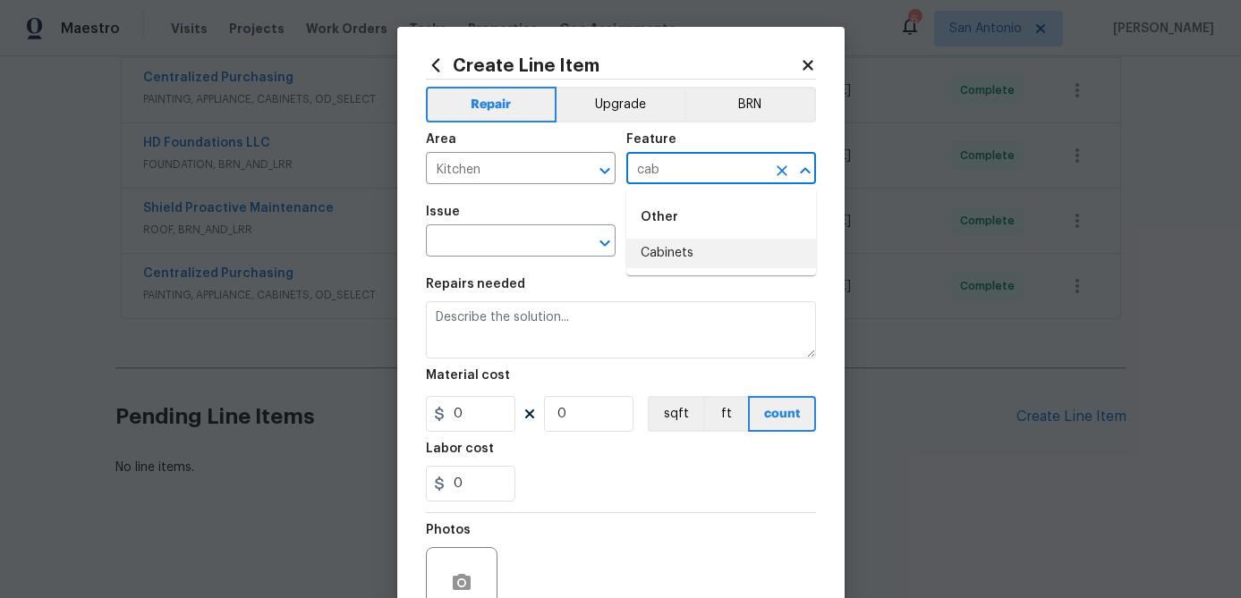
click at [658, 258] on li "Cabinets" at bounding box center [721, 254] width 190 height 30
type input "Cabinets"
click at [540, 250] on input "text" at bounding box center [496, 243] width 140 height 28
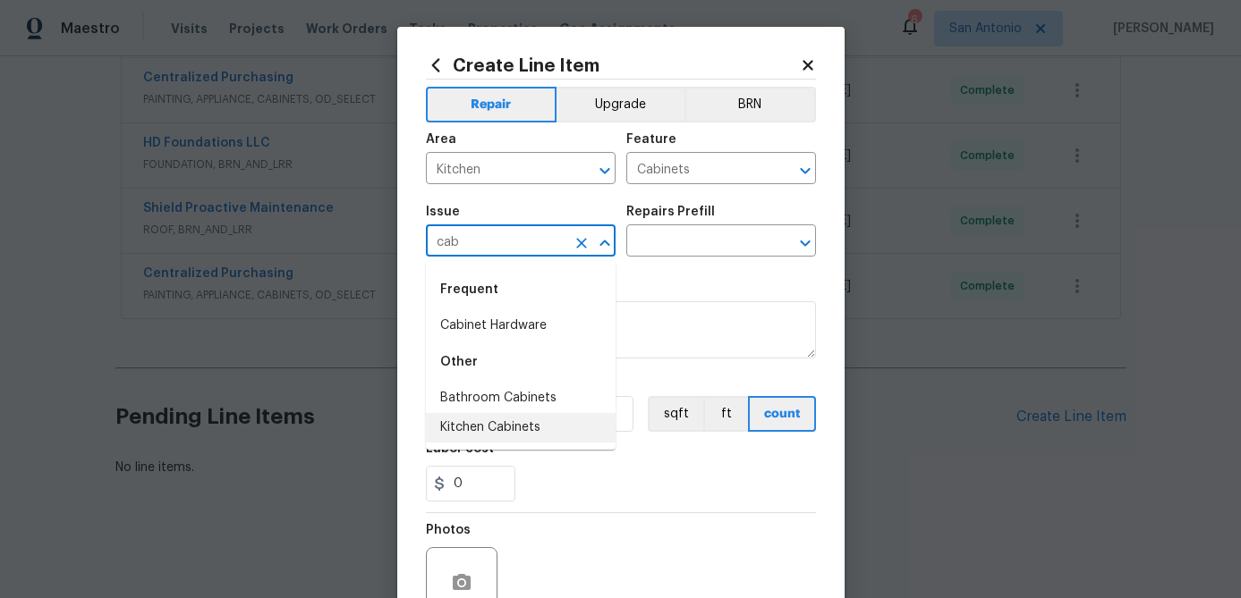
click at [488, 420] on li "Kitchen Cabinets" at bounding box center [521, 428] width 190 height 30
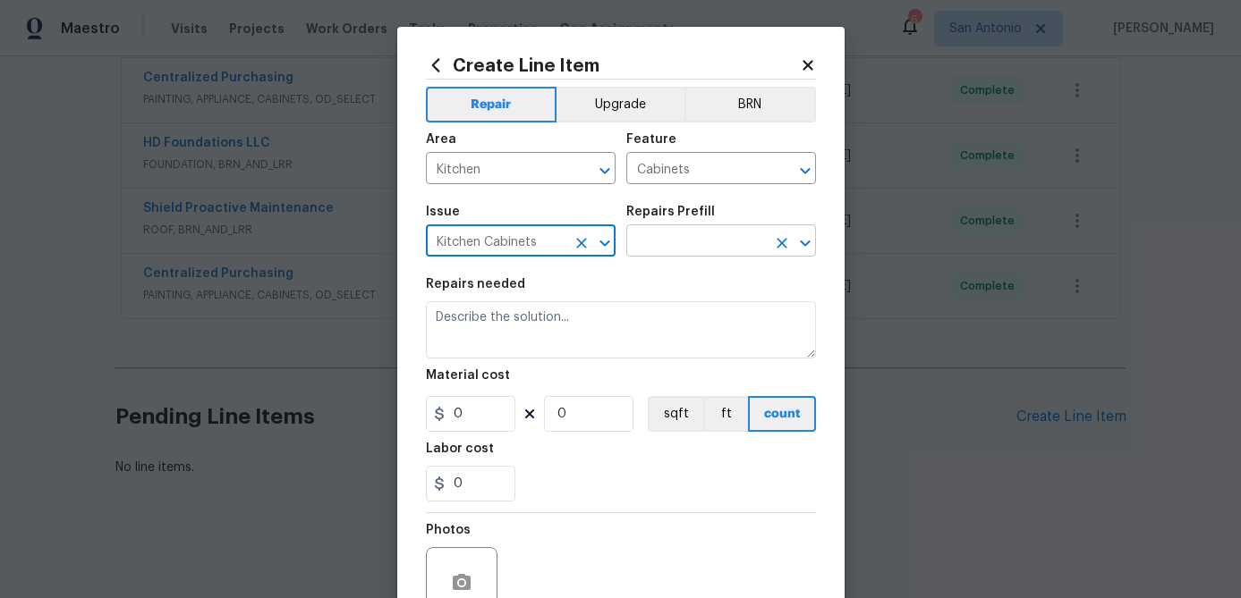
type input "Kitchen Cabinets"
click at [671, 240] on input "text" at bounding box center [696, 243] width 140 height 28
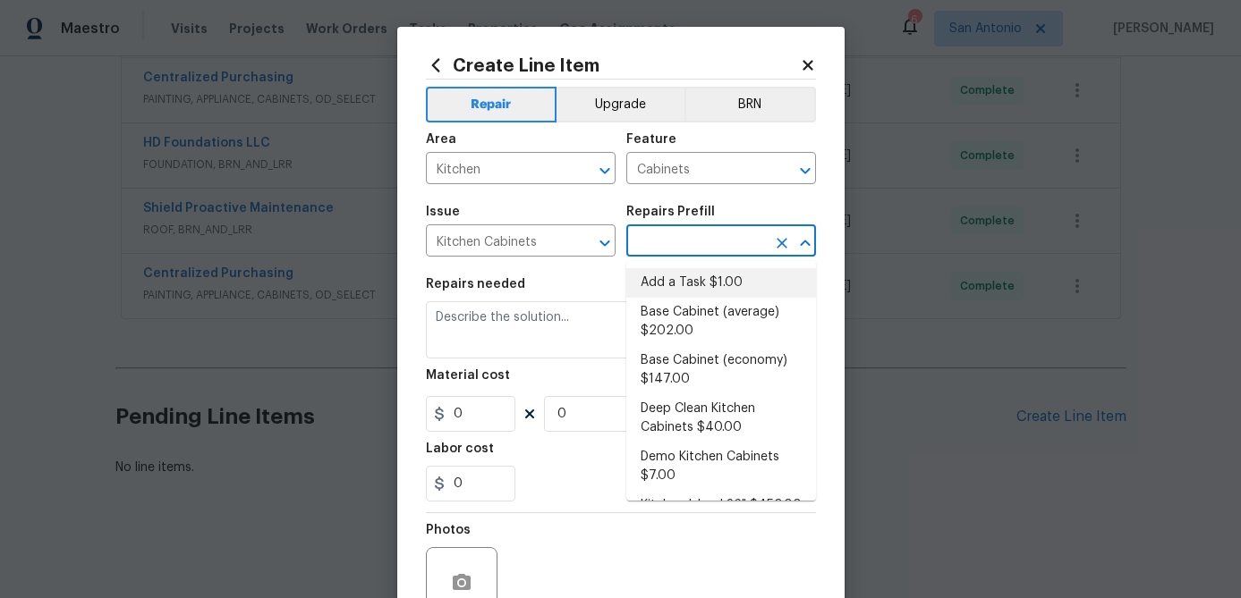
click at [670, 275] on li "Add a Task $1.00" at bounding box center [721, 283] width 190 height 30
type input "Add a Task $1.00"
type textarea "HPM to detail"
type input "1"
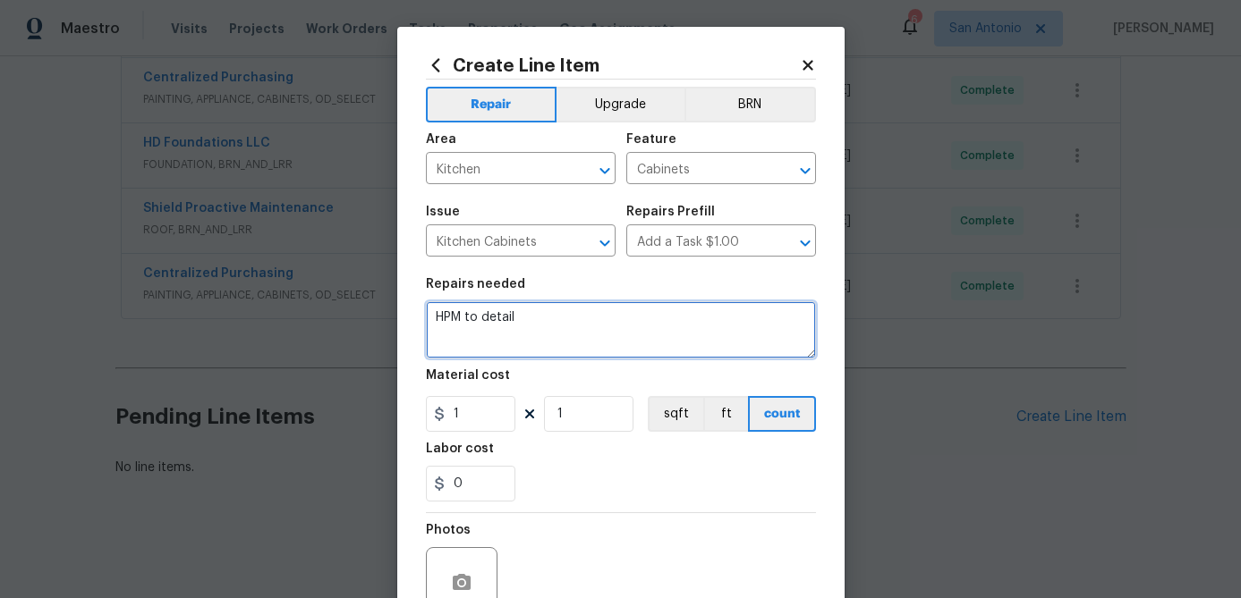
drag, startPoint x: 516, startPoint y: 319, endPoint x: 335, endPoint y: 323, distance: 180.7
click at [335, 323] on div "Create Line Item Repair Upgrade BRN Area Kitchen ​ Feature Cabinets ​ Issue Kit…" at bounding box center [620, 299] width 1241 height 598
paste textarea "REPLACE MISSING CABINET DOOR."
type textarea "REPLACE MISSING CABINET DOOR."
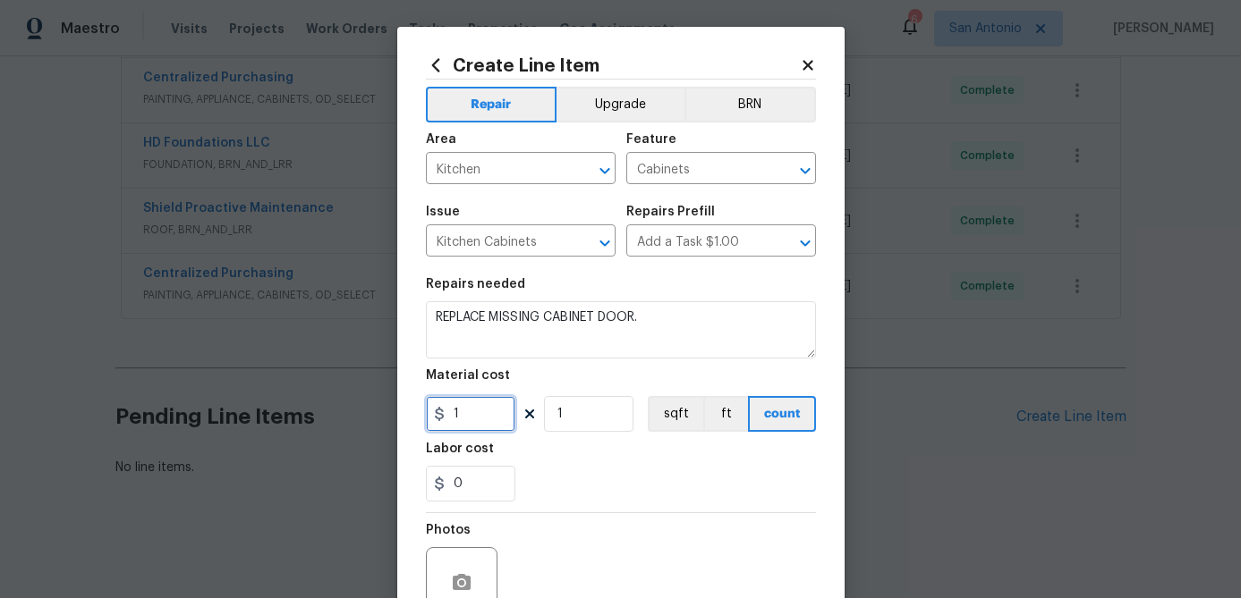
click at [490, 430] on input "1" at bounding box center [470, 414] width 89 height 36
type input "100"
click at [592, 420] on input "1" at bounding box center [588, 414] width 89 height 36
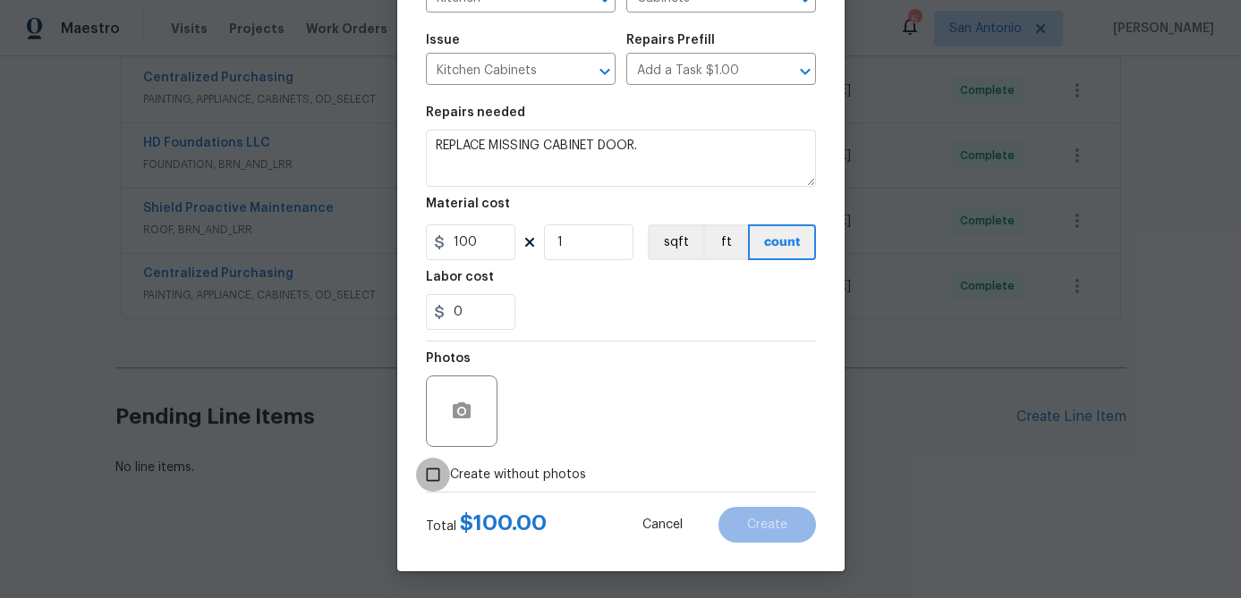
click at [429, 466] on input "Create without photos" at bounding box center [433, 475] width 34 height 34
checkbox input "true"
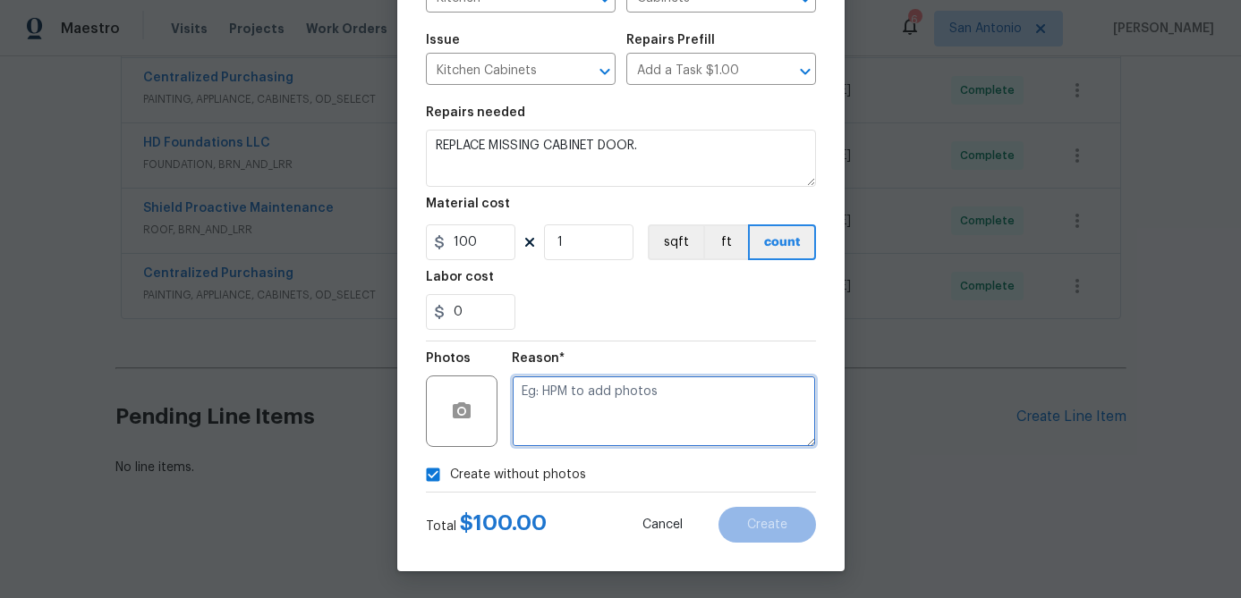
click at [528, 428] on textarea at bounding box center [664, 412] width 304 height 72
type textarea "."
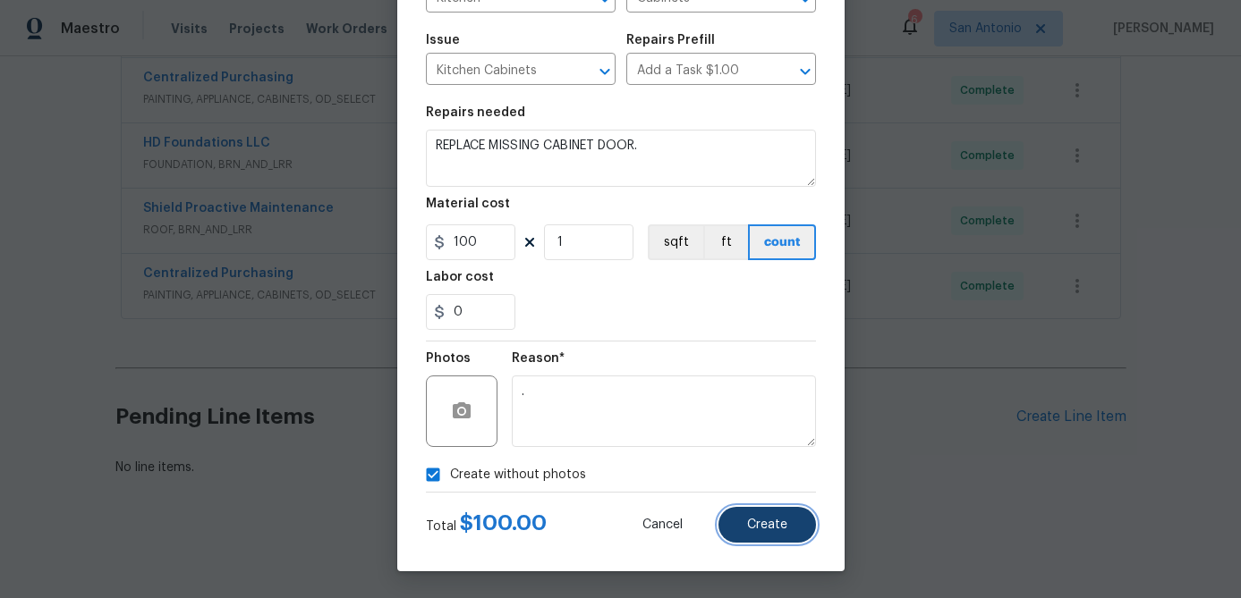
click at [778, 530] on span "Create" at bounding box center [767, 525] width 40 height 13
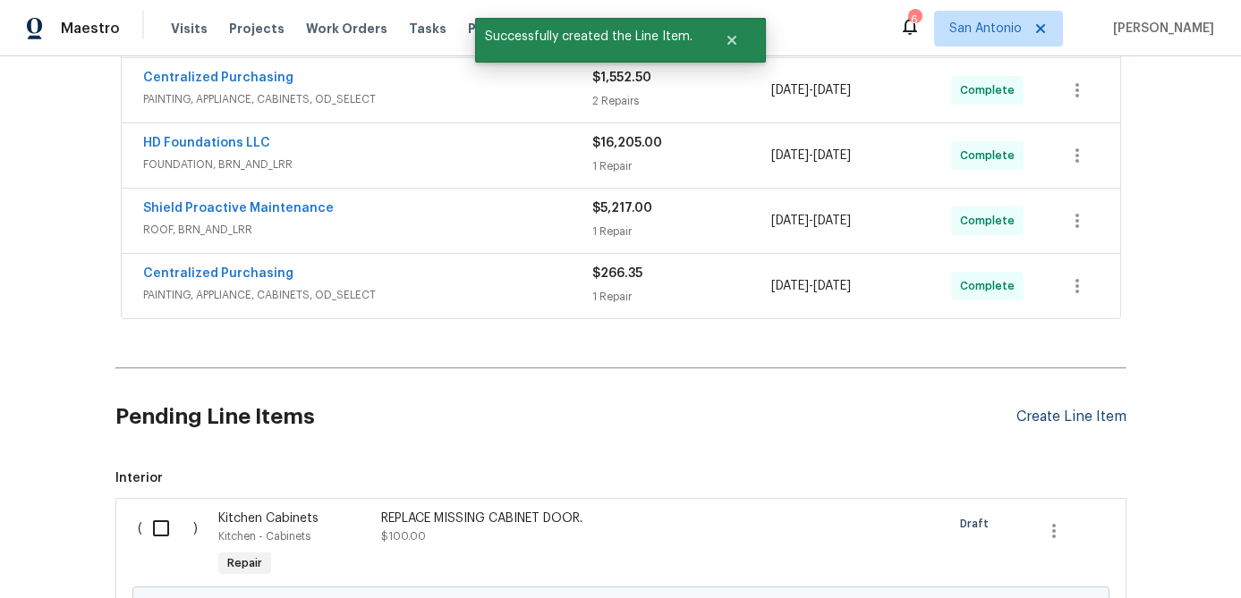
click at [1081, 423] on div "Create Line Item" at bounding box center [1071, 417] width 110 height 17
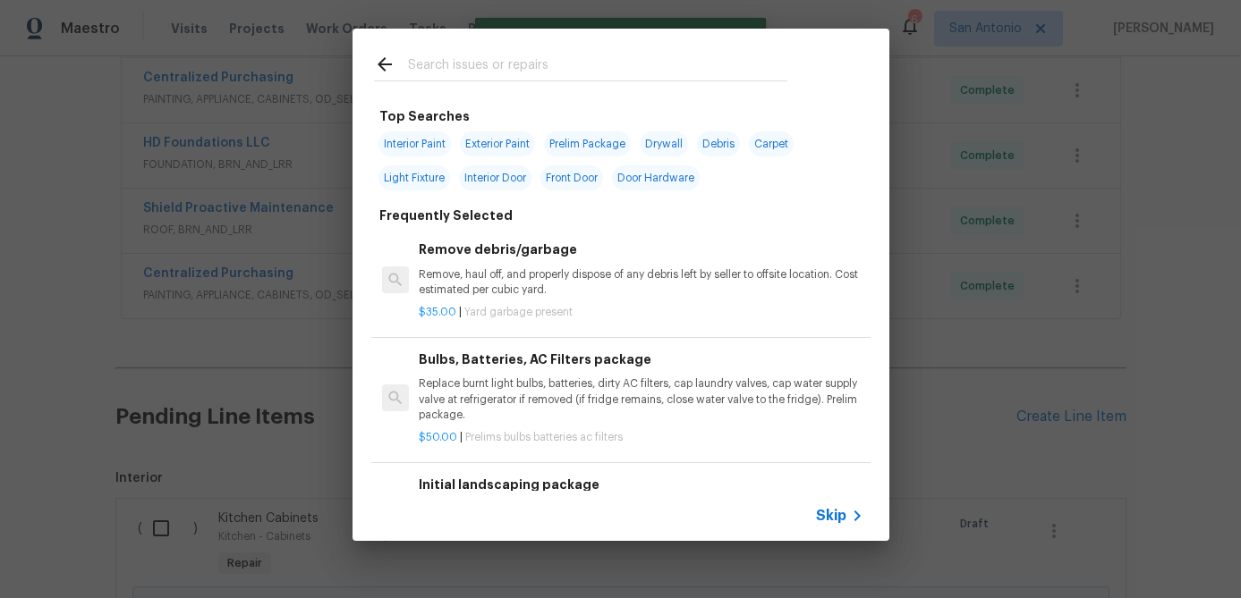
click at [831, 505] on div "Skip" at bounding box center [842, 515] width 52 height 21
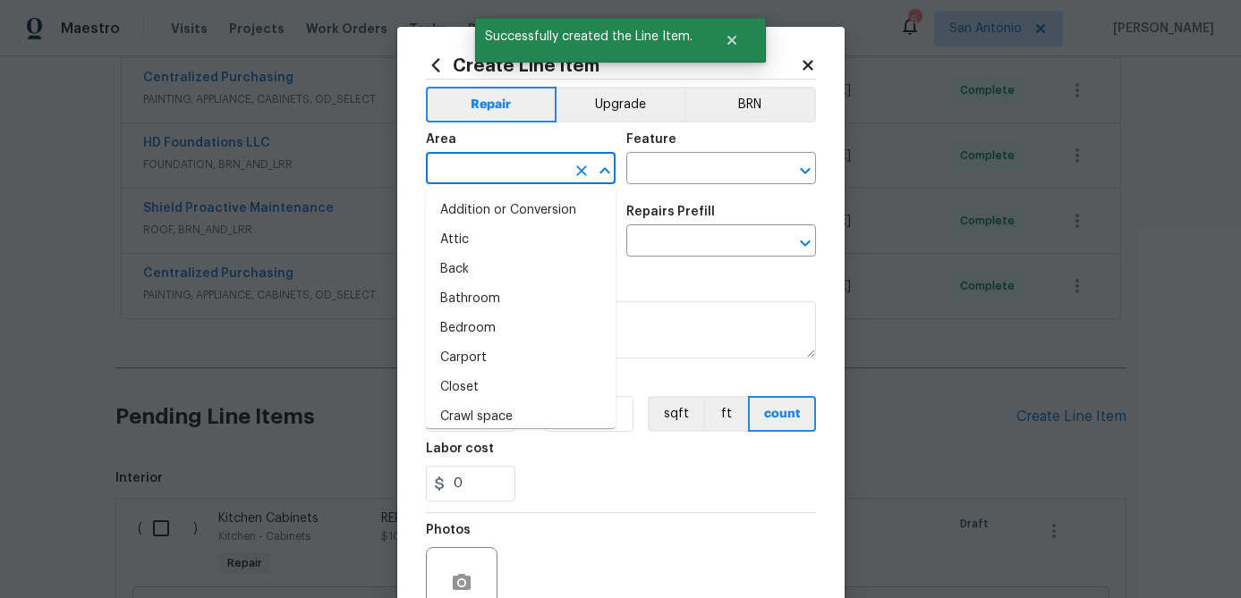
click at [533, 178] on input "text" at bounding box center [496, 171] width 140 height 28
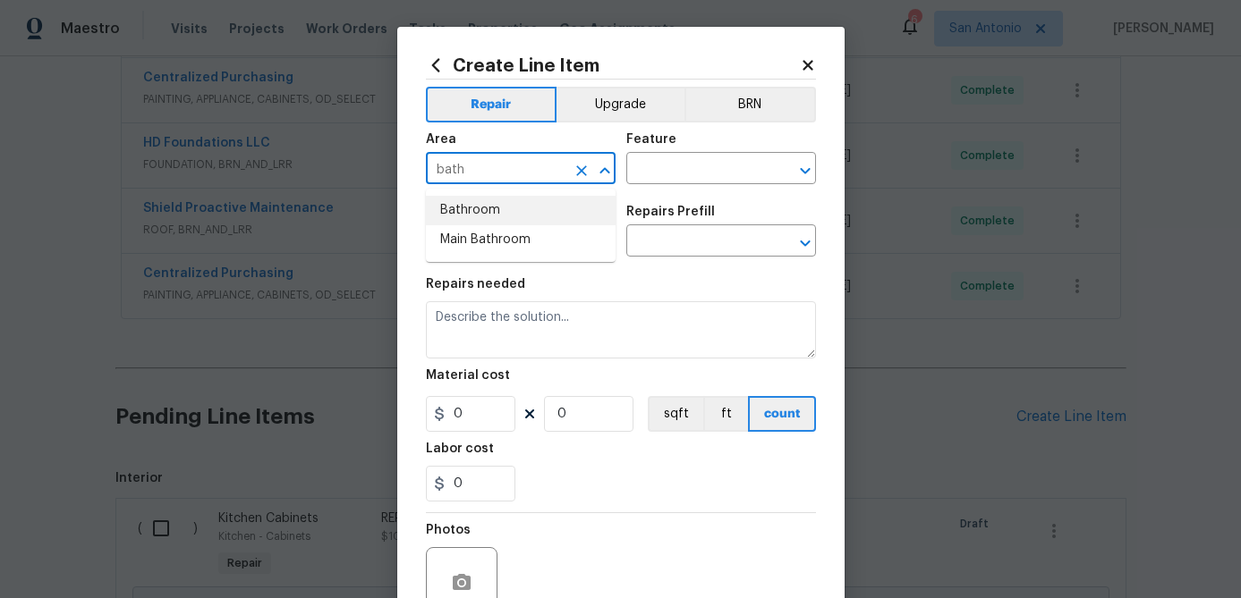
click at [487, 216] on li "Bathroom" at bounding box center [521, 211] width 190 height 30
type input "Bathroom"
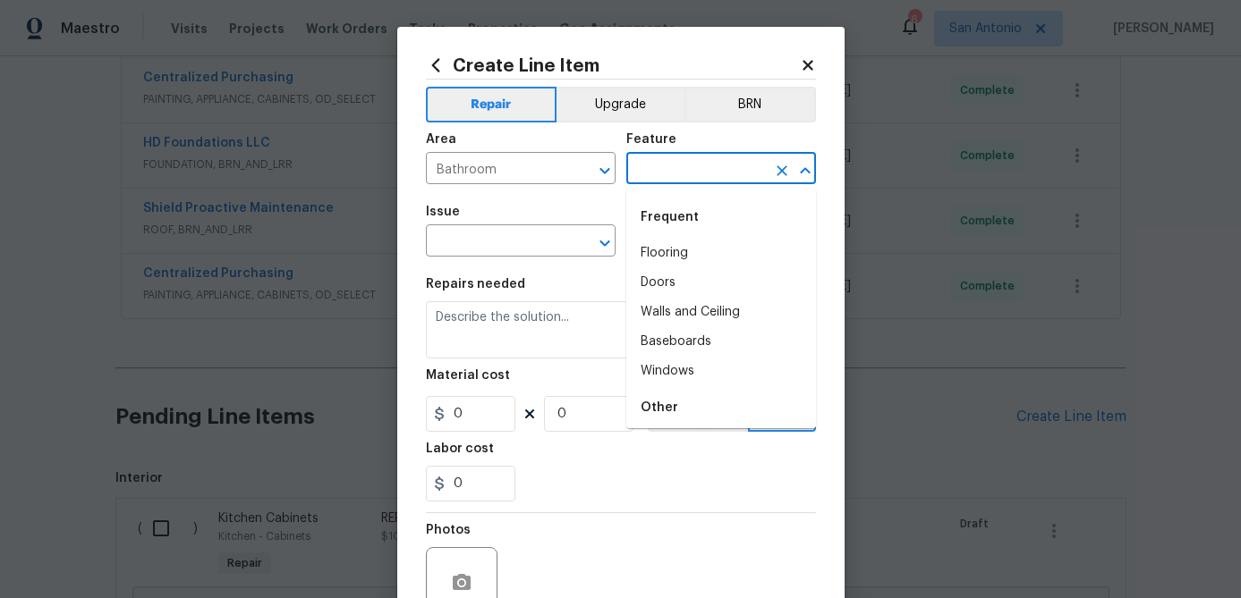
click at [682, 170] on input "text" at bounding box center [696, 171] width 140 height 28
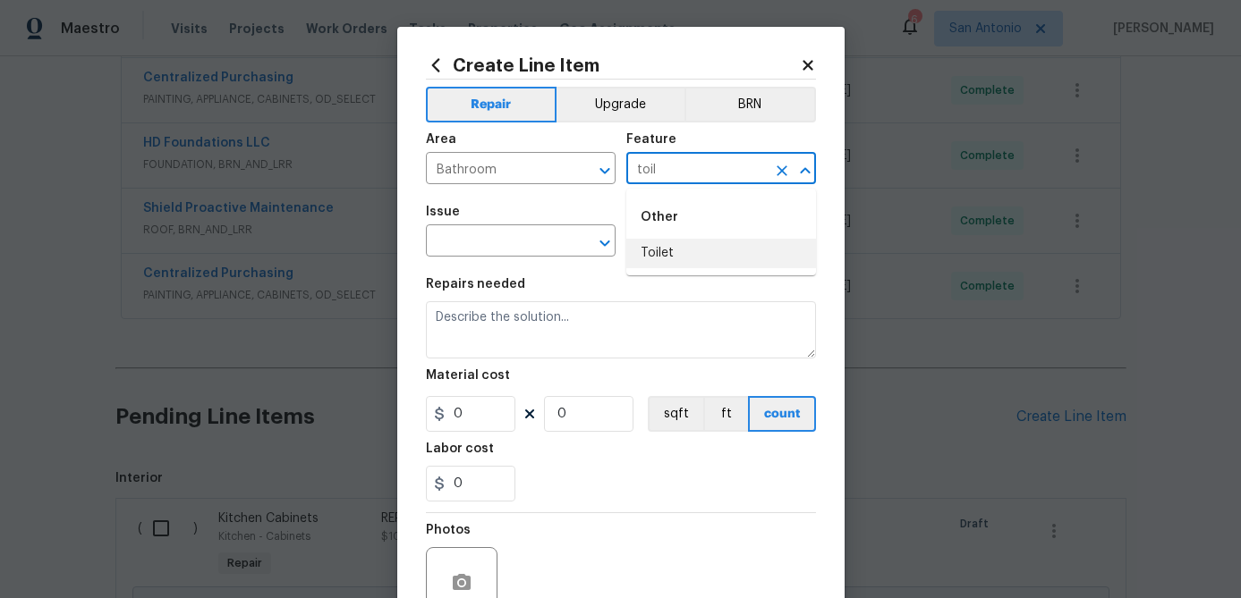
click at [651, 263] on li "Toilet" at bounding box center [721, 254] width 190 height 30
type input "Toilet"
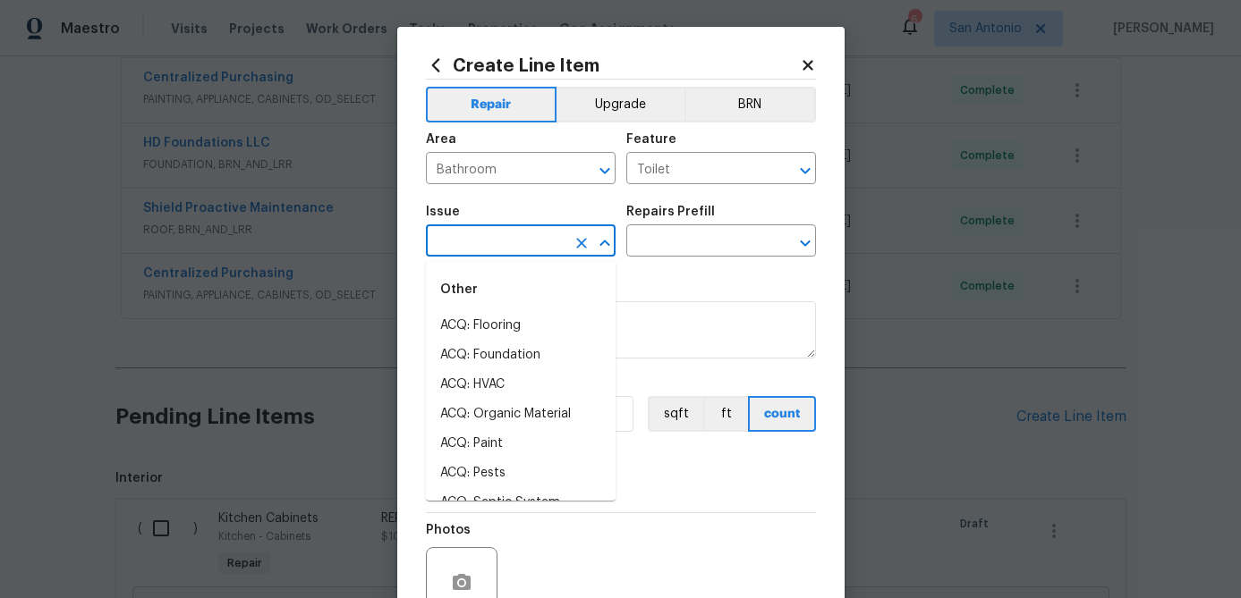
click at [525, 236] on input "text" at bounding box center [496, 243] width 140 height 28
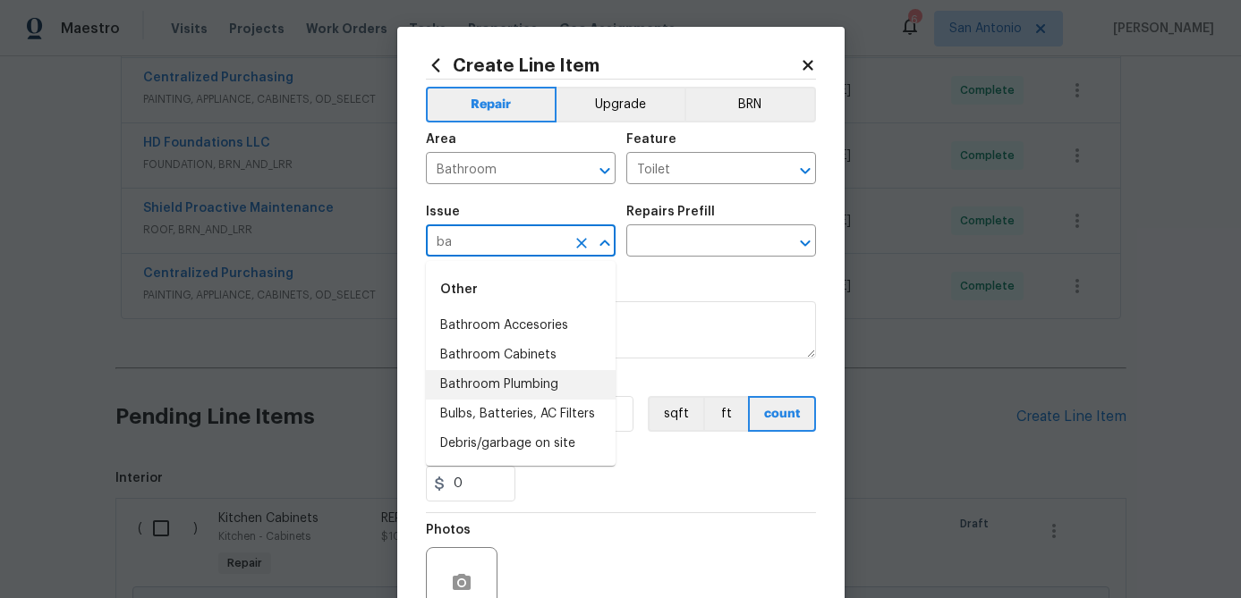
click at [488, 384] on li "Bathroom Plumbing" at bounding box center [521, 385] width 190 height 30
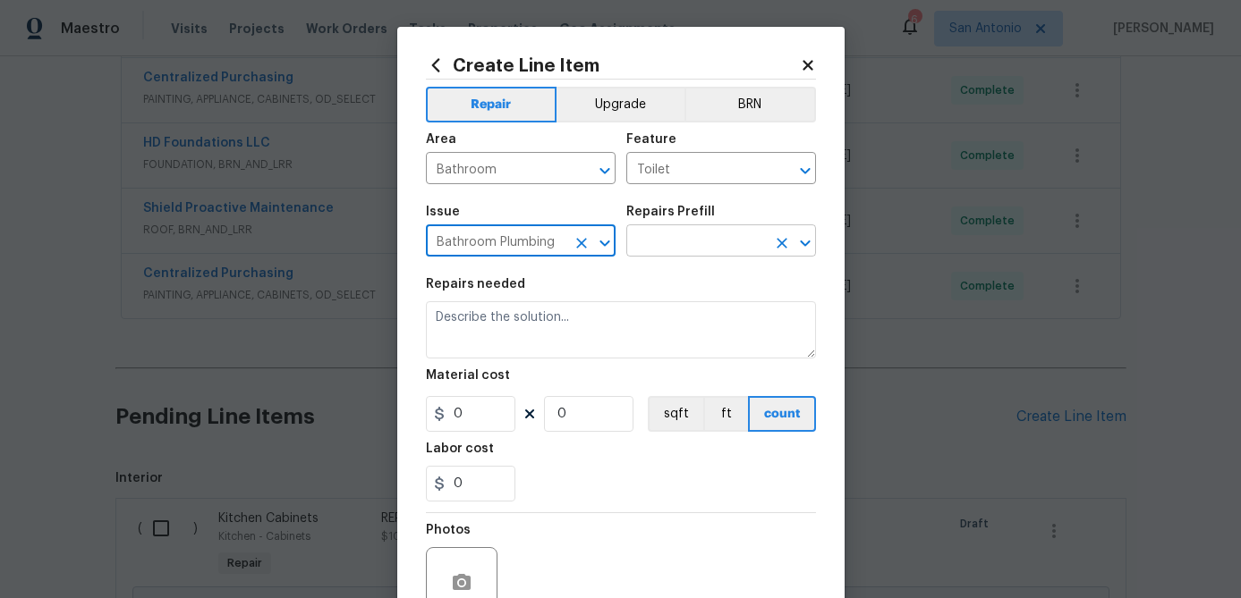
type input "Bathroom Plumbing"
click at [669, 248] on input "text" at bounding box center [696, 243] width 140 height 28
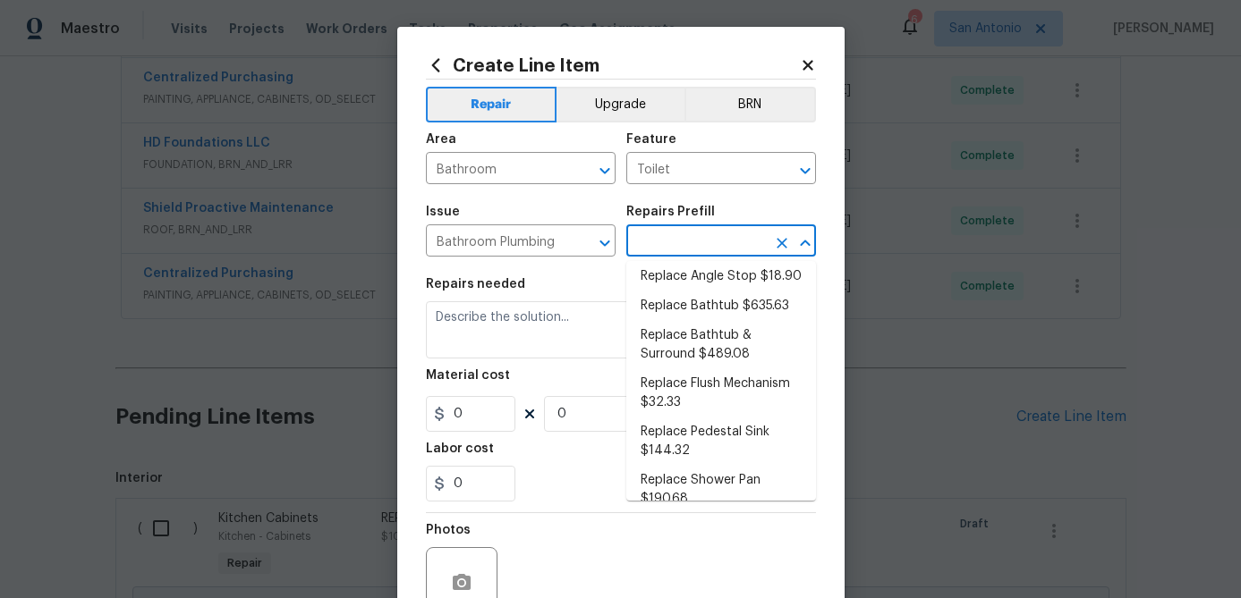
scroll to position [527, 0]
click at [679, 388] on li "Replace Flush Mechanism $32.33" at bounding box center [721, 396] width 190 height 48
type input "Plumbing"
type input "Replace Flush Mechanism $32.33"
type textarea "Remove and replace the toilet flush mechanism with new. Ensure that there are n…"
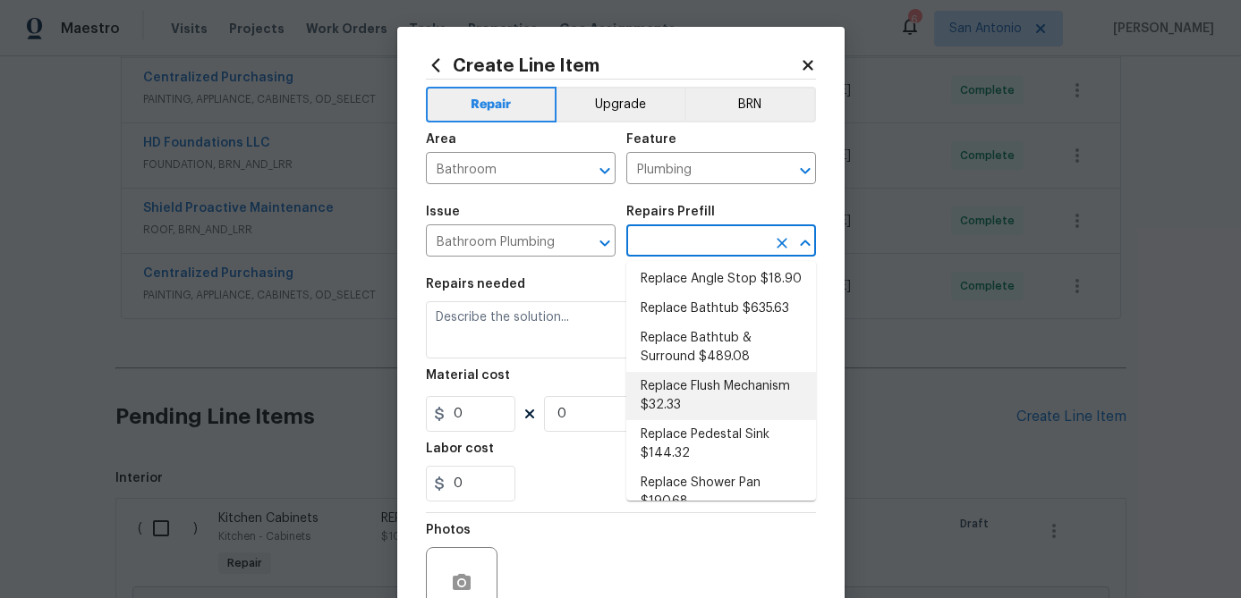
type input "32.33"
type input "1"
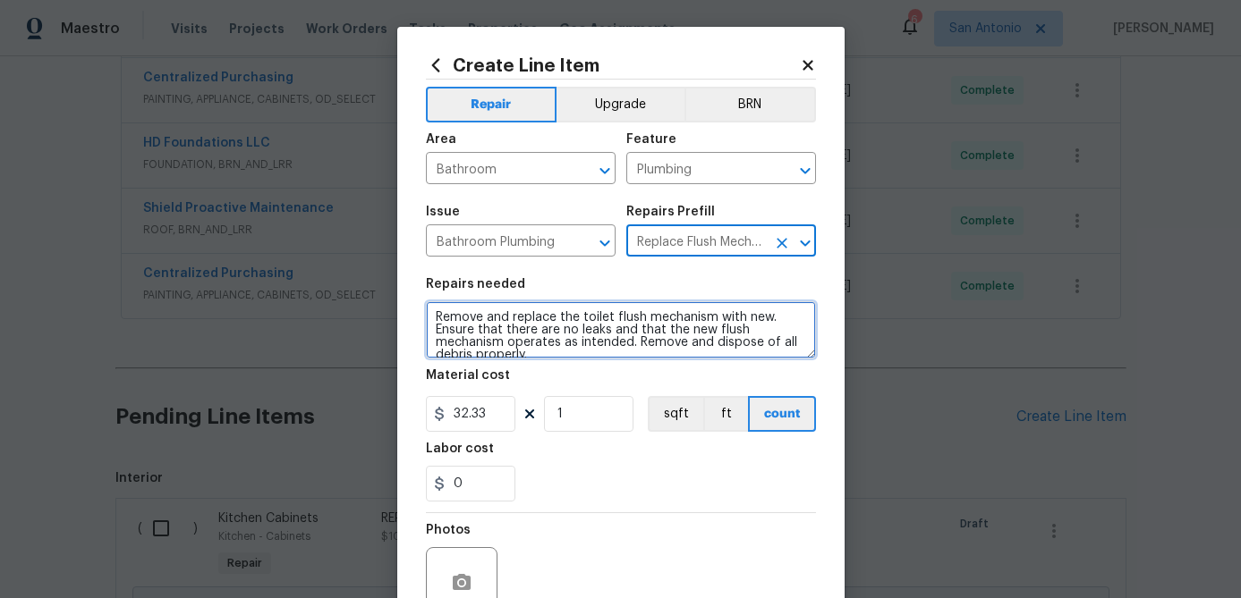
click at [433, 315] on textarea "Remove and replace the toilet flush mechanism with new. Ensure that there are n…" at bounding box center [621, 329] width 390 height 57
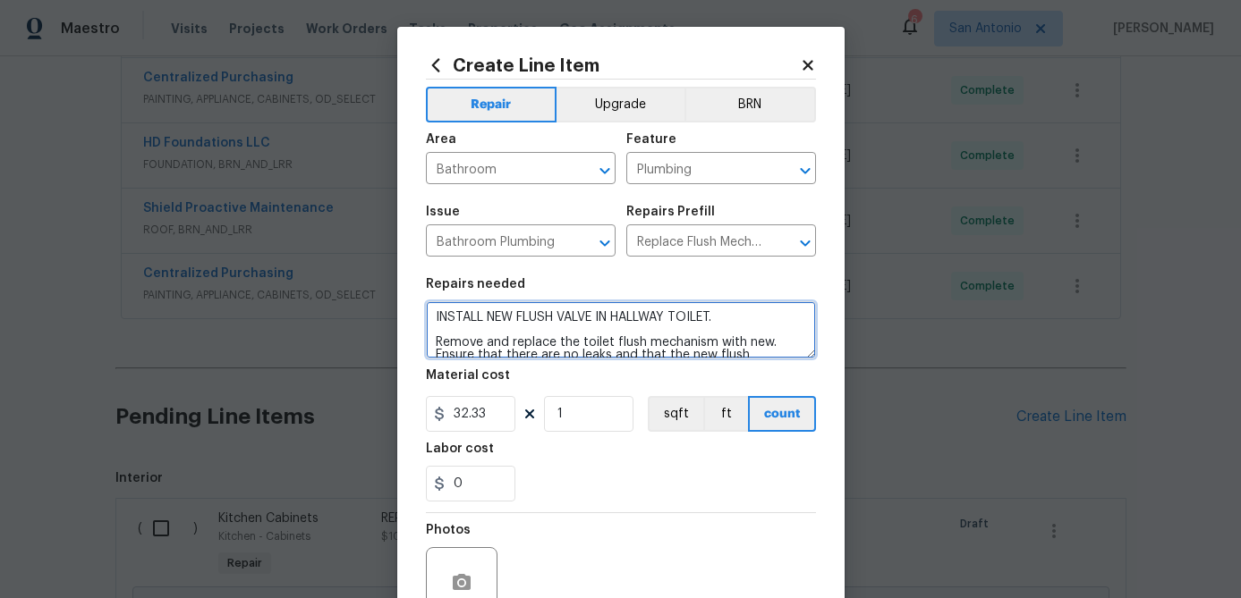
scroll to position [173, 0]
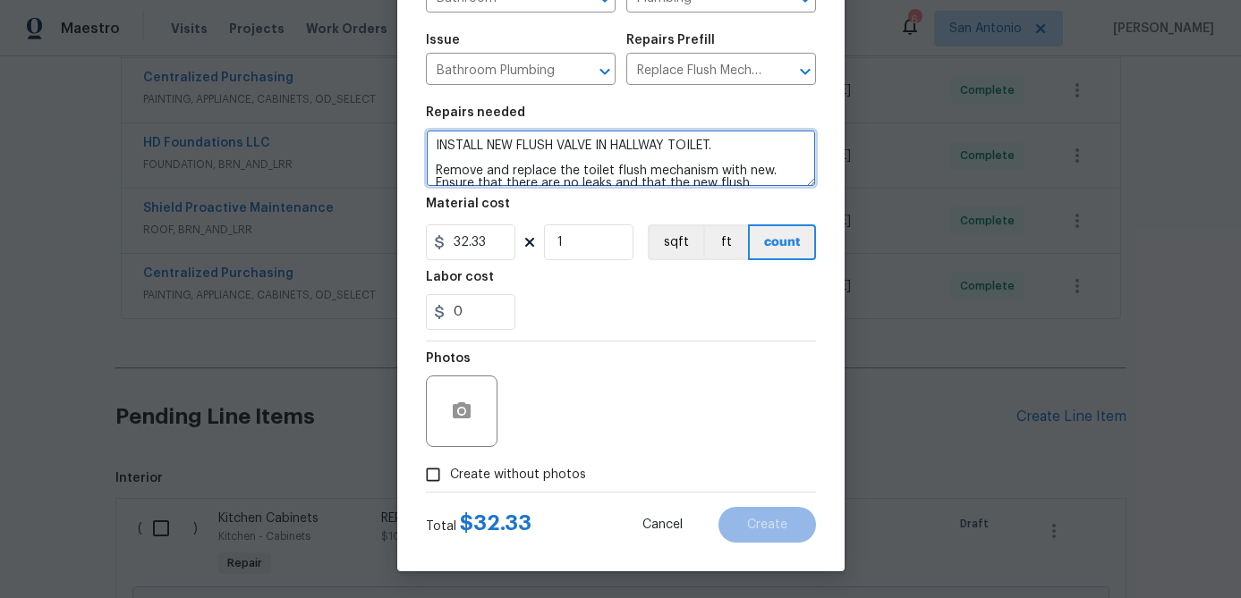
type textarea "INSTALL NEW FLUSH VALVE IN HALLWAY TOILET. Remove and replace the toilet flush …"
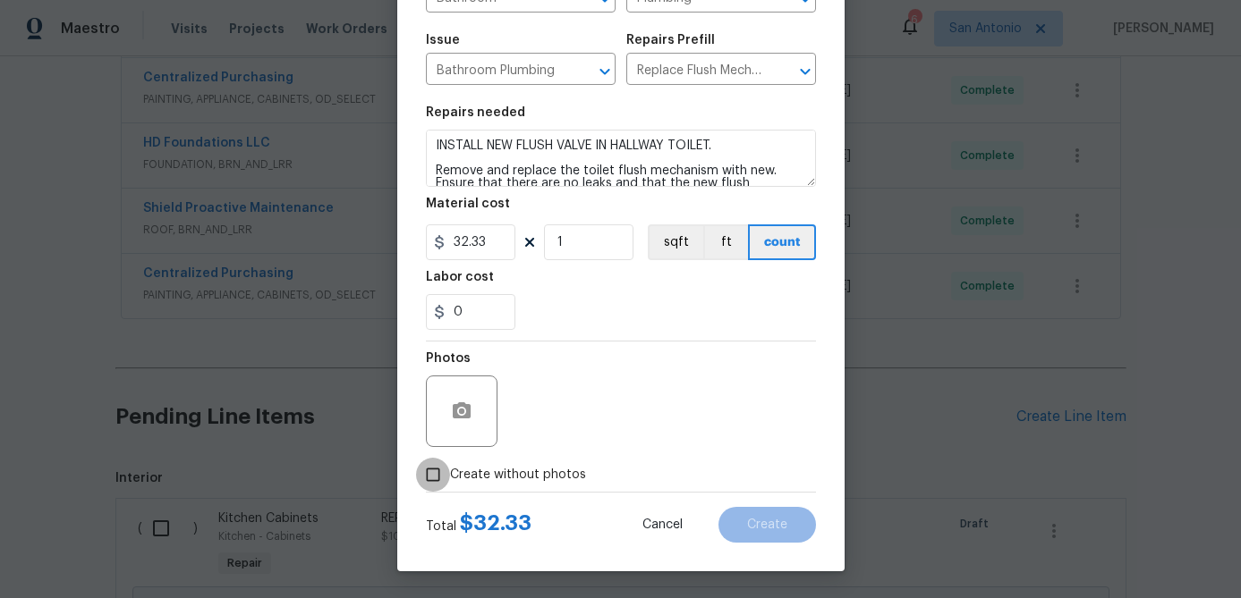
click at [435, 483] on input "Create without photos" at bounding box center [433, 475] width 34 height 34
checkbox input "true"
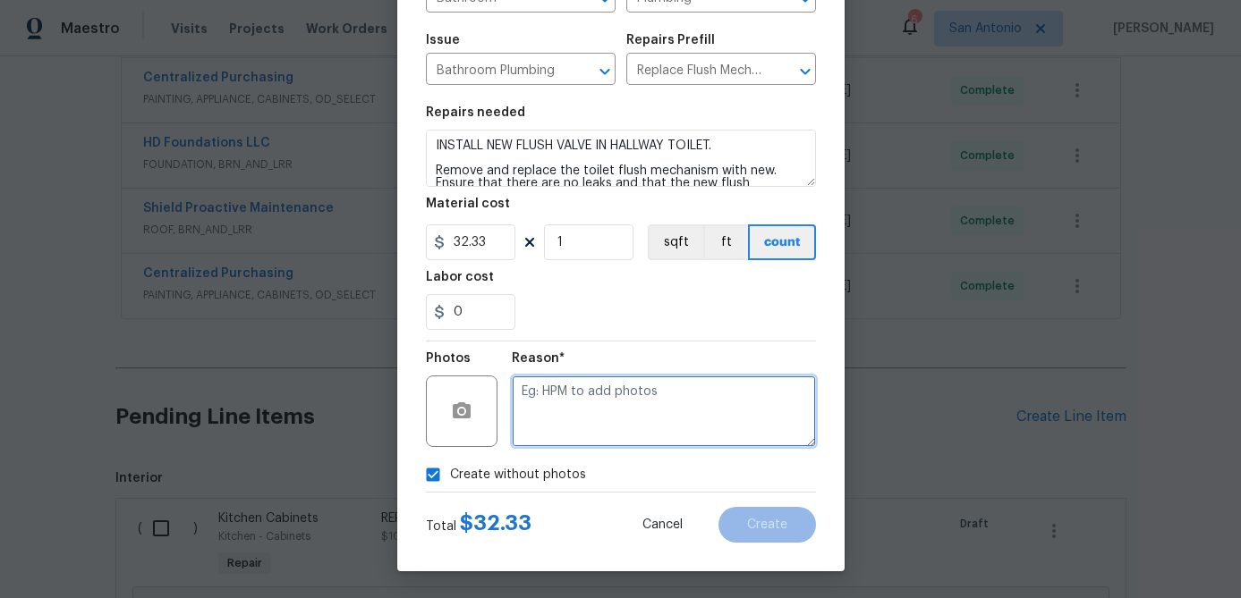
click at [588, 394] on textarea at bounding box center [664, 412] width 304 height 72
type textarea "."
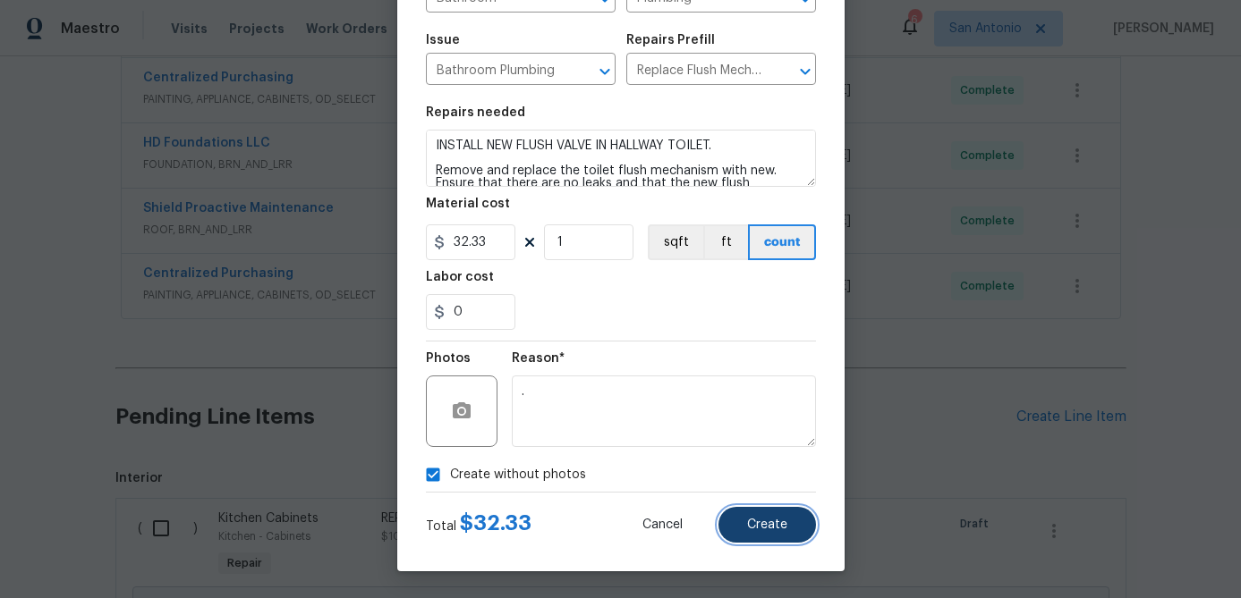
click at [787, 528] on button "Create" at bounding box center [766, 525] width 97 height 36
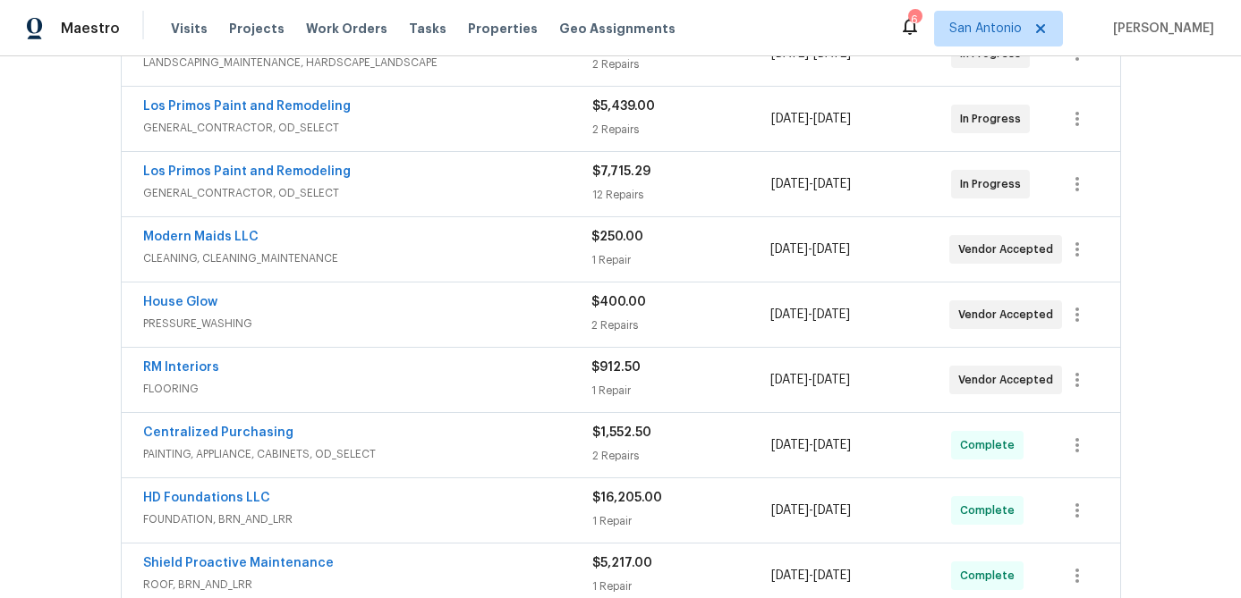
scroll to position [388, 0]
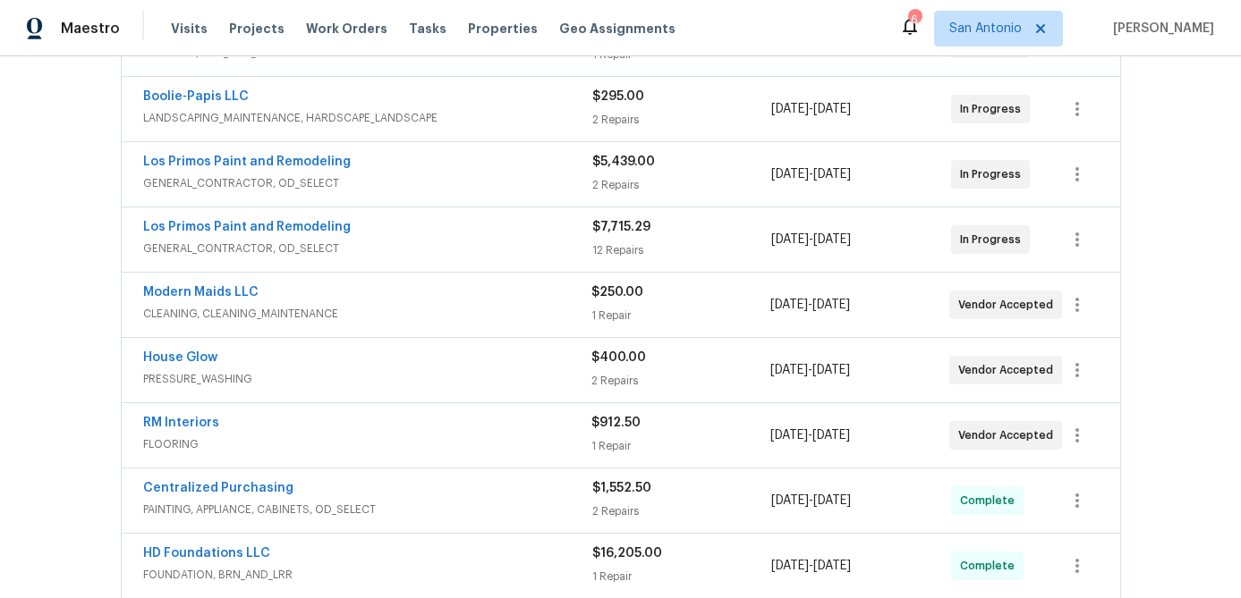
click at [448, 223] on div "Los Primos Paint and Remodeling" at bounding box center [367, 228] width 449 height 21
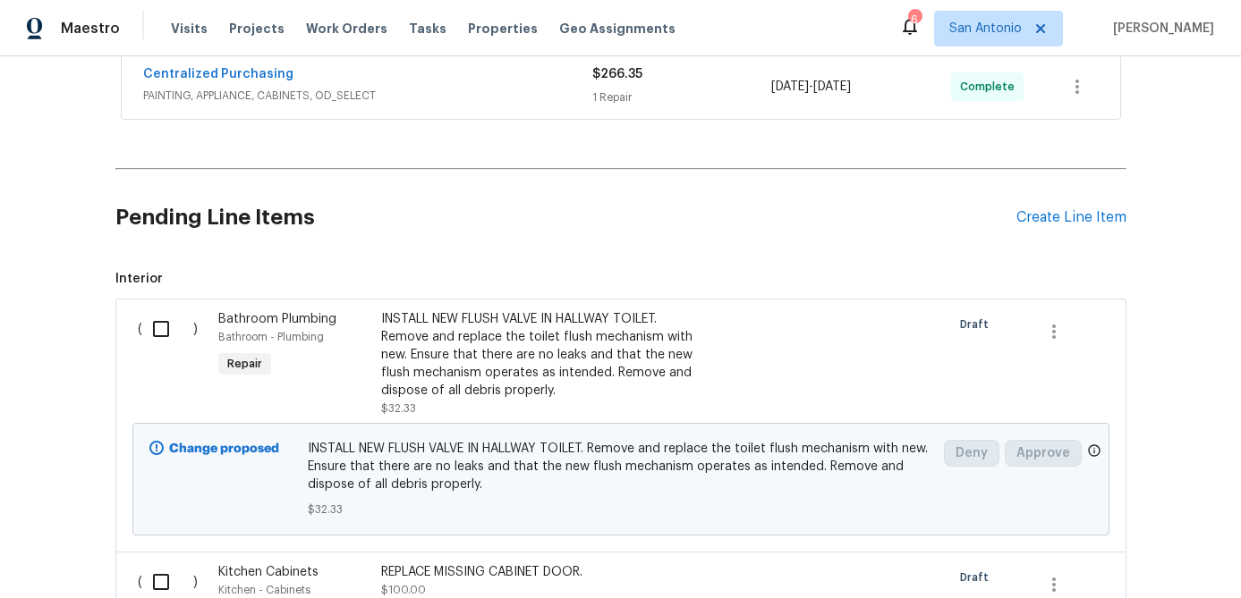
scroll to position [3327, 0]
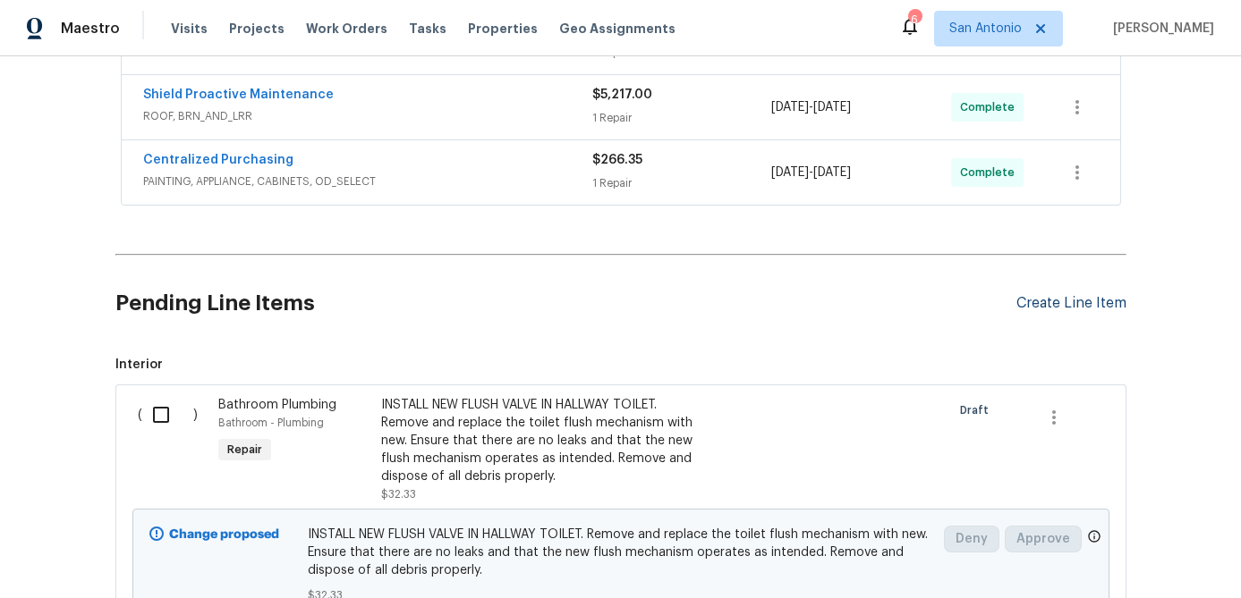
click at [1061, 312] on div "Create Line Item" at bounding box center [1071, 303] width 110 height 17
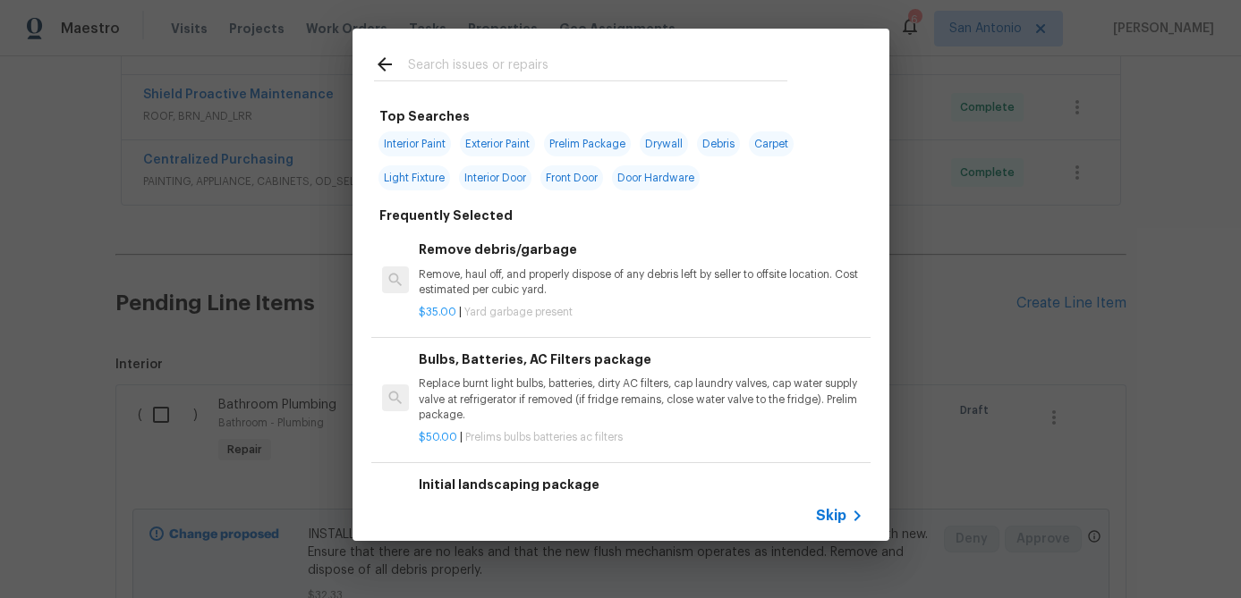
click at [835, 513] on span "Skip" at bounding box center [831, 516] width 30 height 18
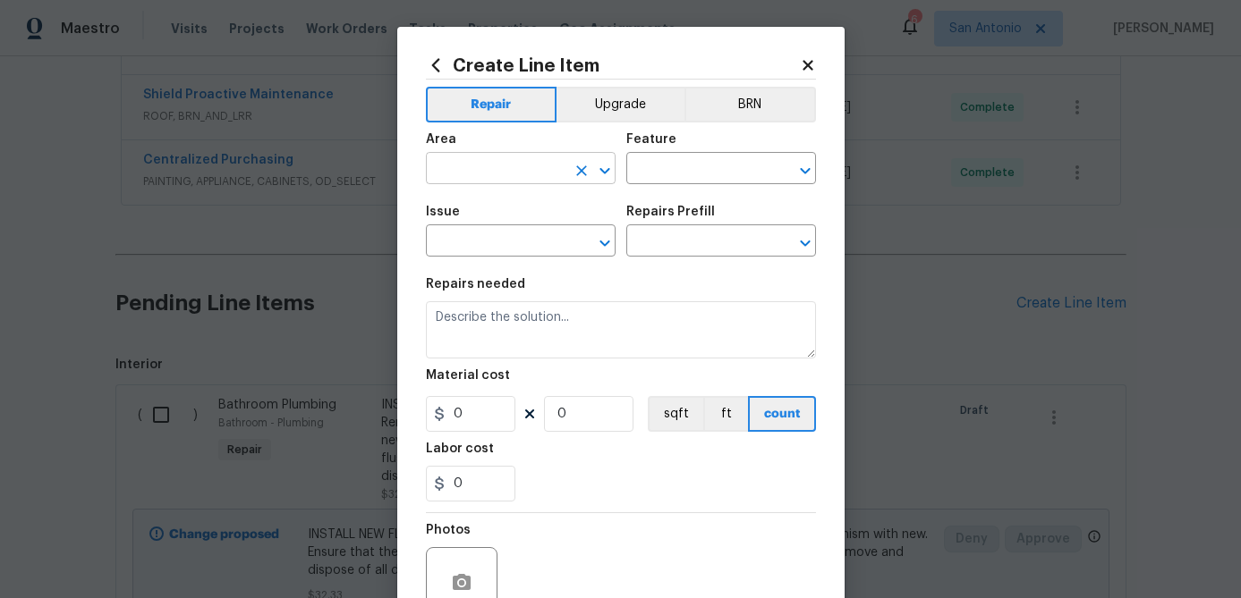
click at [495, 166] on input "text" at bounding box center [496, 171] width 140 height 28
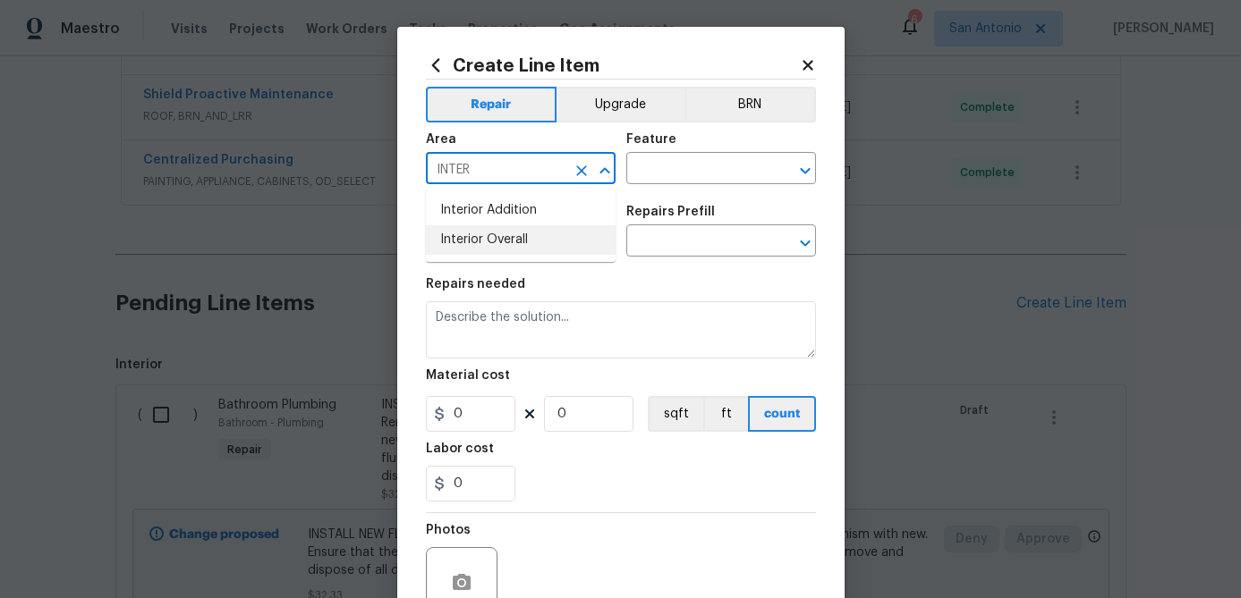
click at [497, 239] on li "Interior Overall" at bounding box center [521, 240] width 190 height 30
type input "Interior Overall"
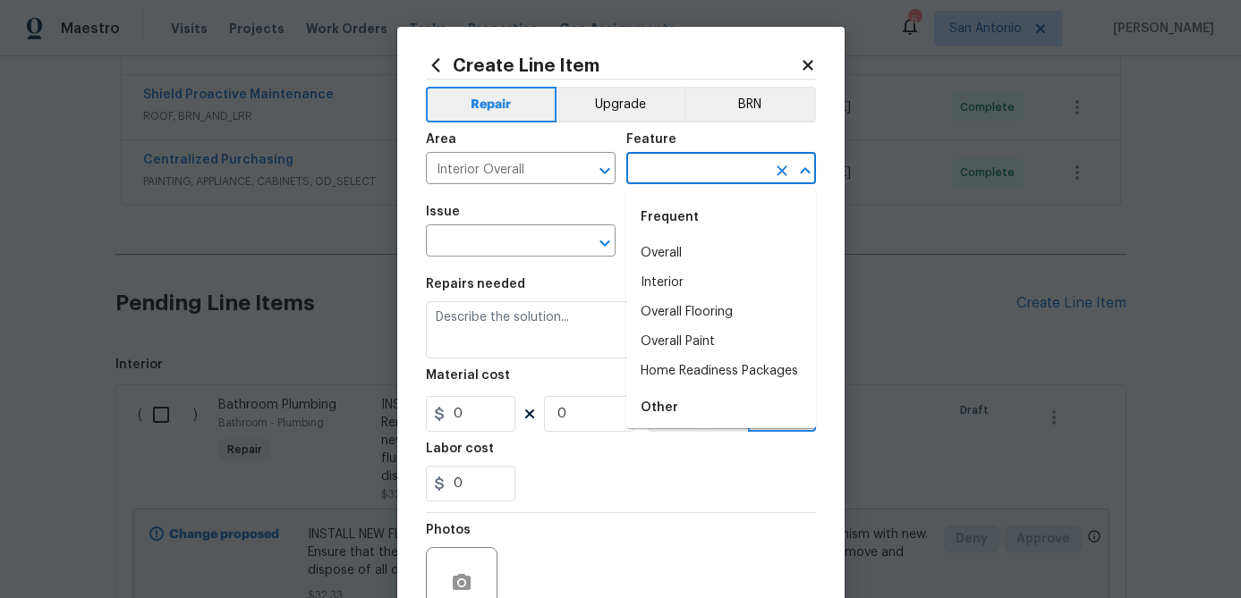
click at [641, 172] on input "text" at bounding box center [696, 171] width 140 height 28
click at [677, 317] on li "Overall Flooring" at bounding box center [721, 313] width 190 height 30
type input "Overall Flooring"
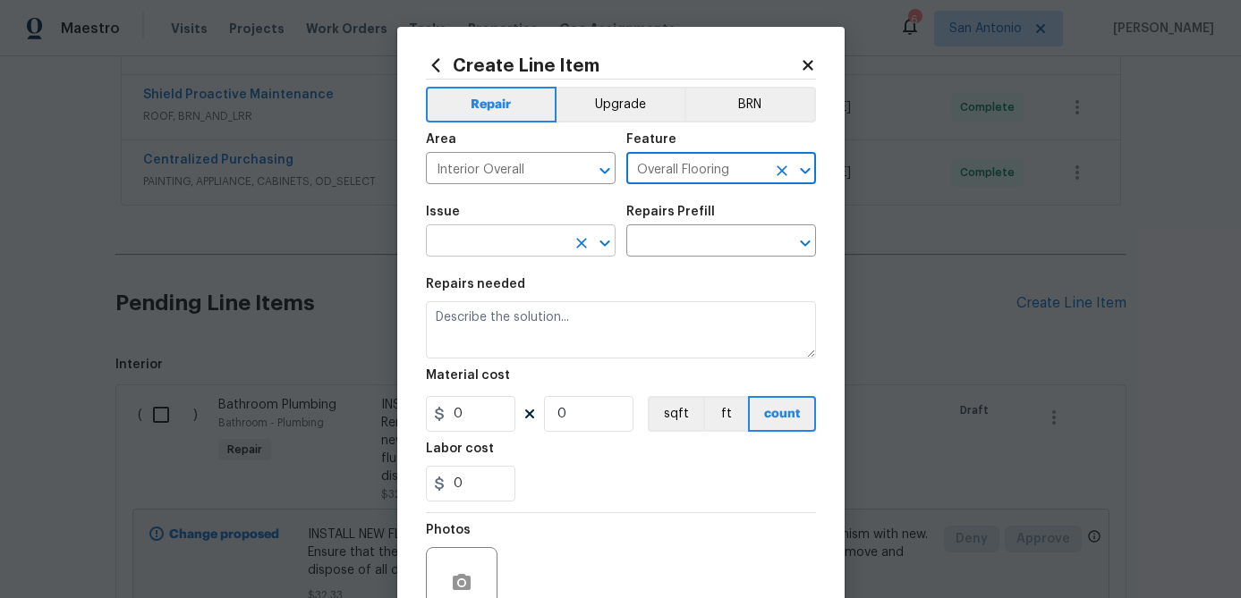
click at [512, 250] on input "text" at bounding box center [496, 243] width 140 height 28
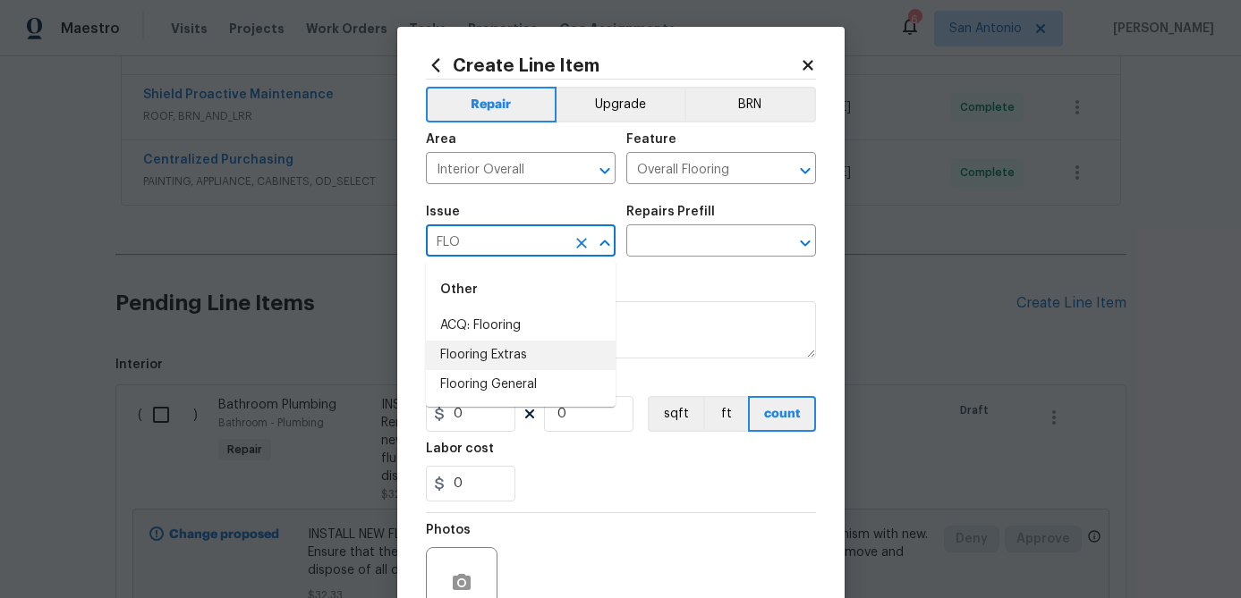
click at [499, 360] on li "Flooring Extras" at bounding box center [521, 356] width 190 height 30
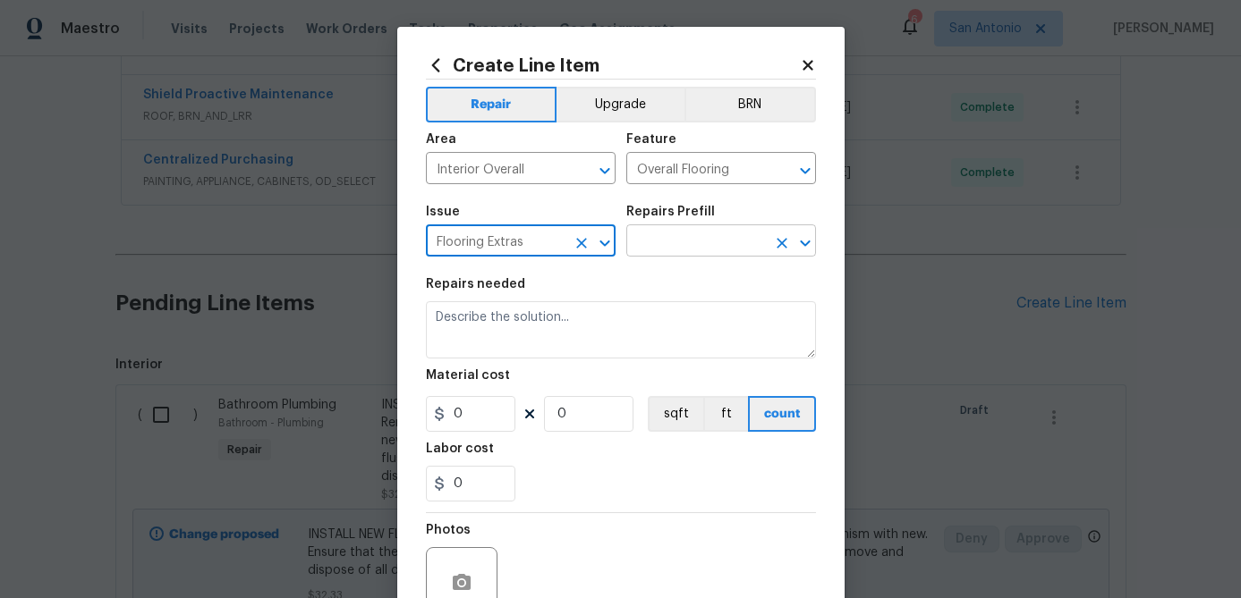
type input "Flooring Extras"
click at [673, 243] on input "text" at bounding box center [696, 243] width 140 height 28
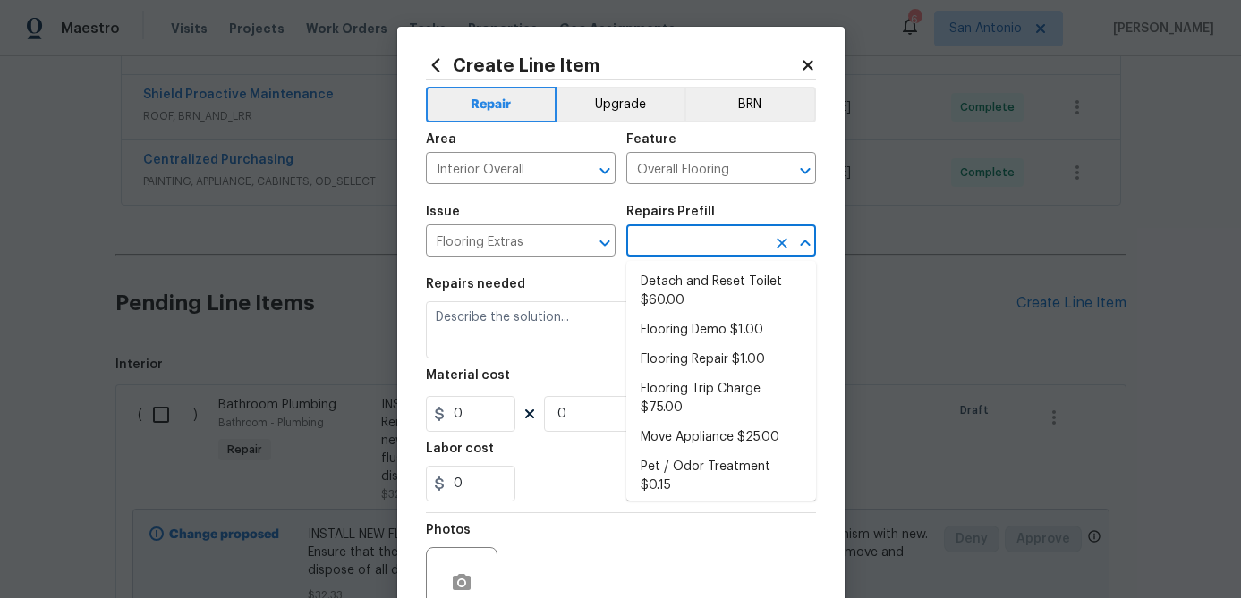
scroll to position [0, 0]
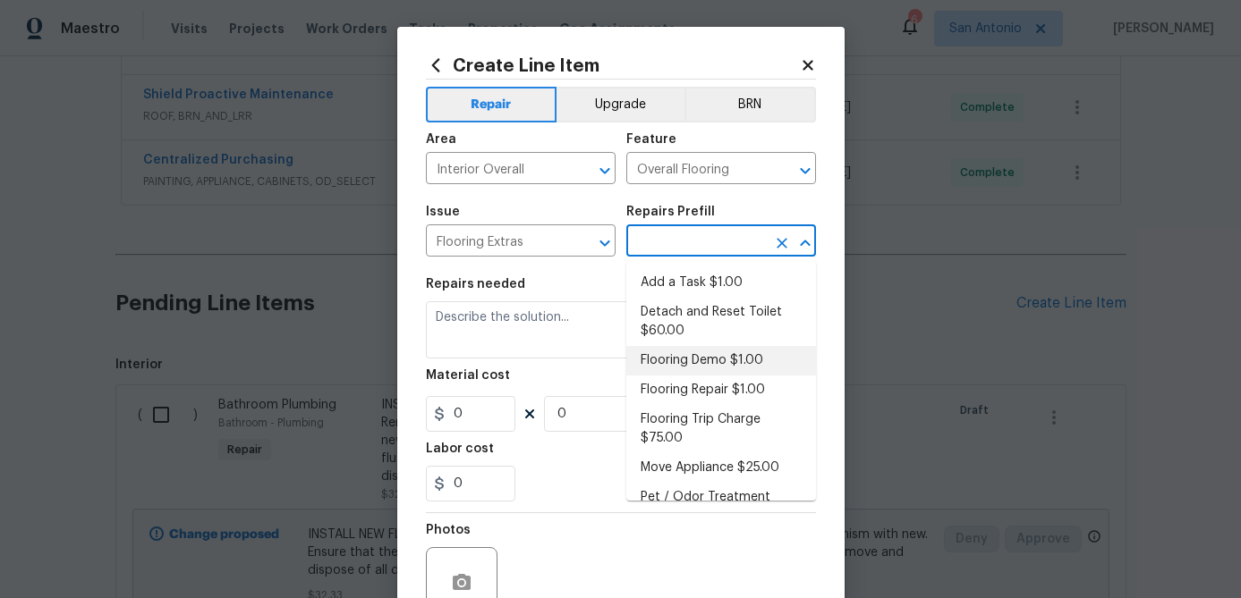
click at [691, 363] on li "Flooring Demo $1.00" at bounding box center [721, 361] width 190 height 30
type input "Flooring Demo $1.00"
type textarea "Demo existing flooring."
type input "1"
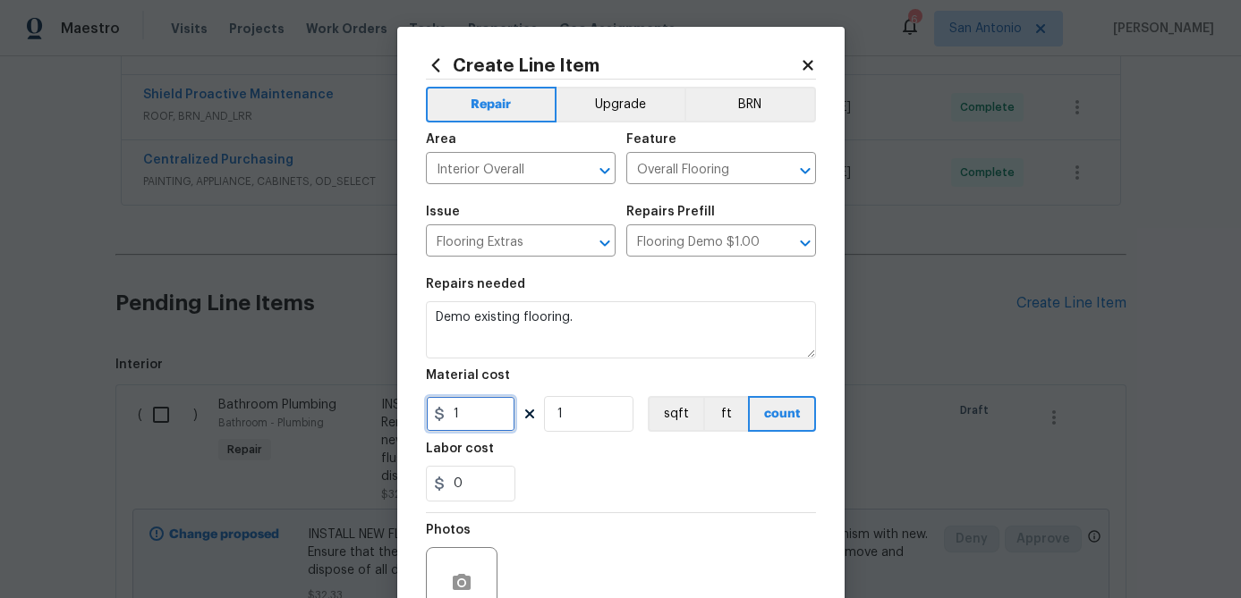
click at [499, 415] on input "1" at bounding box center [470, 414] width 89 height 36
type input "200"
click at [581, 411] on input "1" at bounding box center [588, 414] width 89 height 36
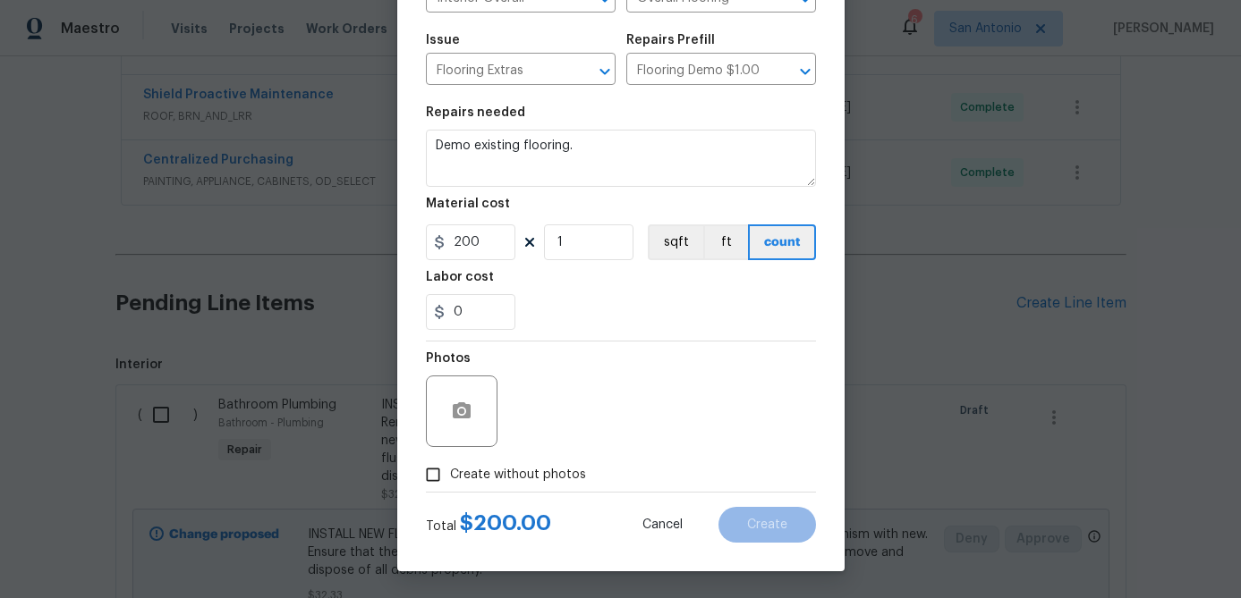
click at [428, 470] on input "Create without photos" at bounding box center [433, 475] width 34 height 34
checkbox input "true"
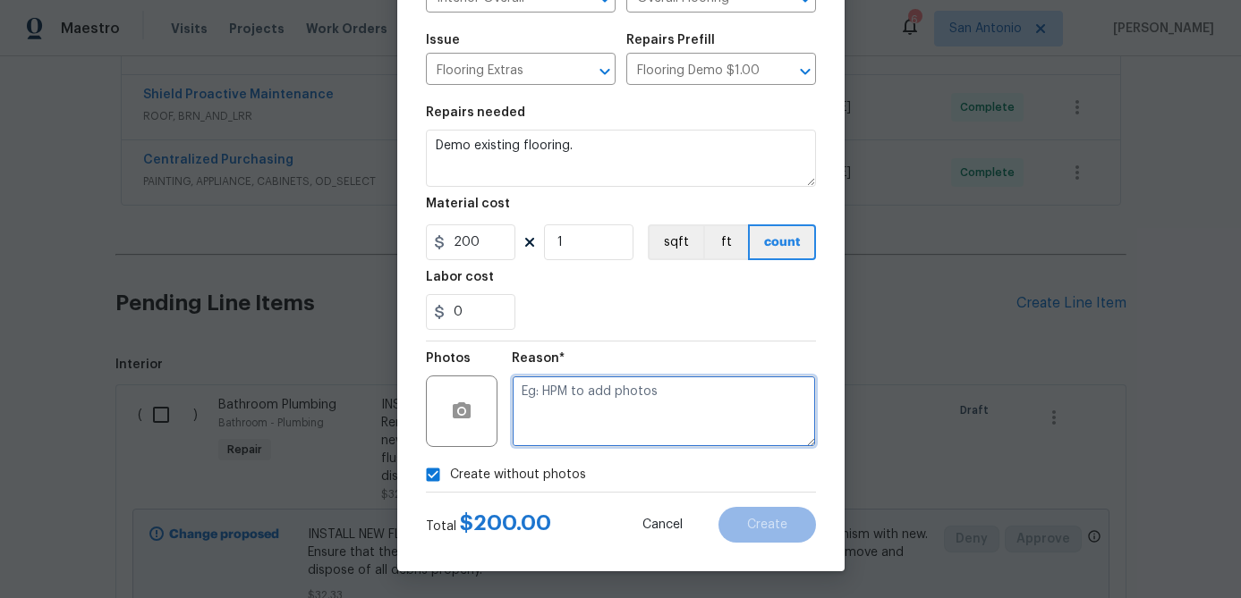
click at [549, 421] on textarea at bounding box center [664, 412] width 304 height 72
type textarea "."
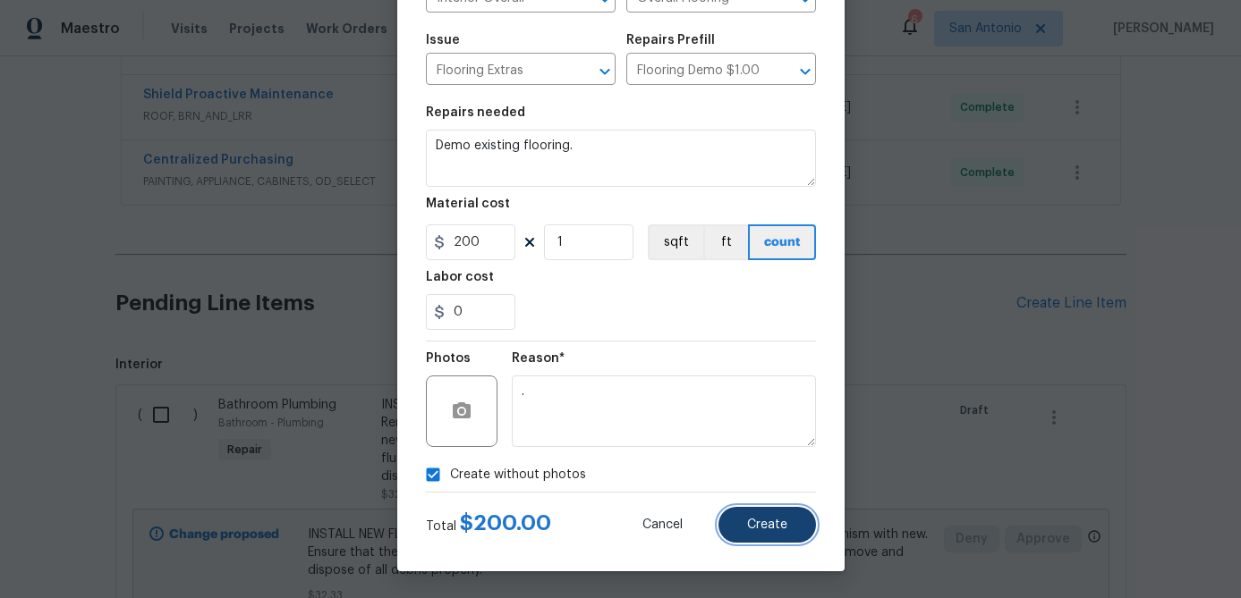
click at [754, 536] on button "Create" at bounding box center [766, 525] width 97 height 36
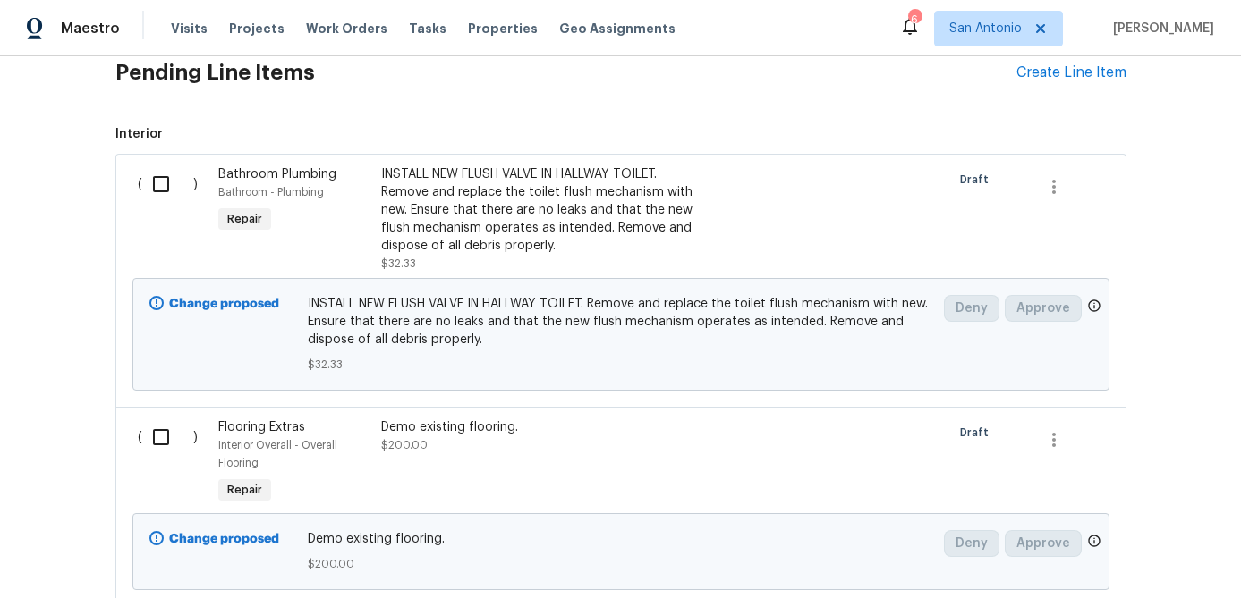
scroll to position [3504, 0]
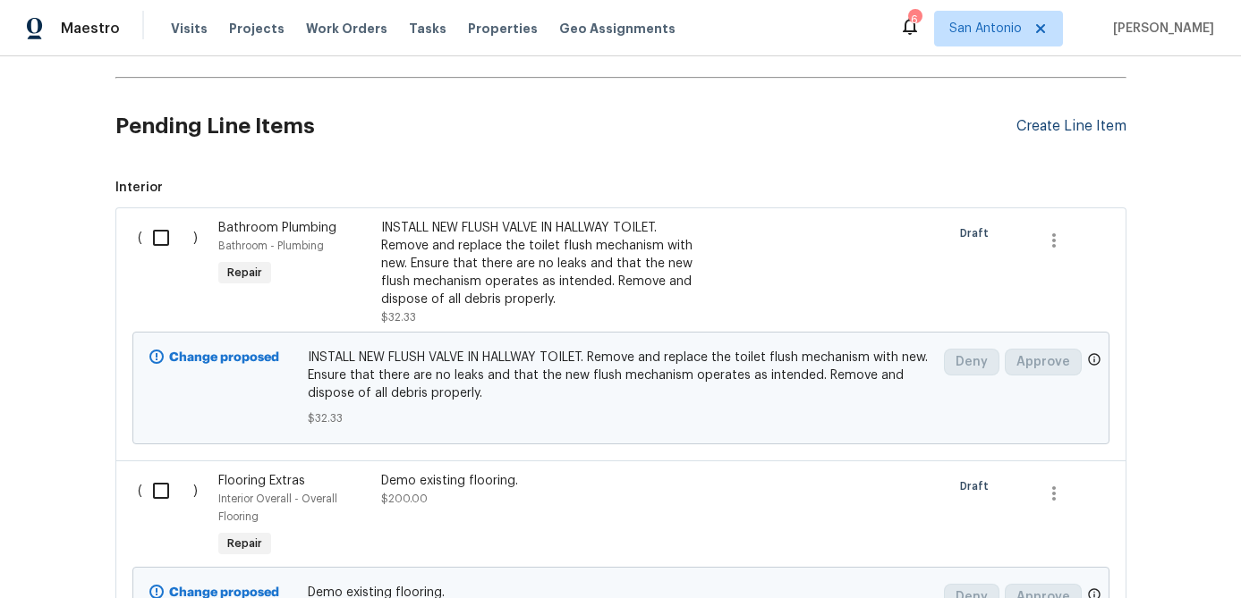
click at [1055, 131] on div "Create Line Item" at bounding box center [1071, 126] width 110 height 17
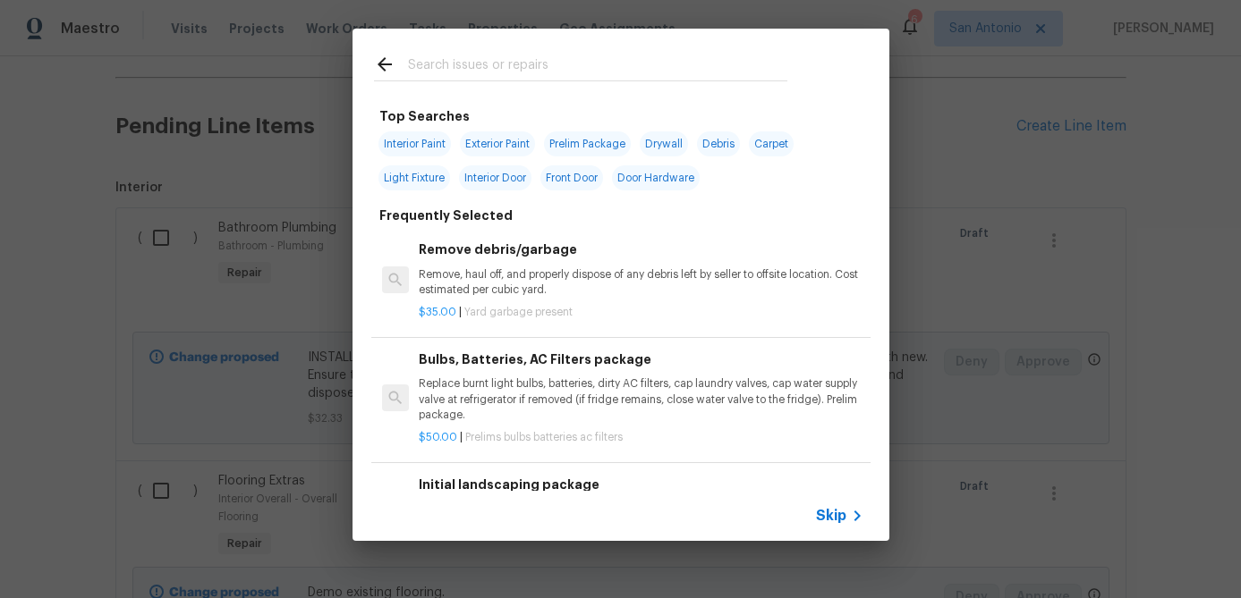
click at [830, 510] on span "Skip" at bounding box center [831, 516] width 30 height 18
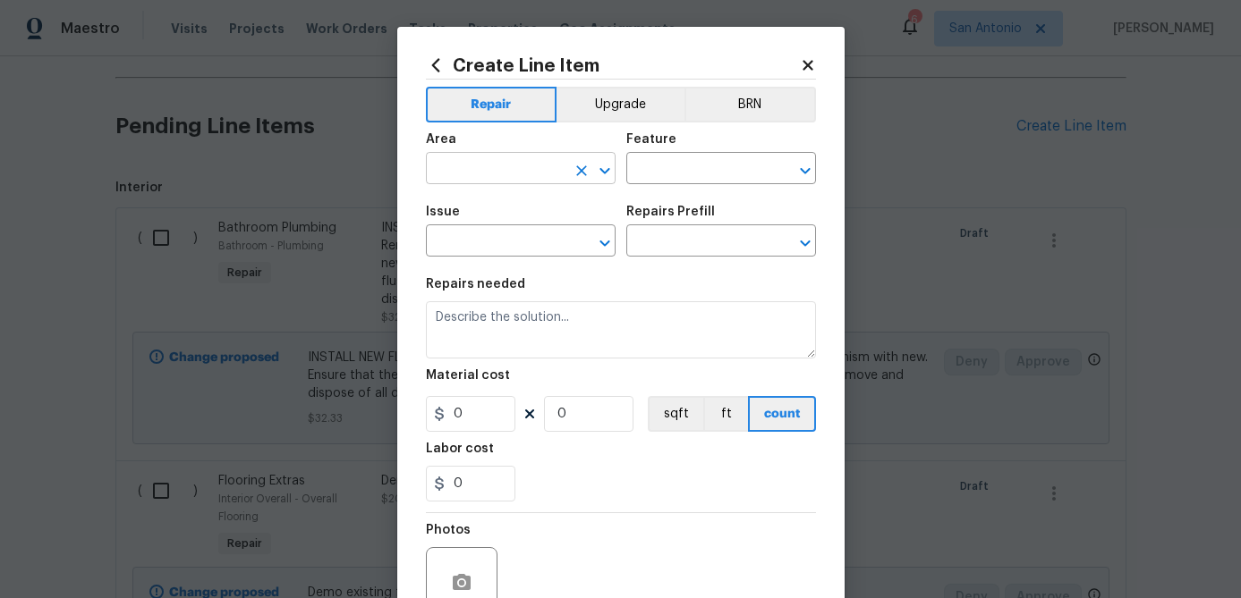
click at [513, 171] on input "text" at bounding box center [496, 171] width 140 height 28
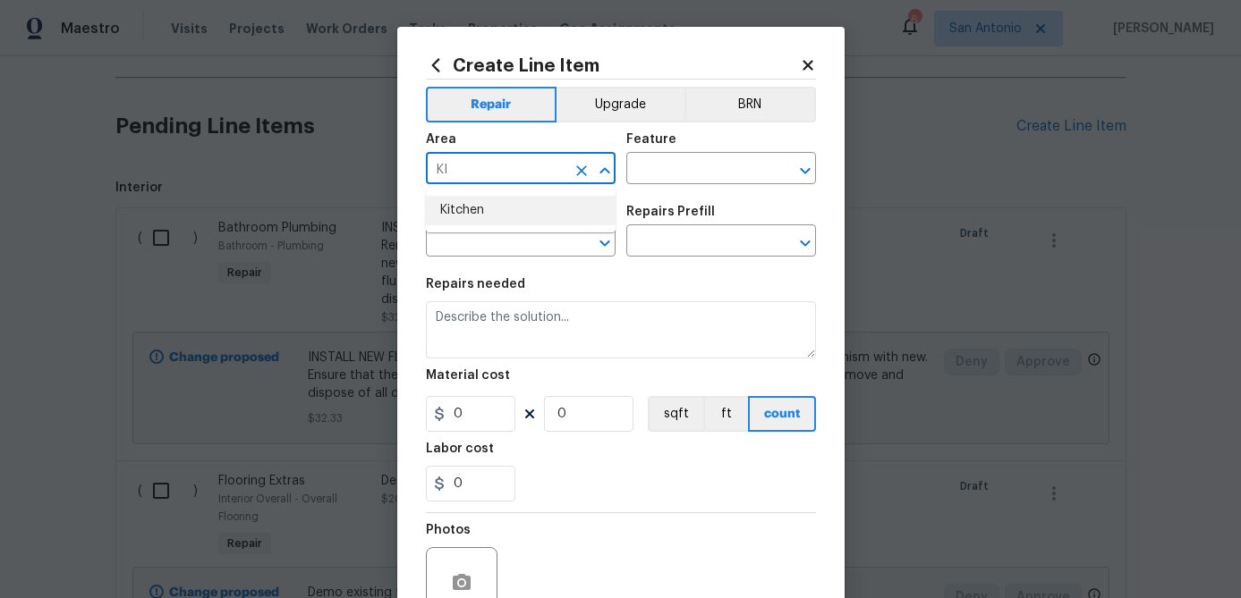
click at [493, 211] on li "Kitchen" at bounding box center [521, 211] width 190 height 30
type input "Kitchen"
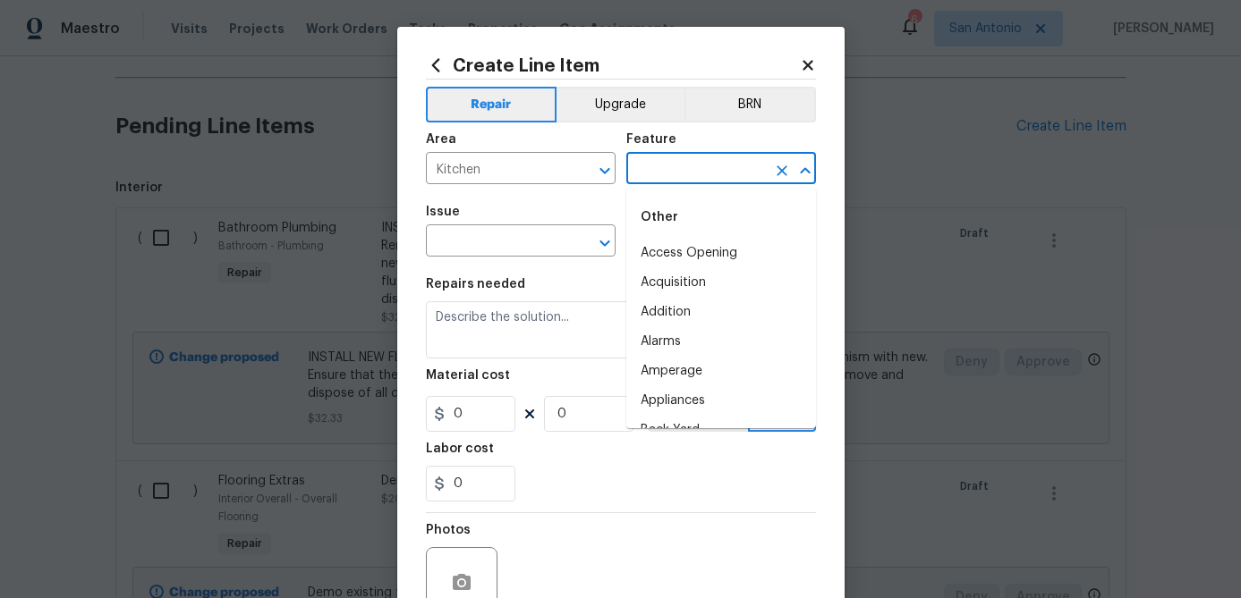
click at [651, 163] on input "text" at bounding box center [696, 171] width 140 height 28
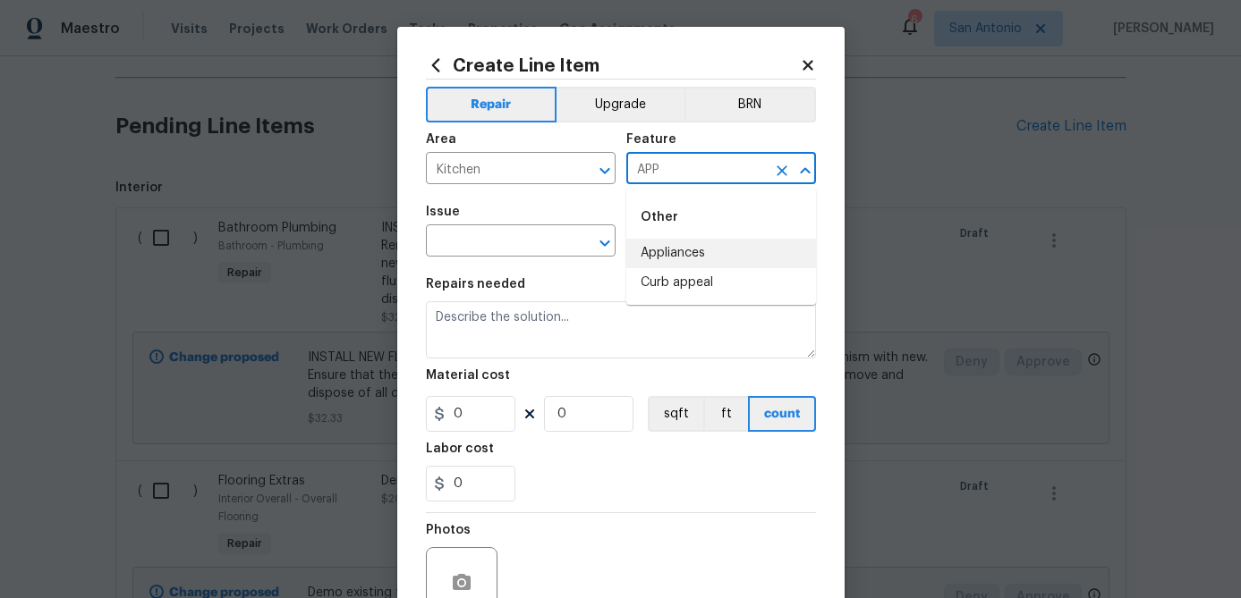
click at [656, 257] on li "Appliances" at bounding box center [721, 254] width 190 height 30
type input "Appliances"
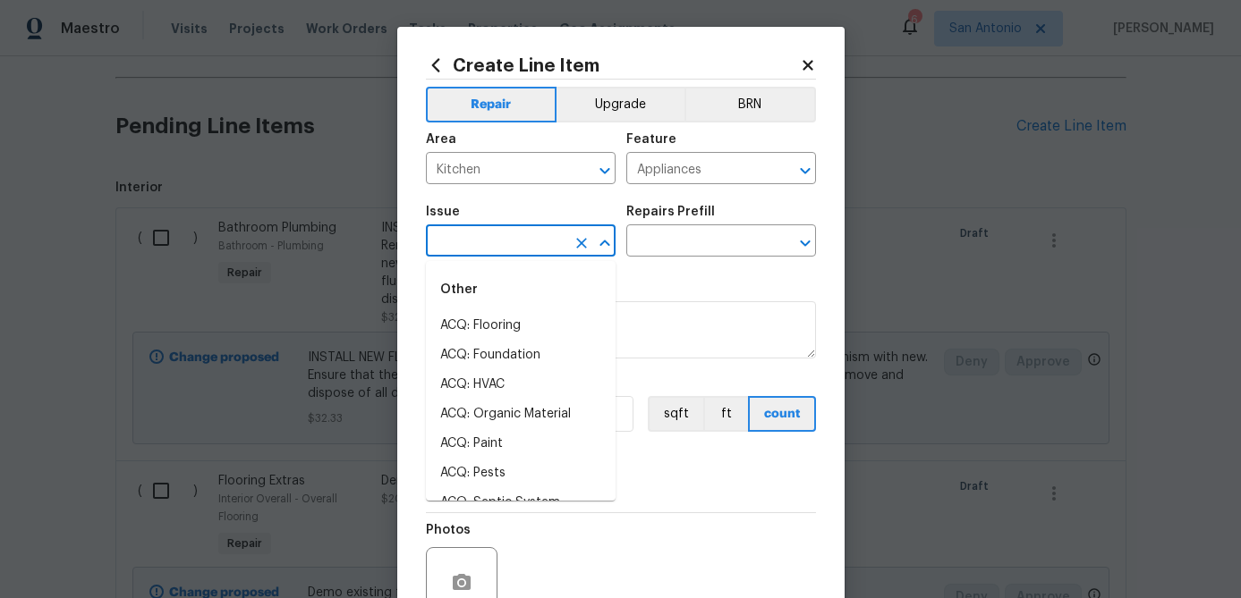
click at [527, 249] on input "text" at bounding box center [496, 243] width 140 height 28
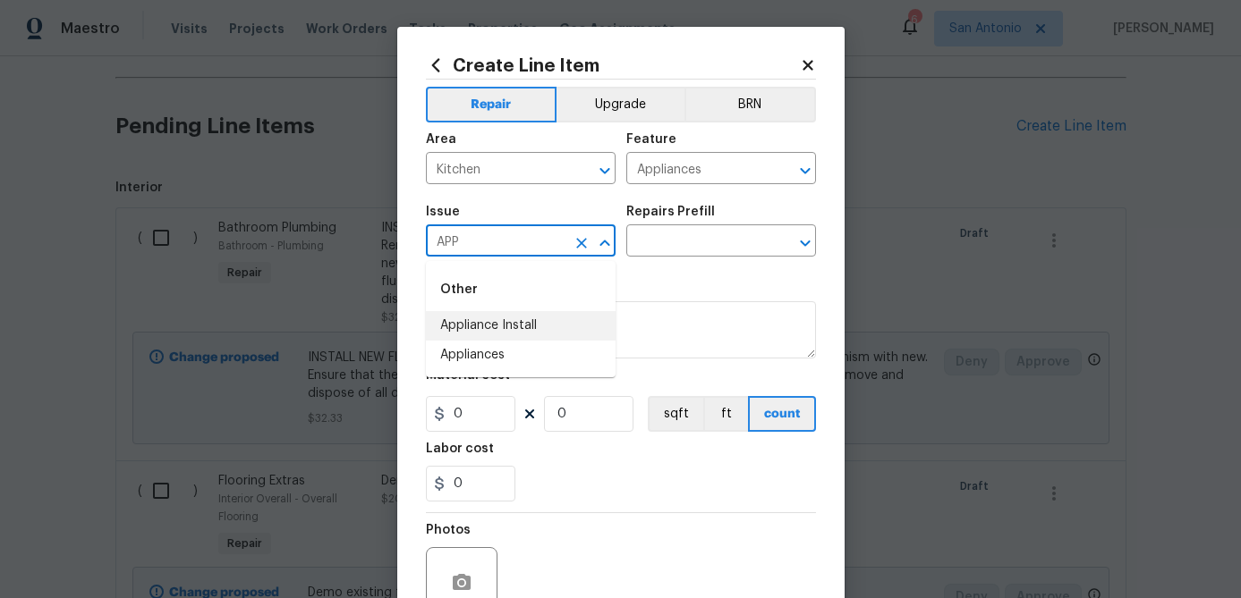
click at [492, 332] on li "Appliance Install" at bounding box center [521, 326] width 190 height 30
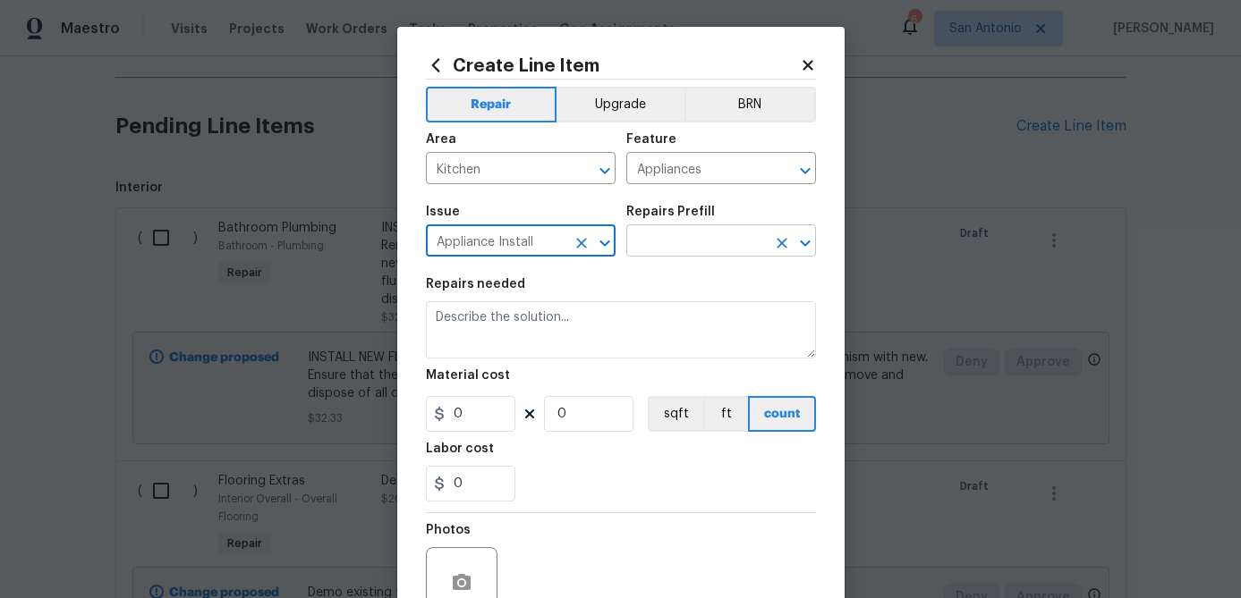
type input "Appliance Install"
click at [706, 244] on input "text" at bounding box center [696, 243] width 140 height 28
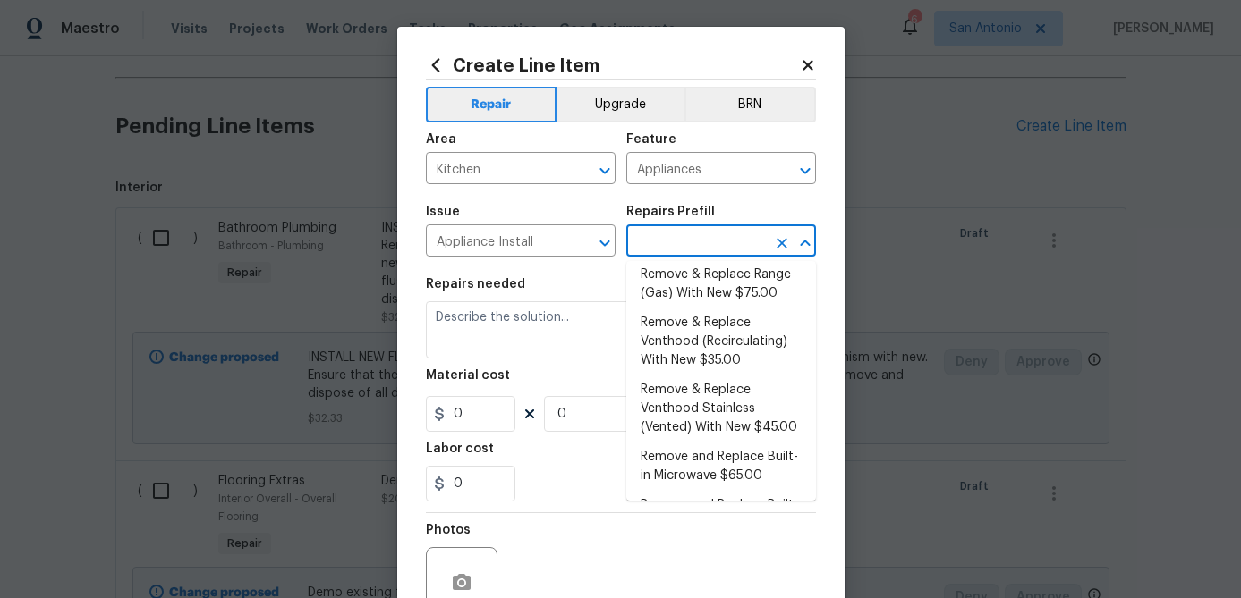
scroll to position [370, 0]
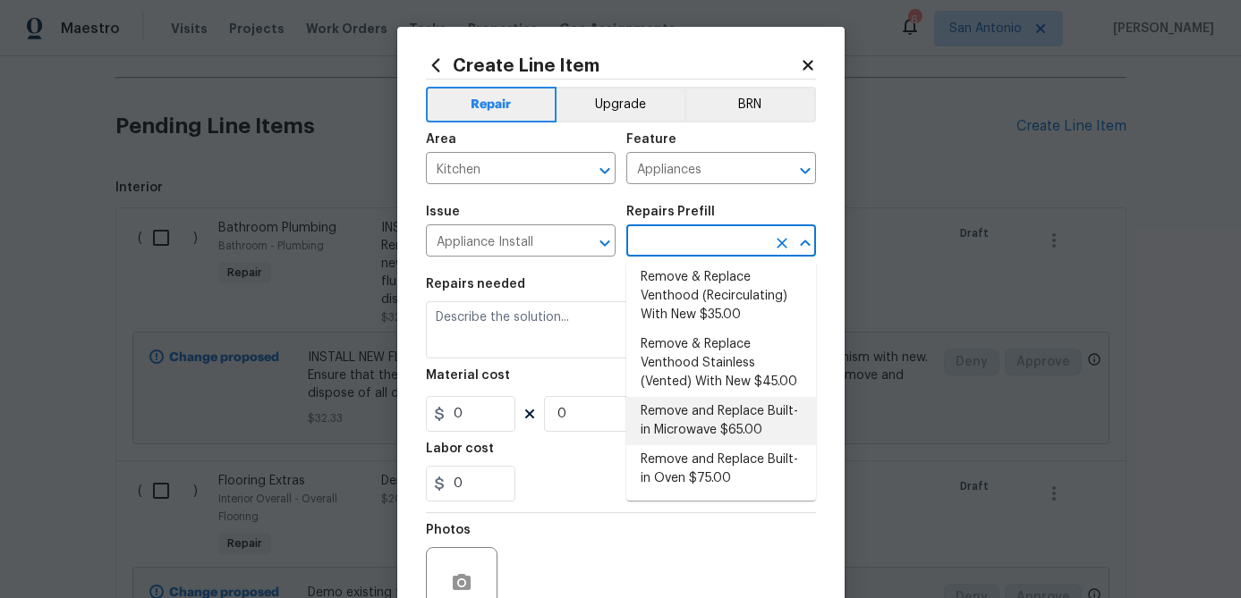
click at [707, 426] on li "Remove and Replace Built-in Microwave $65.00" at bounding box center [721, 421] width 190 height 48
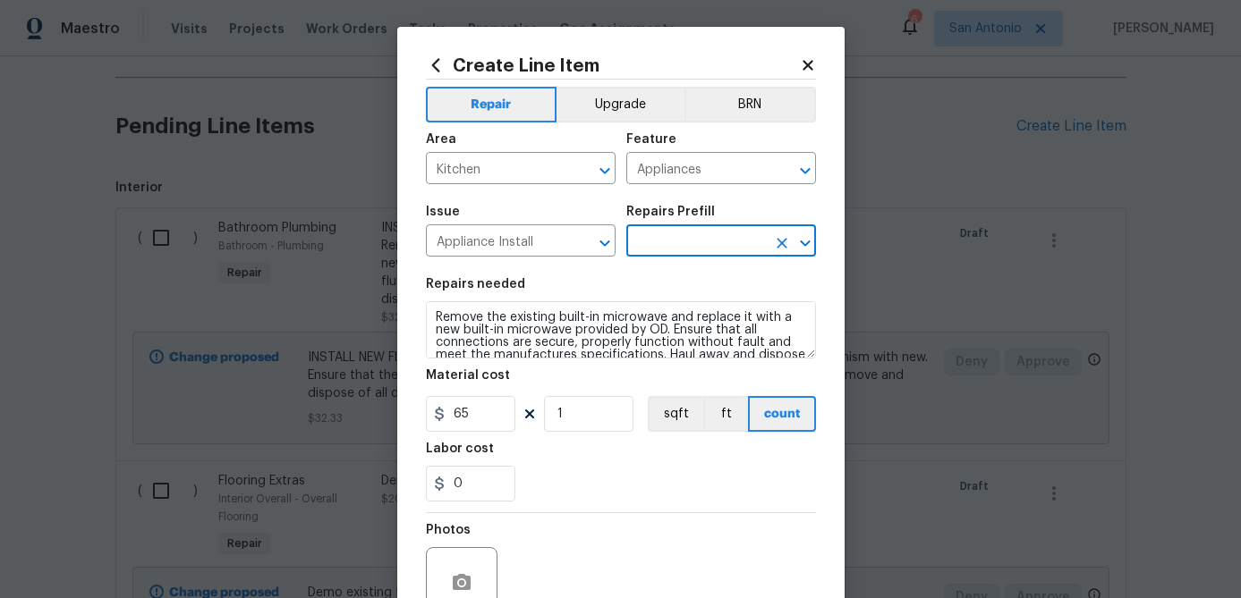
type input "Remove and Replace Built-in Microwave $65.00"
type textarea "Remove the existing built-in microwave and replace it with a new built-in micro…"
type input "65"
type input "1"
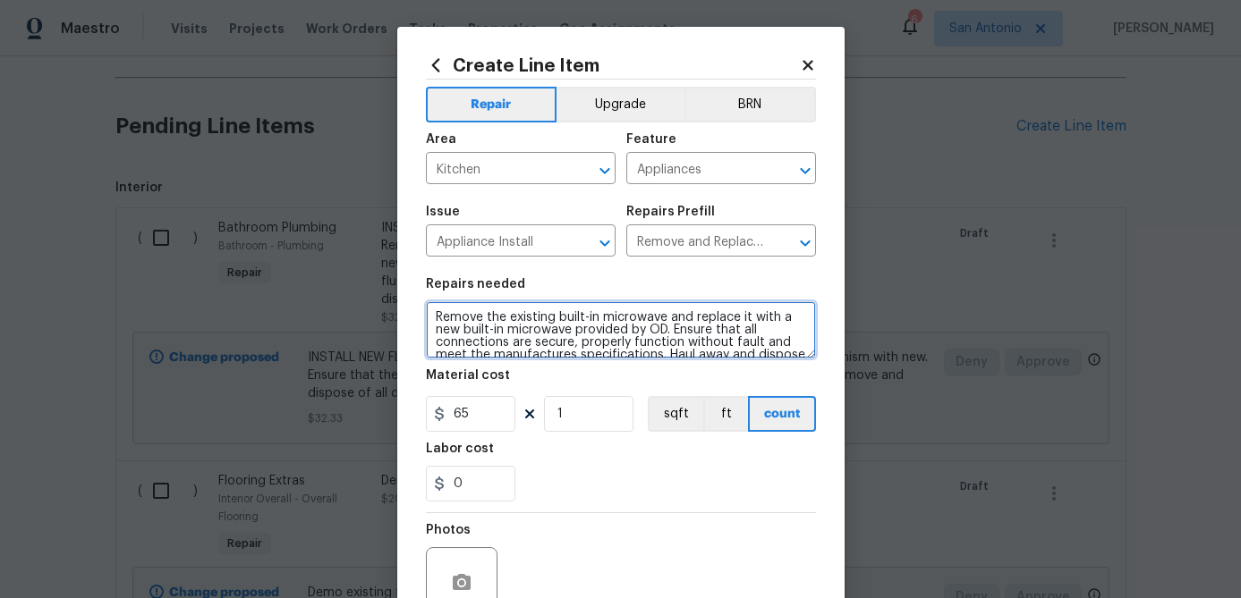
click at [433, 317] on textarea "Remove the existing built-in microwave and replace it with a new built-in micro…" at bounding box center [621, 329] width 390 height 57
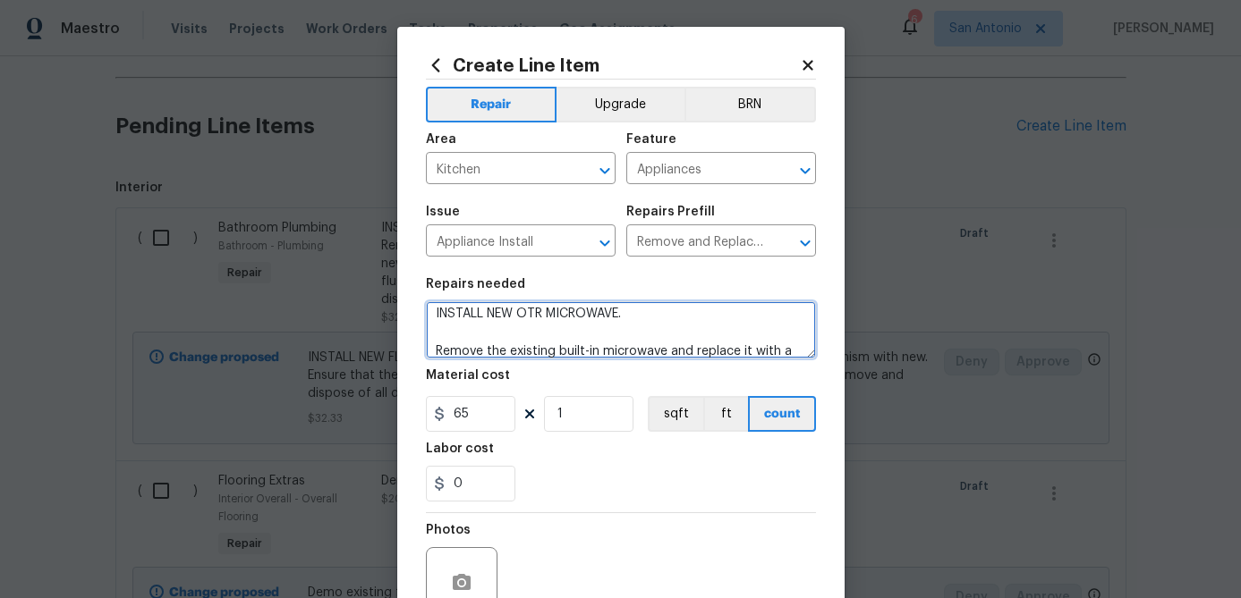
scroll to position [173, 0]
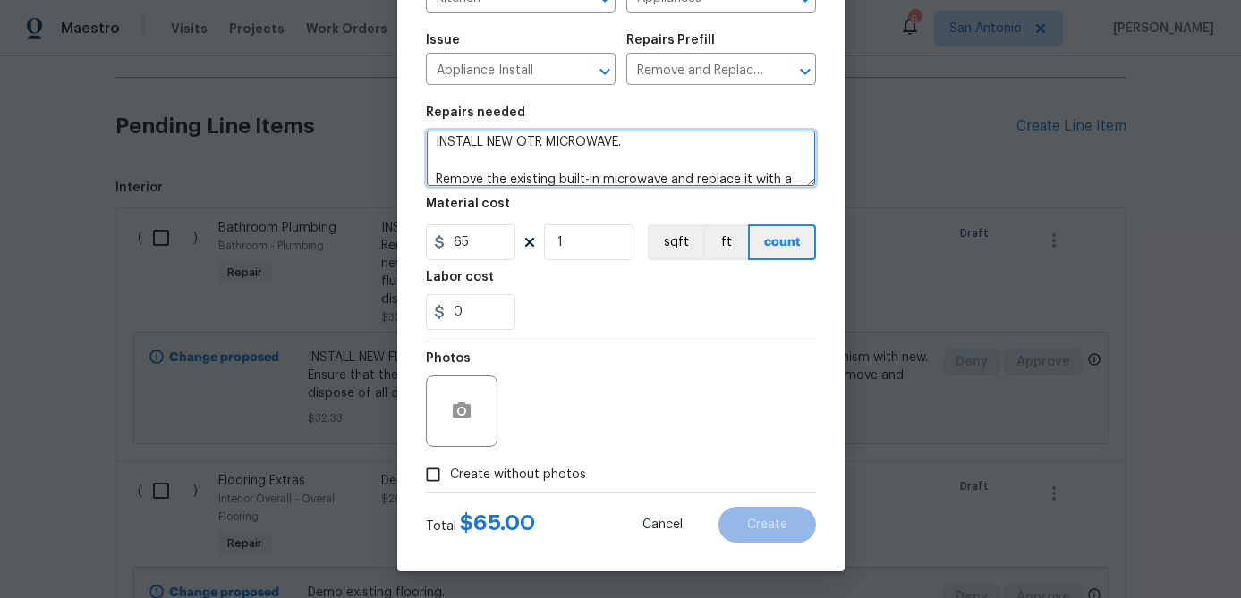
type textarea "INSTALL NEW OTR MICROWAVE. Remove the existing built-in microwave and replace i…"
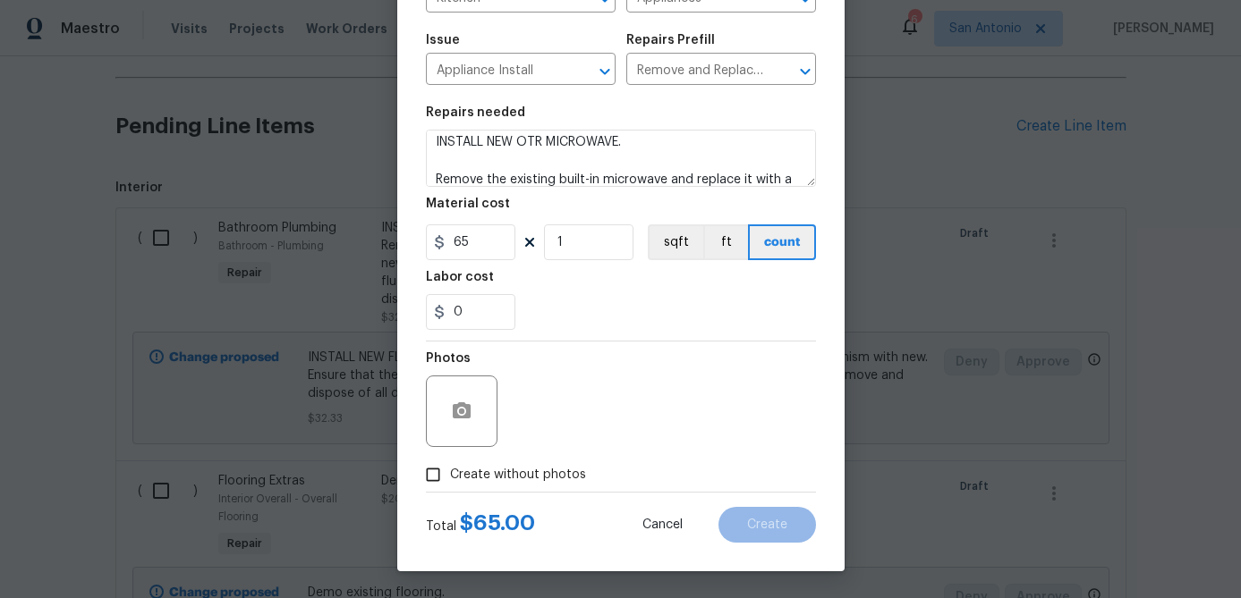
click at [435, 479] on input "Create without photos" at bounding box center [433, 475] width 34 height 34
checkbox input "true"
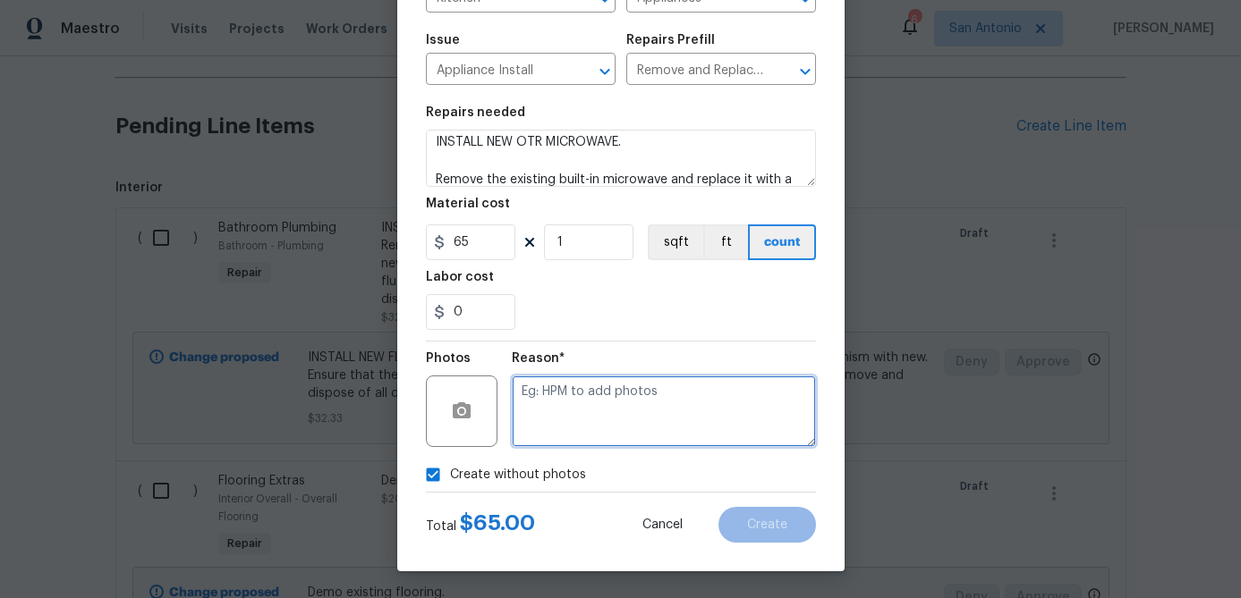
click at [530, 426] on textarea at bounding box center [664, 412] width 304 height 72
type textarea "."
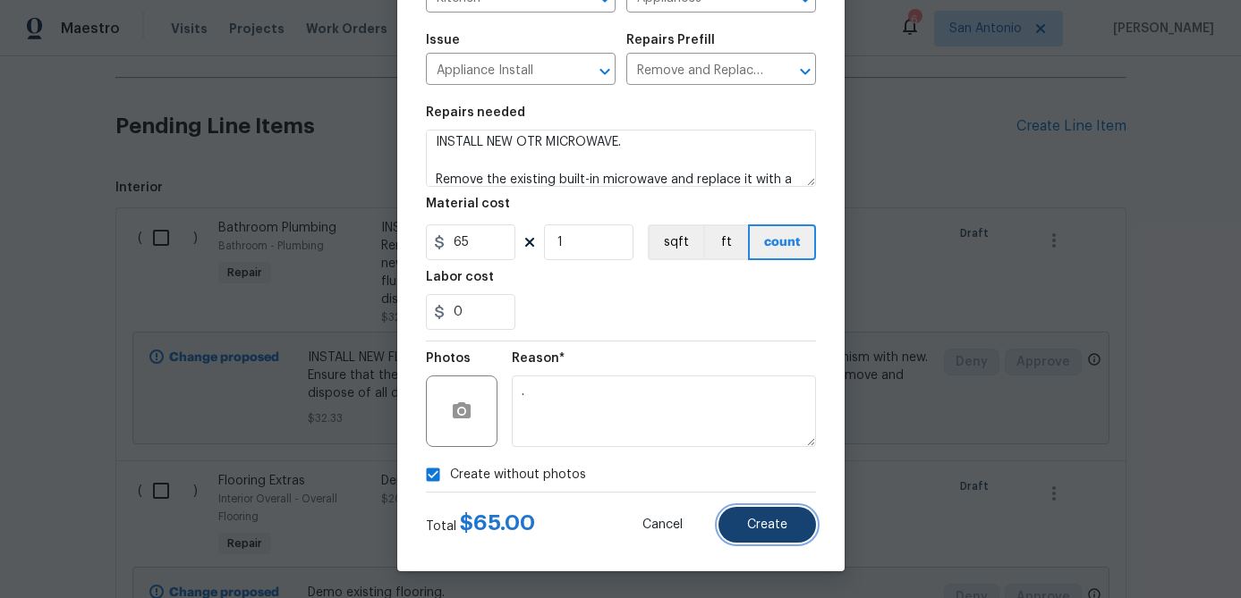
click at [761, 523] on span "Create" at bounding box center [767, 525] width 40 height 13
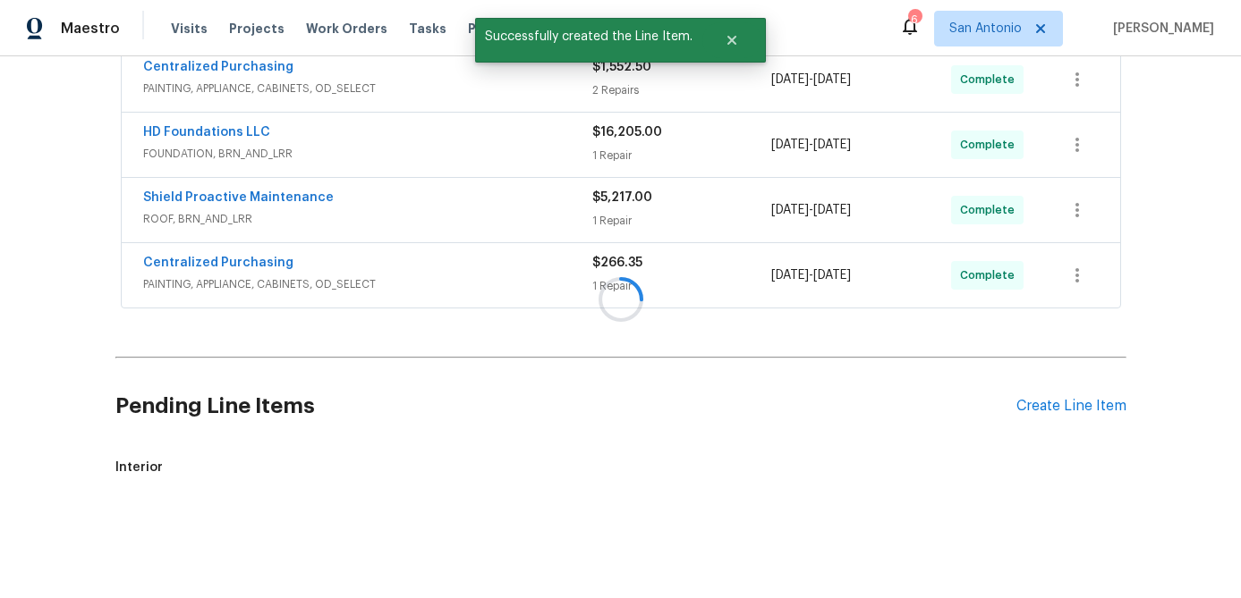
scroll to position [3504, 0]
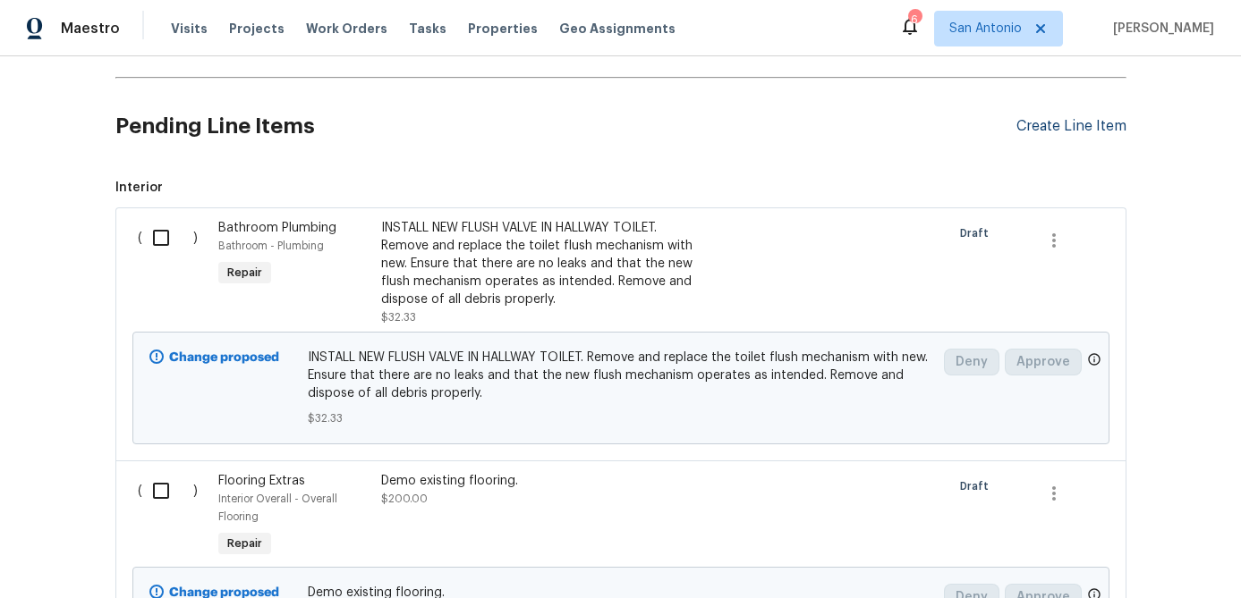
click at [1068, 135] on div "Create Line Item" at bounding box center [1071, 126] width 110 height 17
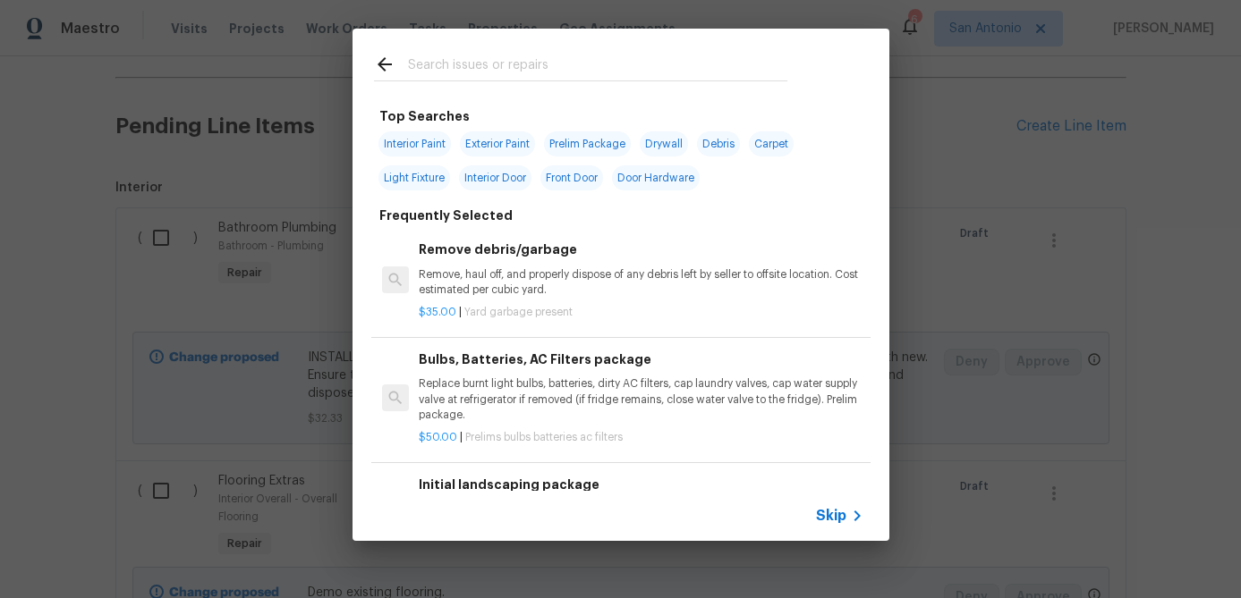
click at [832, 518] on span "Skip" at bounding box center [831, 516] width 30 height 18
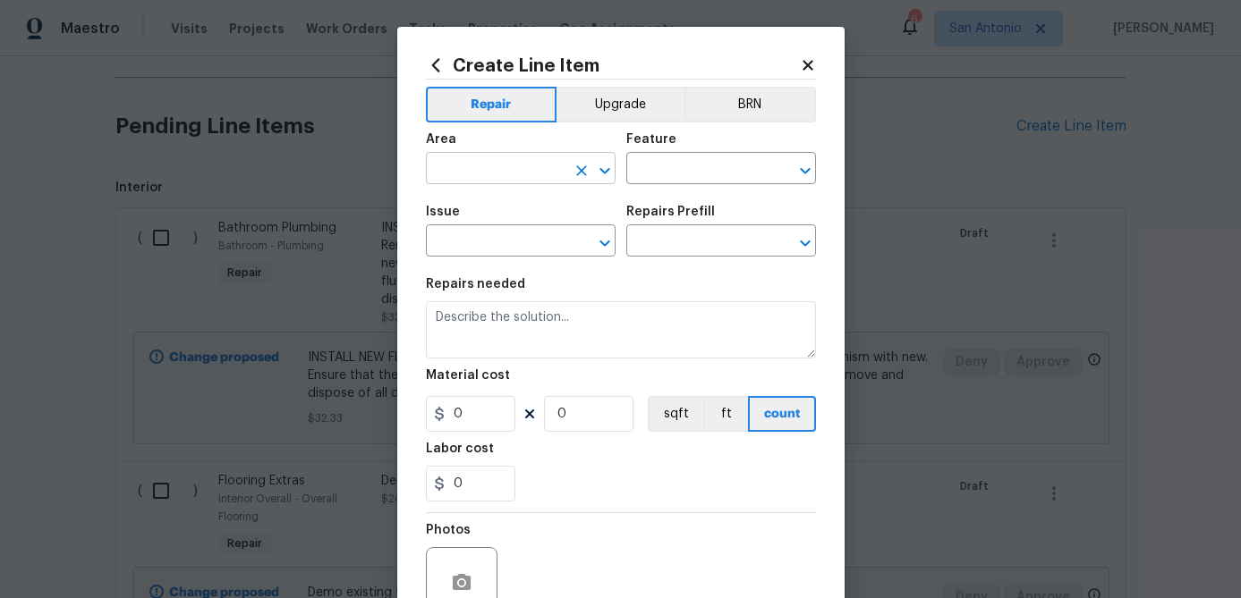
click at [504, 173] on input "text" at bounding box center [496, 171] width 140 height 28
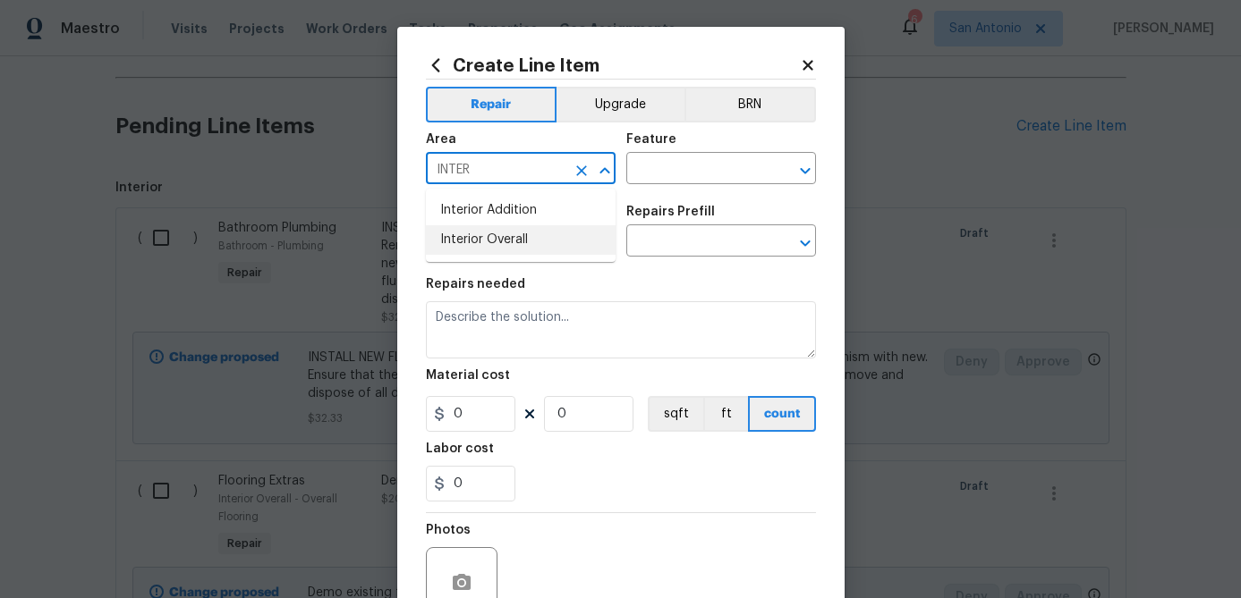
click at [480, 245] on li "Interior Overall" at bounding box center [521, 240] width 190 height 30
type input "Interior Overall"
click at [691, 182] on input "text" at bounding box center [696, 171] width 140 height 28
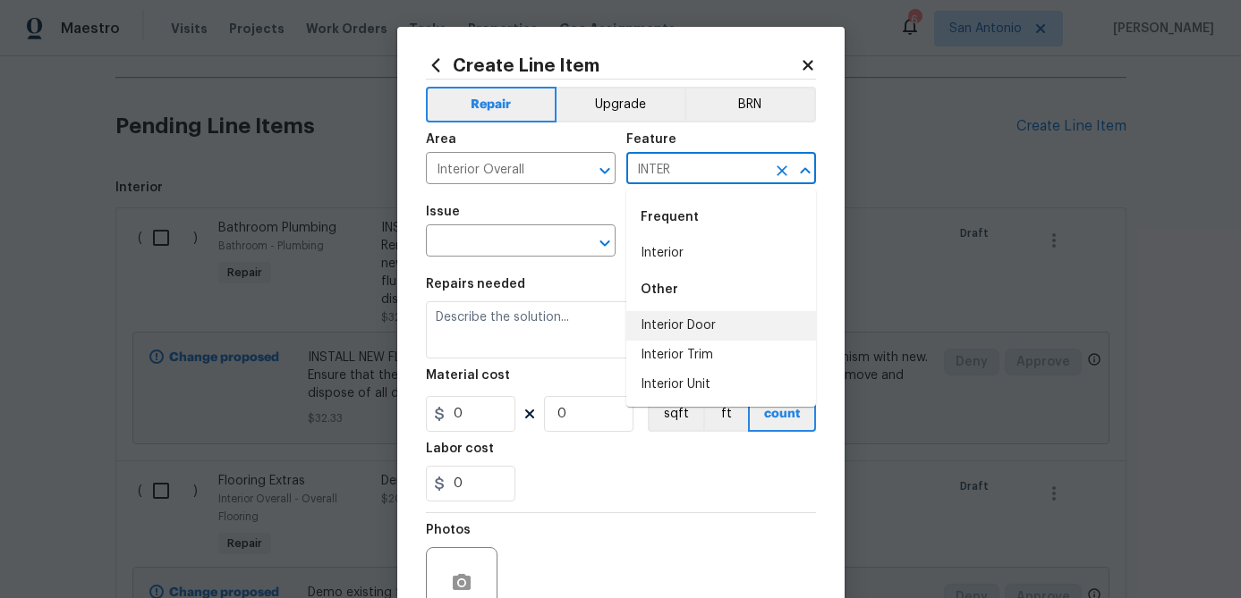
click at [681, 326] on li "Interior Door" at bounding box center [721, 326] width 190 height 30
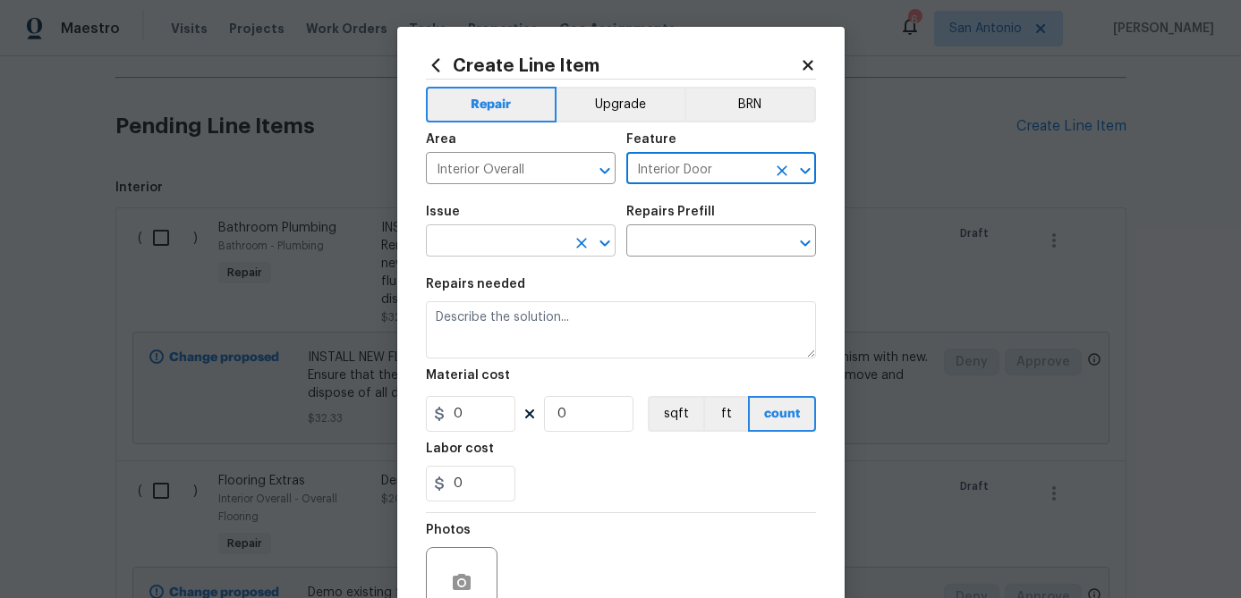
type input "Interior Door"
click at [529, 248] on input "text" at bounding box center [496, 243] width 140 height 28
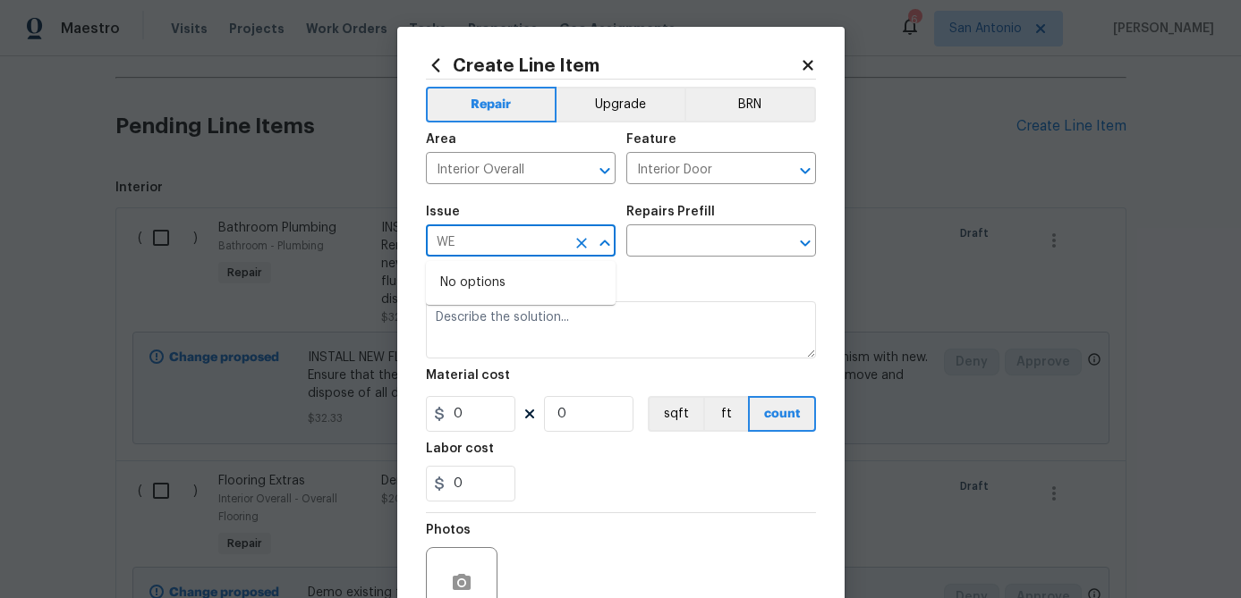
type input "W"
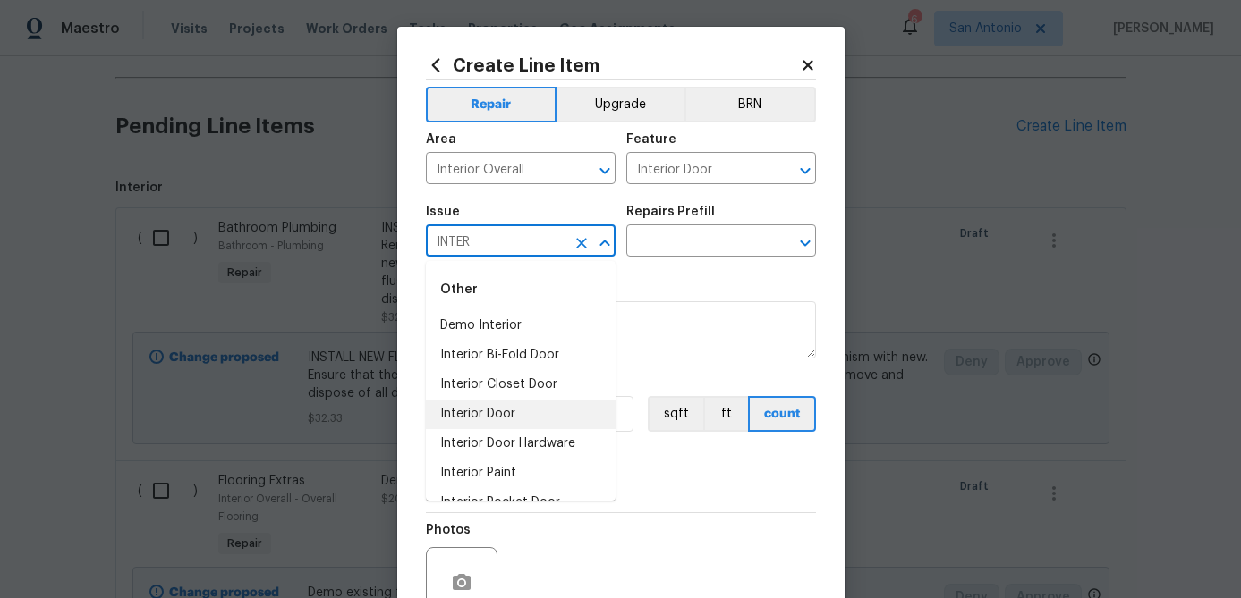
click at [492, 411] on li "Interior Door" at bounding box center [521, 415] width 190 height 30
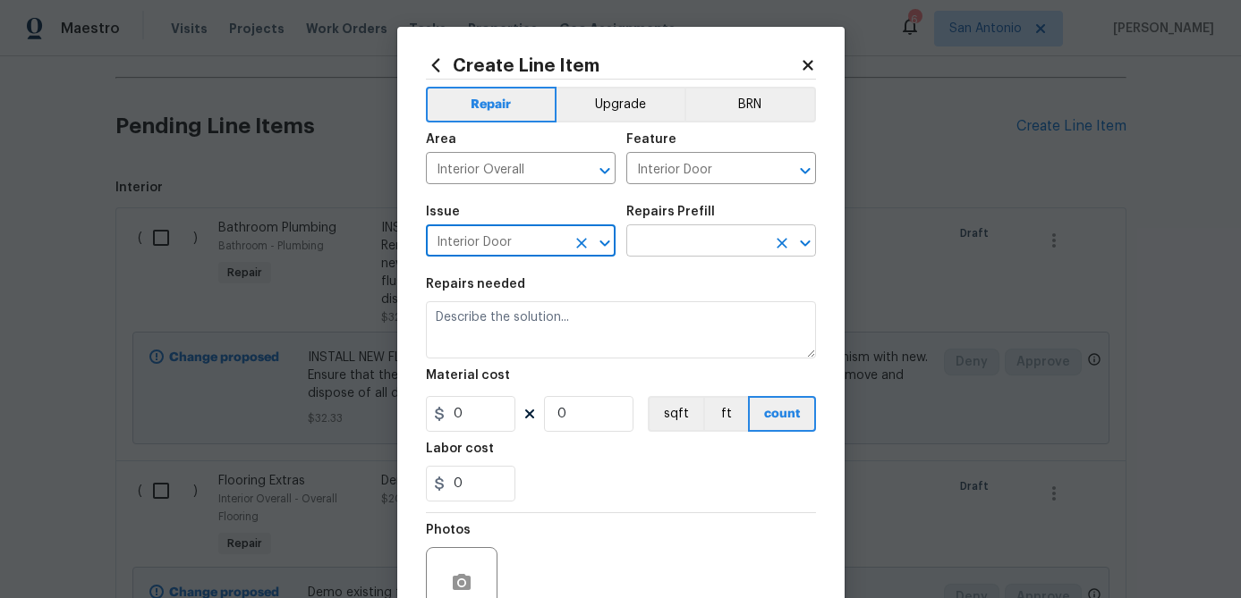
type input "Interior Door"
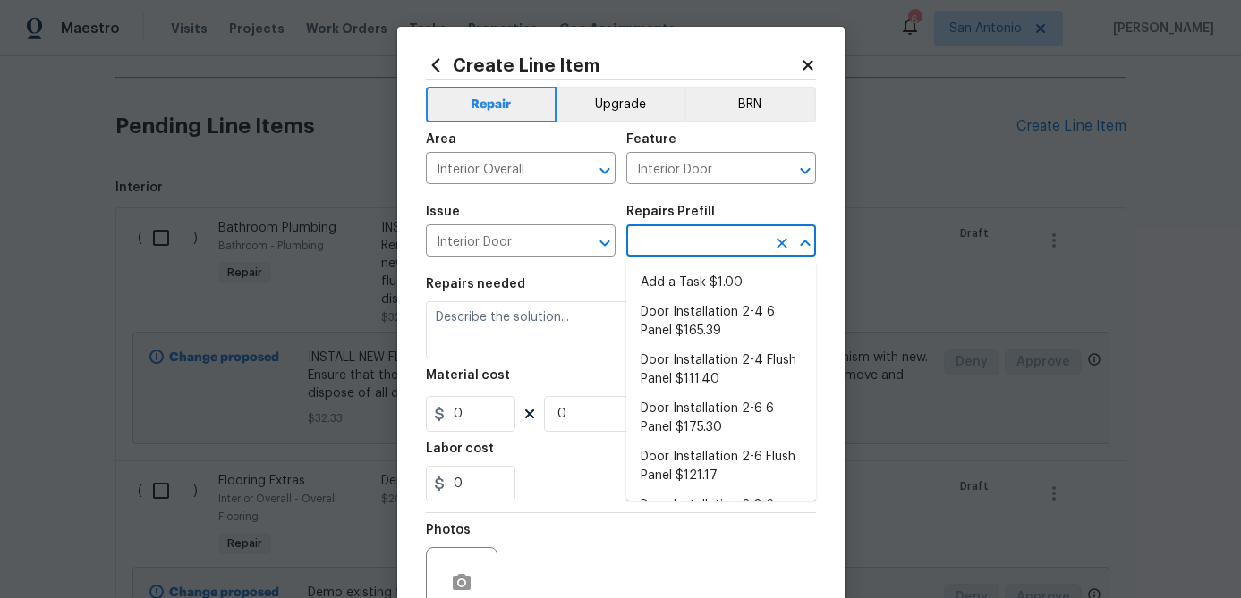
click at [688, 249] on input "text" at bounding box center [696, 243] width 140 height 28
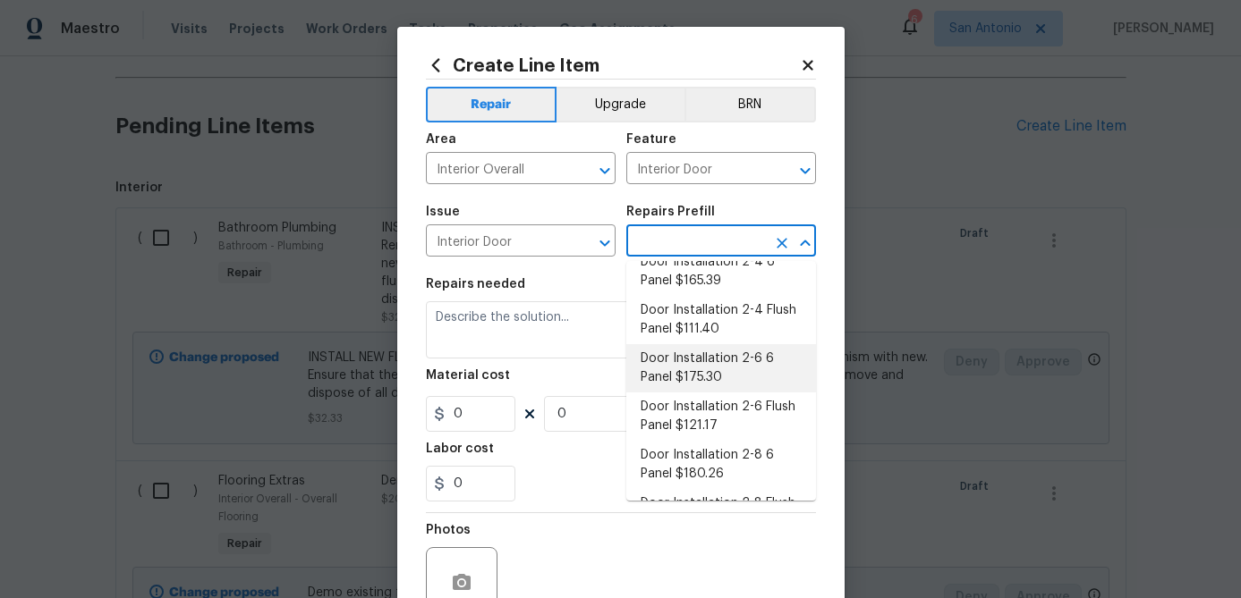
scroll to position [0, 0]
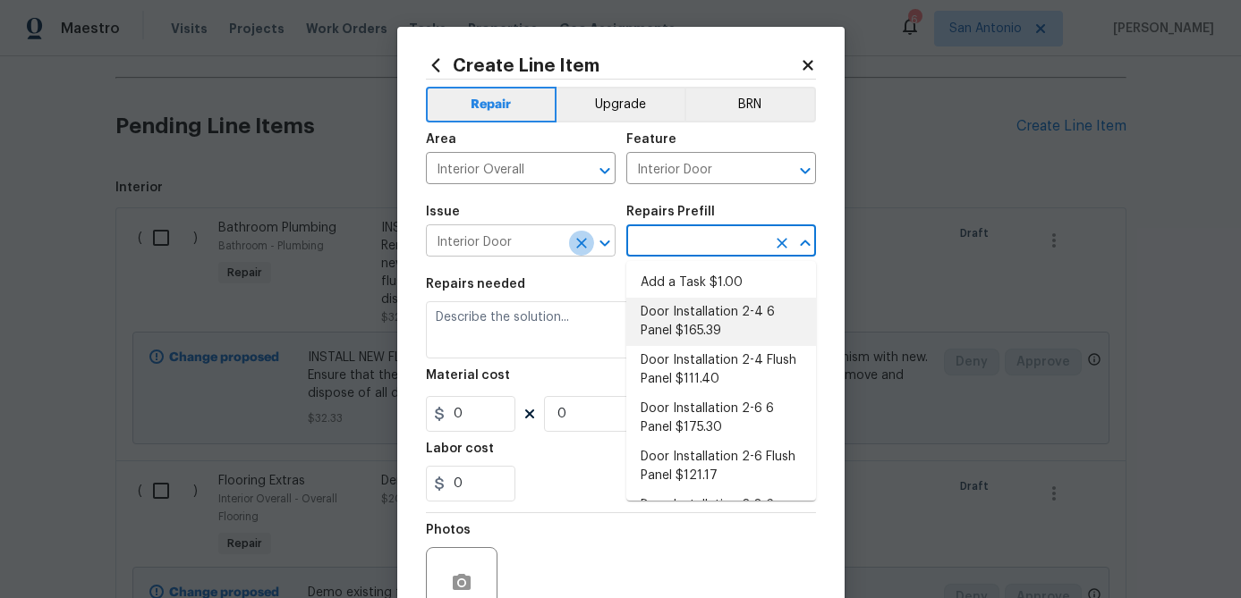
click at [581, 244] on icon "Clear" at bounding box center [581, 243] width 11 height 11
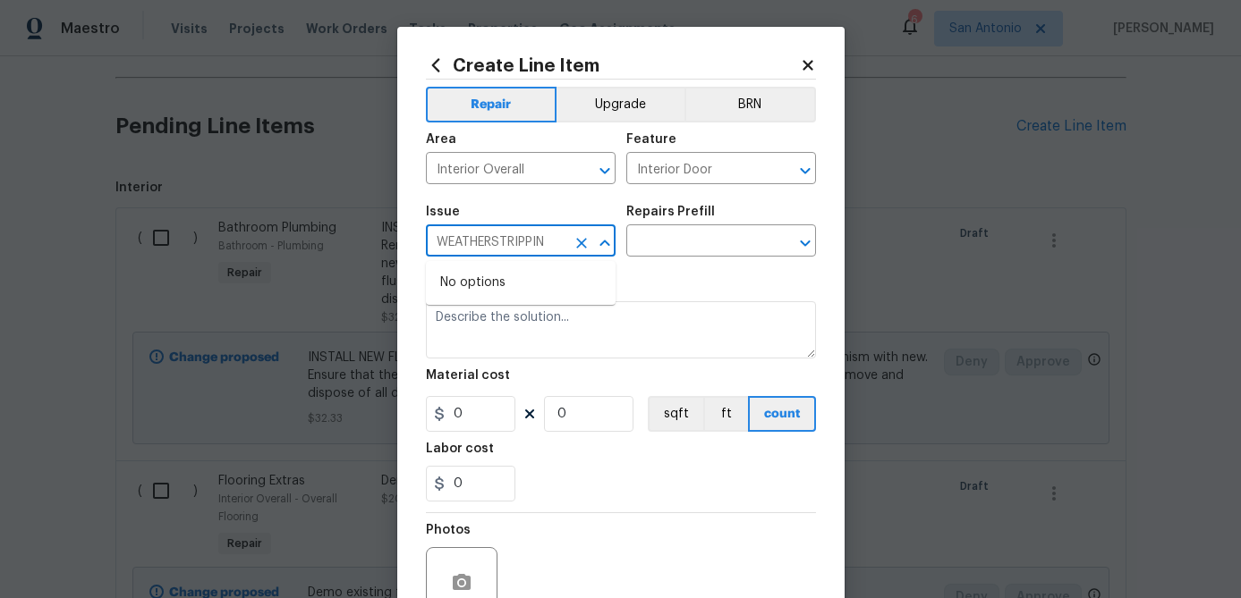
type input "WEATHERSTRIPPING"
click at [580, 246] on icon "Clear" at bounding box center [581, 243] width 18 height 18
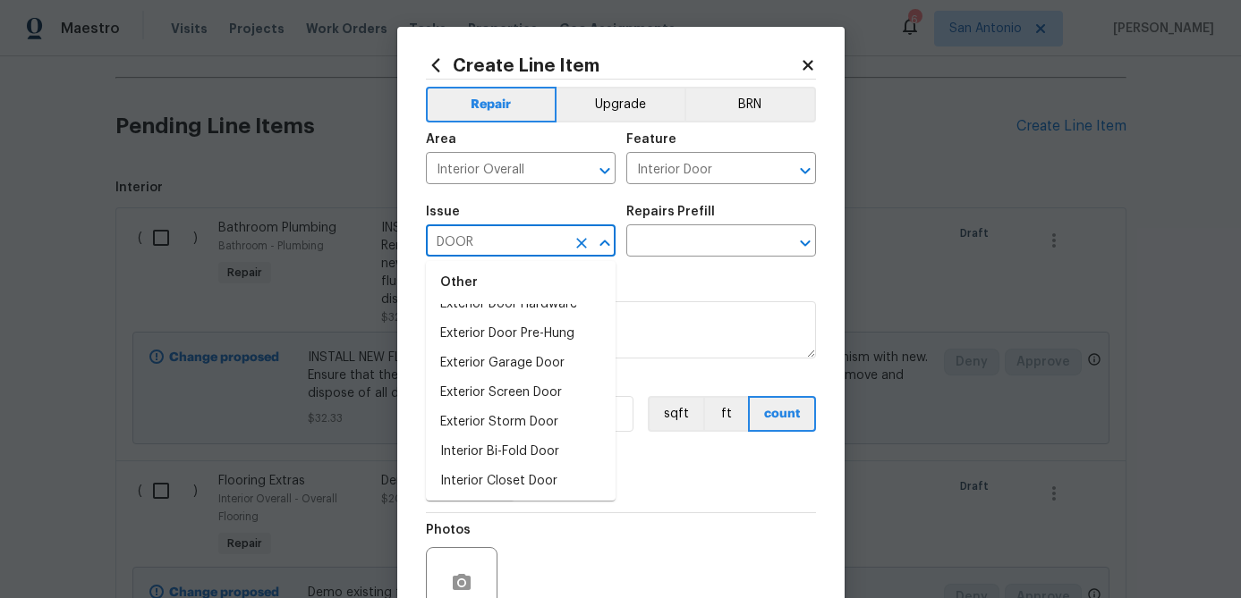
scroll to position [142, 0]
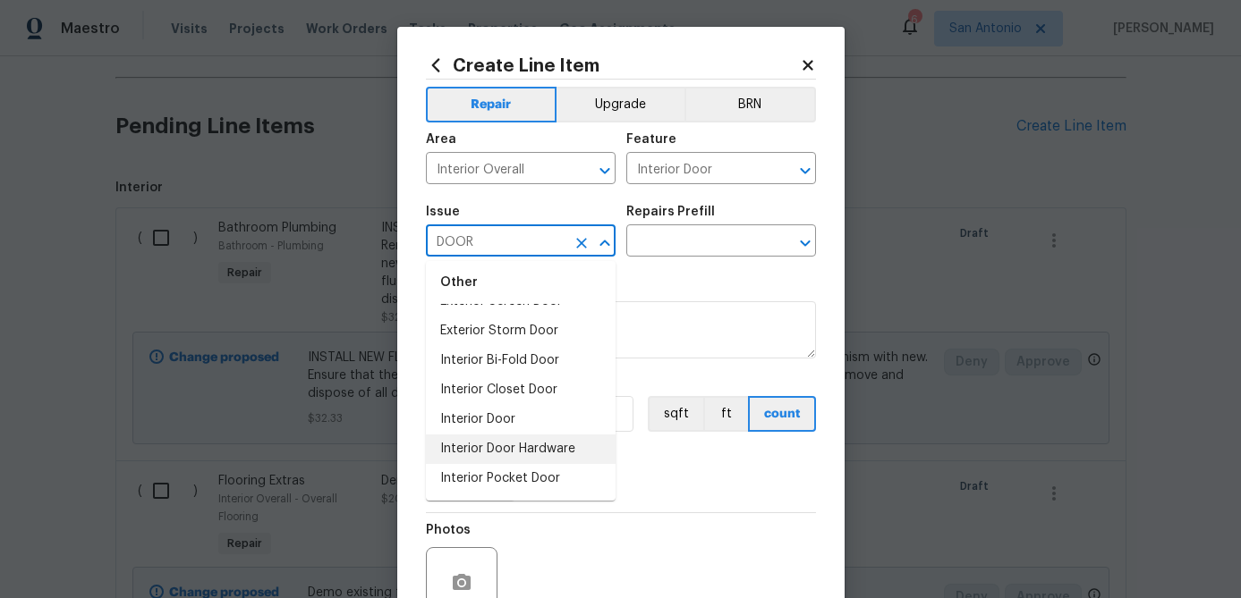
click at [479, 448] on li "Interior Door Hardware" at bounding box center [521, 450] width 190 height 30
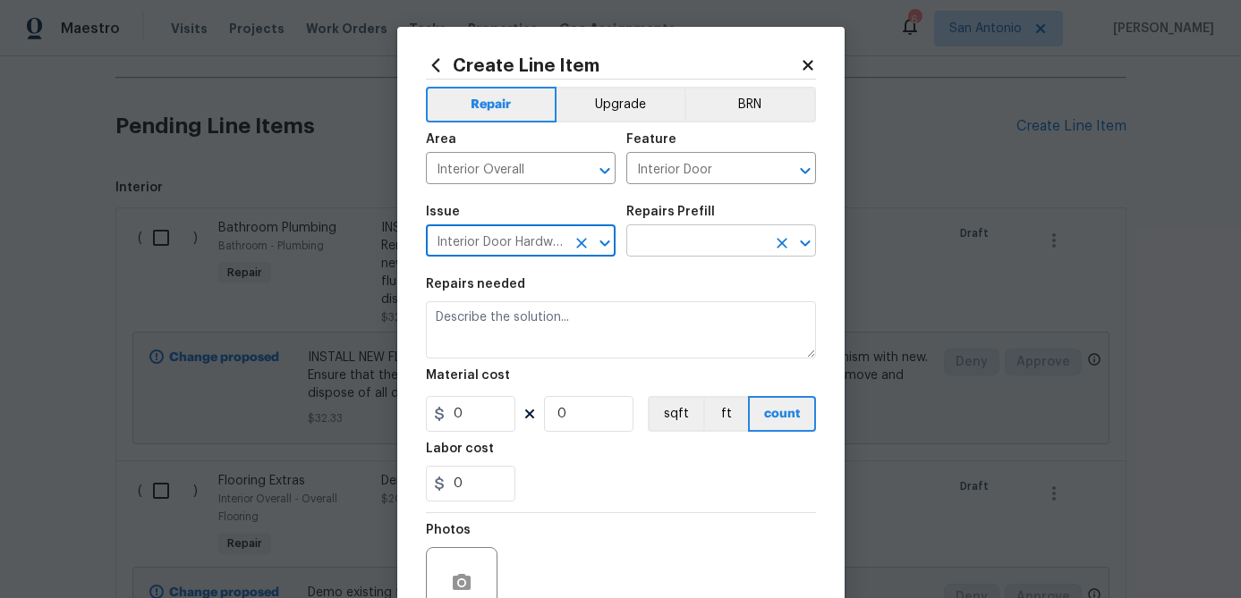
type input "Interior Door Hardware"
click at [692, 246] on input "text" at bounding box center [696, 243] width 140 height 28
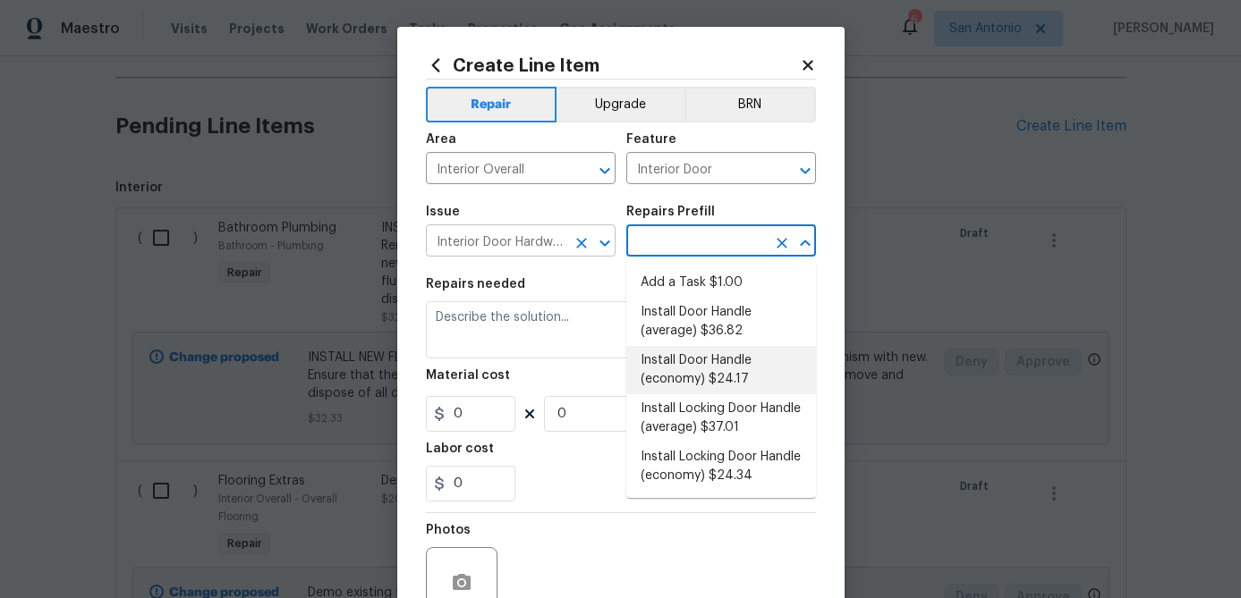
click at [577, 245] on icon "Clear" at bounding box center [581, 243] width 18 height 18
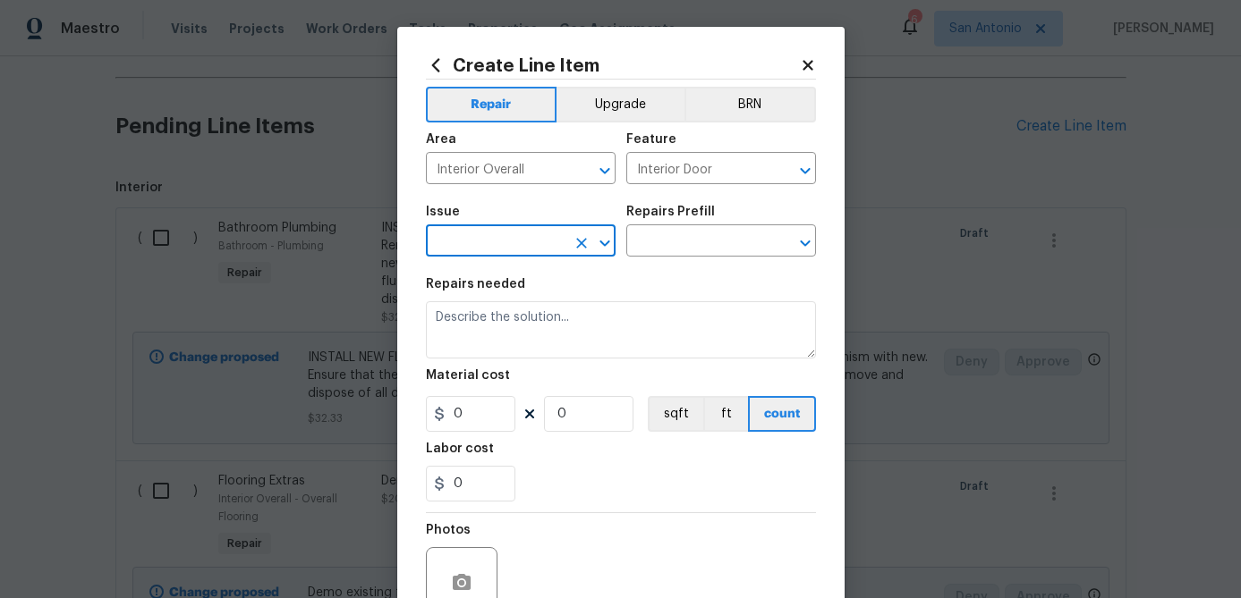
type input "D"
type input "W"
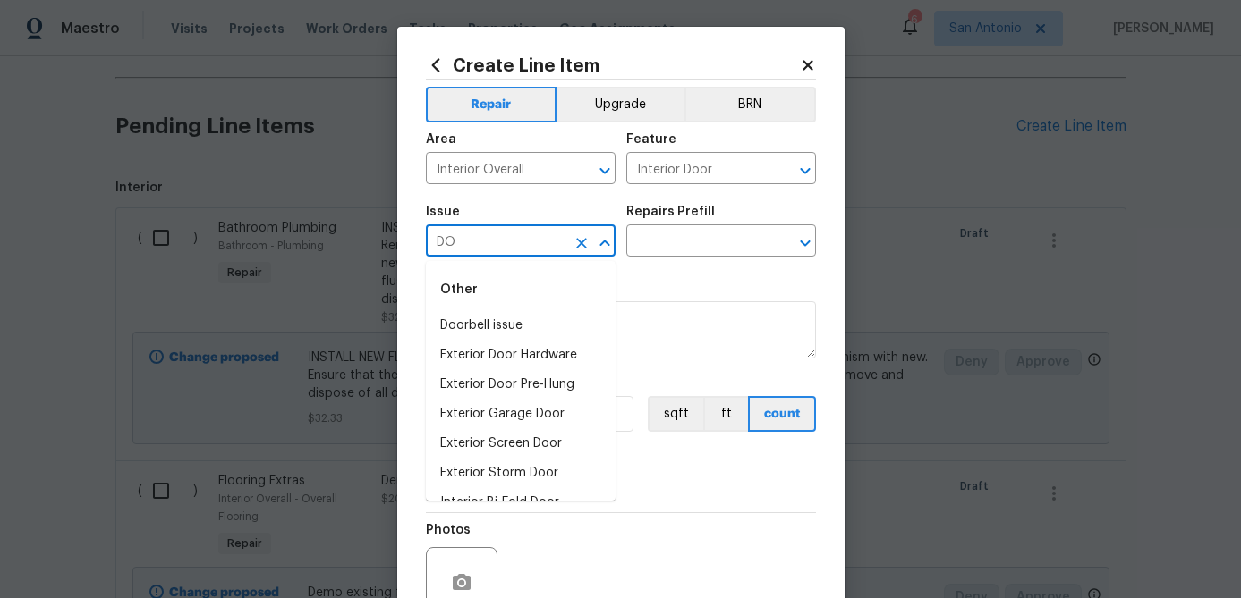
type input "D"
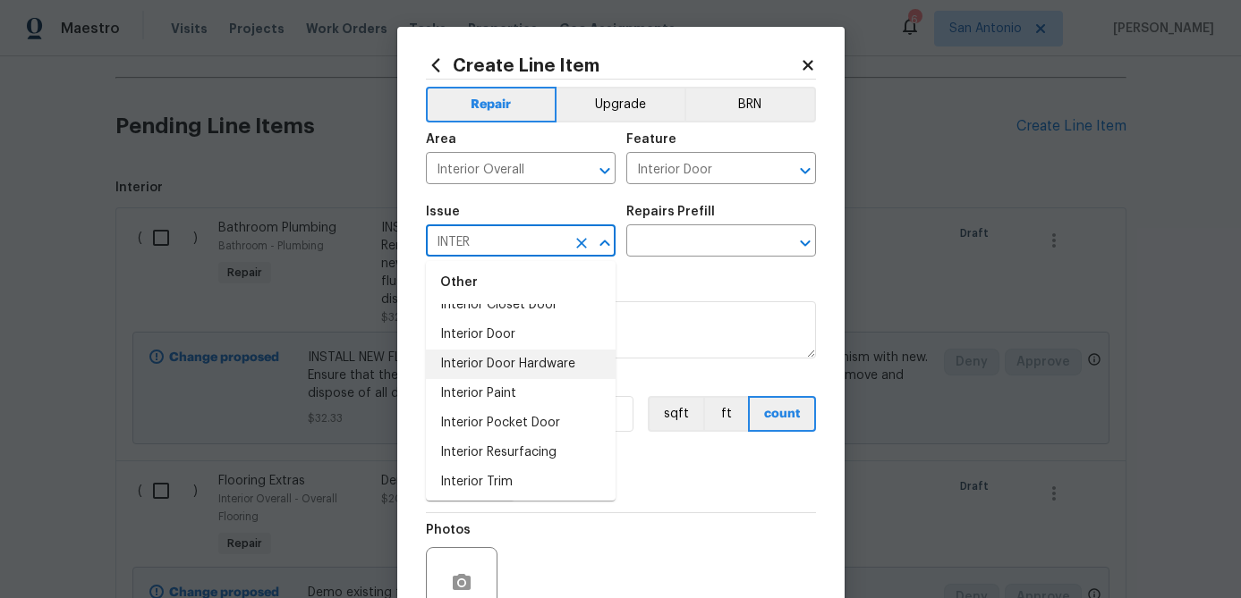
scroll to position [83, 0]
click at [462, 481] on li "Interior Trim" at bounding box center [521, 479] width 190 height 30
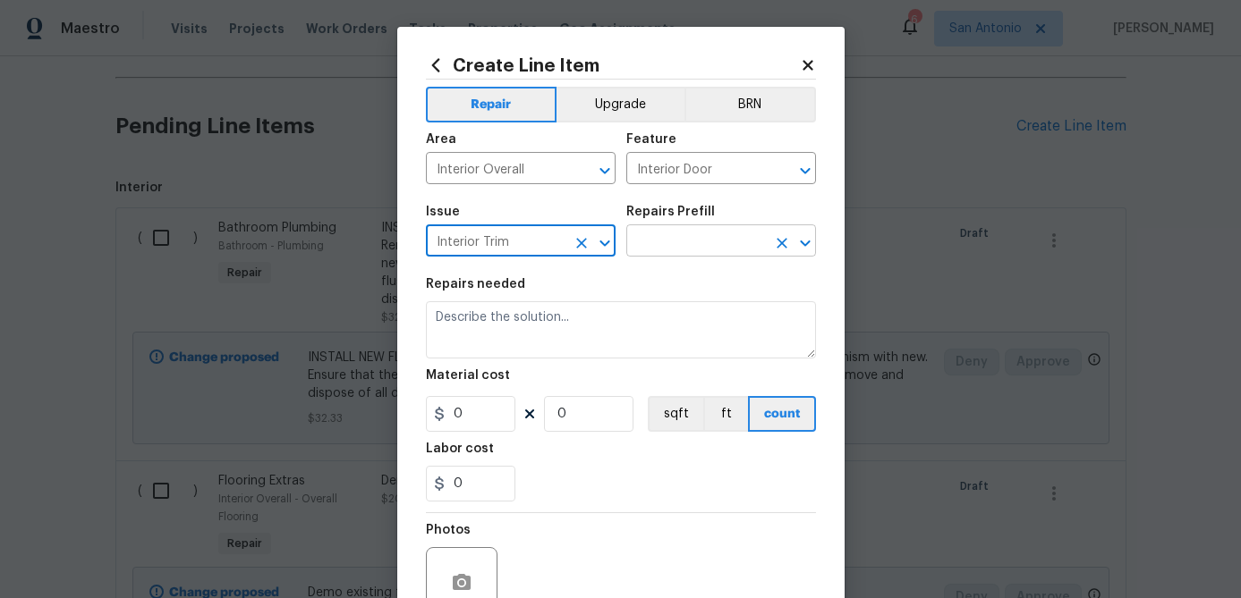
type input "Interior Trim"
click at [686, 242] on input "text" at bounding box center [696, 243] width 140 height 28
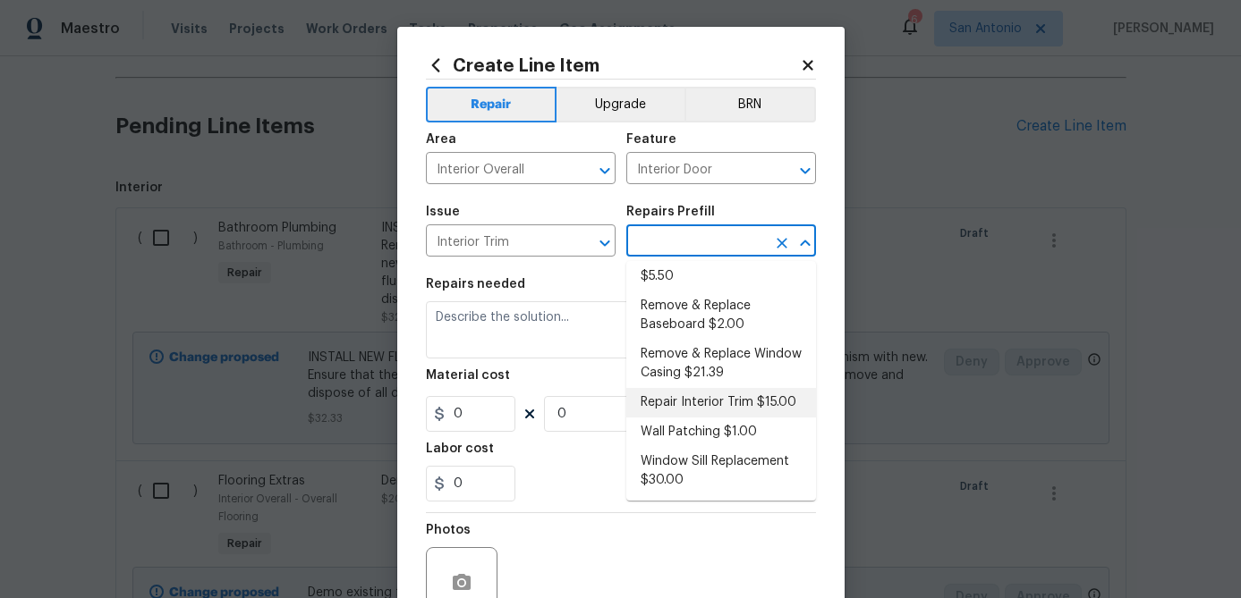
scroll to position [164, 0]
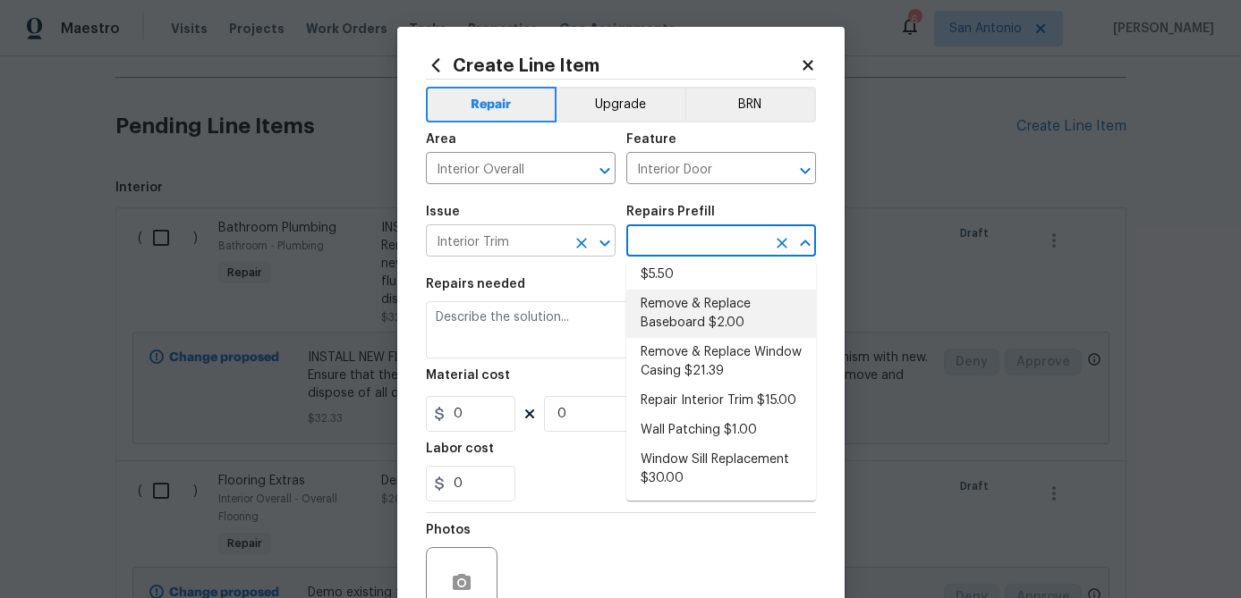
click at [581, 244] on icon "Clear" at bounding box center [581, 243] width 11 height 11
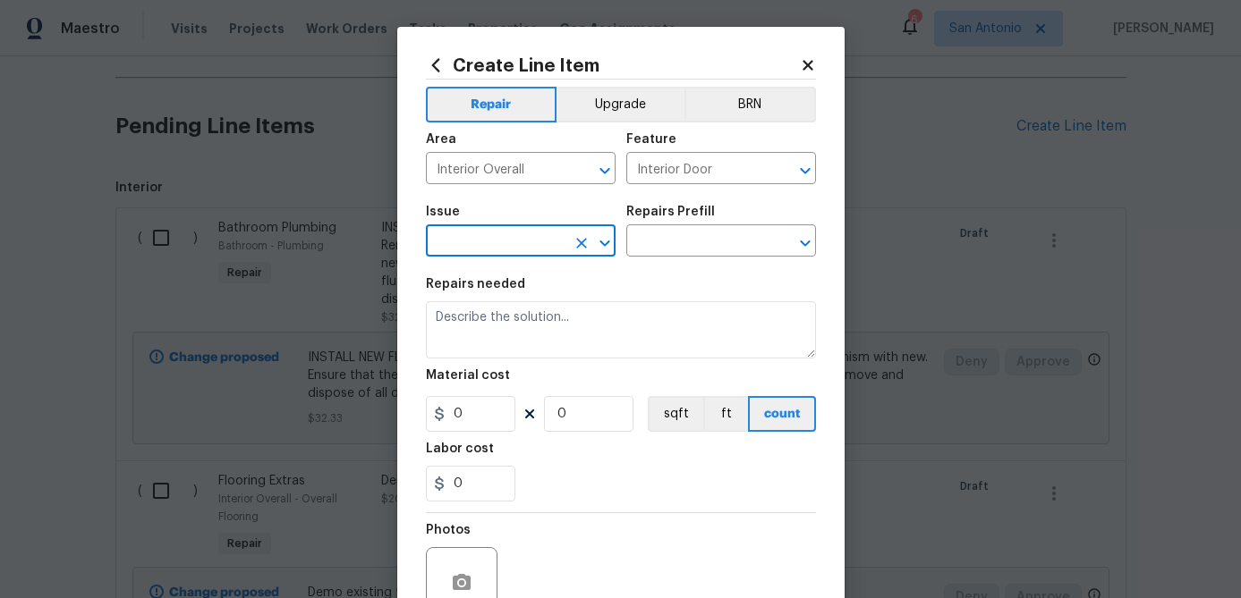
type input "W"
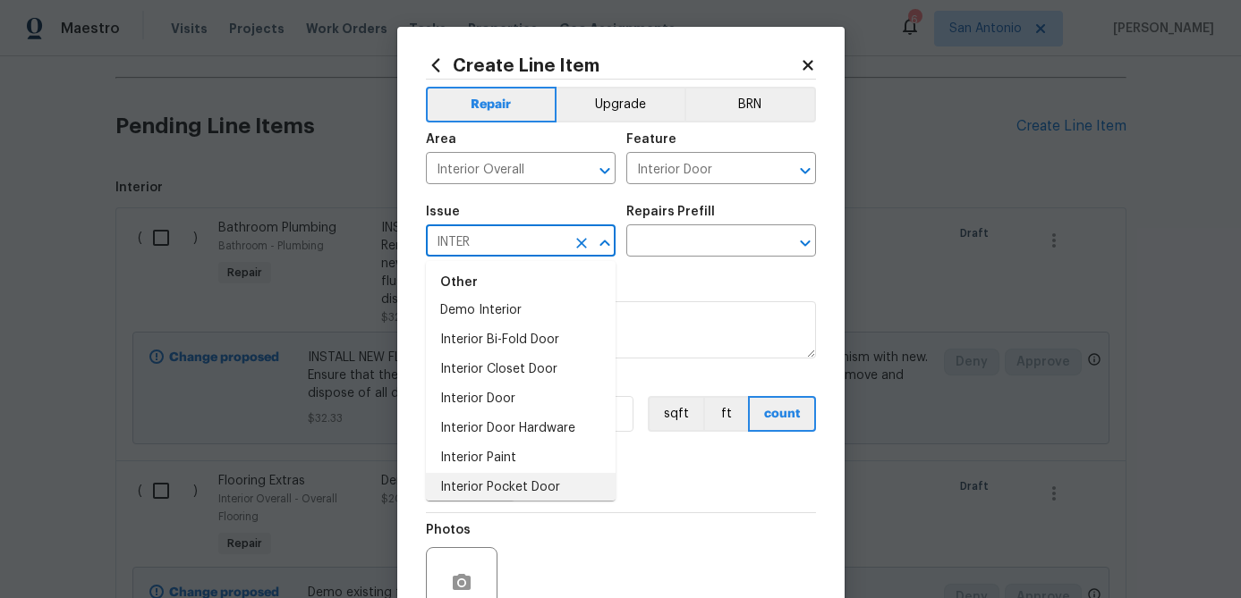
scroll to position [8, 0]
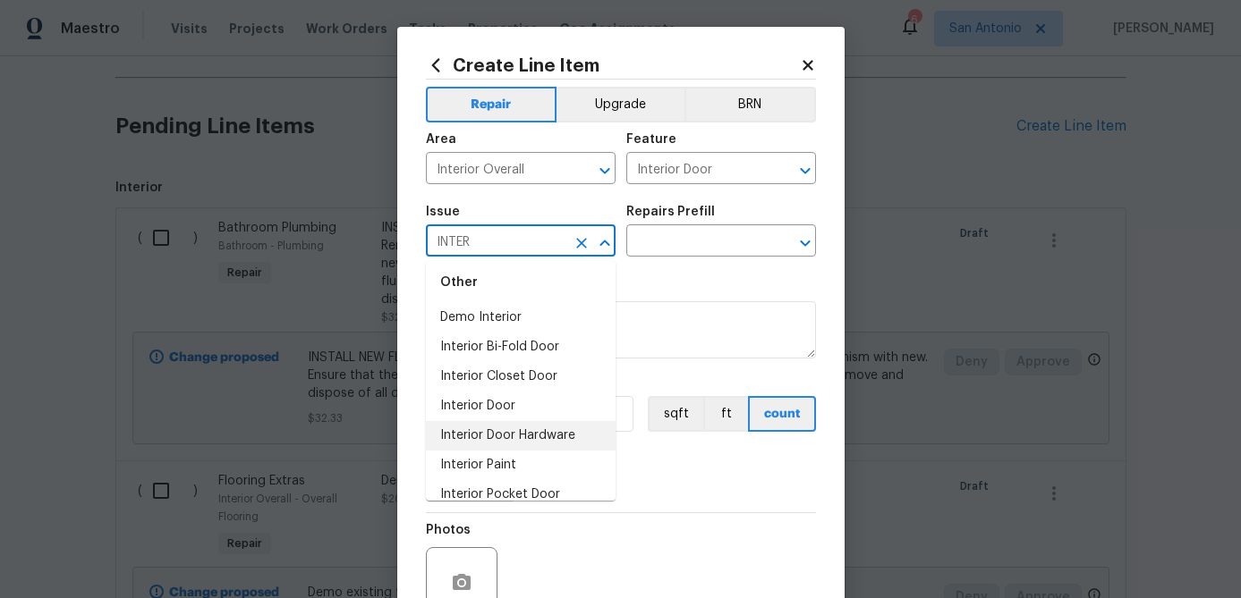
click at [492, 433] on li "Interior Door Hardware" at bounding box center [521, 436] width 190 height 30
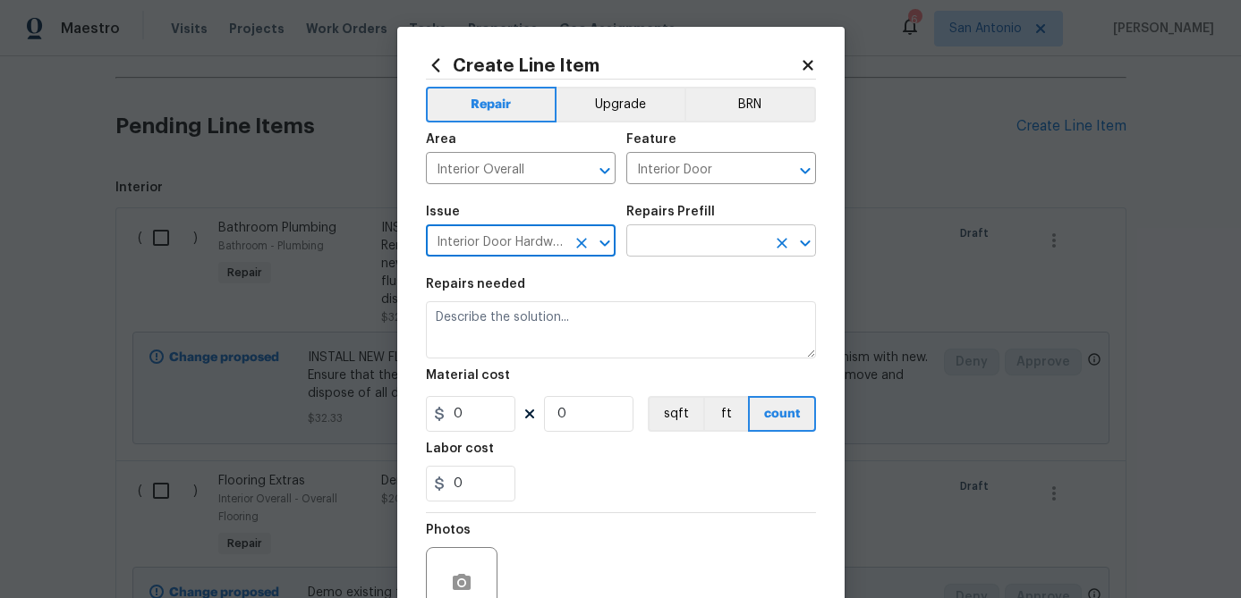
type input "Interior Door Hardware"
click at [742, 245] on input "text" at bounding box center [696, 243] width 140 height 28
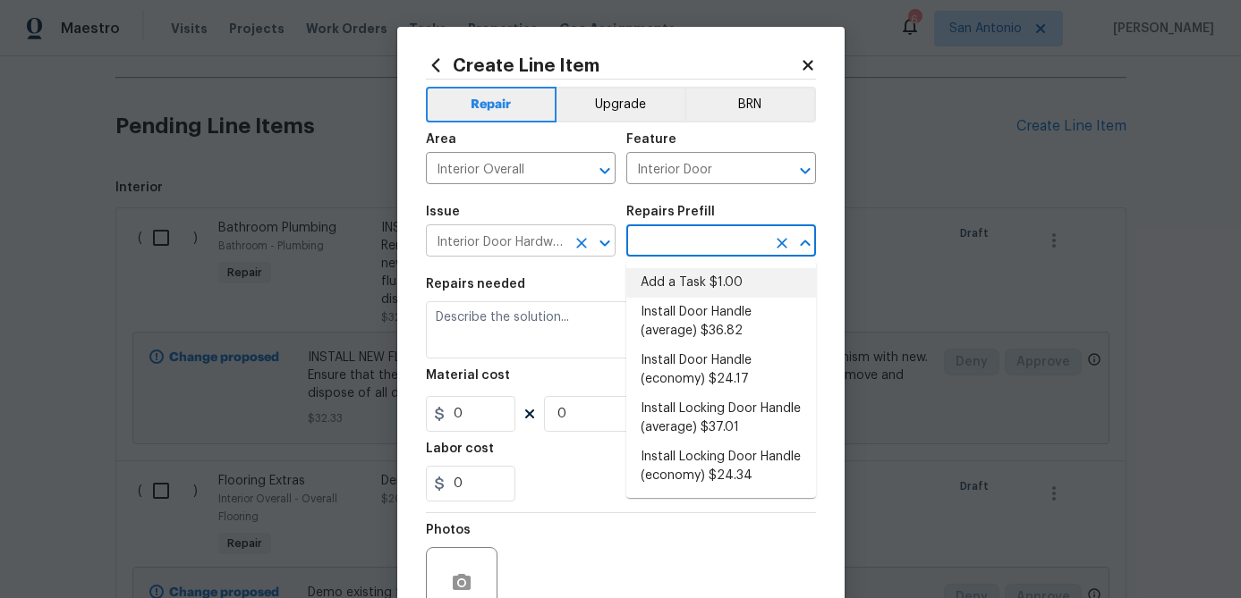
click at [581, 242] on icon "Clear" at bounding box center [581, 243] width 11 height 11
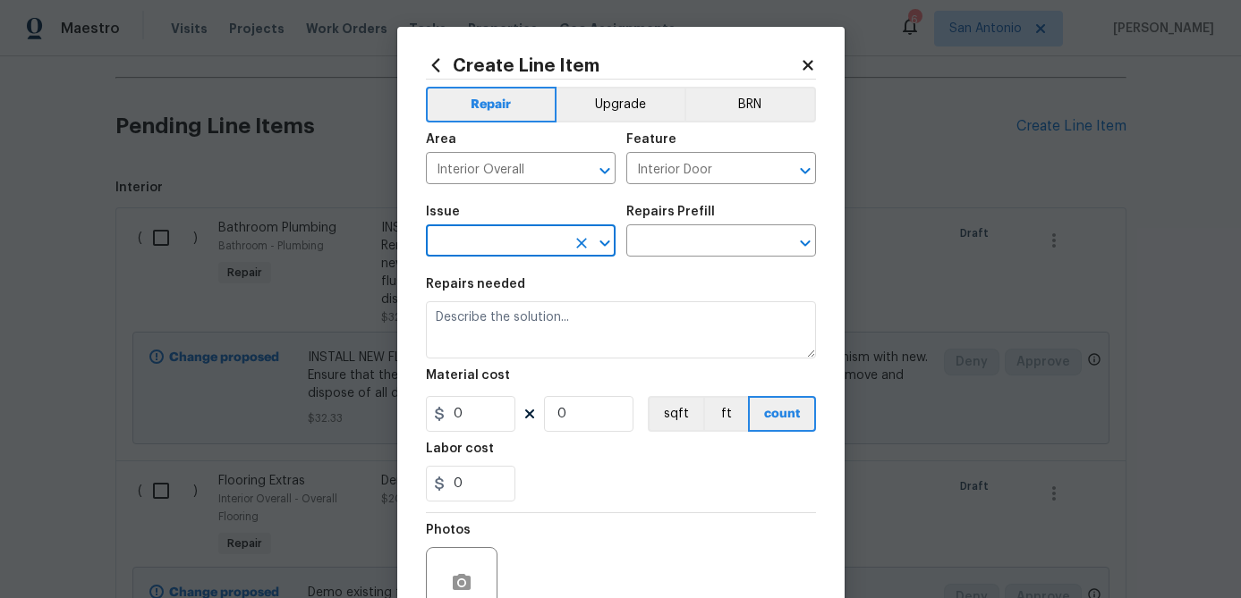
scroll to position [0, 0]
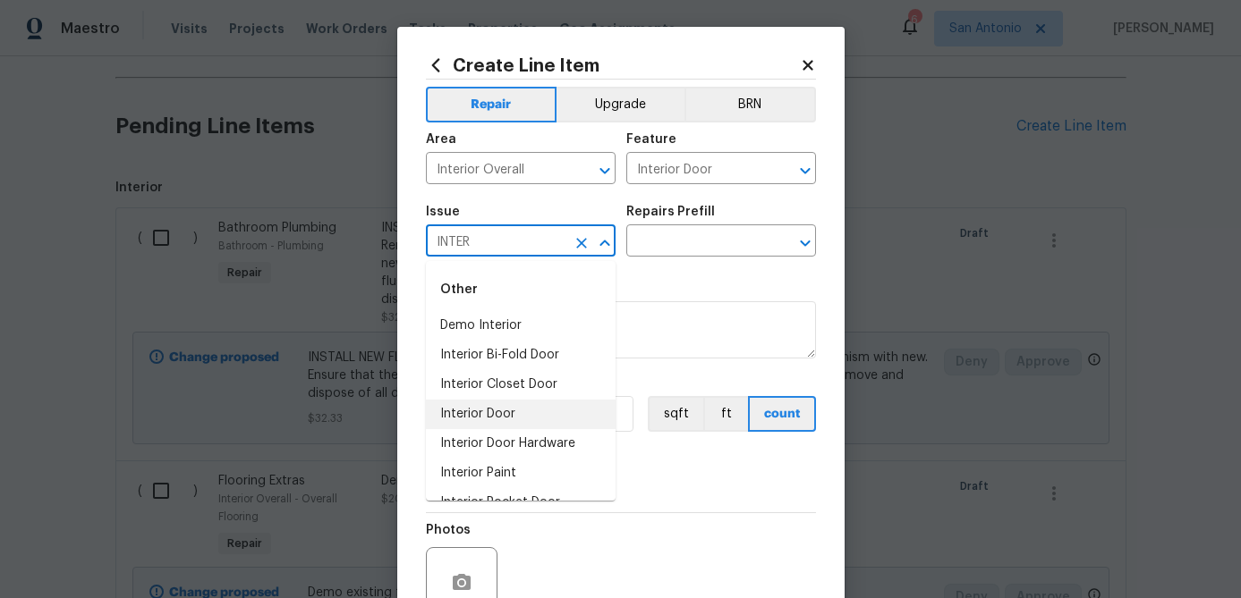
click at [487, 410] on li "Interior Door" at bounding box center [521, 415] width 190 height 30
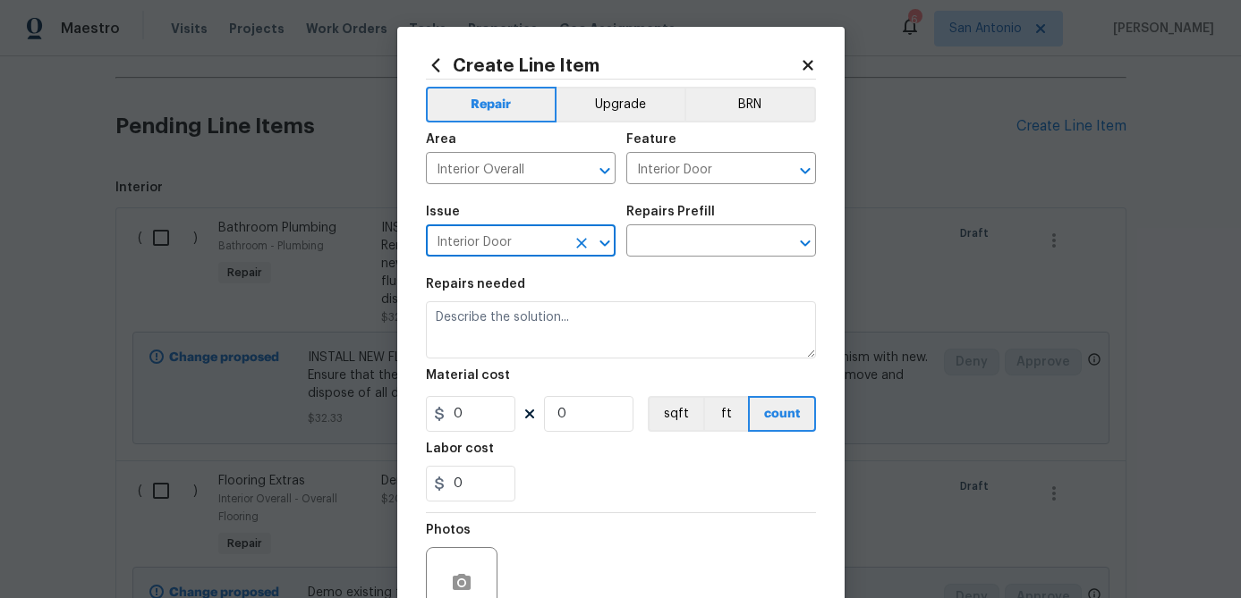
type input "Interior Door"
click at [691, 259] on div "Issue Interior Door ​ Repairs Prefill ​" at bounding box center [621, 231] width 390 height 72
click at [693, 250] on input "text" at bounding box center [696, 243] width 140 height 28
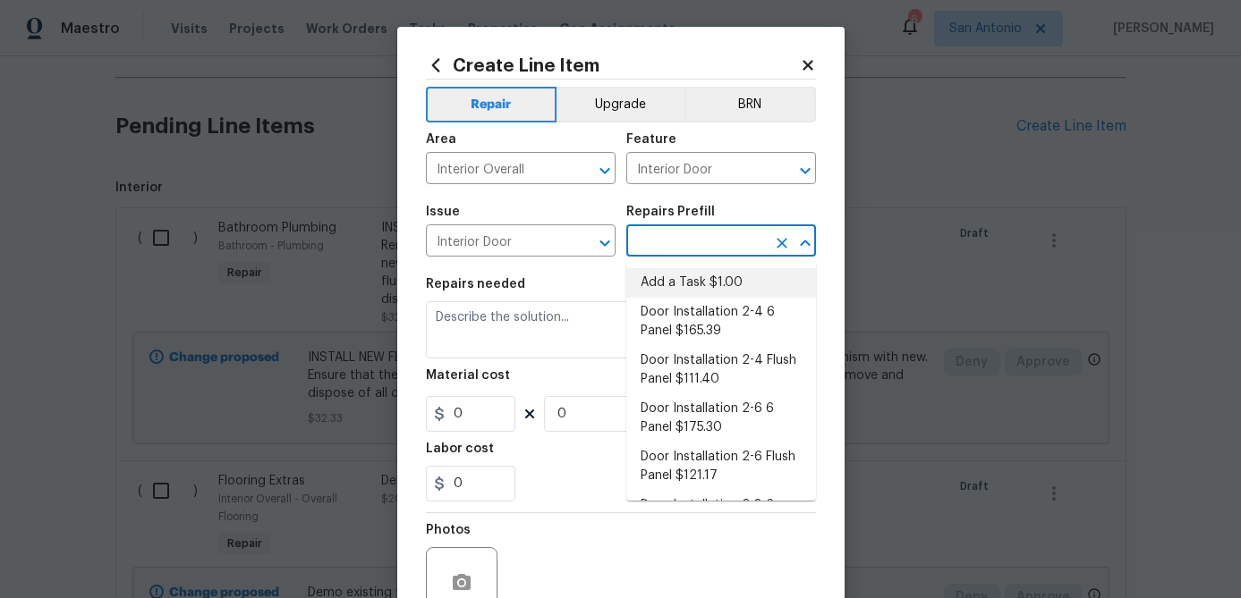
click at [698, 286] on li "Add a Task $1.00" at bounding box center [721, 283] width 190 height 30
type input "Add a Task $1.00"
type textarea "HPM to detail"
type input "1"
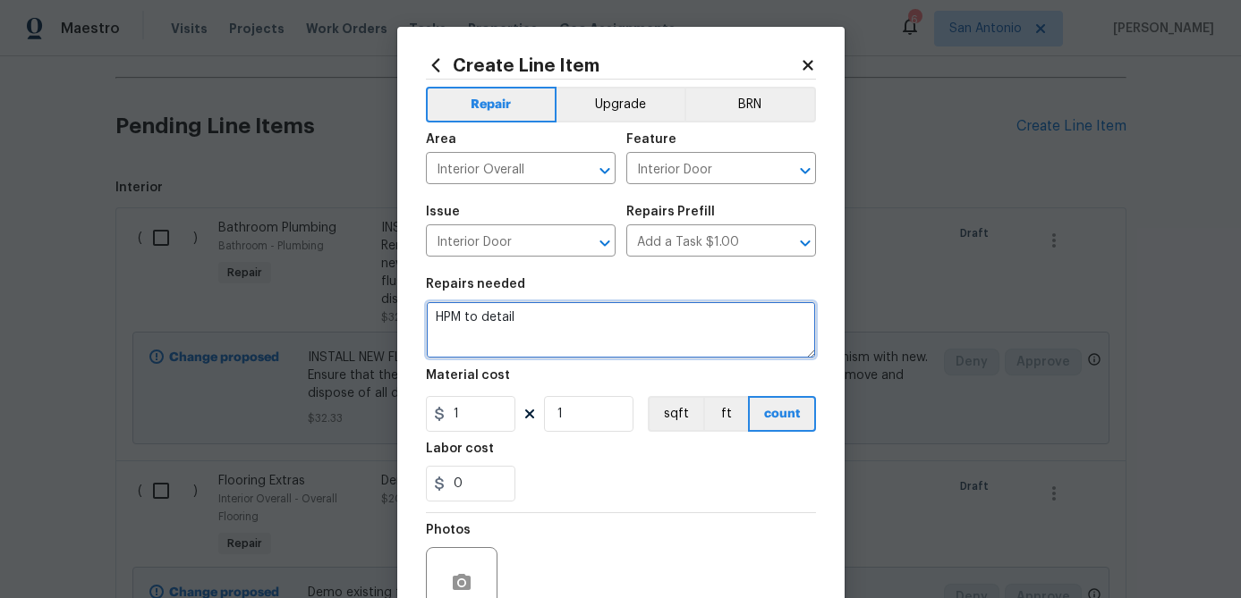
drag, startPoint x: 549, startPoint y: 313, endPoint x: 354, endPoint y: 309, distance: 195.0
click at [354, 309] on div "Create Line Item Repair Upgrade BRN Area Interior Overall ​ Feature Interior Do…" at bounding box center [620, 299] width 1241 height 598
type textarea "INSTALL NEW WEATHERSTRIPPING ON BOTH THE BACK & FRONT DOORS."
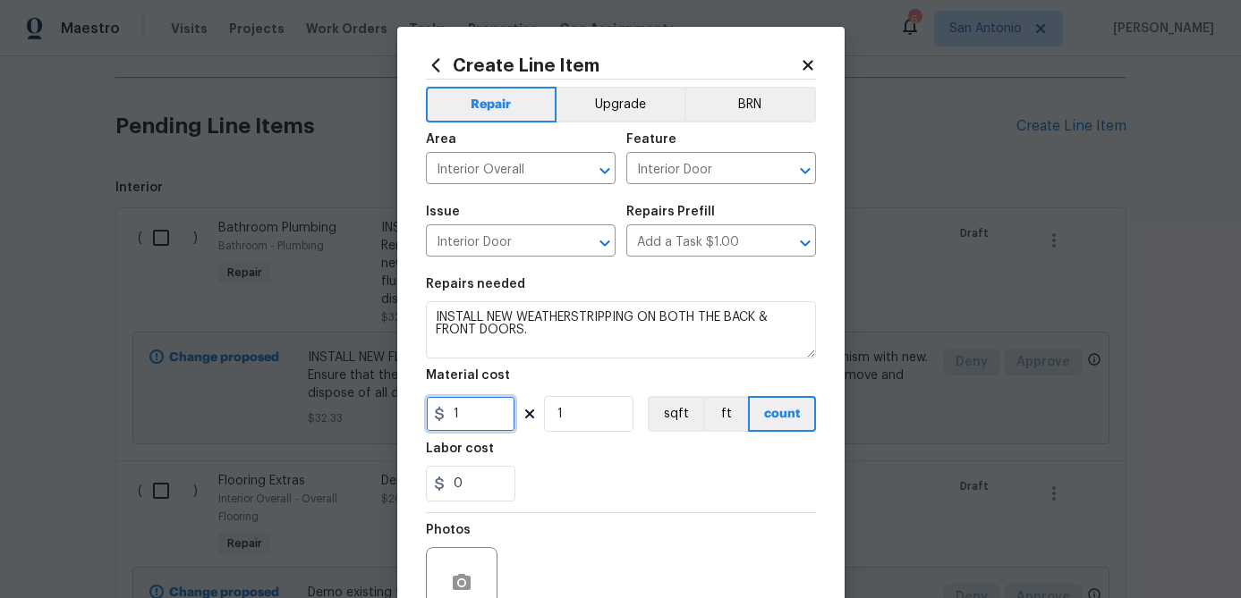
click at [479, 425] on input "1" at bounding box center [470, 414] width 89 height 36
type input "75"
click at [598, 408] on input "1" at bounding box center [588, 414] width 89 height 36
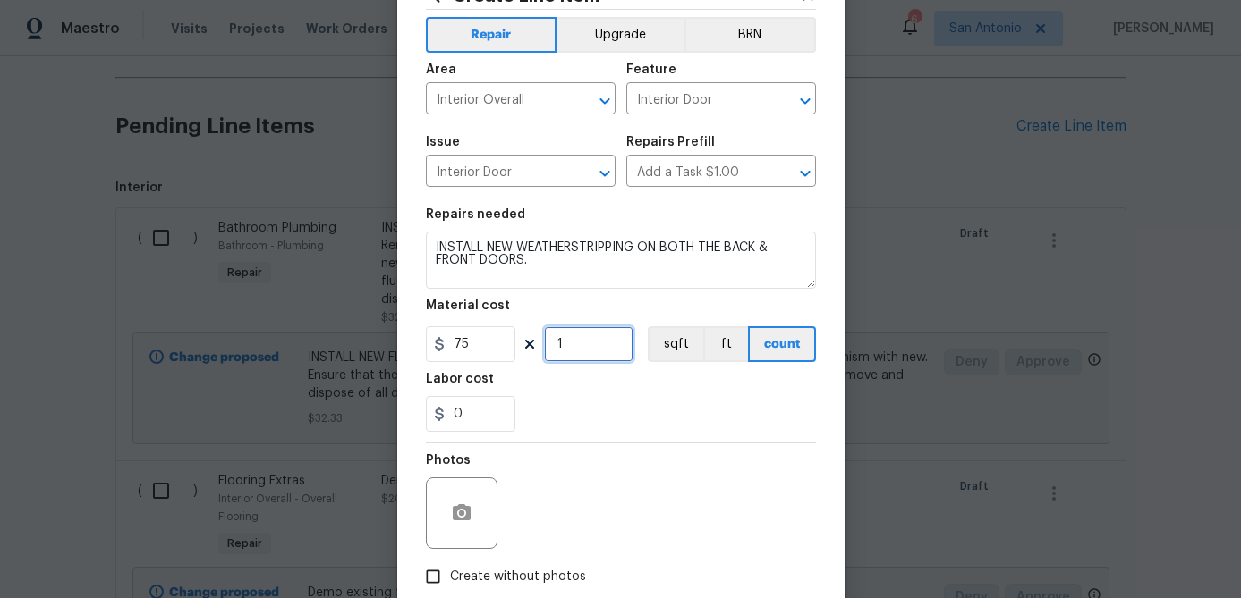
scroll to position [173, 0]
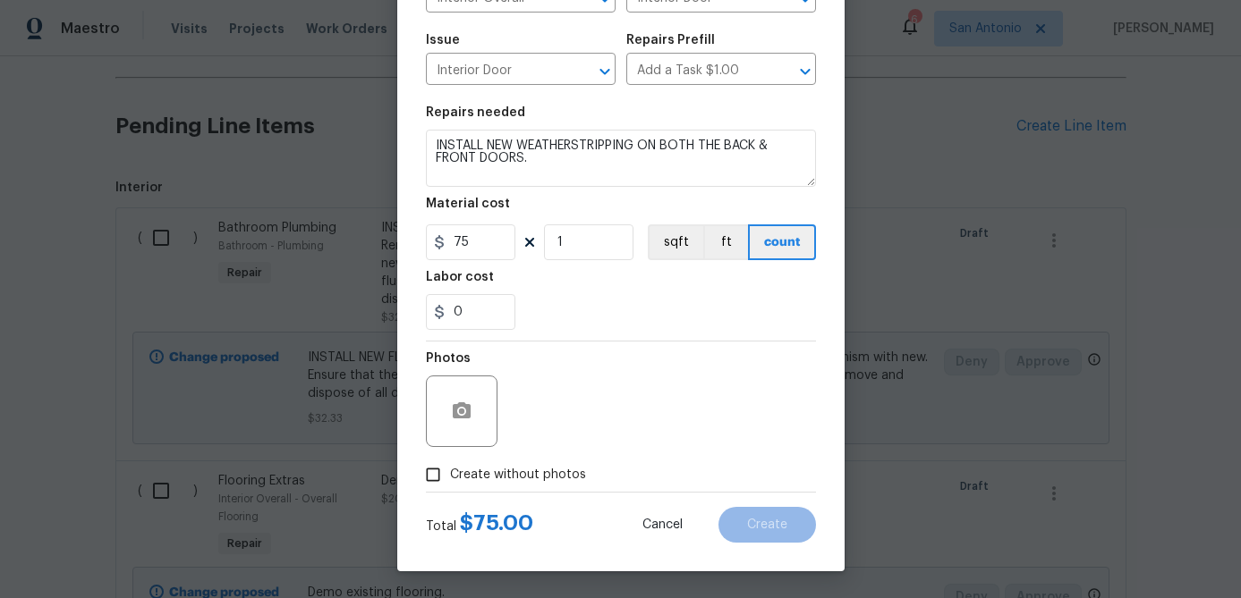
click at [430, 479] on input "Create without photos" at bounding box center [433, 475] width 34 height 34
checkbox input "true"
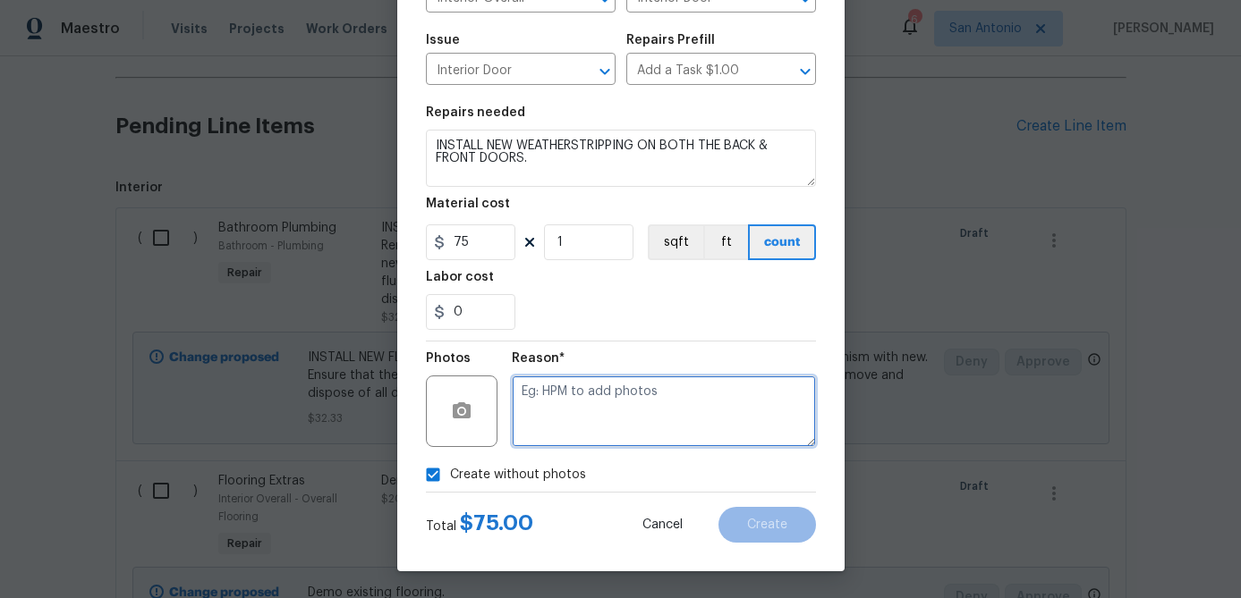
click at [540, 427] on textarea at bounding box center [664, 412] width 304 height 72
type textarea "."
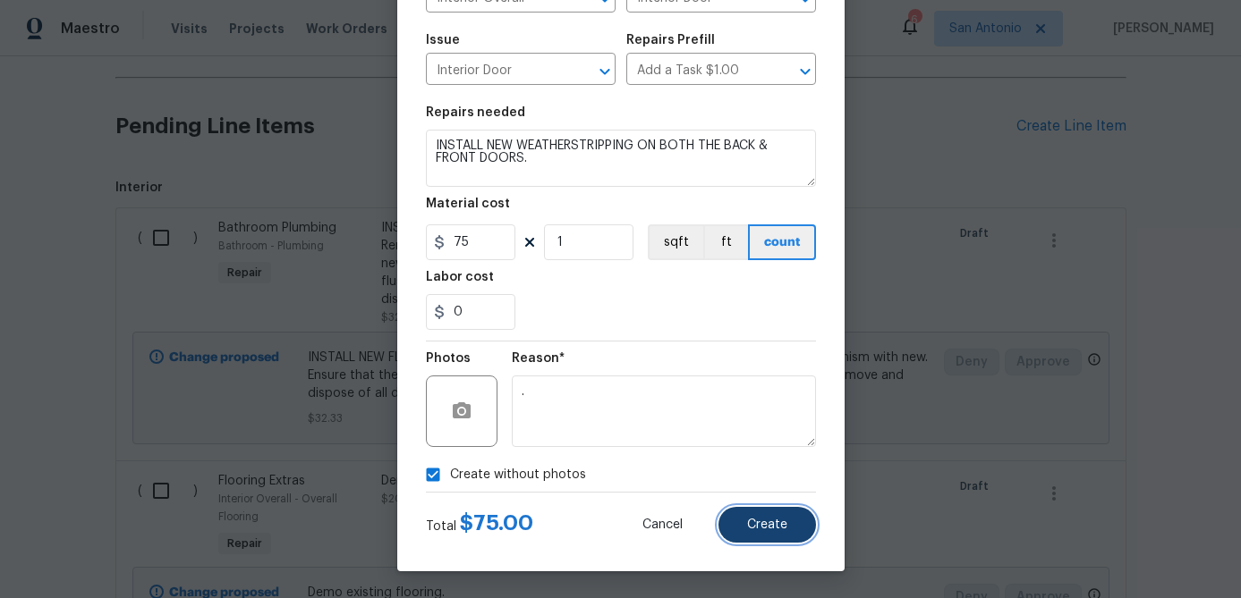
click at [779, 526] on span "Create" at bounding box center [767, 525] width 40 height 13
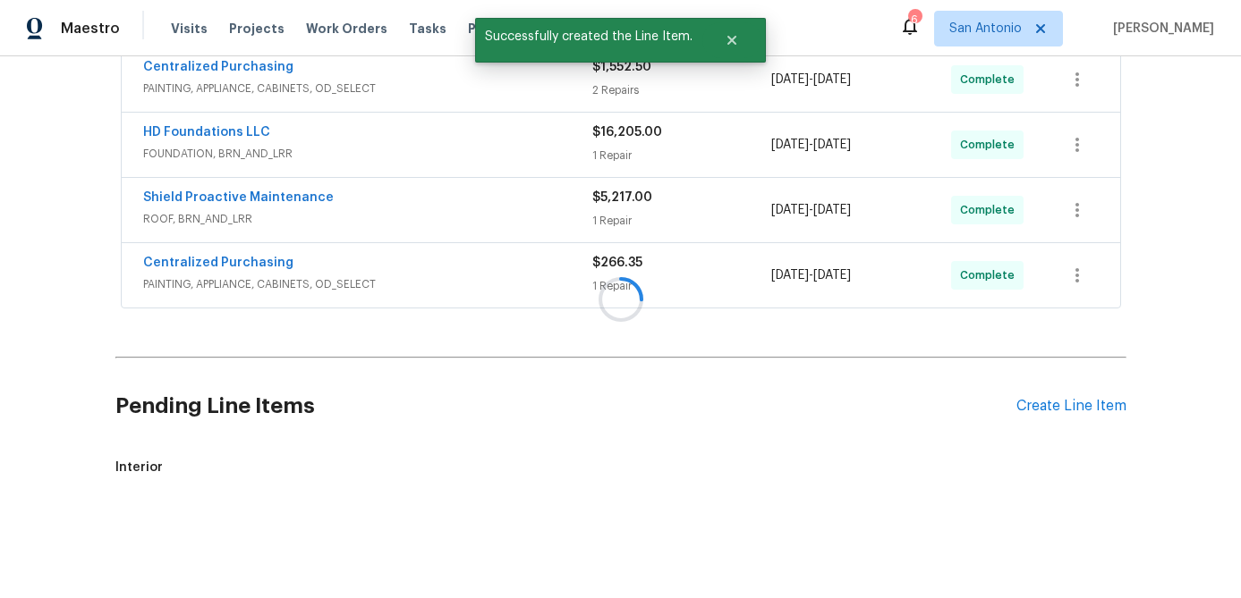
scroll to position [3504, 0]
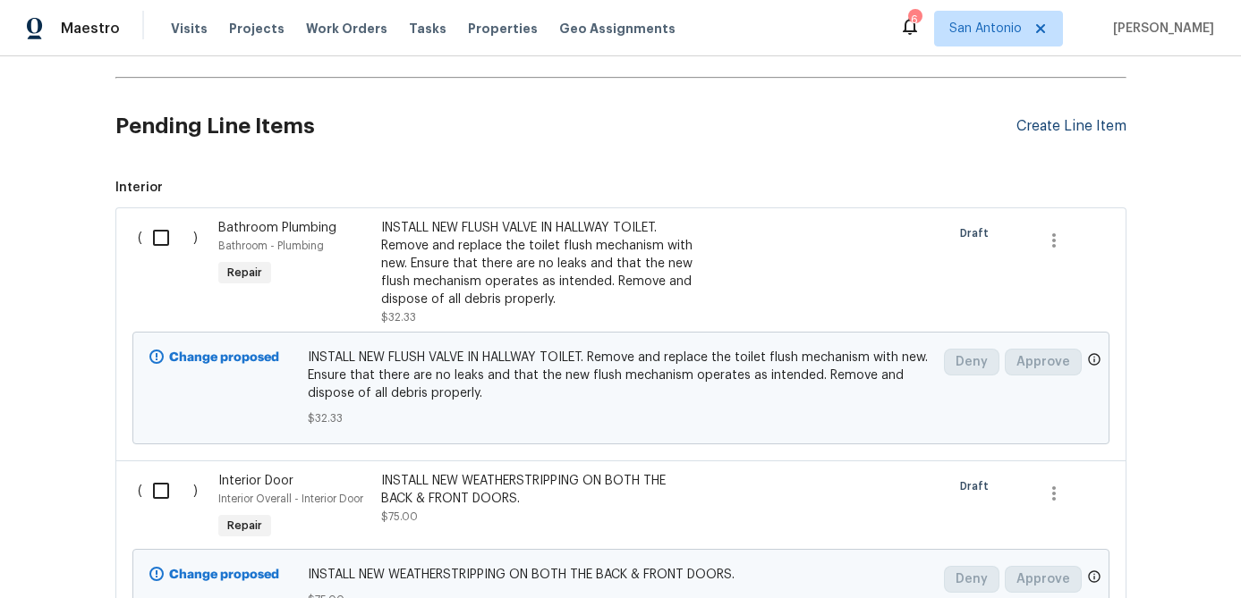
click at [1040, 131] on div "Create Line Item" at bounding box center [1071, 126] width 110 height 17
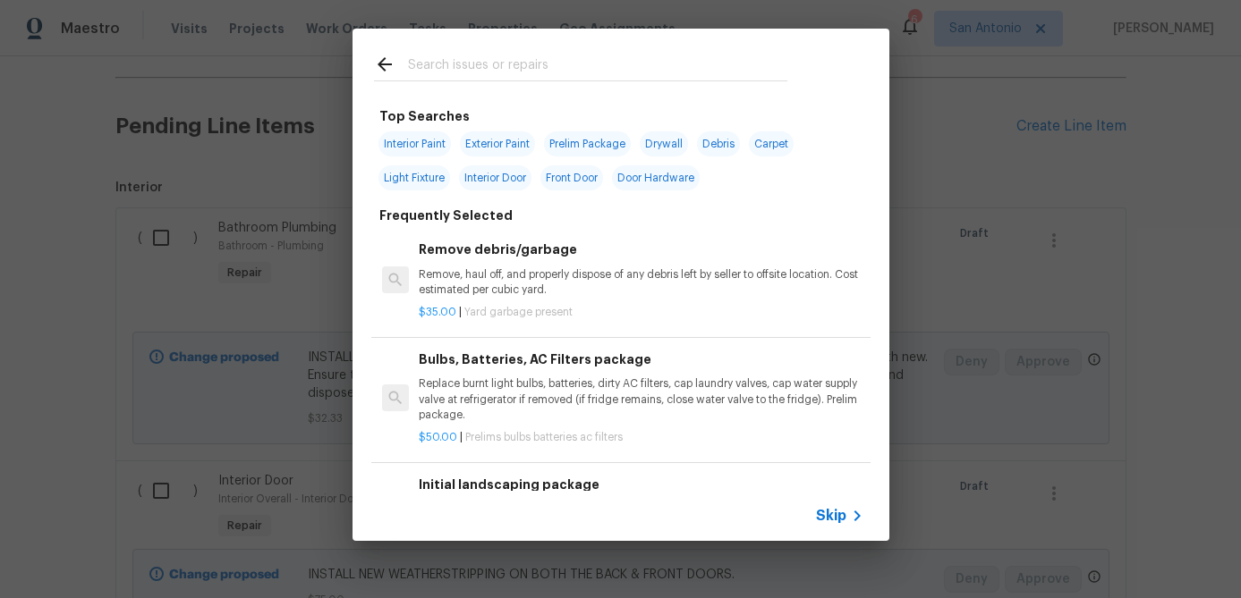
click at [848, 514] on icon at bounding box center [856, 515] width 21 height 21
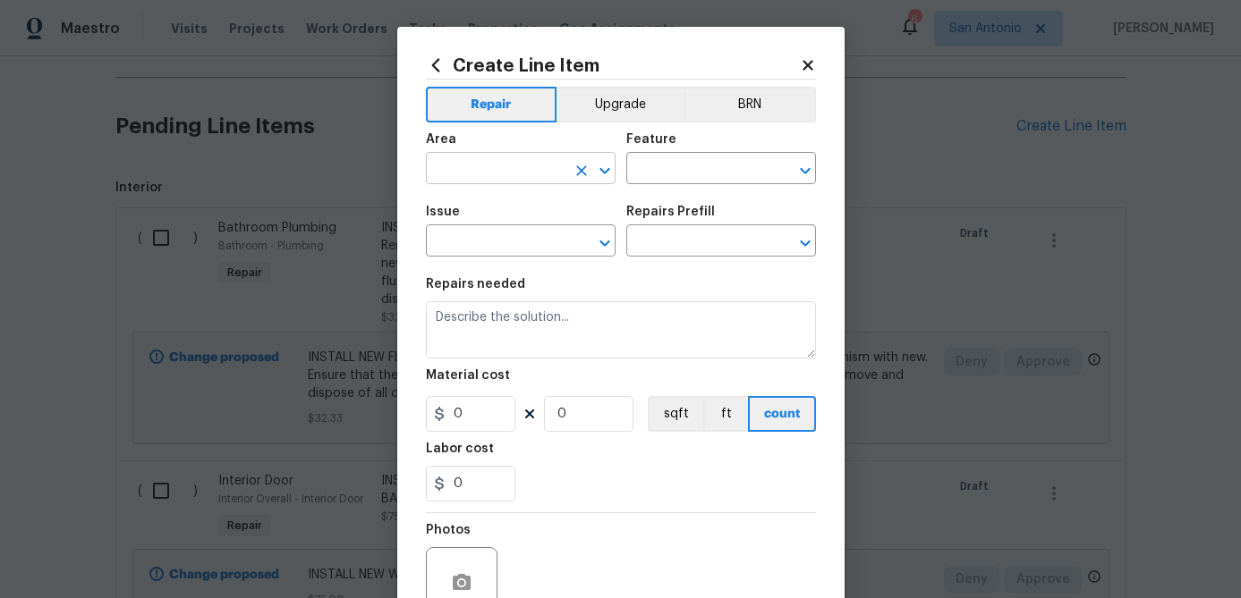
click at [530, 180] on input "text" at bounding box center [496, 171] width 140 height 28
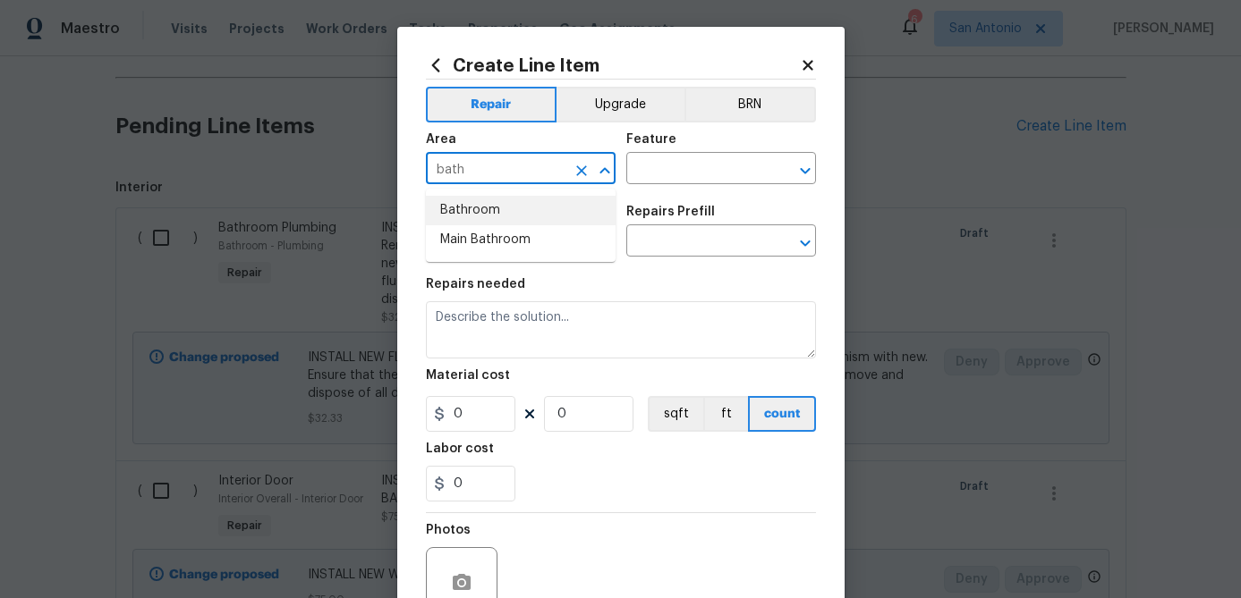
click at [457, 221] on li "Bathroom" at bounding box center [521, 211] width 190 height 30
type input "Bathroom"
click at [707, 167] on input "text" at bounding box center [696, 171] width 140 height 28
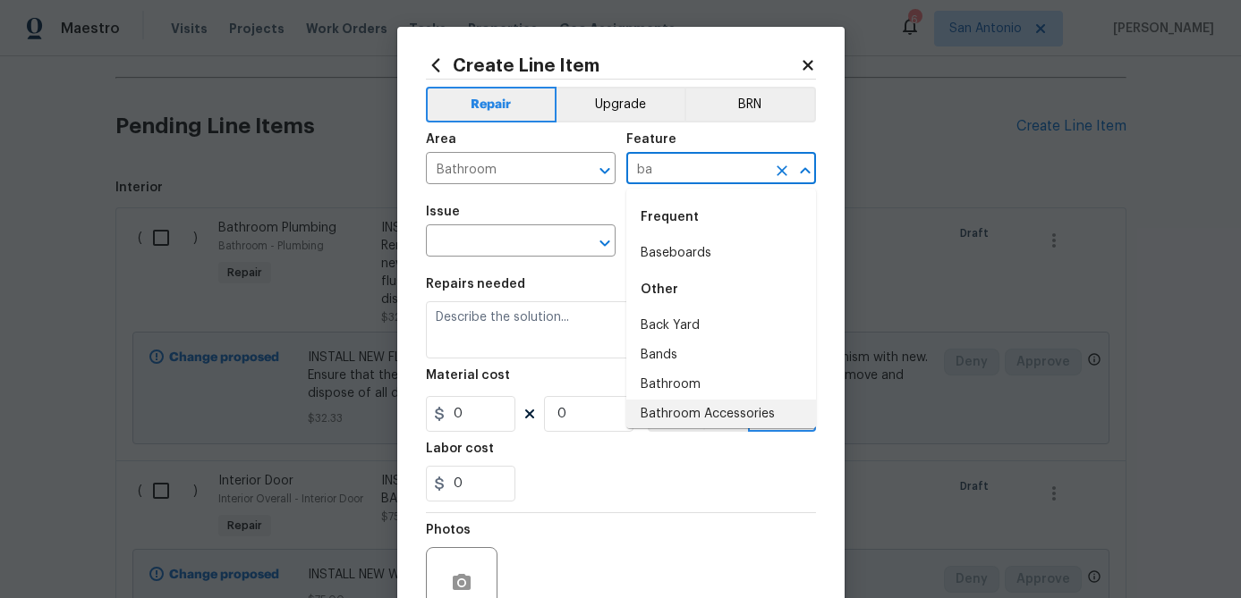
click at [704, 418] on li "Bathroom Accessories" at bounding box center [721, 415] width 190 height 30
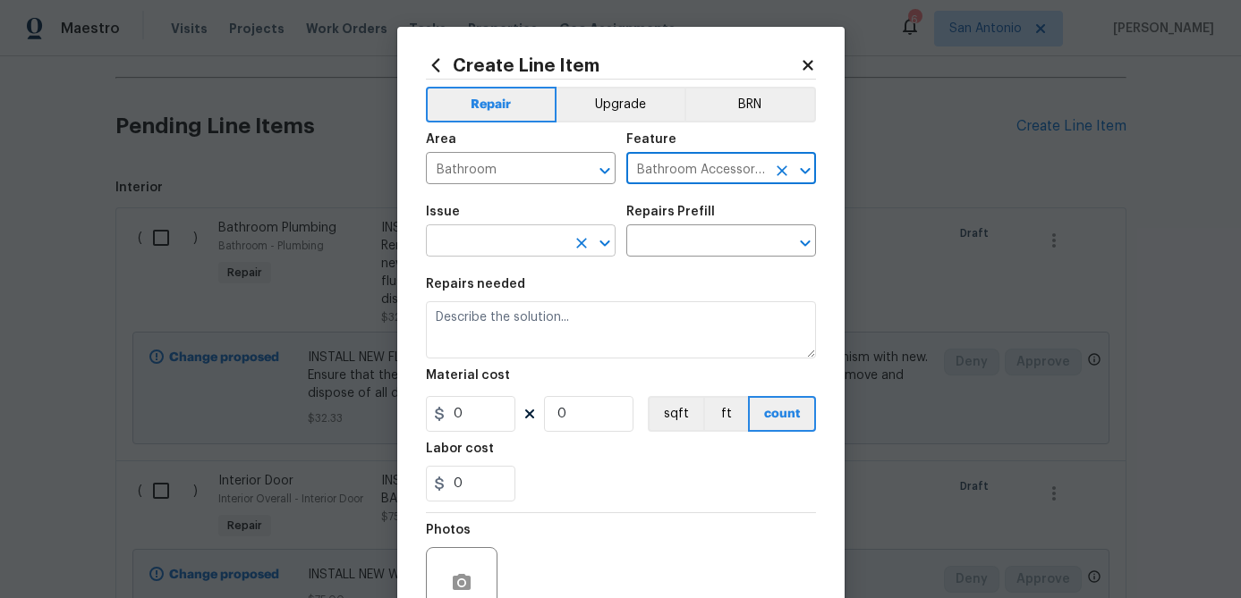
type input "Bathroom Accessories"
click at [458, 252] on input "text" at bounding box center [496, 243] width 140 height 28
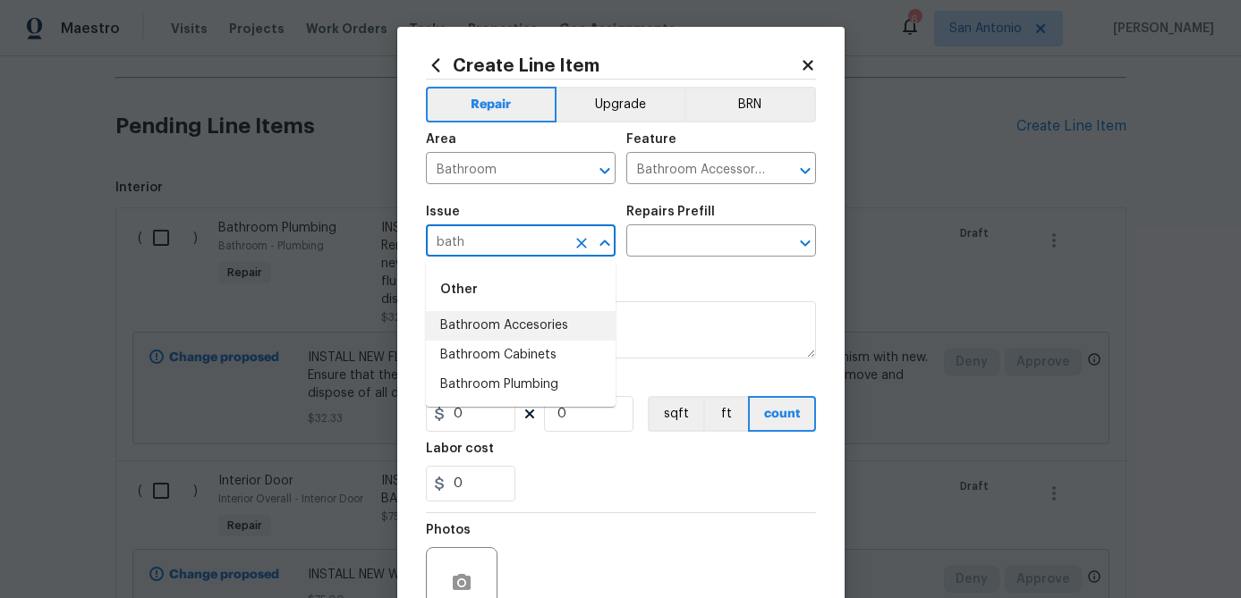
click at [487, 317] on li "Bathroom Accesories" at bounding box center [521, 326] width 190 height 30
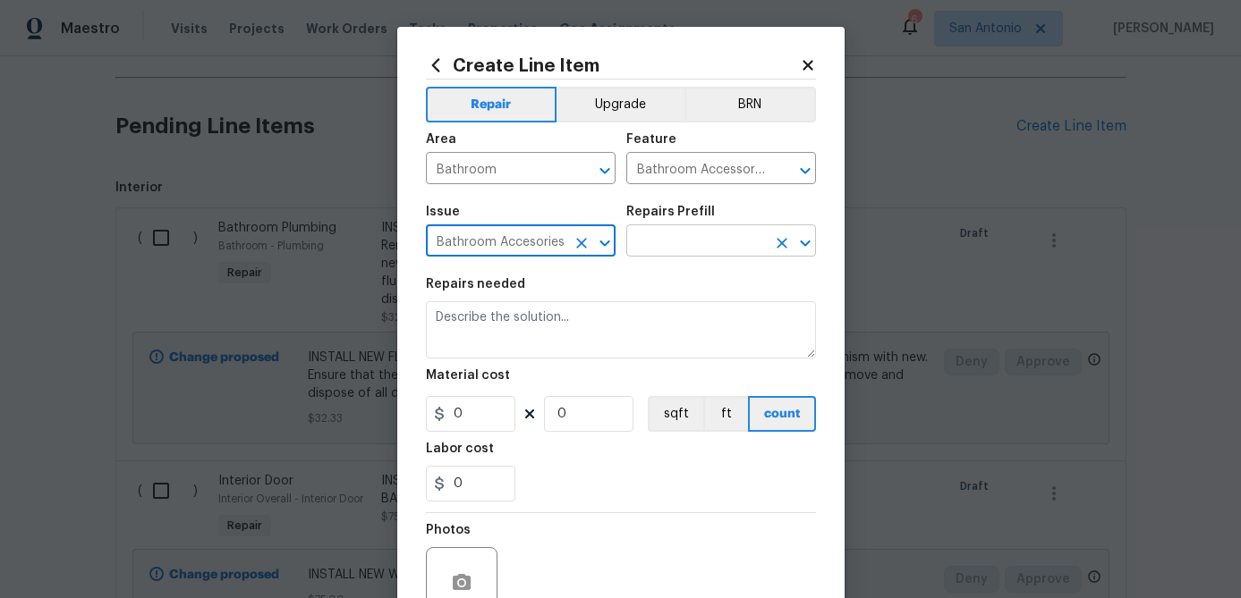
type input "Bathroom Accesories"
click at [689, 232] on input "text" at bounding box center [696, 243] width 140 height 28
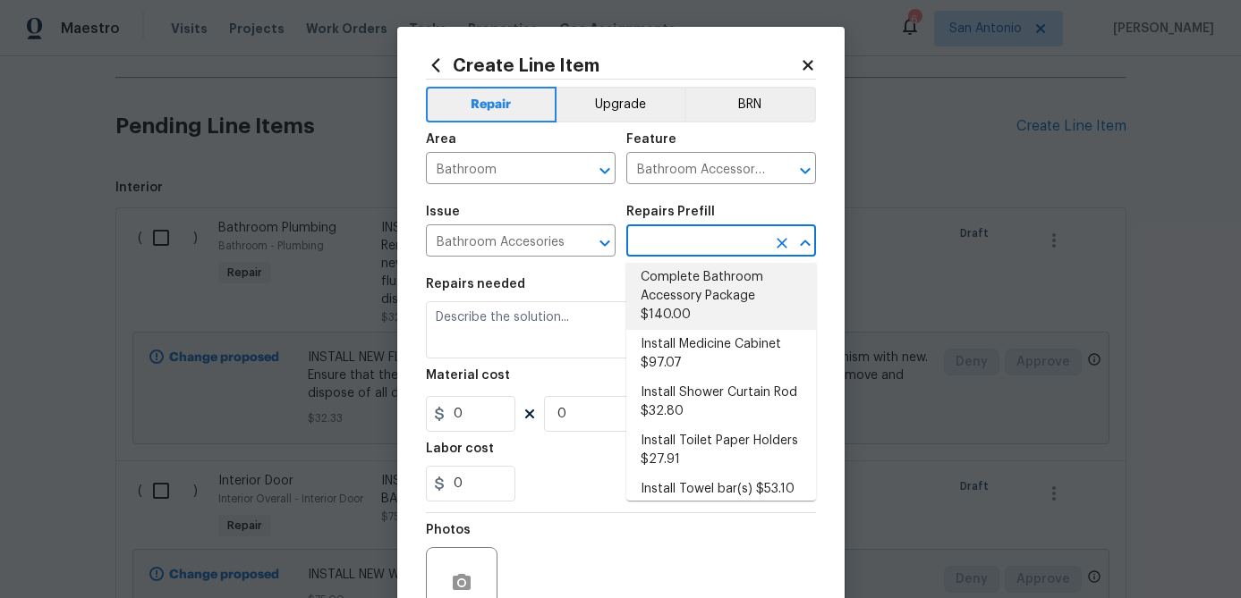
scroll to position [51, 0]
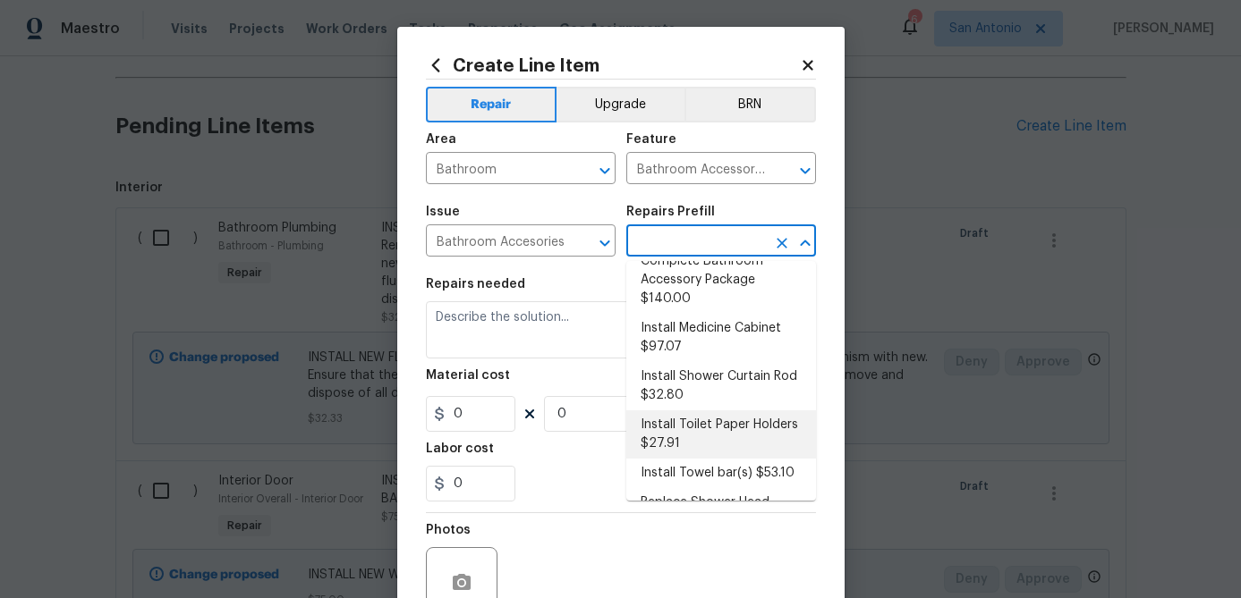
click at [674, 427] on li "Install Toilet Paper Holders $27.91" at bounding box center [721, 435] width 190 height 48
type input "Interior Trim"
type input "Install Toilet Paper Holders $27.91"
type textarea "Remove the existing toilet paper holder (if present) and install a new toilet p…"
type input "27.91"
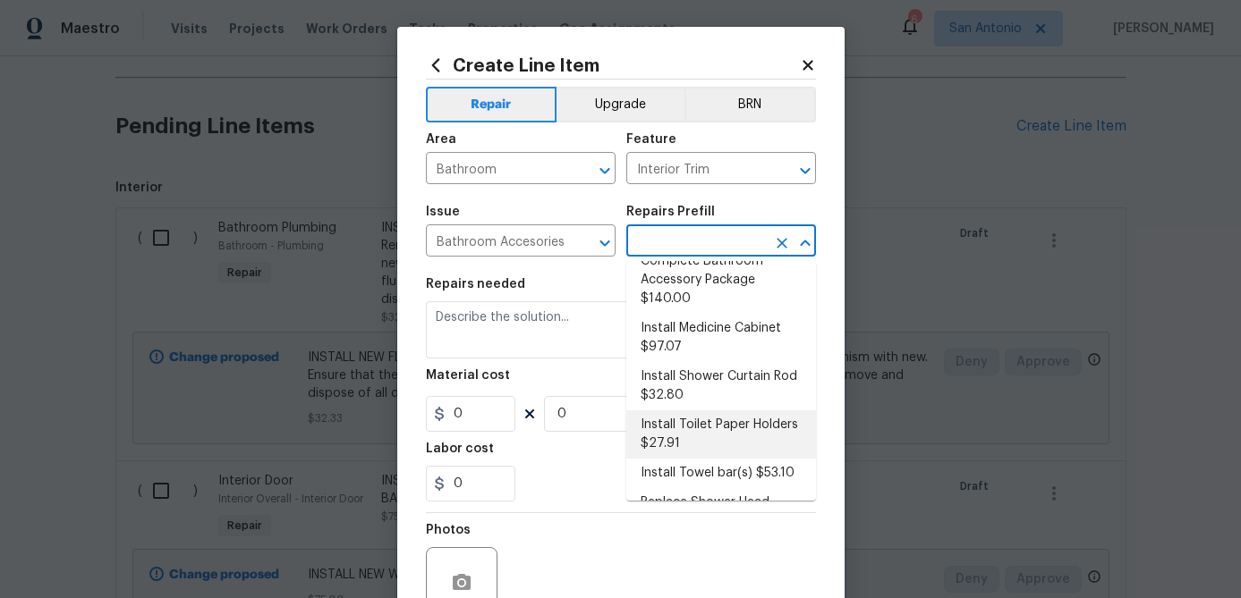
type input "1"
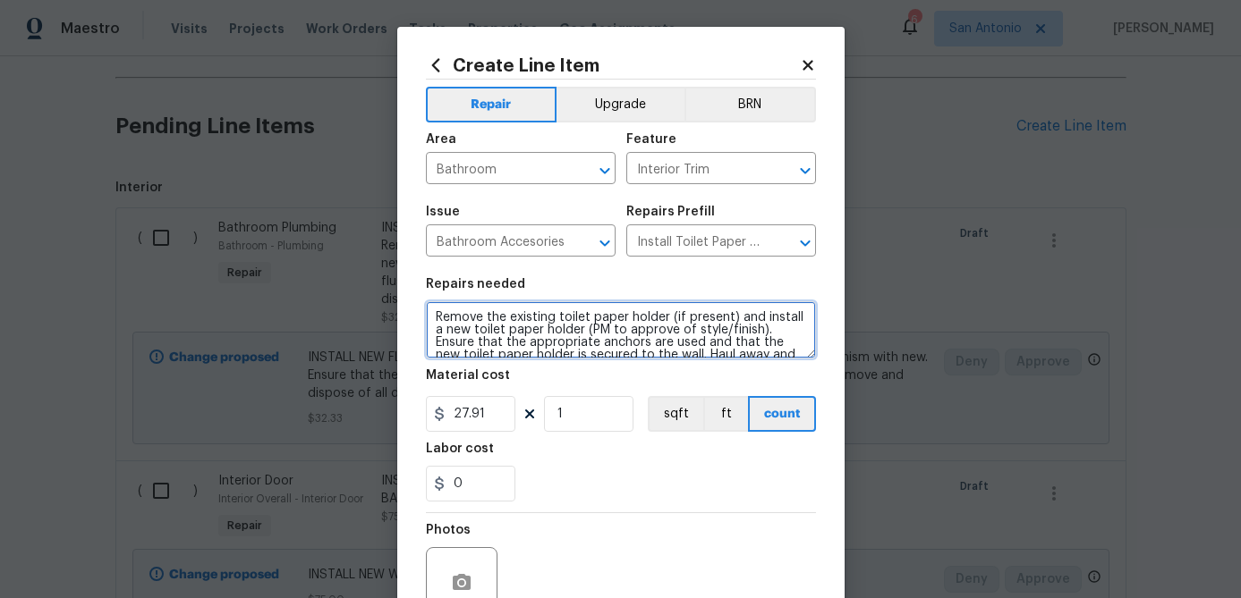
click at [433, 309] on textarea "Remove the existing toilet paper holder (if present) and install a new toilet p…" at bounding box center [621, 329] width 390 height 57
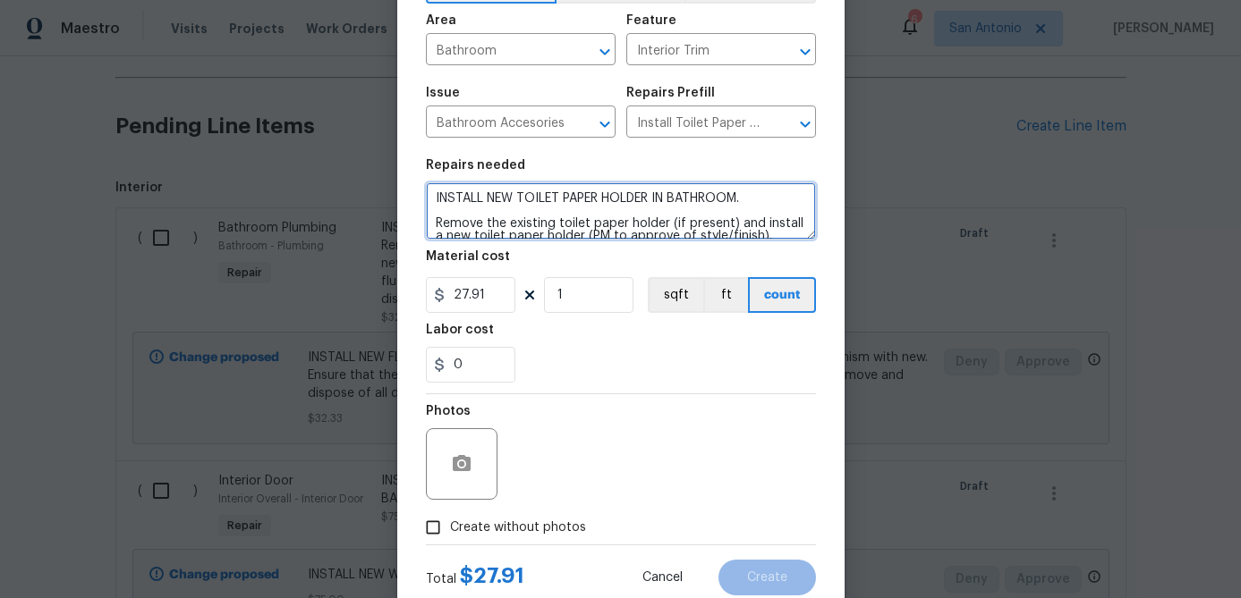
scroll to position [173, 0]
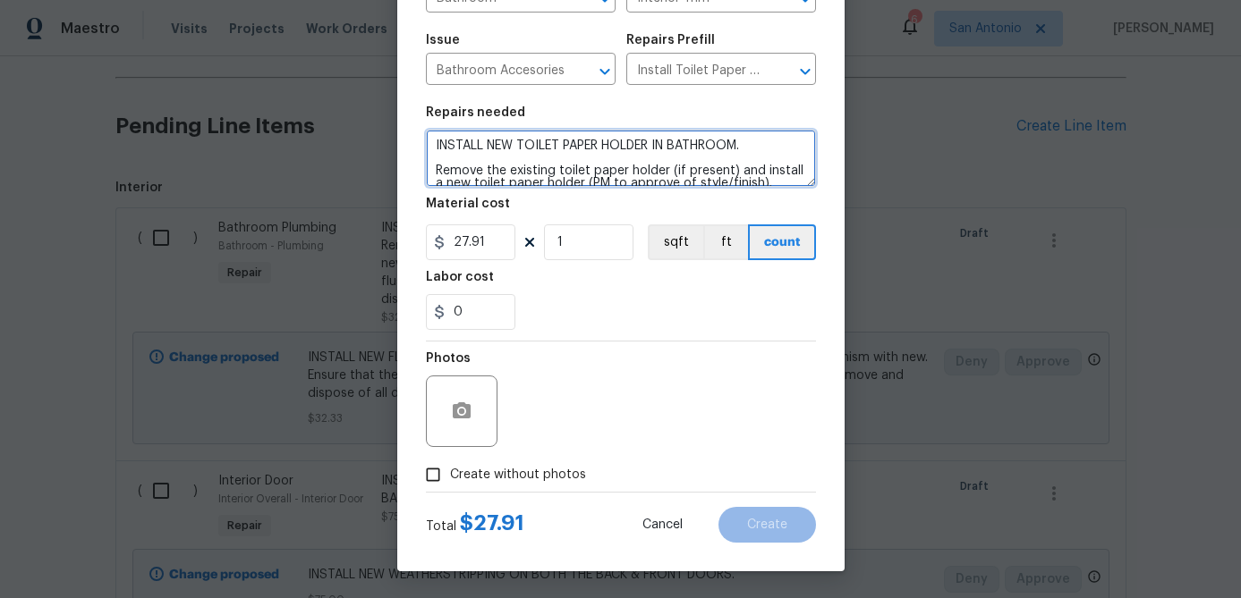
type textarea "INSTALL NEW TOILET PAPER HOLDER IN BATHROOM. Remove the existing toilet paper h…"
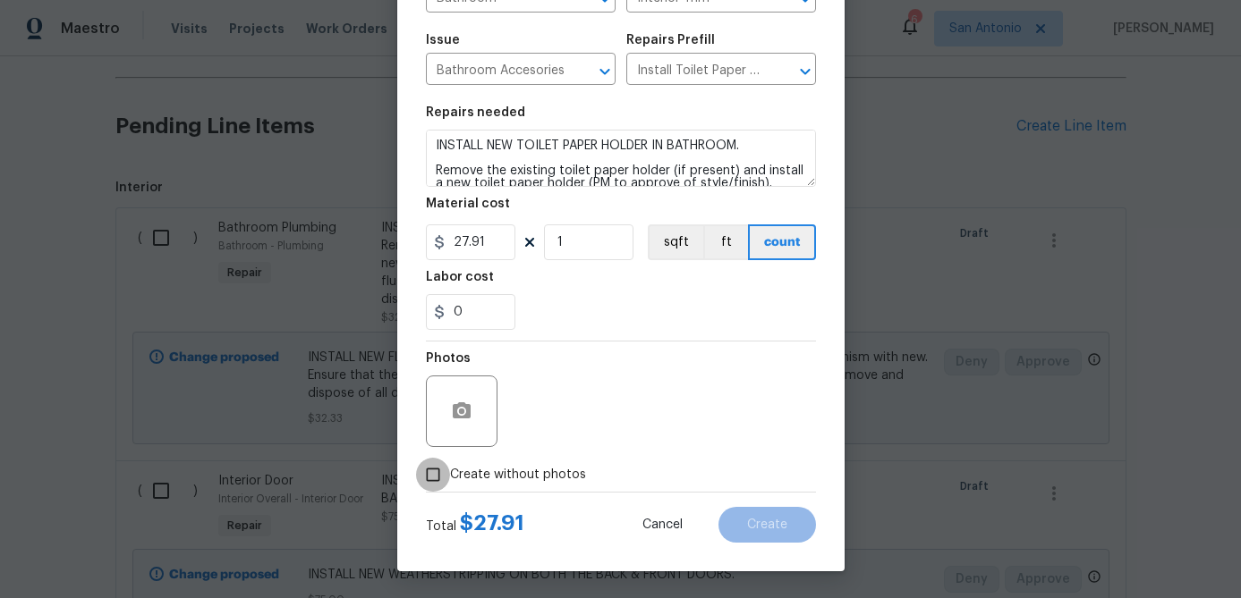
click at [431, 479] on input "Create without photos" at bounding box center [433, 475] width 34 height 34
checkbox input "true"
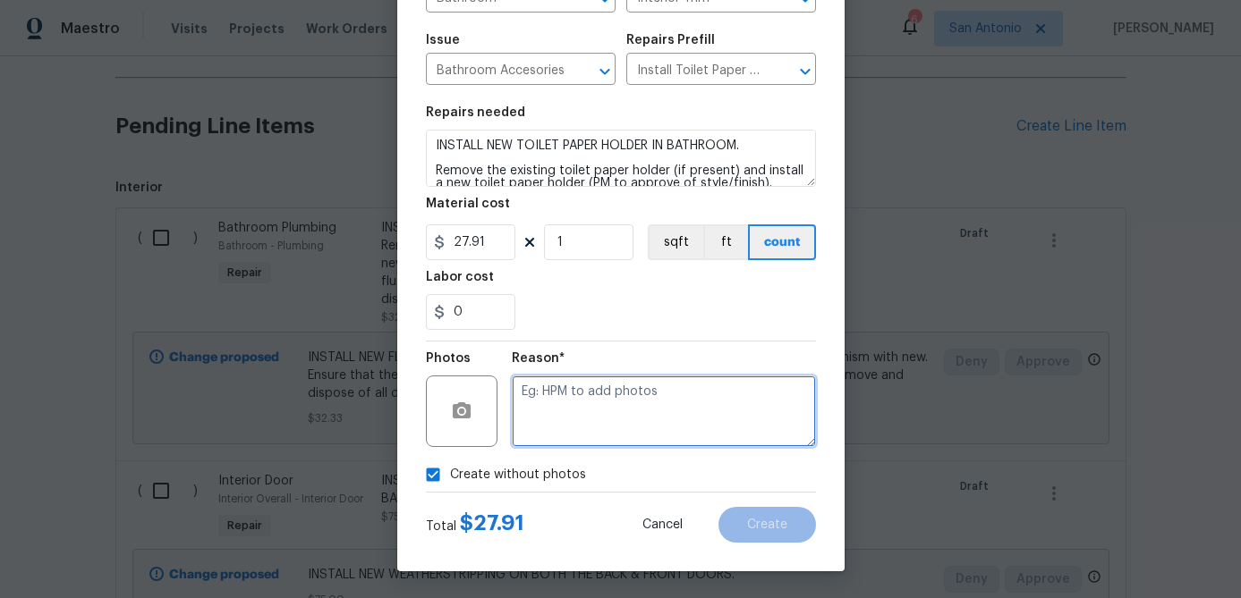
click at [547, 429] on textarea at bounding box center [664, 412] width 304 height 72
type textarea "."
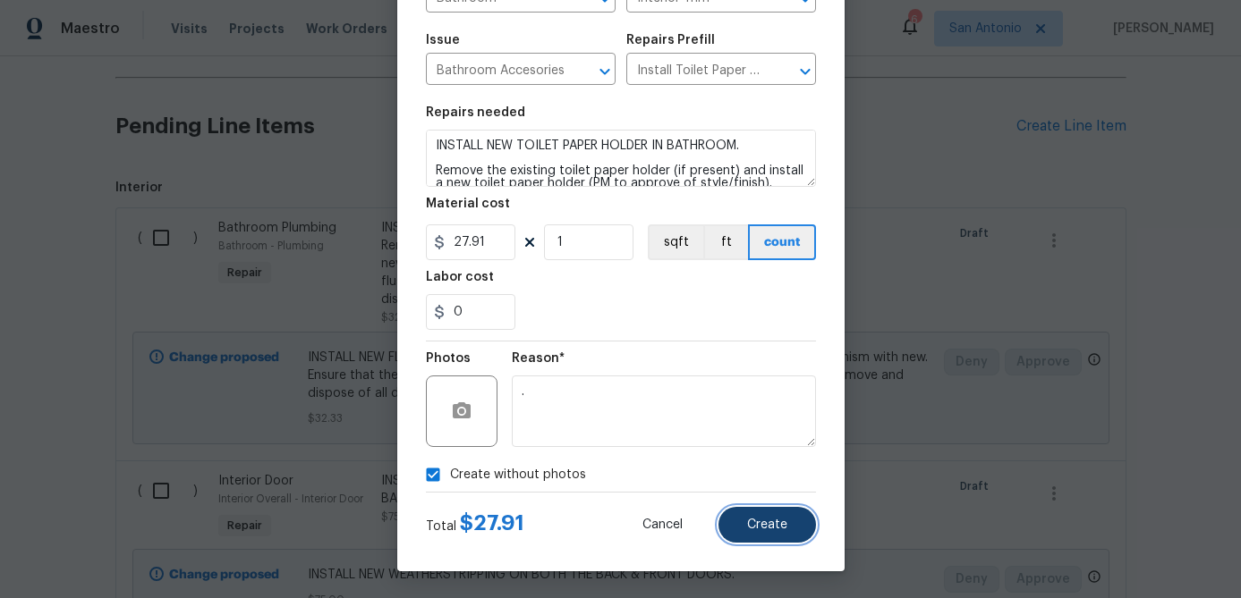
click at [766, 534] on button "Create" at bounding box center [766, 525] width 97 height 36
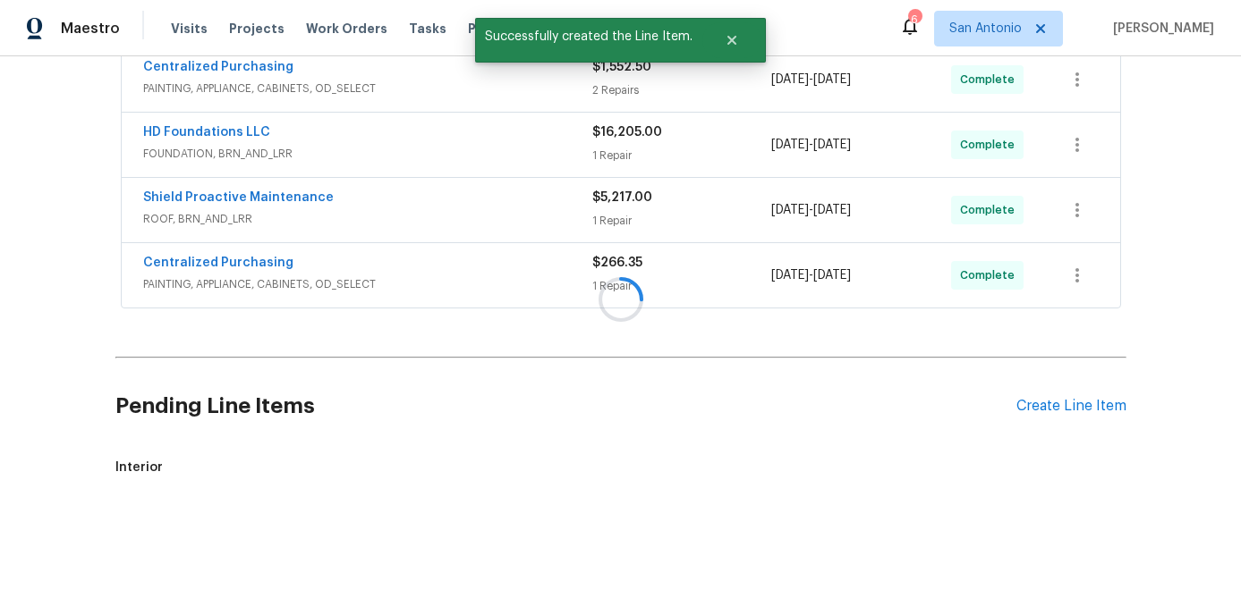
scroll to position [3504, 0]
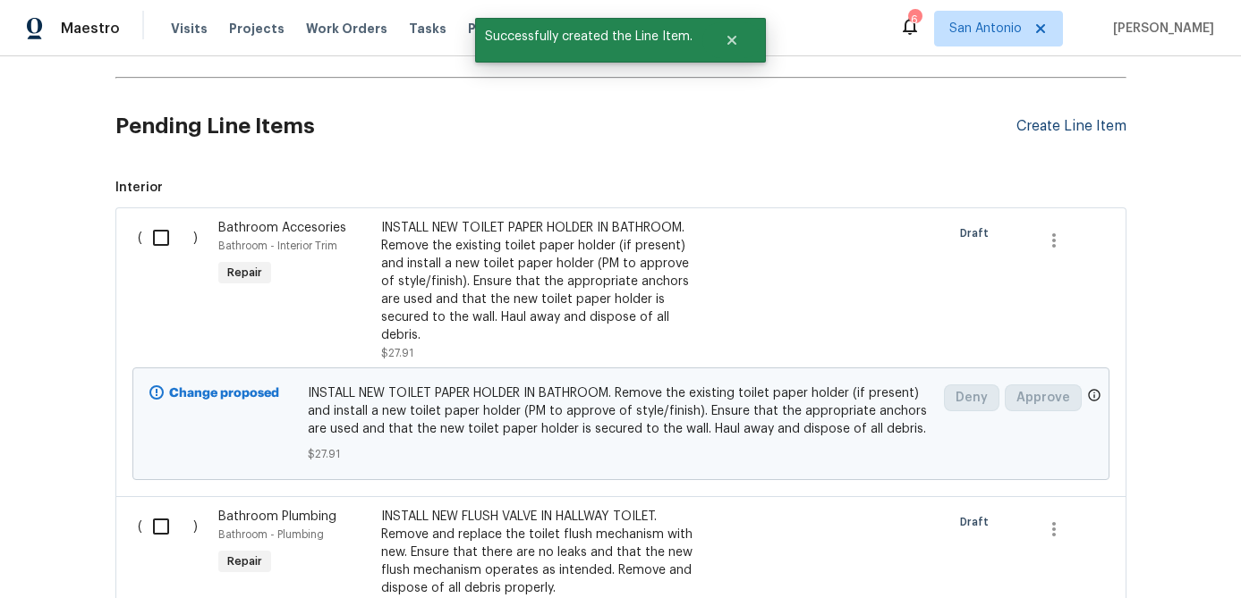
click at [1066, 132] on div "Create Line Item" at bounding box center [1071, 126] width 110 height 17
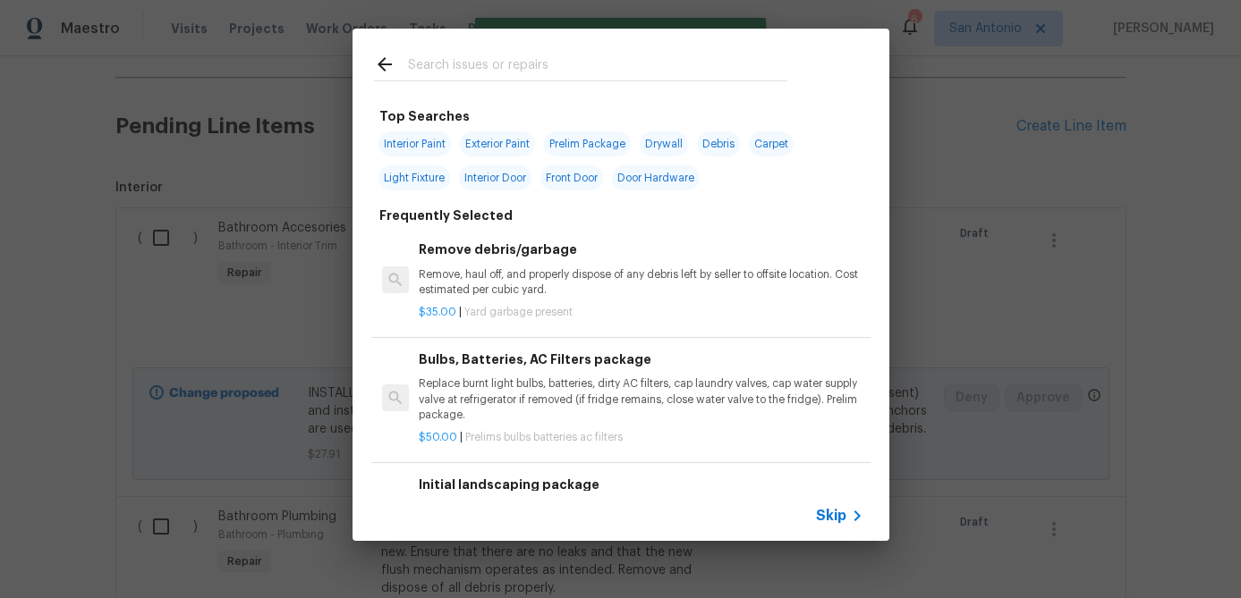
click at [832, 513] on span "Skip" at bounding box center [831, 516] width 30 height 18
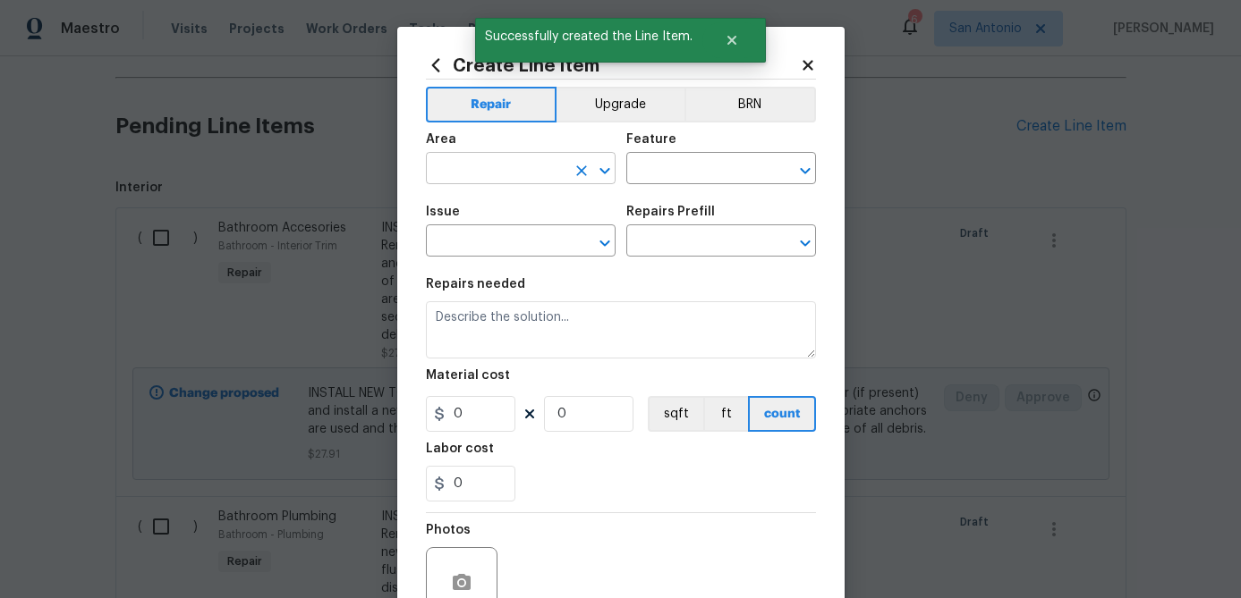
click at [498, 163] on input "text" at bounding box center [496, 171] width 140 height 28
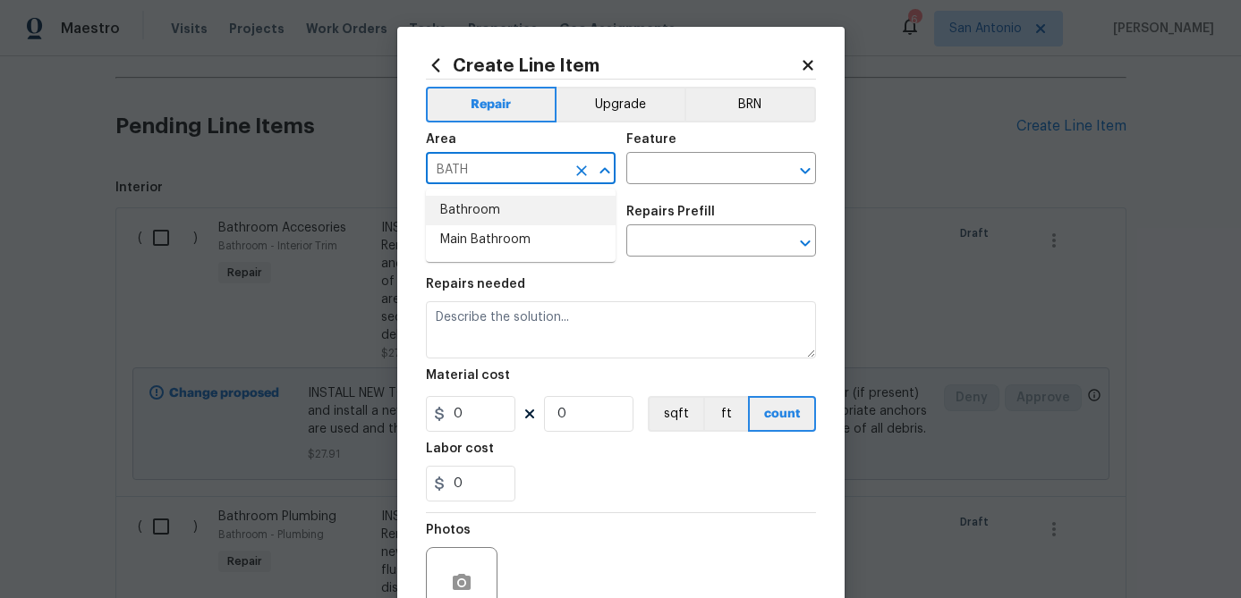
click at [486, 204] on li "Bathroom" at bounding box center [521, 211] width 190 height 30
type input "Bathroom"
click at [709, 162] on input "text" at bounding box center [696, 171] width 140 height 28
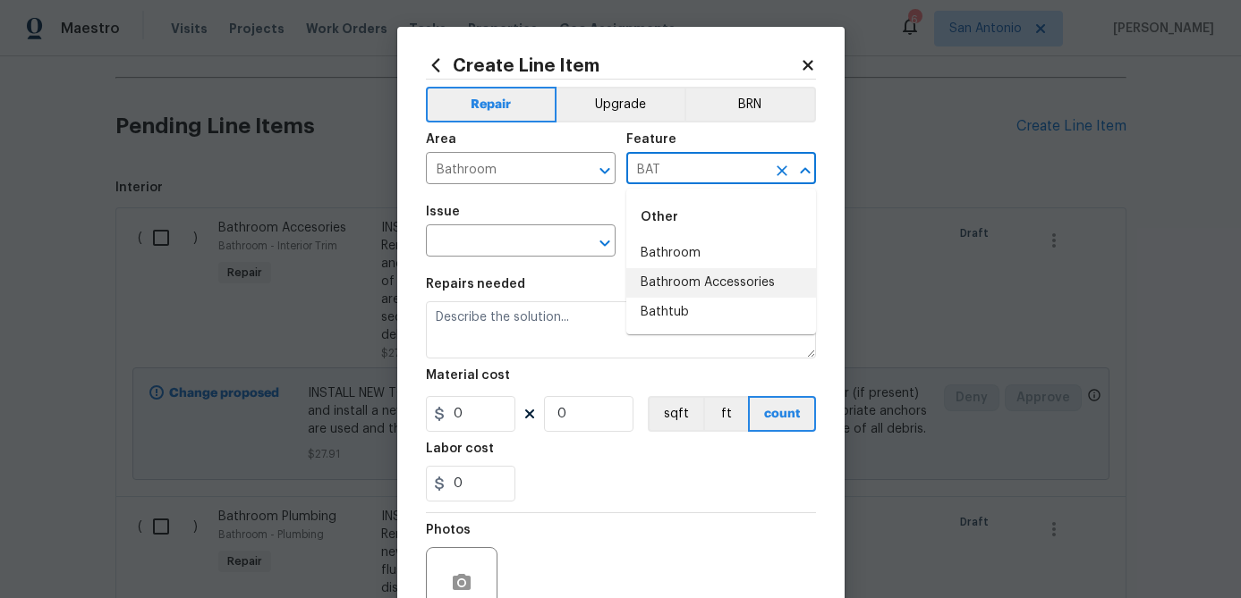
click at [705, 283] on li "Bathroom Accessories" at bounding box center [721, 283] width 190 height 30
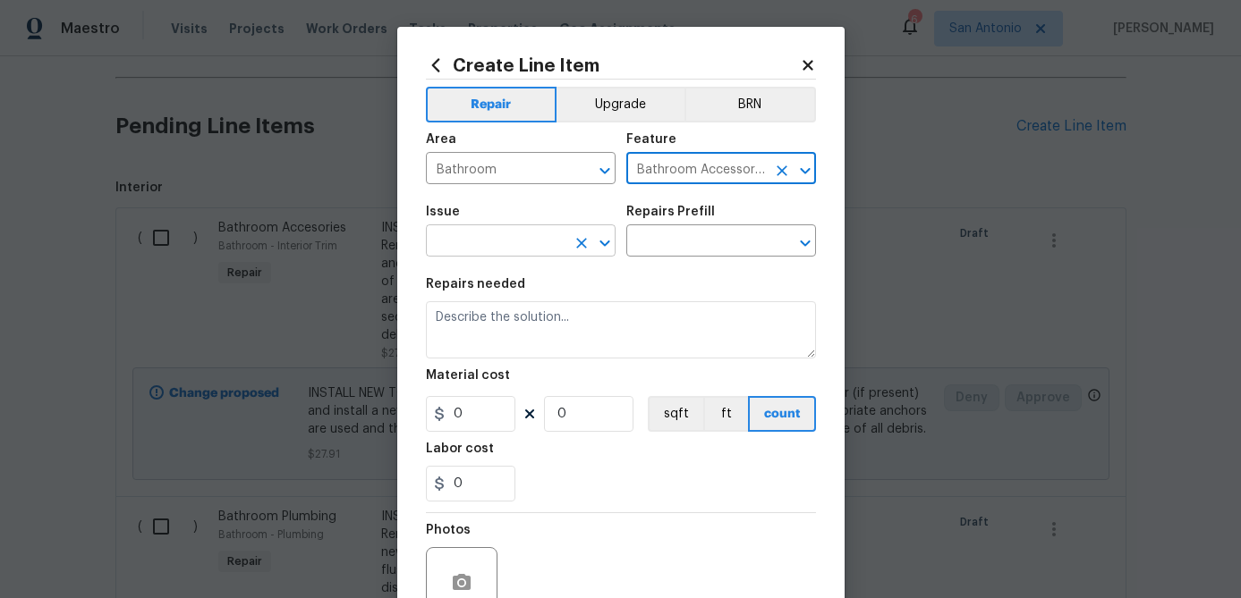
type input "Bathroom Accessories"
click at [510, 236] on input "text" at bounding box center [496, 243] width 140 height 28
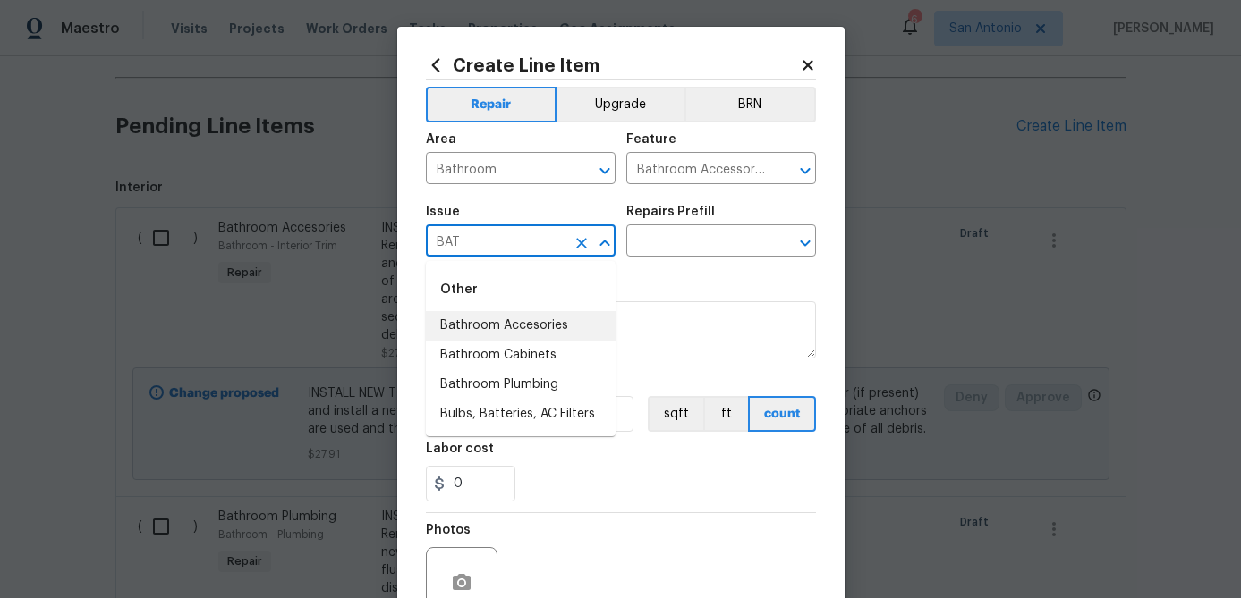
click at [503, 329] on li "Bathroom Accesories" at bounding box center [521, 326] width 190 height 30
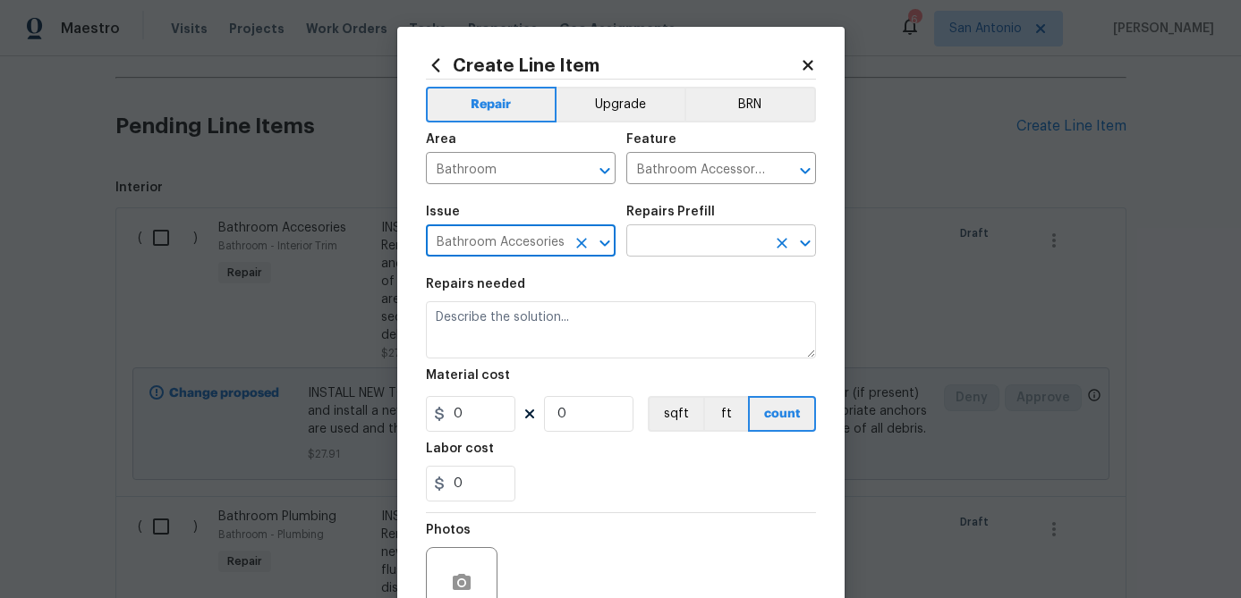
type input "Bathroom Accesories"
click at [661, 247] on input "text" at bounding box center [696, 243] width 140 height 28
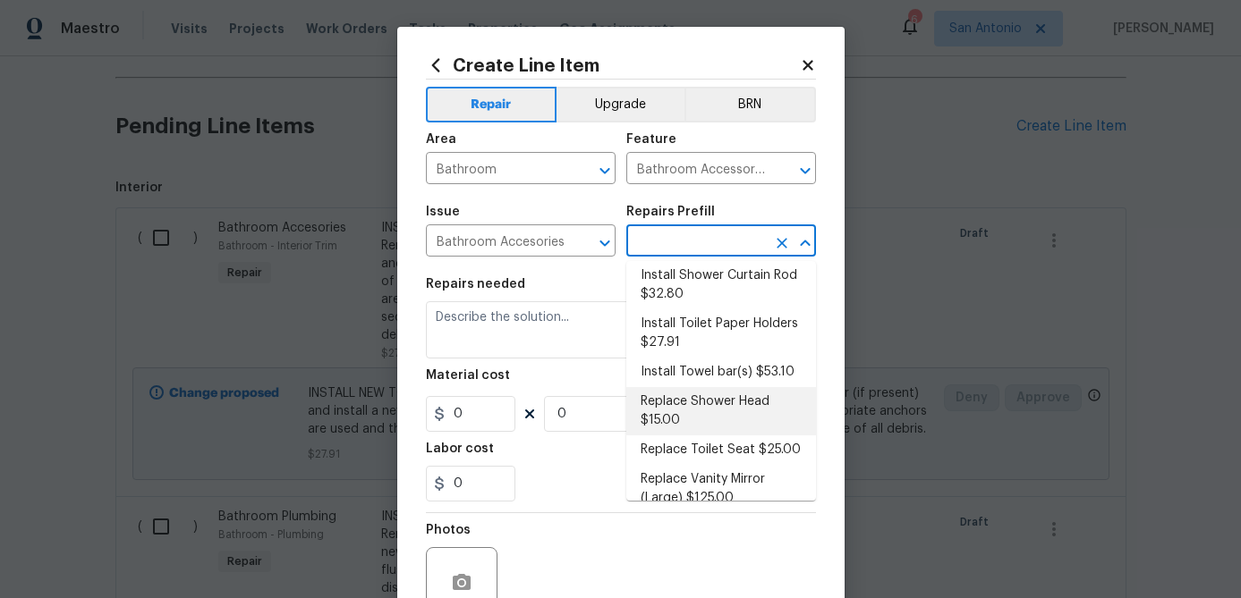
scroll to position [166, 0]
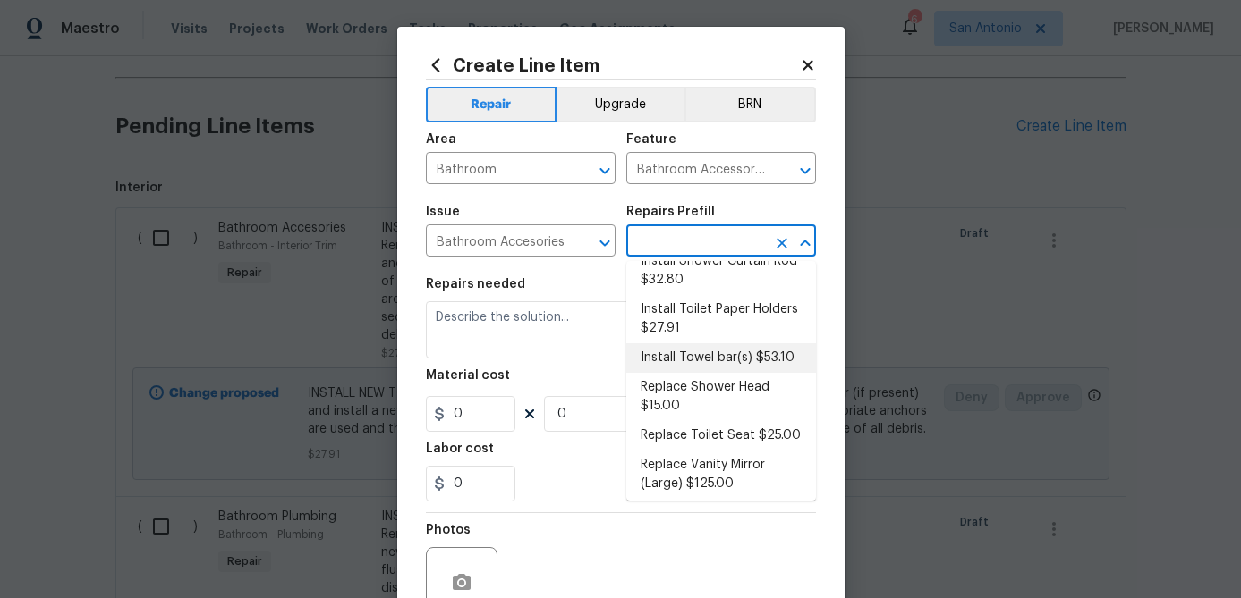
click at [698, 364] on li "Install Towel bar(s) $53.10" at bounding box center [721, 358] width 190 height 30
type input "Interior Trim"
type input "Install Towel bar(s) $53.10"
type textarea "Remove the existing towel bar (if present) and install a new towel bar (PM to a…"
type input "53.1"
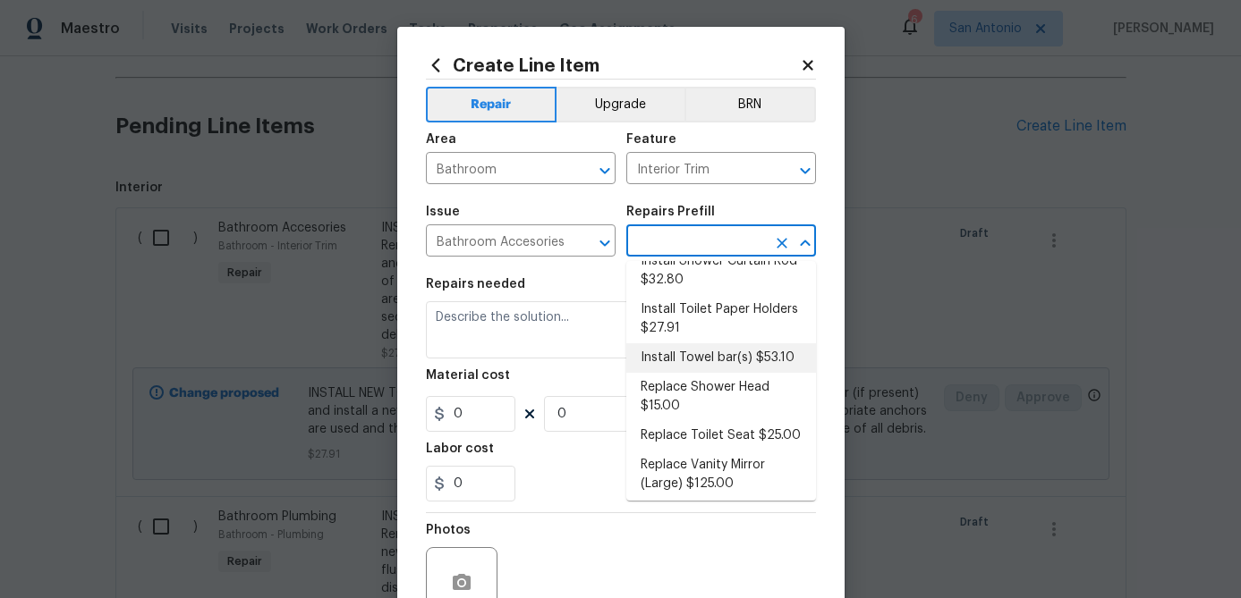
type input "1"
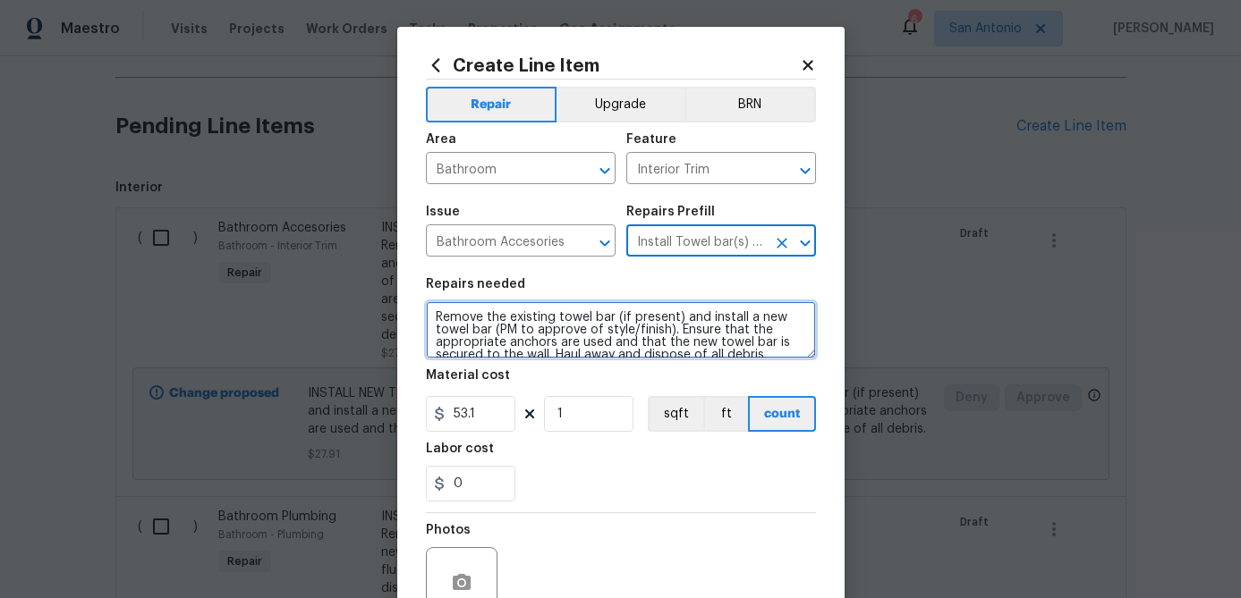
click at [434, 314] on textarea "Remove the existing towel bar (if present) and install a new towel bar (PM to a…" at bounding box center [621, 329] width 390 height 57
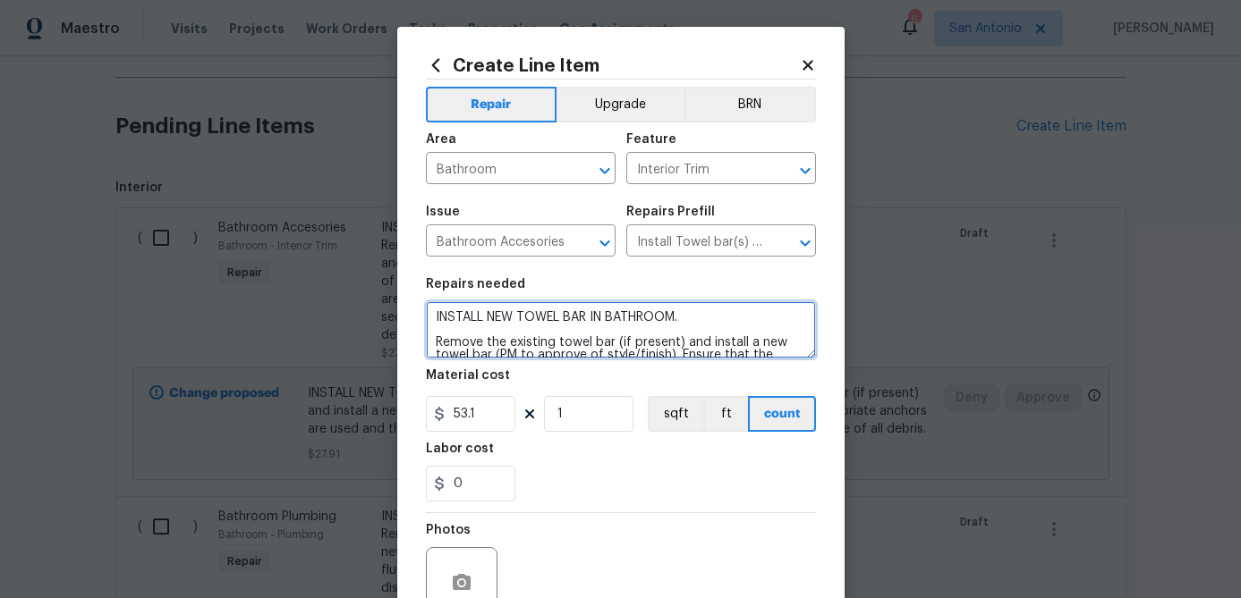
scroll to position [173, 0]
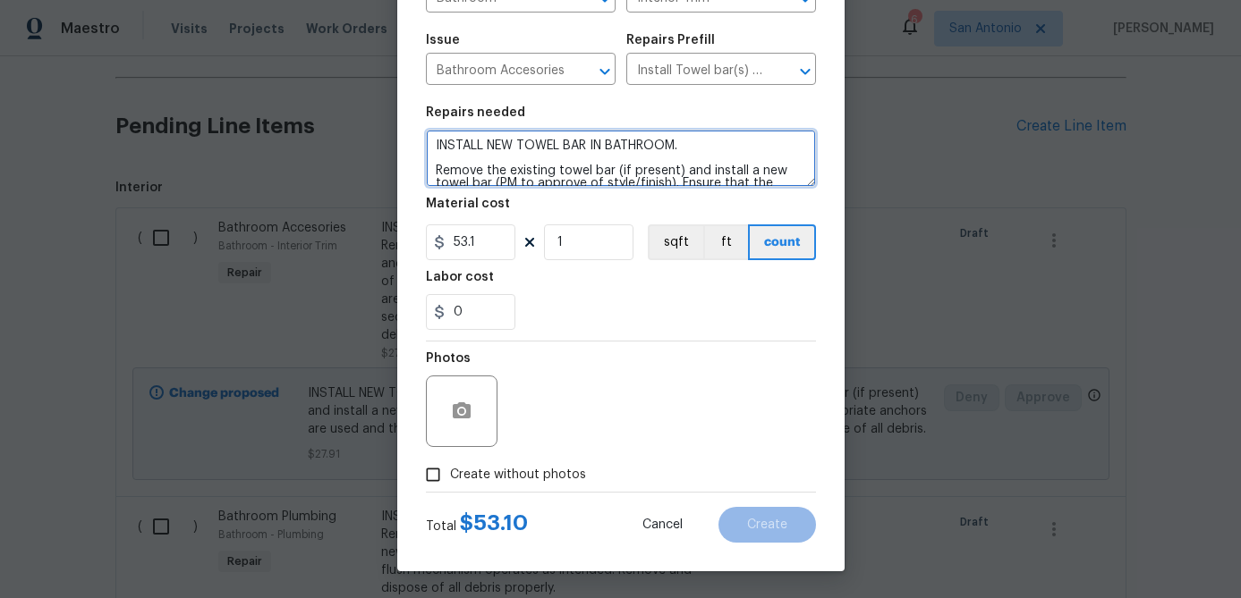
type textarea "INSTALL NEW TOWEL BAR IN BATHROOM. Remove the existing towel bar (if present) a…"
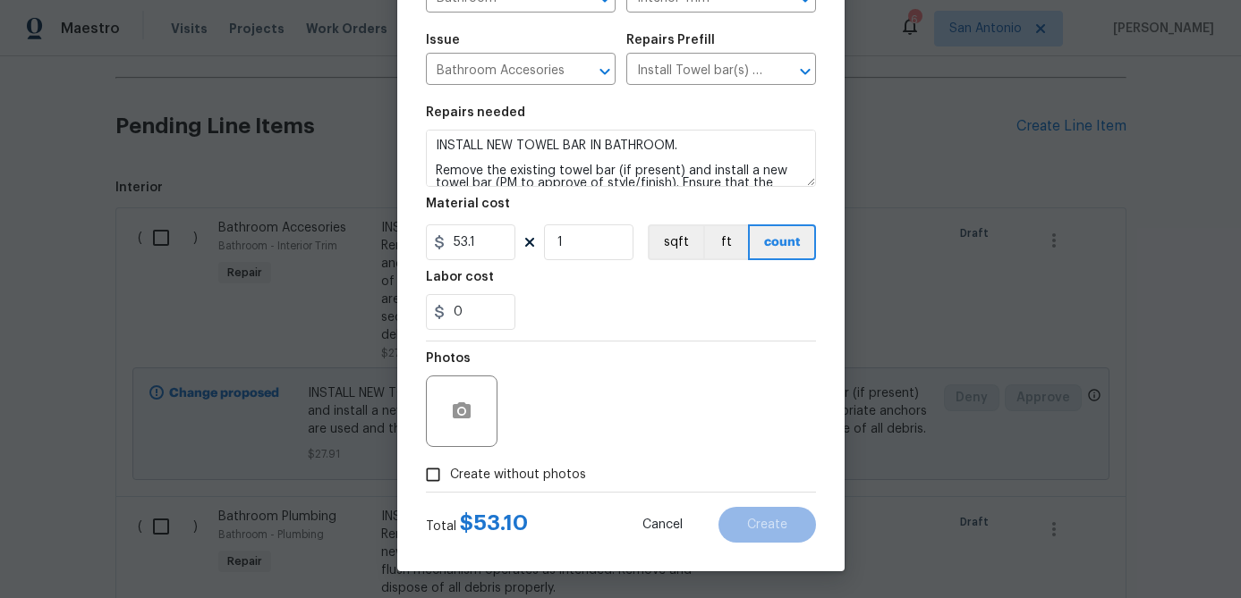
click at [433, 477] on input "Create without photos" at bounding box center [433, 475] width 34 height 34
checkbox input "true"
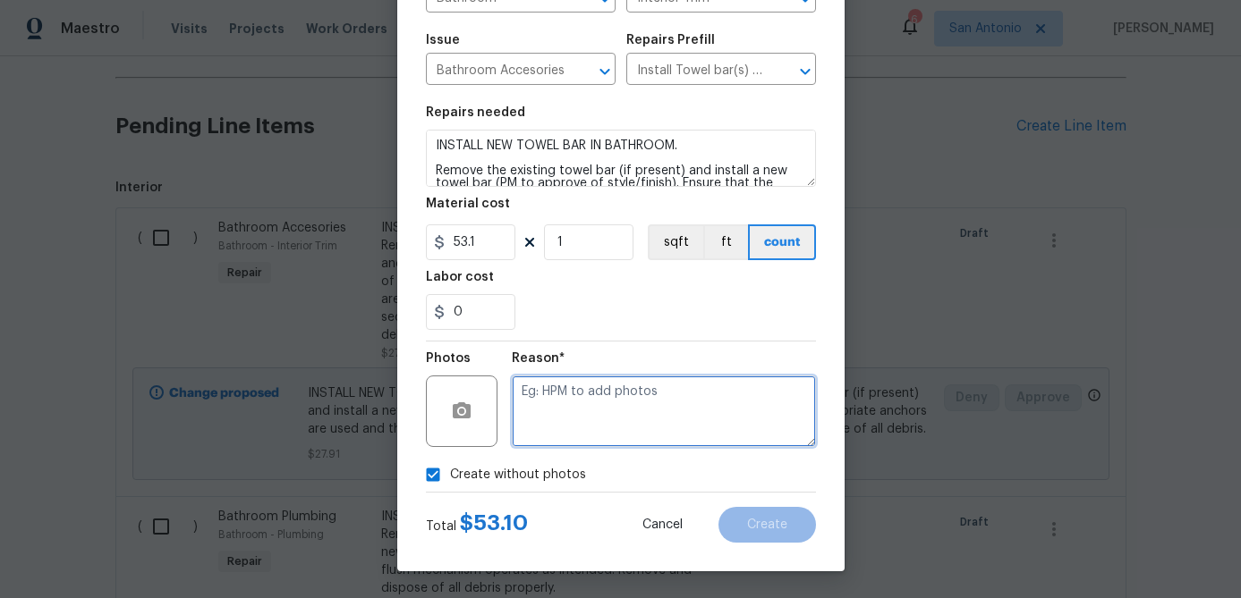
click at [542, 431] on textarea at bounding box center [664, 412] width 304 height 72
type textarea "."
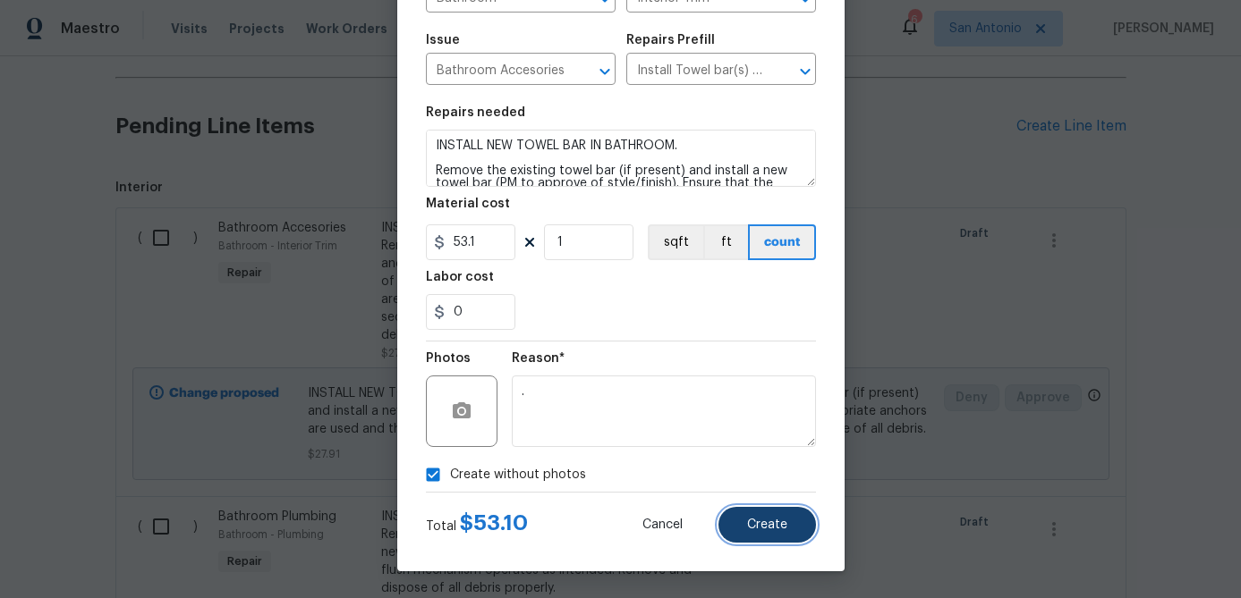
click at [775, 541] on button "Create" at bounding box center [766, 525] width 97 height 36
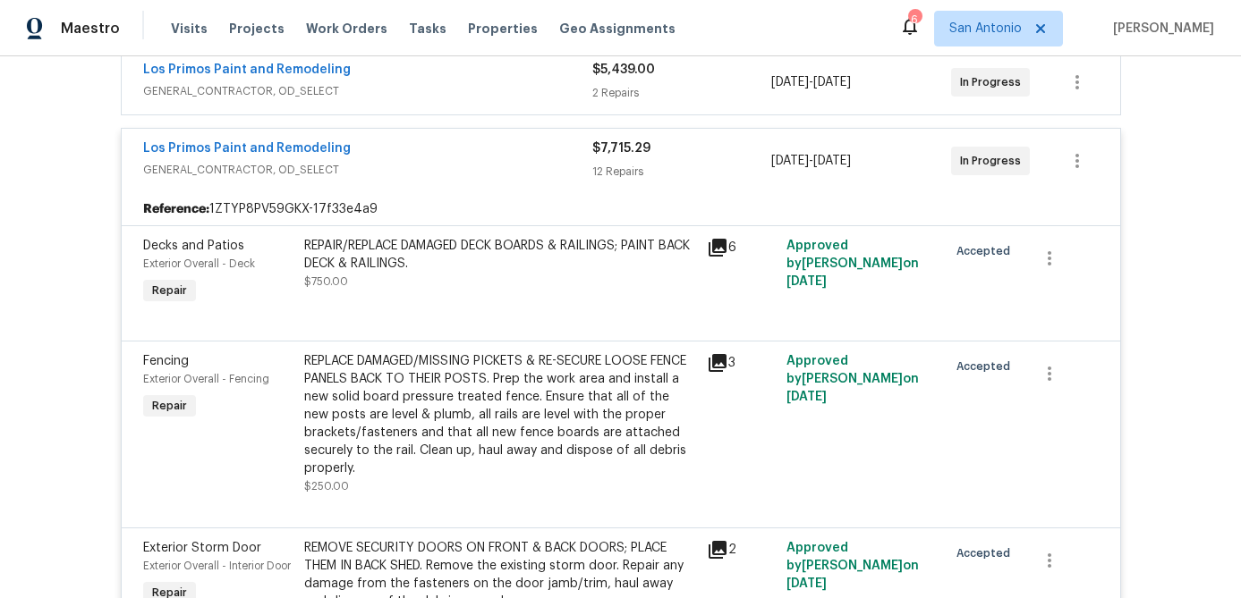
scroll to position [411, 0]
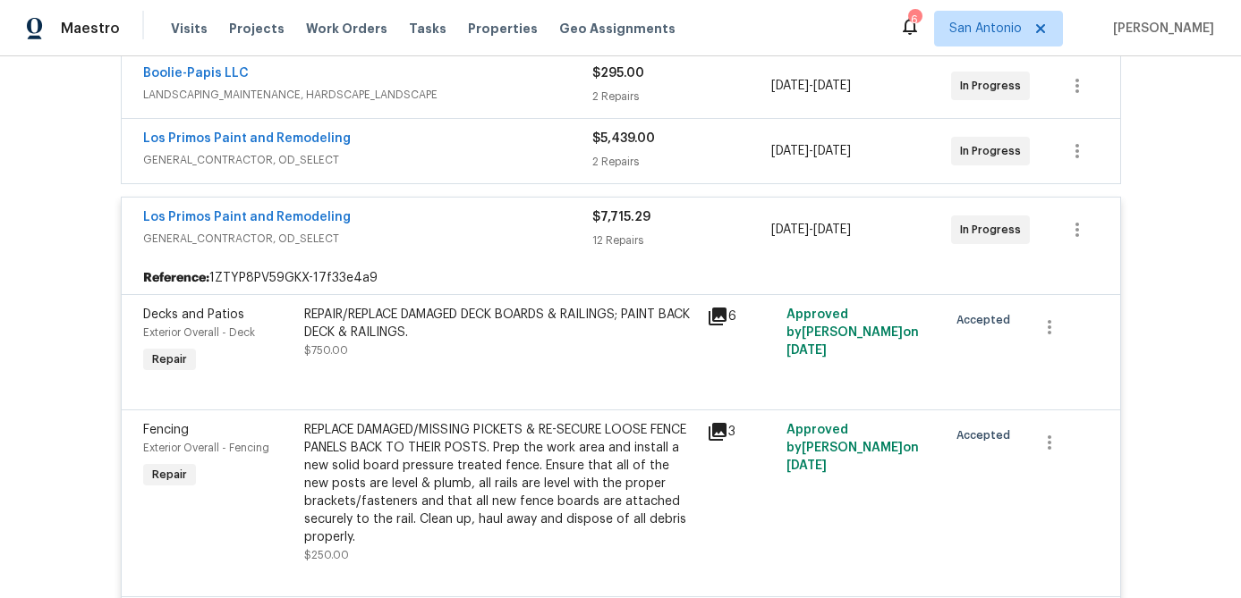
click at [472, 222] on div "Los Primos Paint and Remodeling" at bounding box center [367, 218] width 449 height 21
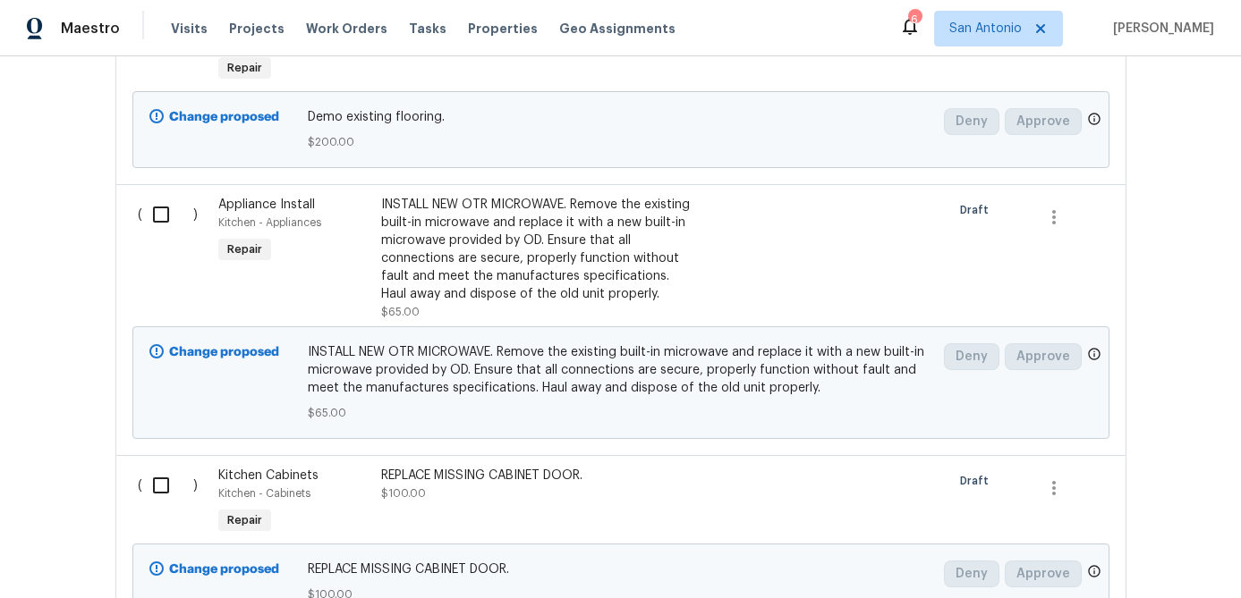
scroll to position [2471, 0]
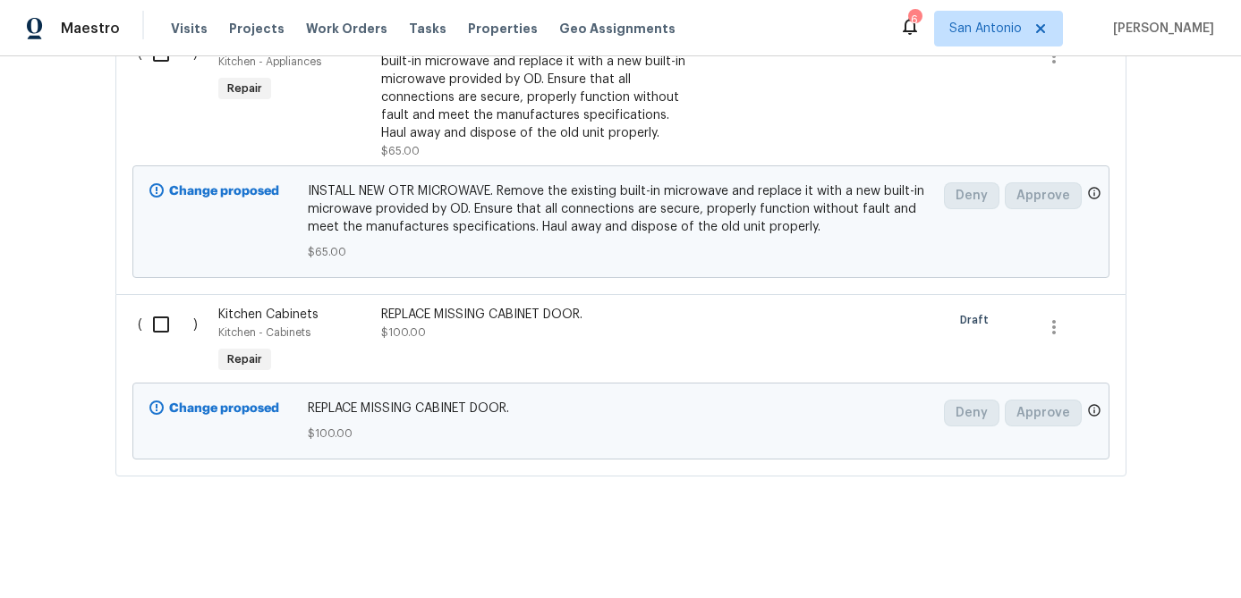
click at [161, 321] on input "checkbox" at bounding box center [167, 325] width 51 height 38
checkbox input "true"
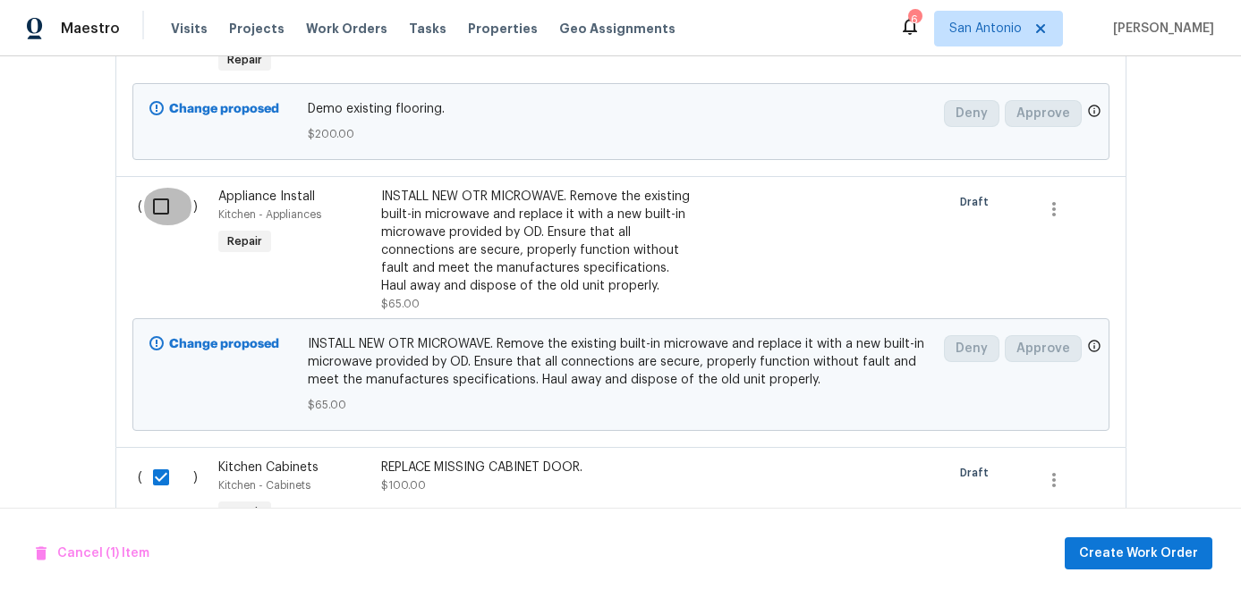
click at [167, 203] on input "checkbox" at bounding box center [167, 207] width 51 height 38
checkbox input "true"
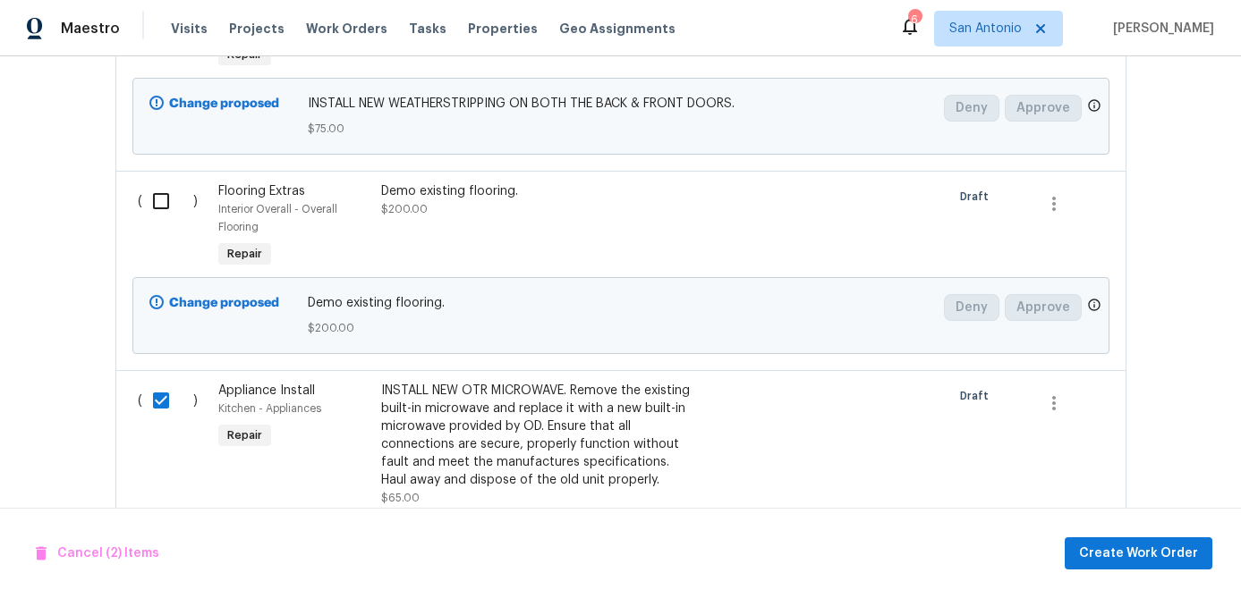
scroll to position [2091, 0]
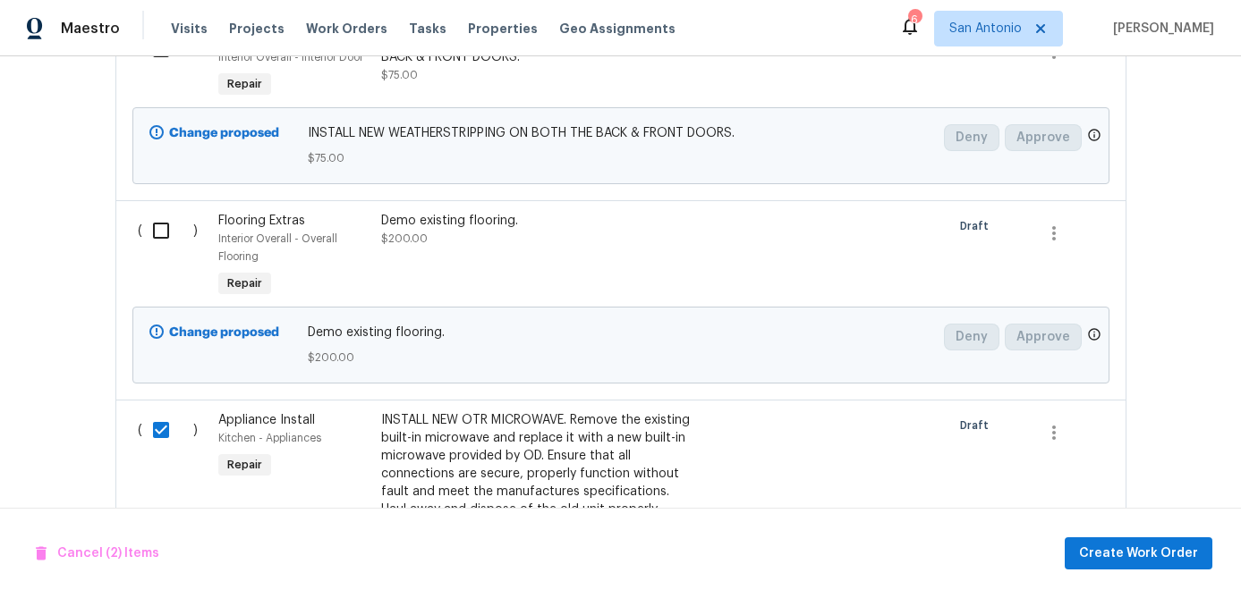
click at [161, 222] on input "checkbox" at bounding box center [167, 231] width 51 height 38
checkbox input "true"
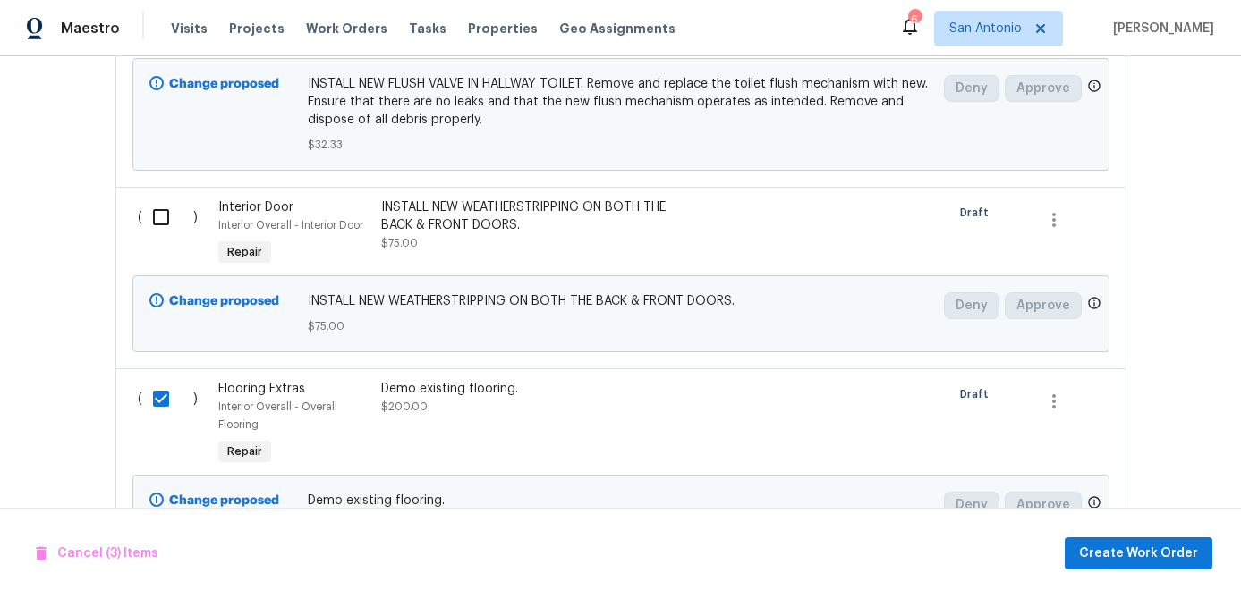
click at [158, 222] on input "checkbox" at bounding box center [167, 218] width 51 height 38
checkbox input "true"
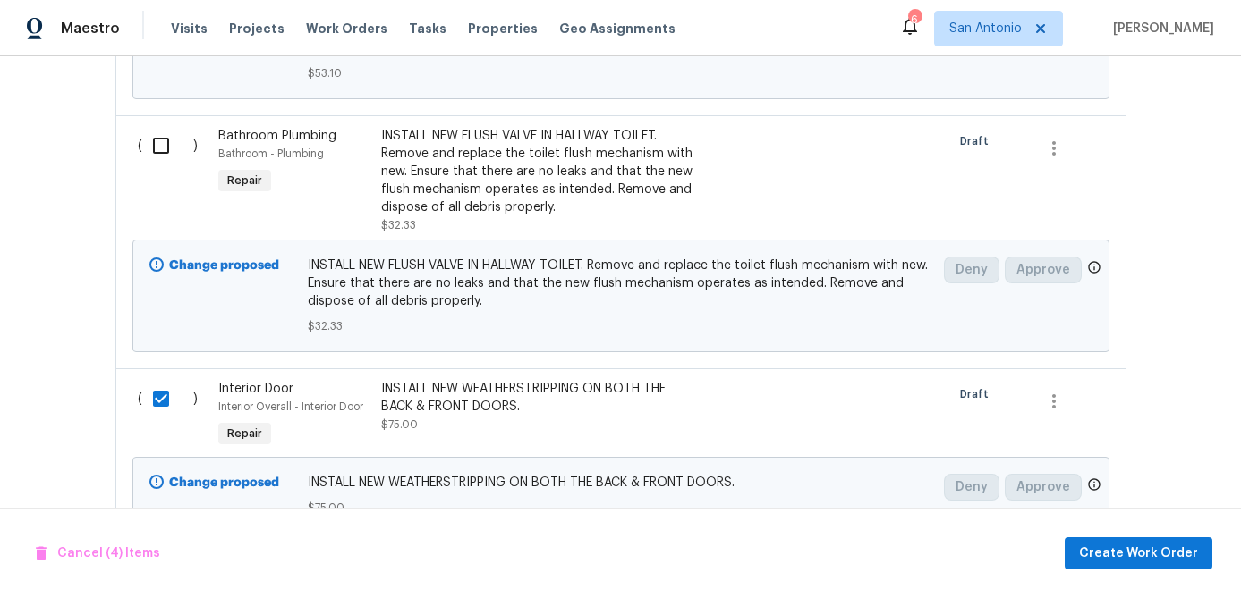
click at [159, 158] on input "checkbox" at bounding box center [167, 146] width 51 height 38
checkbox input "true"
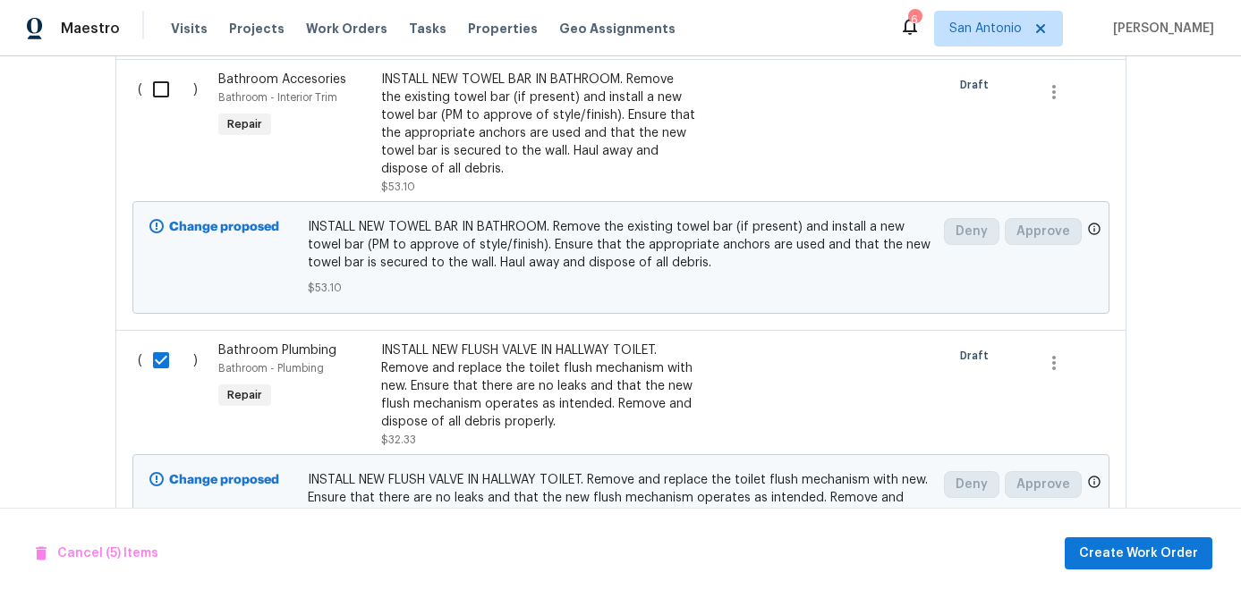
scroll to position [1503, 0]
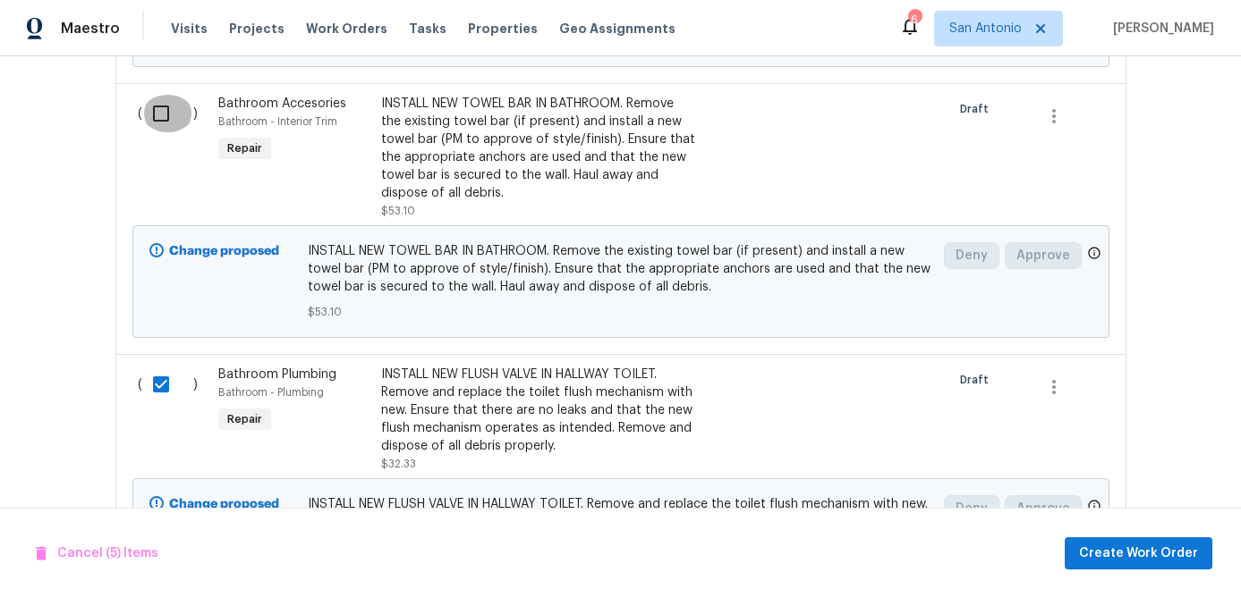
click at [153, 113] on input "checkbox" at bounding box center [167, 114] width 51 height 38
checkbox input "true"
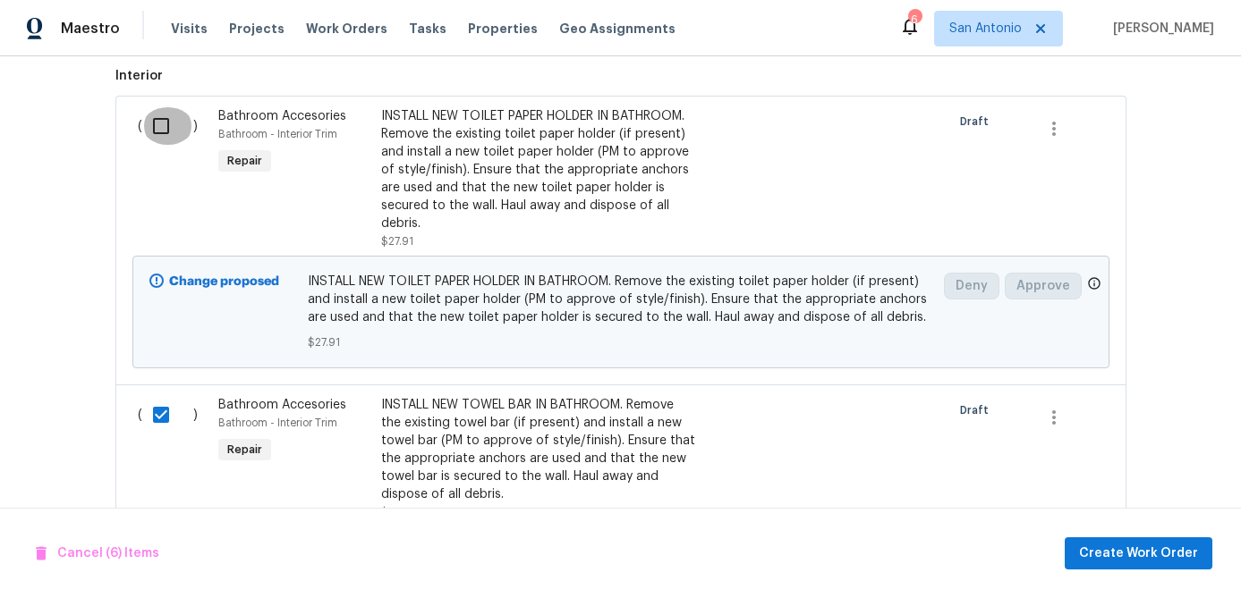
click at [157, 127] on input "checkbox" at bounding box center [167, 126] width 51 height 38
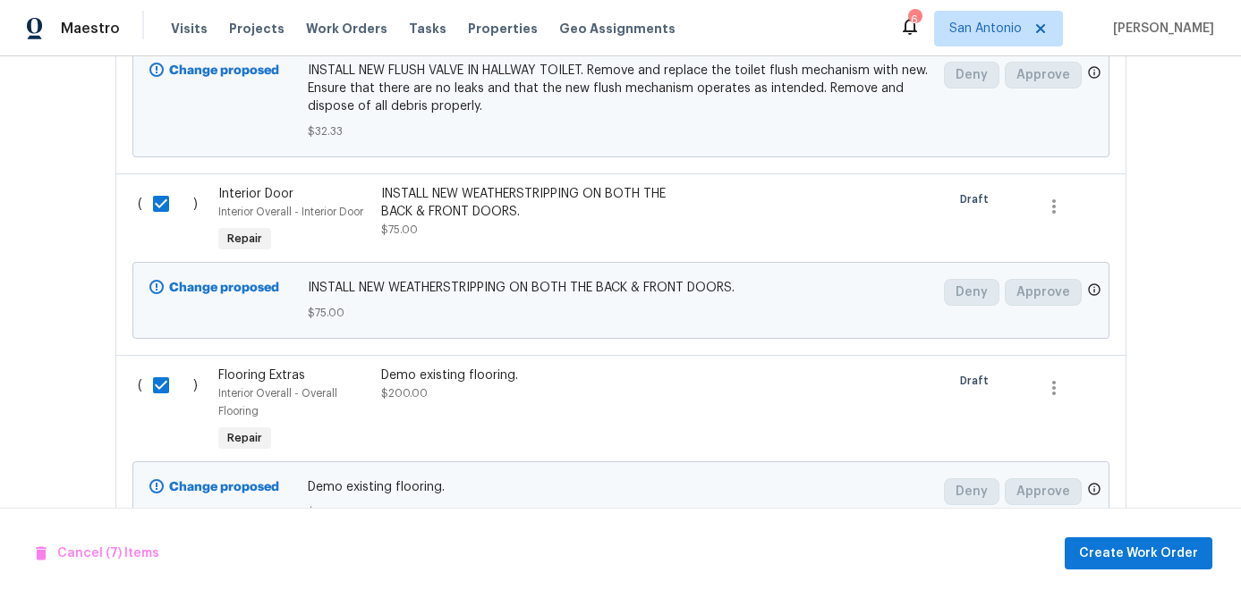
scroll to position [1971, 0]
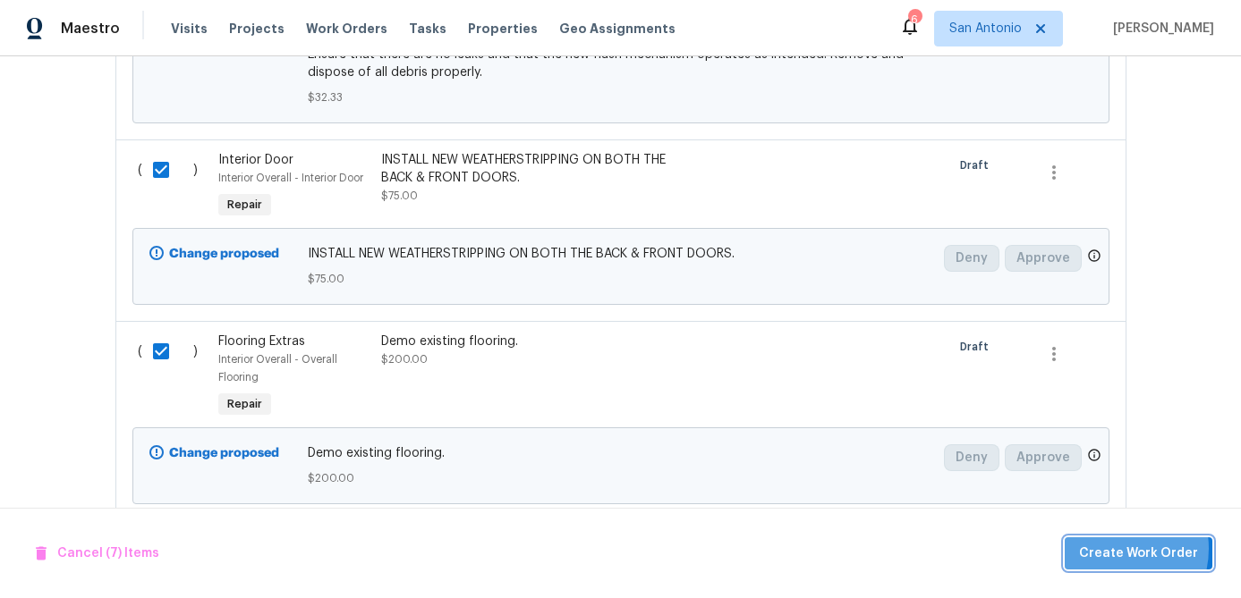
click at [1112, 548] on span "Create Work Order" at bounding box center [1138, 554] width 119 height 22
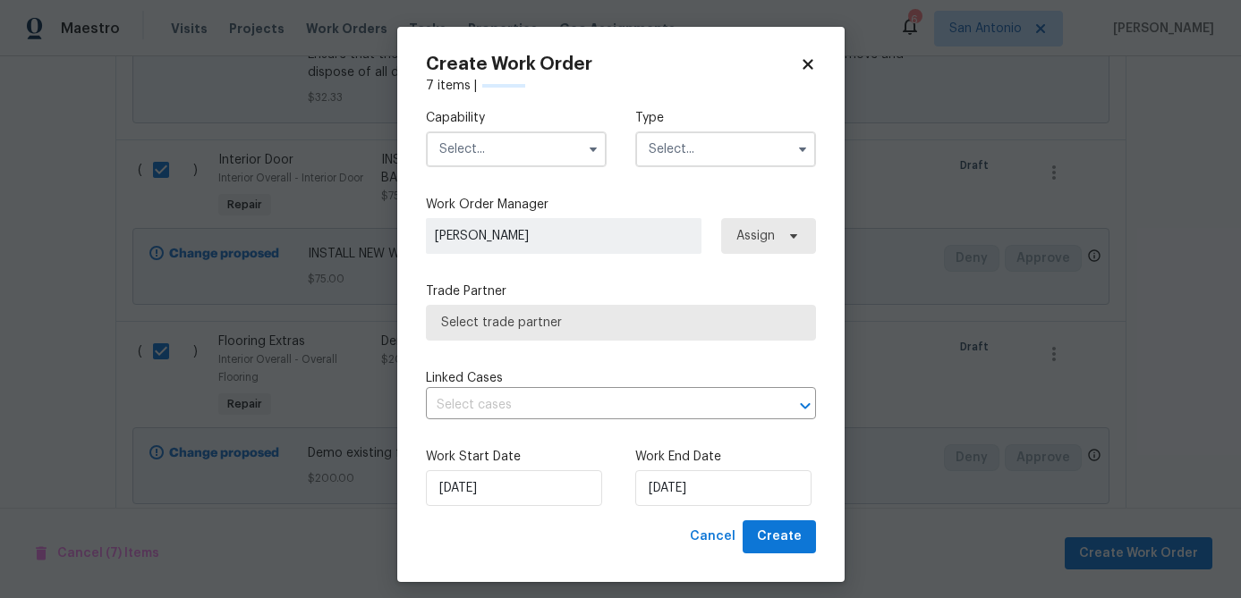
checkbox input "false"
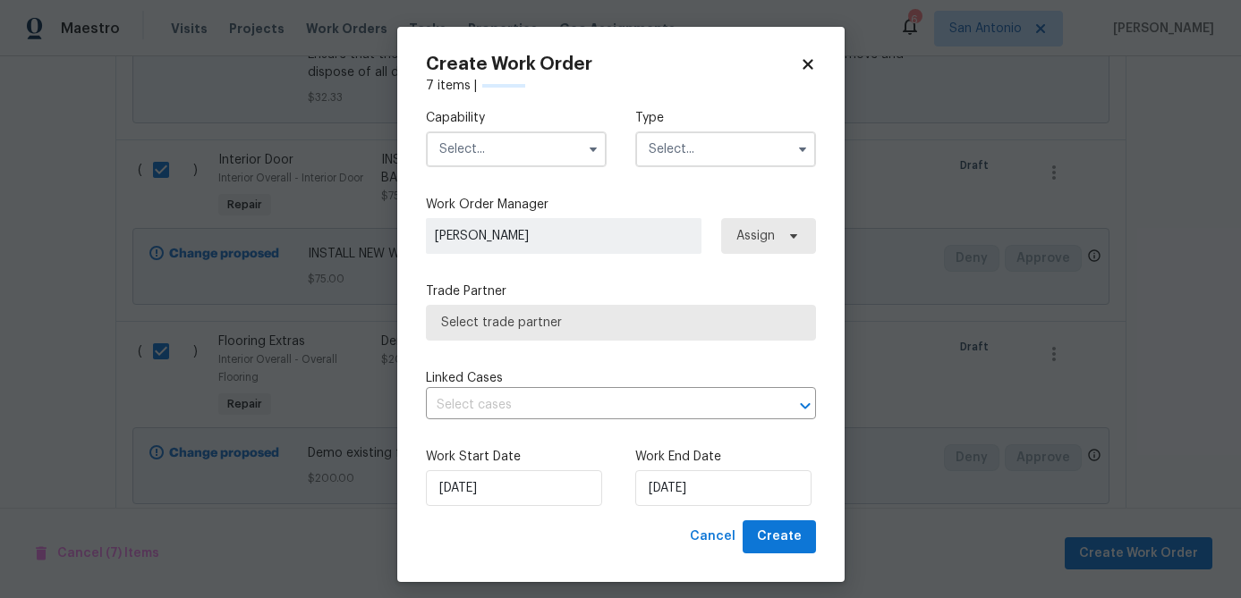
checkbox input "false"
click at [512, 150] on input "text" at bounding box center [516, 149] width 181 height 36
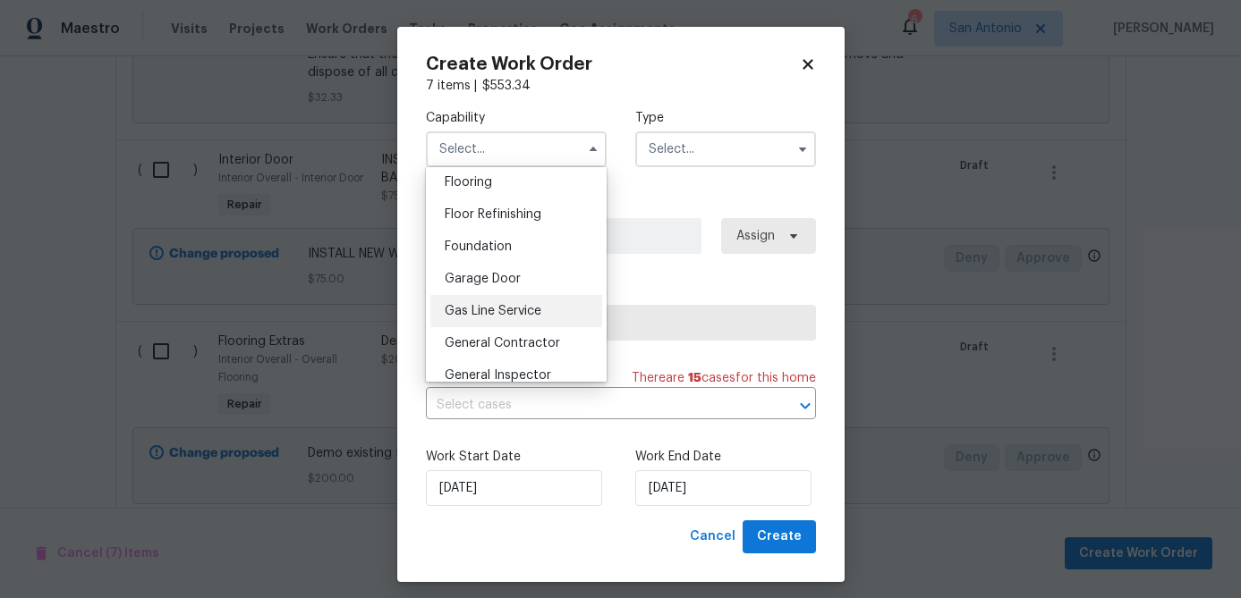
scroll to position [700, 0]
click at [498, 337] on span "General Contractor" at bounding box center [502, 342] width 115 height 13
type input "General Contractor"
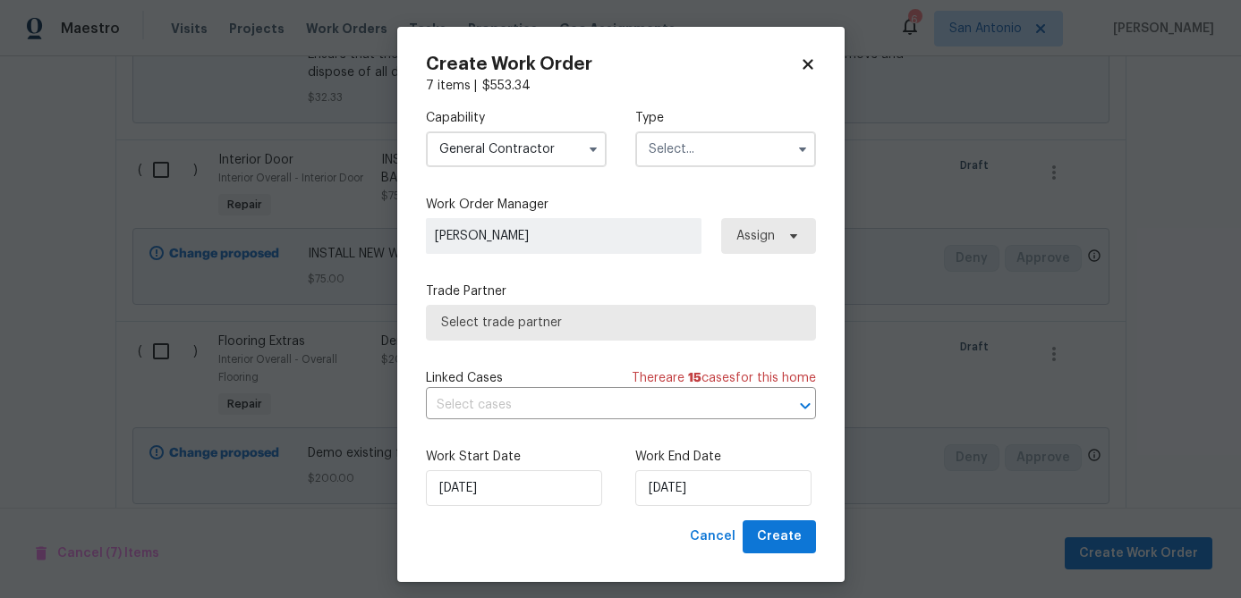
click at [718, 143] on input "text" at bounding box center [725, 149] width 181 height 36
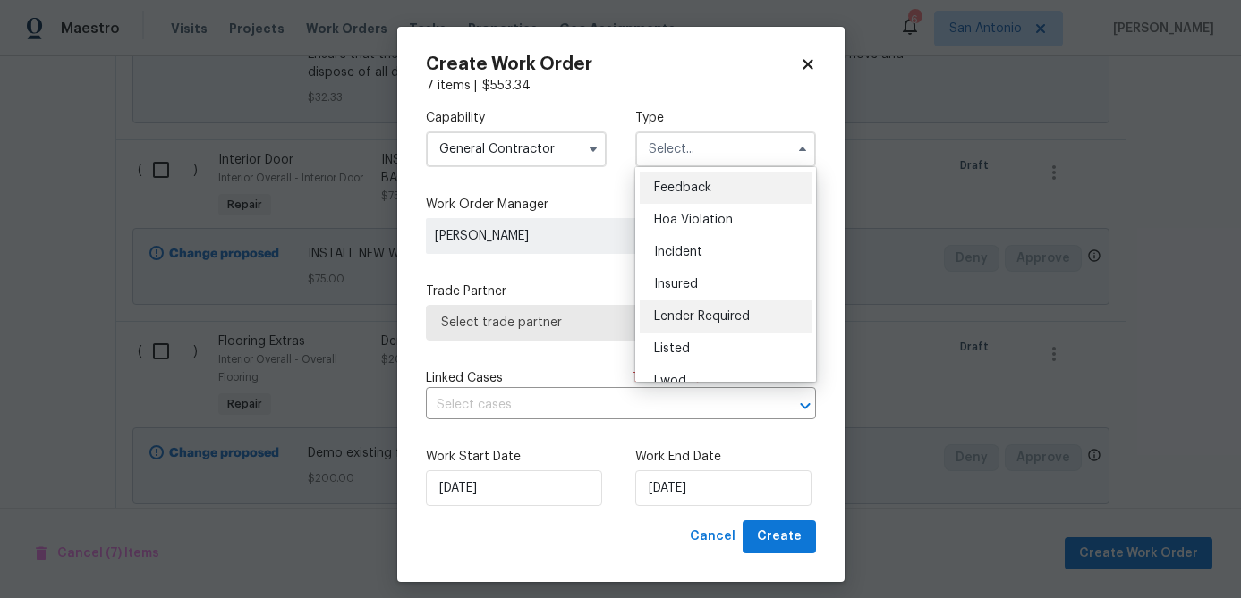
scroll to position [213, 0]
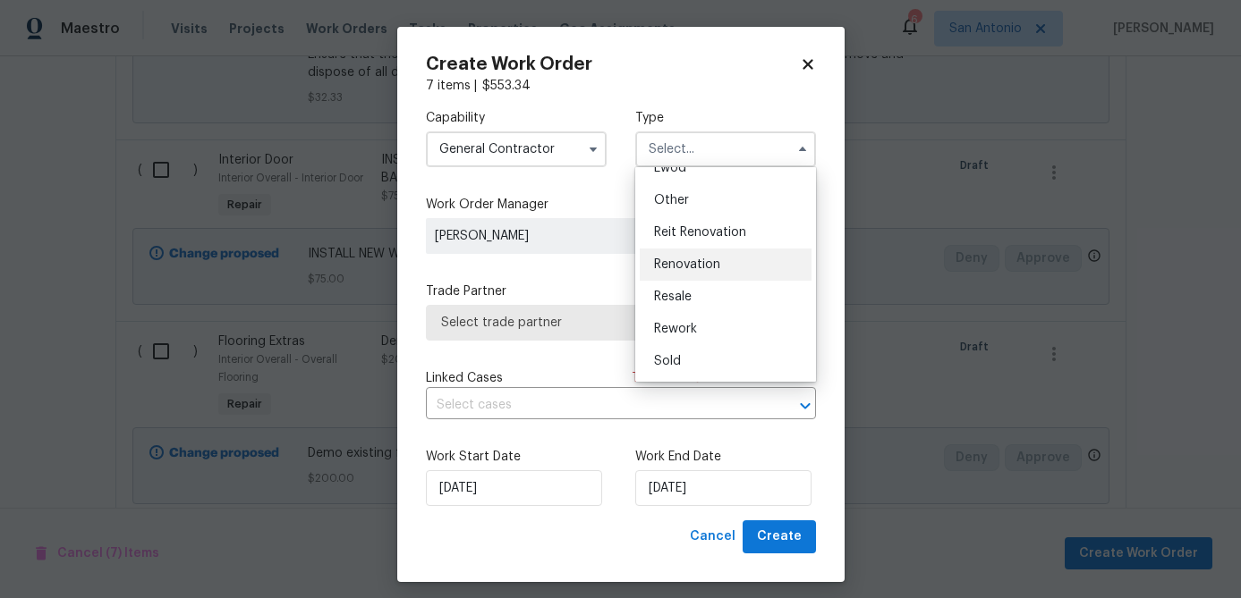
click at [694, 265] on span "Renovation" at bounding box center [687, 265] width 66 height 13
type input "Renovation"
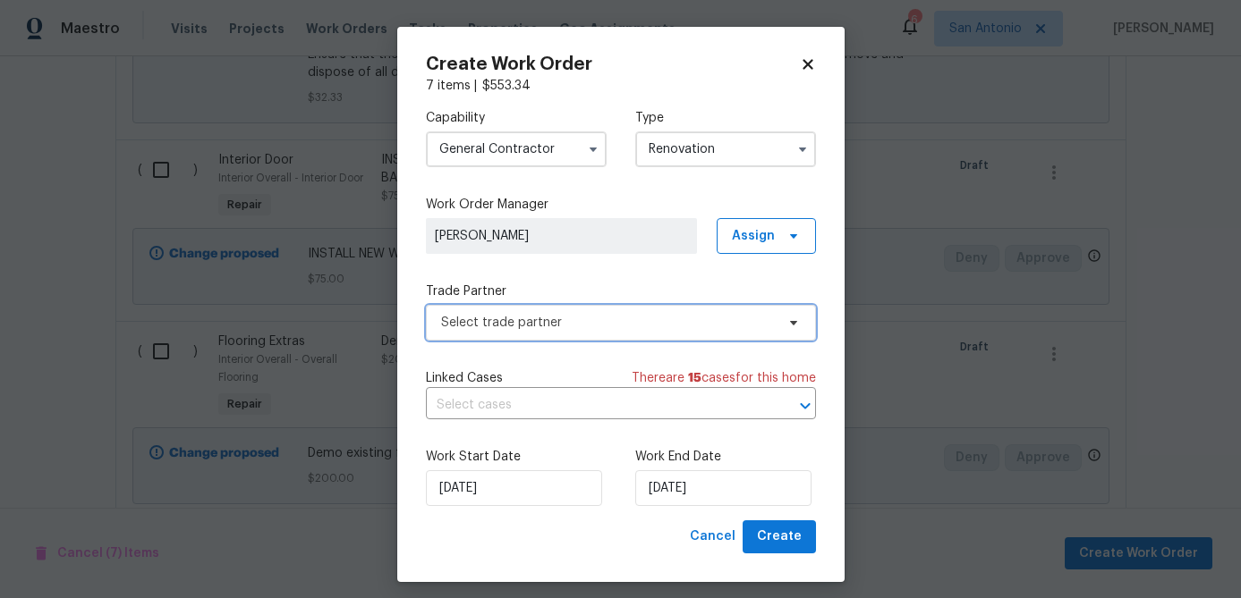
click at [614, 320] on span "Select trade partner" at bounding box center [608, 323] width 334 height 18
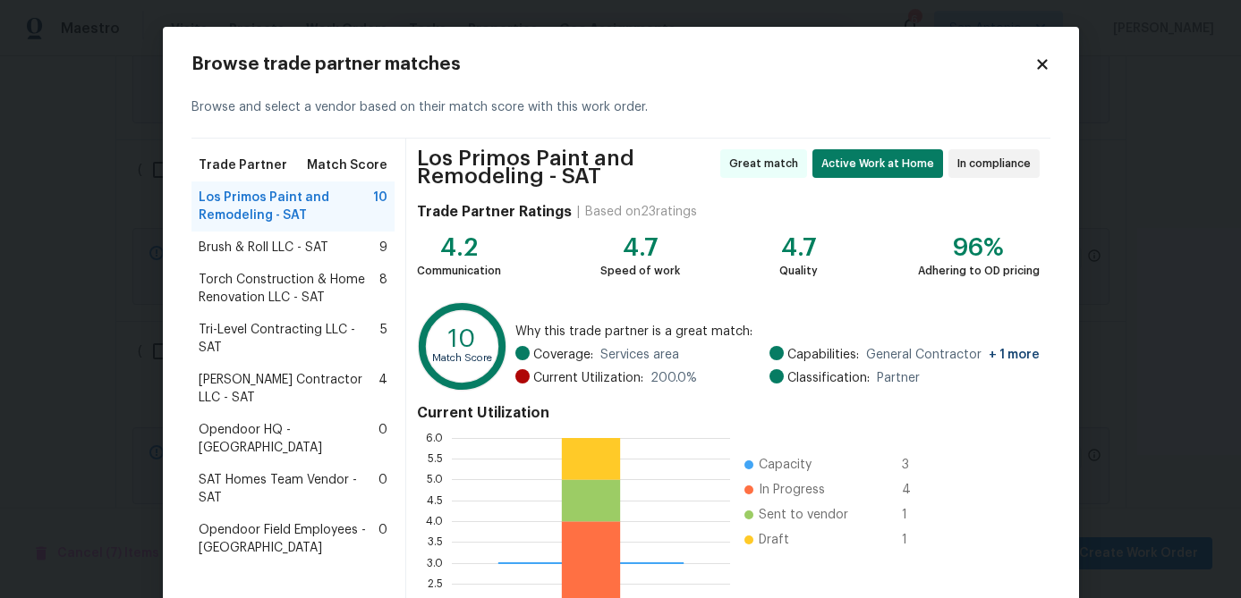
scroll to position [198, 0]
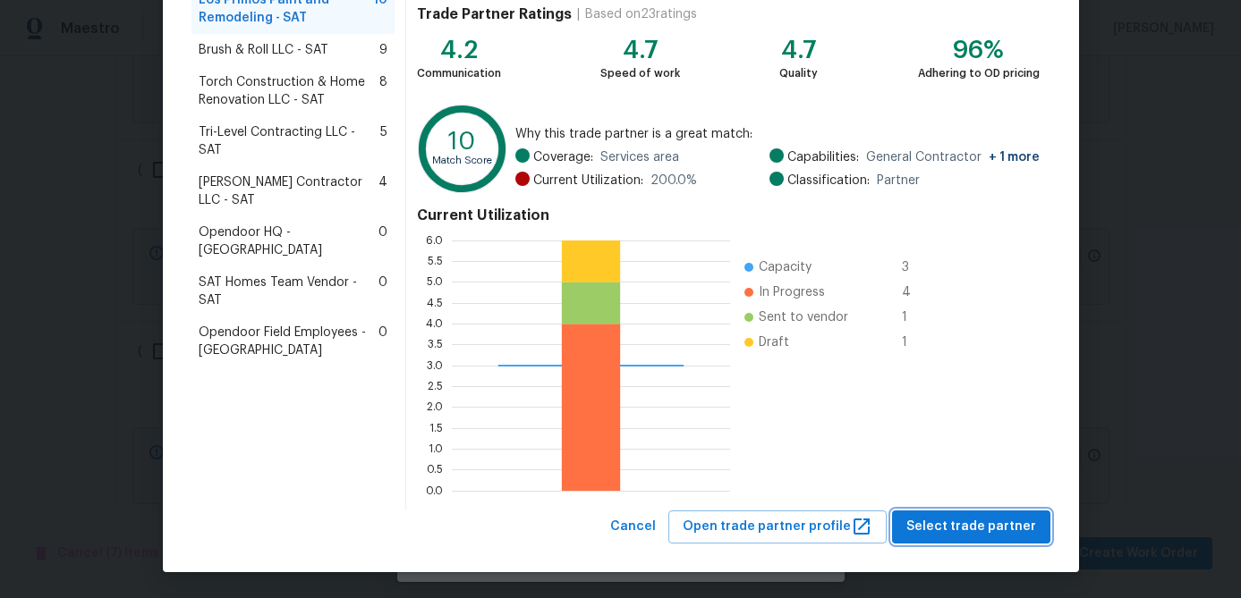
click at [951, 516] on span "Select trade partner" at bounding box center [971, 527] width 130 height 22
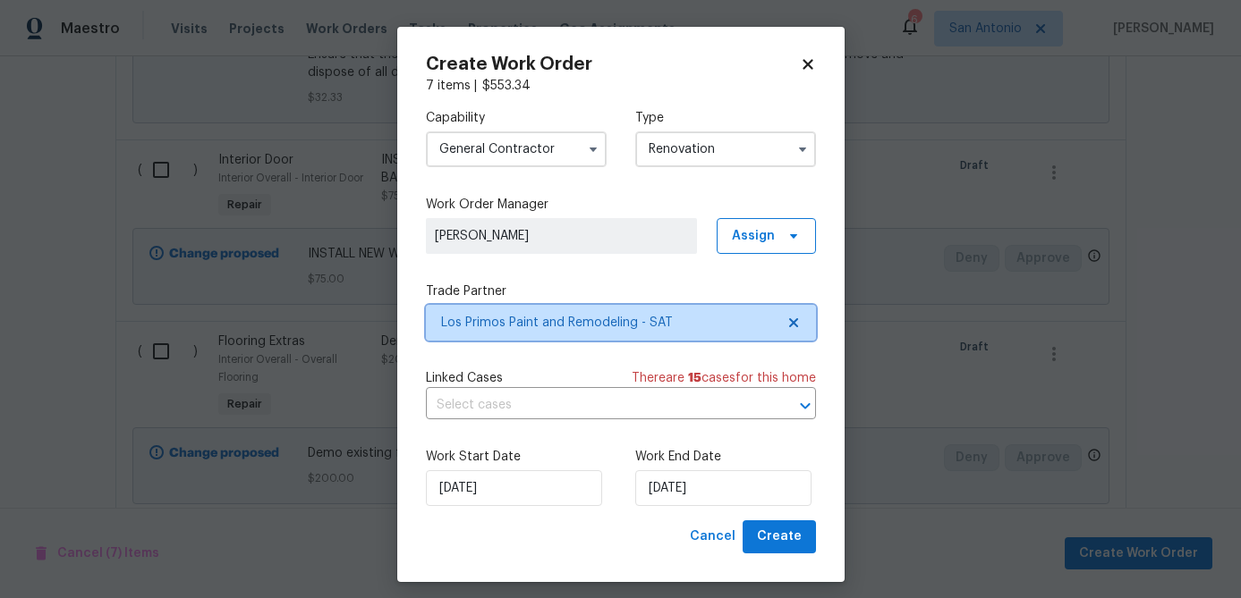
scroll to position [0, 0]
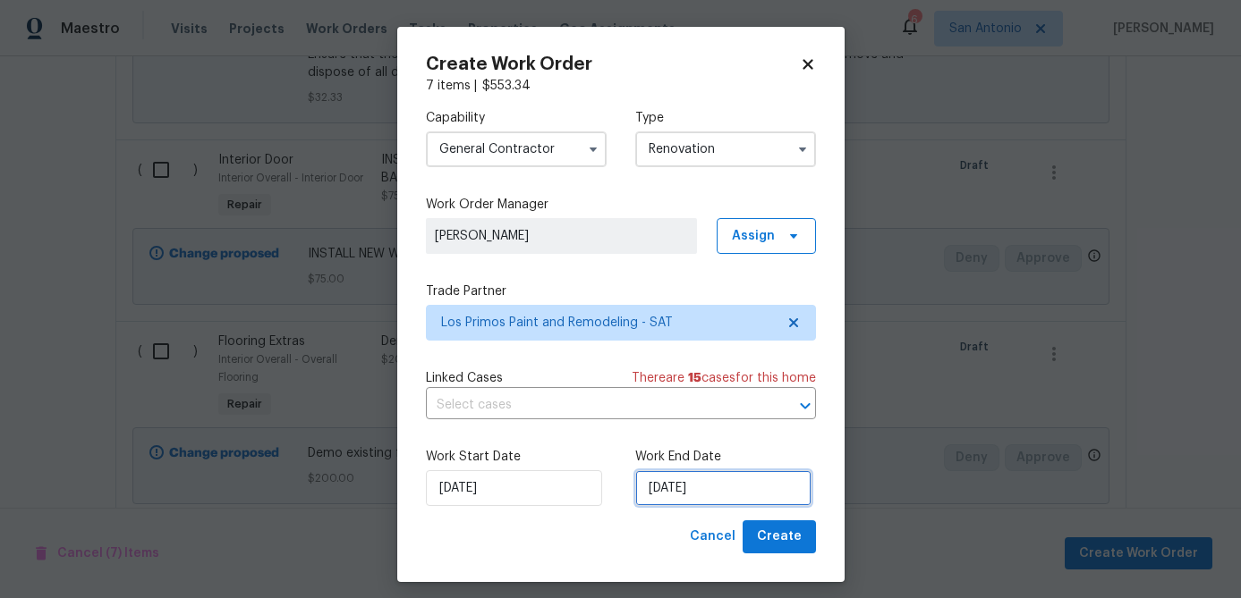
click at [744, 481] on input "9/23/2025" at bounding box center [723, 488] width 176 height 36
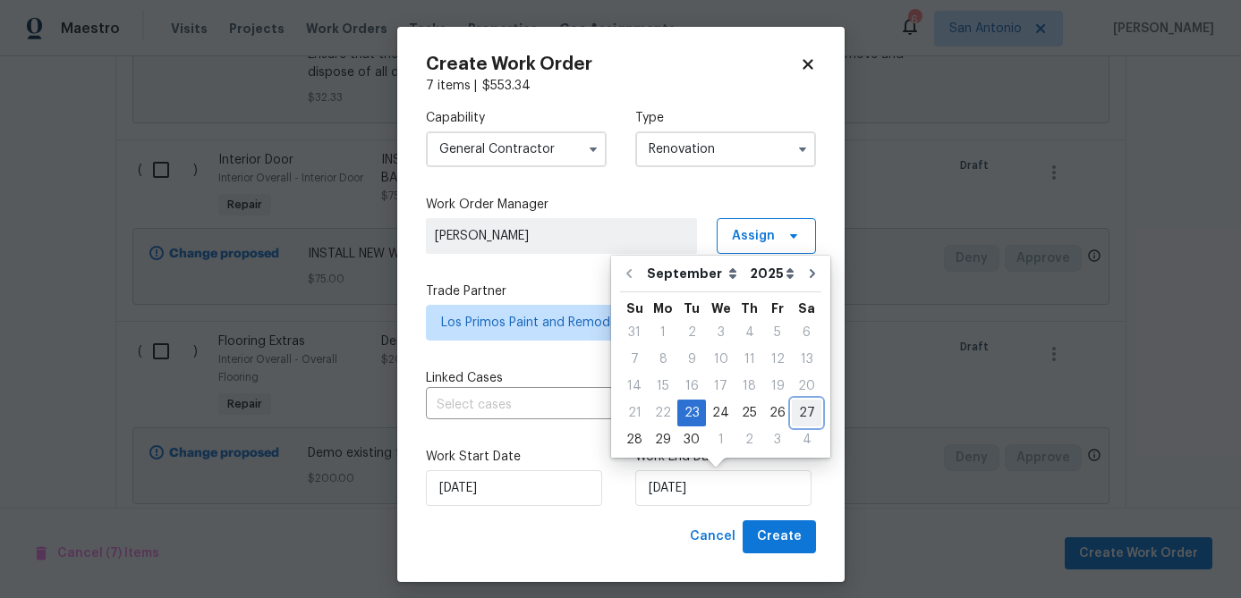
click at [796, 405] on div "27" at bounding box center [807, 413] width 30 height 25
type input "9/27/2025"
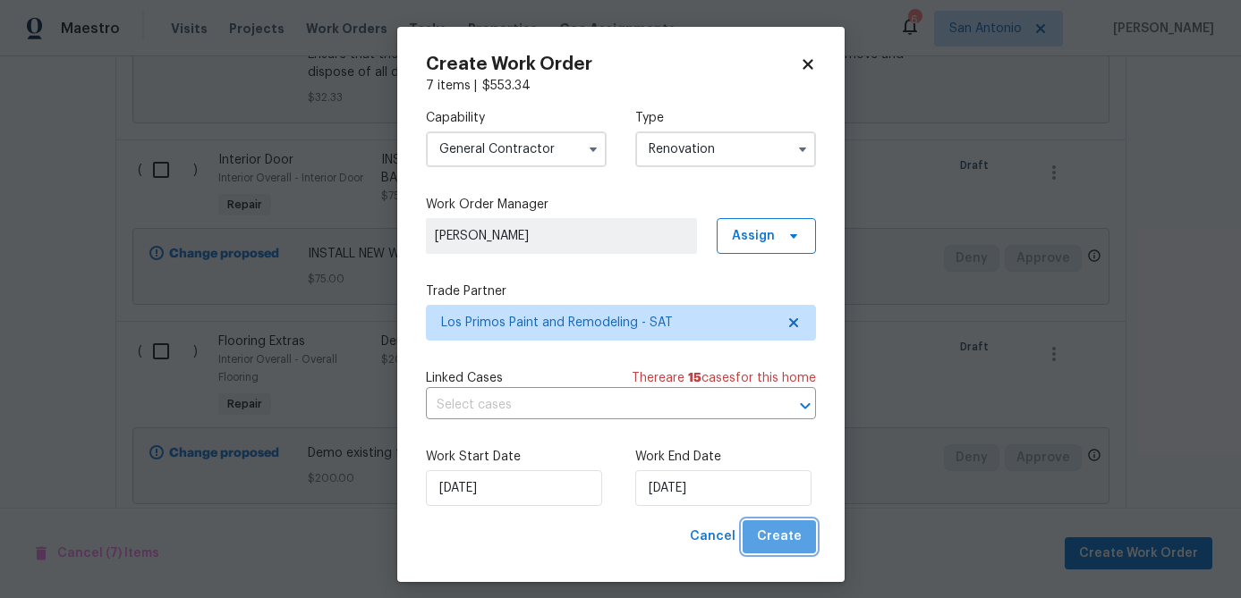
click at [784, 535] on span "Create" at bounding box center [779, 537] width 45 height 22
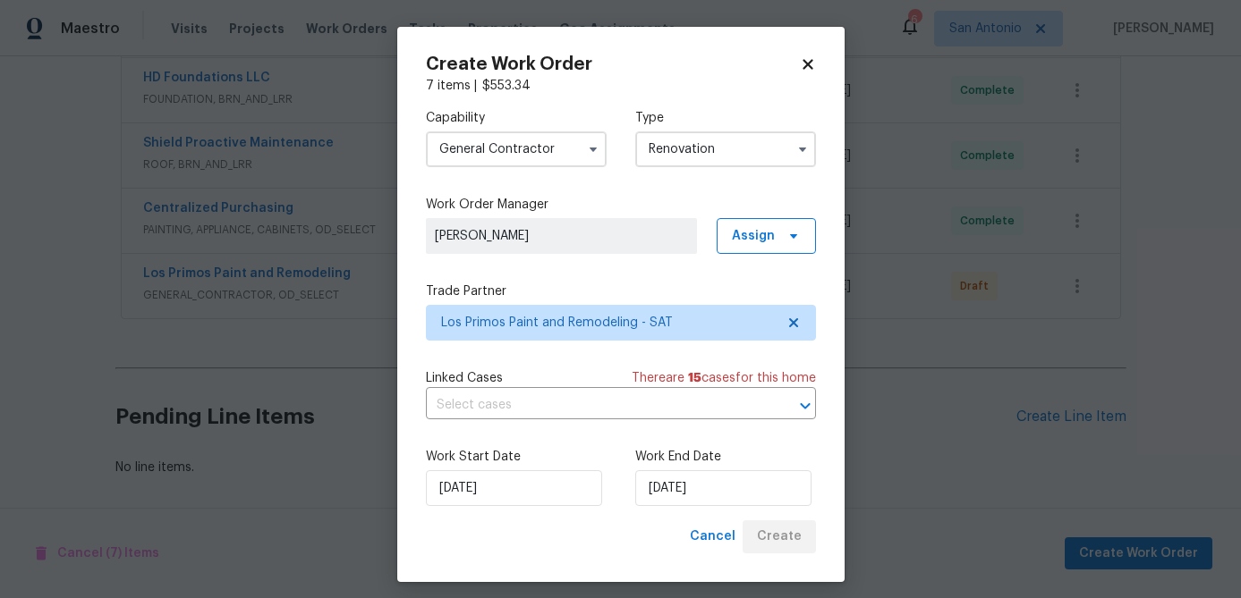
scroll to position [864, 0]
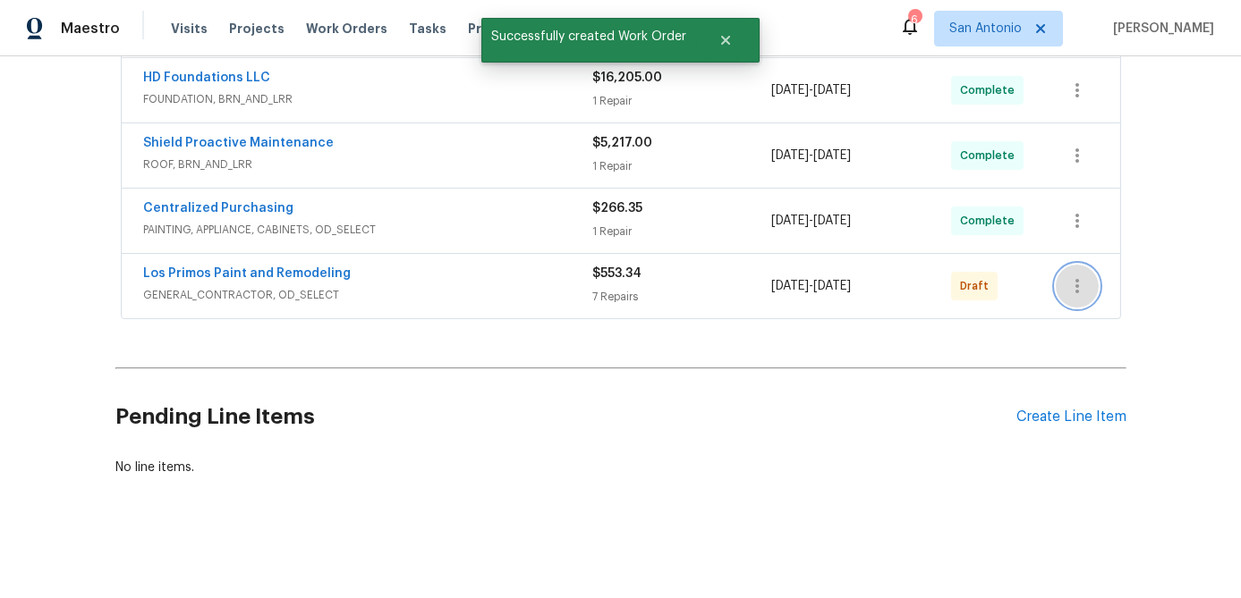
click at [1076, 288] on icon "button" at bounding box center [1076, 285] width 21 height 21
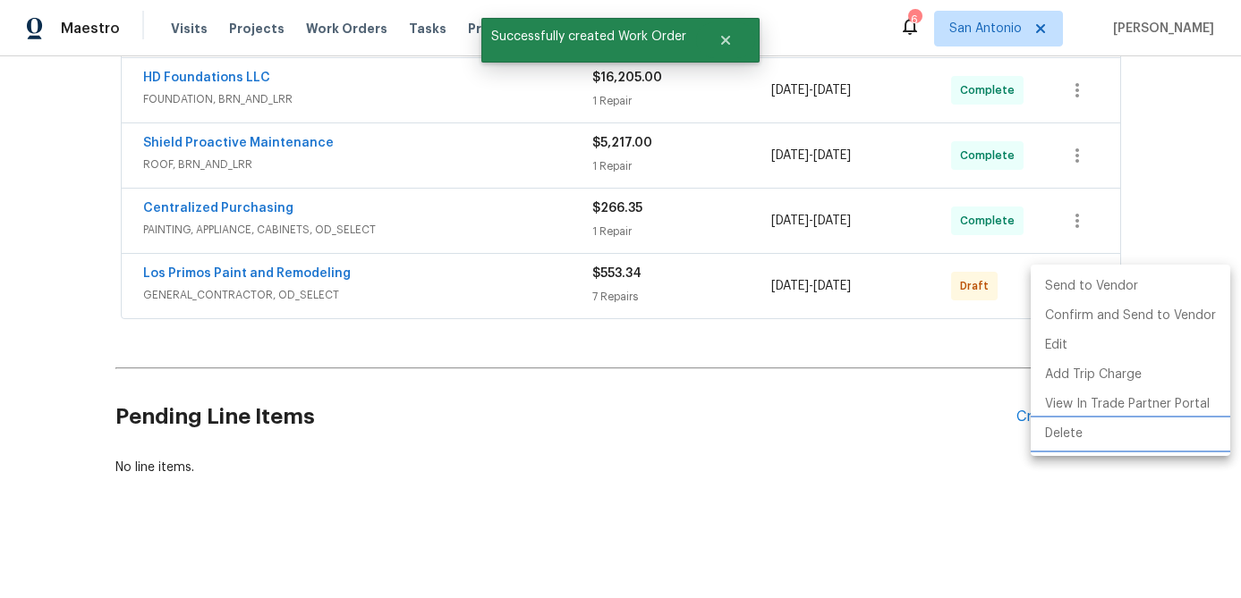
click at [1059, 428] on li "Delete" at bounding box center [1129, 435] width 199 height 30
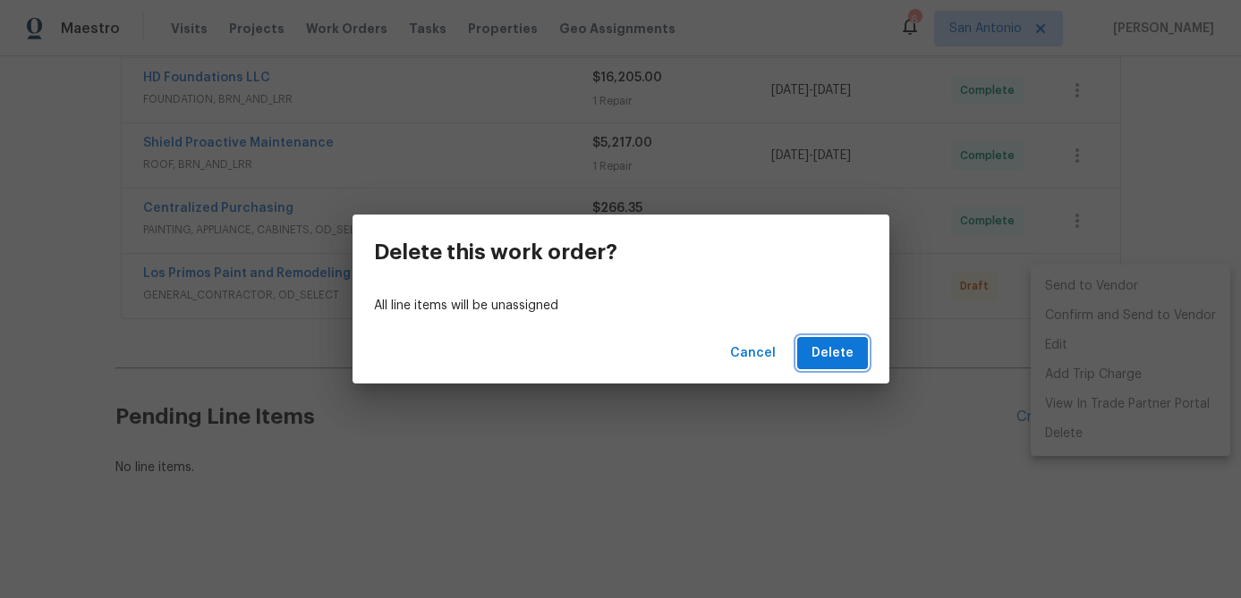
click at [823, 350] on span "Delete" at bounding box center [832, 354] width 42 height 22
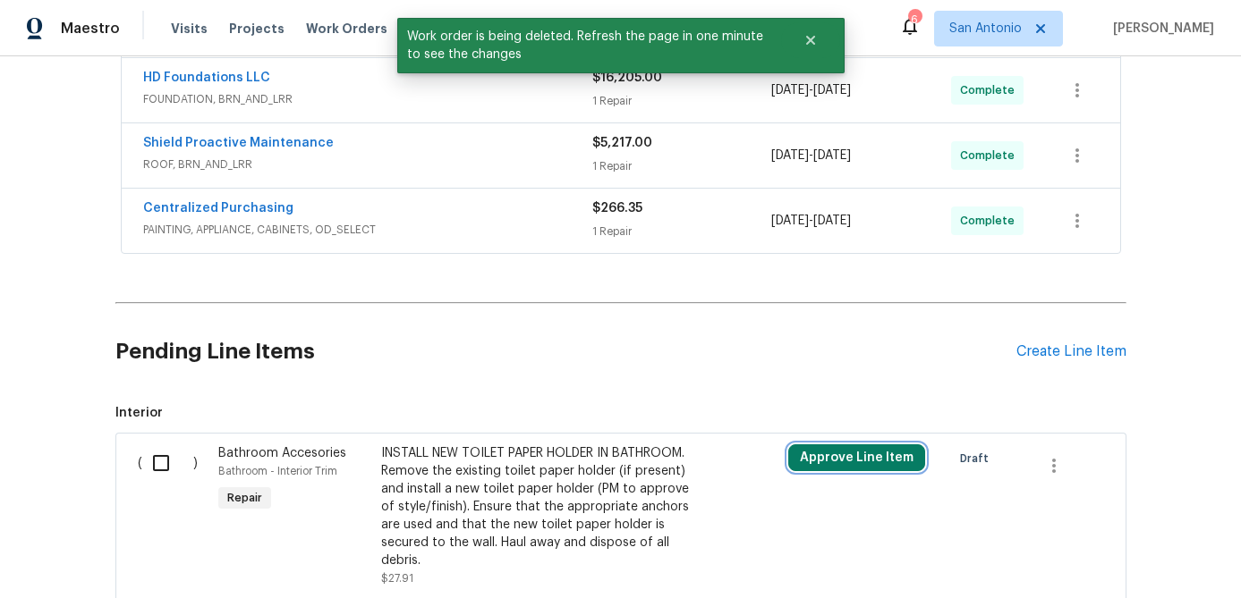
click at [842, 455] on button "Approve Line Item" at bounding box center [856, 458] width 137 height 27
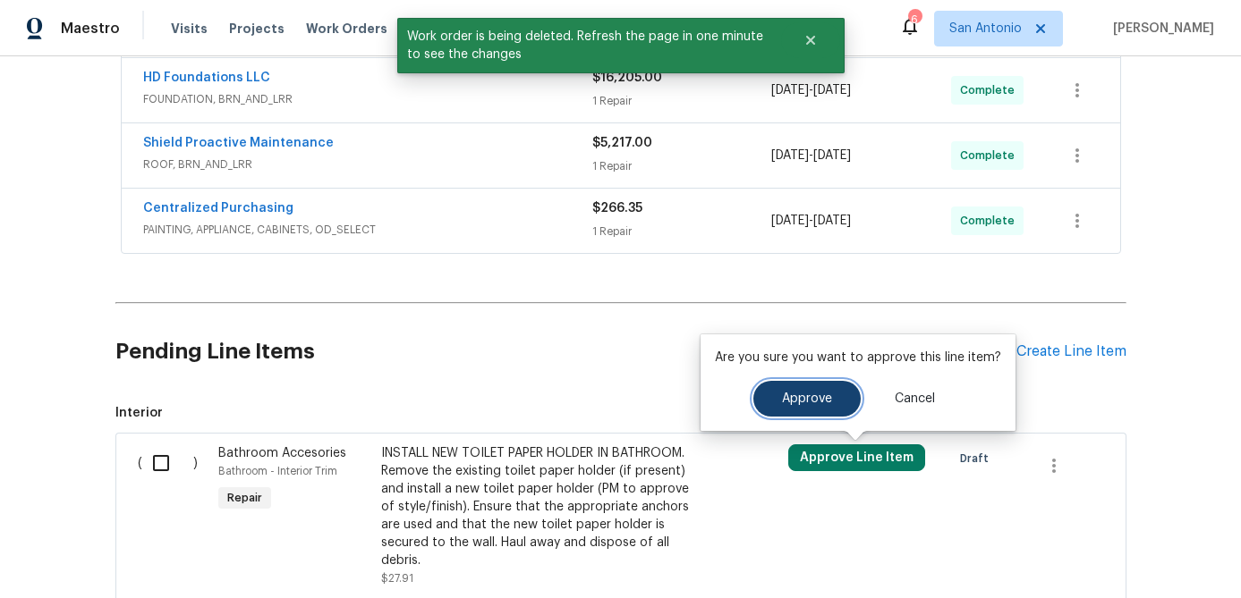
click at [801, 404] on span "Approve" at bounding box center [807, 399] width 50 height 13
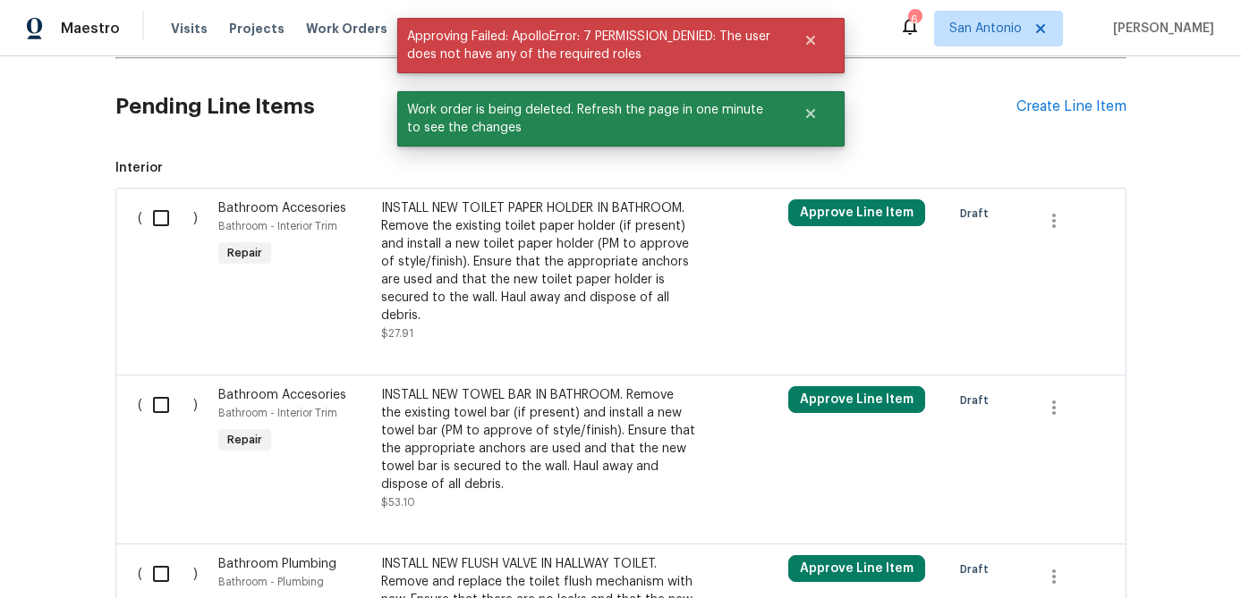
scroll to position [1116, 0]
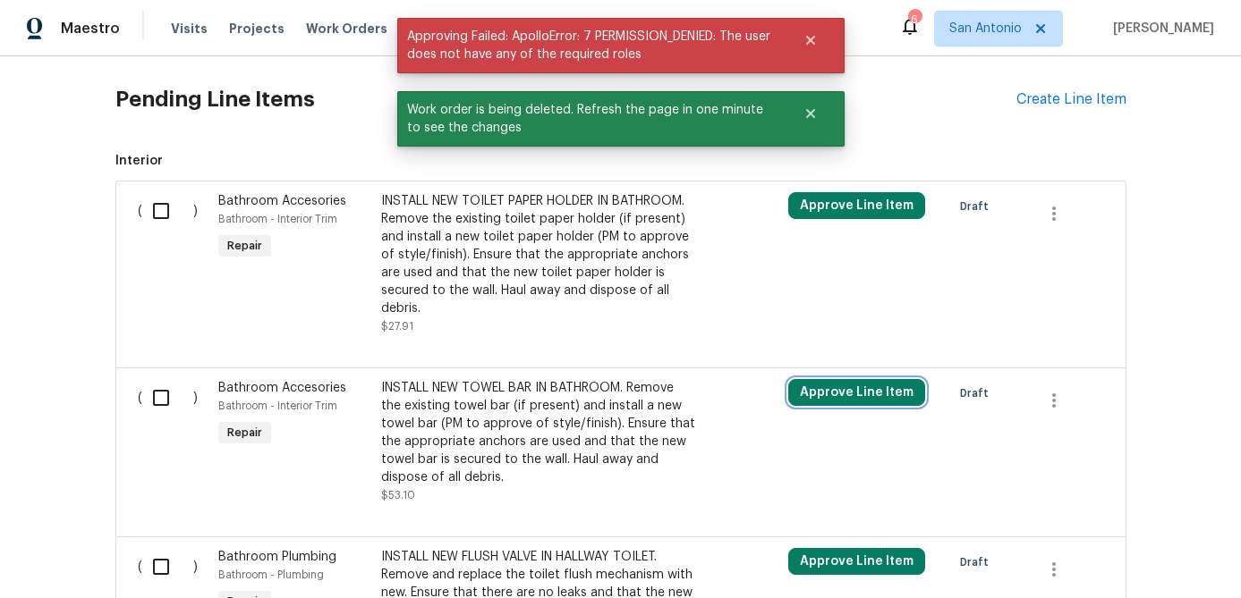
click at [813, 394] on button "Approve Line Item" at bounding box center [856, 392] width 137 height 27
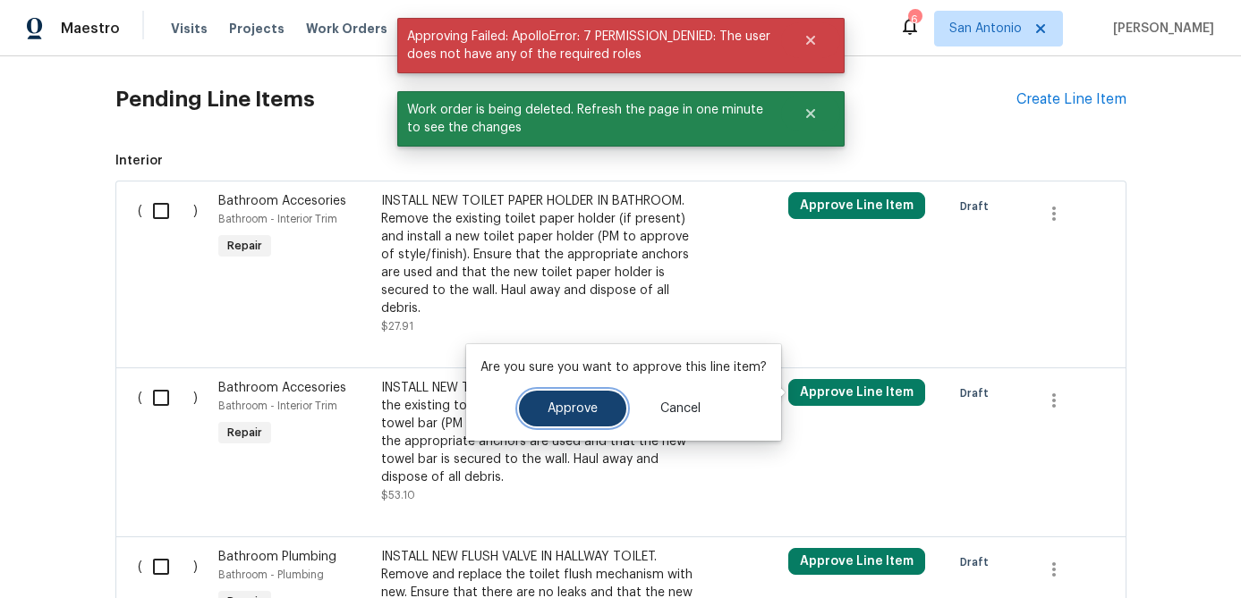
click at [573, 410] on span "Approve" at bounding box center [572, 409] width 50 height 13
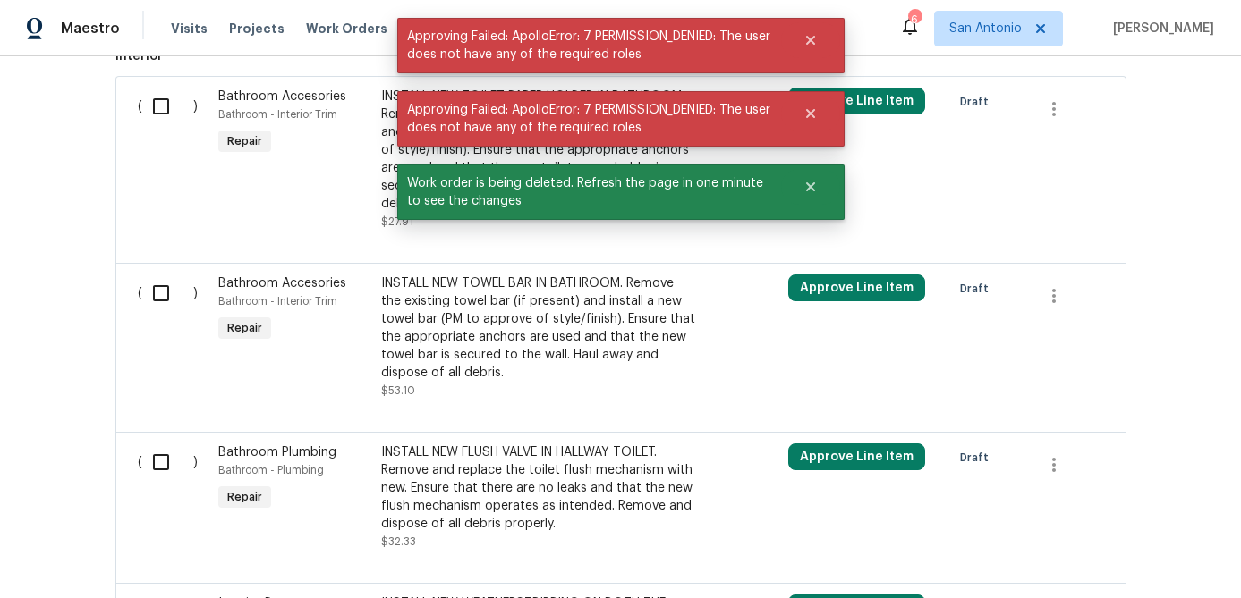
scroll to position [1294, 0]
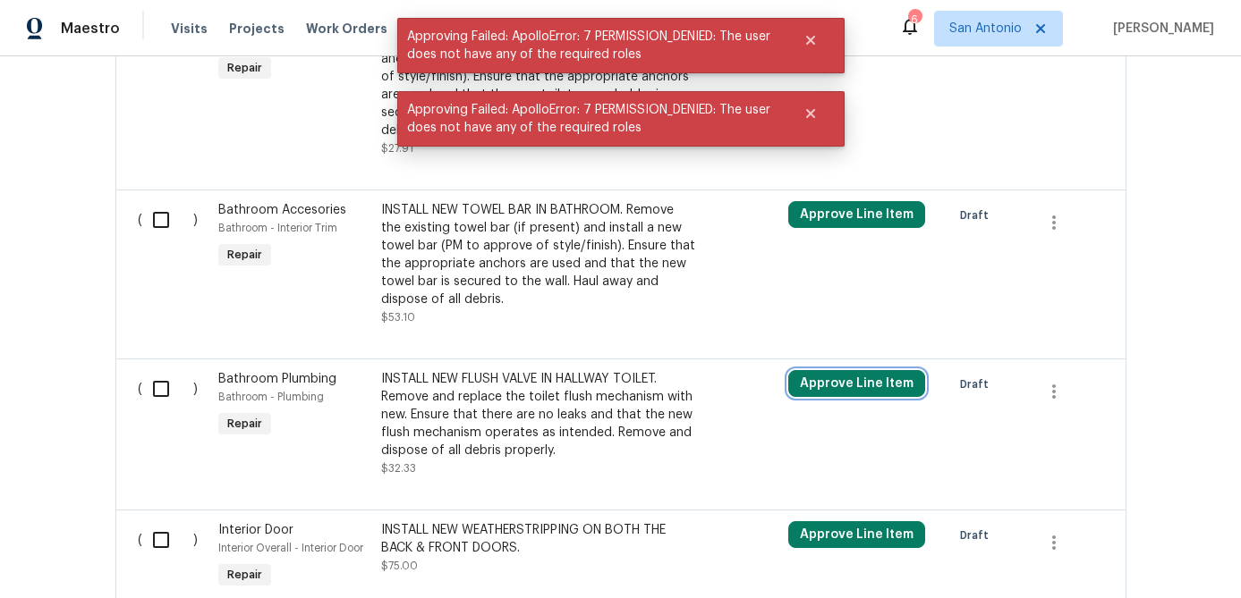
click at [836, 381] on button "Approve Line Item" at bounding box center [856, 383] width 137 height 27
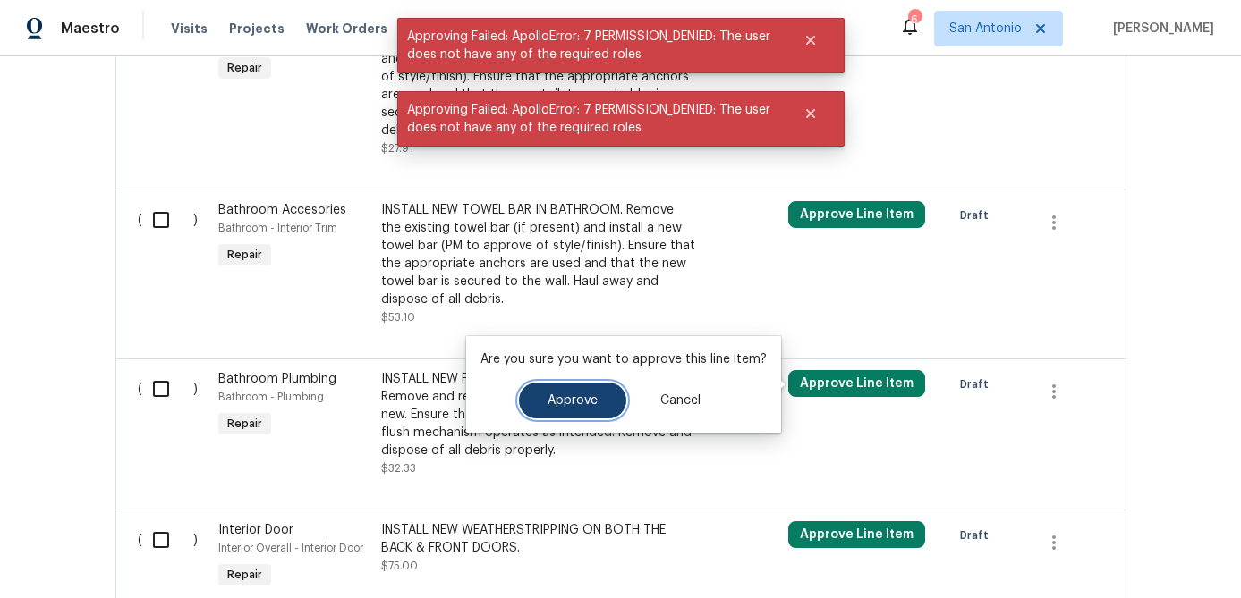
click at [573, 399] on span "Approve" at bounding box center [572, 400] width 50 height 13
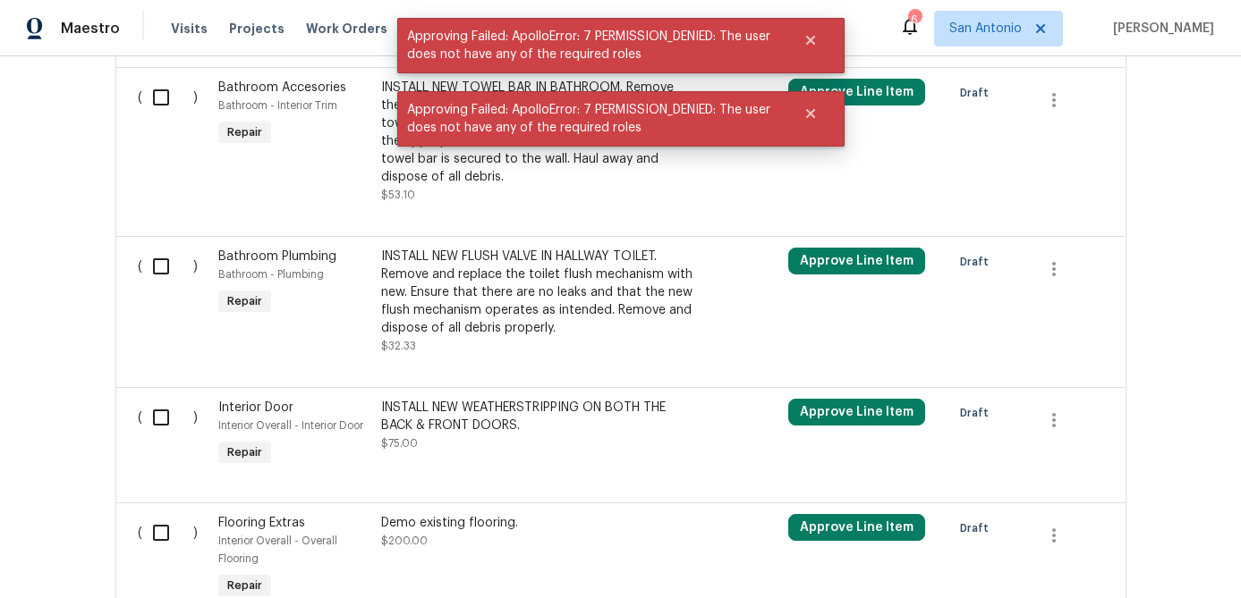
scroll to position [1465, 0]
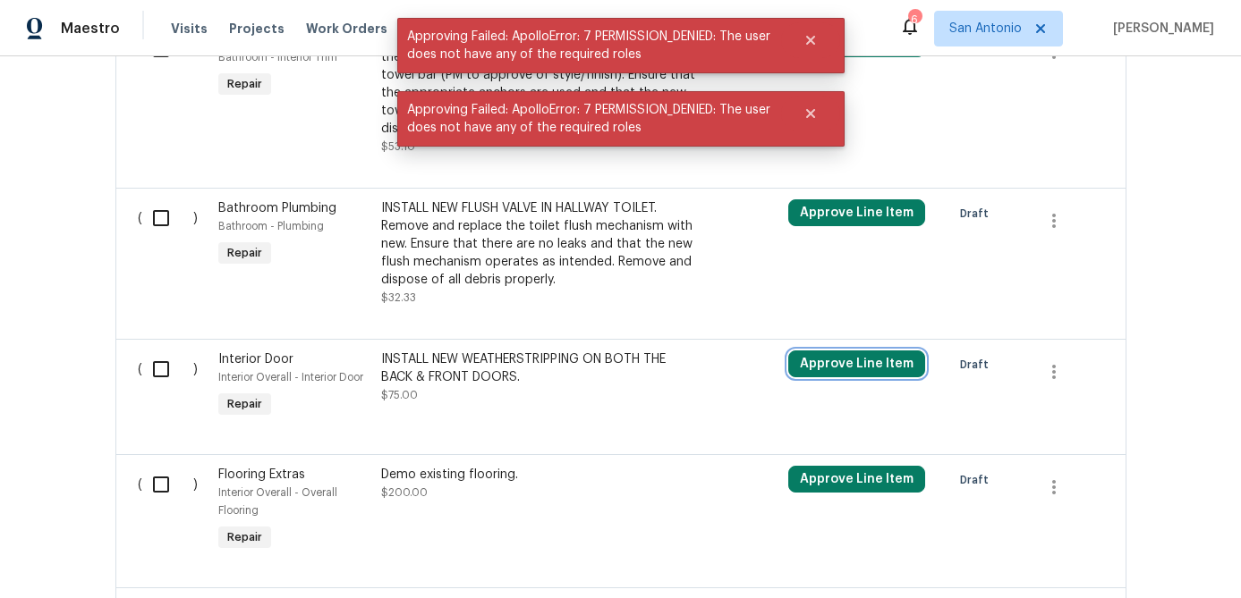
click at [835, 358] on button "Approve Line Item" at bounding box center [856, 364] width 137 height 27
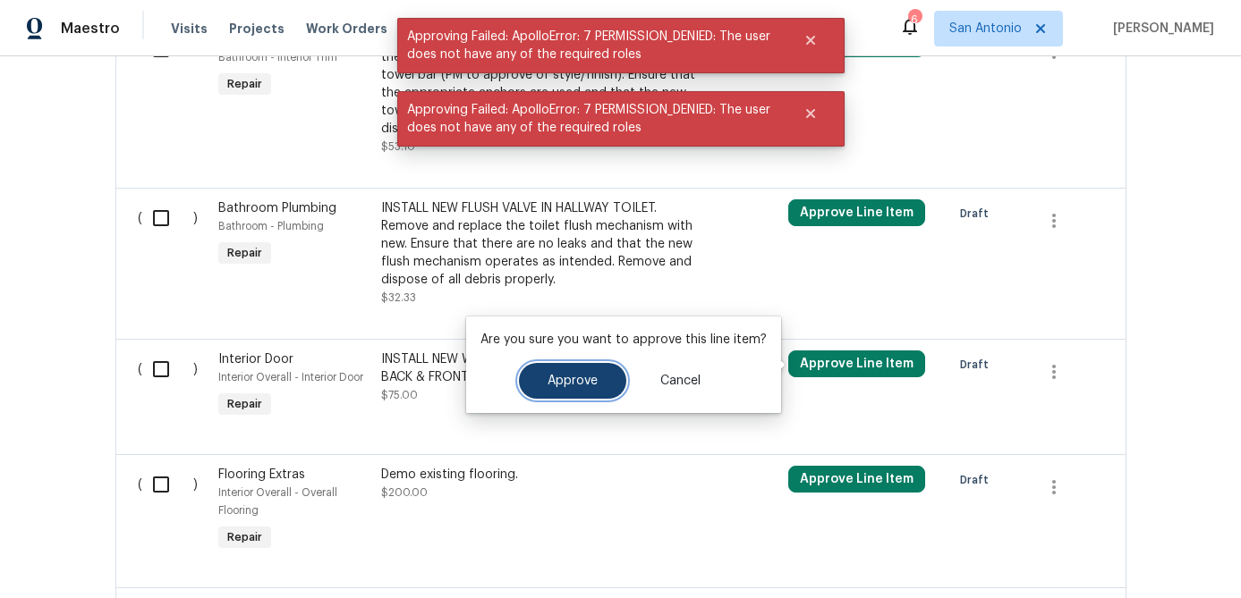
click at [585, 376] on span "Approve" at bounding box center [572, 381] width 50 height 13
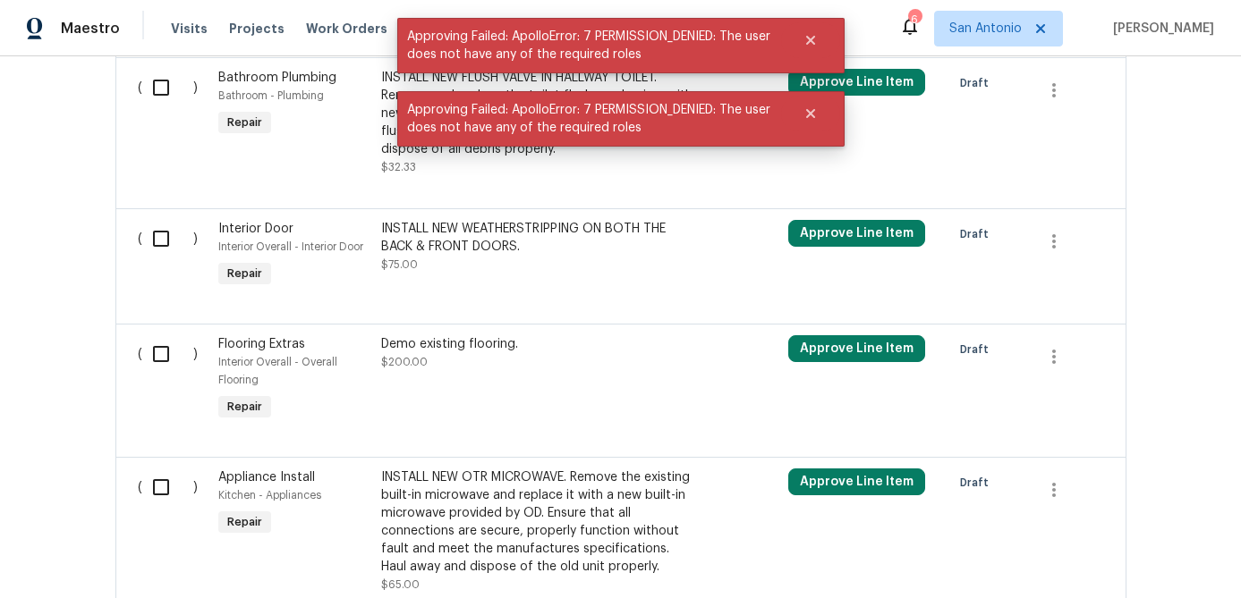
scroll to position [1654, 0]
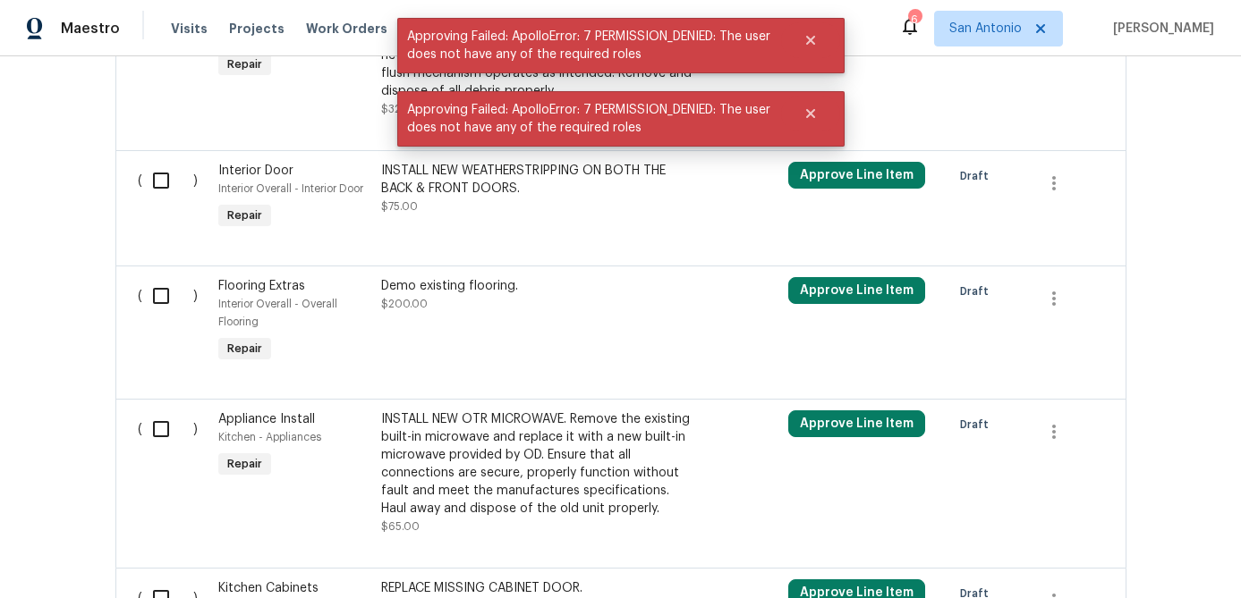
click at [851, 275] on div "Approve Line Item" at bounding box center [864, 322] width 163 height 100
click at [844, 288] on button "Approve Line Item" at bounding box center [856, 290] width 137 height 27
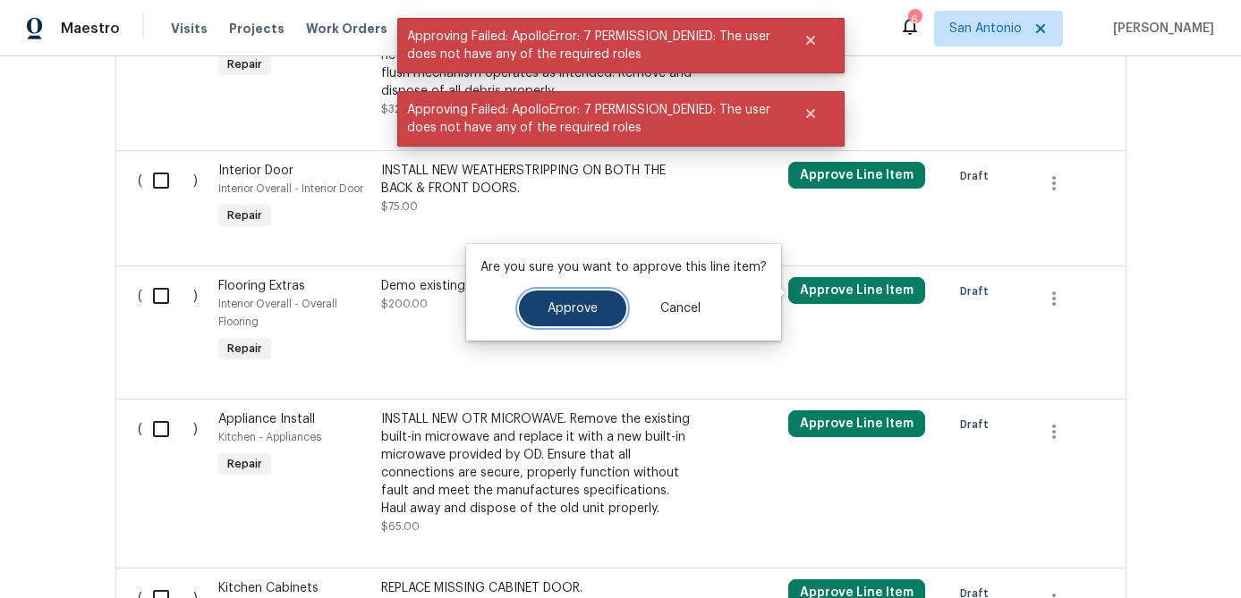
click at [576, 309] on span "Approve" at bounding box center [572, 308] width 50 height 13
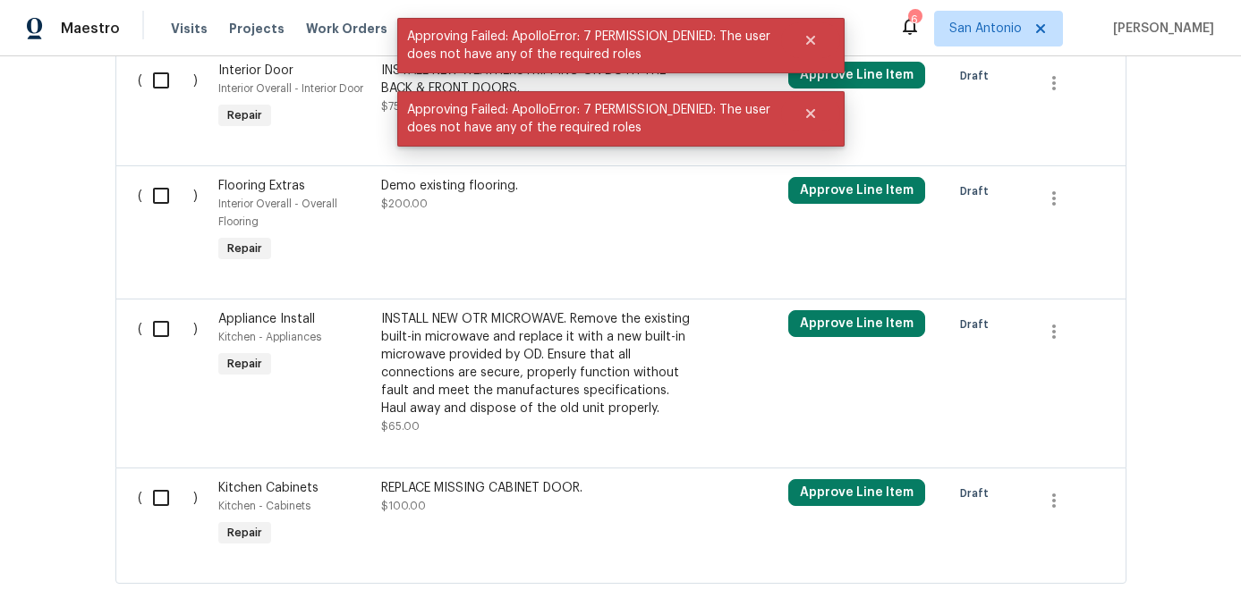
scroll to position [1787, 0]
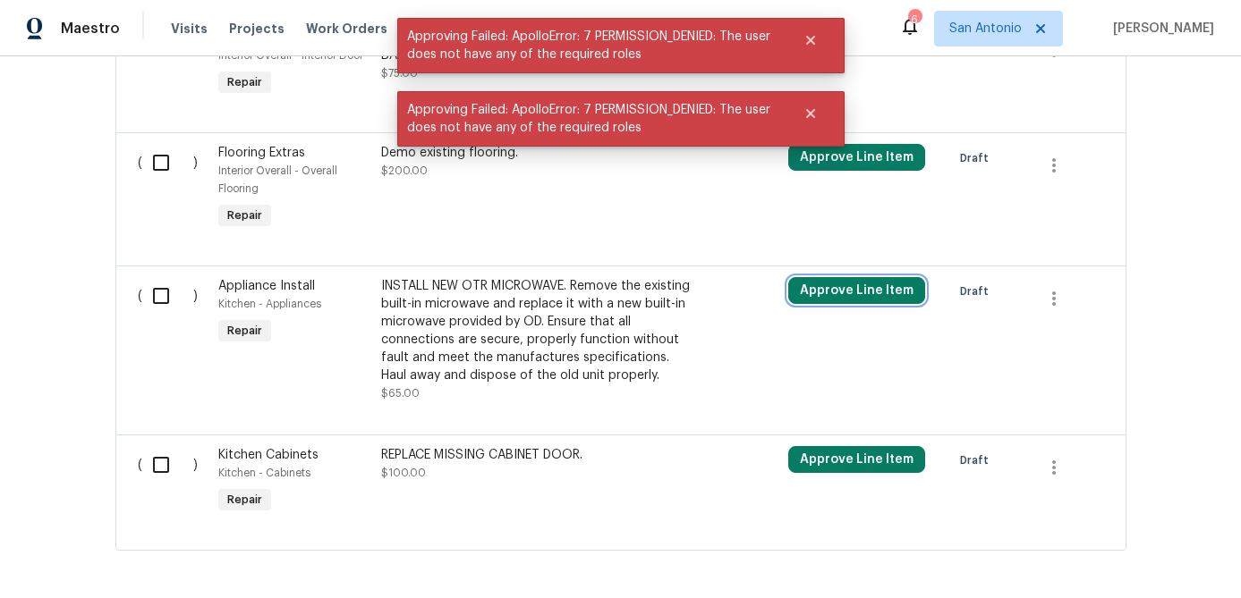
click at [838, 281] on button "Approve Line Item" at bounding box center [856, 290] width 137 height 27
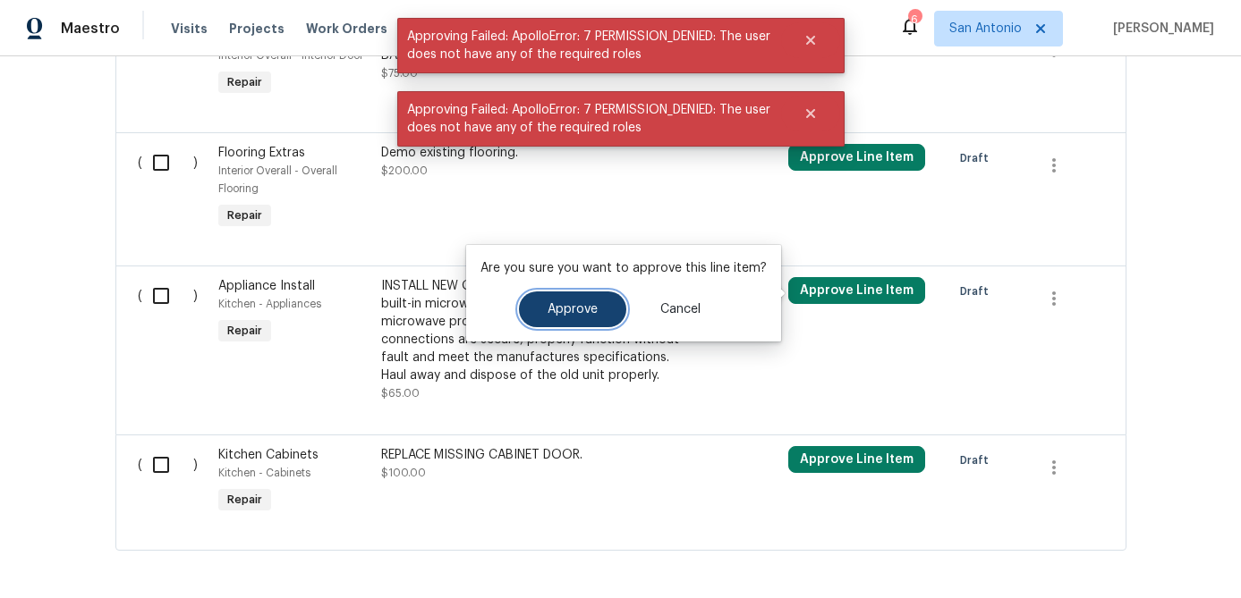
click at [533, 323] on button "Approve" at bounding box center [572, 310] width 107 height 36
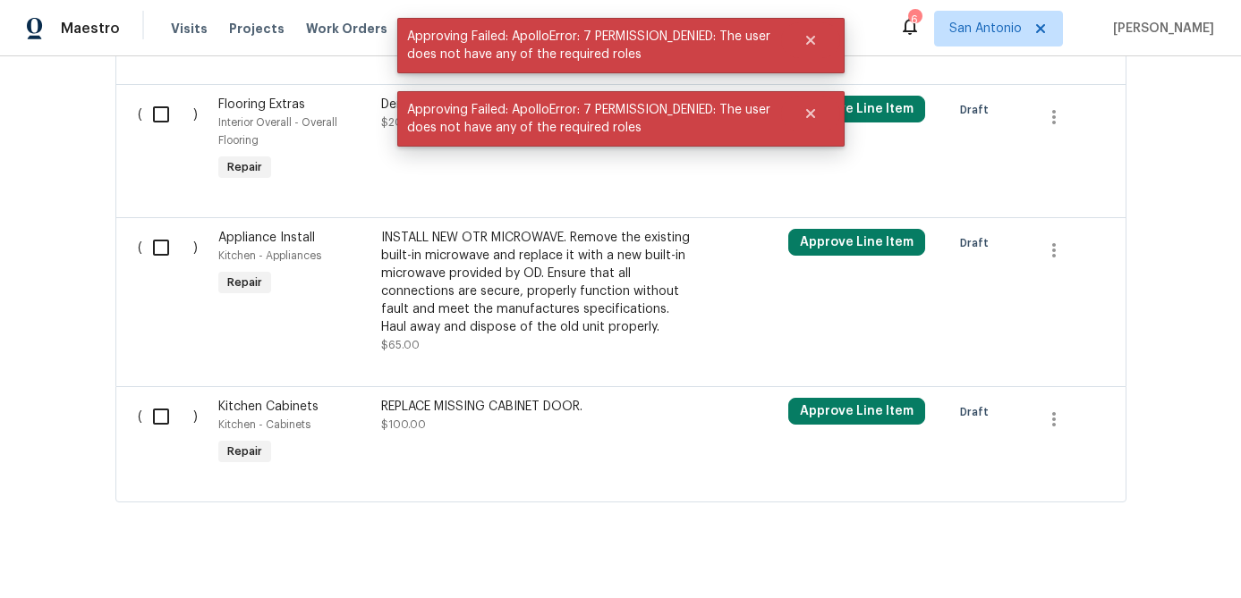
scroll to position [1865, 0]
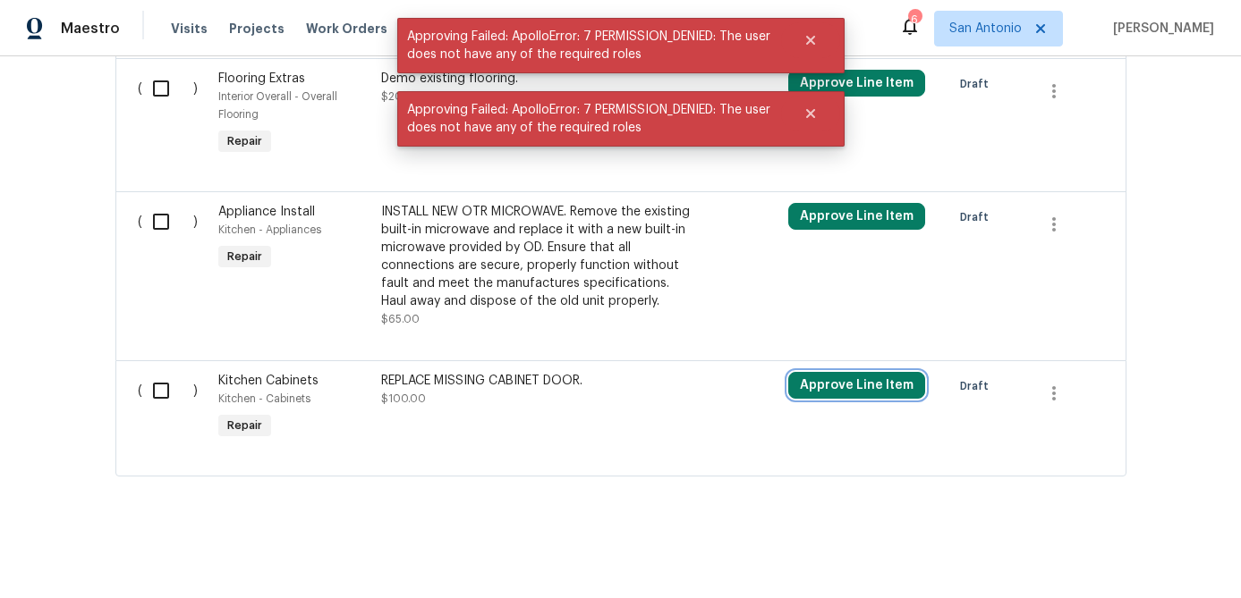
click at [825, 372] on button "Approve Line Item" at bounding box center [856, 385] width 137 height 27
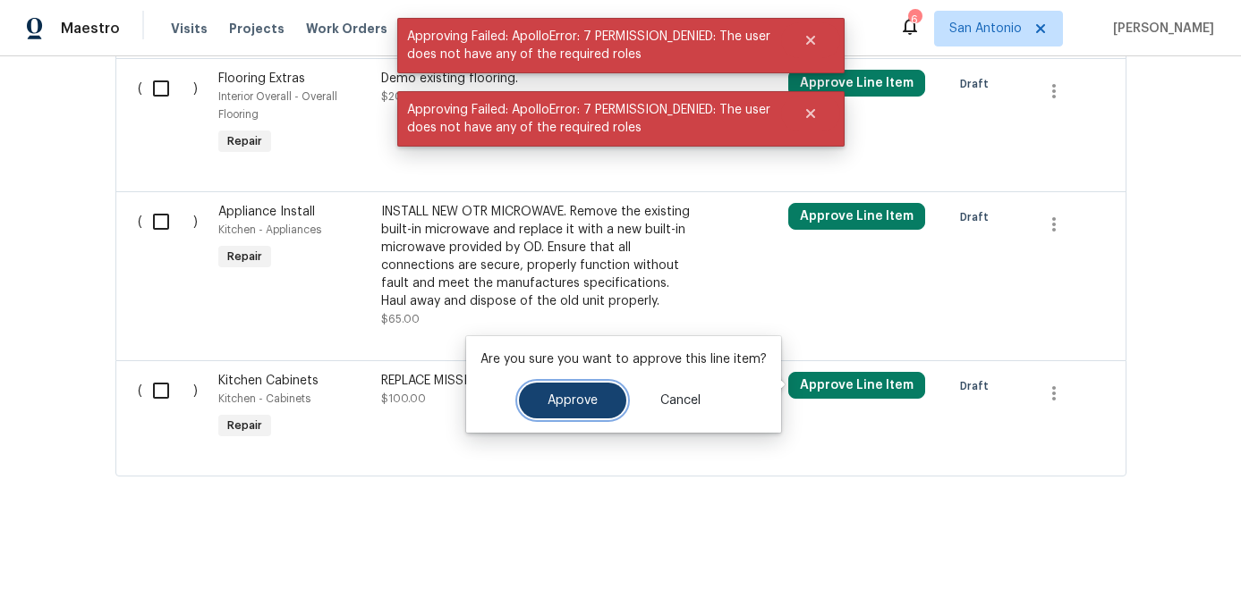
click at [535, 402] on button "Approve" at bounding box center [572, 401] width 107 height 36
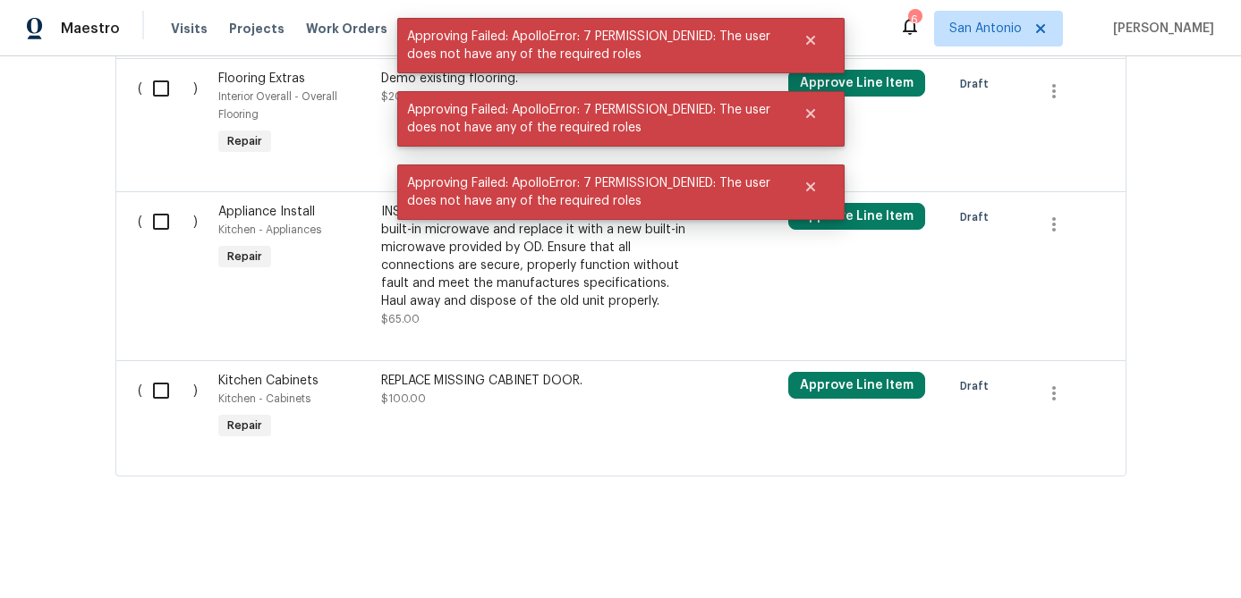
click at [157, 386] on input "checkbox" at bounding box center [167, 391] width 51 height 38
checkbox input "true"
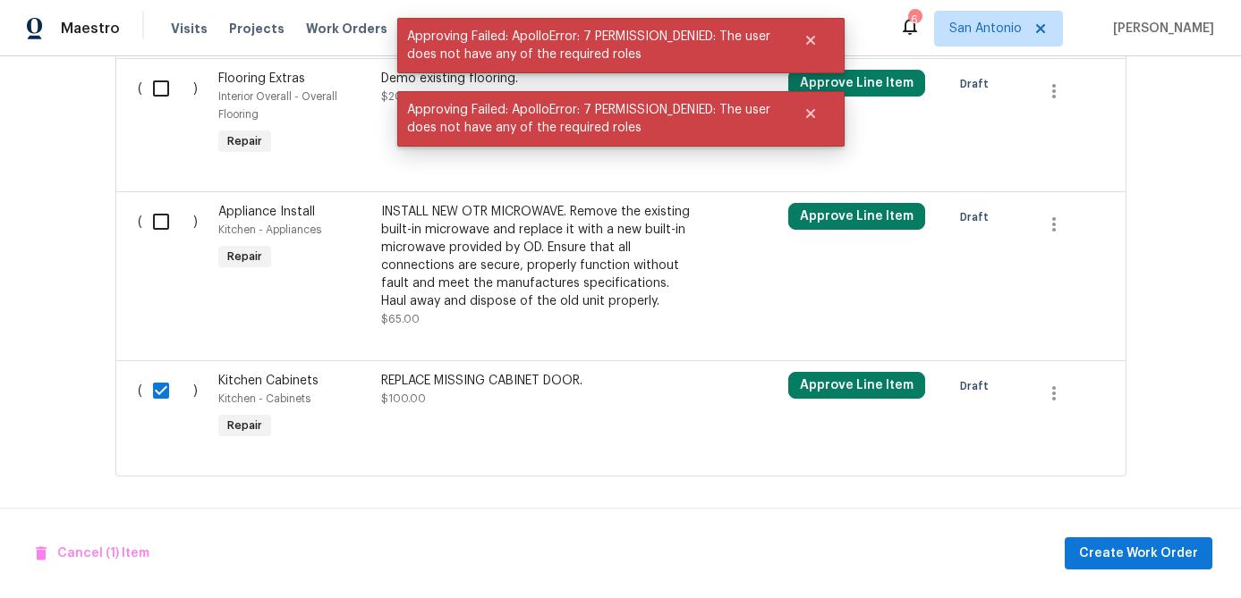
click at [157, 225] on input "checkbox" at bounding box center [167, 222] width 51 height 38
checkbox input "true"
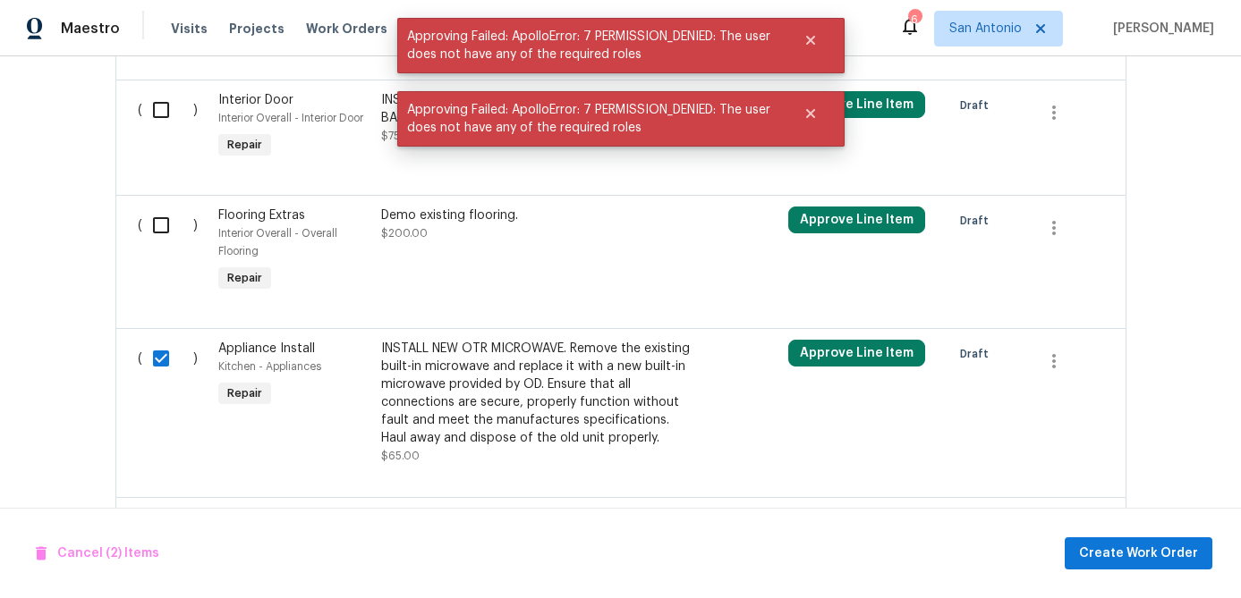
click at [157, 225] on input "checkbox" at bounding box center [167, 226] width 51 height 38
checkbox input "true"
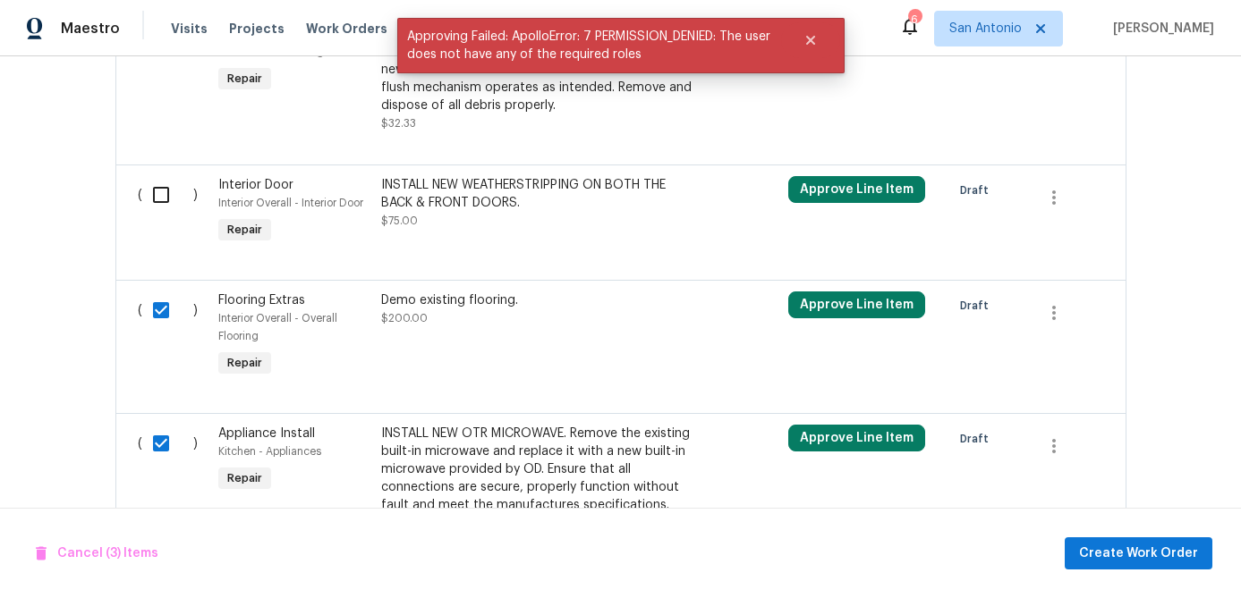
scroll to position [1589, 0]
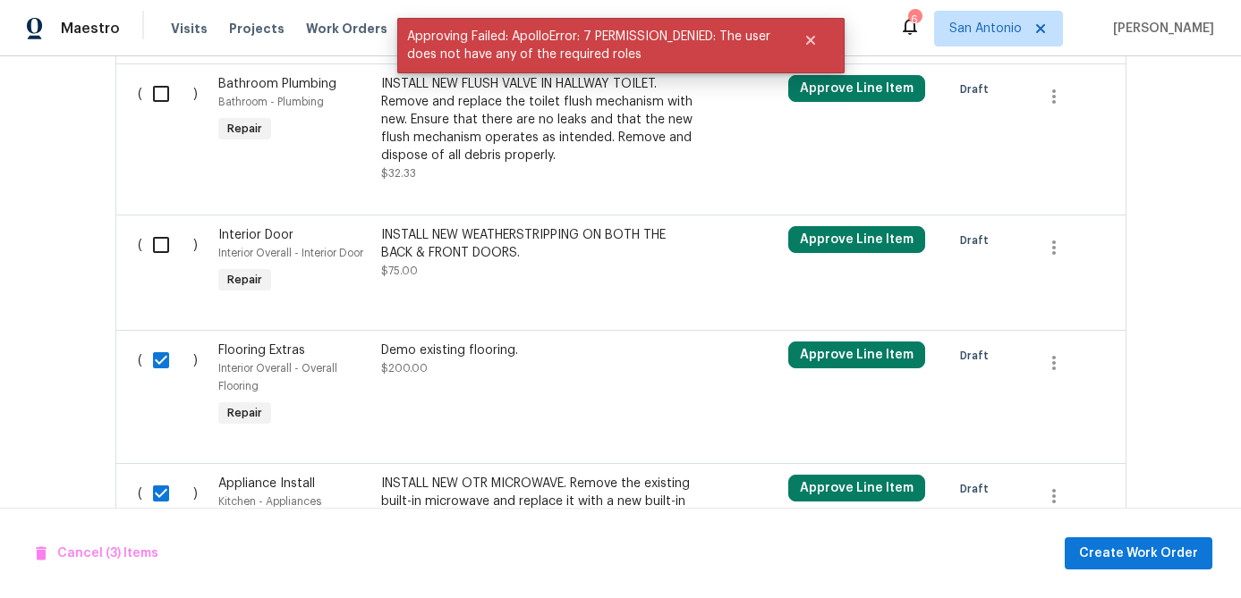
click at [157, 225] on div "( )" at bounding box center [172, 262] width 81 height 82
click at [160, 246] on input "checkbox" at bounding box center [167, 245] width 51 height 38
checkbox input "true"
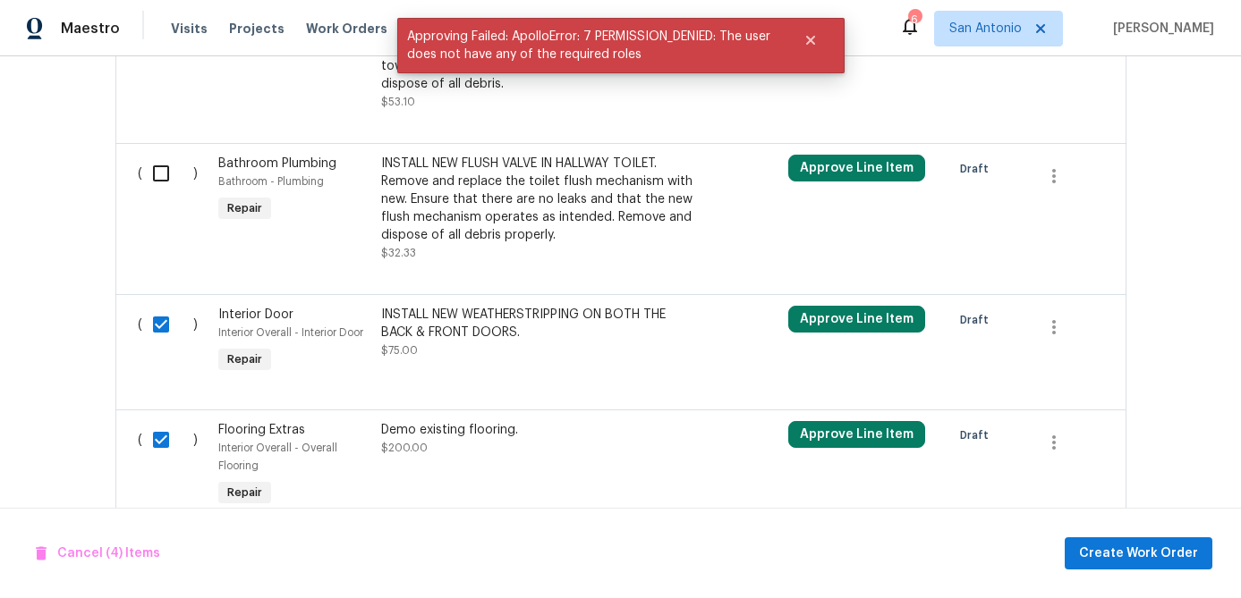
scroll to position [1453, 0]
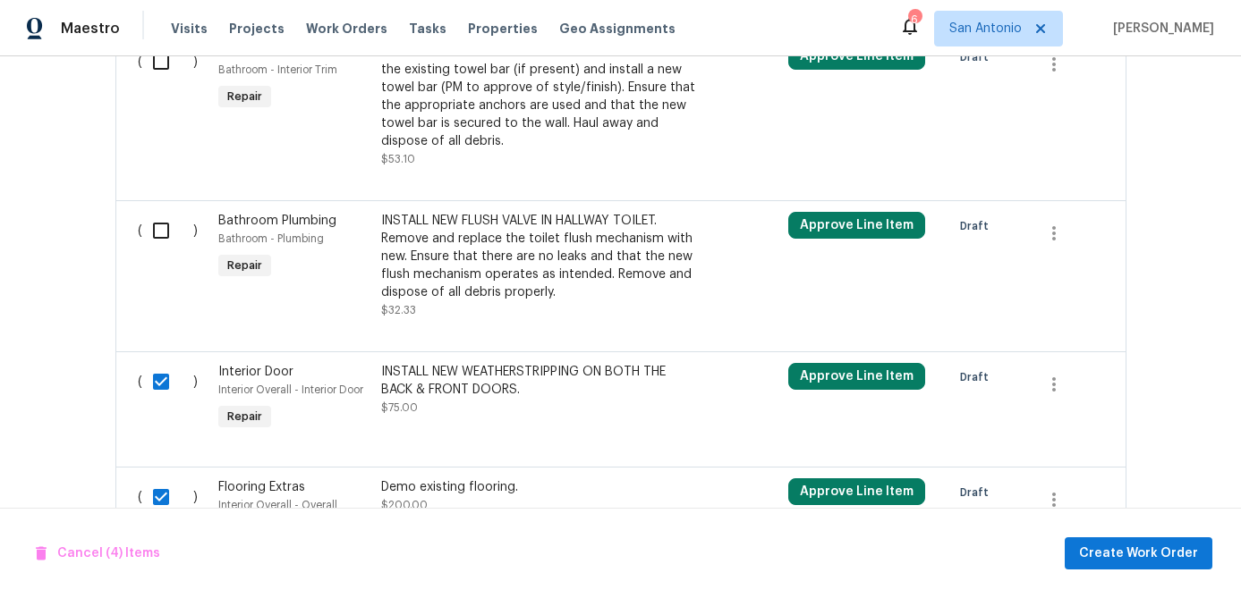
click at [157, 231] on input "checkbox" at bounding box center [167, 231] width 51 height 38
checkbox input "true"
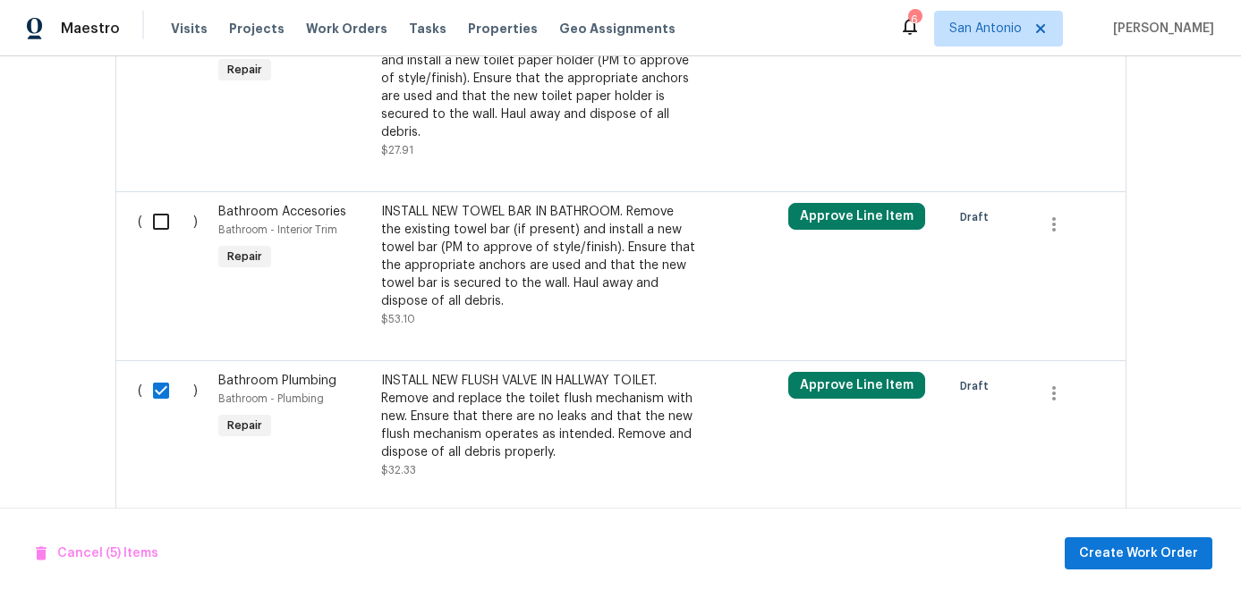
click at [157, 229] on input "checkbox" at bounding box center [167, 222] width 51 height 38
checkbox input "true"
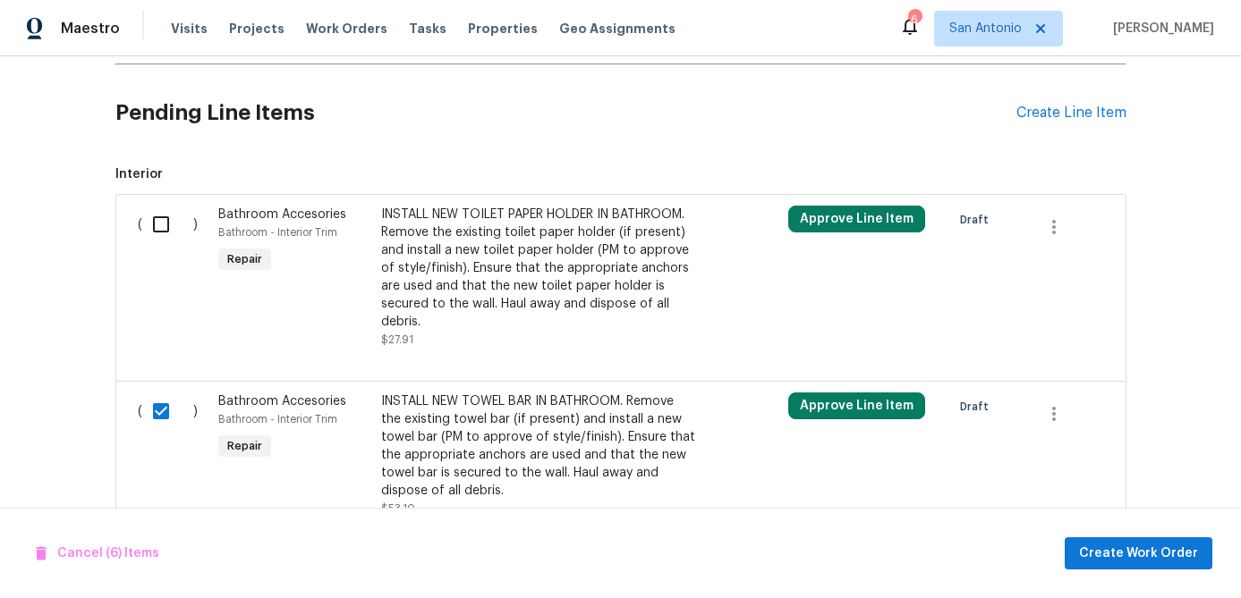
scroll to position [1091, 0]
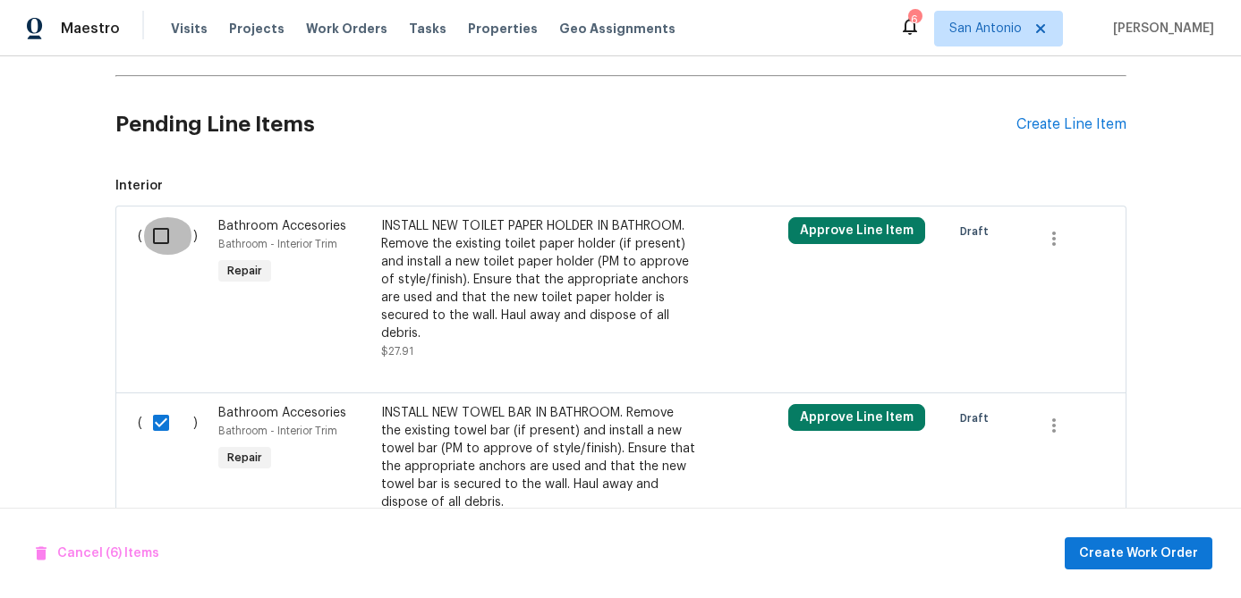
click at [157, 229] on input "checkbox" at bounding box center [167, 236] width 51 height 38
checkbox input "true"
click at [1110, 553] on span "Create Work Order" at bounding box center [1138, 554] width 119 height 22
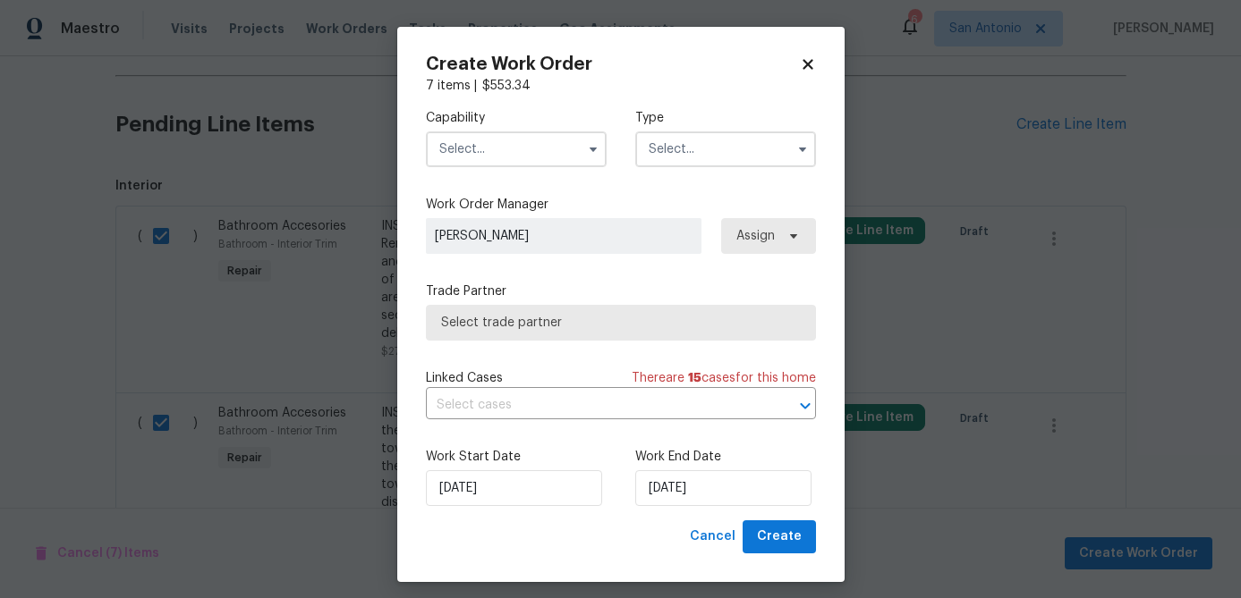
click at [514, 153] on input "text" at bounding box center [516, 149] width 181 height 36
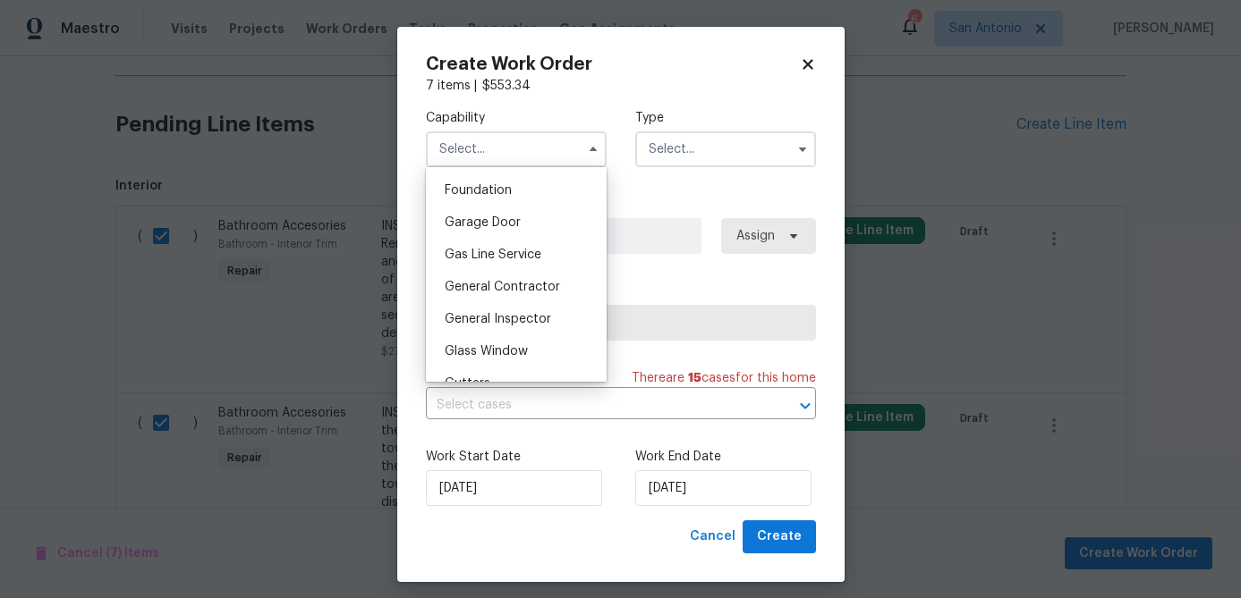
scroll to position [779, 0]
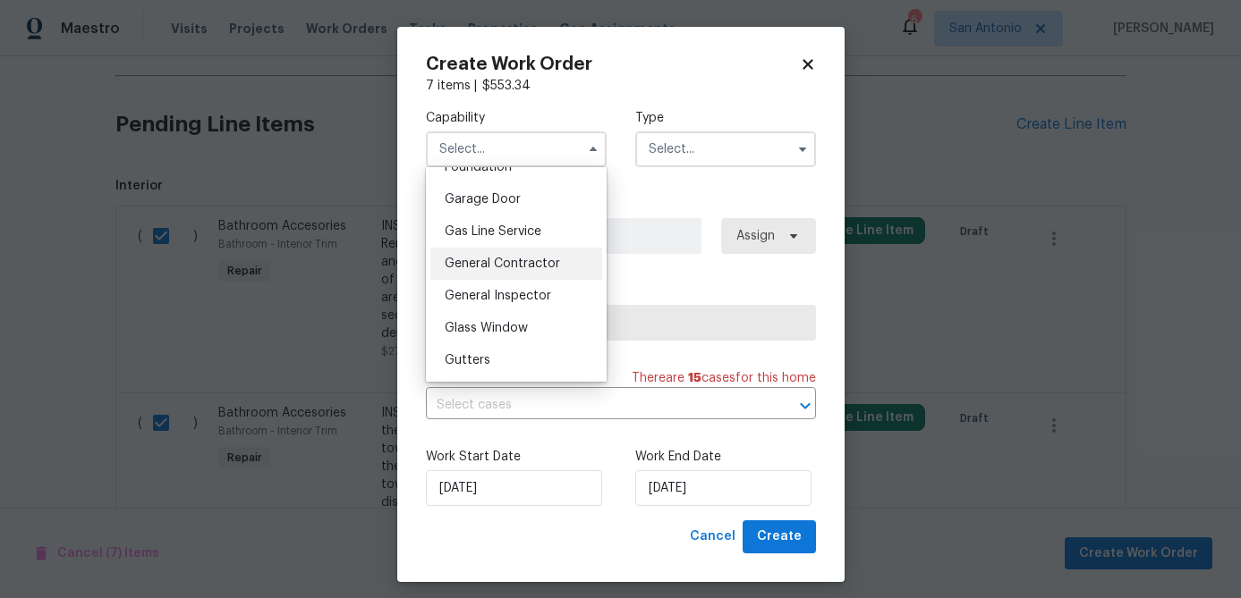
click at [526, 262] on span "General Contractor" at bounding box center [502, 264] width 115 height 13
type input "General Contractor"
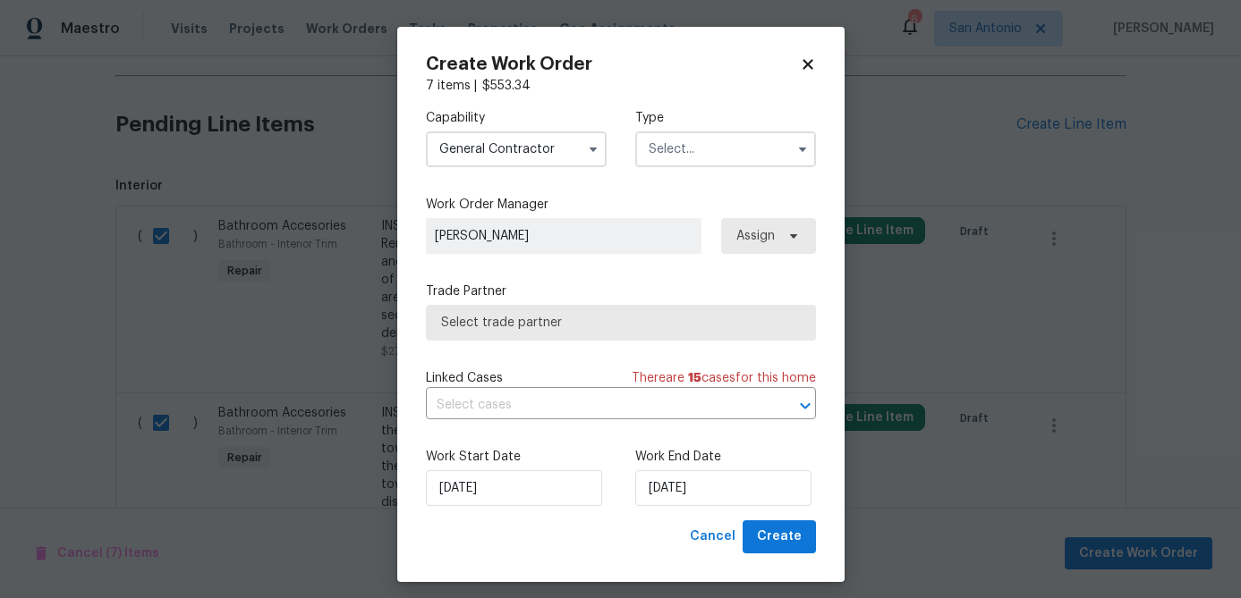
click at [685, 154] on input "text" at bounding box center [725, 149] width 181 height 36
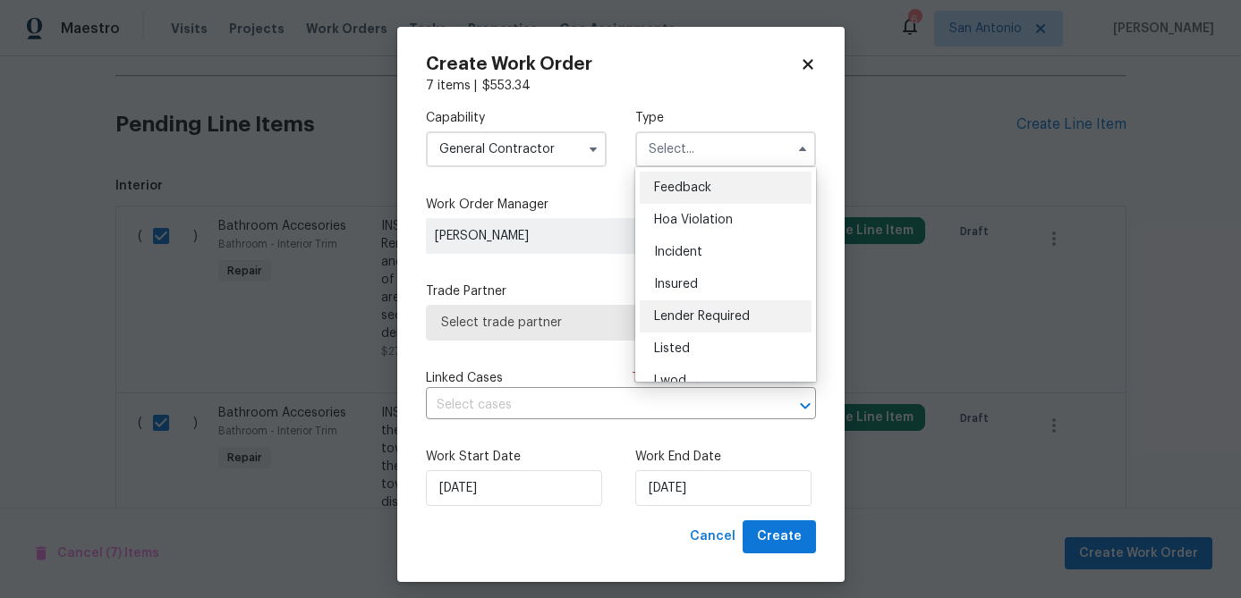
scroll to position [213, 0]
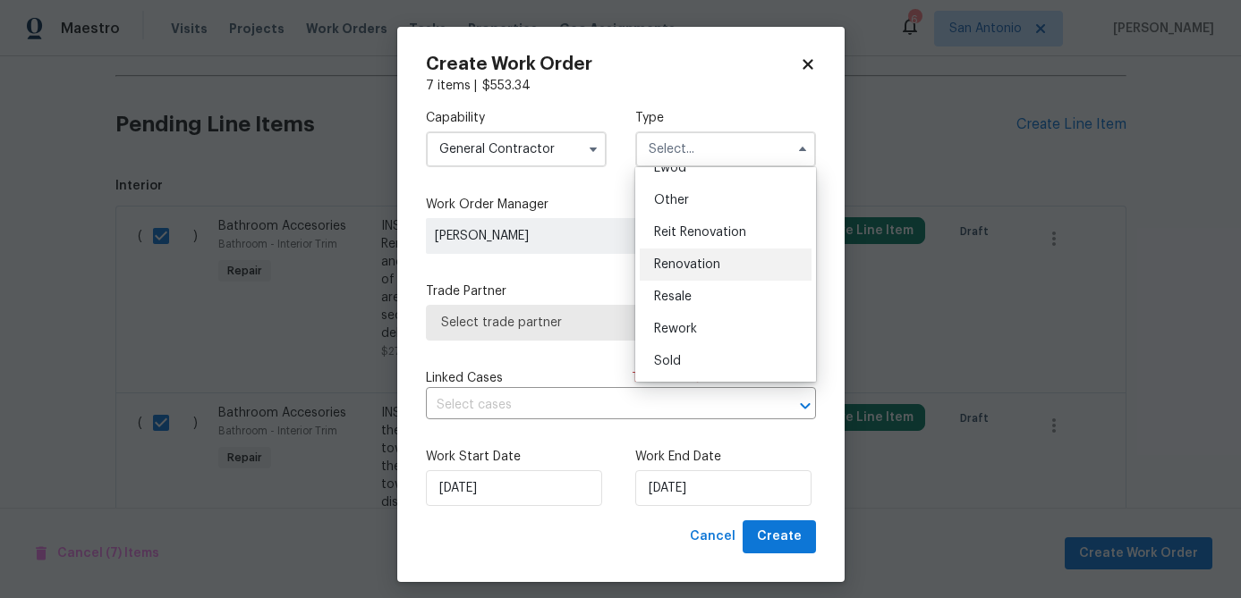
click at [702, 267] on span "Renovation" at bounding box center [687, 265] width 66 height 13
type input "Renovation"
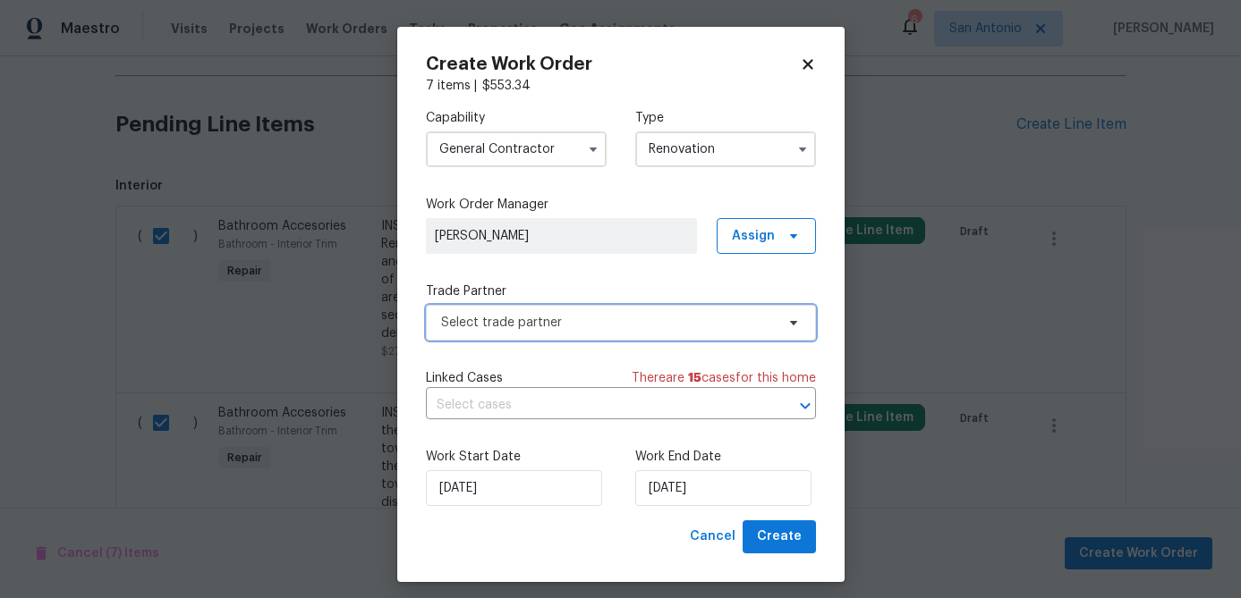
click at [706, 313] on span "Select trade partner" at bounding box center [621, 323] width 390 height 36
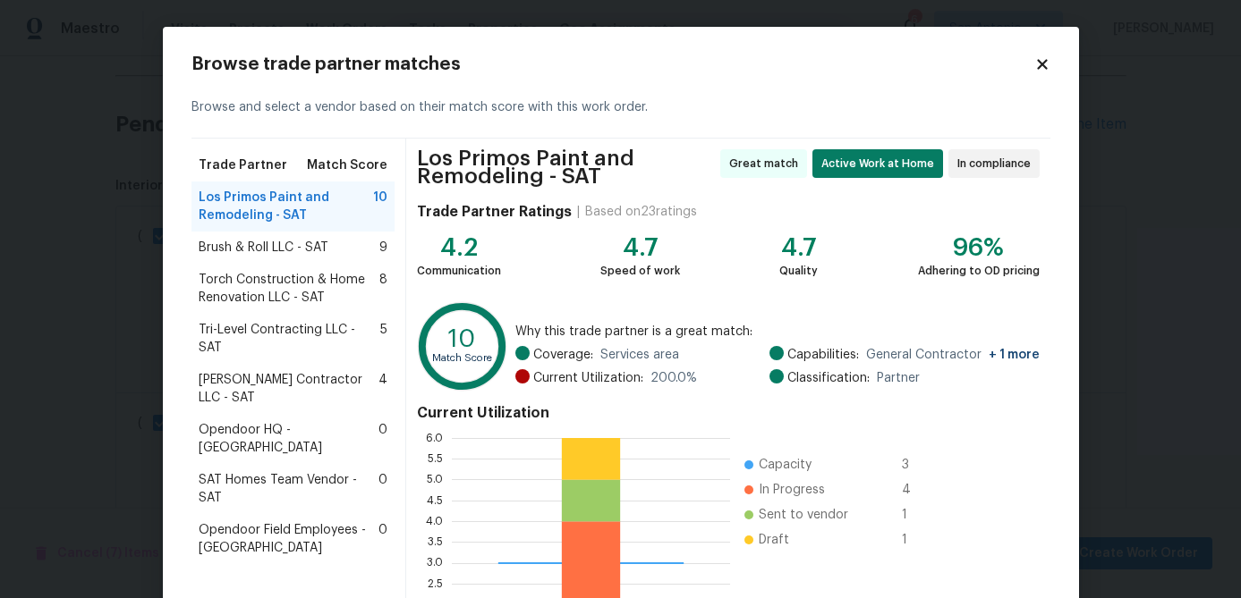
scroll to position [198, 0]
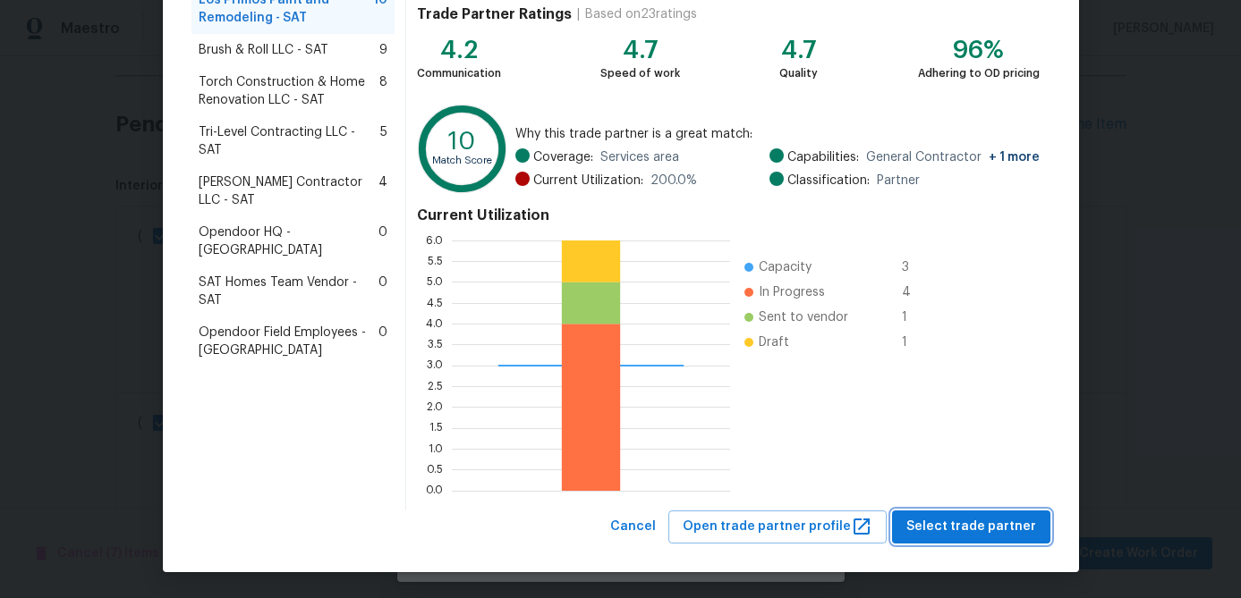
click at [957, 519] on span "Select trade partner" at bounding box center [971, 527] width 130 height 22
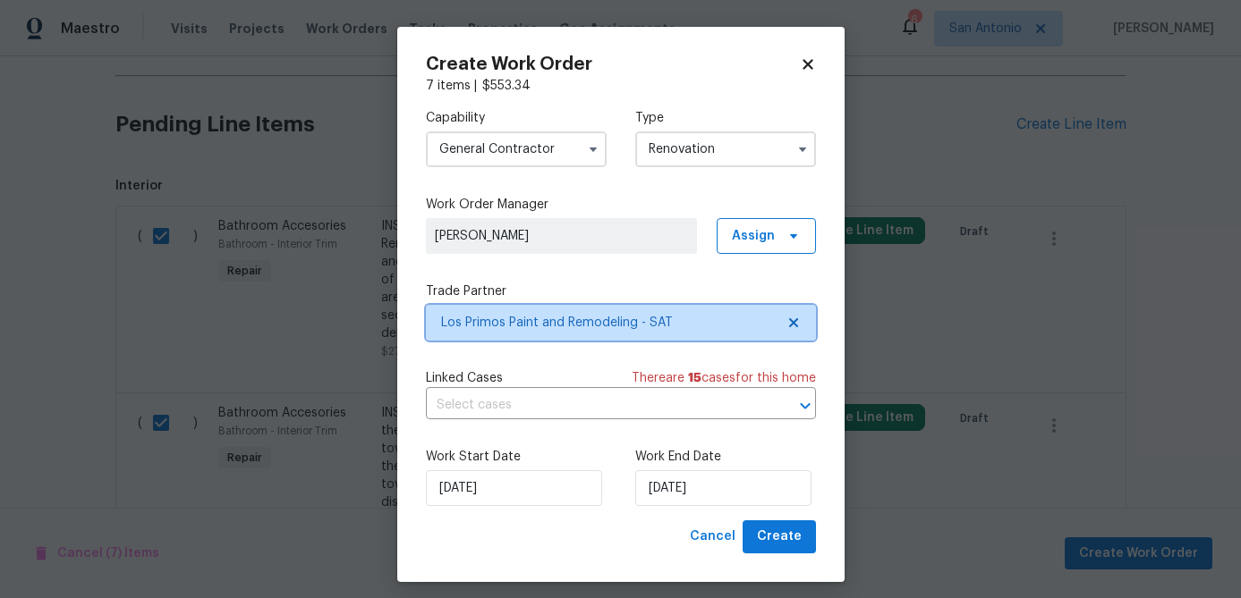
scroll to position [0, 0]
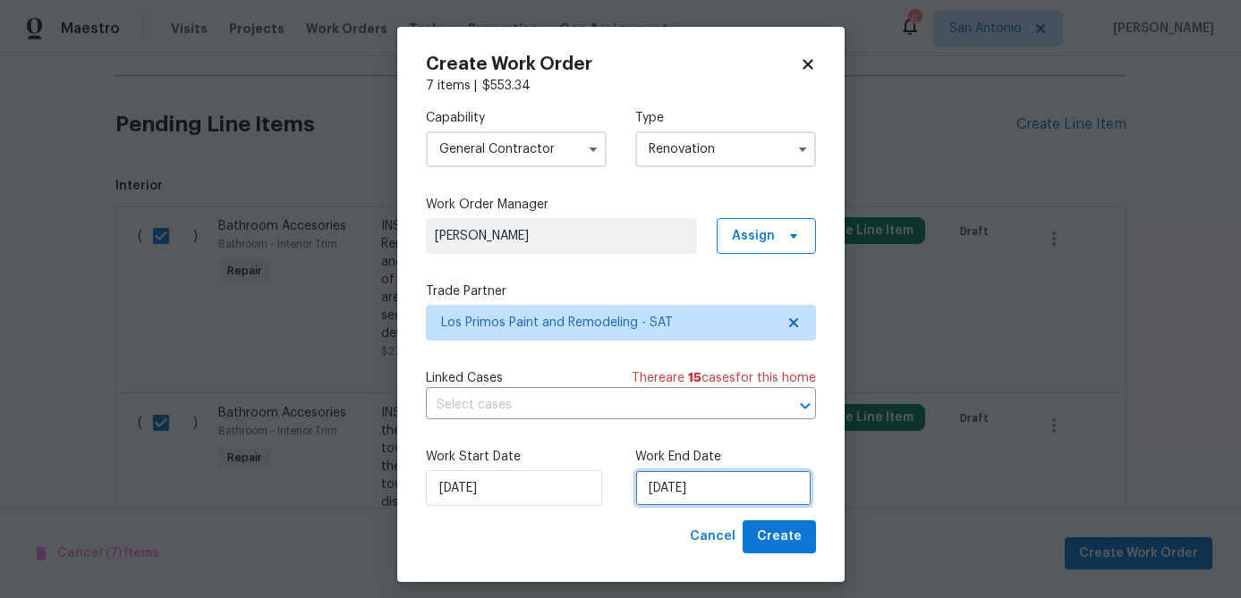
click at [705, 493] on input "9/23/2025" at bounding box center [723, 488] width 176 height 36
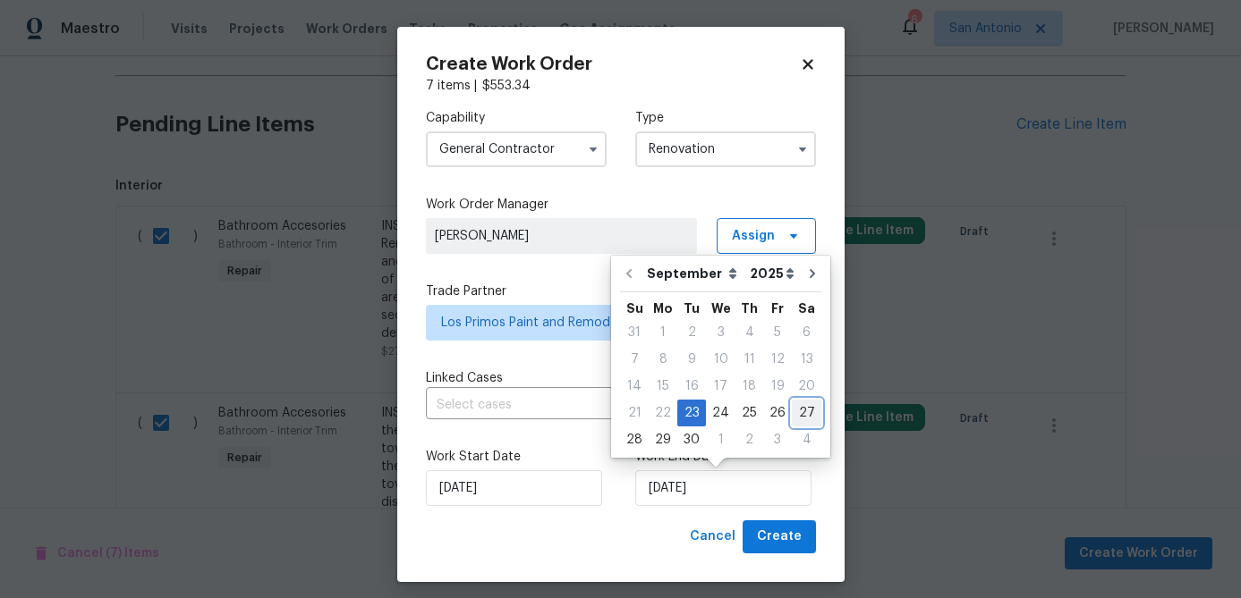
click at [792, 404] on div "27" at bounding box center [807, 413] width 30 height 25
type input "9/27/2025"
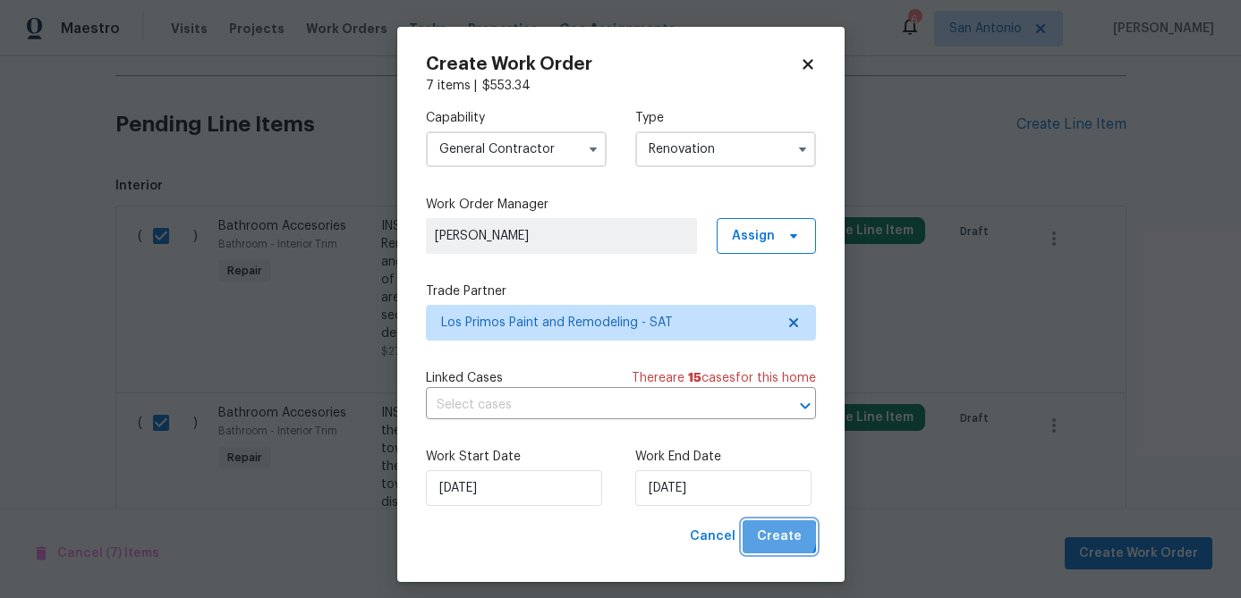
click at [776, 536] on span "Create" at bounding box center [779, 537] width 45 height 22
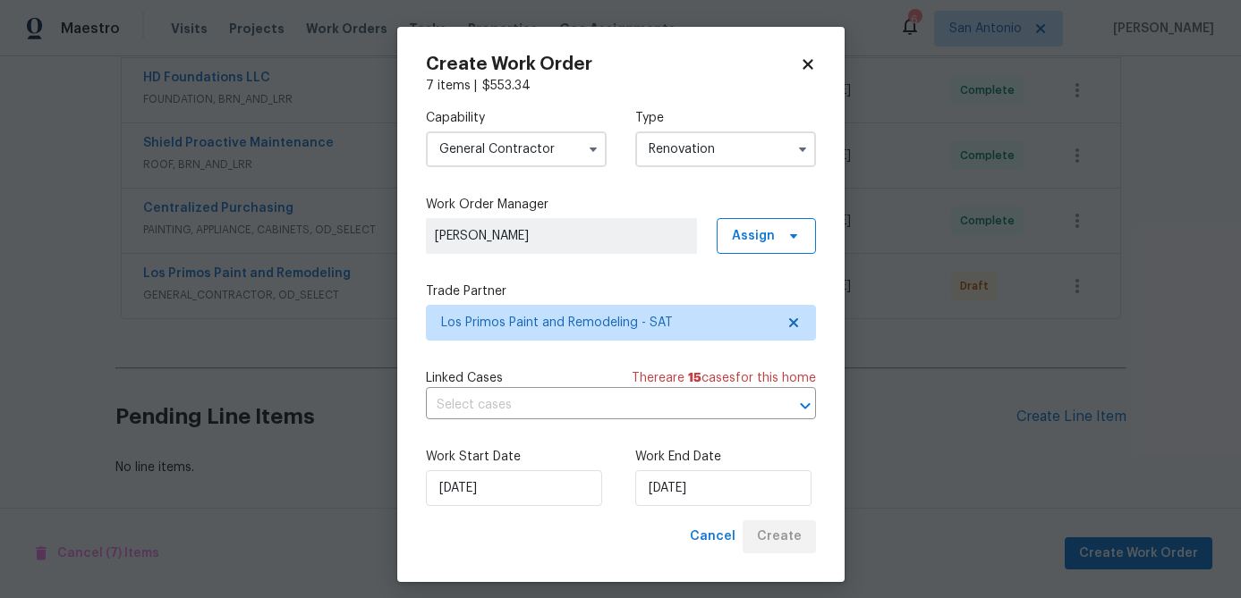
scroll to position [864, 0]
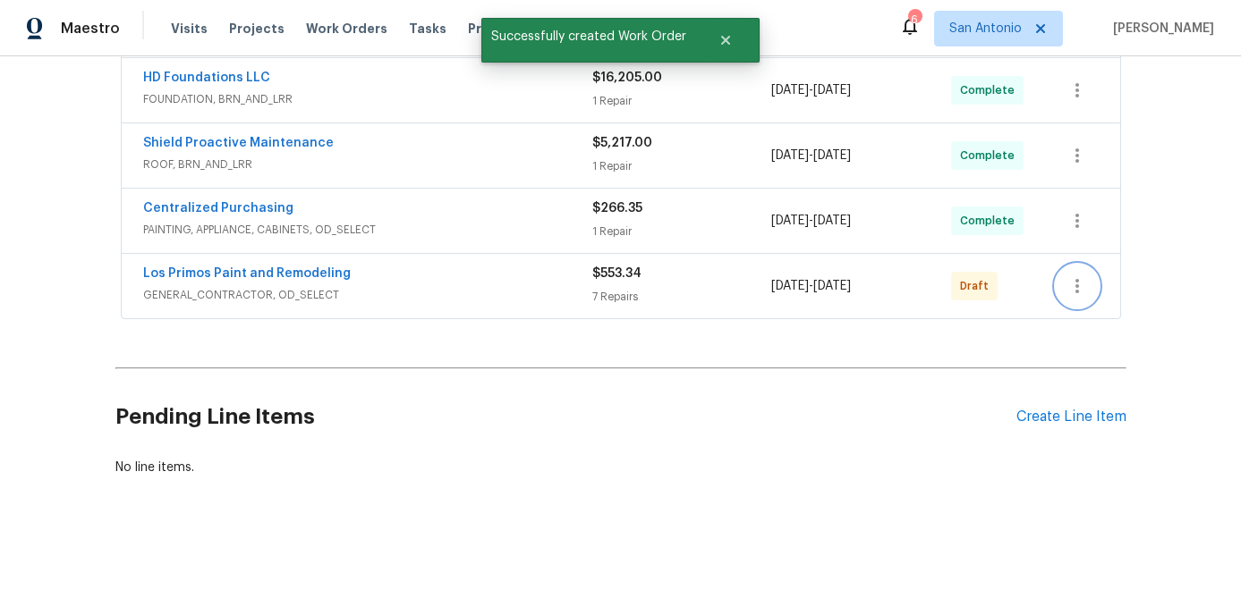
click at [1075, 290] on icon "button" at bounding box center [1077, 286] width 4 height 14
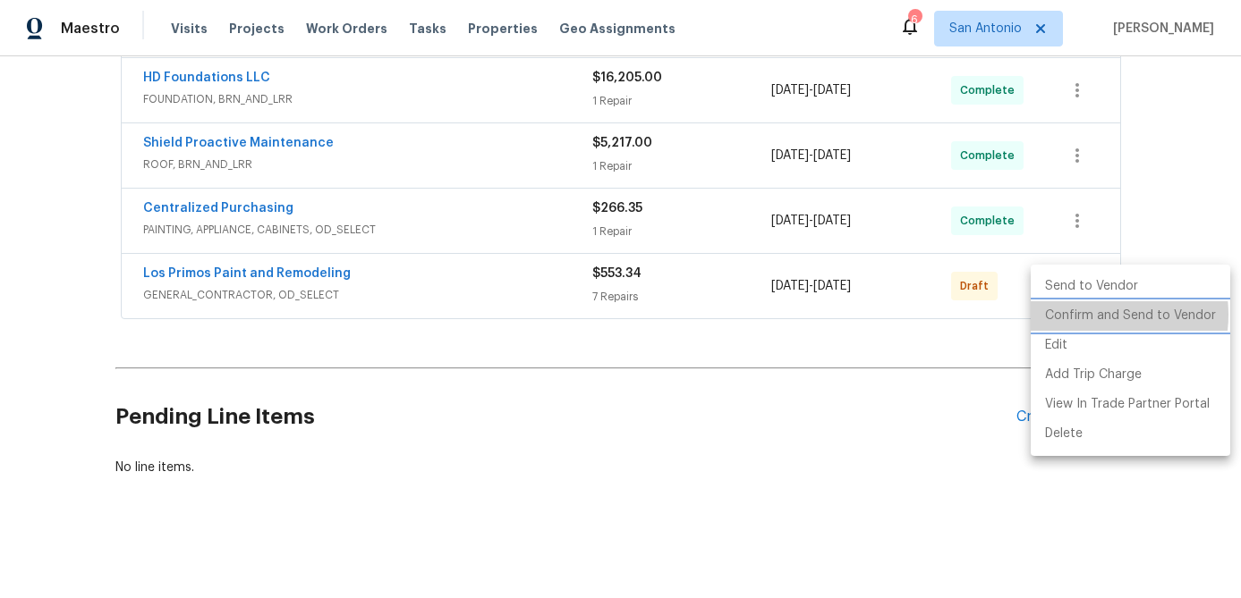
click at [1091, 315] on li "Confirm and Send to Vendor" at bounding box center [1129, 316] width 199 height 30
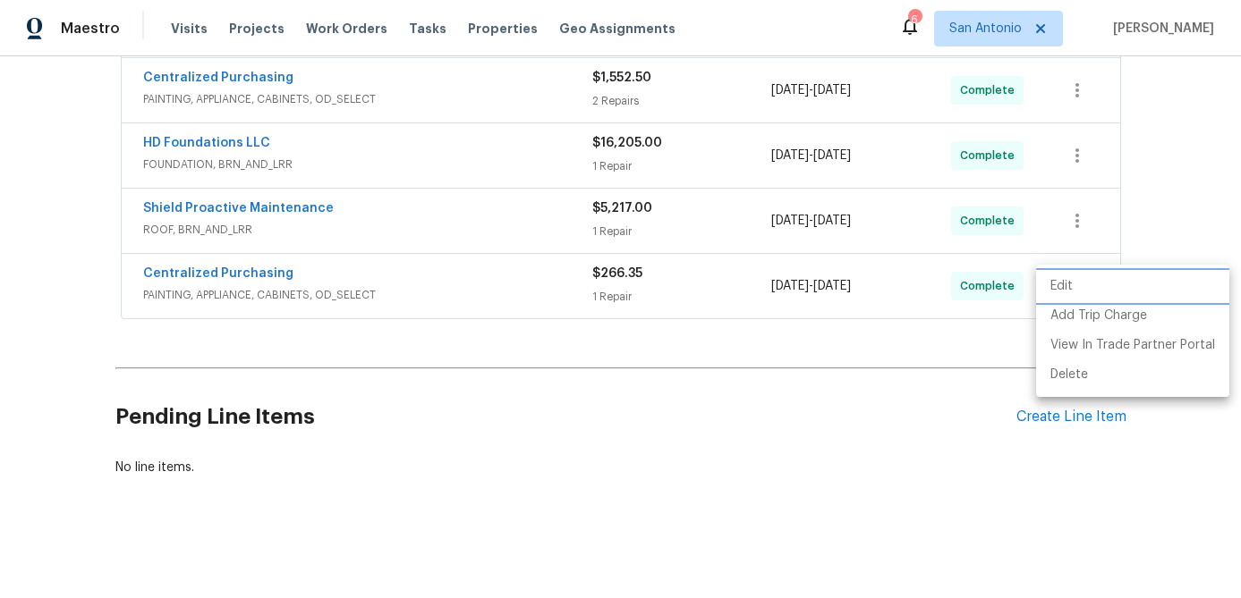
scroll to position [603, 0]
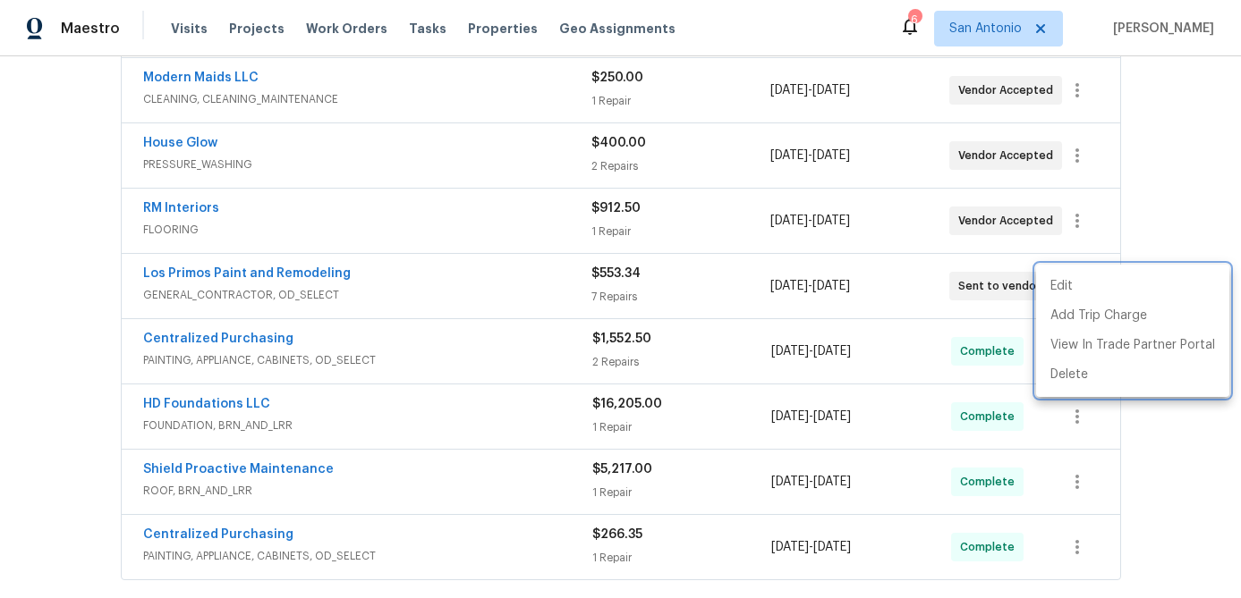
click at [435, 411] on div at bounding box center [620, 299] width 1241 height 598
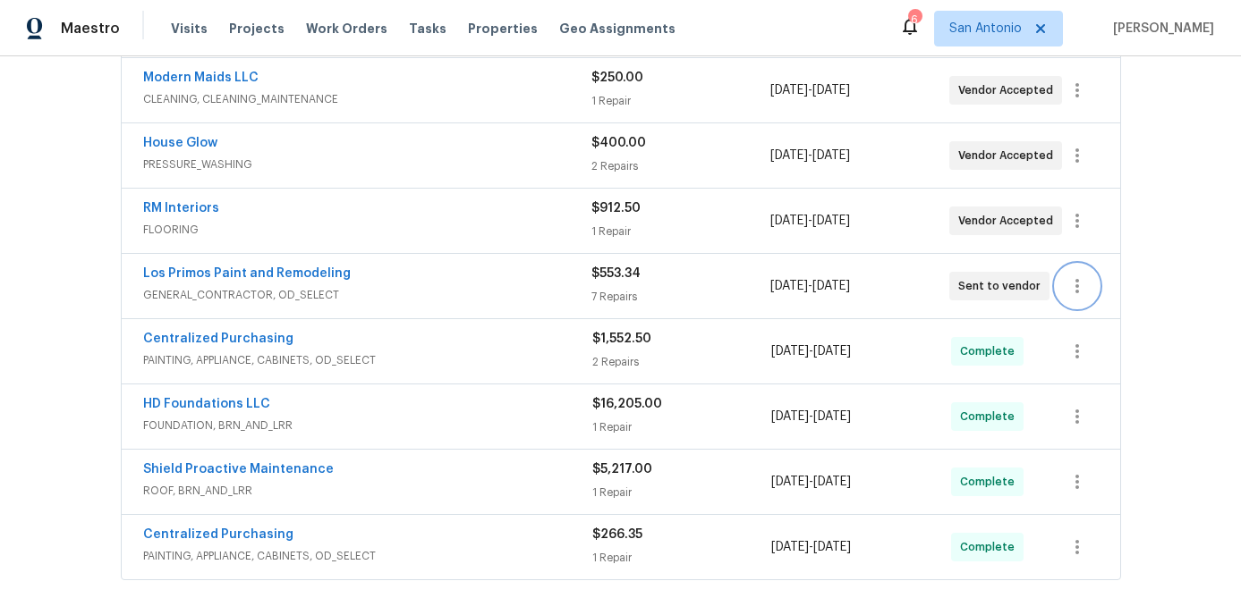
scroll to position [0, 0]
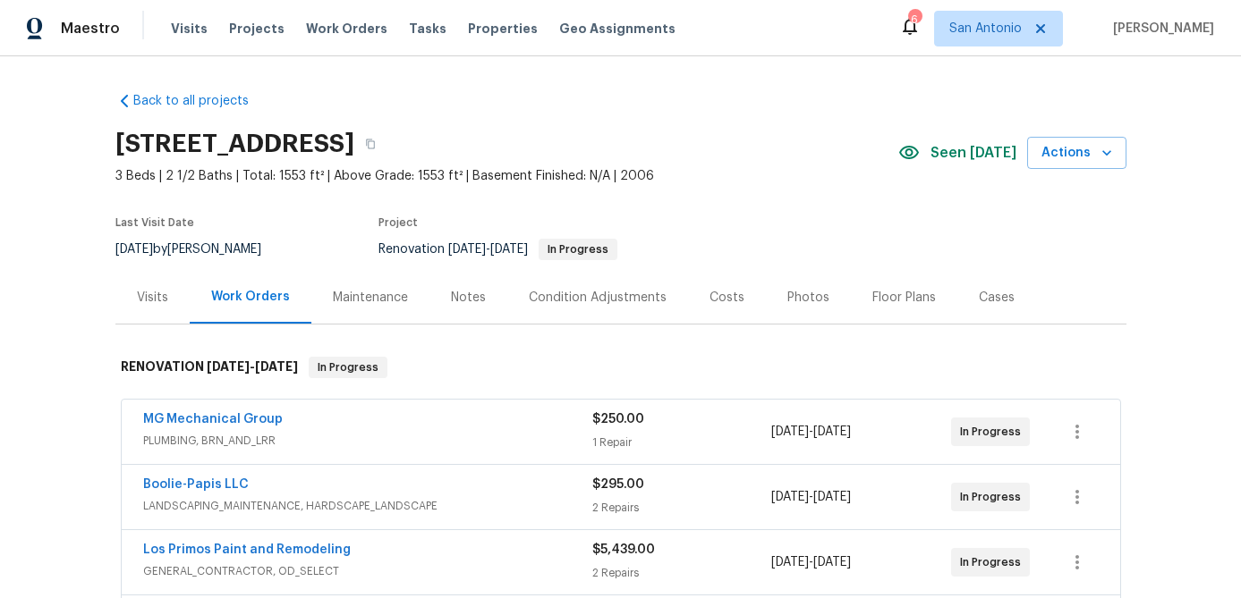
click at [713, 301] on div "Costs" at bounding box center [726, 298] width 35 height 18
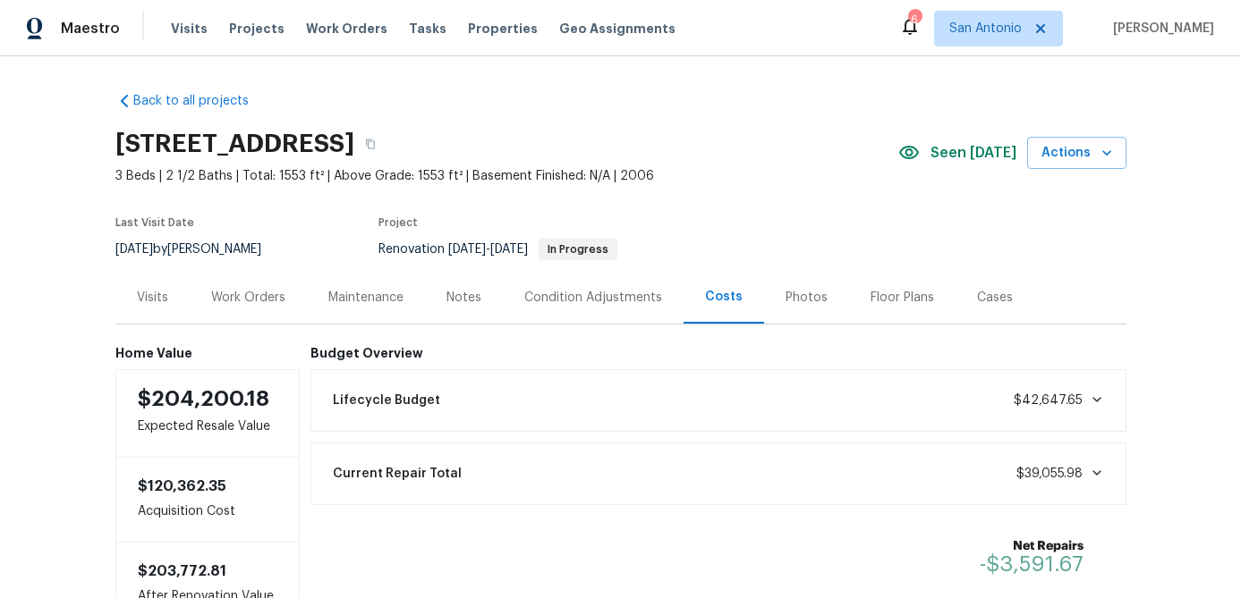
click at [244, 296] on div "Work Orders" at bounding box center [248, 298] width 74 height 18
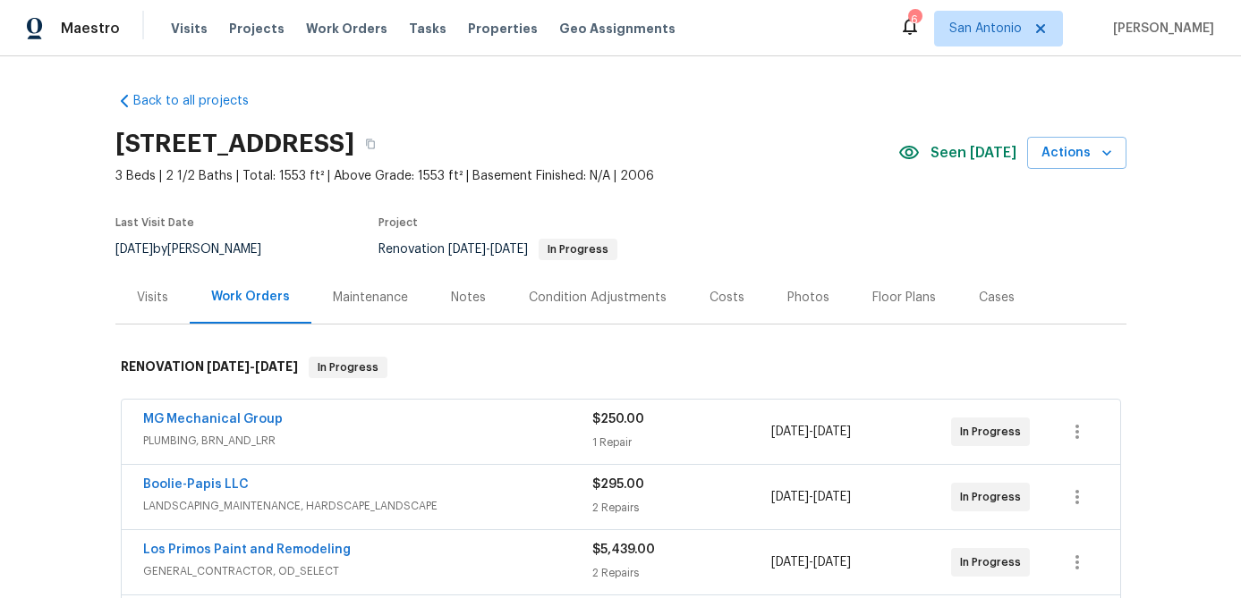
click at [456, 289] on div "Notes" at bounding box center [468, 298] width 35 height 18
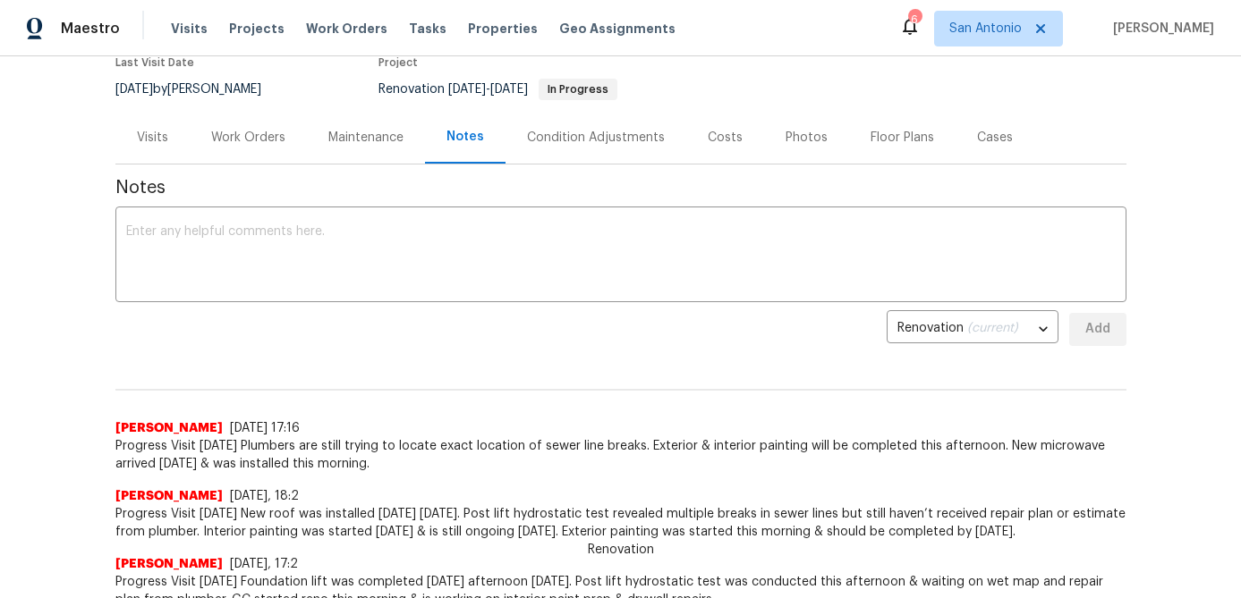
scroll to position [162, 0]
click at [456, 275] on textarea at bounding box center [620, 255] width 989 height 63
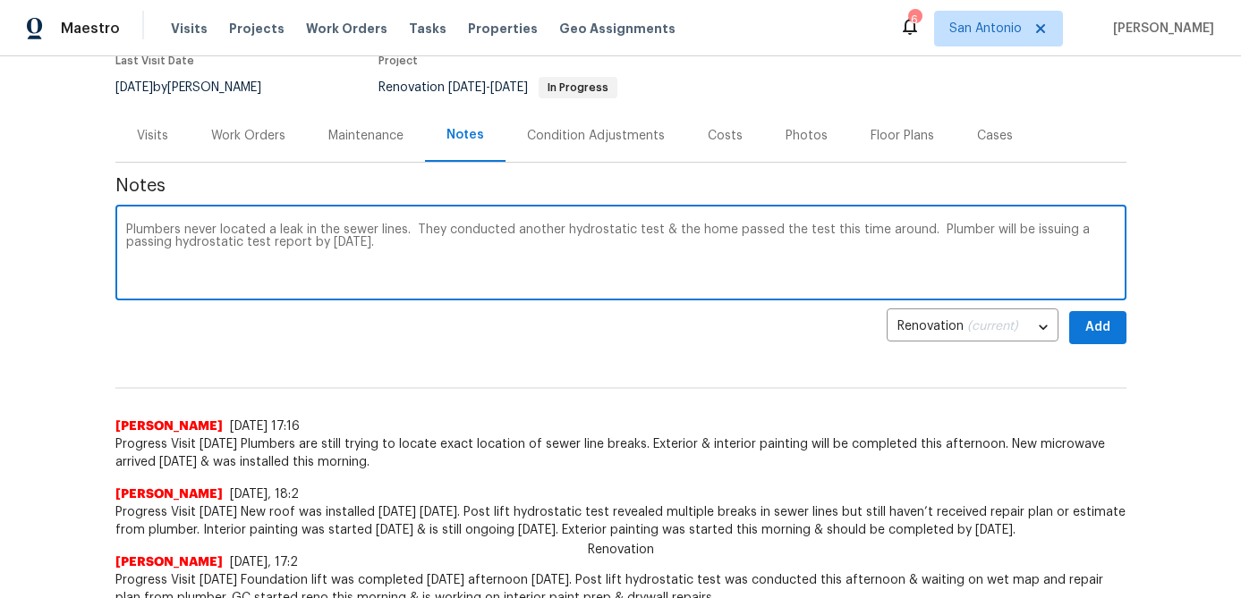
type textarea "Plumbers never located a leak in the sewer lines. They conducted another hydros…"
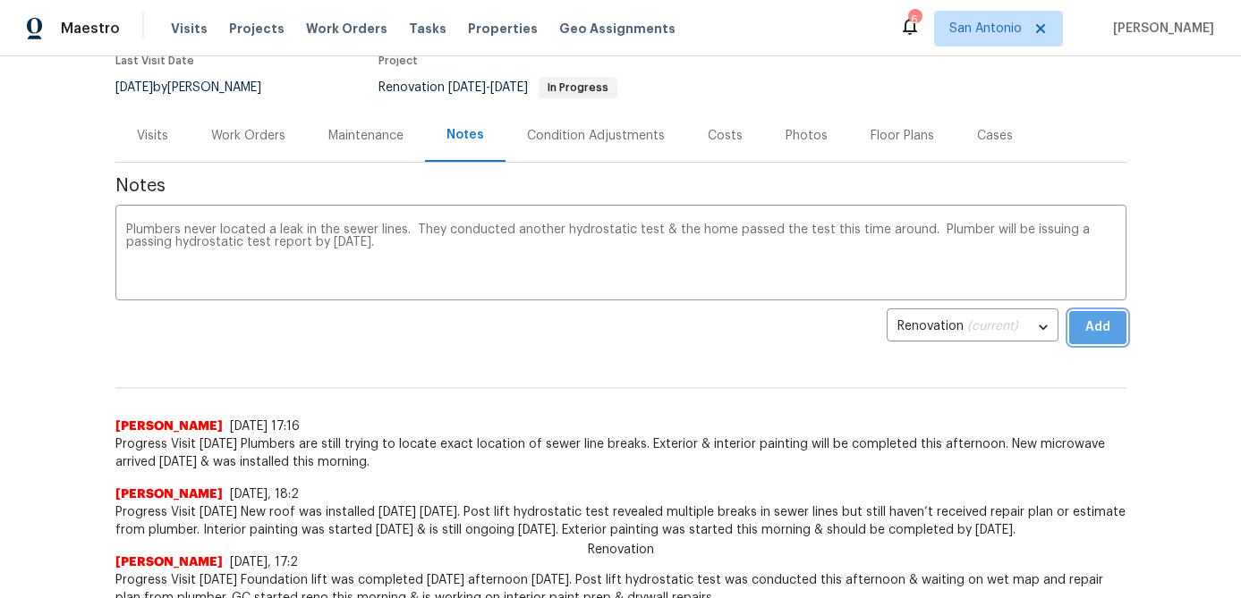
click at [1106, 334] on span "Add" at bounding box center [1097, 328] width 29 height 22
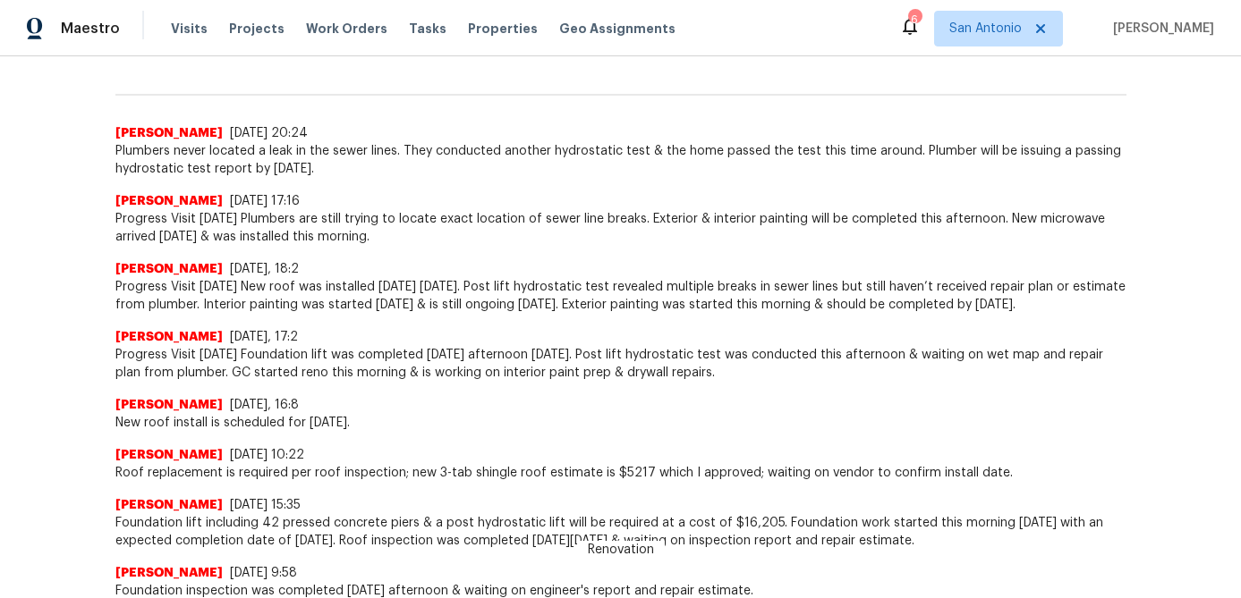
scroll to position [0, 0]
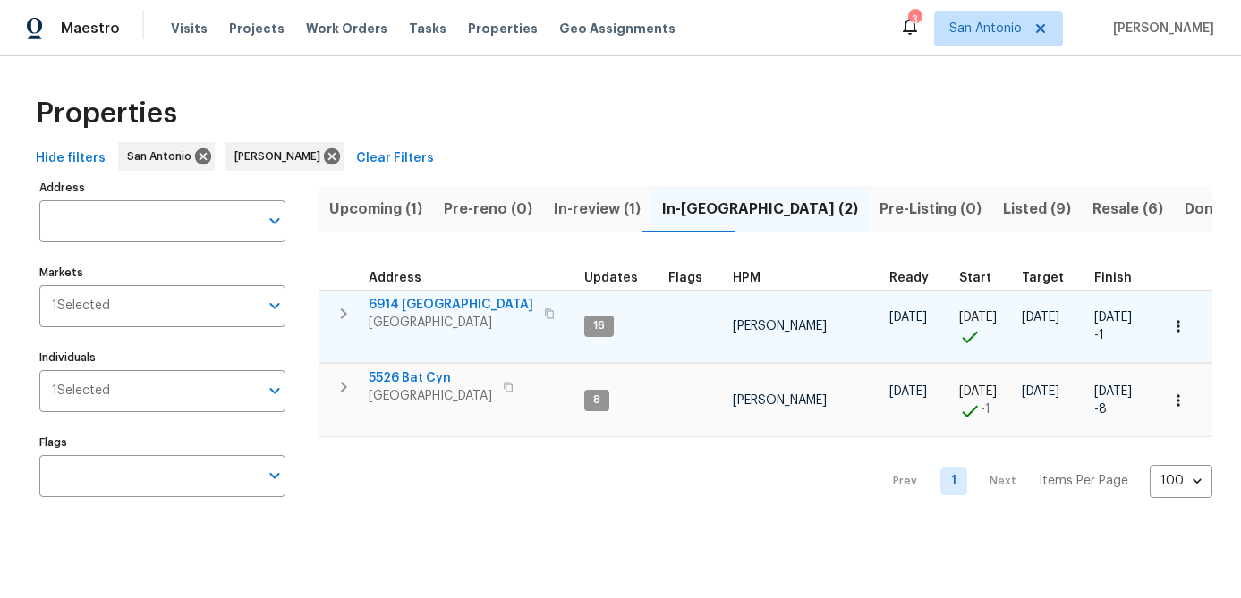
click at [432, 307] on span "6914 [GEOGRAPHIC_DATA]" at bounding box center [451, 305] width 165 height 18
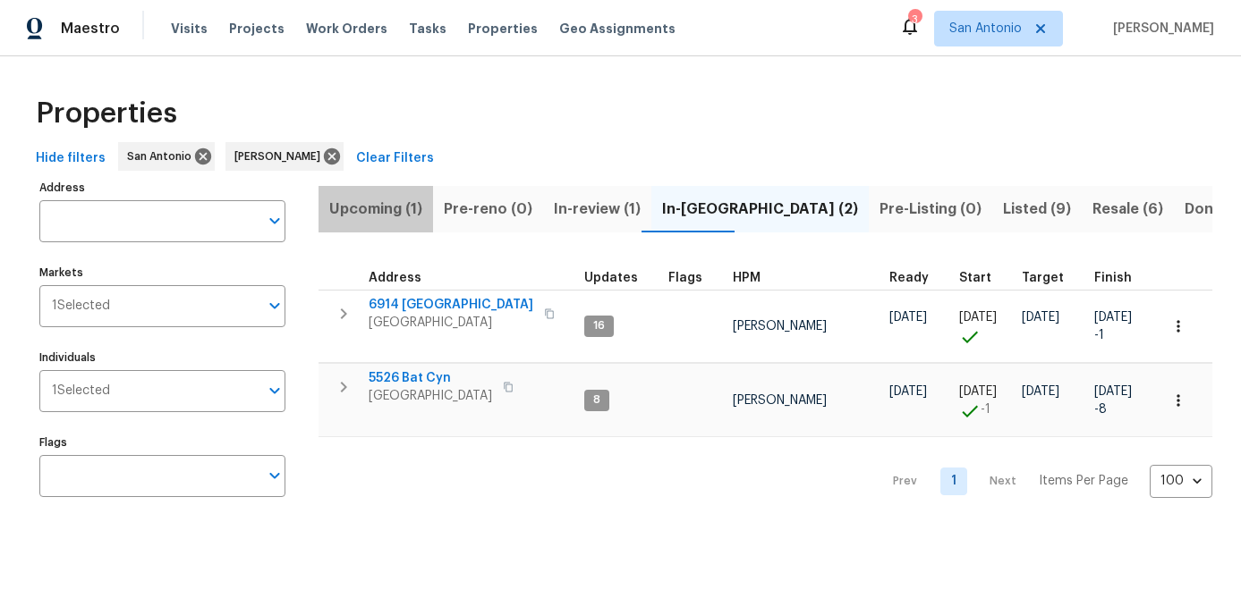
click at [380, 207] on span "Upcoming (1)" at bounding box center [375, 209] width 93 height 25
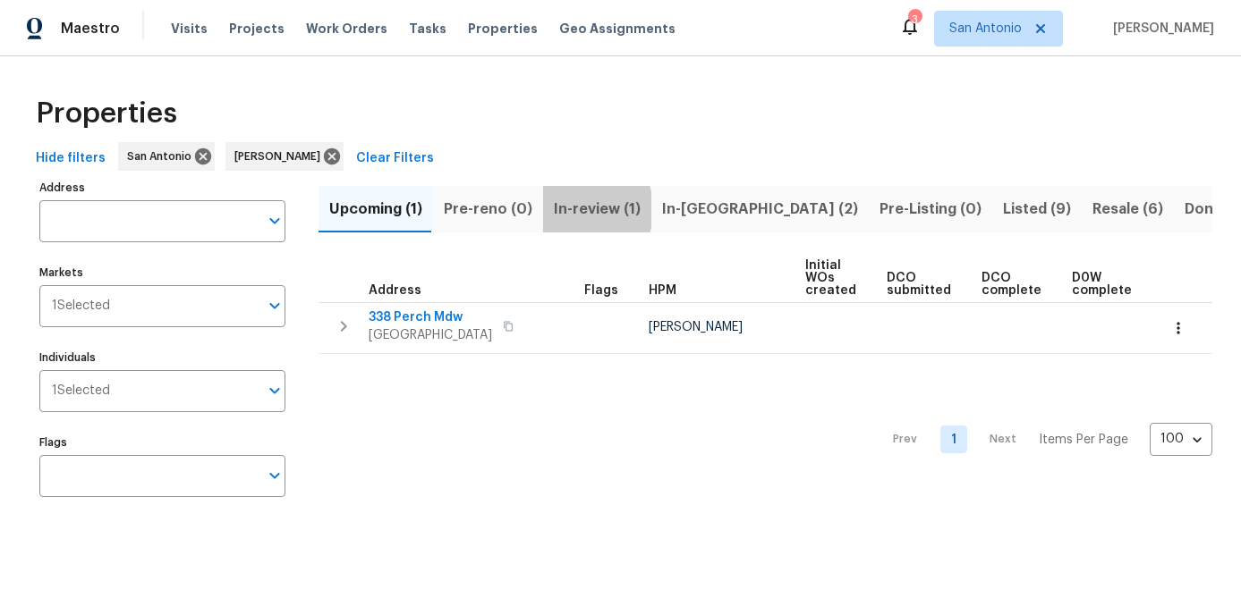
click at [562, 209] on span "In-review (1)" at bounding box center [597, 209] width 87 height 25
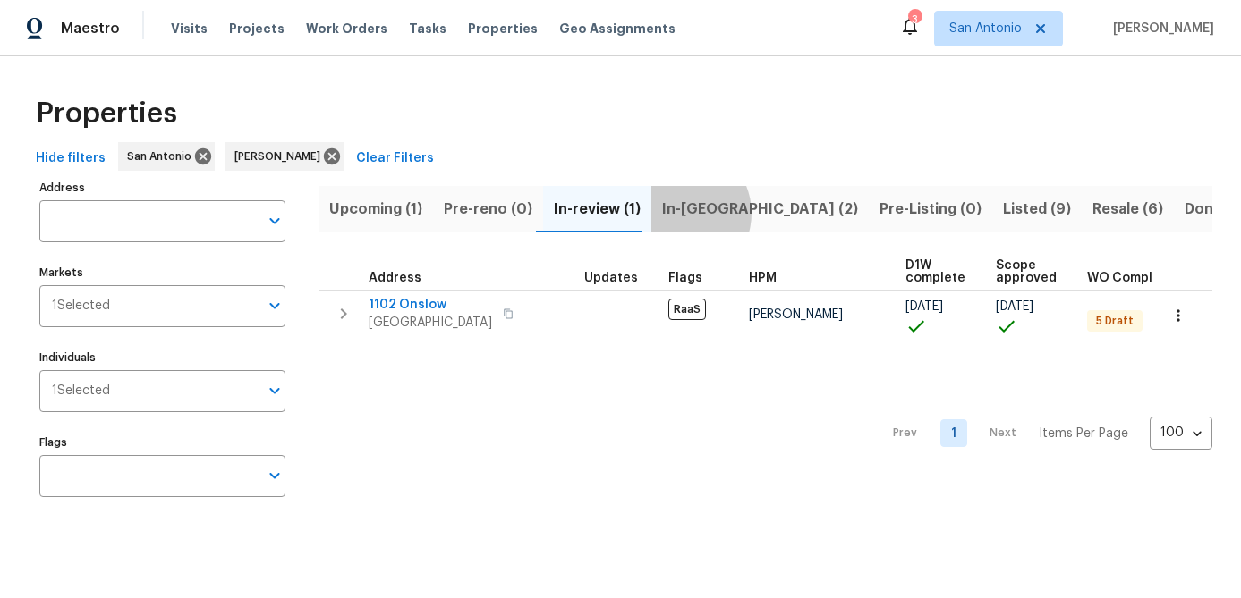
click at [668, 213] on span "In-[GEOGRAPHIC_DATA] (2)" at bounding box center [760, 209] width 196 height 25
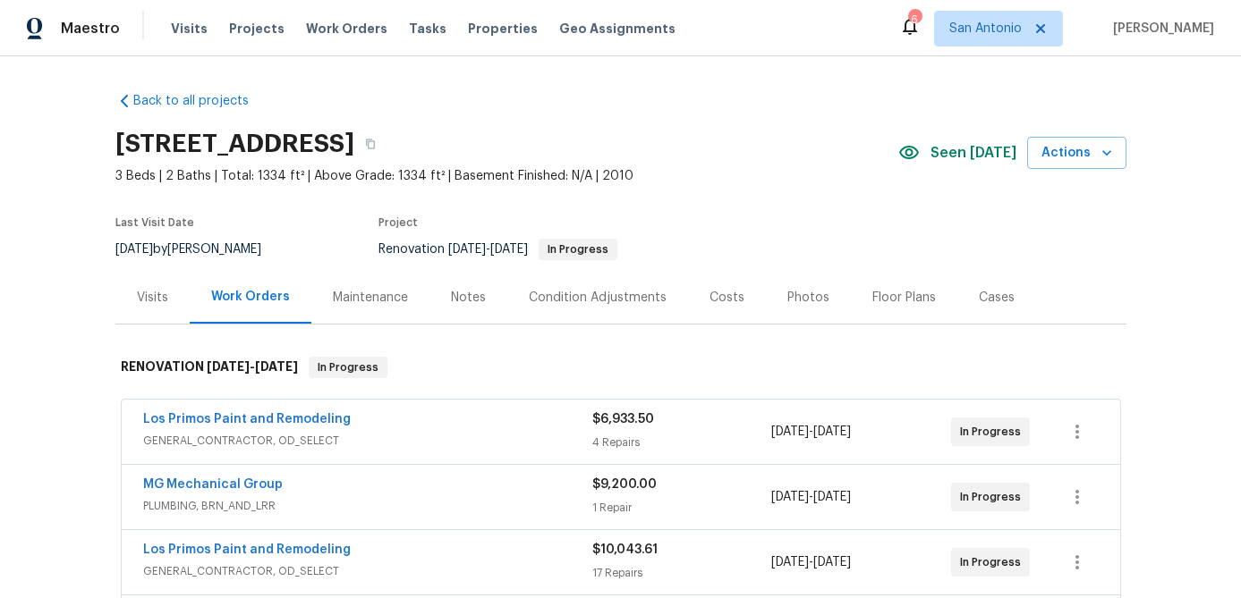
click at [461, 292] on div "Notes" at bounding box center [468, 298] width 35 height 18
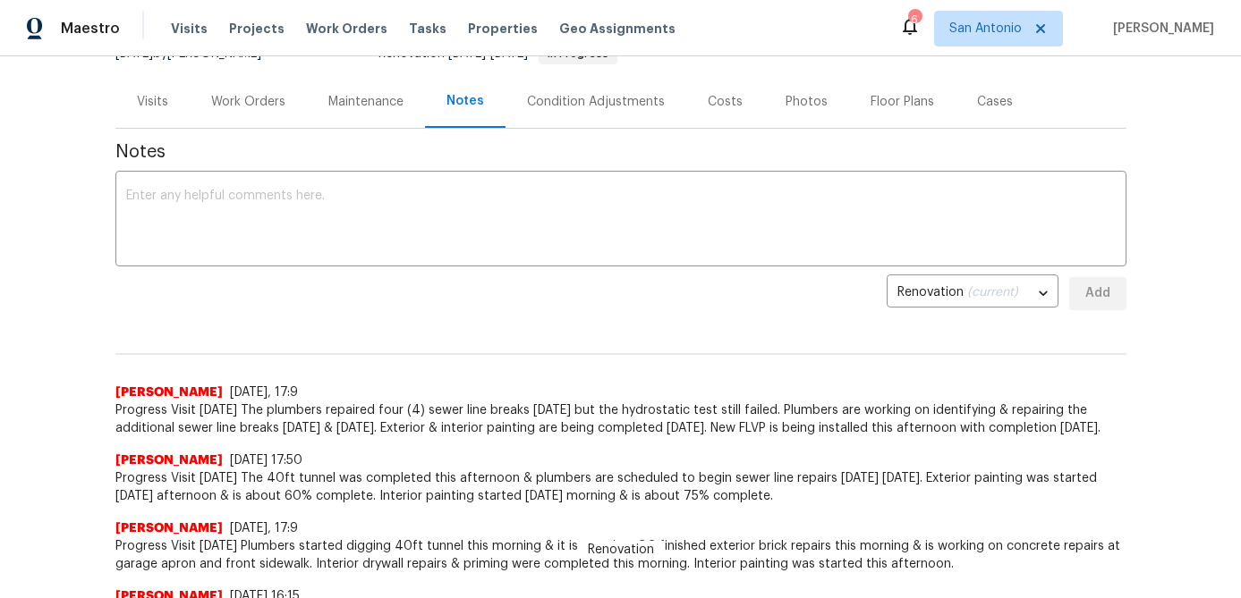
scroll to position [182, 0]
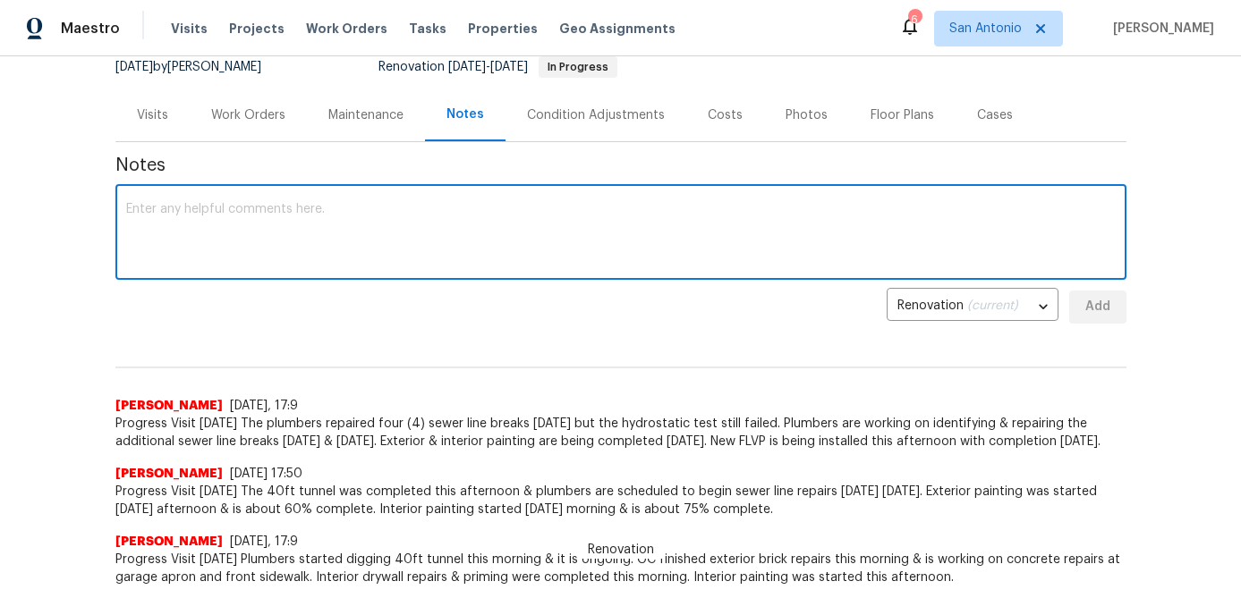
click at [468, 229] on textarea at bounding box center [620, 234] width 989 height 63
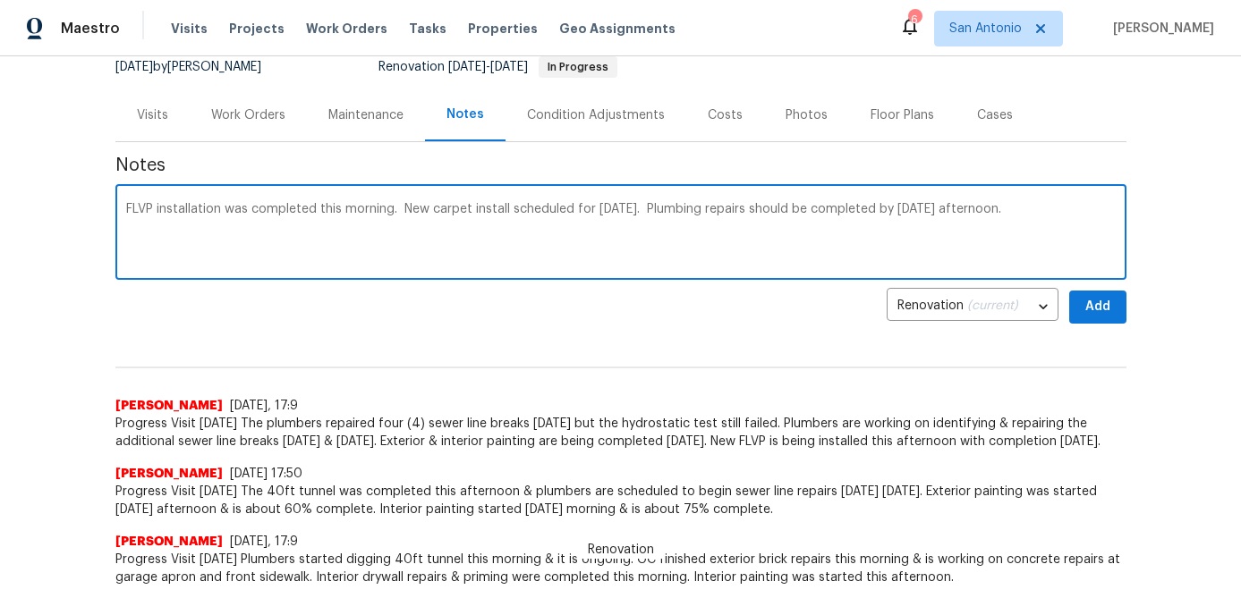
type textarea "FLVP installation was completed this morning. New carpet install scheduled for …"
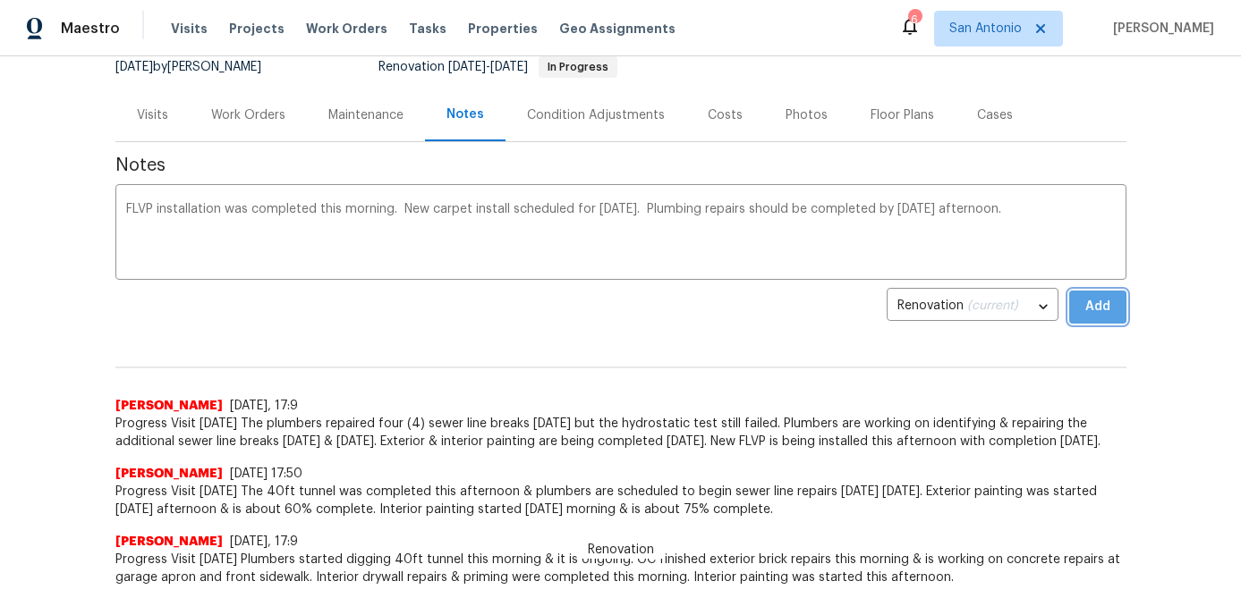
click at [1098, 308] on span "Add" at bounding box center [1097, 307] width 29 height 22
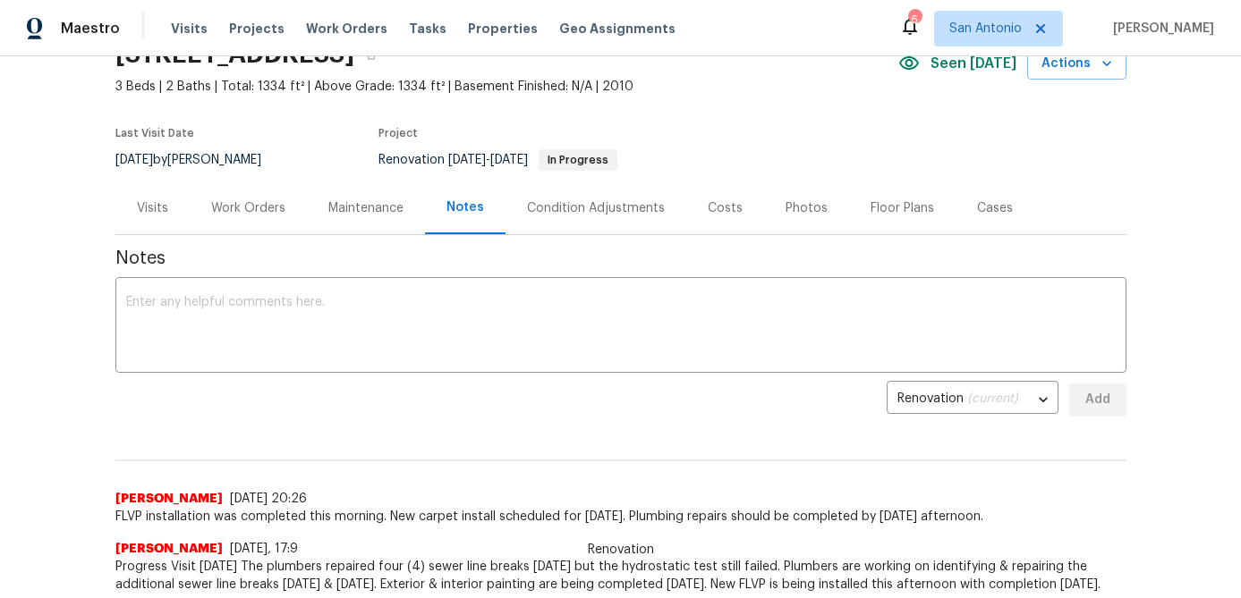
scroll to position [0, 0]
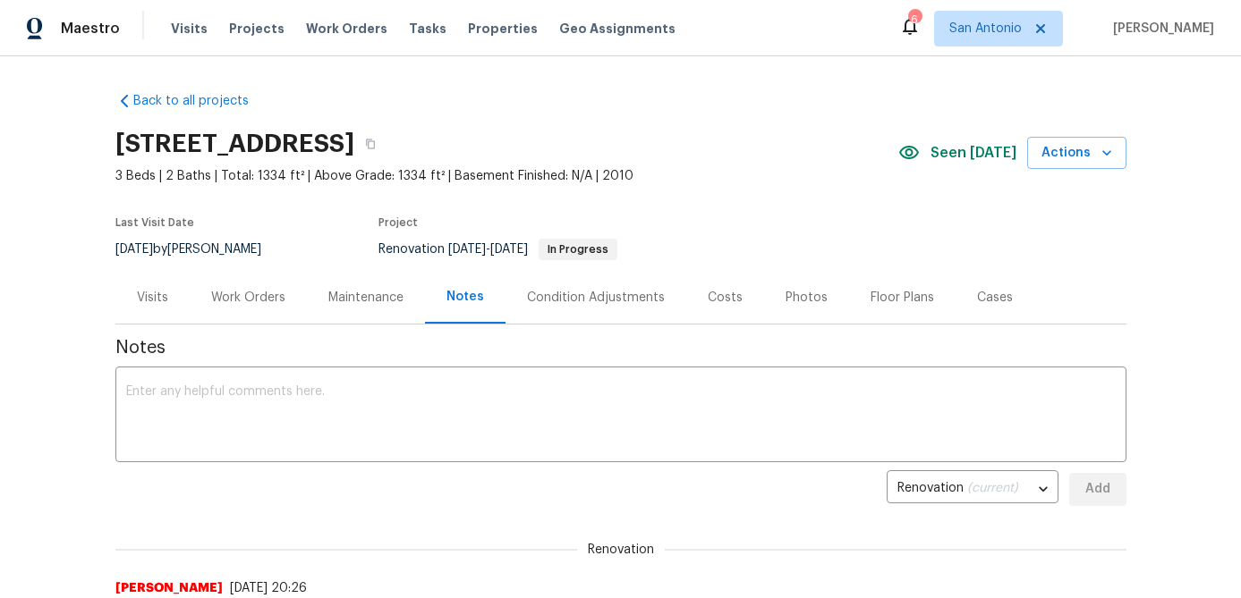
click at [240, 300] on div "Work Orders" at bounding box center [248, 298] width 74 height 18
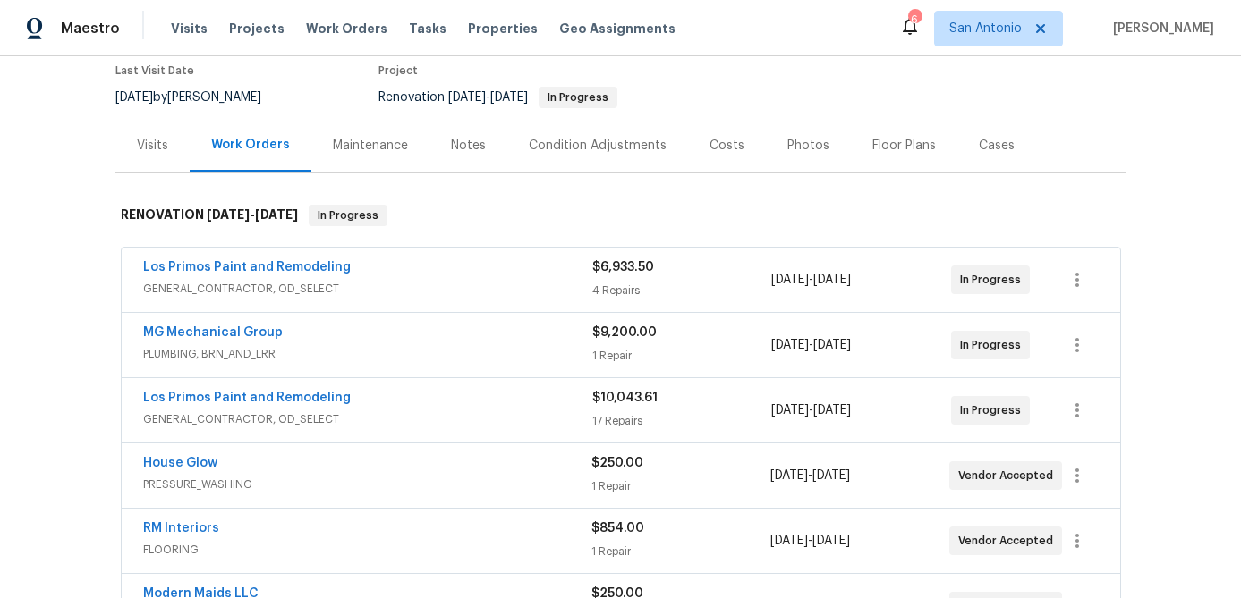
scroll to position [97, 0]
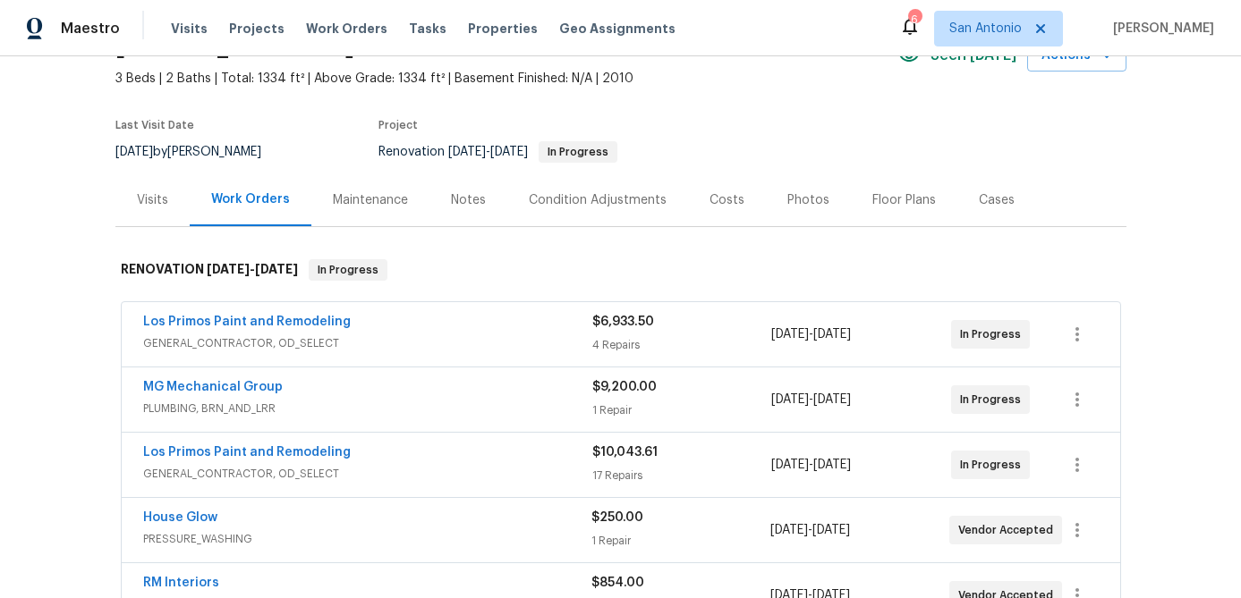
click at [716, 201] on div "Costs" at bounding box center [726, 200] width 35 height 18
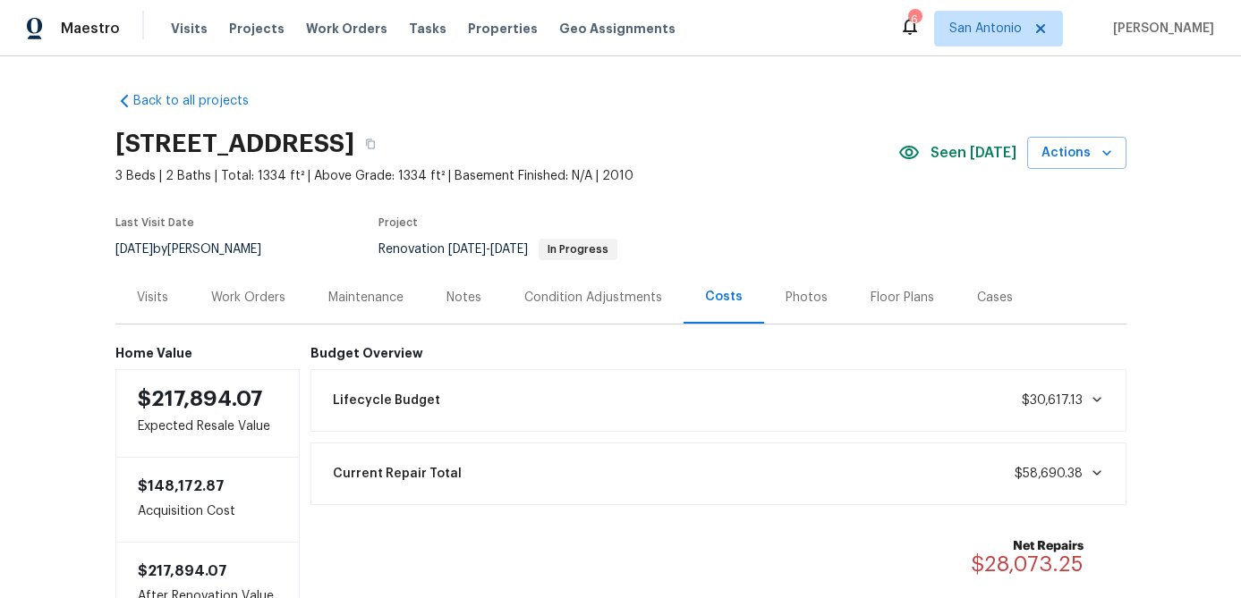
click at [268, 289] on div "Work Orders" at bounding box center [248, 298] width 74 height 18
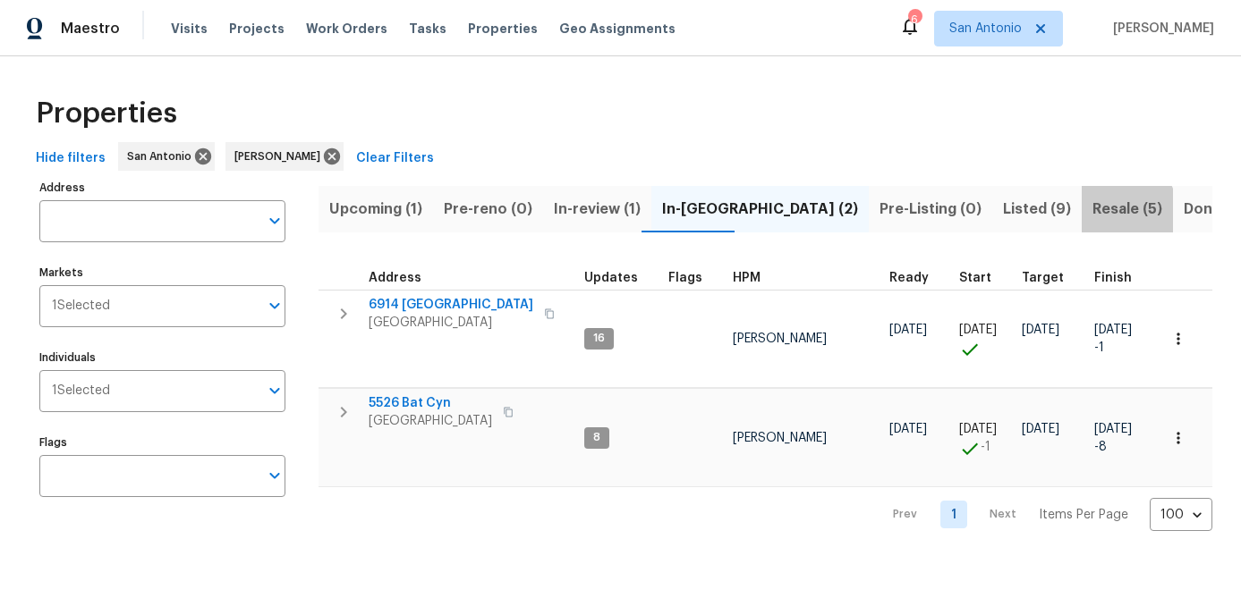
click at [1092, 211] on span "Resale (5)" at bounding box center [1127, 209] width 70 height 25
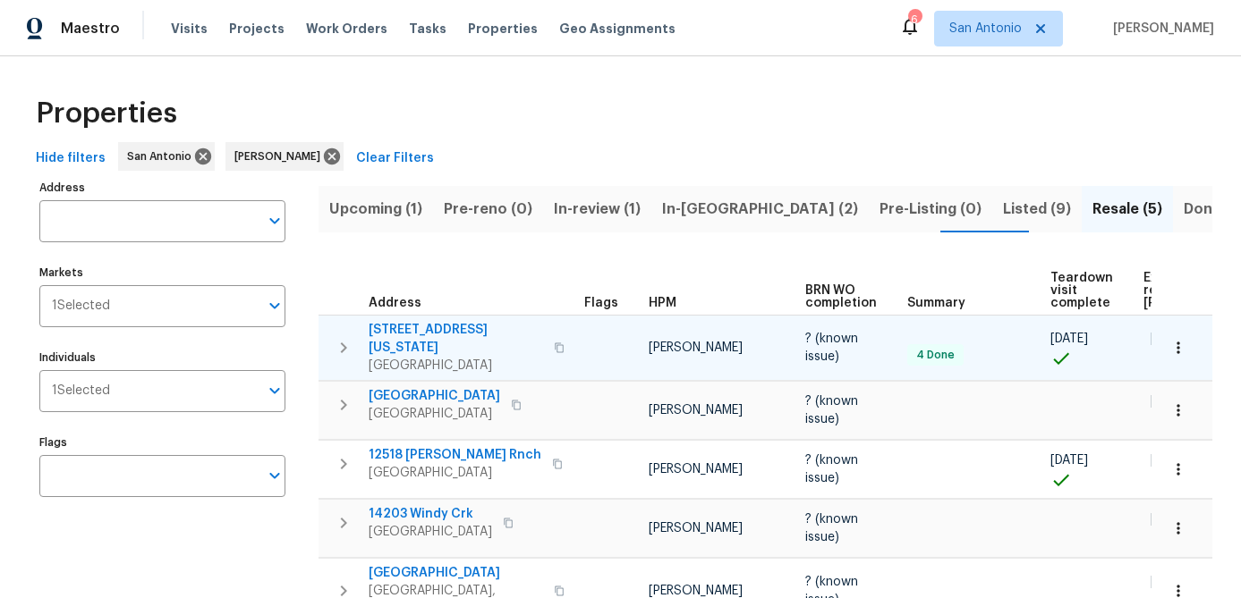
scroll to position [0, 154]
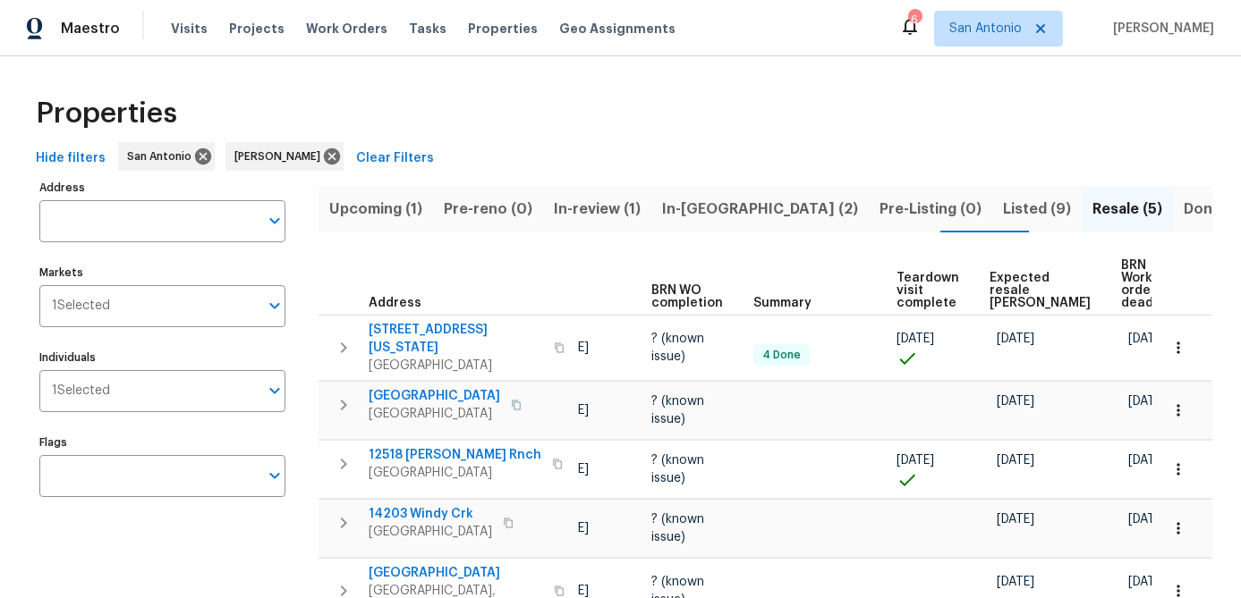
click at [999, 295] on span "Expected resale [PERSON_NAME]" at bounding box center [1039, 291] width 101 height 38
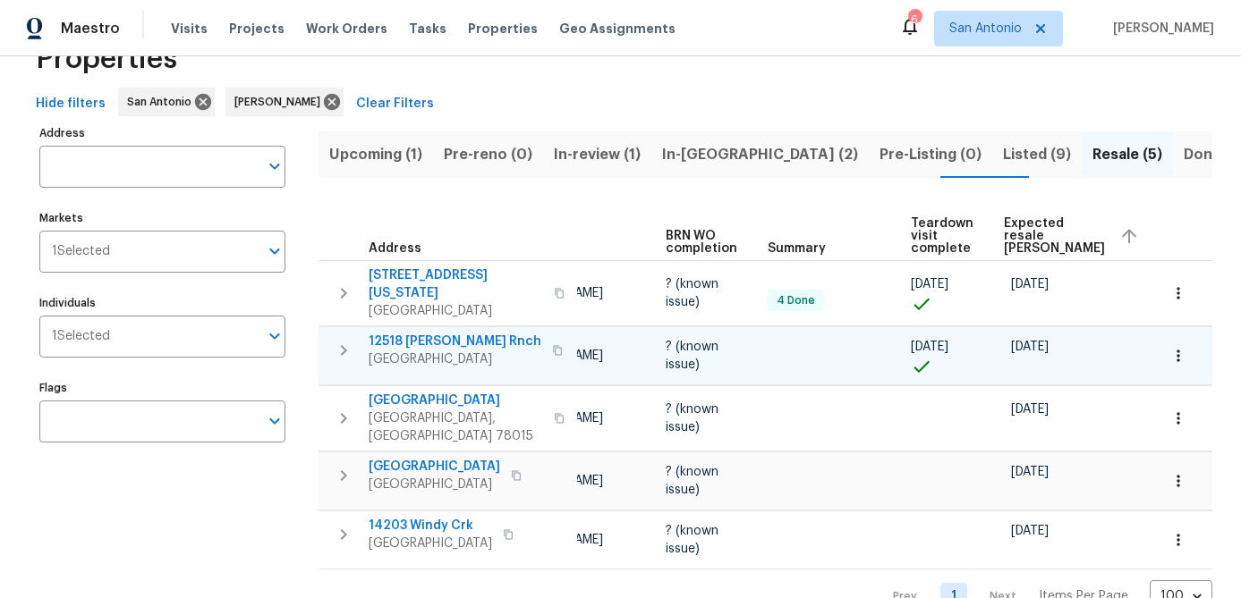
scroll to position [79, 0]
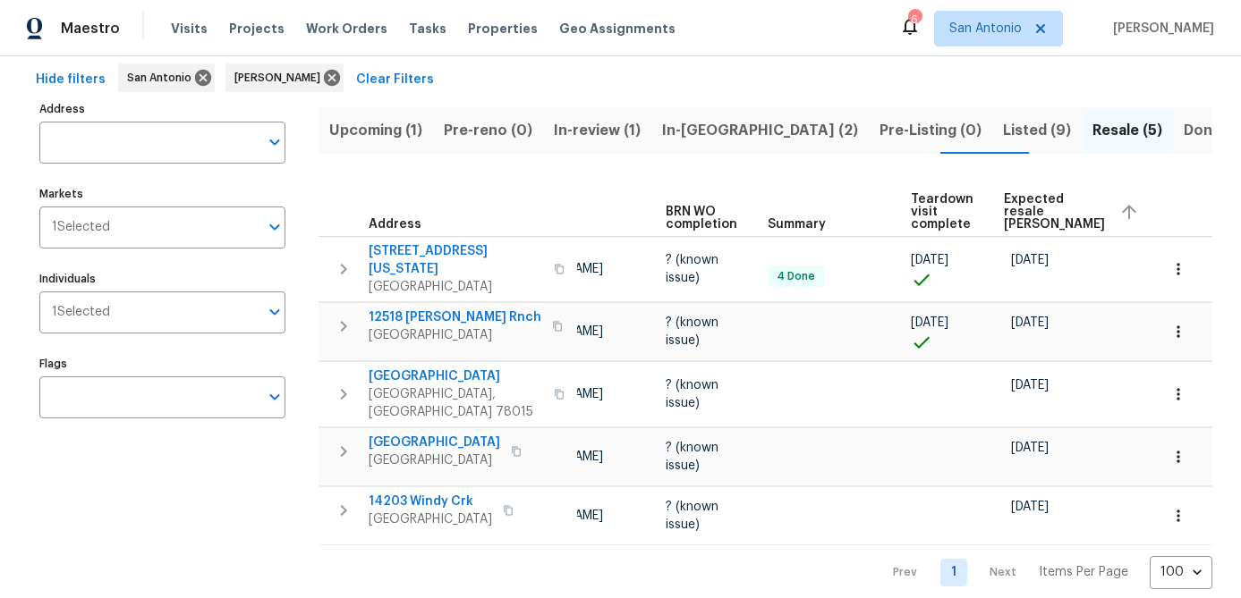
click at [1183, 124] on span "Done (276)" at bounding box center [1223, 130] width 80 height 25
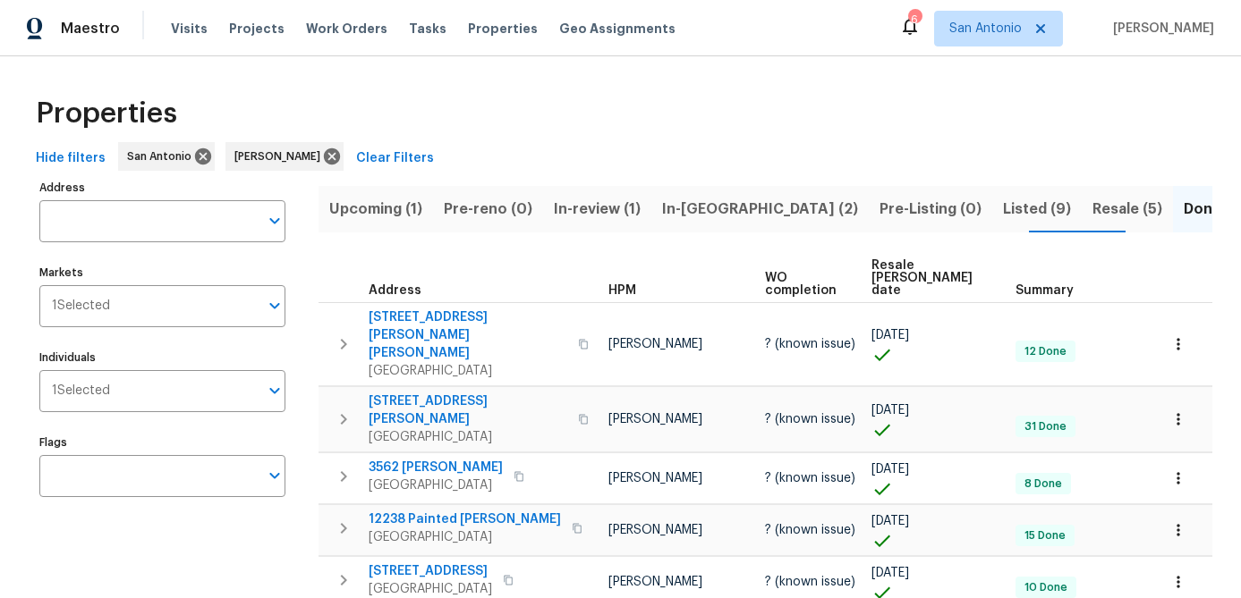
click at [912, 271] on span "Resale [PERSON_NAME] date" at bounding box center [928, 278] width 114 height 38
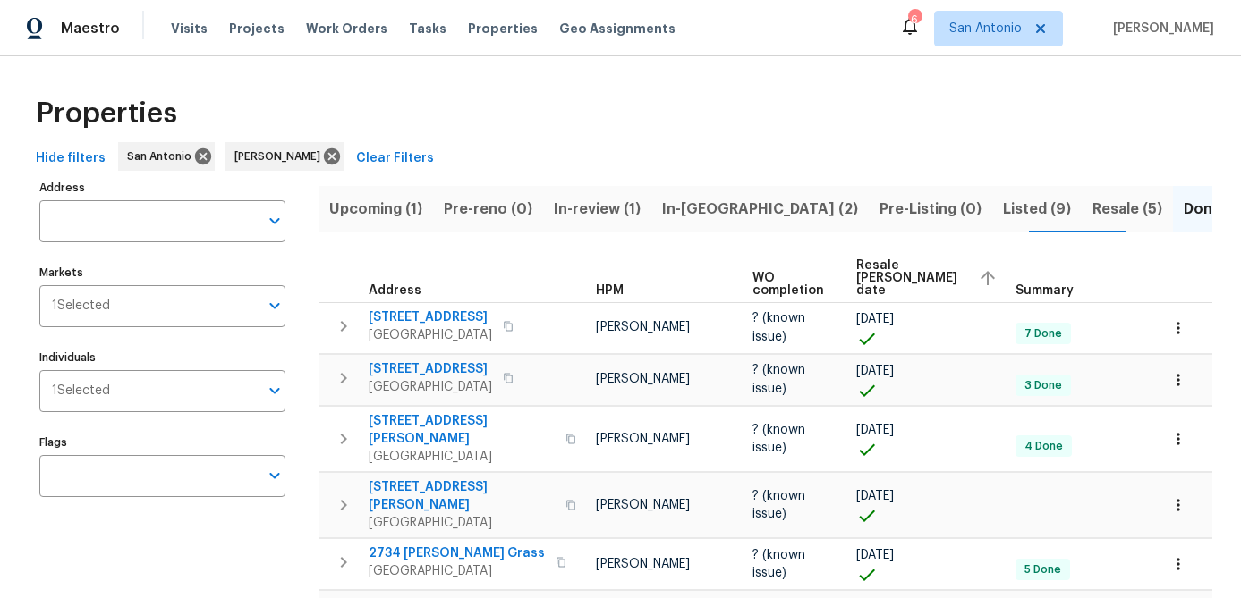
click at [912, 271] on span "Resale [PERSON_NAME] date" at bounding box center [909, 278] width 107 height 38
